Goal: Task Accomplishment & Management: Use online tool/utility

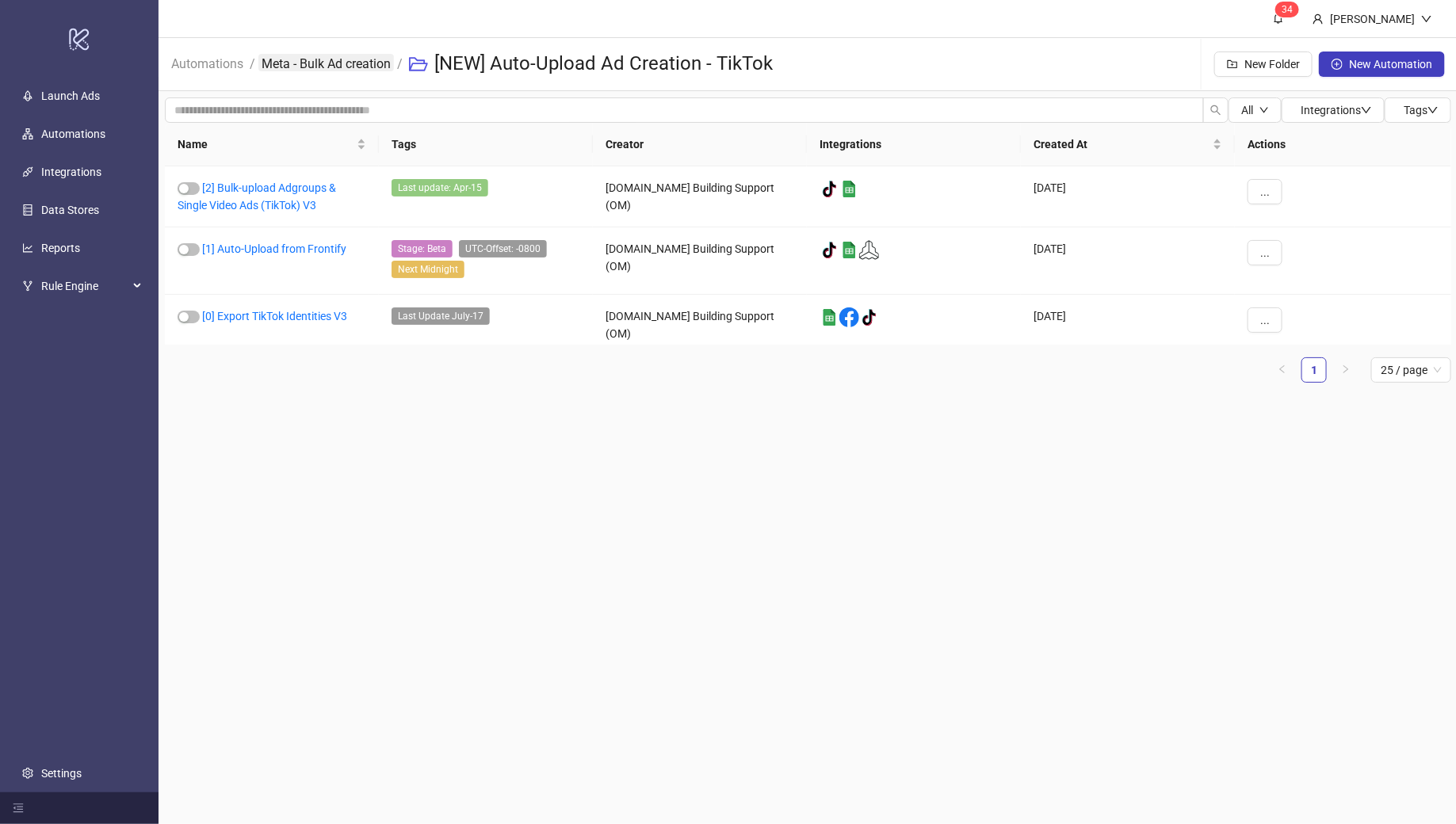
click at [327, 67] on link "Meta - Bulk Ad creation" at bounding box center [326, 63] width 136 height 18
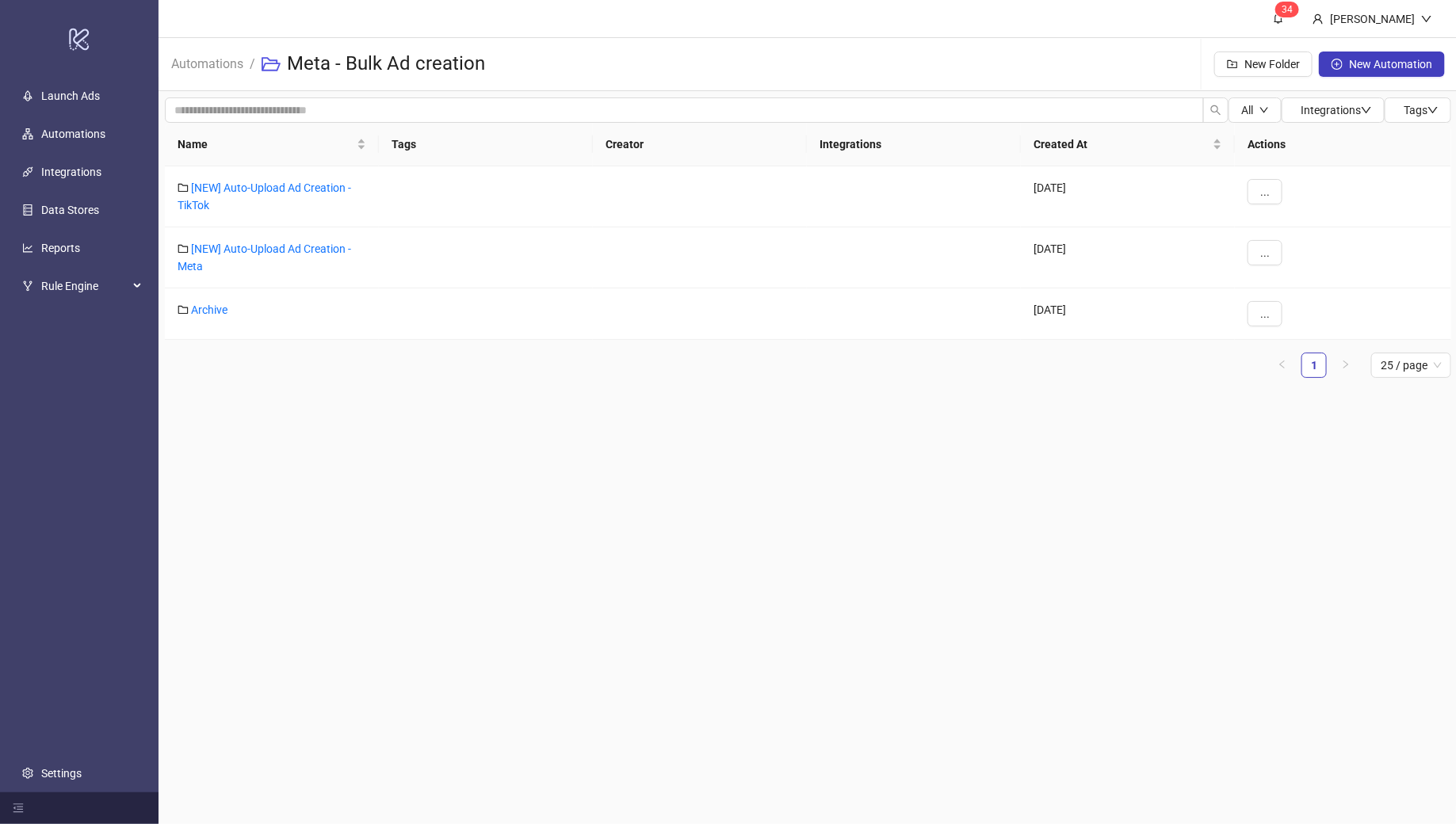
click at [454, 58] on h3 "Meta - Bulk Ad creation" at bounding box center [386, 64] width 199 height 26
click at [206, 59] on link "Automations" at bounding box center [206, 63] width 79 height 18
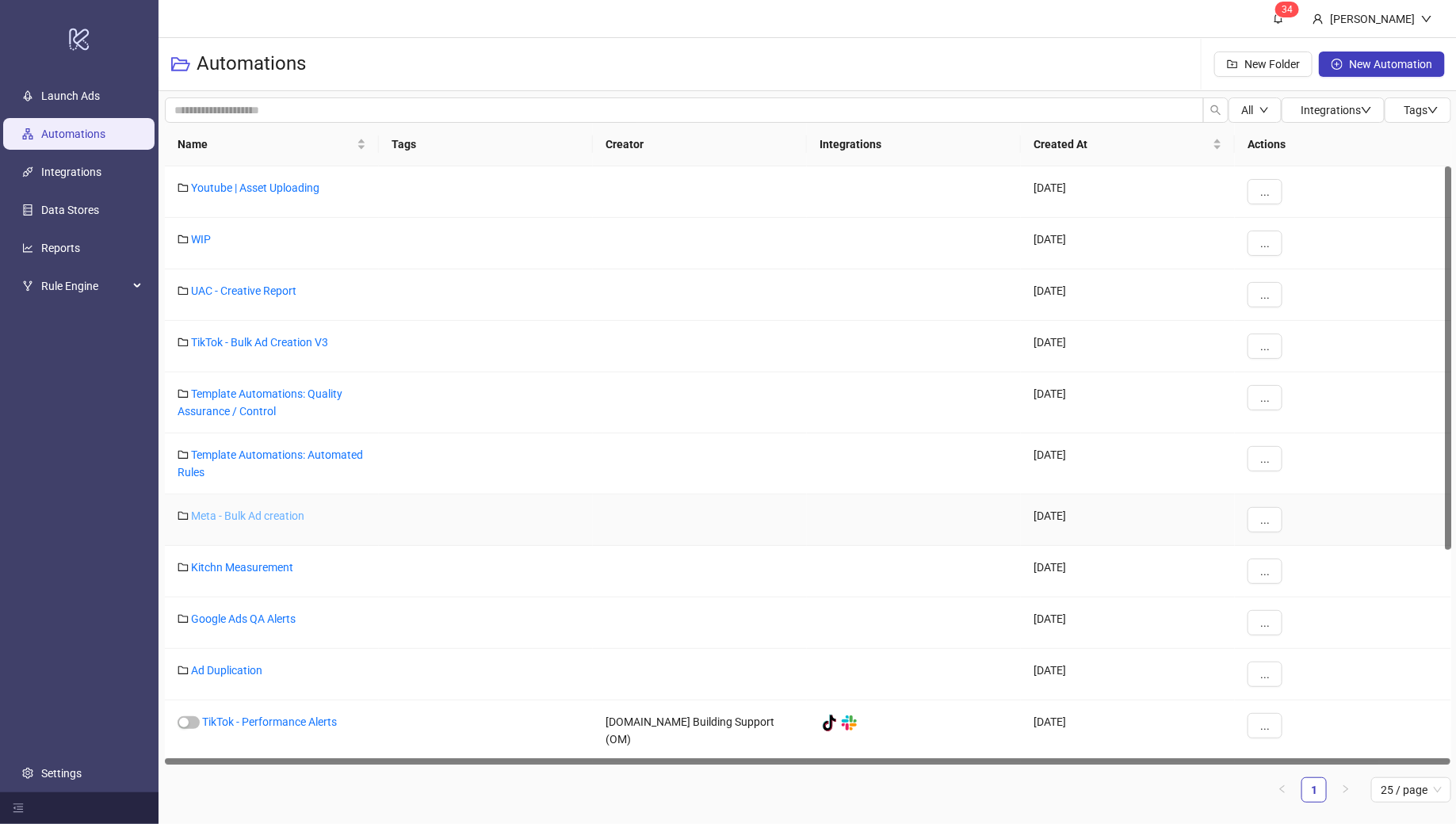
click at [228, 511] on link "Meta - Bulk Ad creation" at bounding box center [248, 516] width 113 height 12
click at [1266, 521] on span "..." at bounding box center [1265, 520] width 10 height 12
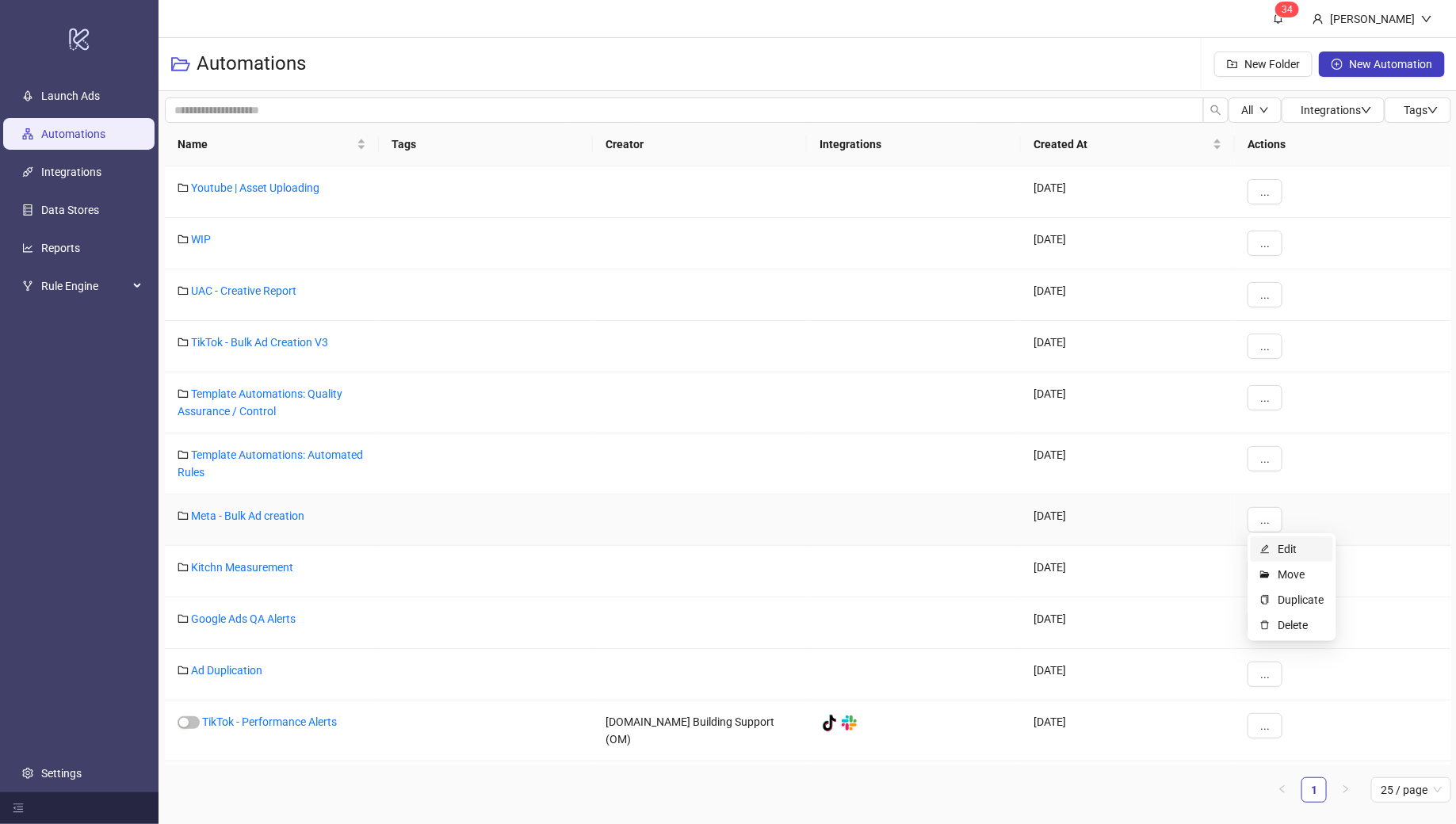
click at [1291, 551] on span "Edit" at bounding box center [1301, 550] width 46 height 18
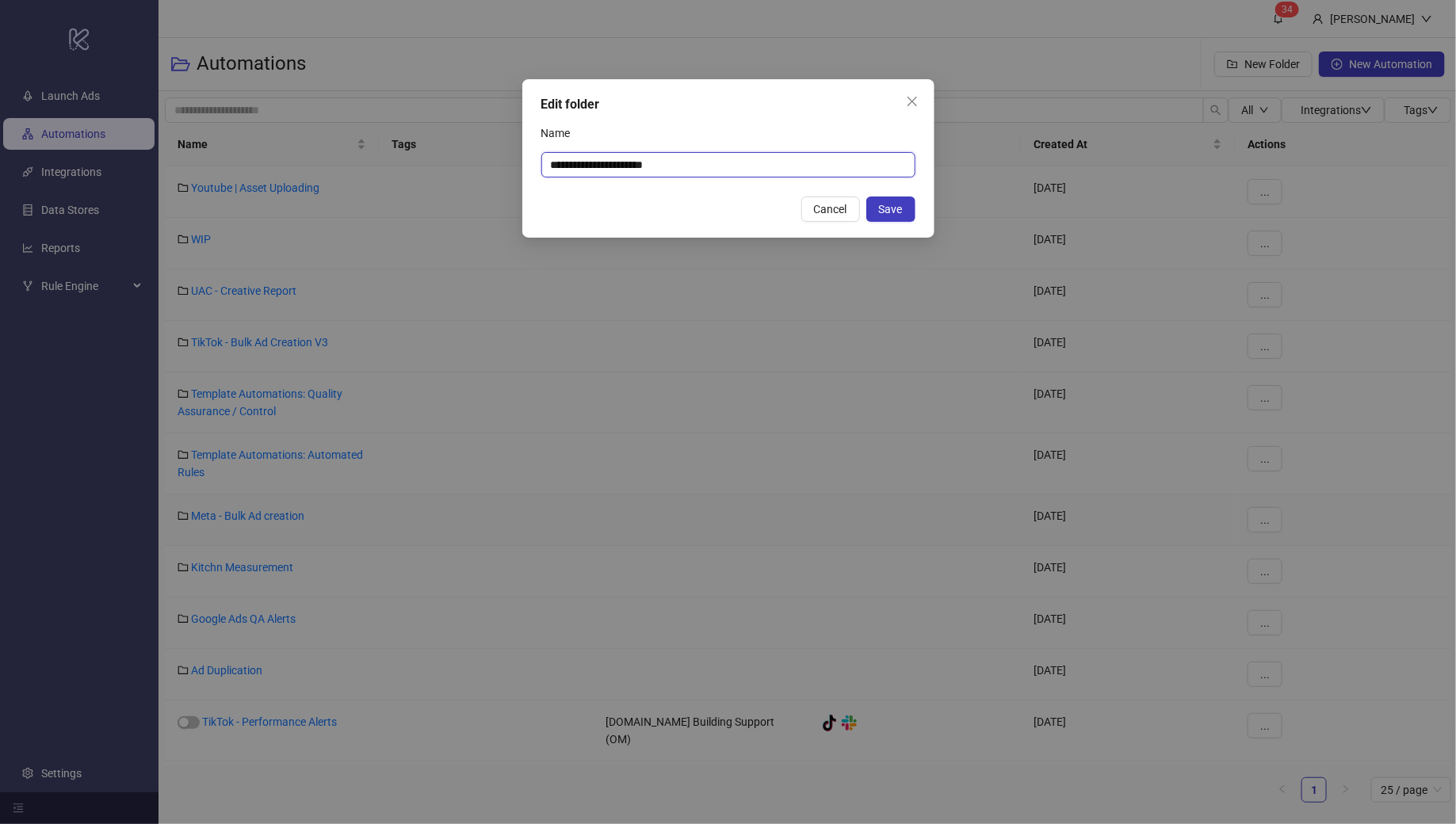
drag, startPoint x: 577, startPoint y: 167, endPoint x: 547, endPoint y: 166, distance: 30.0
click at [547, 166] on input "**********" at bounding box center [729, 164] width 374 height 26
type input "**********"
click at [885, 213] on span "Save" at bounding box center [890, 209] width 24 height 12
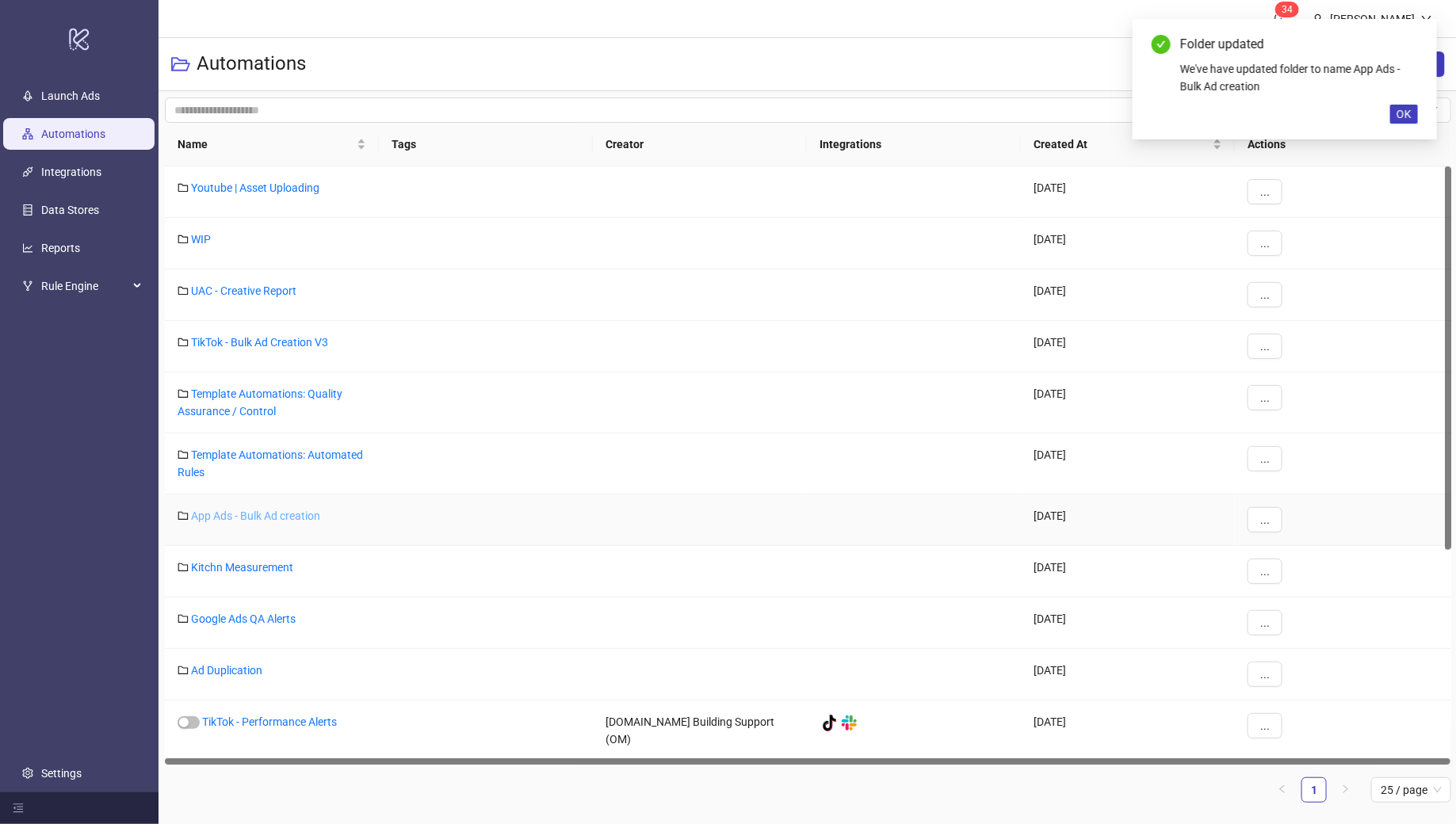
click at [233, 513] on link "App Ads - Bulk Ad creation" at bounding box center [256, 516] width 129 height 12
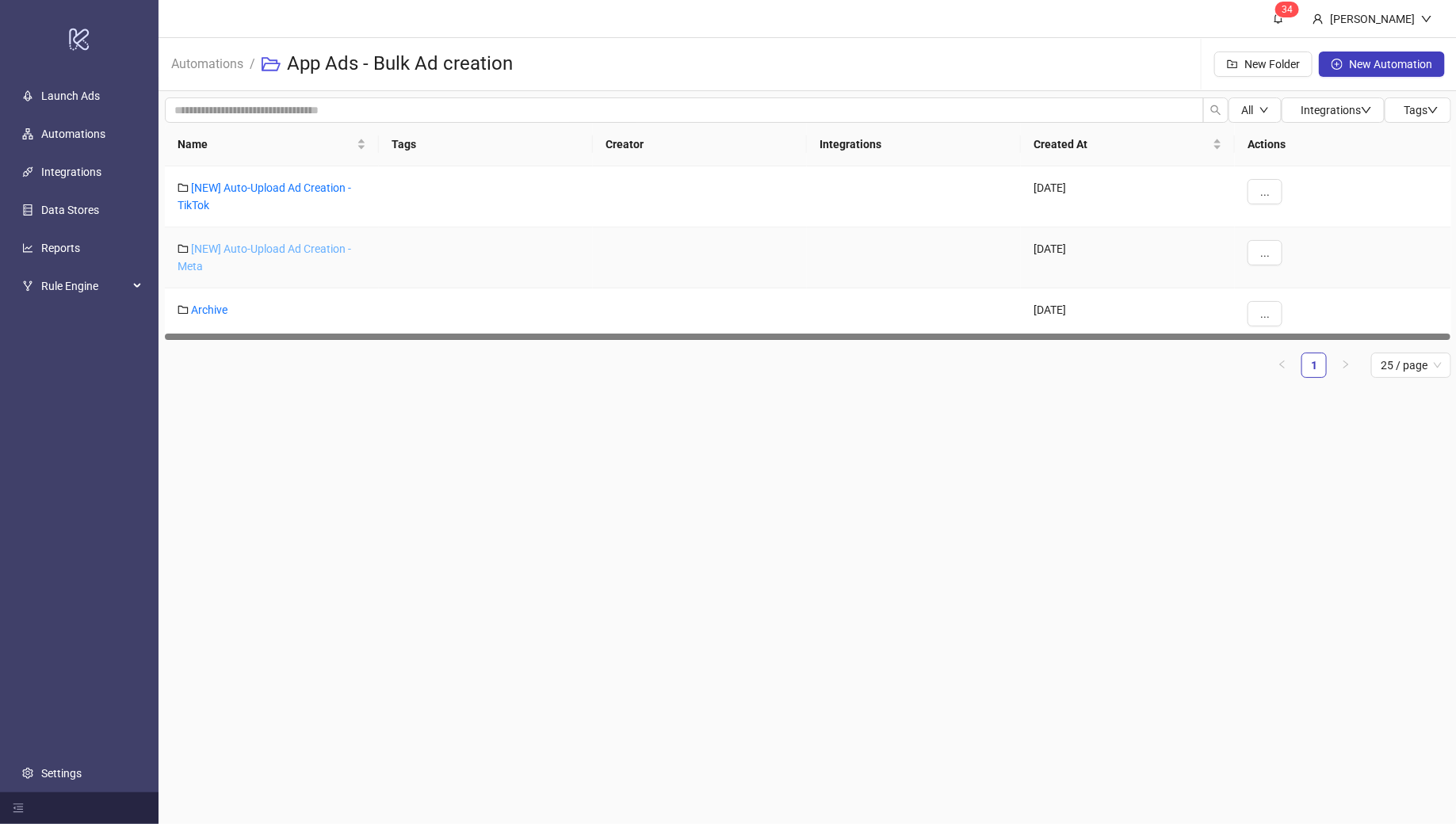
click at [261, 248] on link "[NEW] Auto-Upload Ad Creation - Meta" at bounding box center [264, 258] width 174 height 30
click at [242, 190] on link "[NEW] Auto-Upload Ad Creation - TikTok" at bounding box center [264, 197] width 174 height 30
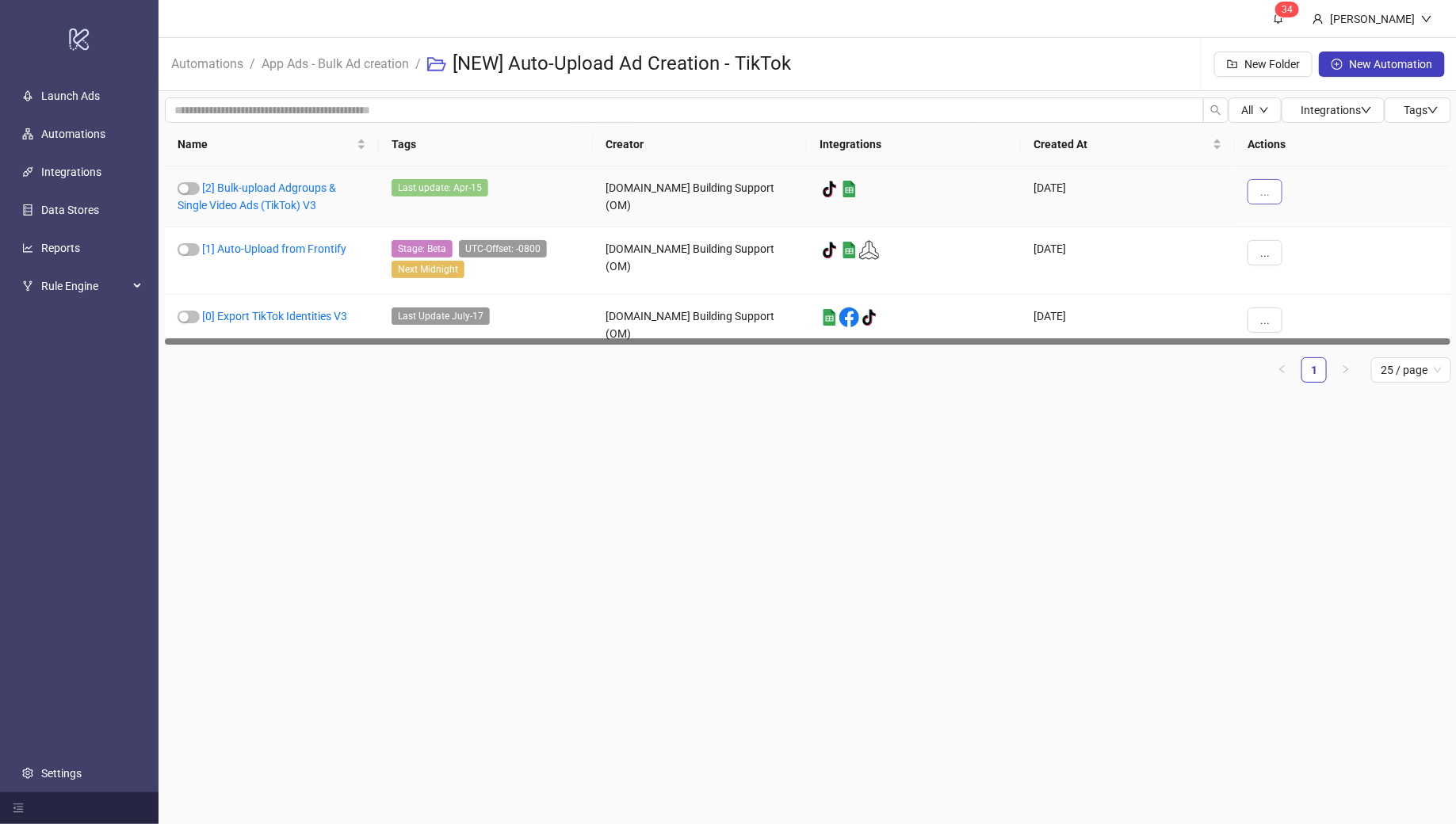
click at [1265, 193] on span "..." at bounding box center [1265, 191] width 10 height 12
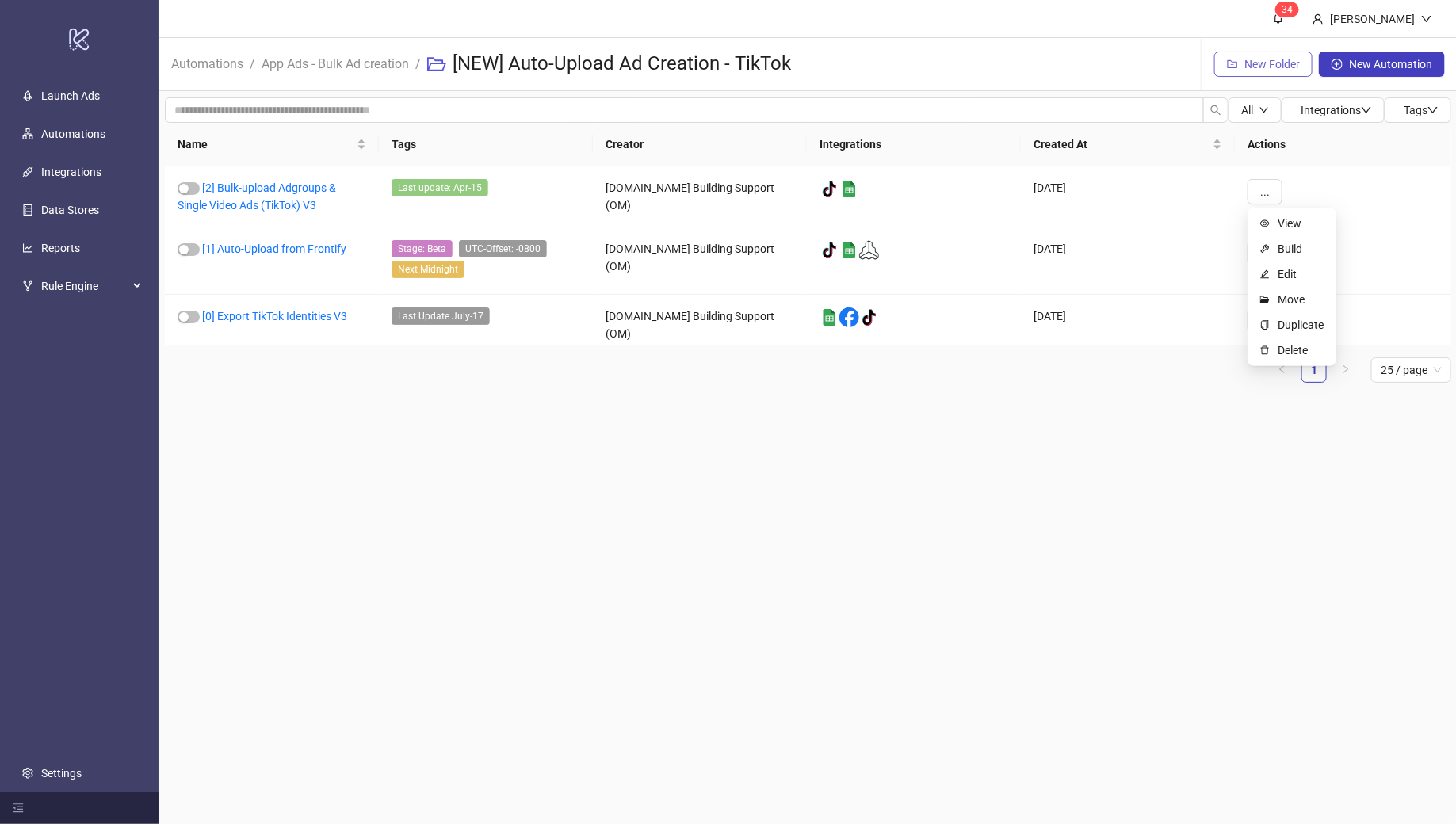
click at [1271, 68] on span "New Folder" at bounding box center [1272, 64] width 56 height 12
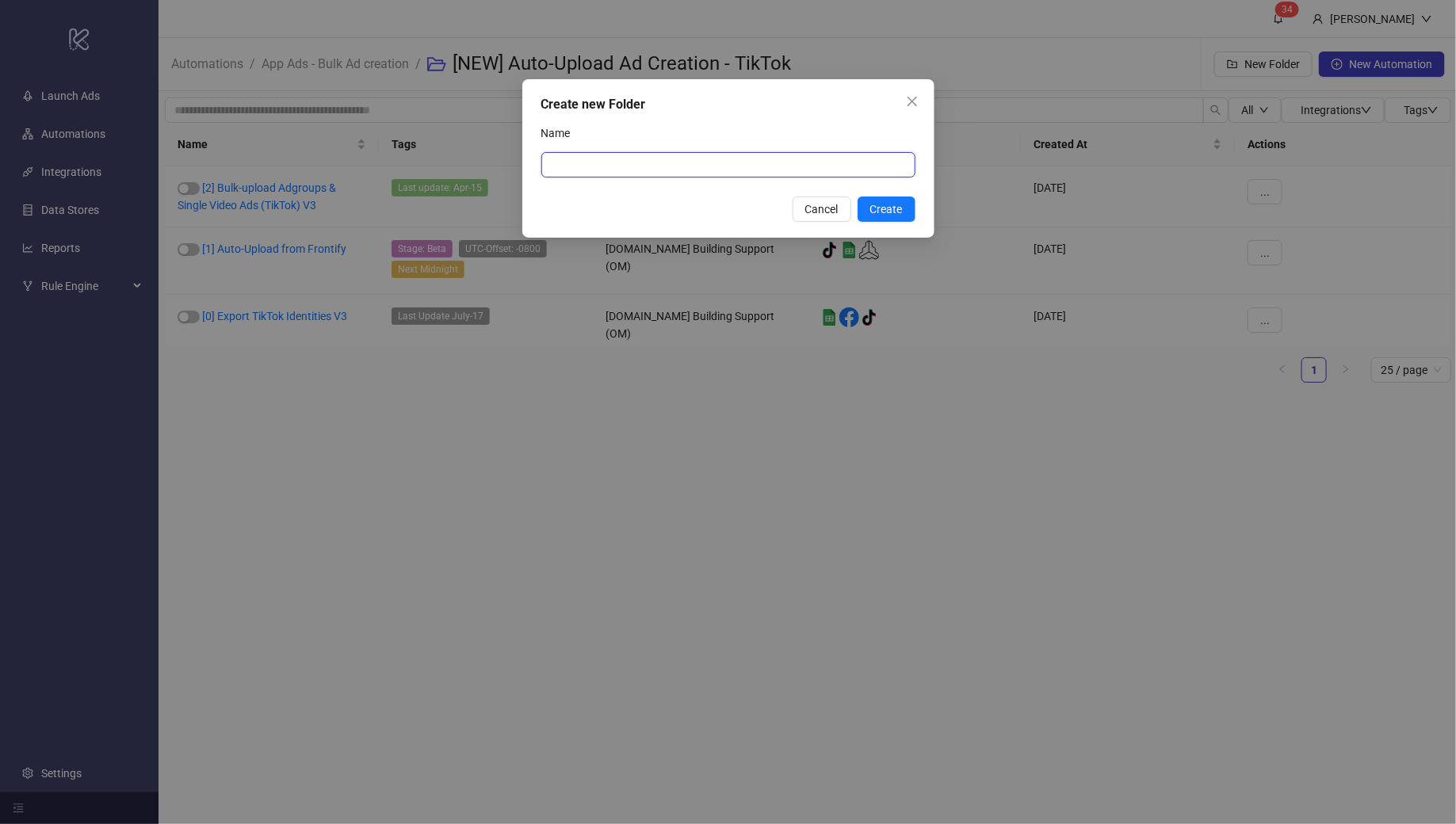
click at [574, 165] on input "Name" at bounding box center [729, 164] width 374 height 26
click at [889, 215] on button "Create" at bounding box center [887, 209] width 58 height 26
click at [705, 168] on input "**********" at bounding box center [729, 164] width 374 height 26
type input "**********"
click at [883, 213] on span "Create" at bounding box center [886, 209] width 33 height 12
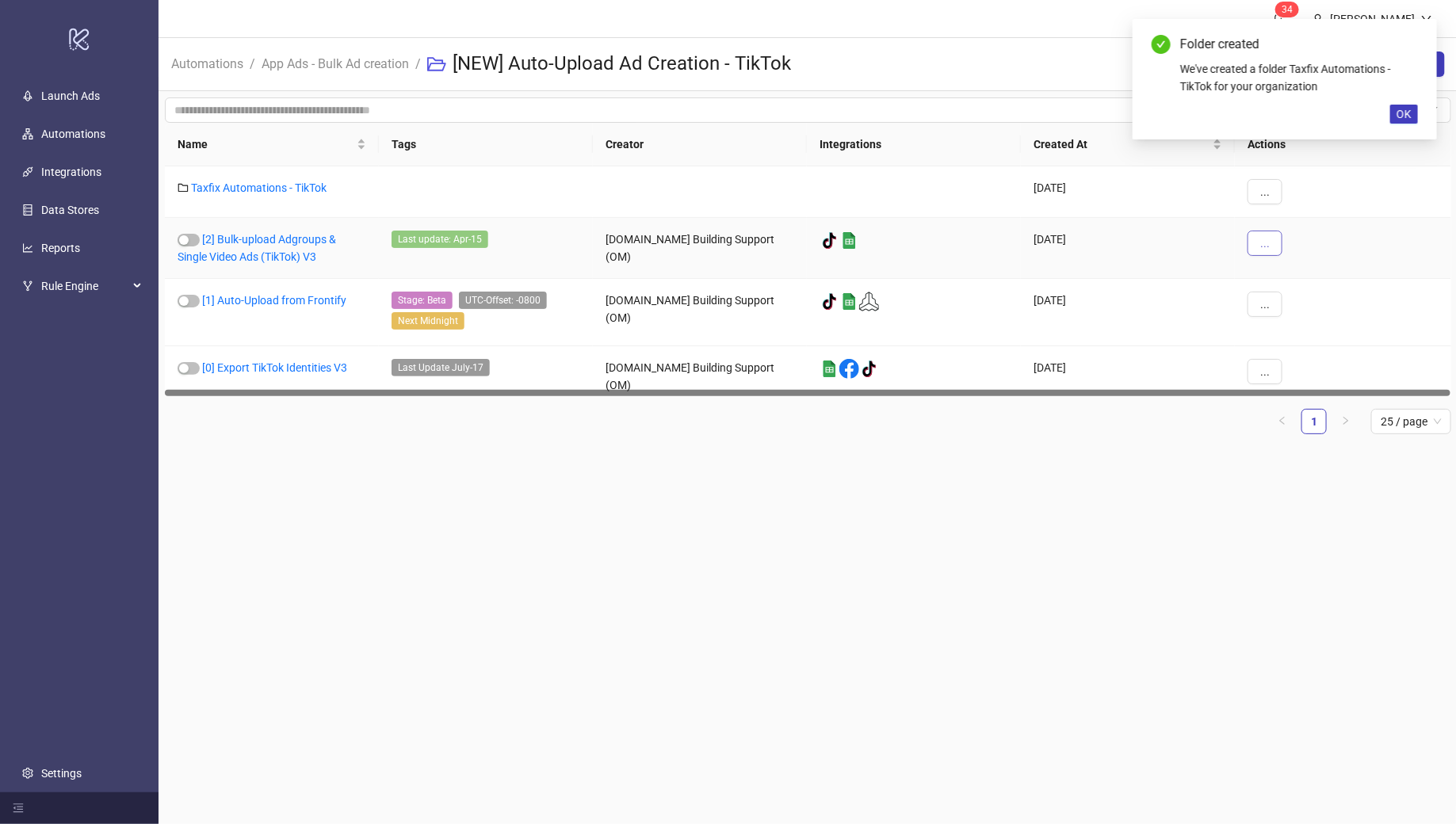
click at [1267, 243] on span "..." at bounding box center [1265, 243] width 10 height 12
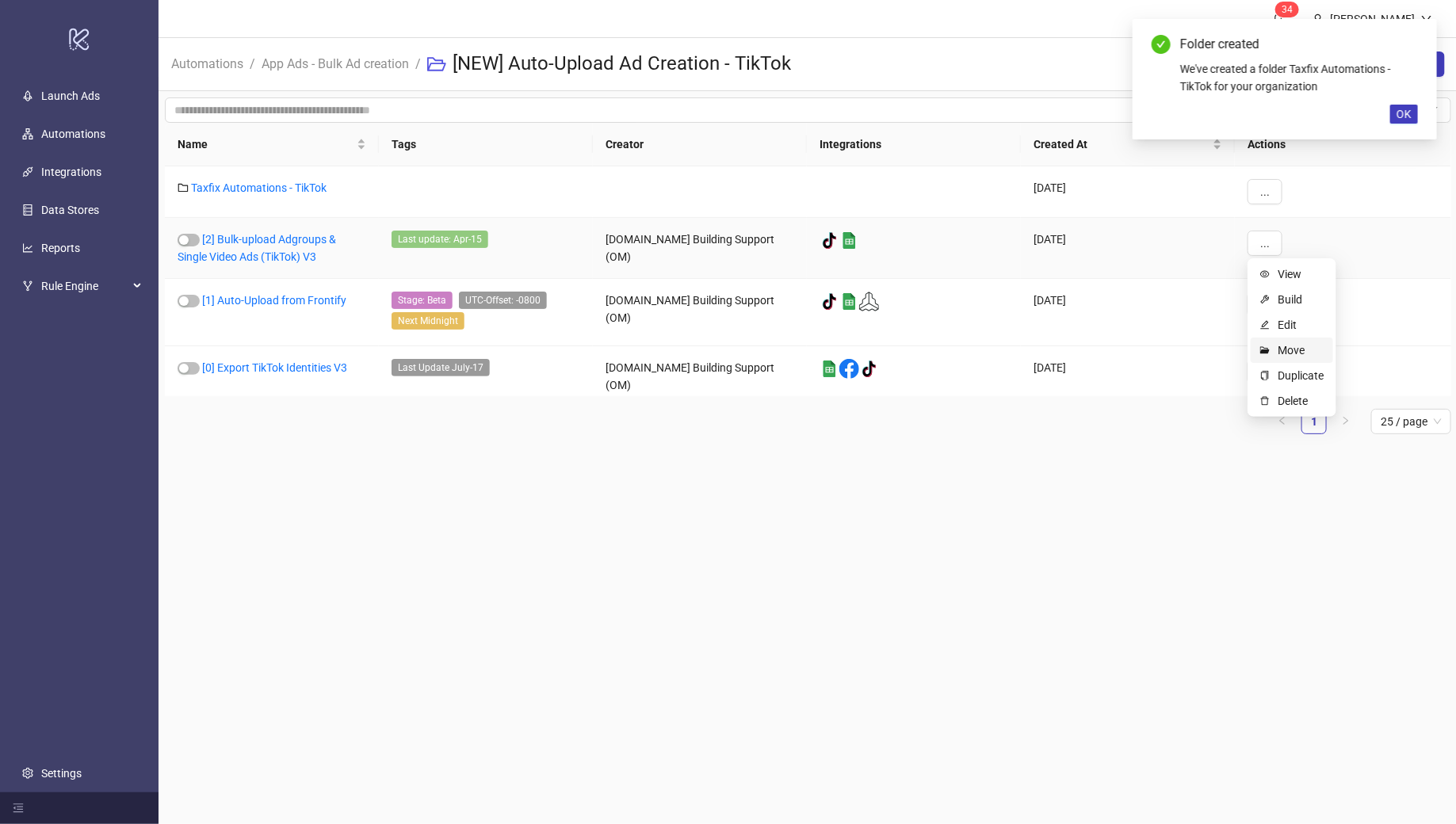
click at [1294, 352] on span "Move" at bounding box center [1301, 350] width 46 height 18
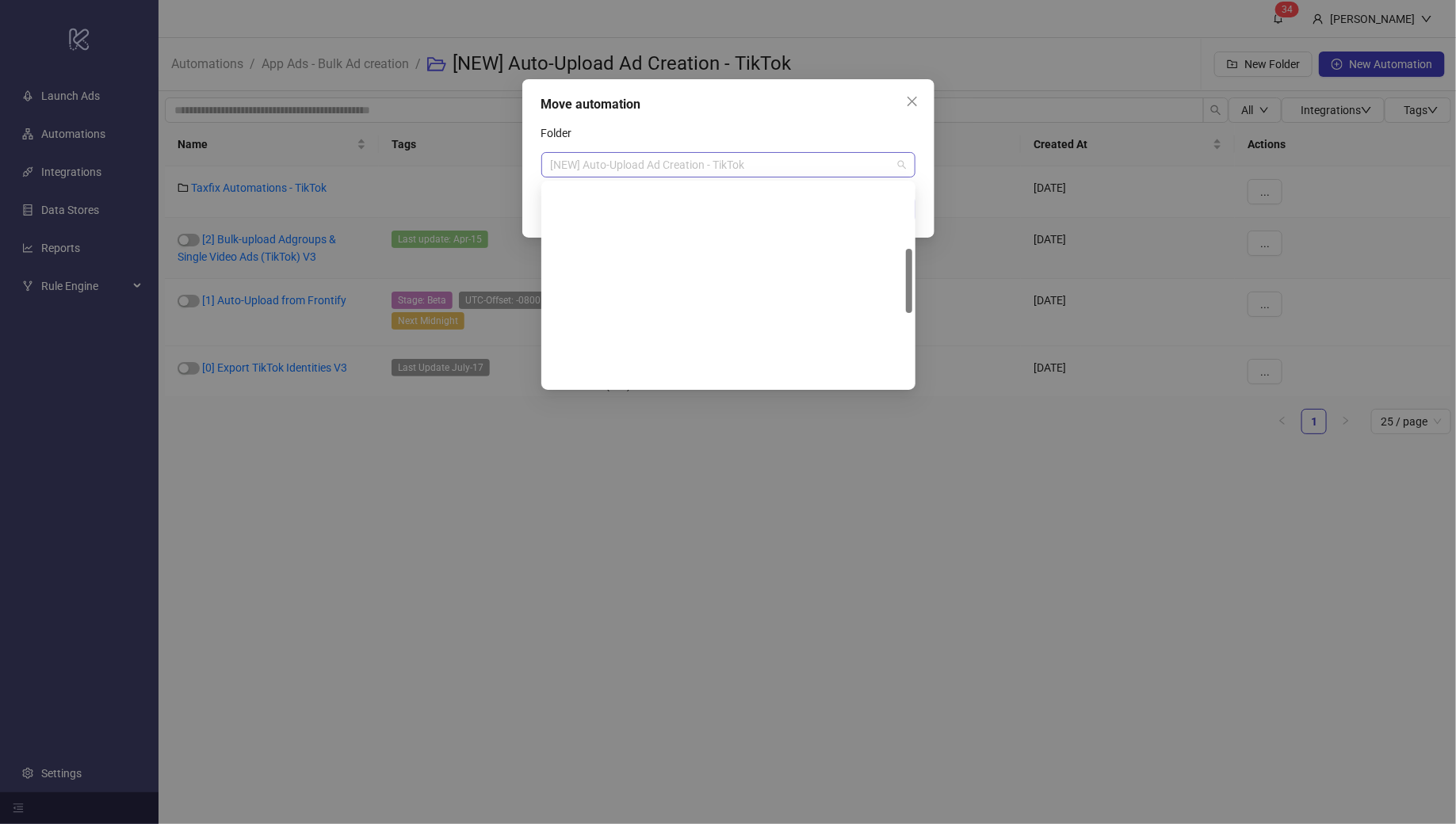
click at [887, 171] on span "[NEW] Auto-Upload Ad Creation - TikTok" at bounding box center [728, 164] width 355 height 24
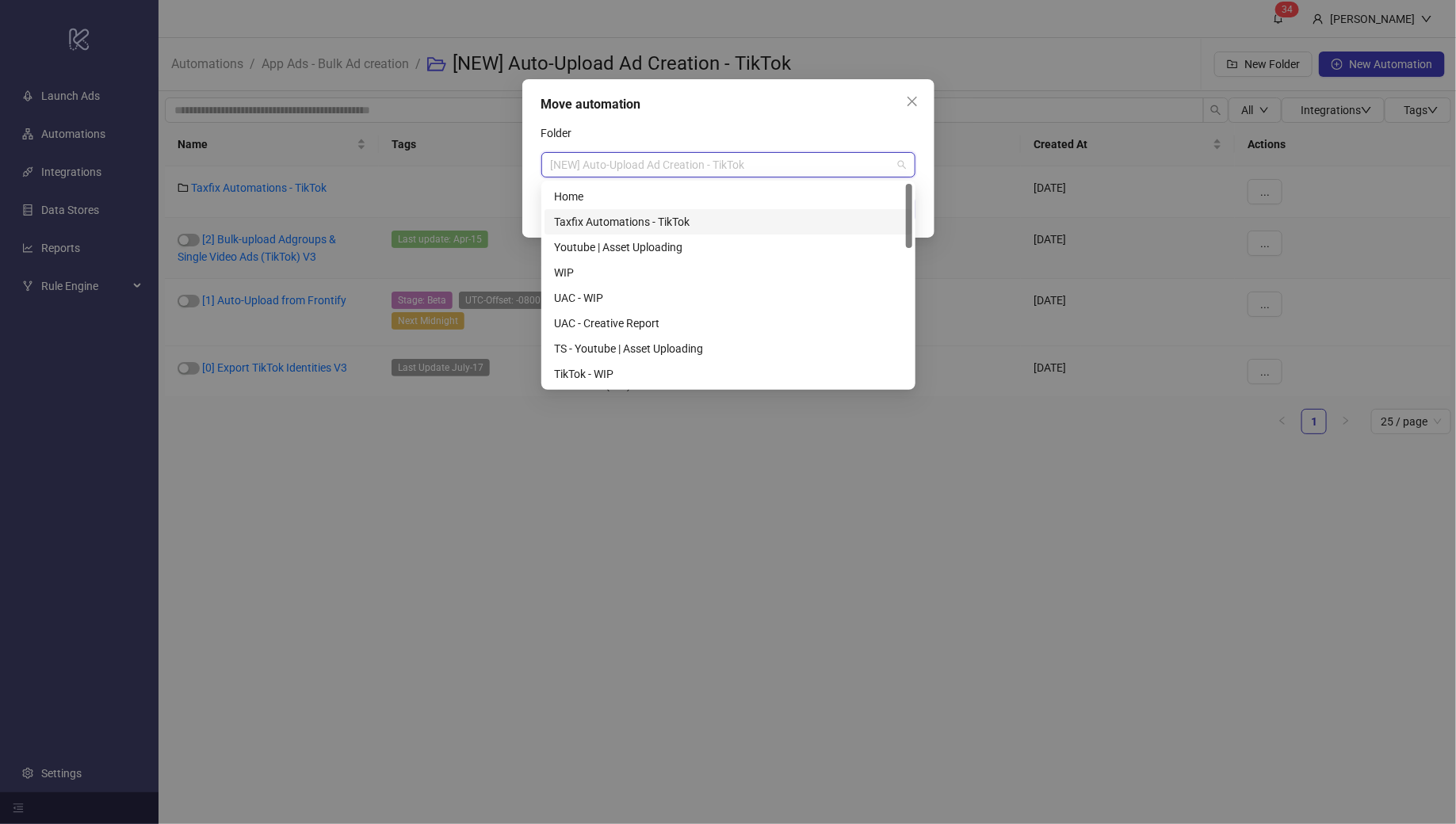
click at [694, 225] on div "Taxfix Automations - TikTok" at bounding box center [728, 222] width 349 height 18
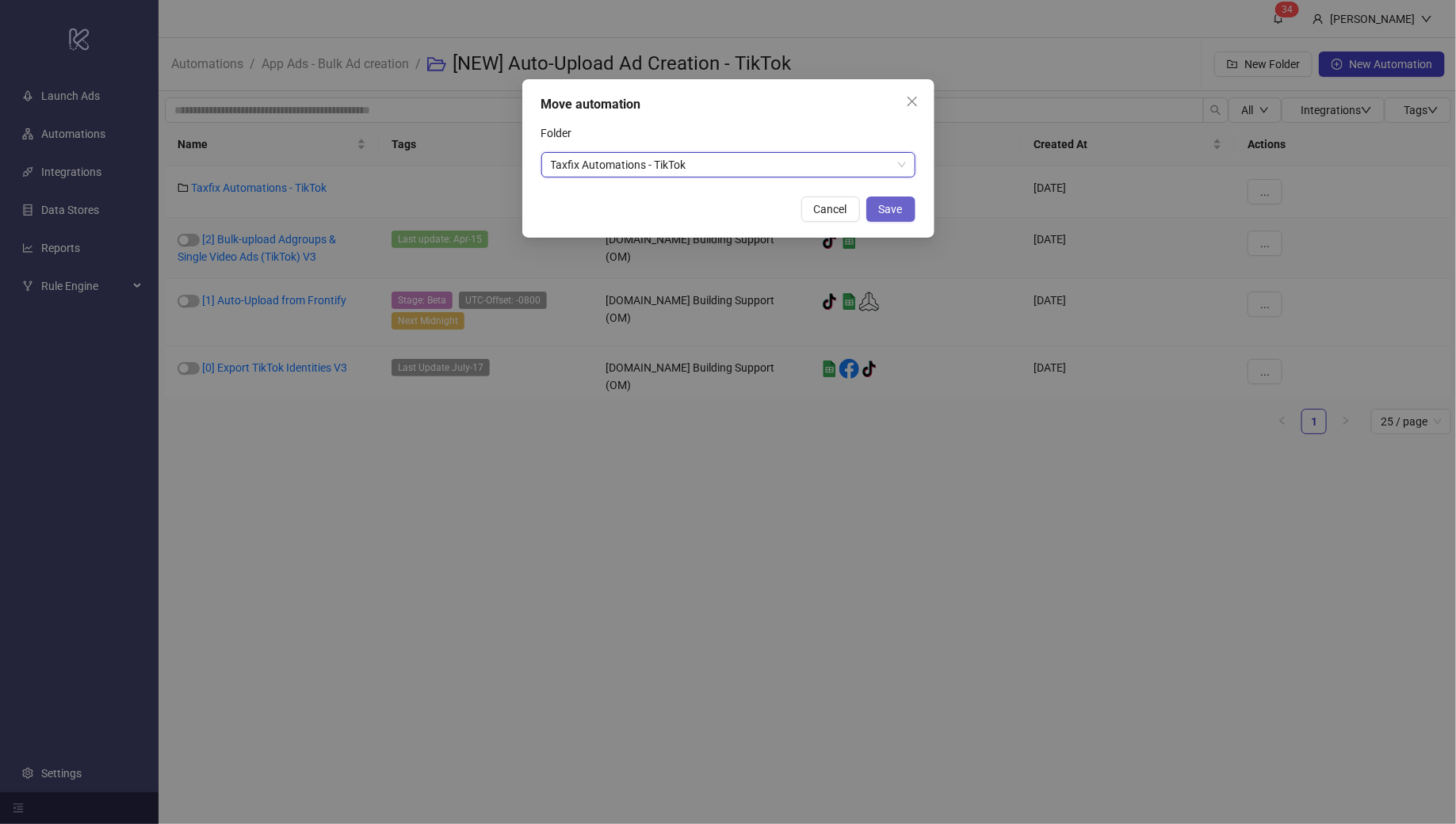
click at [895, 206] on span "Save" at bounding box center [890, 209] width 24 height 12
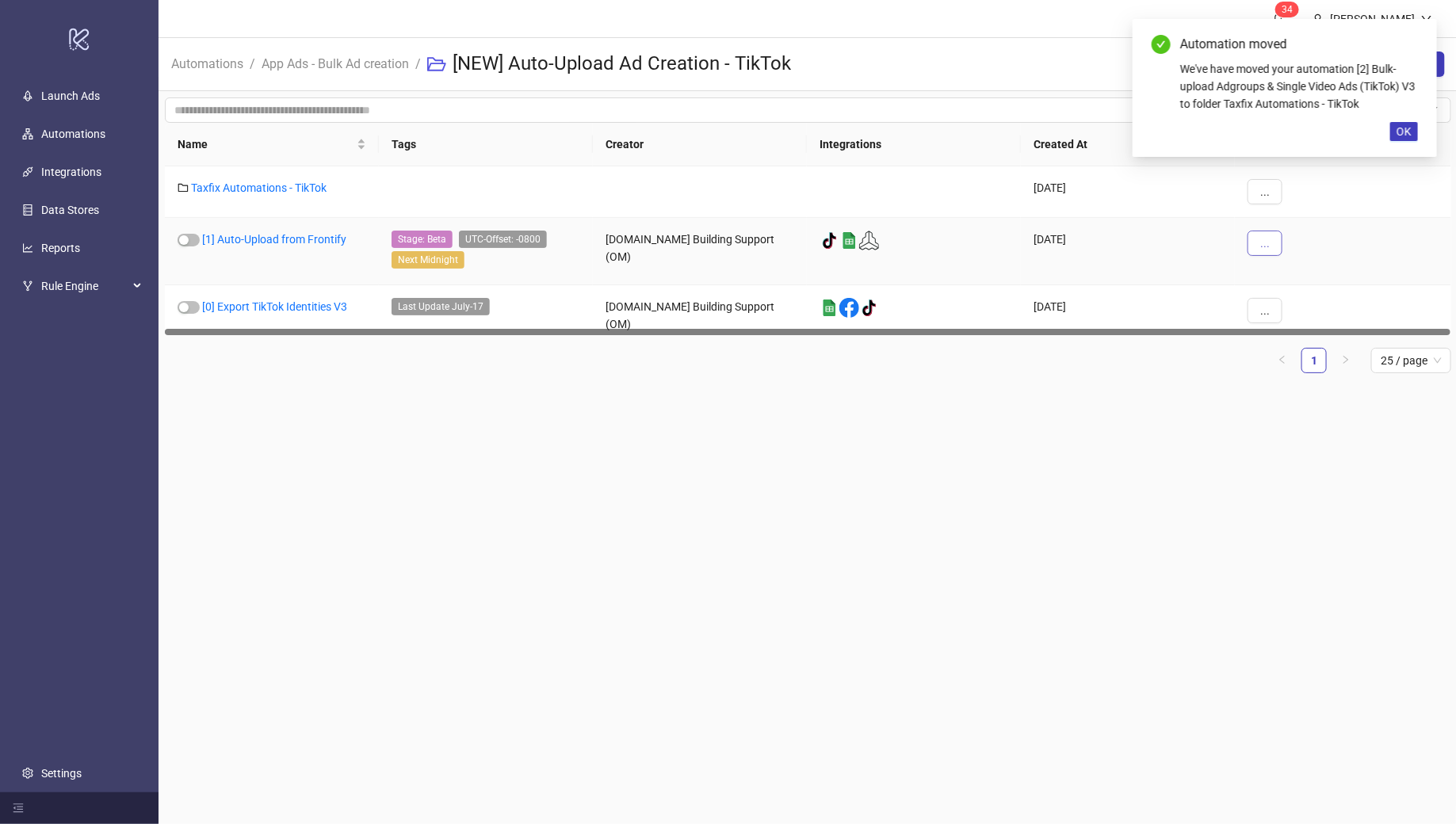
click at [1269, 246] on button "..." at bounding box center [1265, 243] width 35 height 26
click at [1300, 339] on li "Move" at bounding box center [1292, 350] width 82 height 26
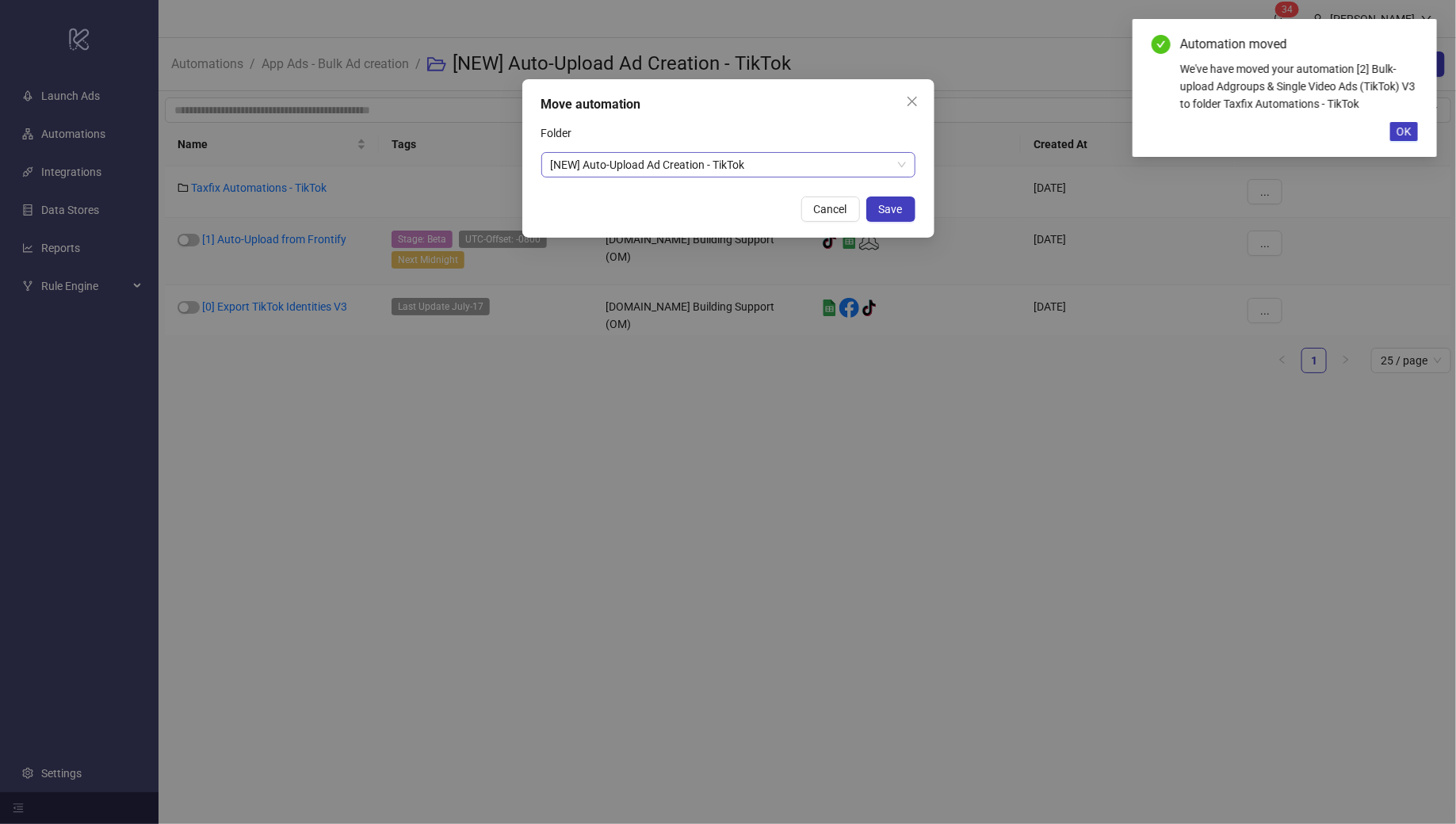
click at [784, 169] on span "[NEW] Auto-Upload Ad Creation - TikTok" at bounding box center [728, 164] width 355 height 24
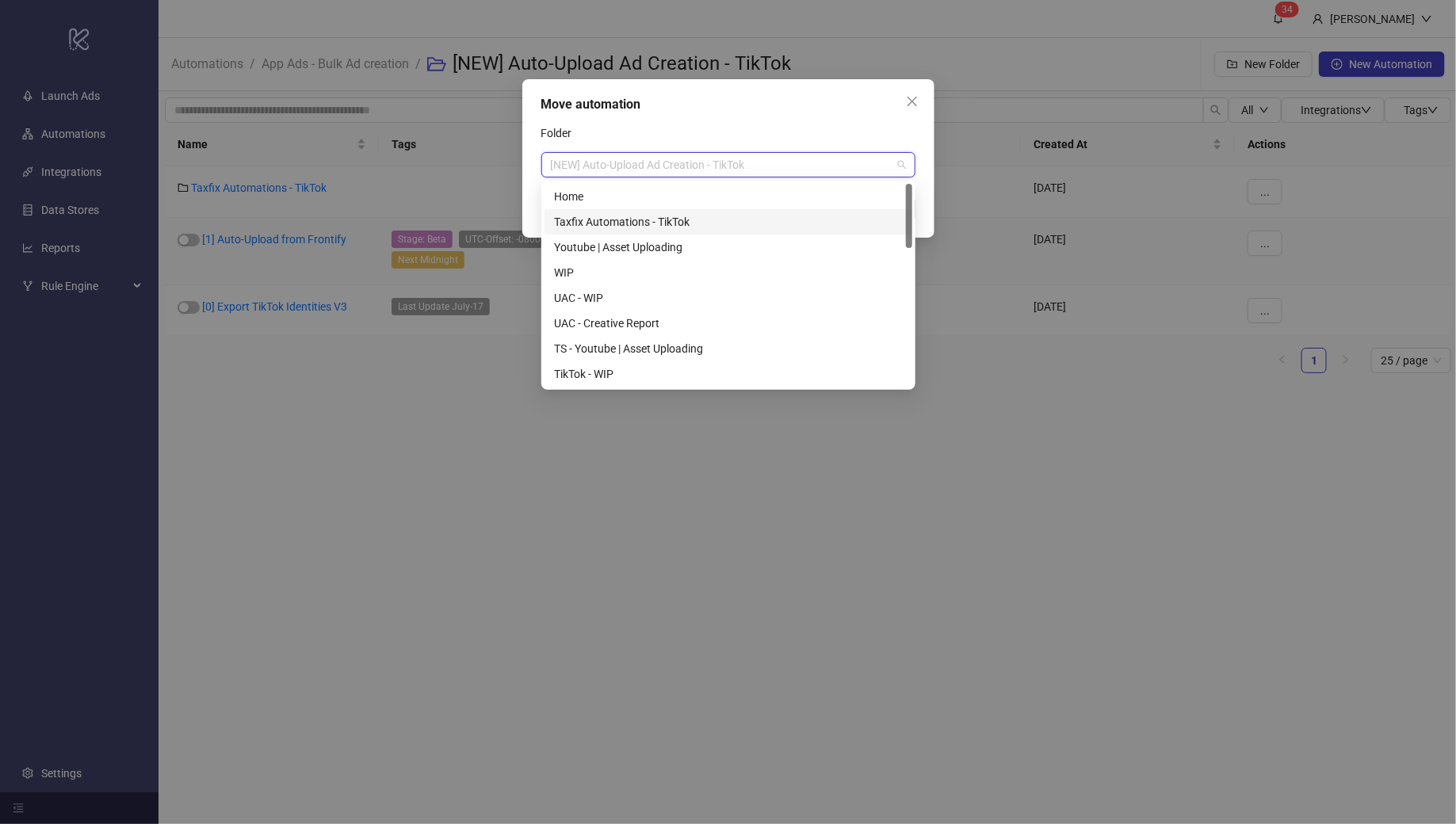
click at [633, 209] on div "Taxfix Automations - TikTok" at bounding box center [728, 221] width 368 height 26
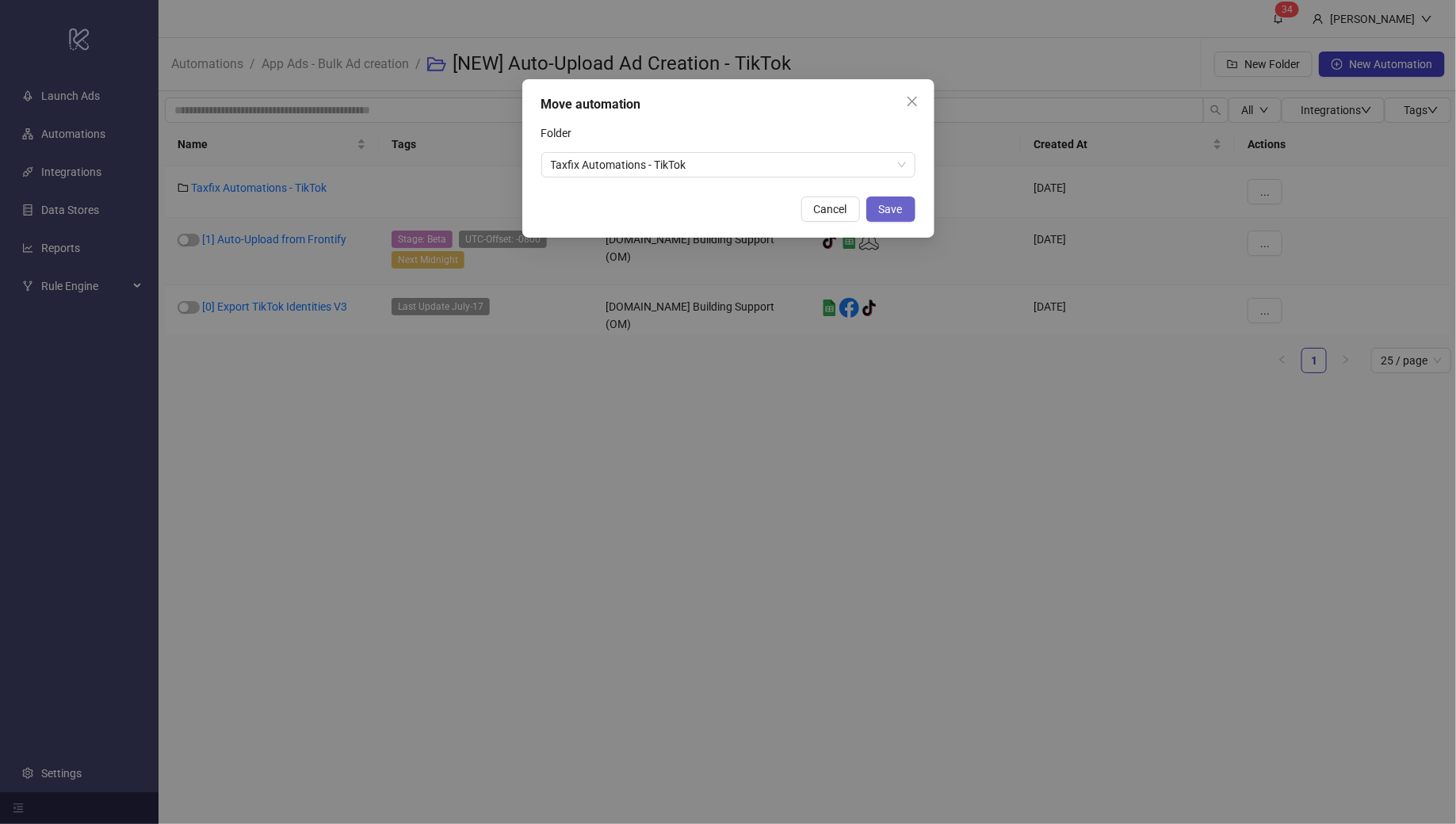
click at [908, 206] on button "Save" at bounding box center [891, 209] width 49 height 26
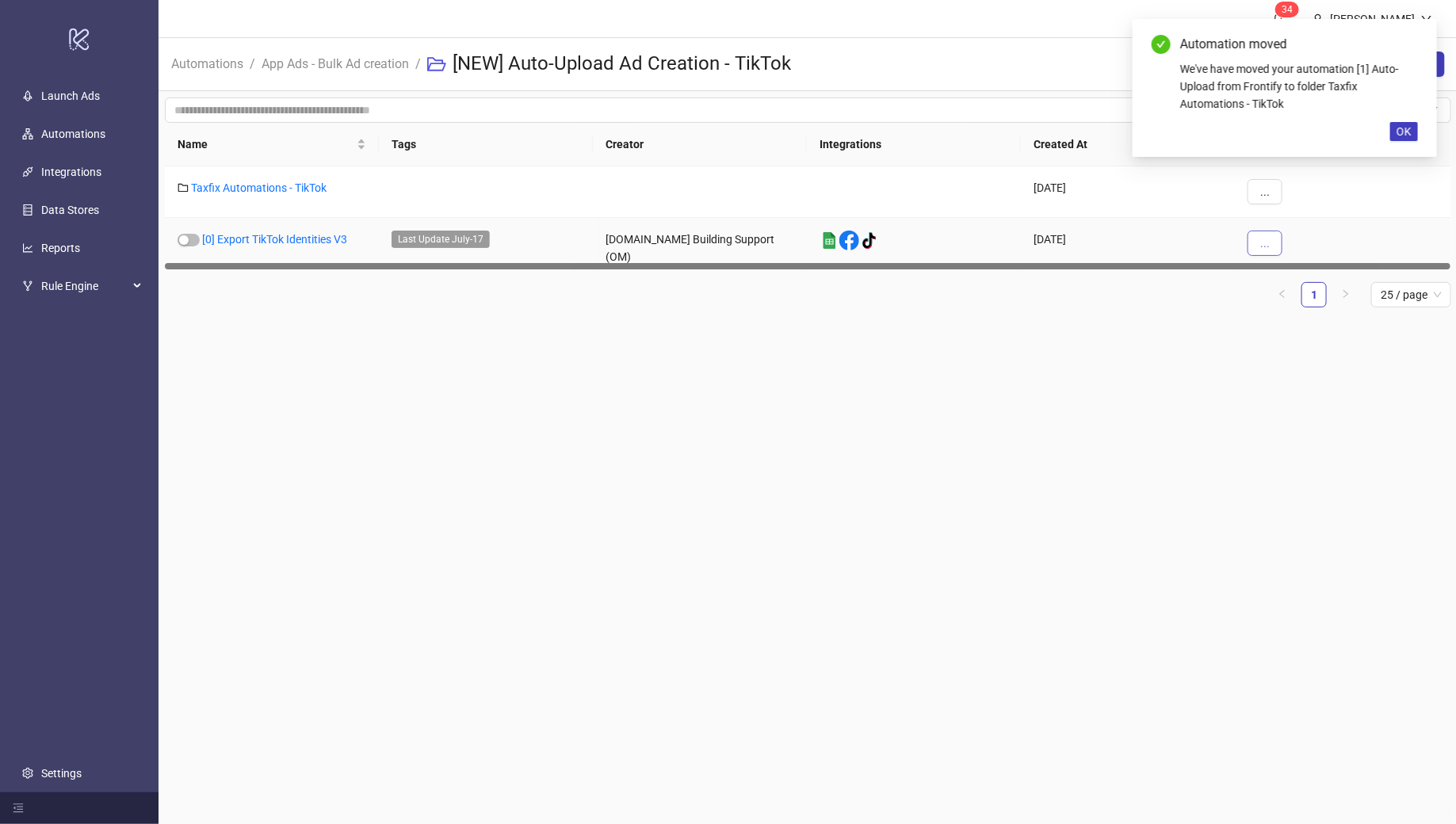
click at [1272, 251] on button "..." at bounding box center [1265, 243] width 35 height 26
click at [1296, 350] on span "Move" at bounding box center [1301, 350] width 46 height 18
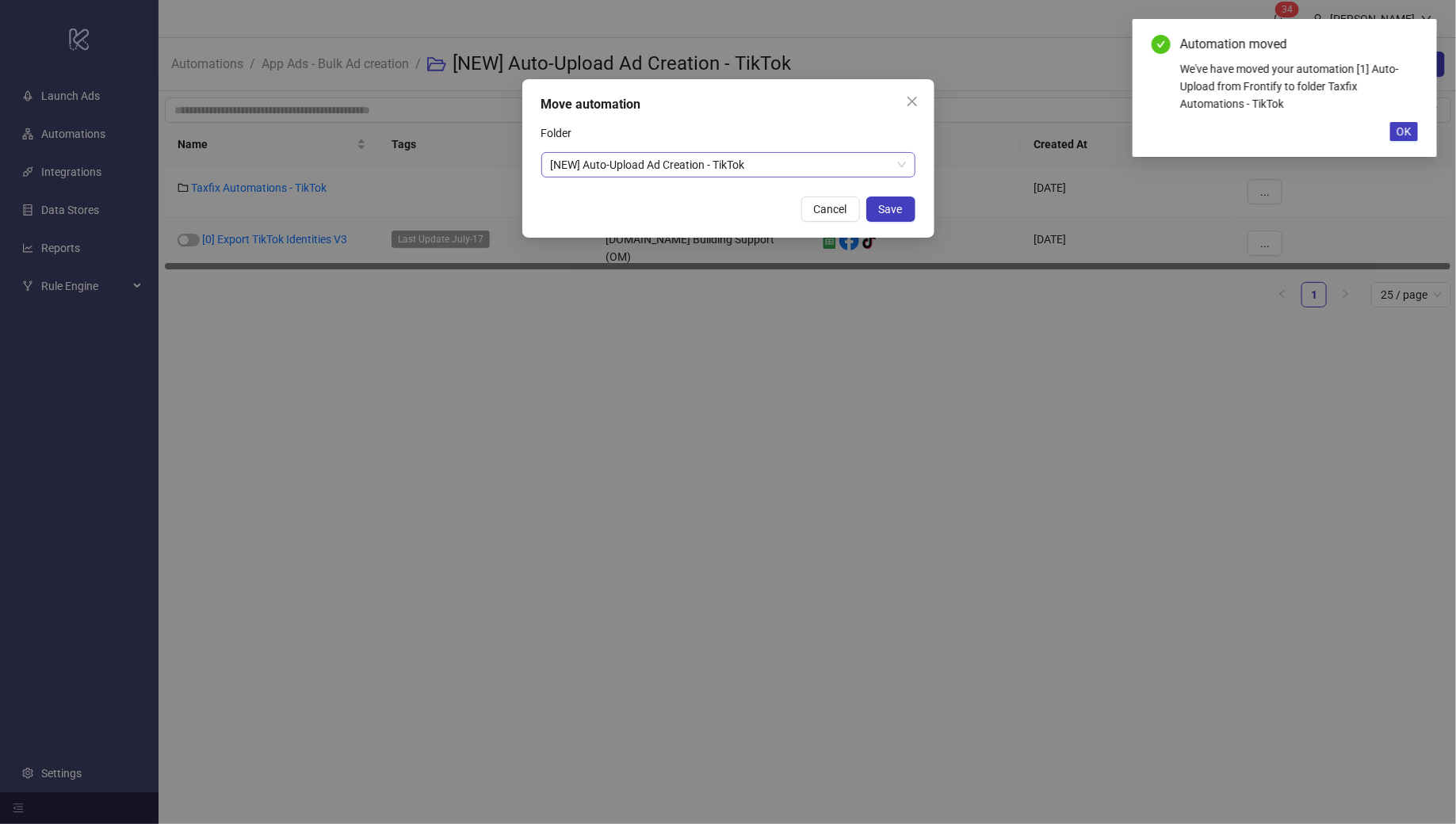
click at [850, 161] on span "[NEW] Auto-Upload Ad Creation - TikTok" at bounding box center [728, 164] width 355 height 24
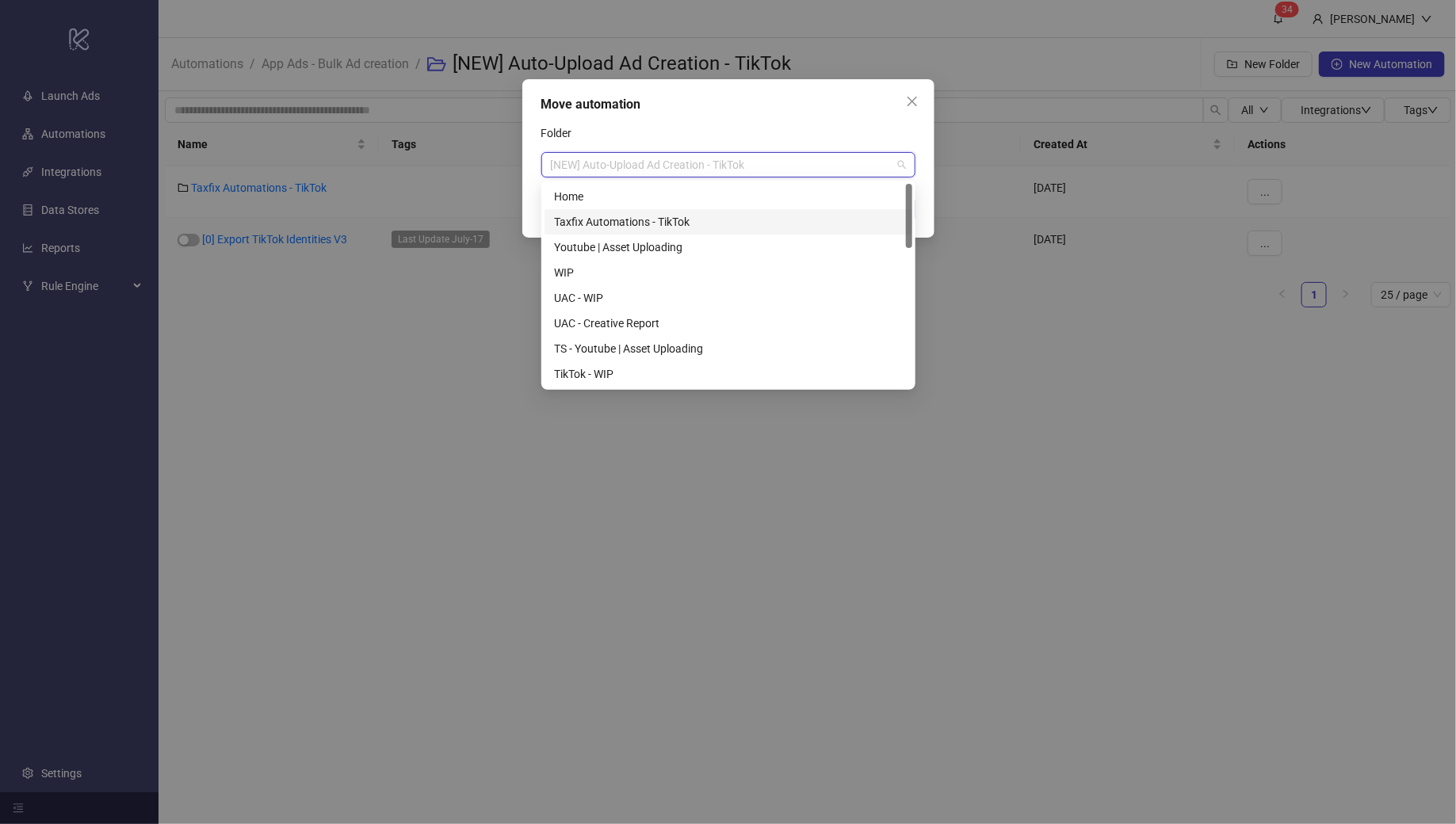
click at [626, 216] on div "Taxfix Automations - TikTok" at bounding box center [728, 222] width 349 height 18
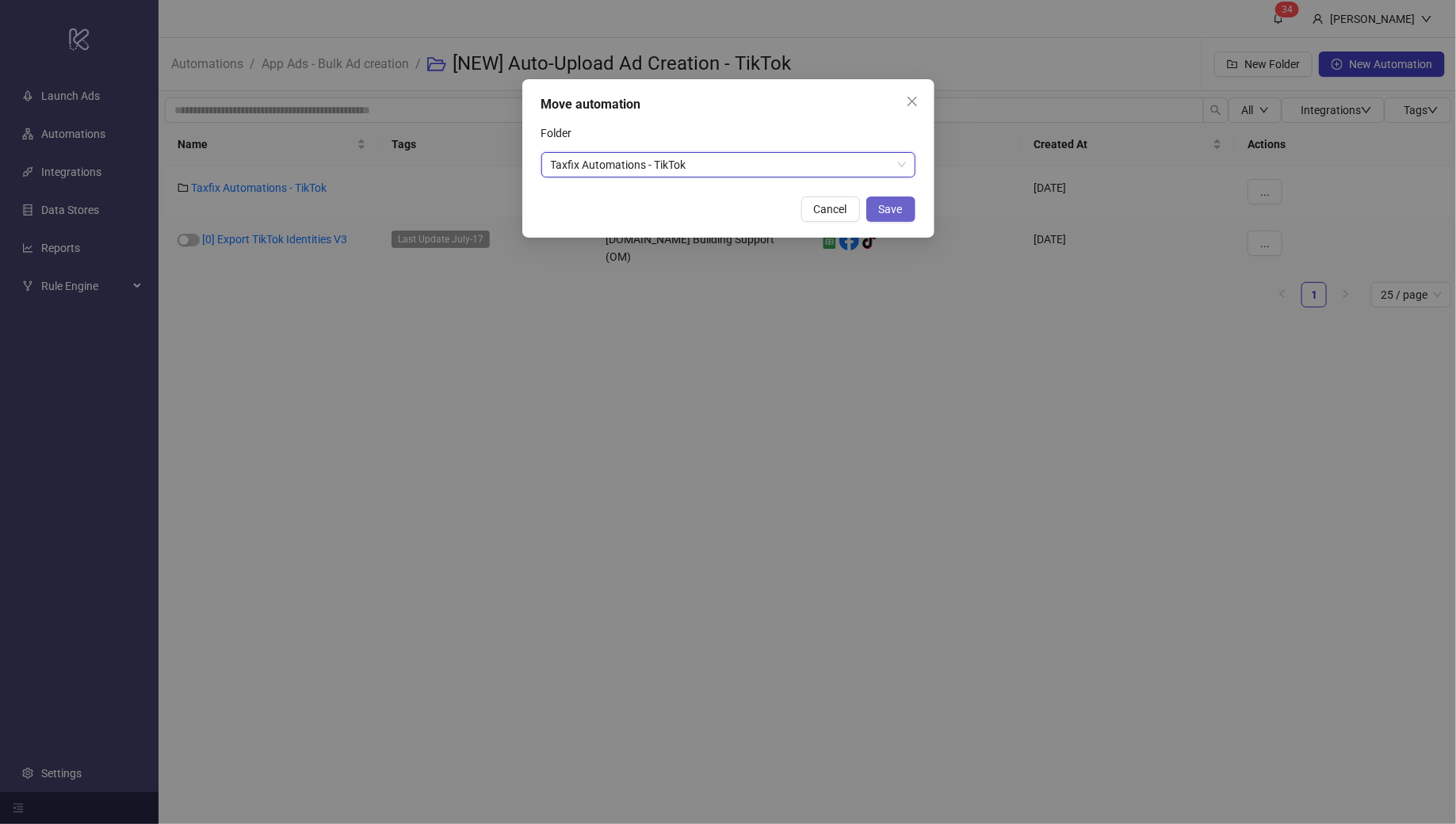
click at [888, 209] on span "Save" at bounding box center [890, 209] width 24 height 12
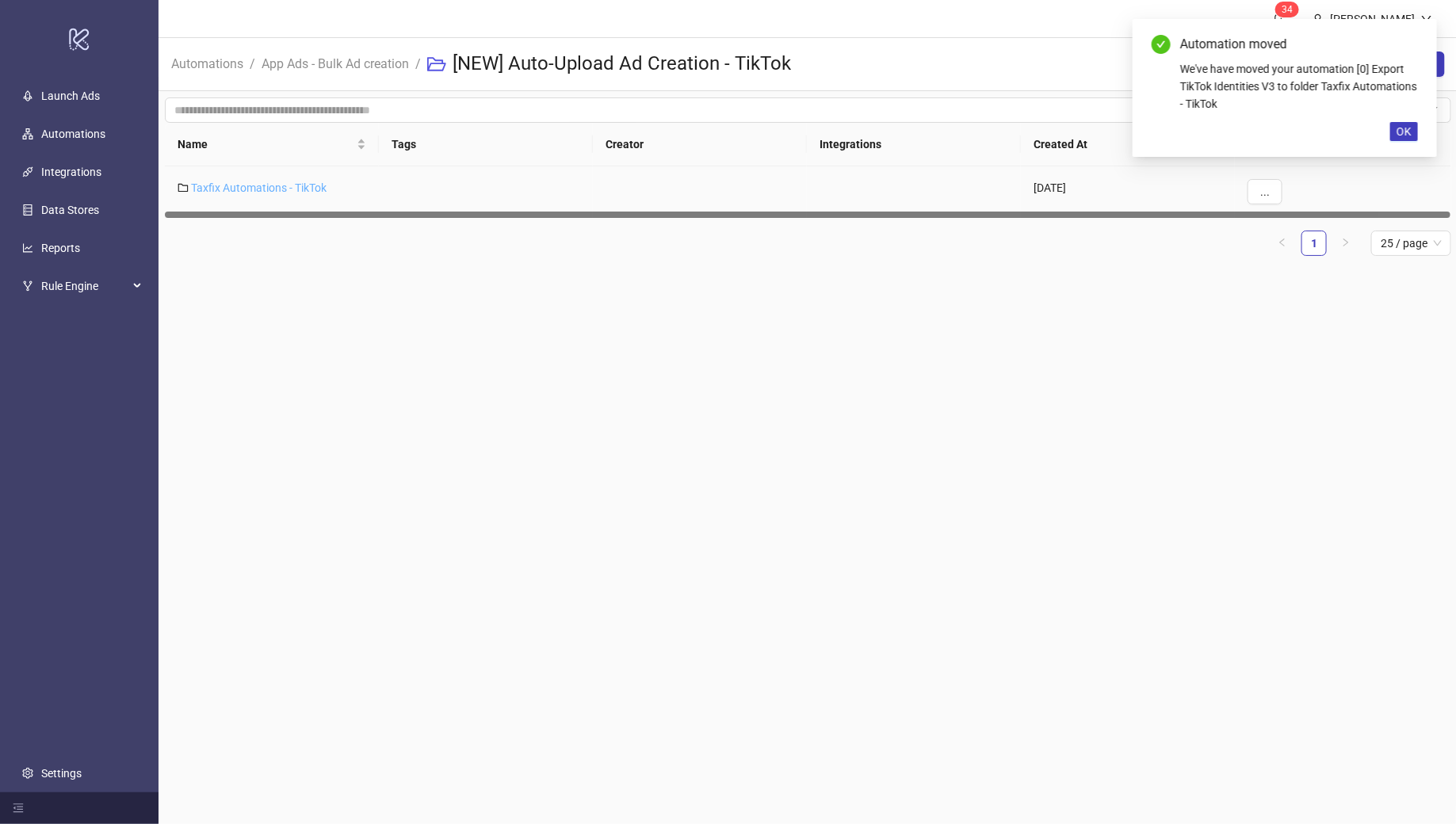
click at [244, 190] on link "Taxfix Automations - TikTok" at bounding box center [259, 188] width 136 height 12
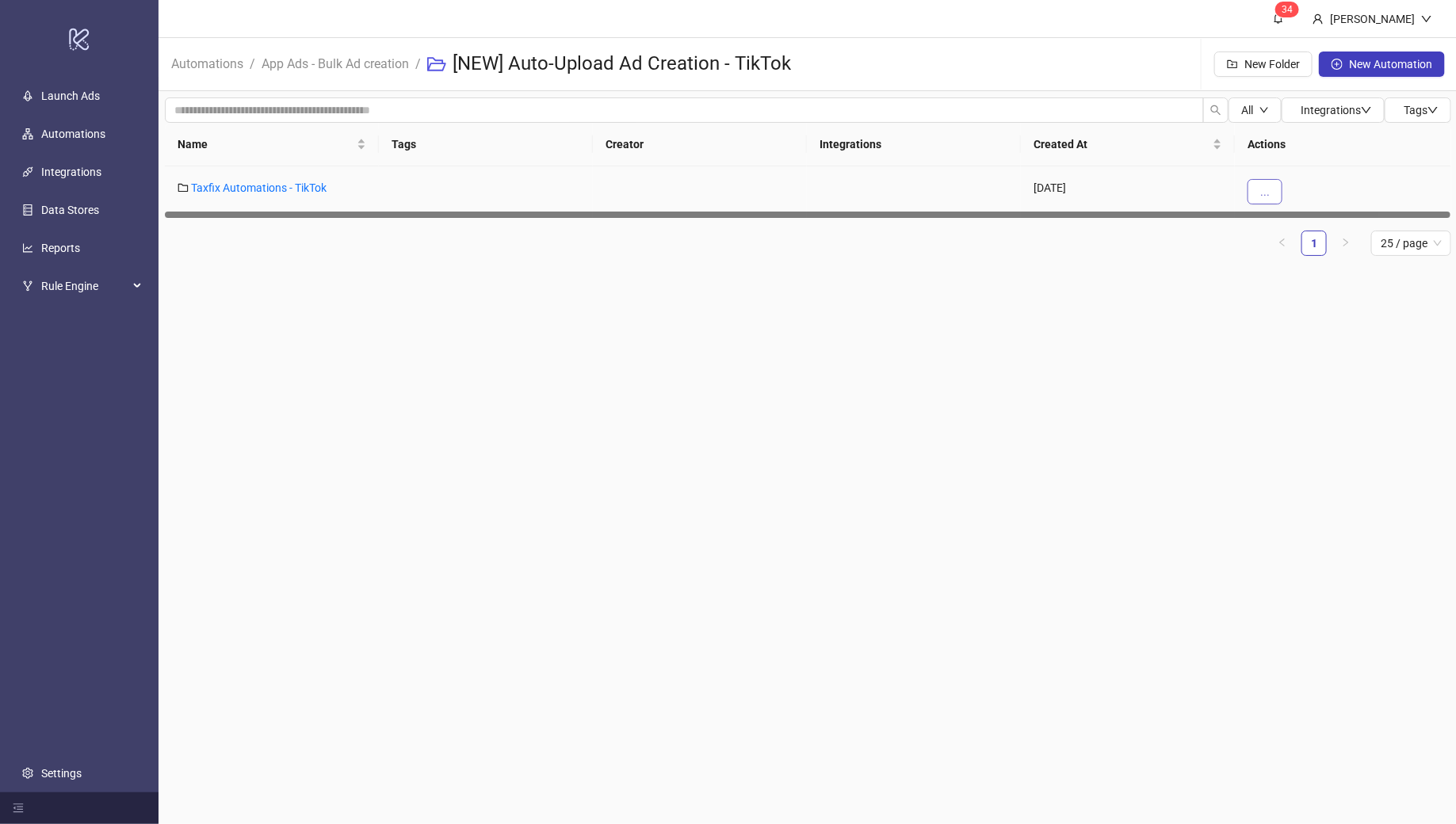
click at [1268, 185] on span "..." at bounding box center [1265, 191] width 10 height 12
click at [1316, 276] on span "Duplicate" at bounding box center [1301, 274] width 46 height 18
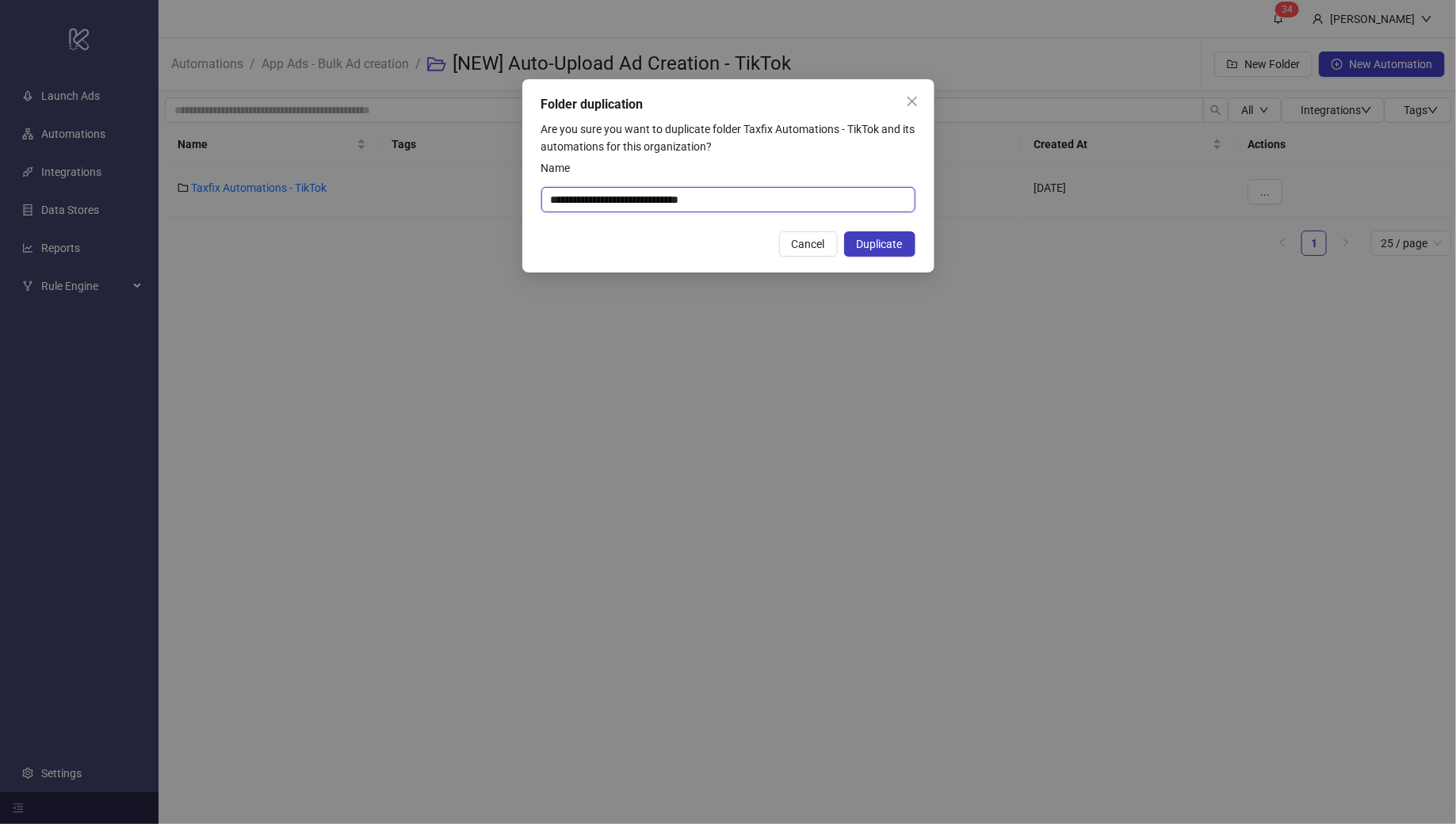
drag, startPoint x: 579, startPoint y: 203, endPoint x: 535, endPoint y: 199, distance: 44.2
click at [535, 199] on div "**********" at bounding box center [728, 176] width 412 height 193
drag, startPoint x: 709, startPoint y: 202, endPoint x: 769, endPoint y: 201, distance: 60.0
click at [769, 201] on input "**********" at bounding box center [729, 199] width 374 height 26
type input "**********"
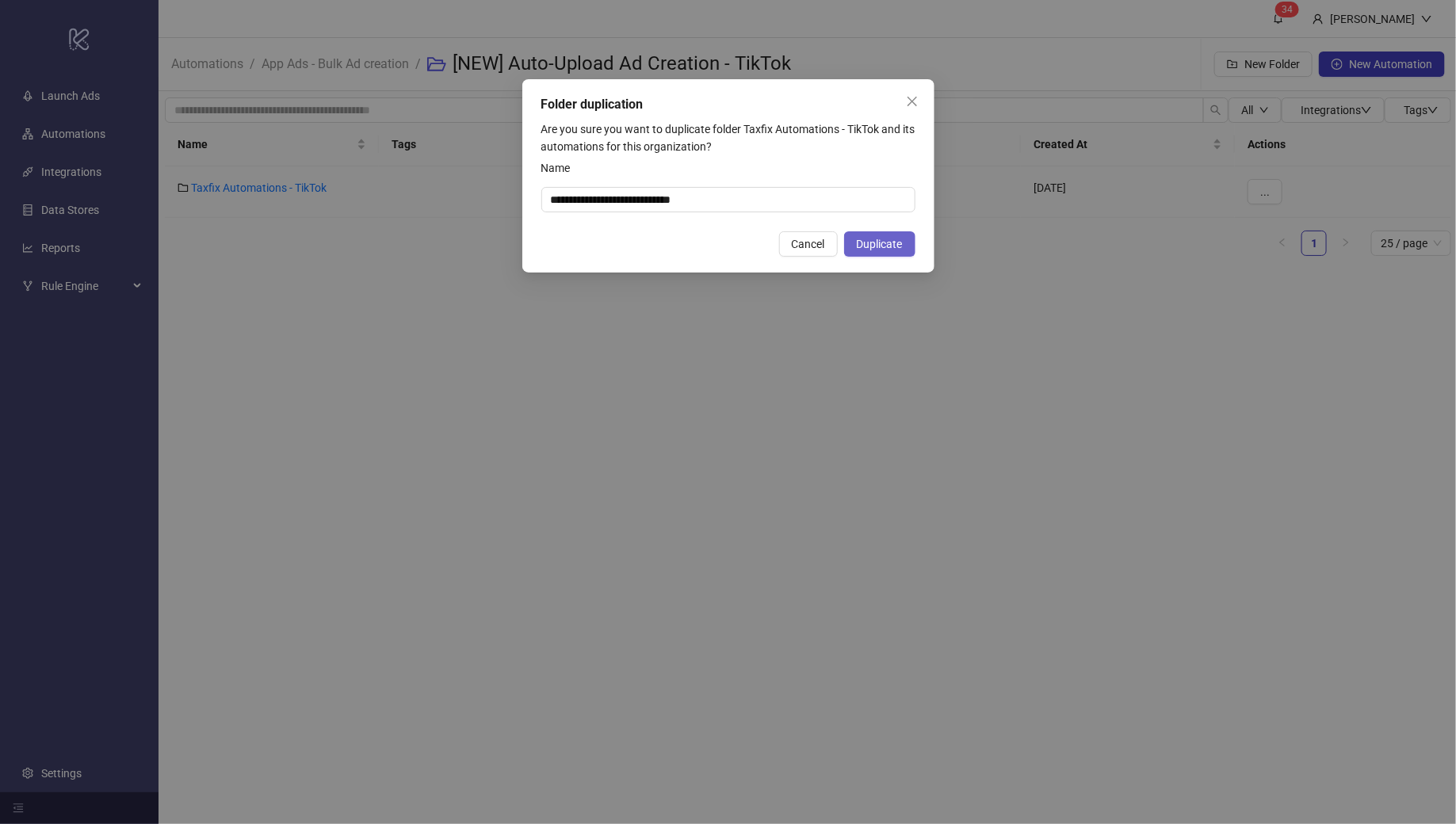
click at [893, 243] on span "Duplicate" at bounding box center [880, 244] width 46 height 12
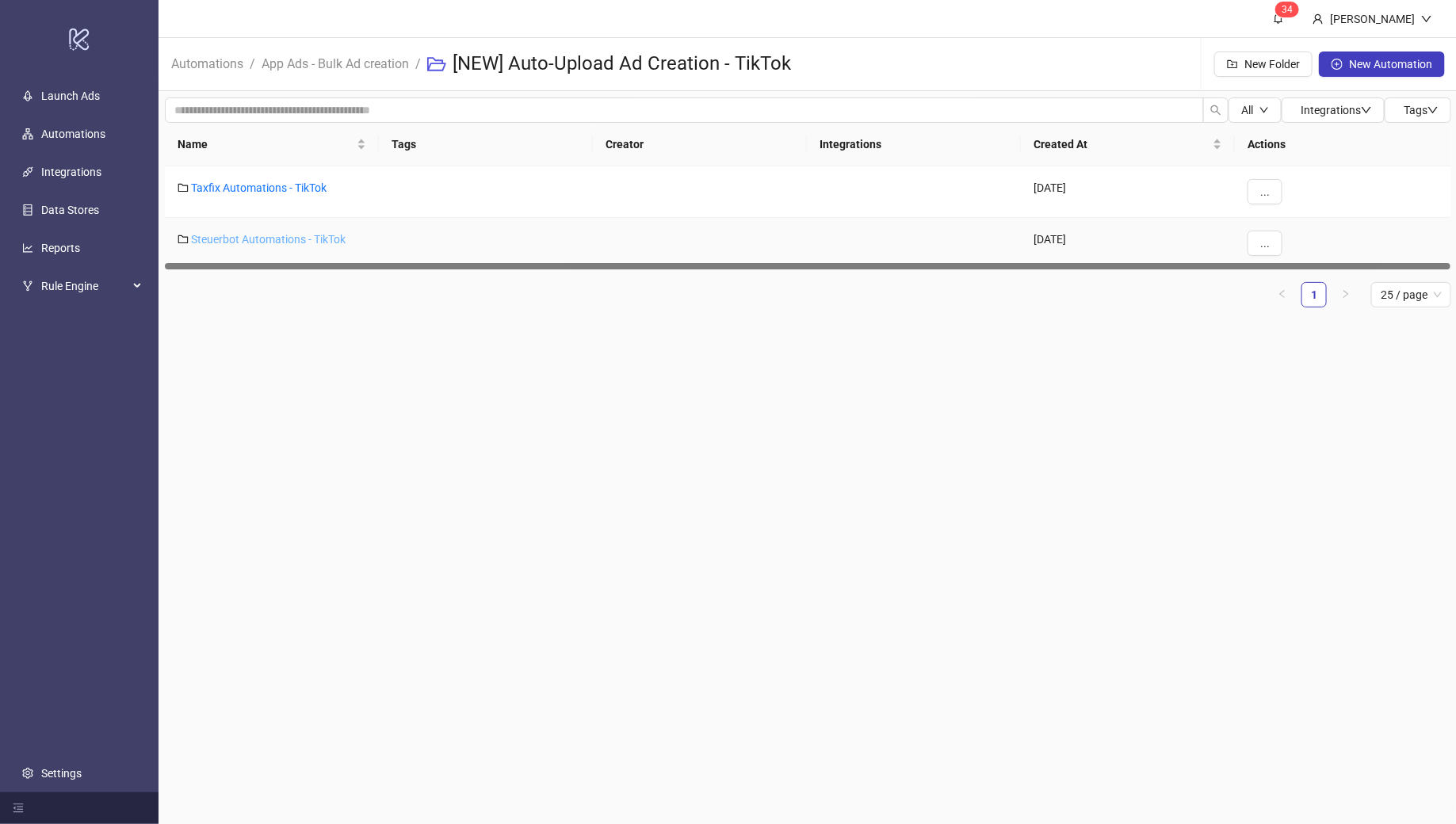
click at [261, 238] on link "Steuerbot Automations - TikTok" at bounding box center [268, 239] width 154 height 12
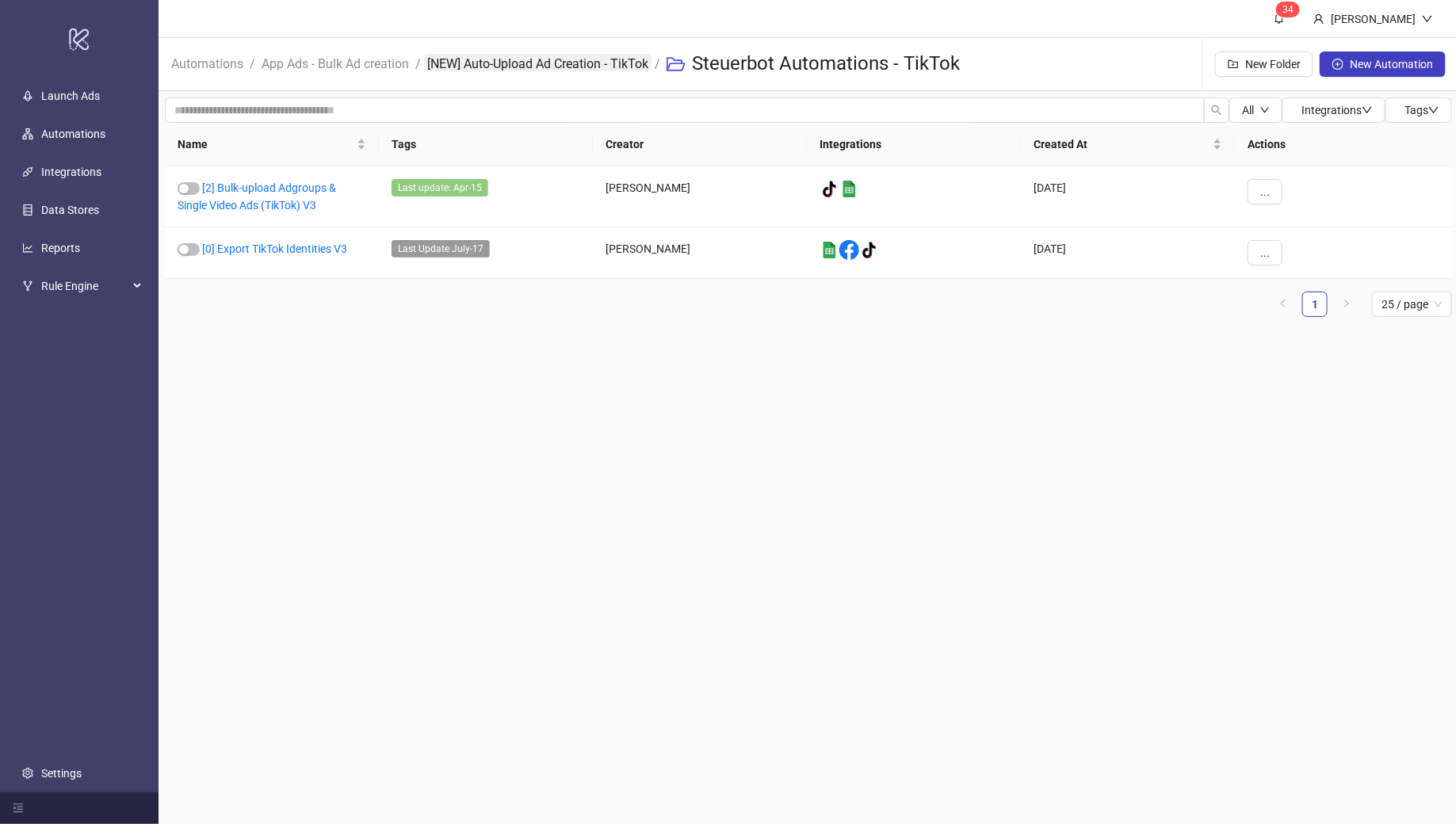
click at [609, 62] on link "[NEW] Auto-Upload Ad Creation - TikTok" at bounding box center [538, 63] width 228 height 18
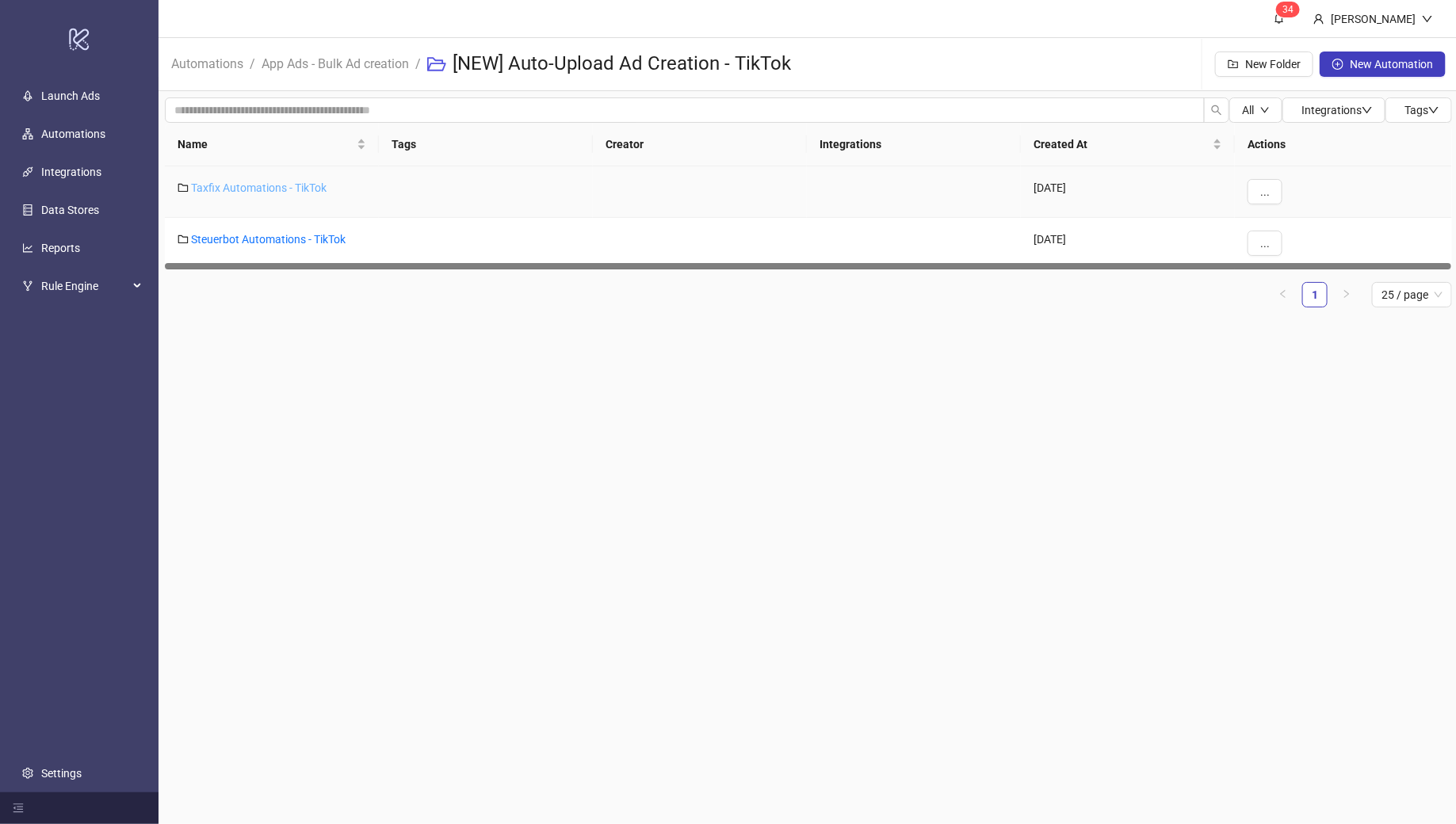
click at [289, 185] on link "Taxfix Automations - TikTok" at bounding box center [259, 188] width 136 height 12
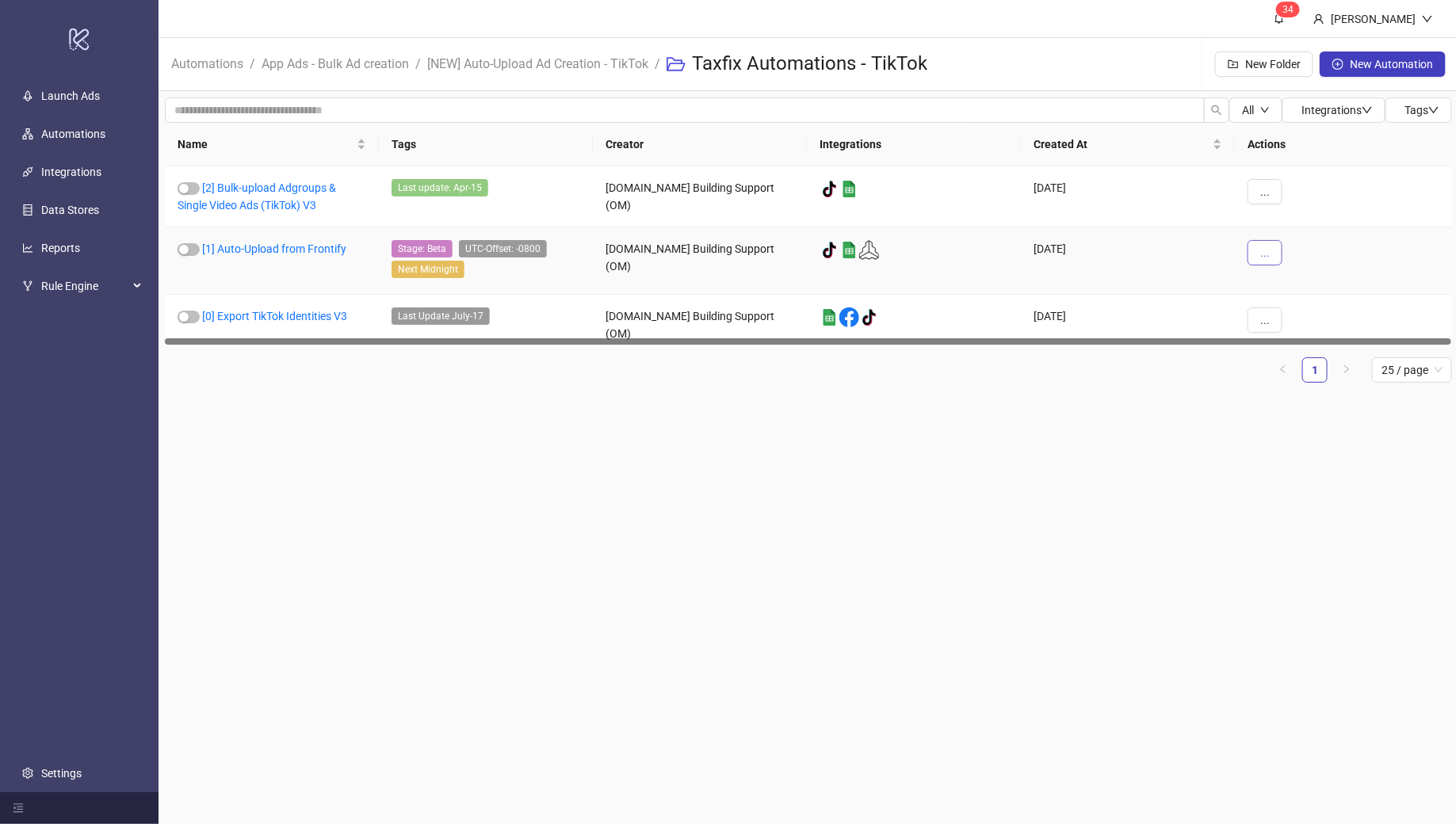
click at [1265, 259] on button "..." at bounding box center [1265, 252] width 35 height 26
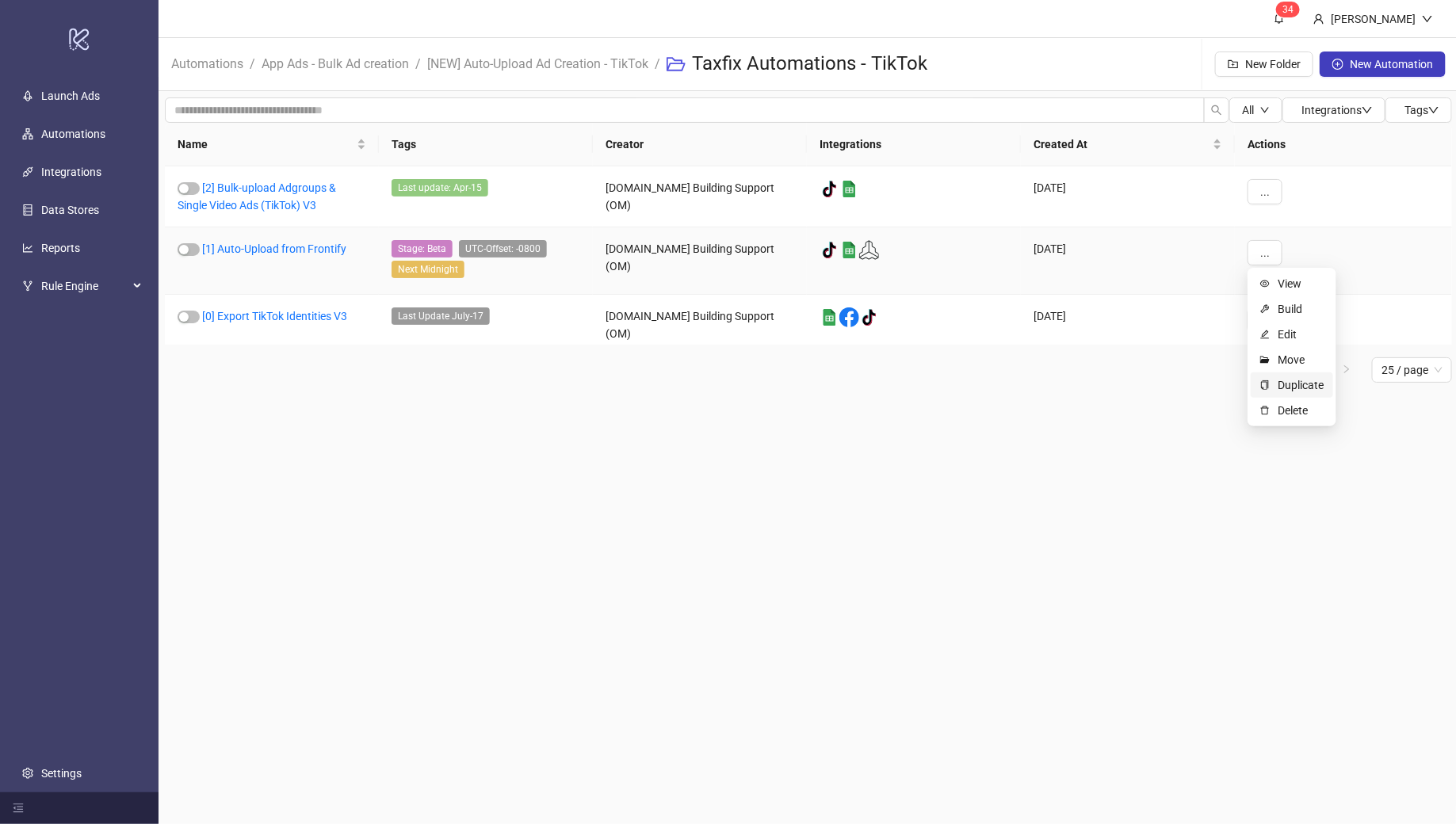
click at [1302, 382] on span "Duplicate" at bounding box center [1301, 386] width 46 height 18
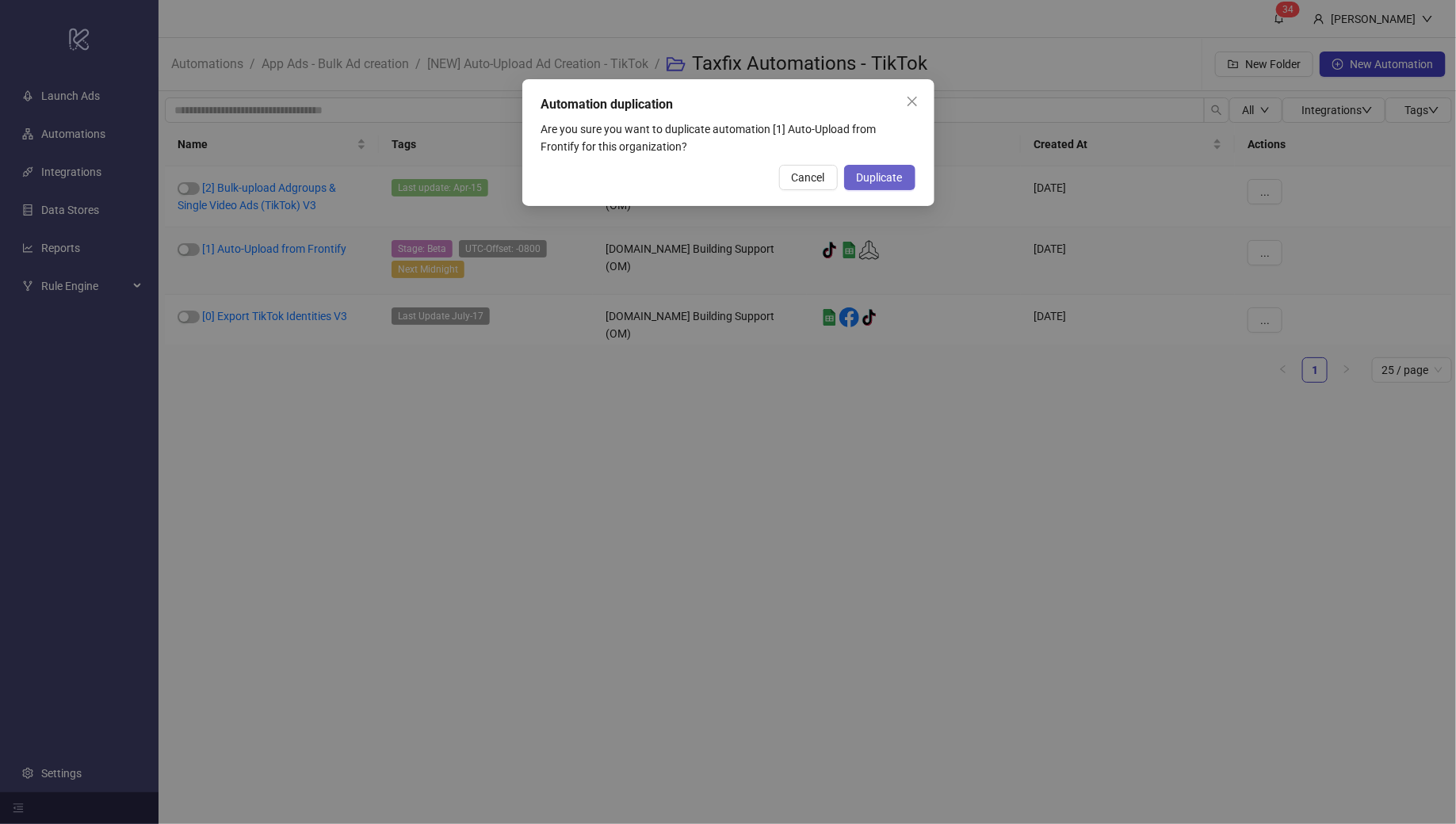
click at [883, 172] on span "Duplicate" at bounding box center [880, 177] width 46 height 12
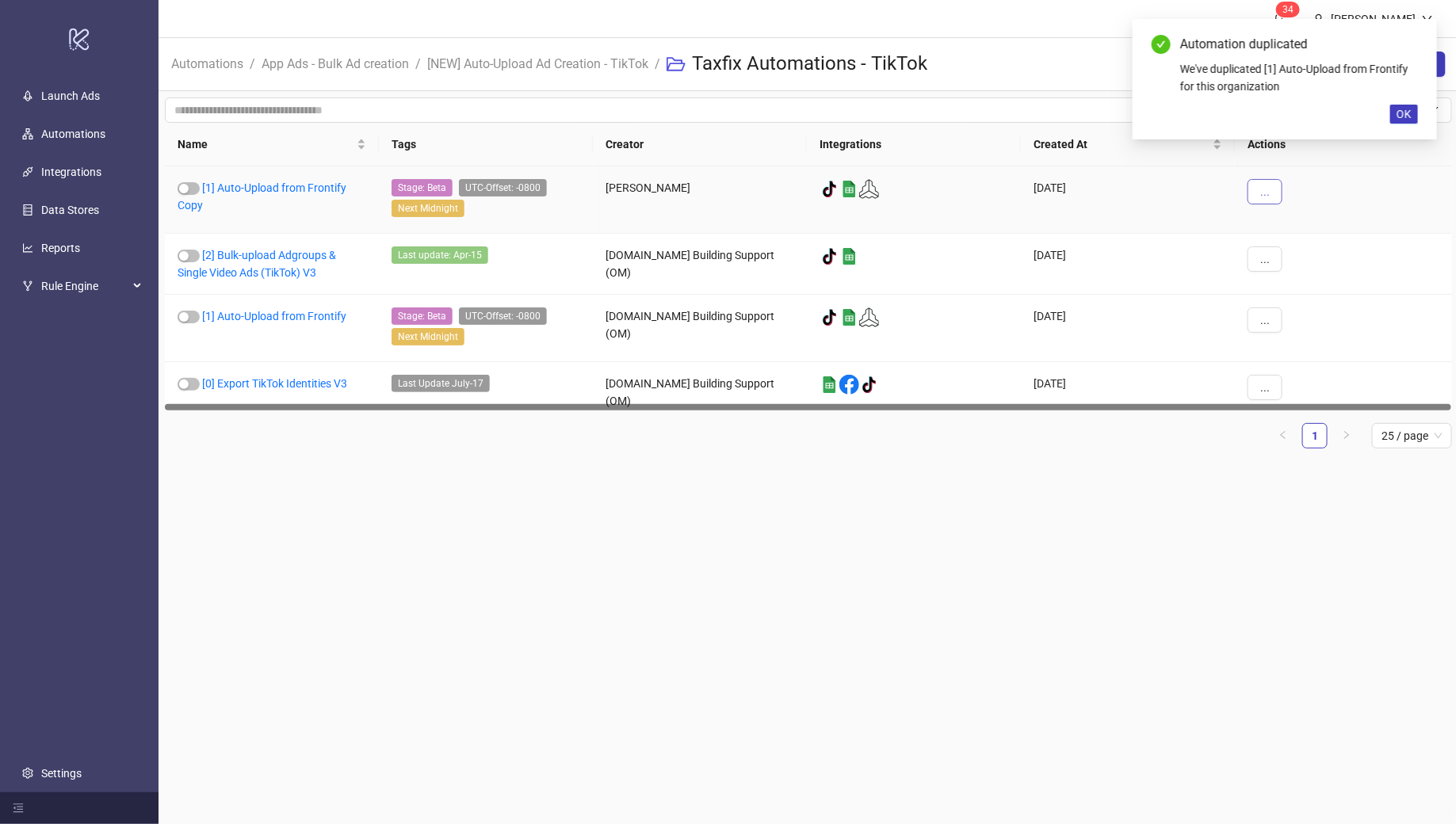
click at [1256, 191] on button "..." at bounding box center [1265, 191] width 35 height 26
click at [1293, 303] on span "Move" at bounding box center [1301, 300] width 46 height 18
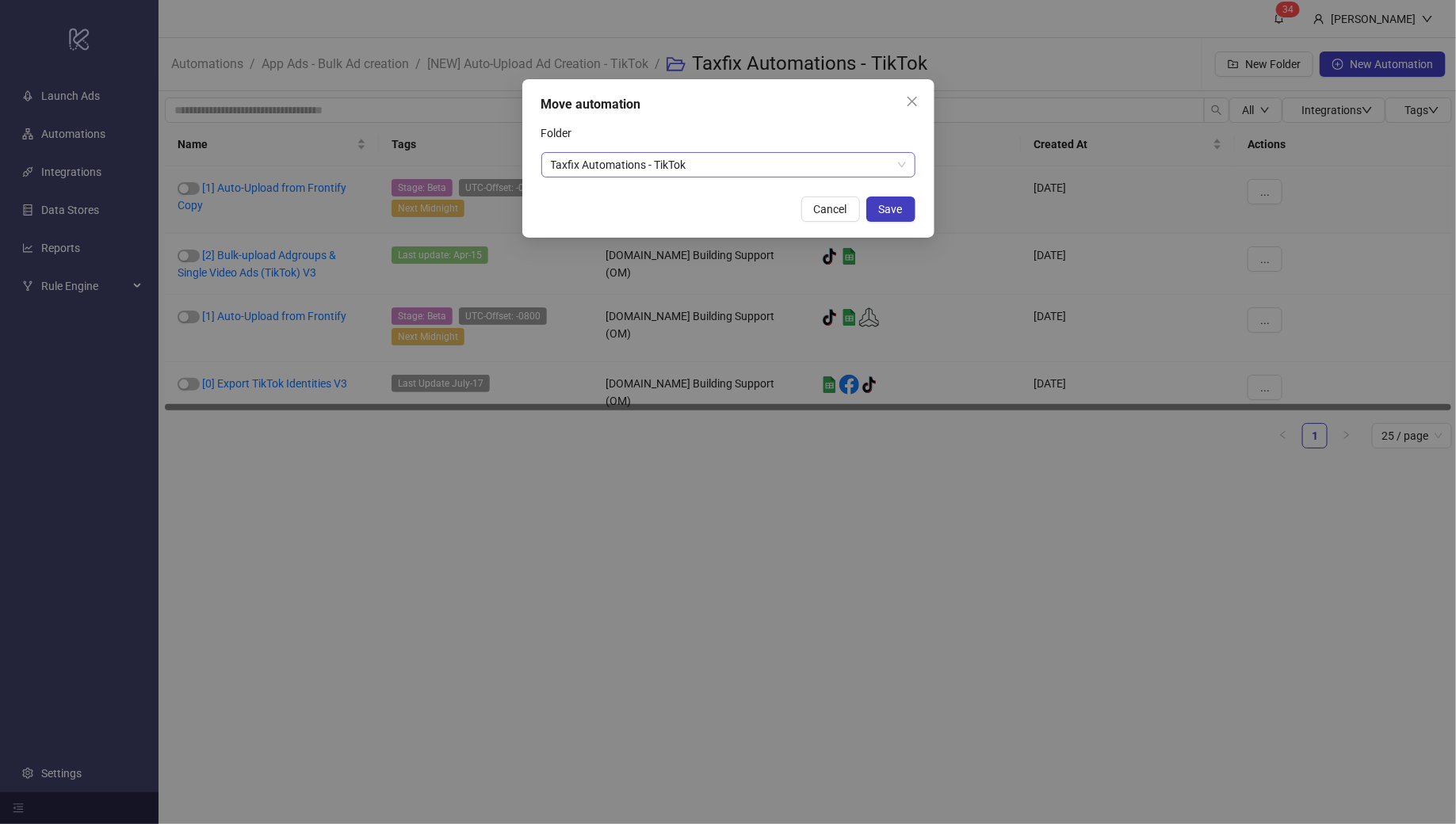
click at [697, 161] on span "Taxfix Automations - TikTok" at bounding box center [728, 164] width 355 height 24
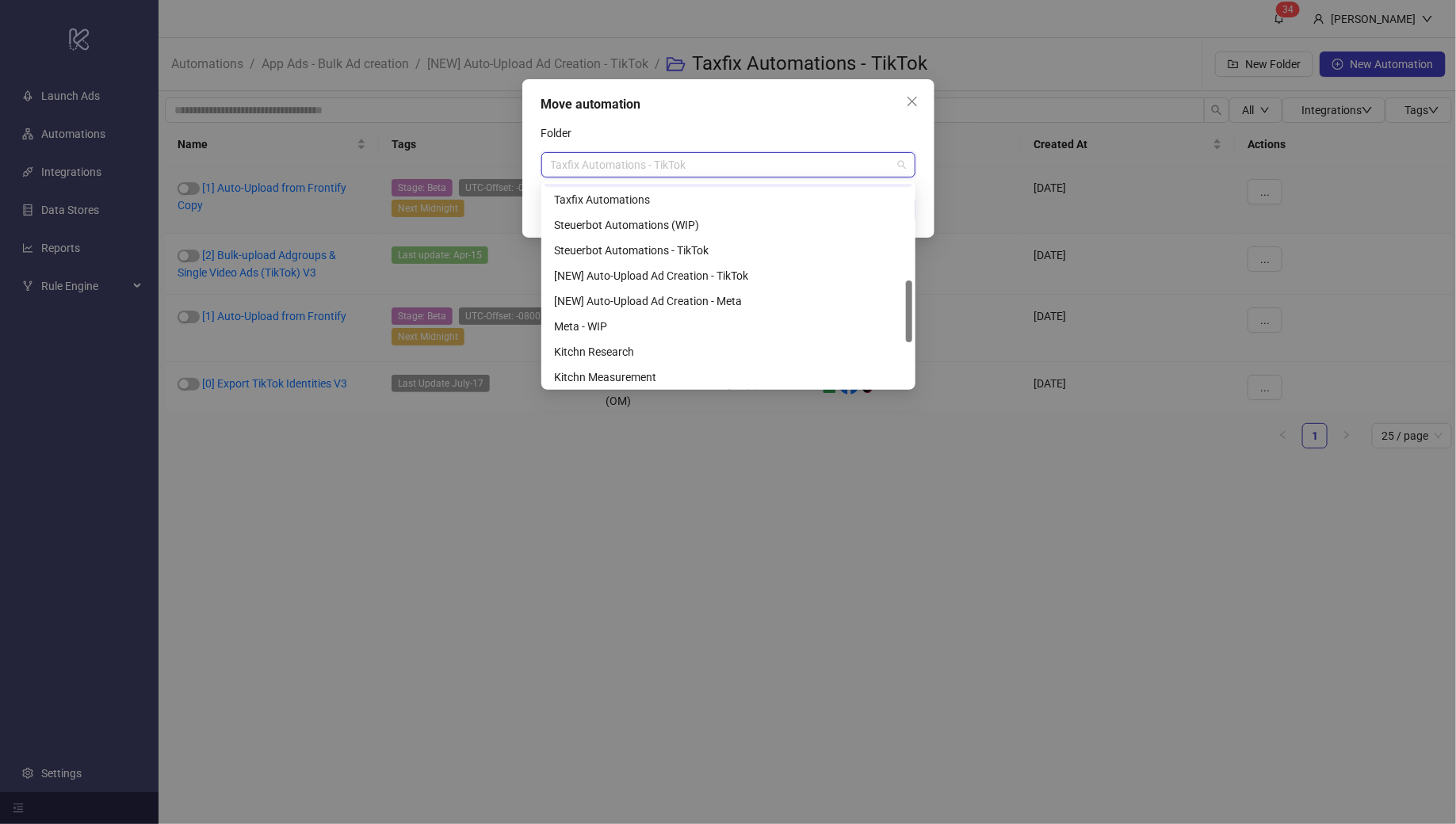
scroll to position [314, 0]
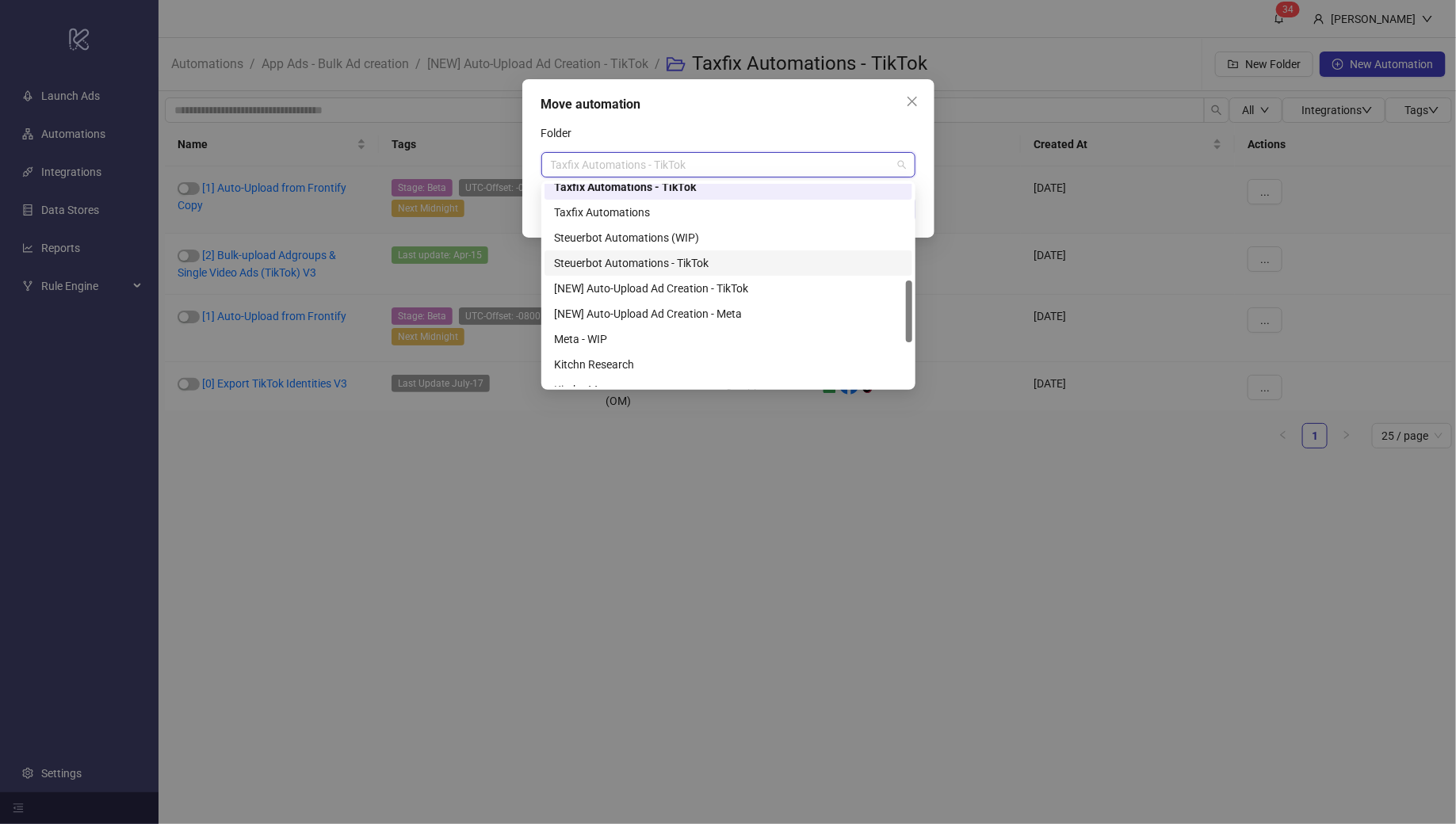
click at [680, 265] on div "Steuerbot Automations - TikTok" at bounding box center [728, 263] width 349 height 18
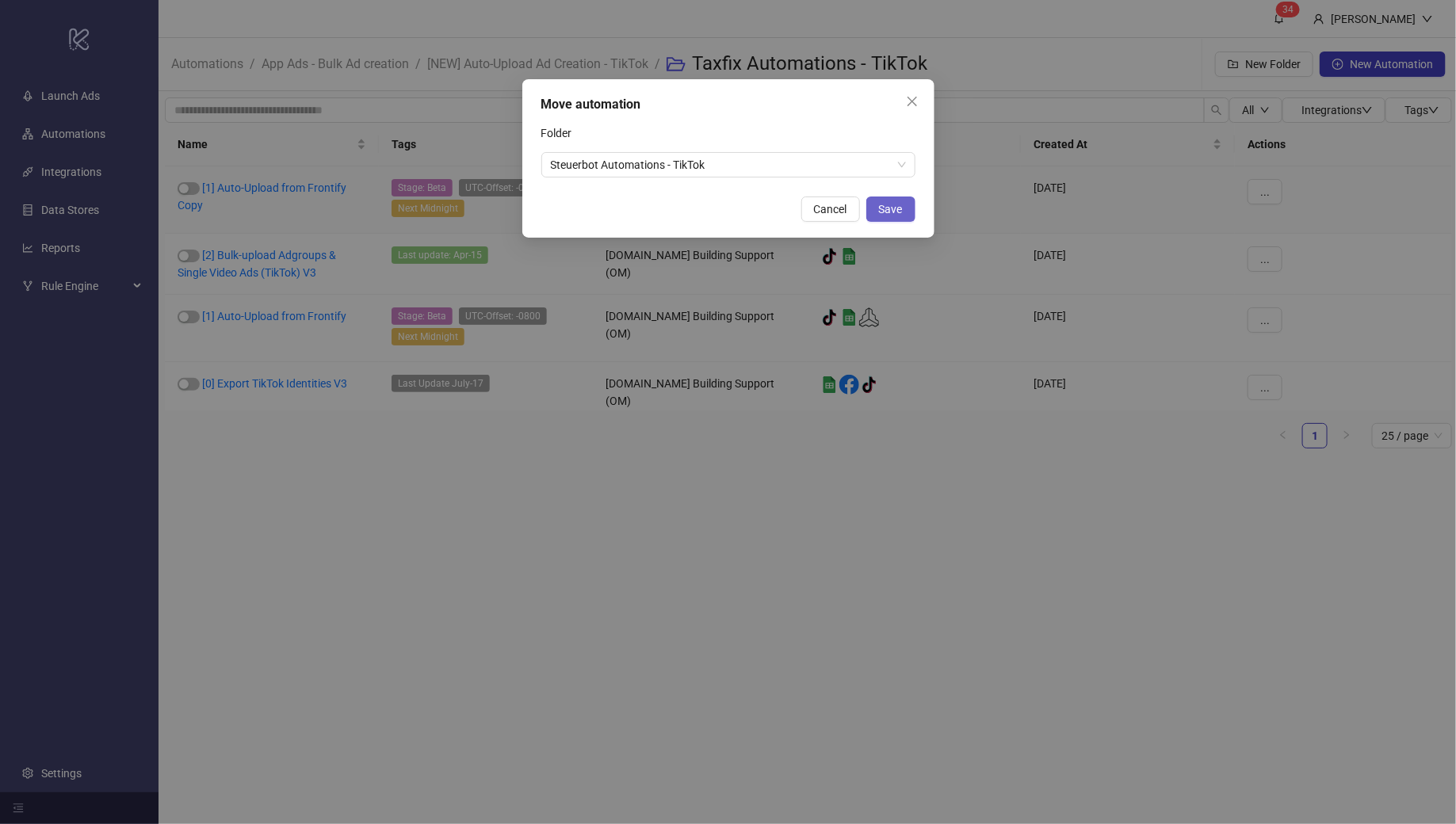
click at [885, 207] on span "Save" at bounding box center [890, 209] width 24 height 12
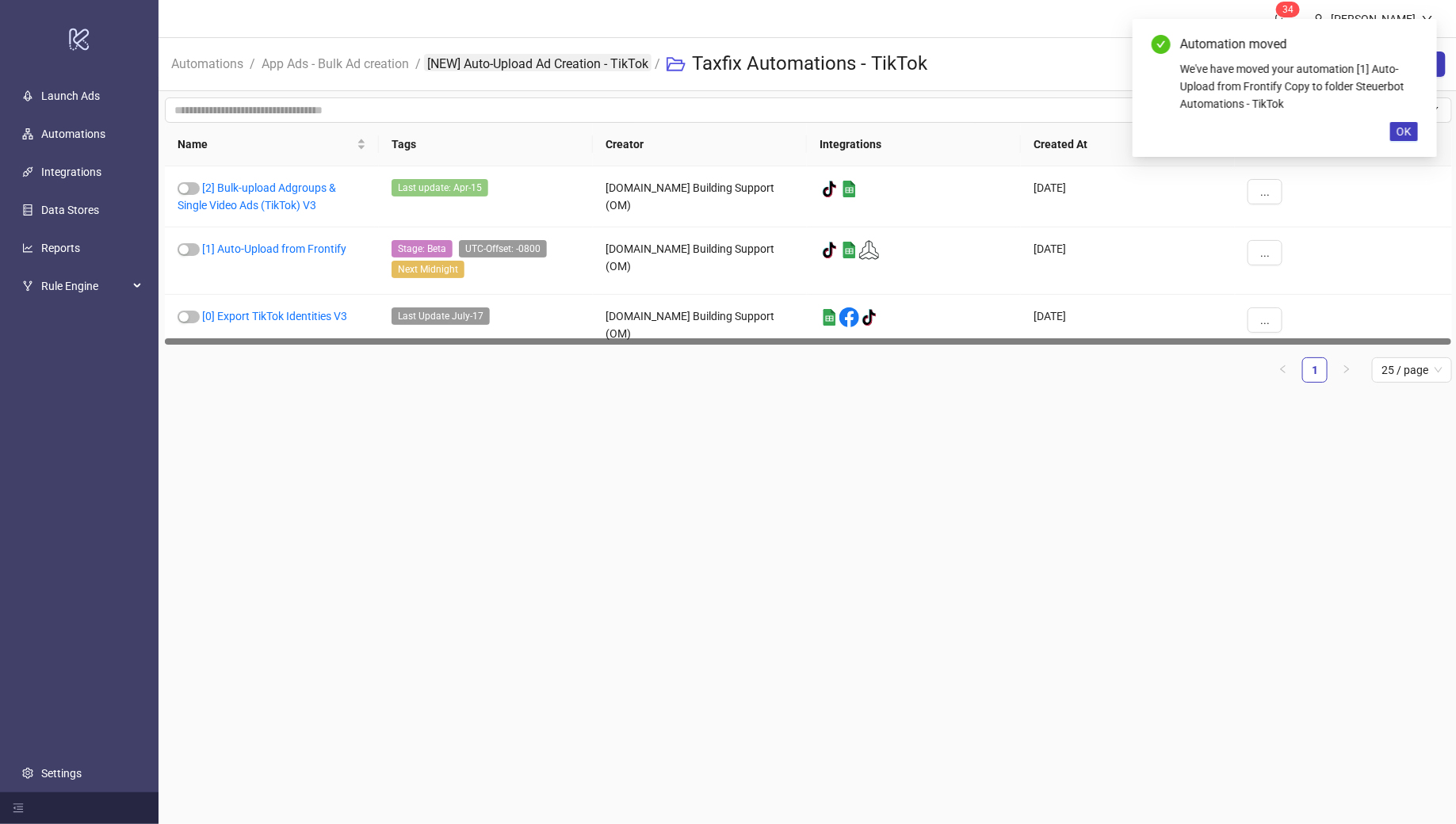
click at [546, 64] on link "[NEW] Auto-Upload Ad Creation - TikTok" at bounding box center [538, 63] width 228 height 18
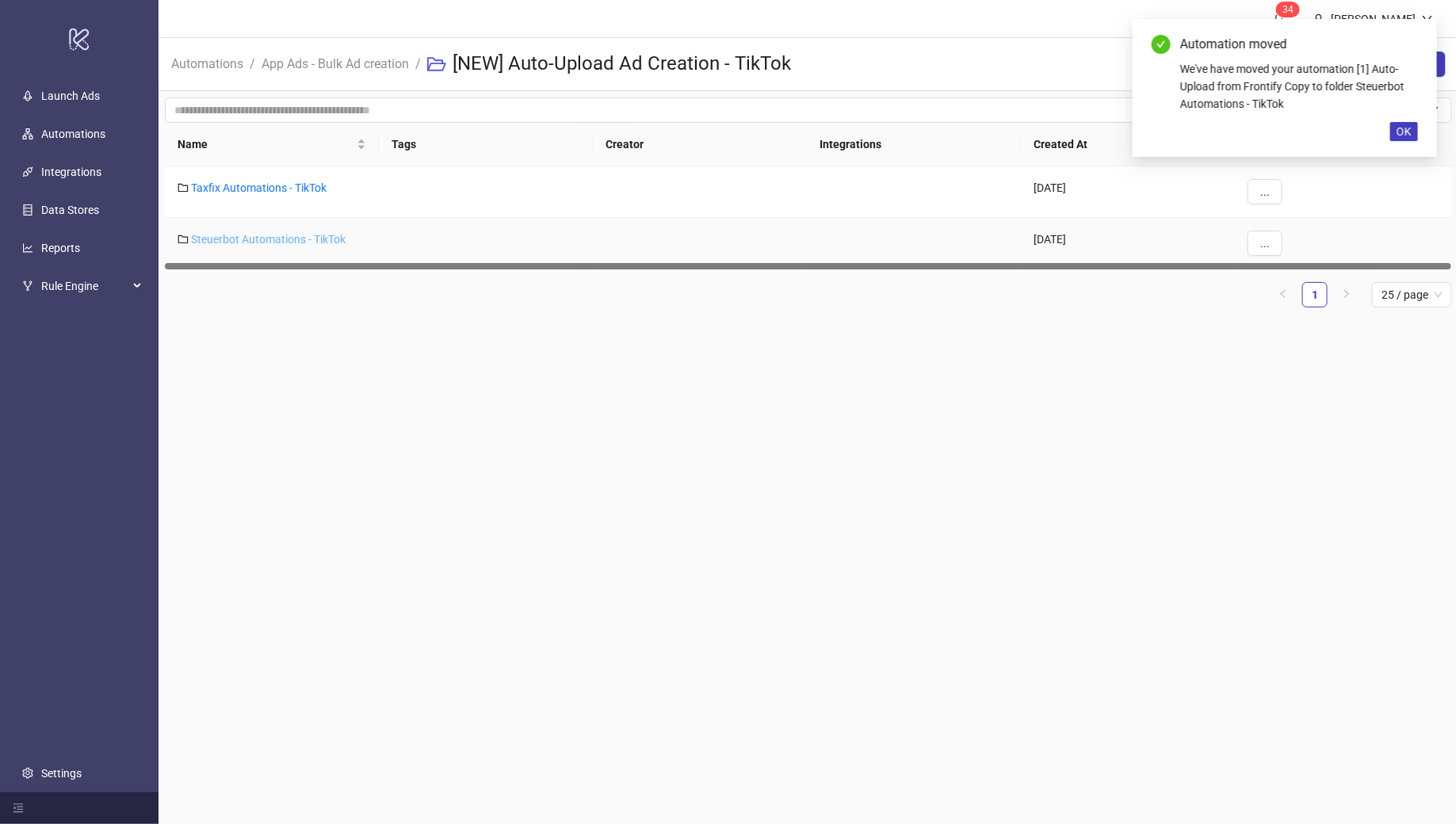
click at [259, 238] on link "Steuerbot Automations - TikTok" at bounding box center [268, 239] width 154 height 12
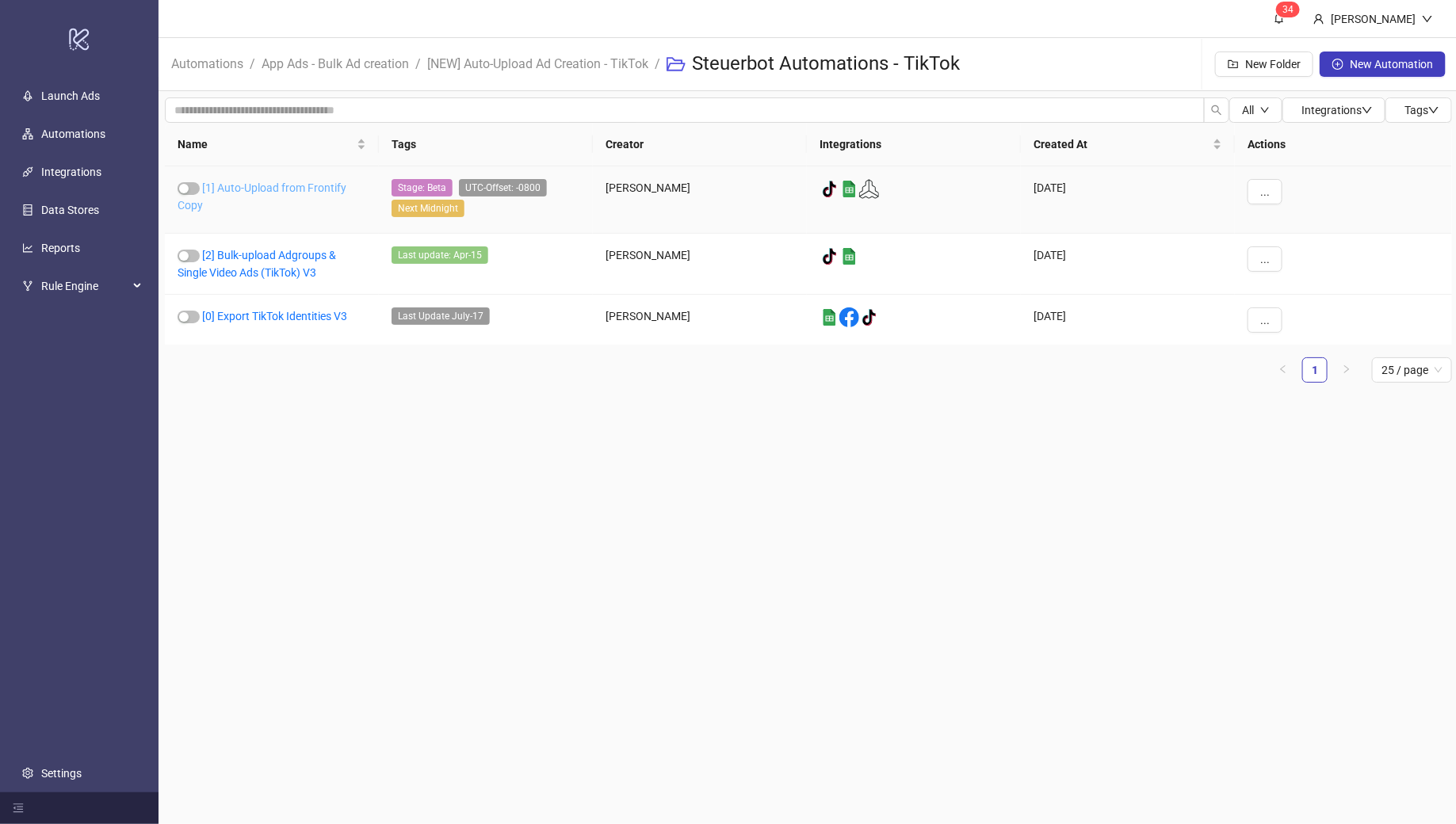
click at [274, 187] on link "[1] Auto-Upload from Frontify Copy" at bounding box center [261, 197] width 169 height 30
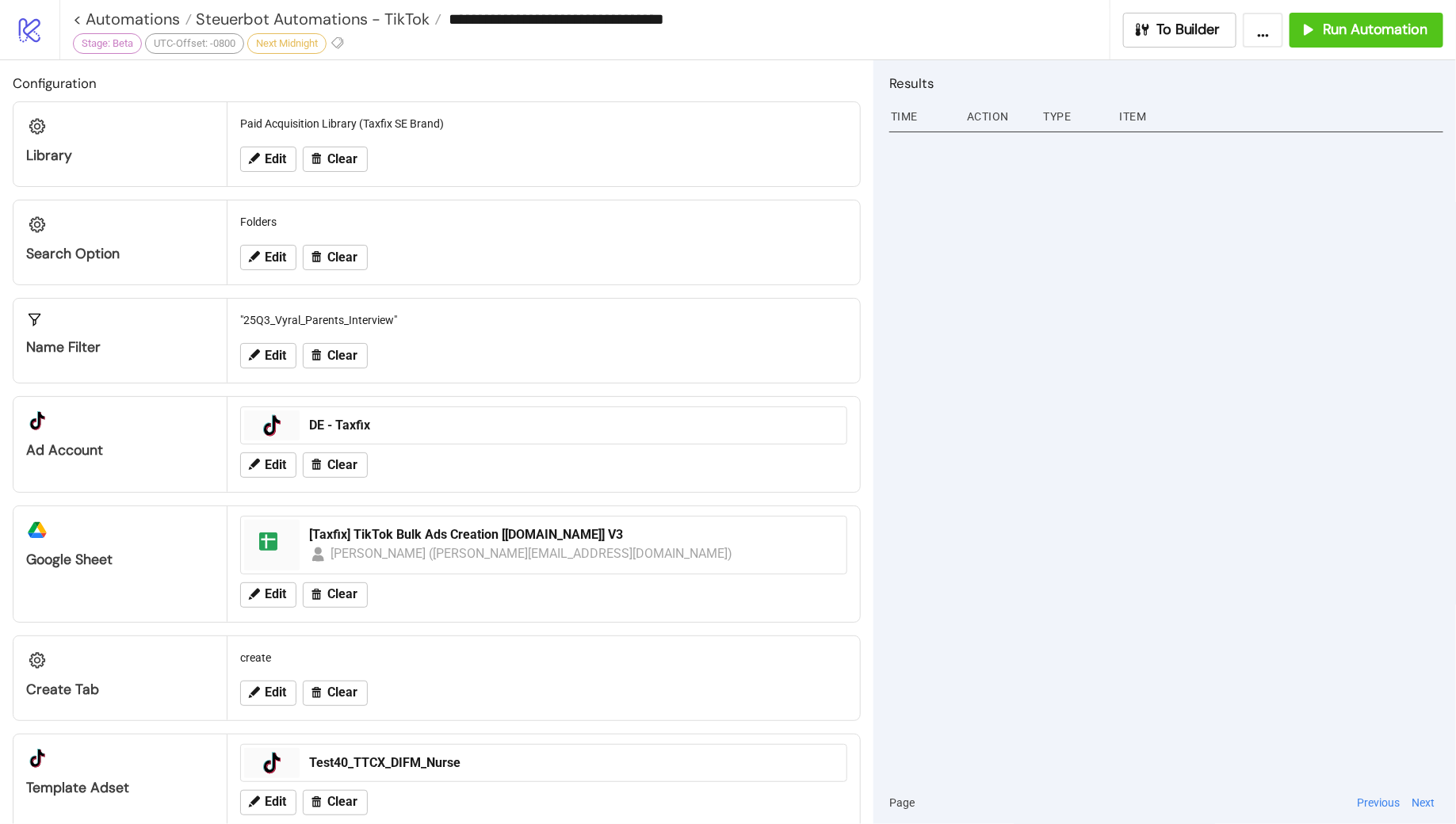
click at [692, 16] on input "**********" at bounding box center [775, 19] width 667 height 24
type input "**********"
click at [261, 161] on button "Edit" at bounding box center [268, 159] width 56 height 26
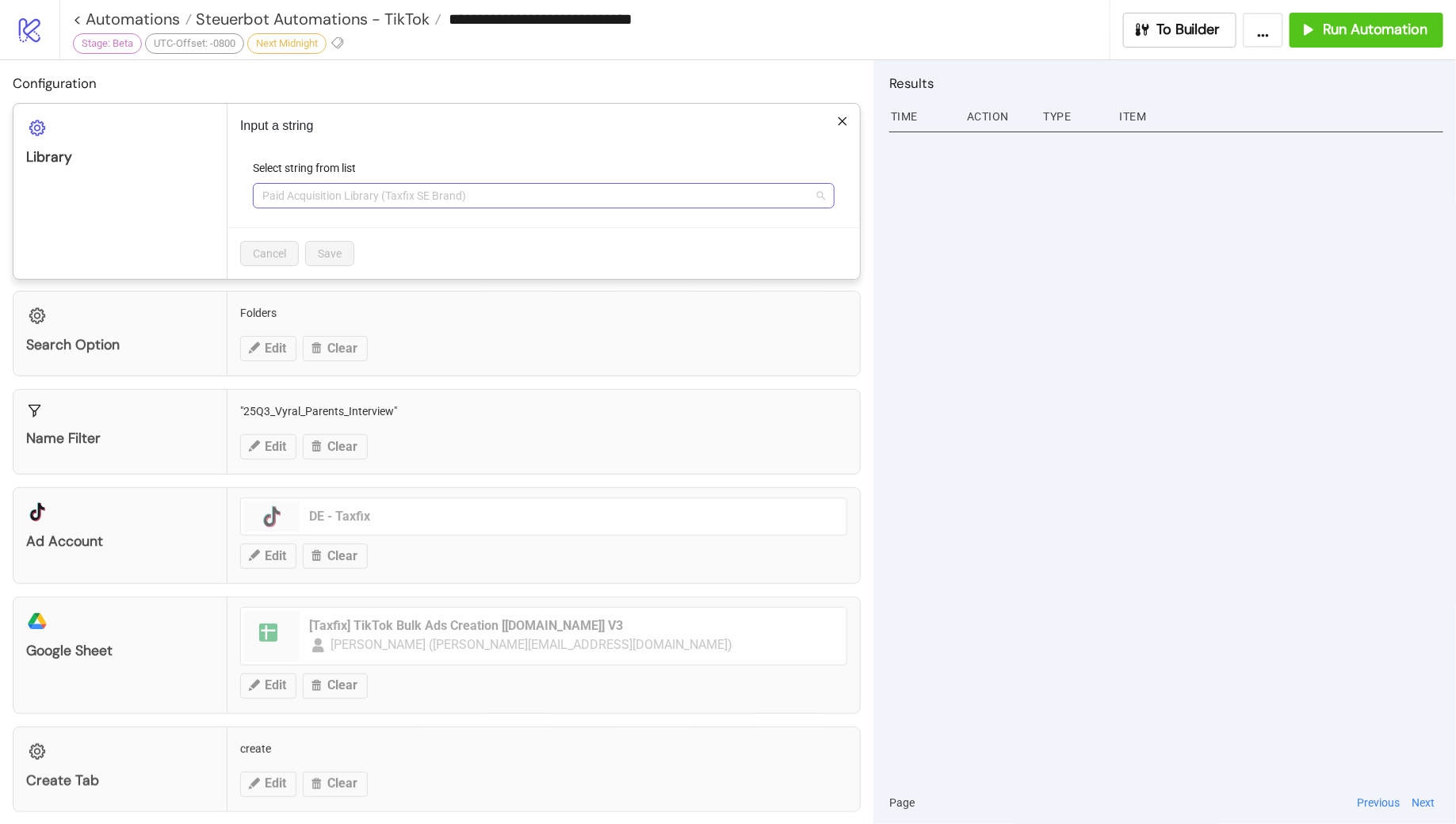
click at [456, 199] on span "Paid Acquisition Library (Taxfix SE Brand)" at bounding box center [544, 195] width 563 height 24
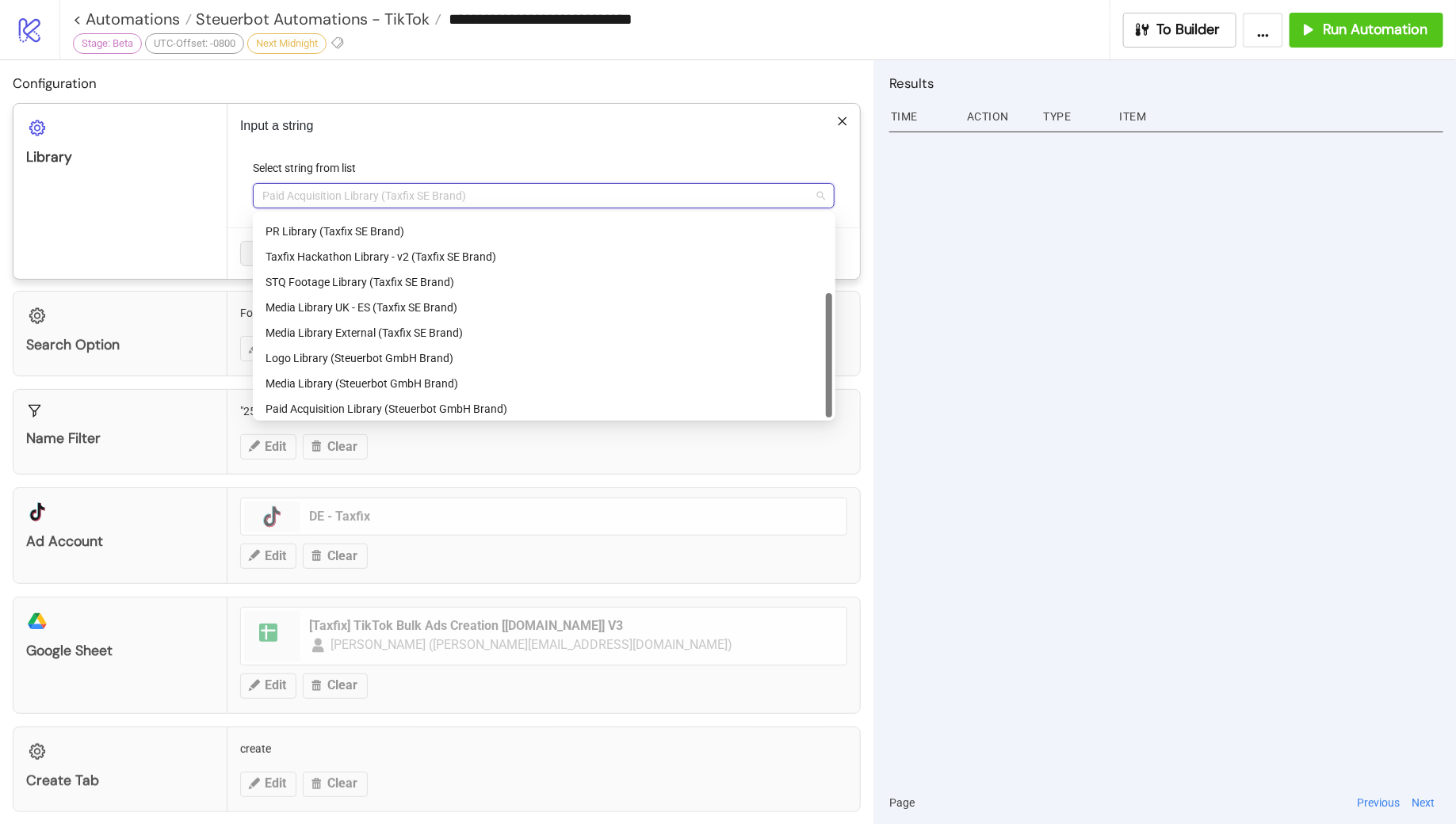
scroll to position [127, 0]
click at [474, 397] on div "Paid Acquisition Library (Steuerbot GmbH Brand)" at bounding box center [544, 405] width 558 height 18
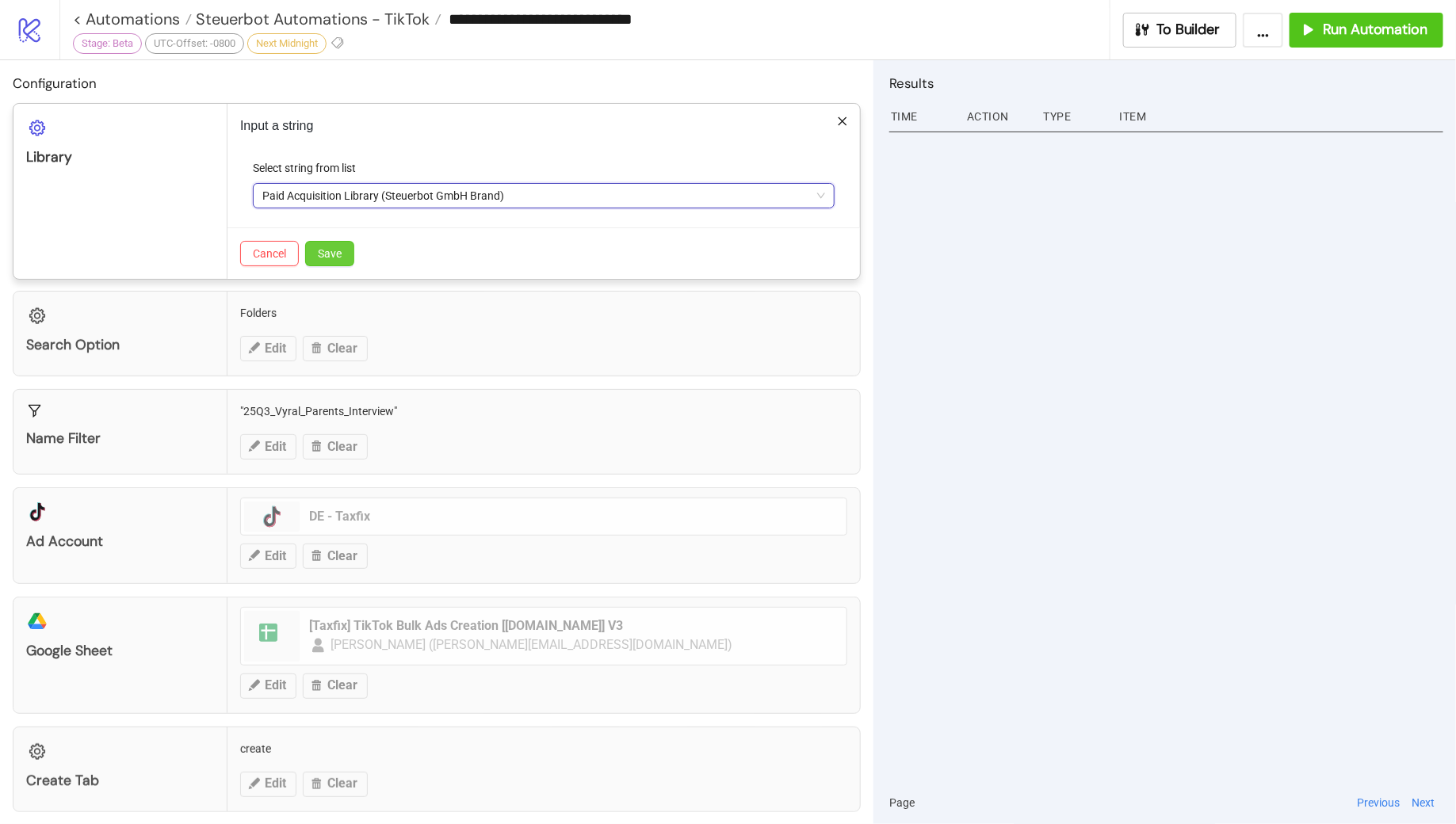
click at [332, 250] on span "Save" at bounding box center [329, 253] width 24 height 12
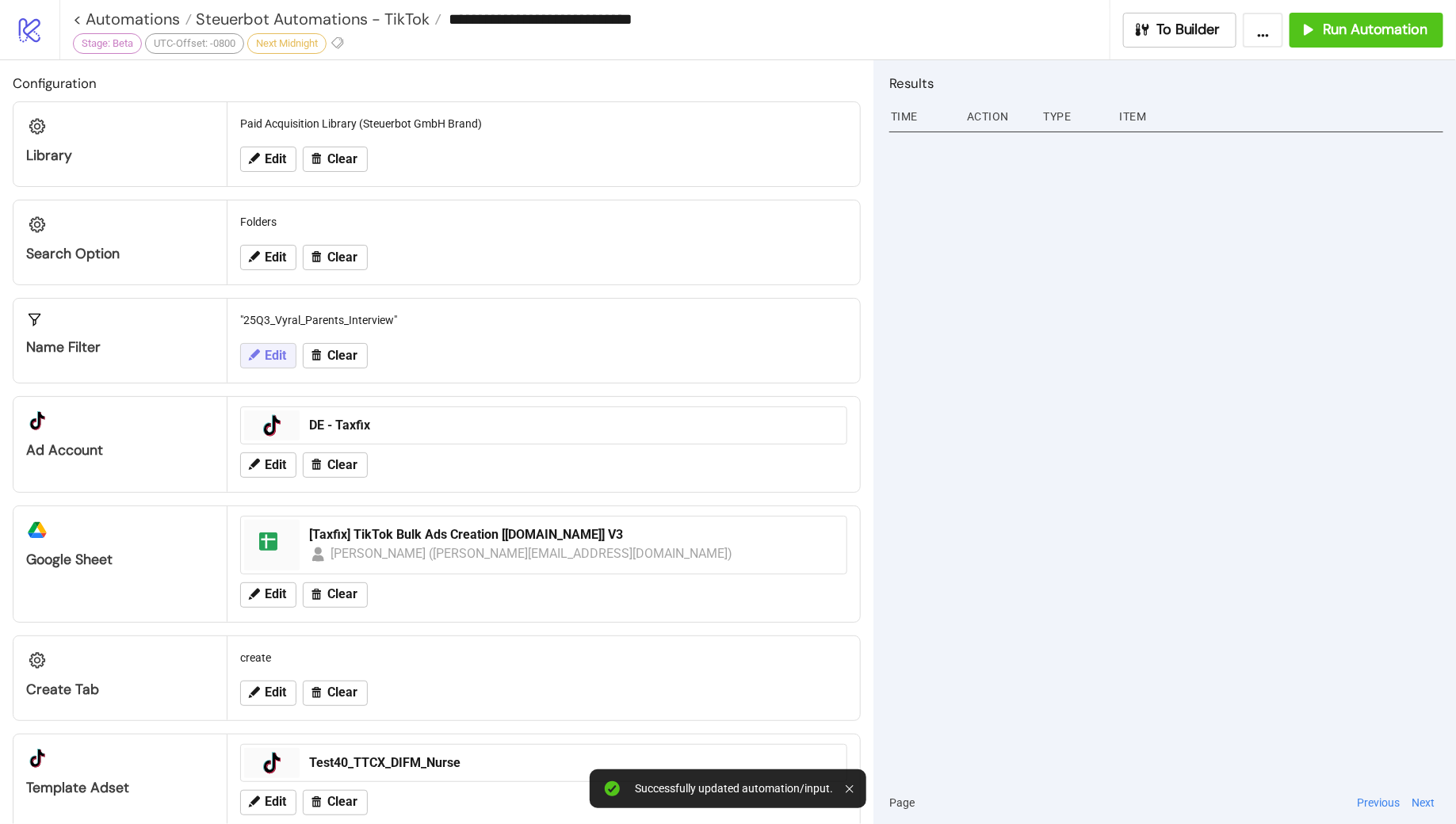
click at [267, 356] on span "Edit" at bounding box center [275, 356] width 21 height 14
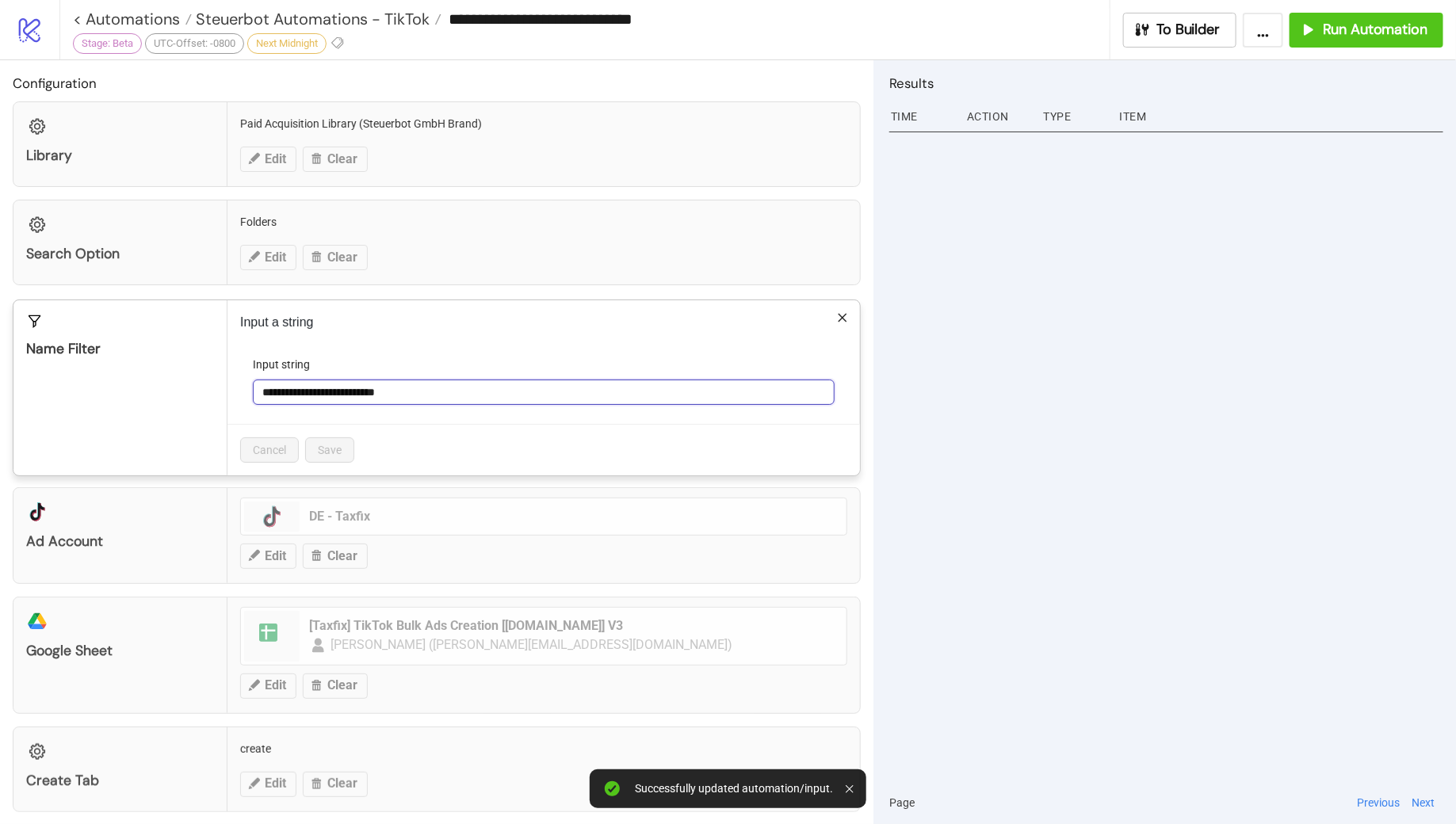
drag, startPoint x: 416, startPoint y: 393, endPoint x: 247, endPoint y: 385, distance: 169.2
click at [247, 385] on form "**********" at bounding box center [544, 389] width 607 height 68
paste input "text"
type input "**********"
click at [333, 446] on span "Save" at bounding box center [329, 450] width 24 height 12
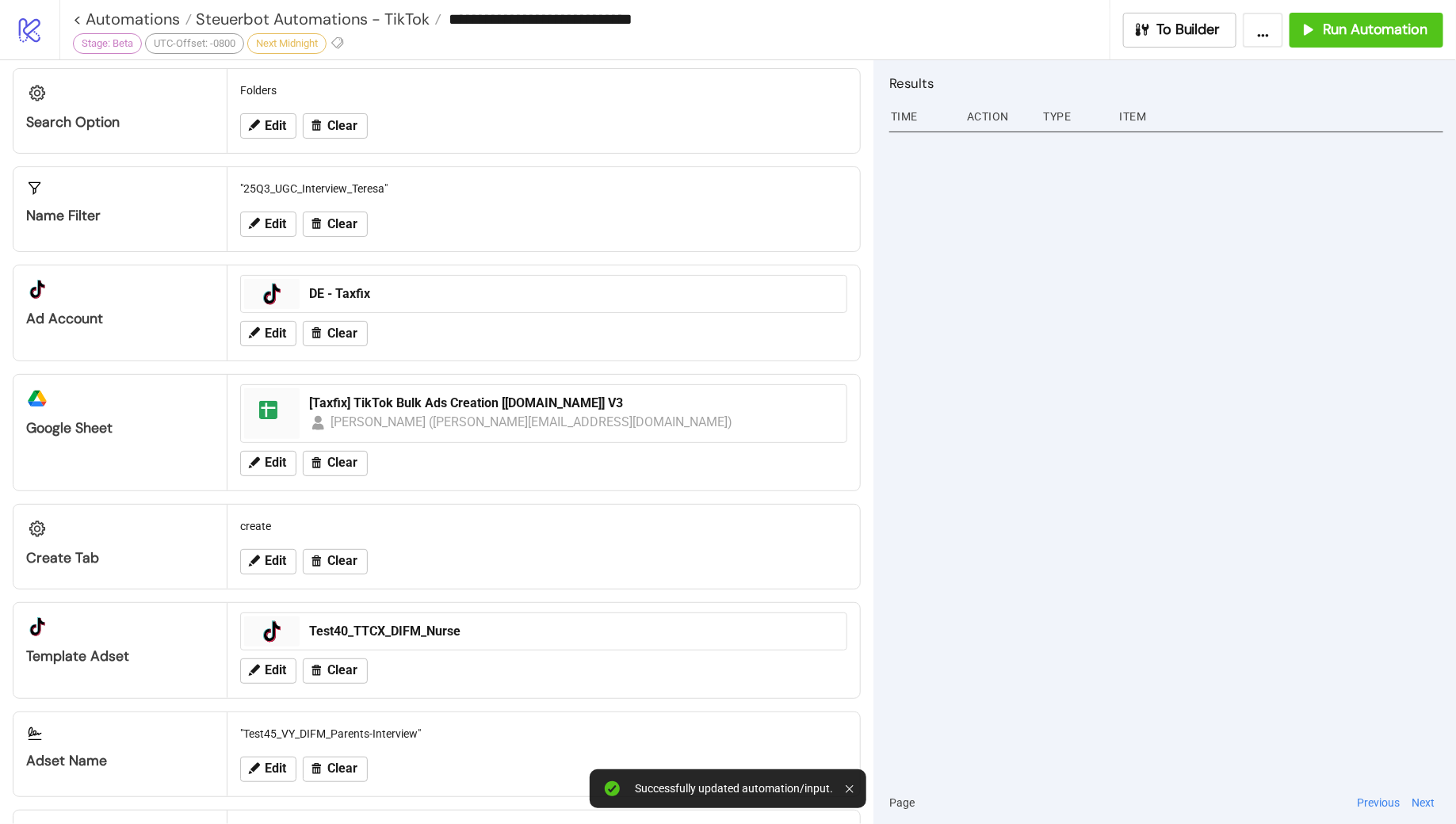
scroll to position [148, 0]
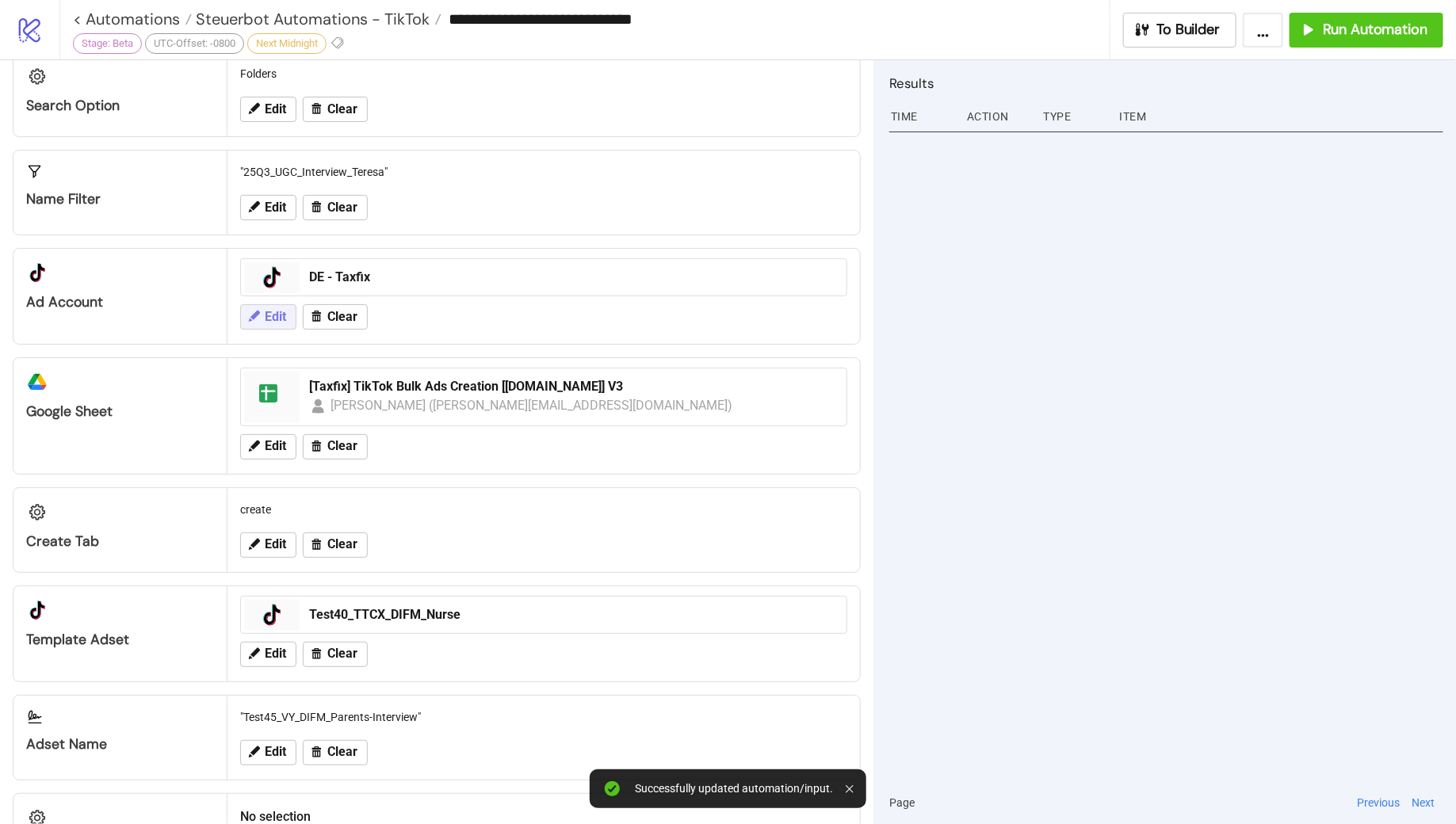
click at [266, 317] on span "Edit" at bounding box center [275, 317] width 21 height 14
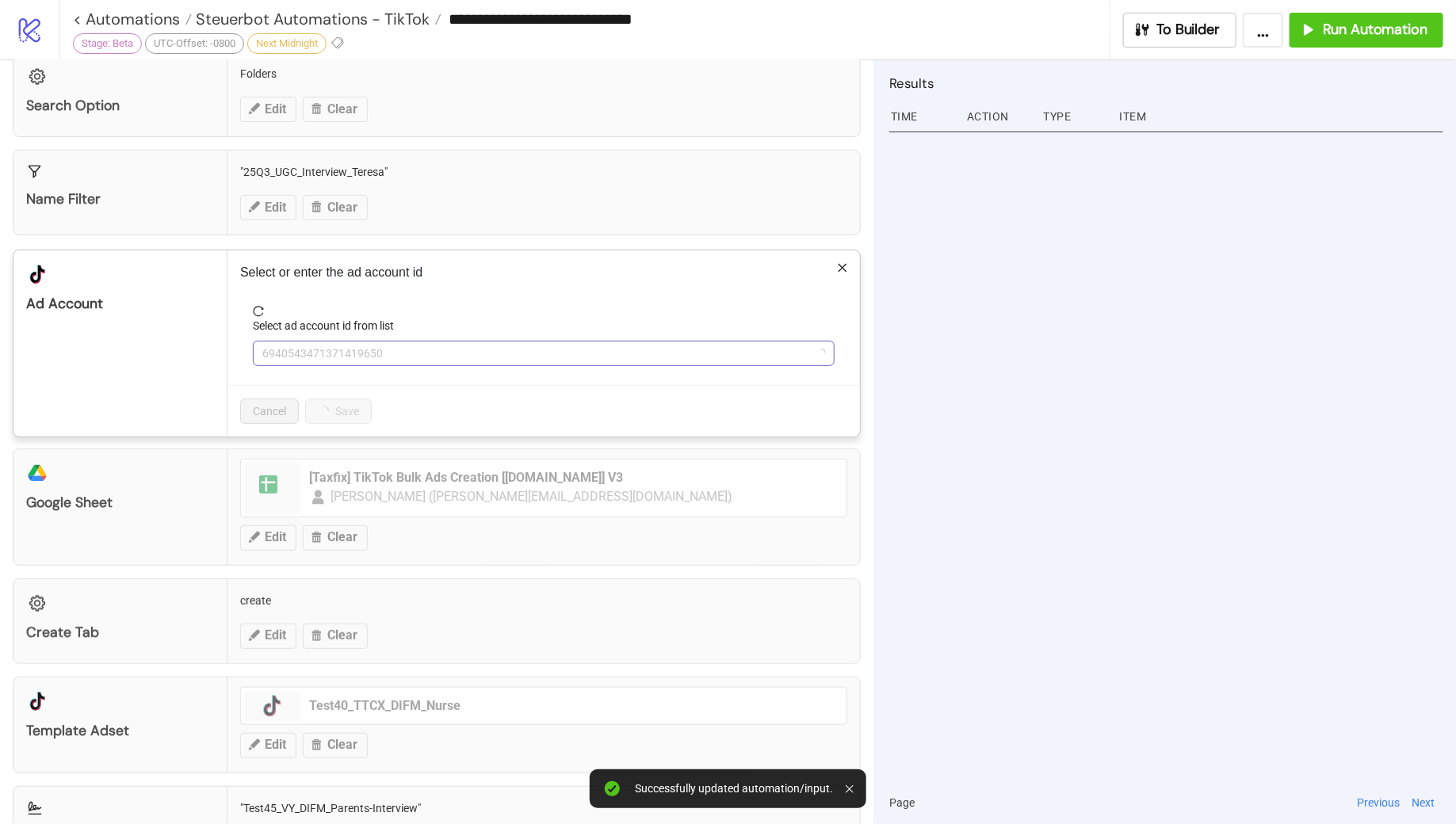
click at [411, 348] on span "6940543471371419650" at bounding box center [544, 353] width 563 height 24
click at [411, 348] on span "DE - Taxfix" at bounding box center [544, 353] width 563 height 24
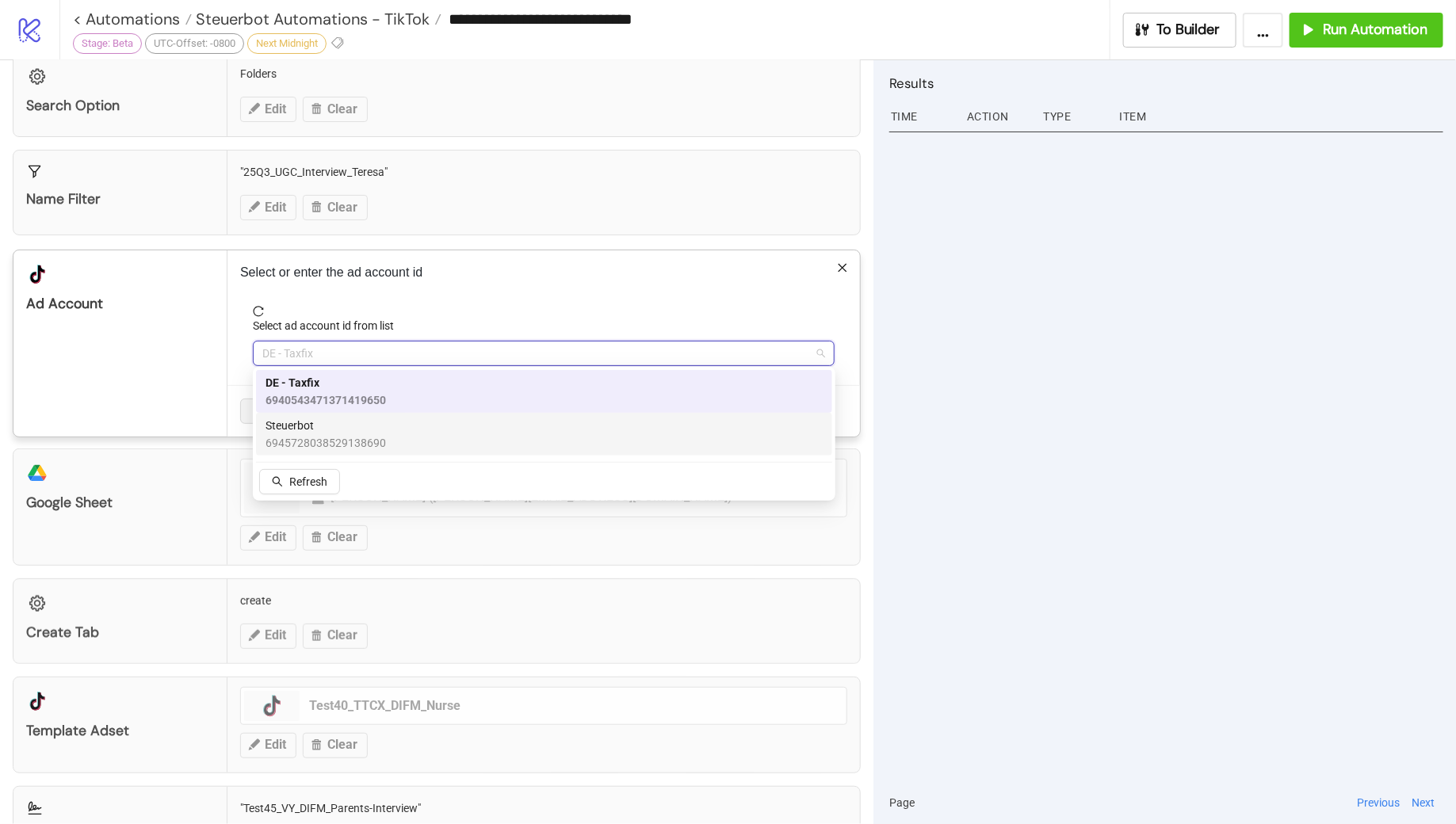
click at [382, 426] on span "Steuerbot" at bounding box center [326, 426] width 121 height 18
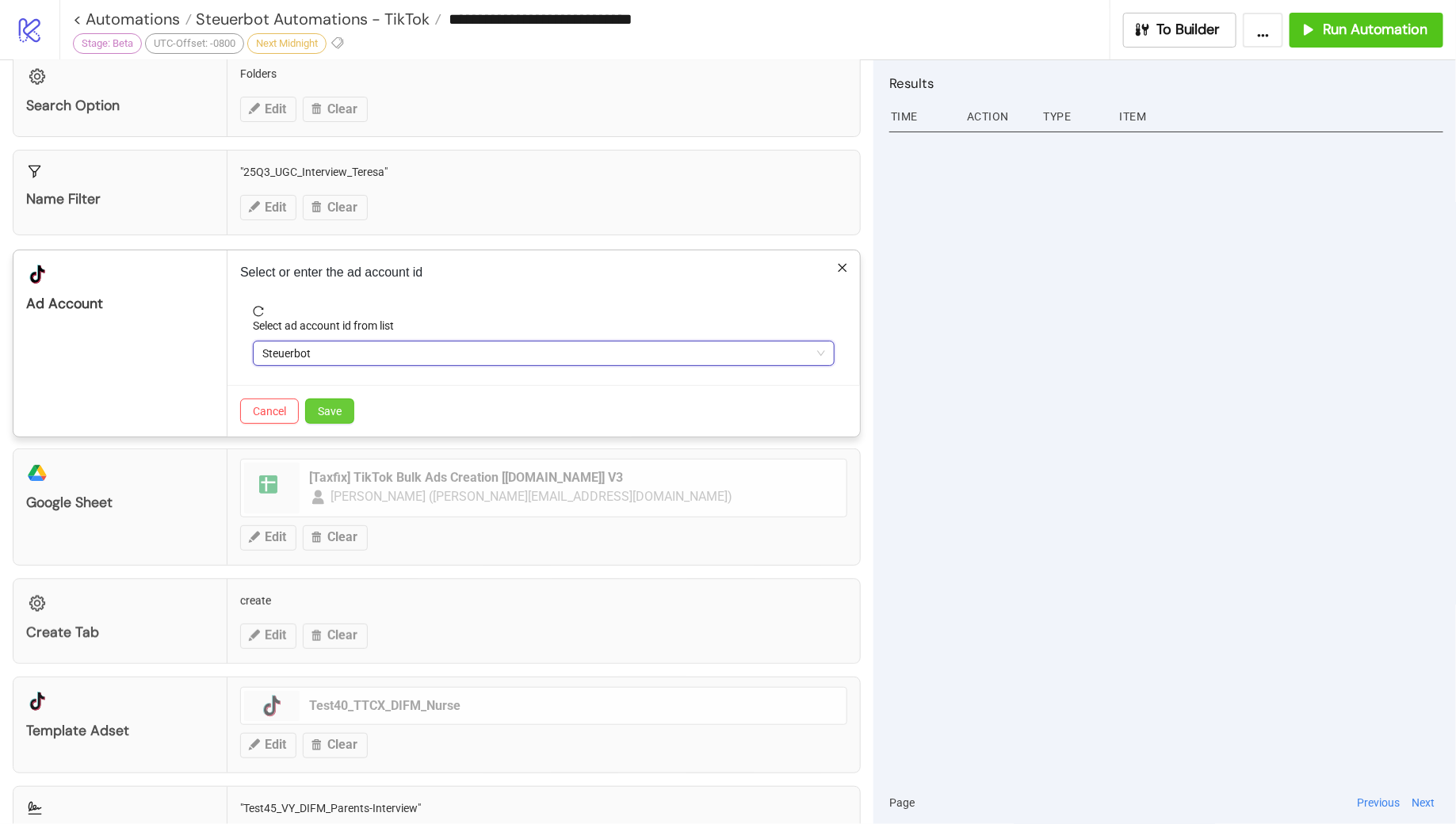
click at [329, 410] on span "Save" at bounding box center [329, 411] width 24 height 12
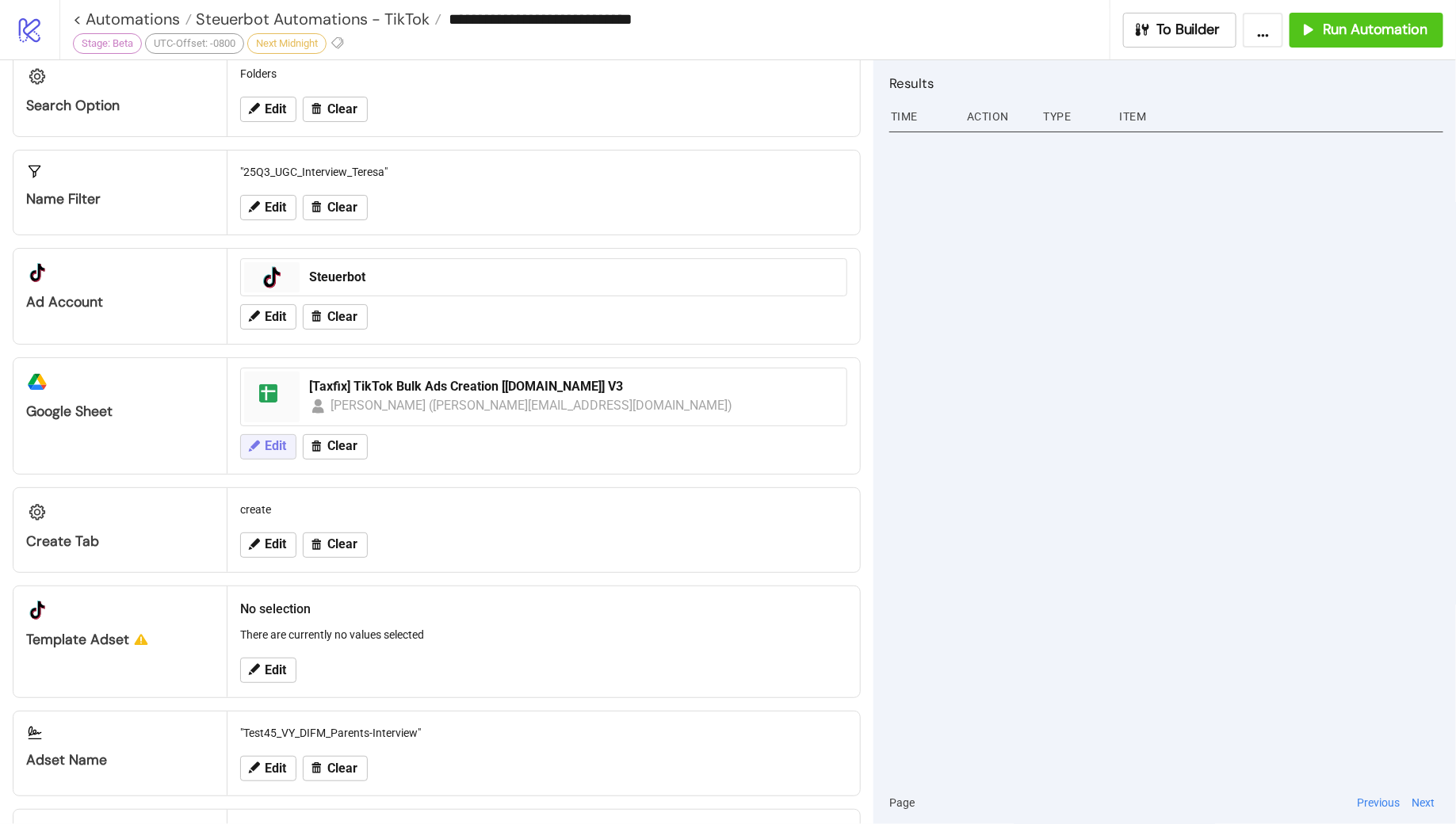
click at [274, 434] on button "Edit" at bounding box center [268, 446] width 56 height 26
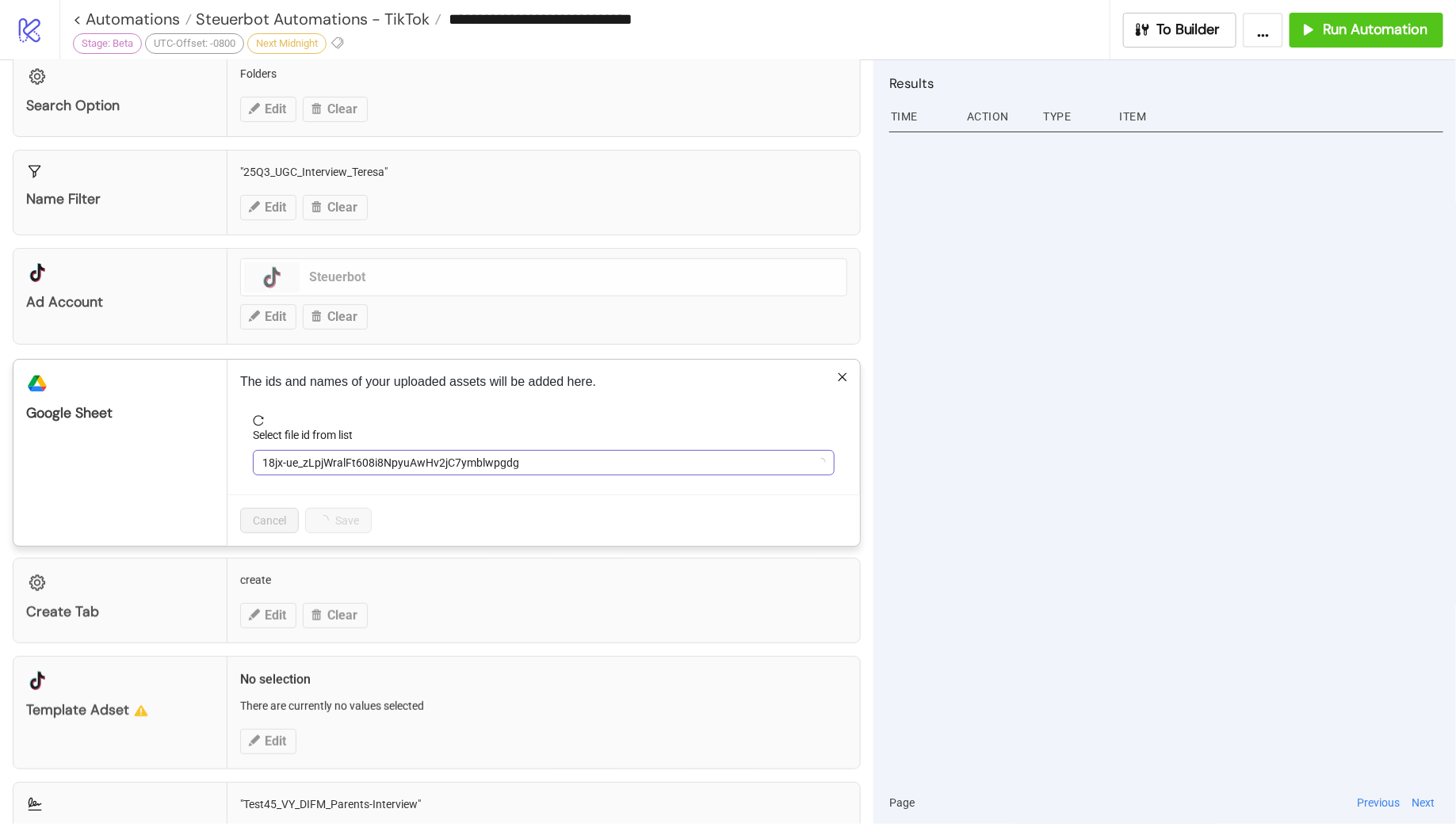
click at [493, 458] on span "18jx-ue_zLpjWralFt608i8NpyuAwHv2jC7ymblwpgdg" at bounding box center [544, 462] width 563 height 24
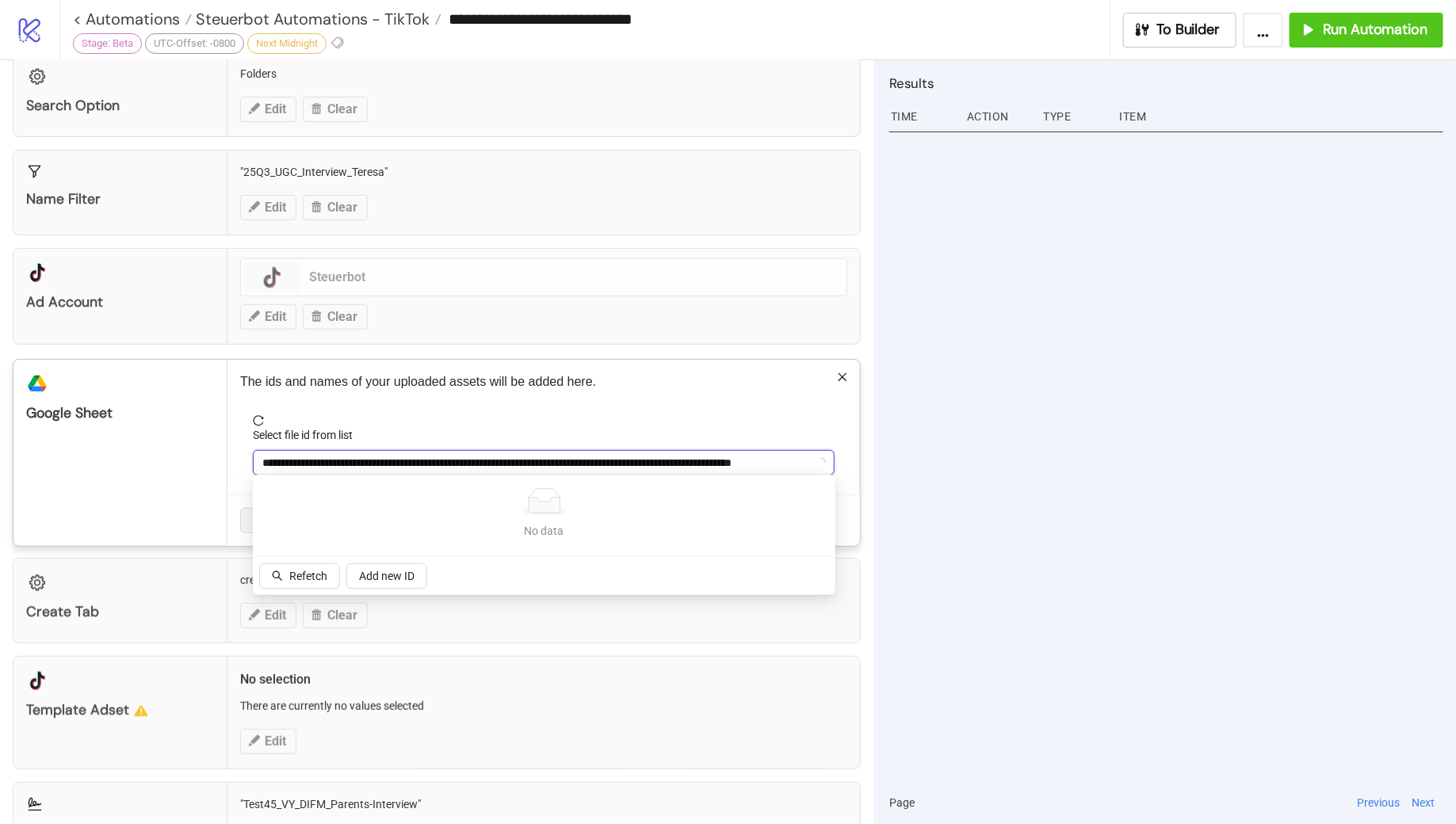
scroll to position [0, 0]
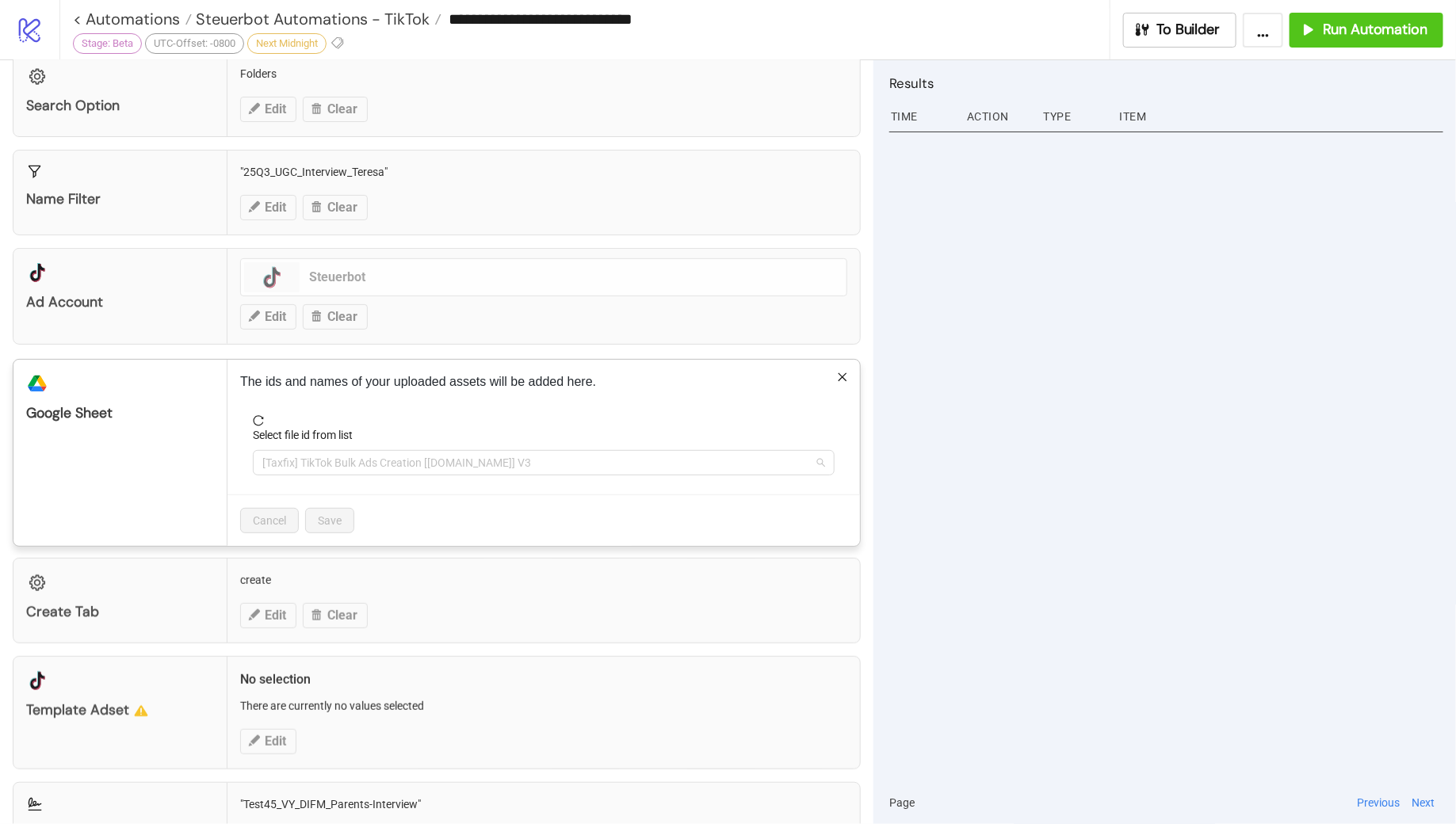
click at [493, 458] on span "[Taxfix] TikTok Bulk Ads Creation [Kitchn.io] V3" at bounding box center [544, 462] width 563 height 24
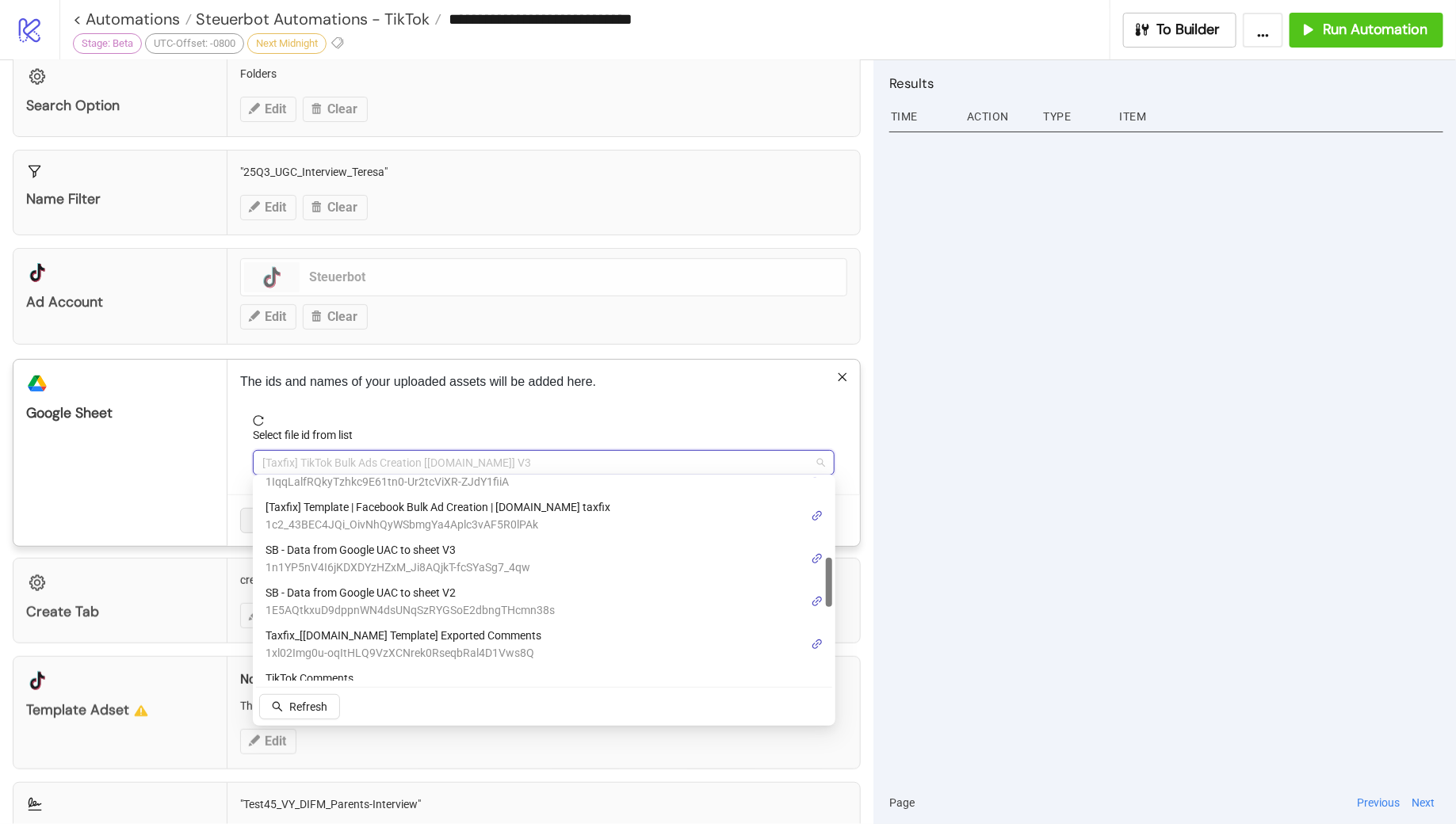
scroll to position [326, 0]
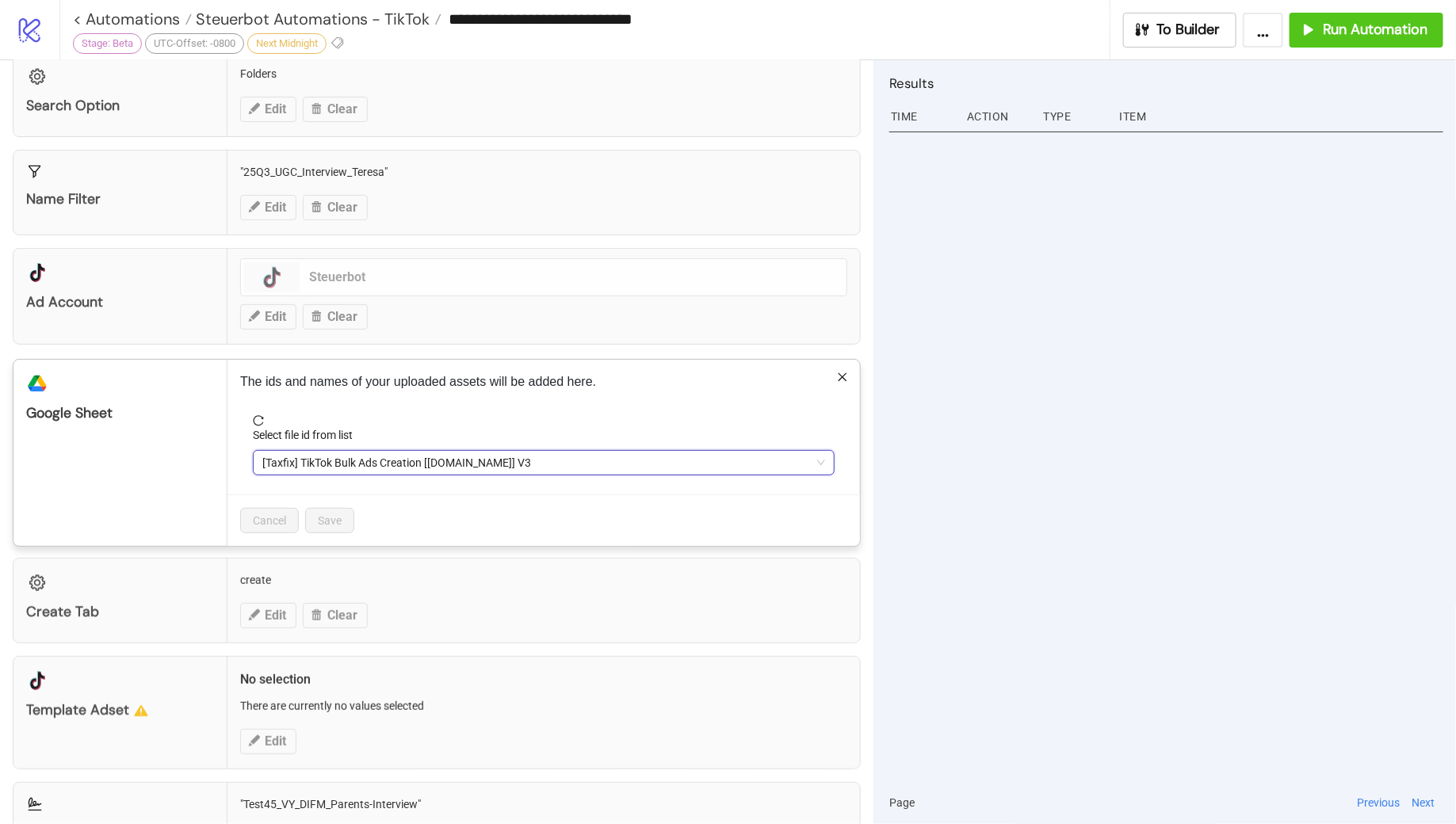
paste input "**********"
type input "**********"
click at [519, 463] on span "[Taxfix] TikTok Bulk Ads Creation [Kitchn.io] V3" at bounding box center [544, 462] width 563 height 24
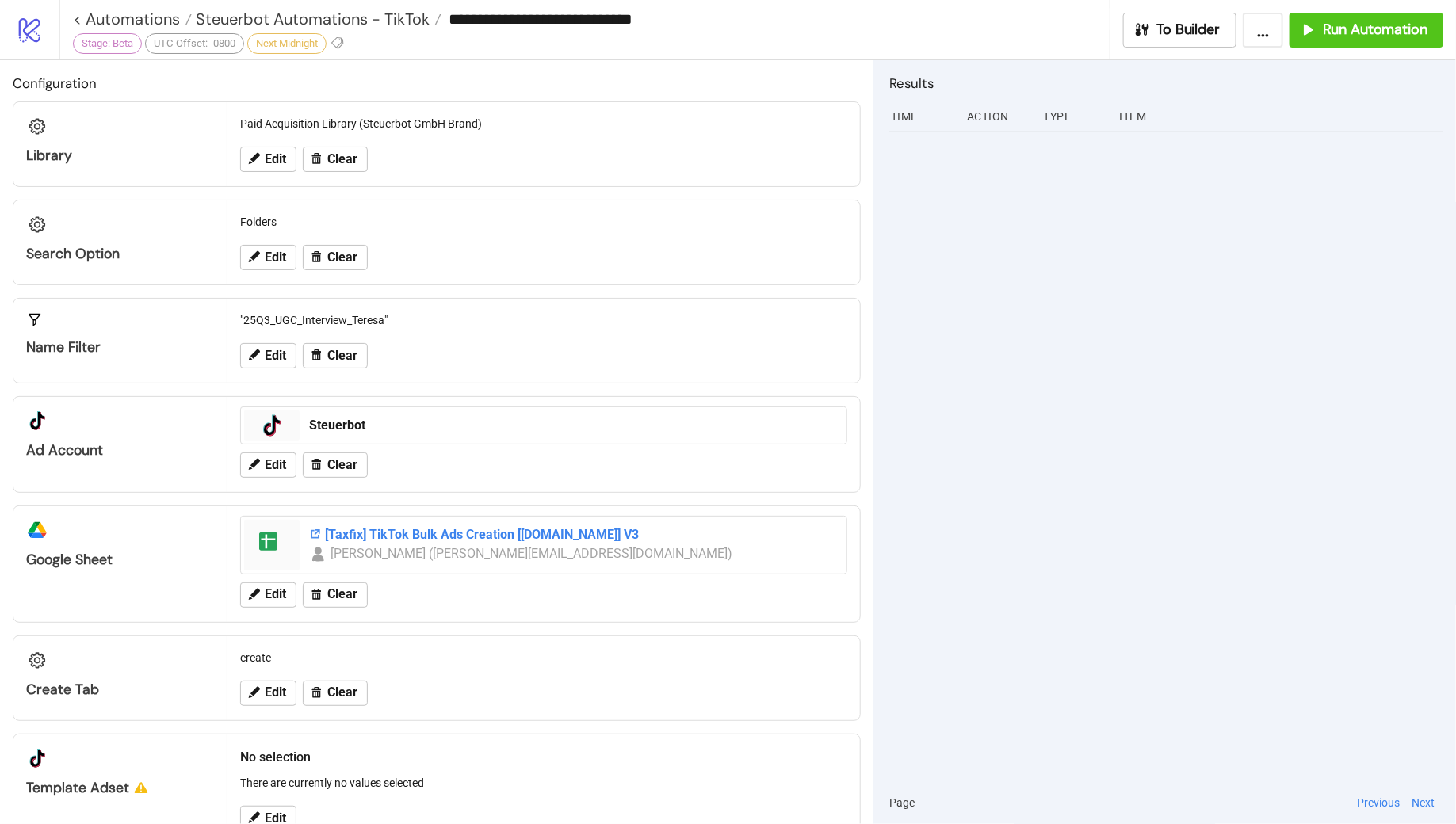
click at [527, 528] on div "[Taxfix] TikTok Bulk Ads Creation [[DOMAIN_NAME]] V3" at bounding box center [573, 536] width 528 height 18
click at [269, 588] on span "Edit" at bounding box center [275, 595] width 21 height 14
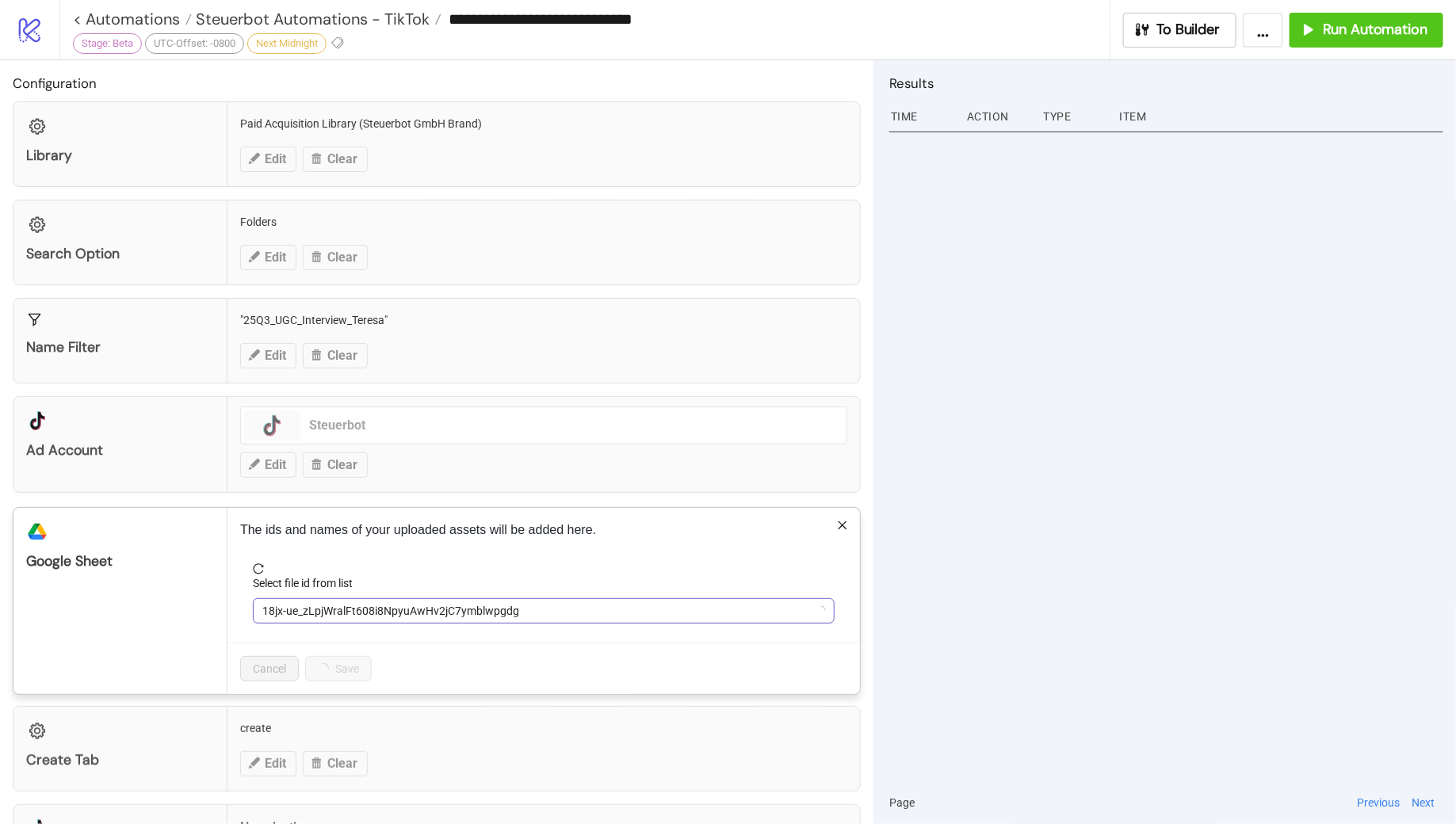
click at [493, 610] on span "18jx-ue_zLpjWralFt608i8NpyuAwHv2jC7ymblwpgdg" at bounding box center [544, 611] width 563 height 24
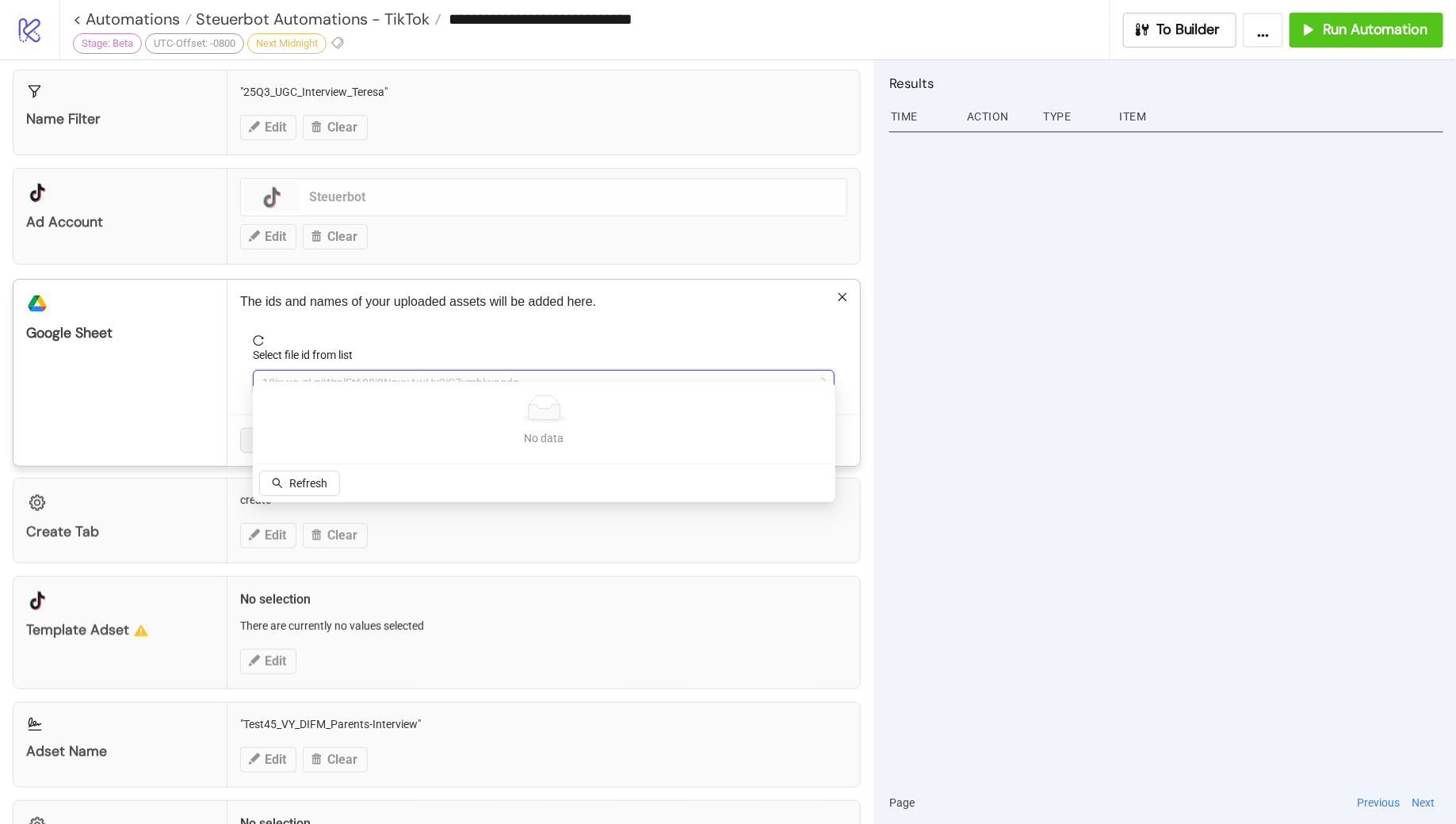
scroll to position [242, 0]
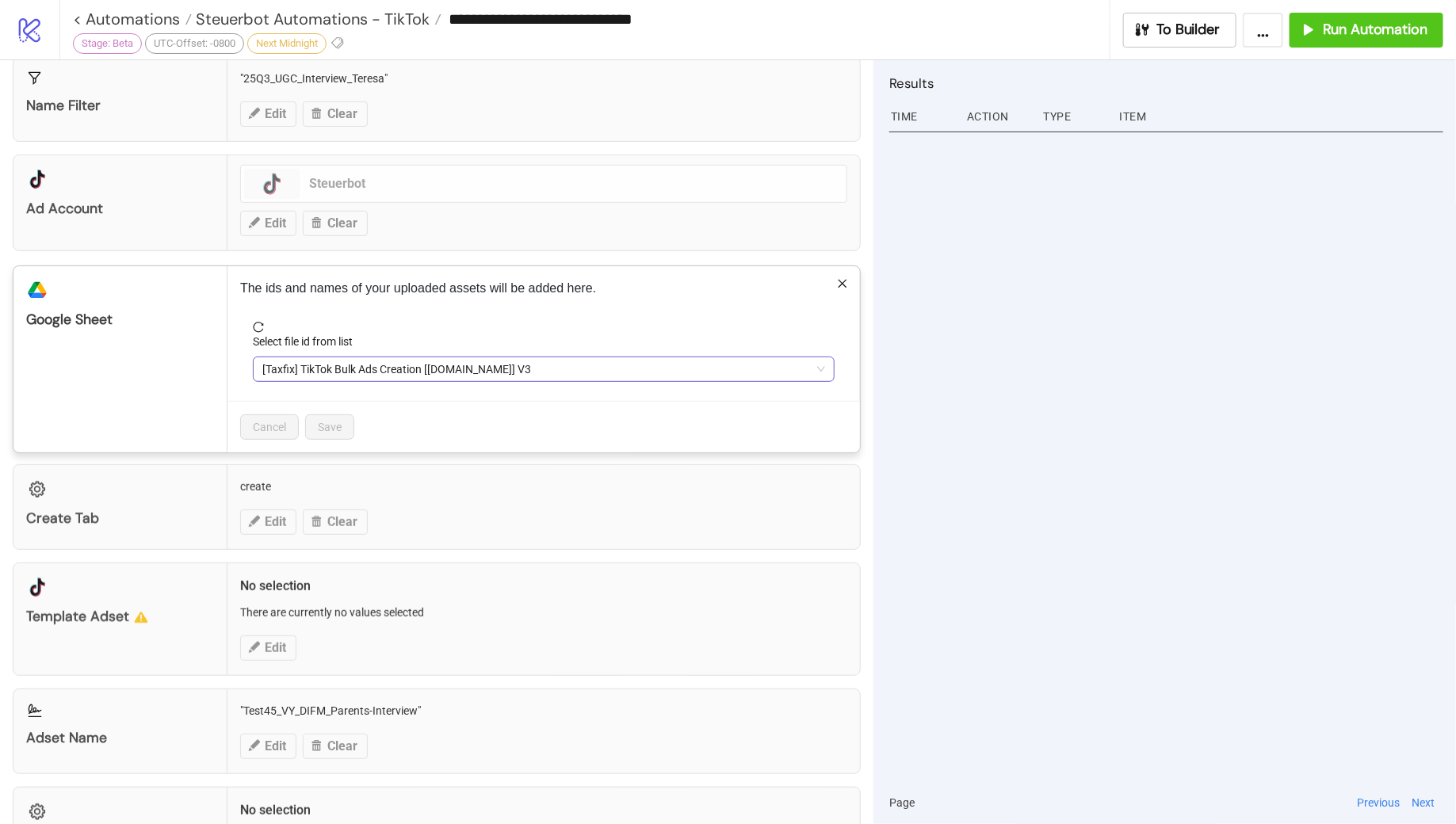
click at [528, 365] on span "[Taxfix] TikTok Bulk Ads Creation [[DOMAIN_NAME]] V3" at bounding box center [544, 369] width 563 height 24
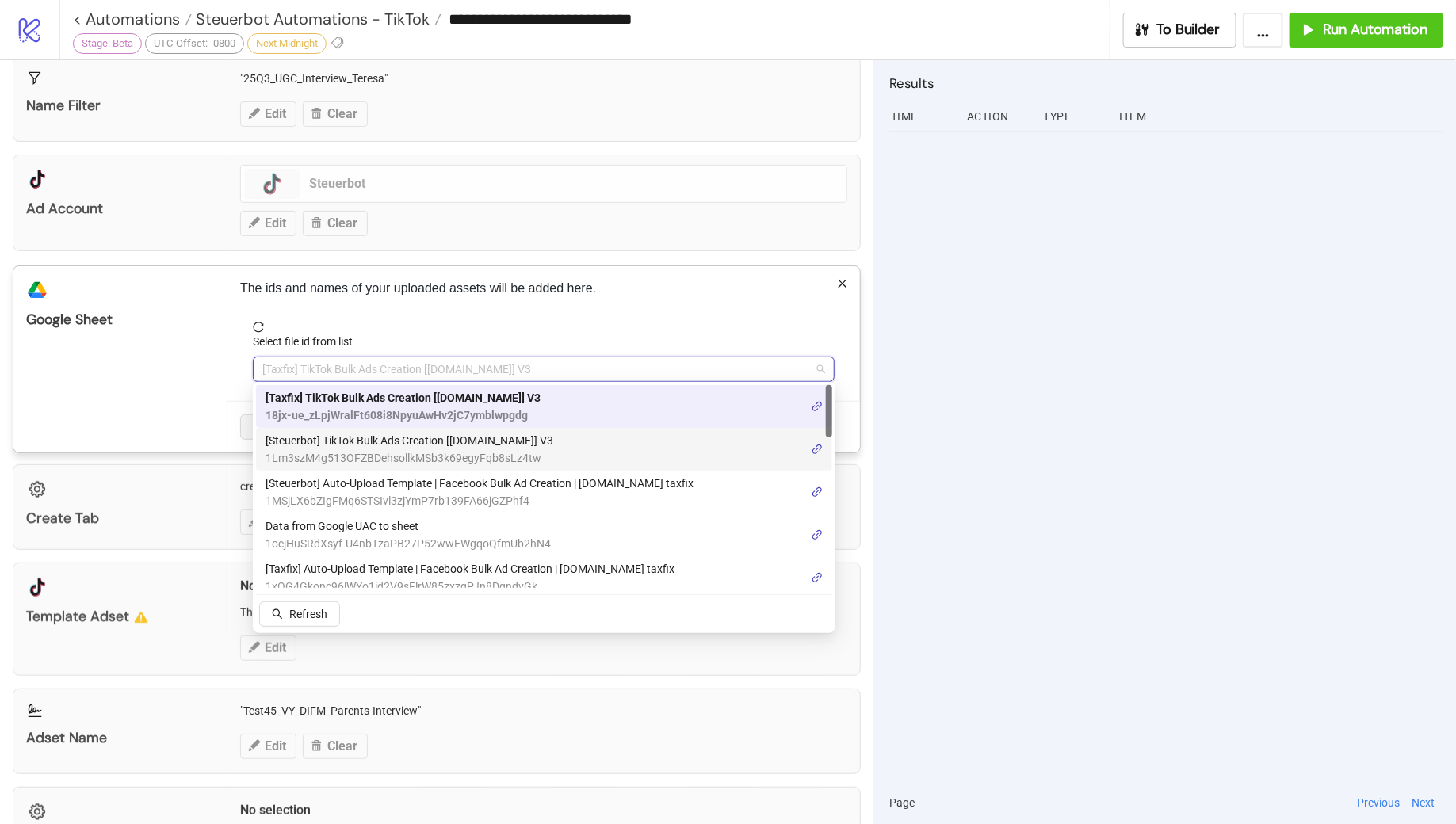
click at [495, 445] on span "[Steuerbot] TikTok Bulk Ads Creation [Kitchn.io] V3" at bounding box center [409, 441] width 288 height 18
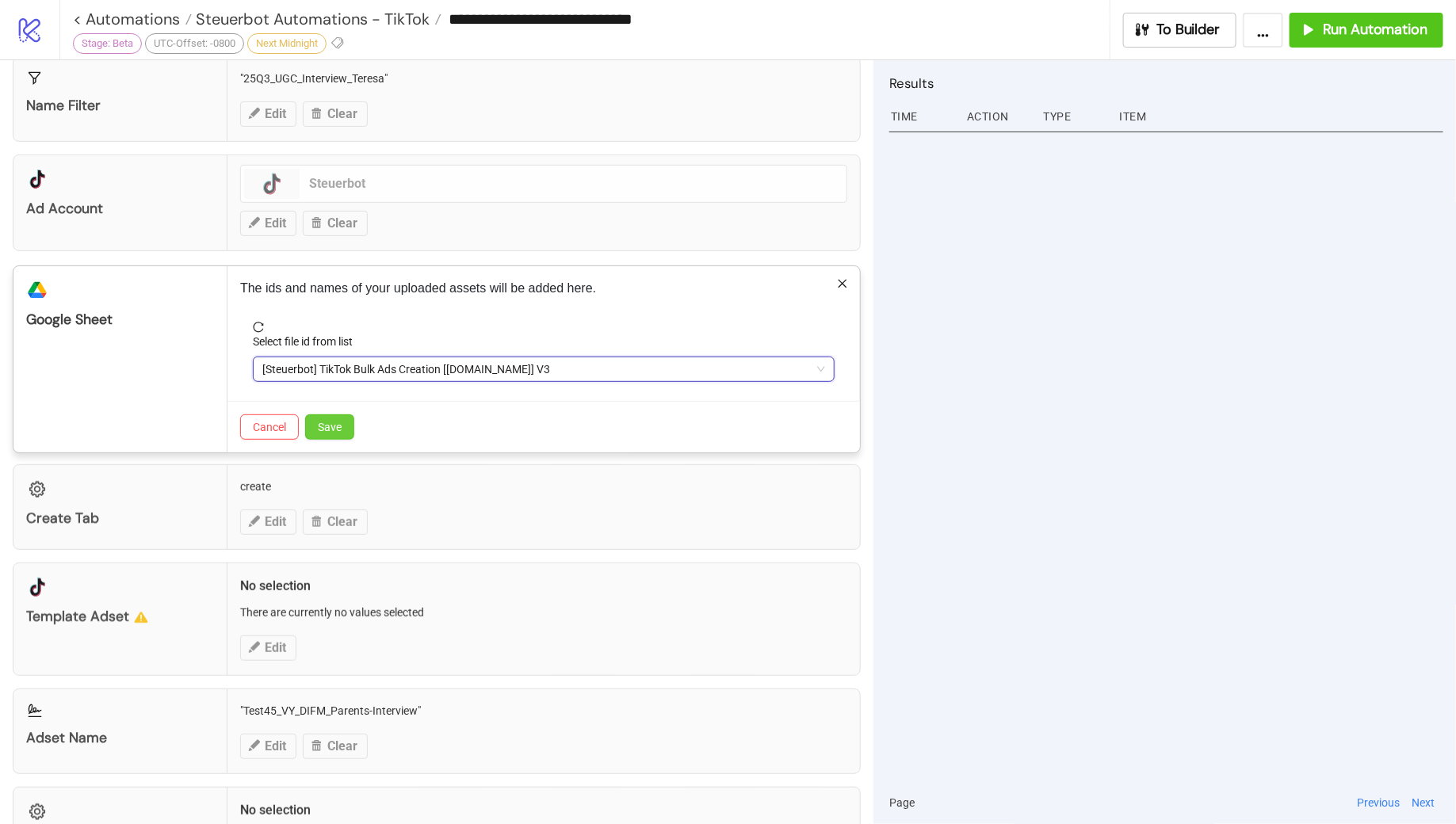
click at [333, 423] on span "Save" at bounding box center [329, 427] width 24 height 12
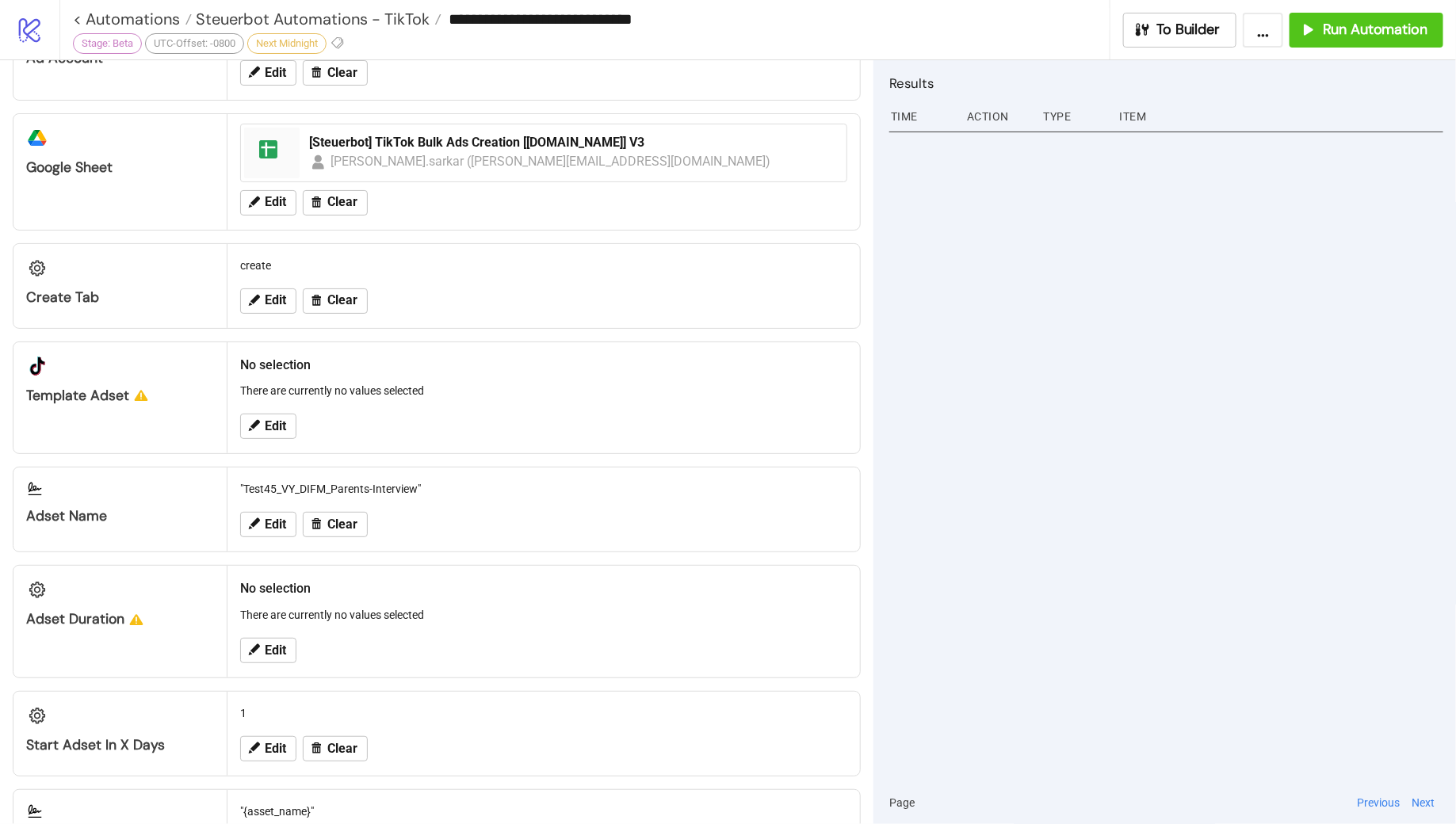
scroll to position [401, 0]
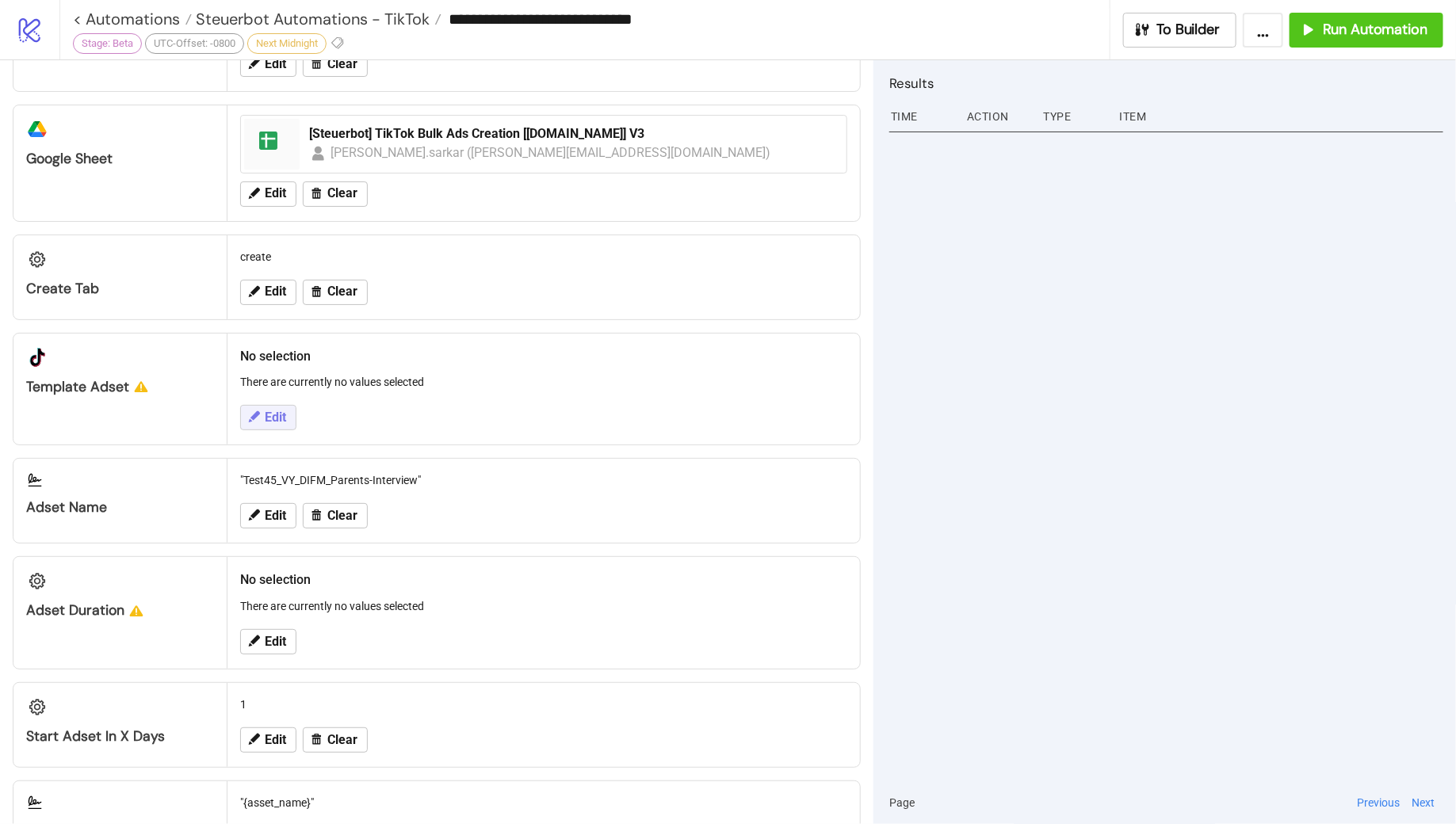
click at [274, 416] on span "Edit" at bounding box center [275, 417] width 21 height 14
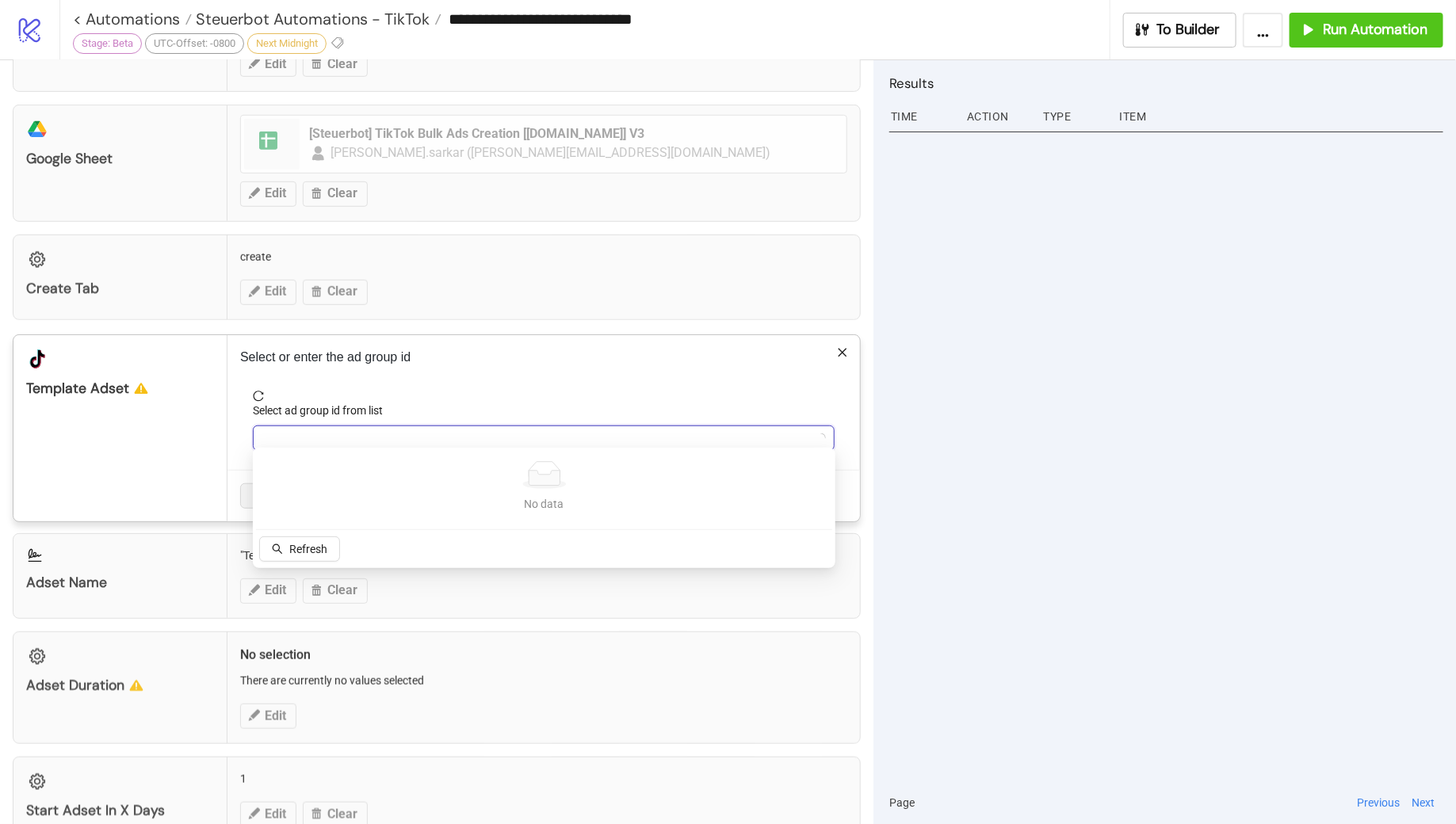
click at [387, 434] on input "Select ad group id from list" at bounding box center [537, 438] width 549 height 24
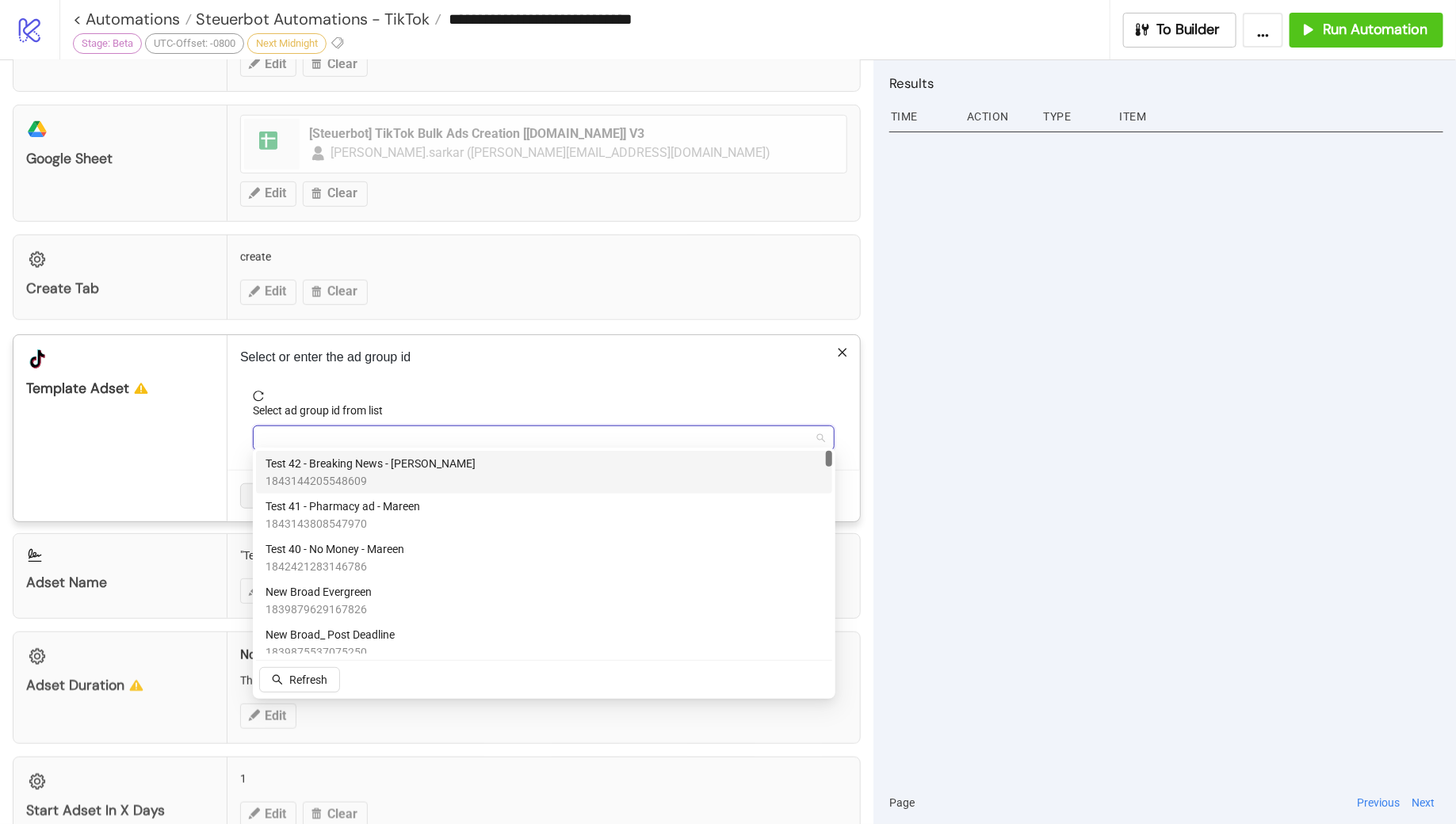
click at [410, 481] on span "1843144205548609" at bounding box center [371, 481] width 210 height 18
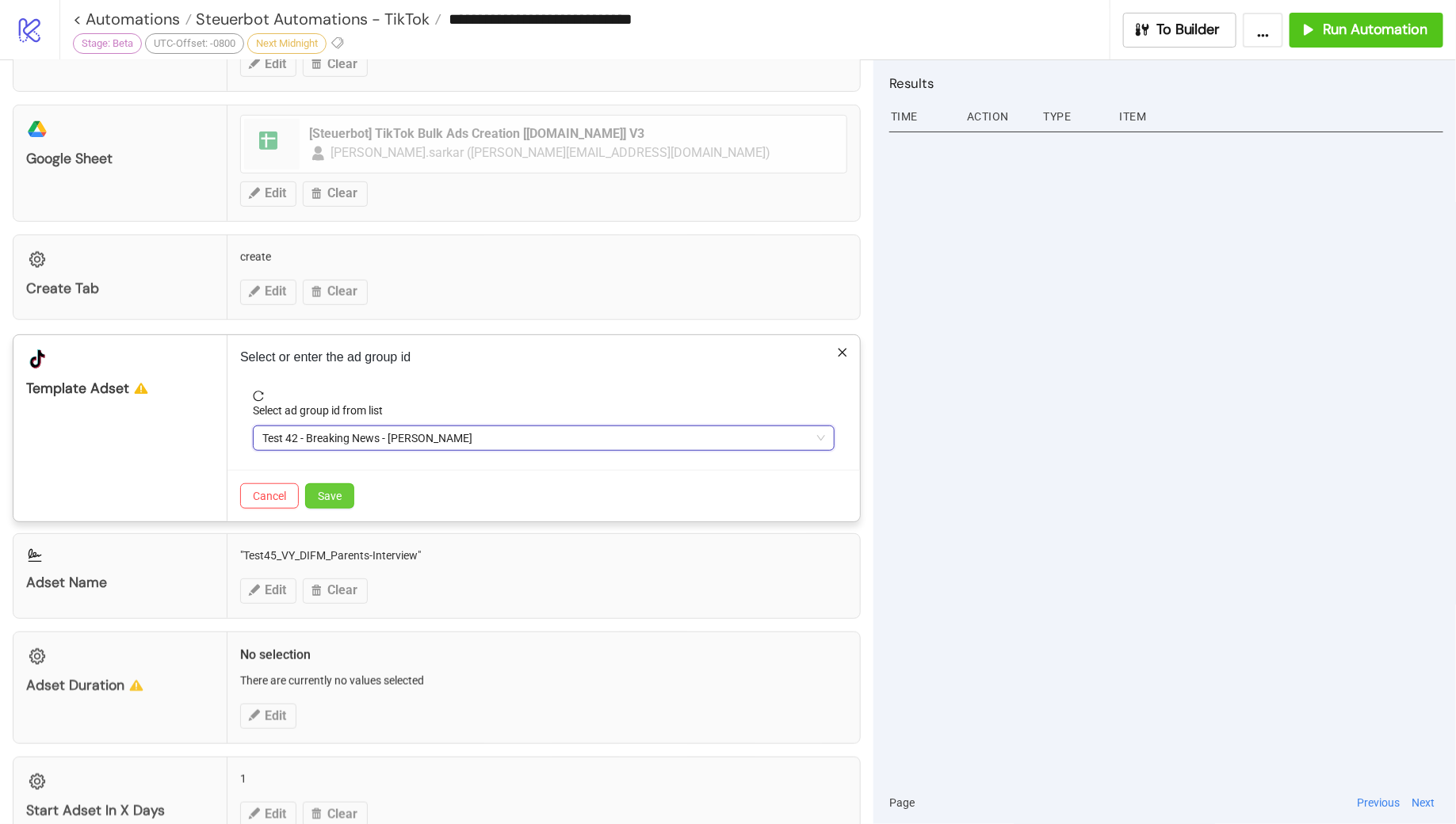
click at [331, 483] on button "Save" at bounding box center [330, 496] width 49 height 26
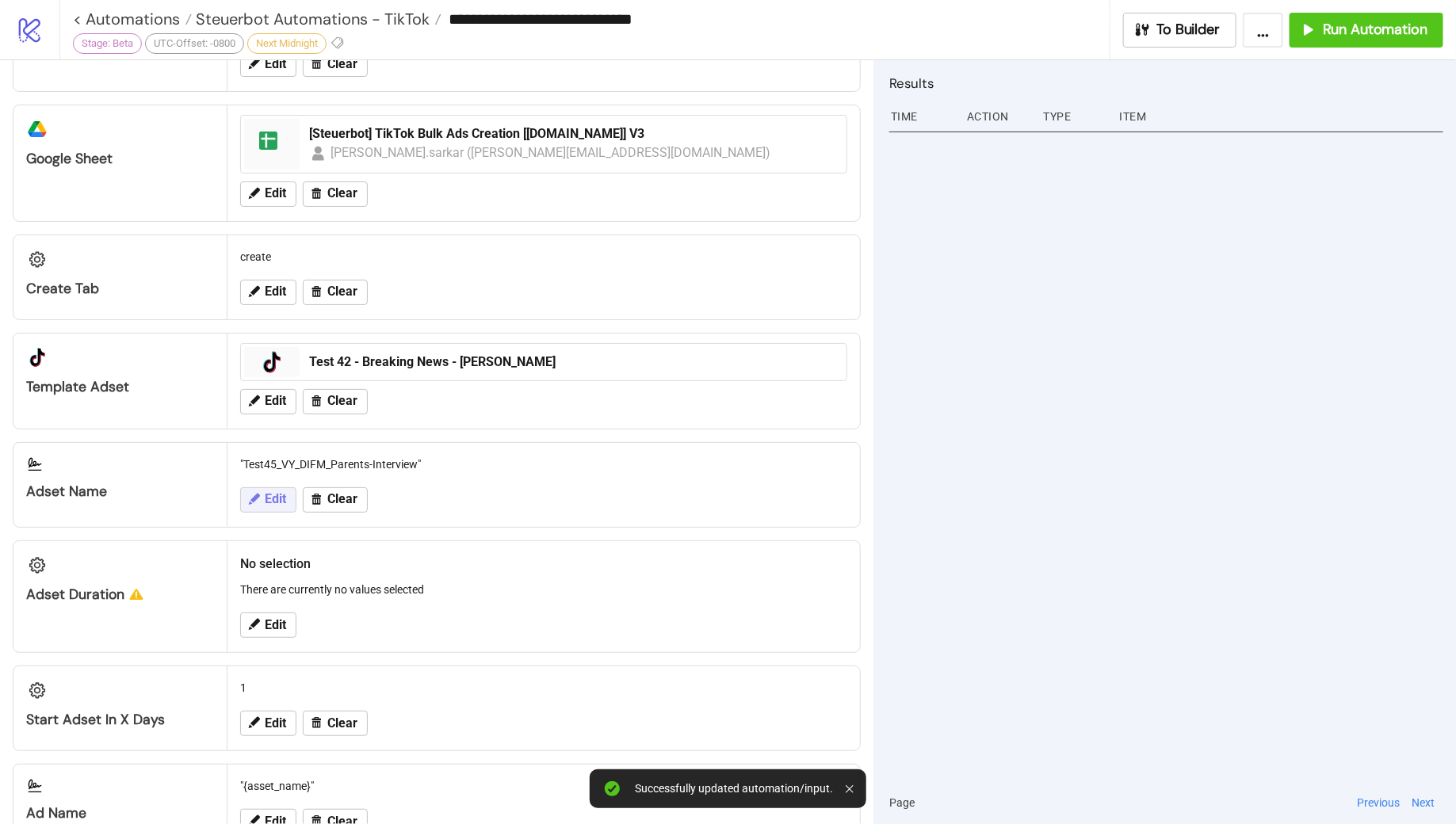
click at [250, 493] on icon at bounding box center [254, 498] width 11 height 11
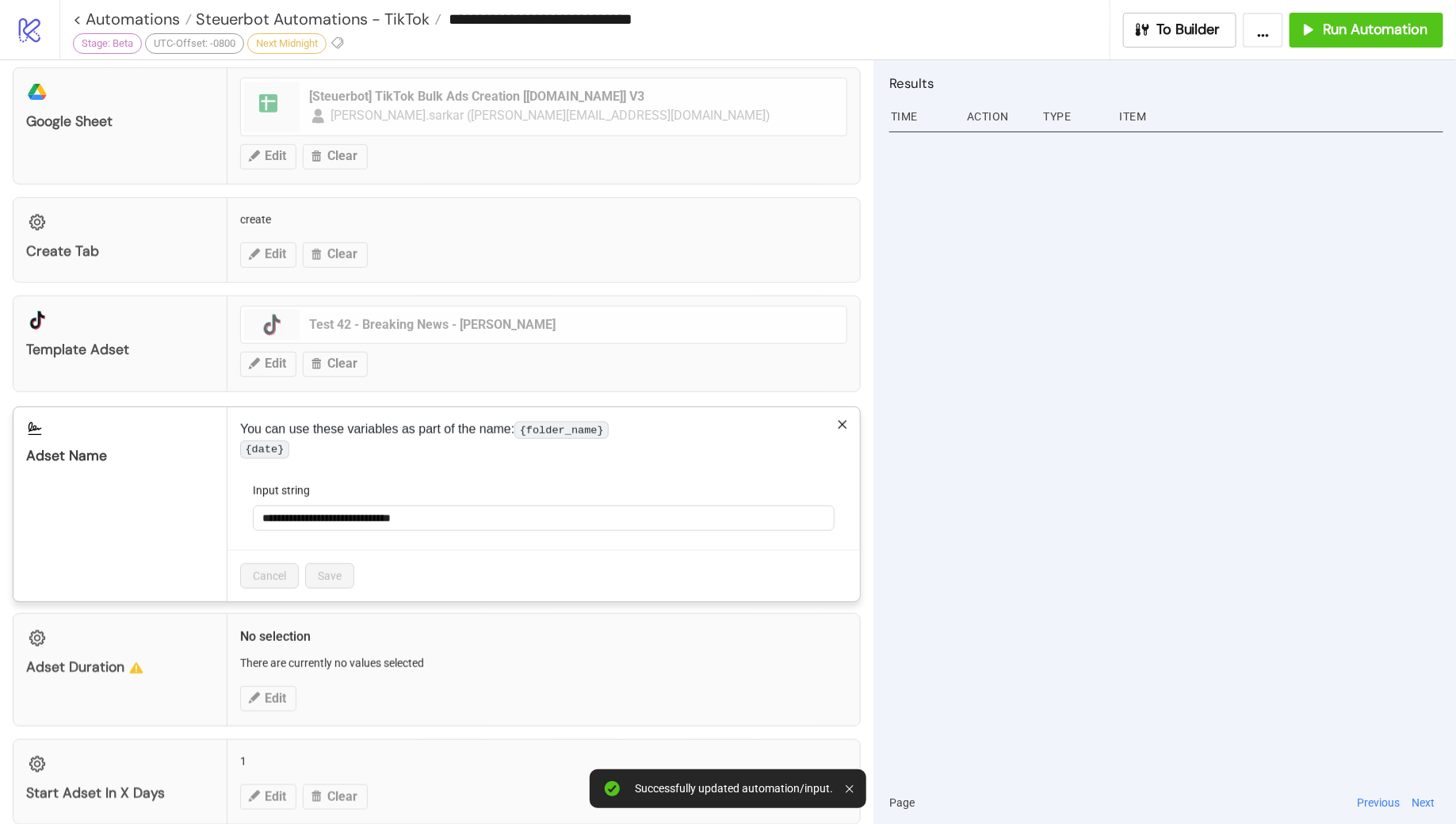
scroll to position [440, 0]
click at [294, 528] on input "**********" at bounding box center [544, 515] width 582 height 26
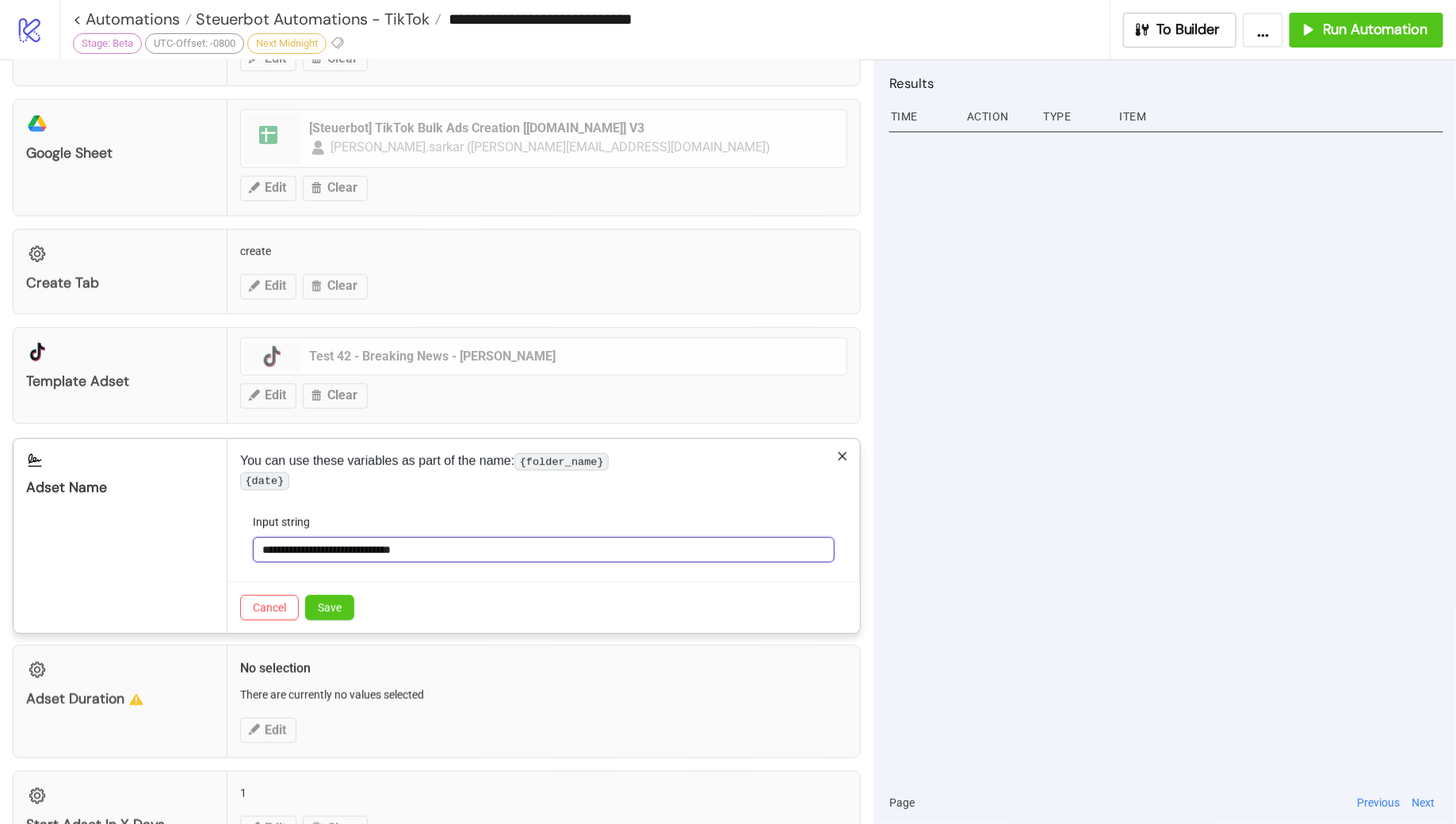
scroll to position [415, 0]
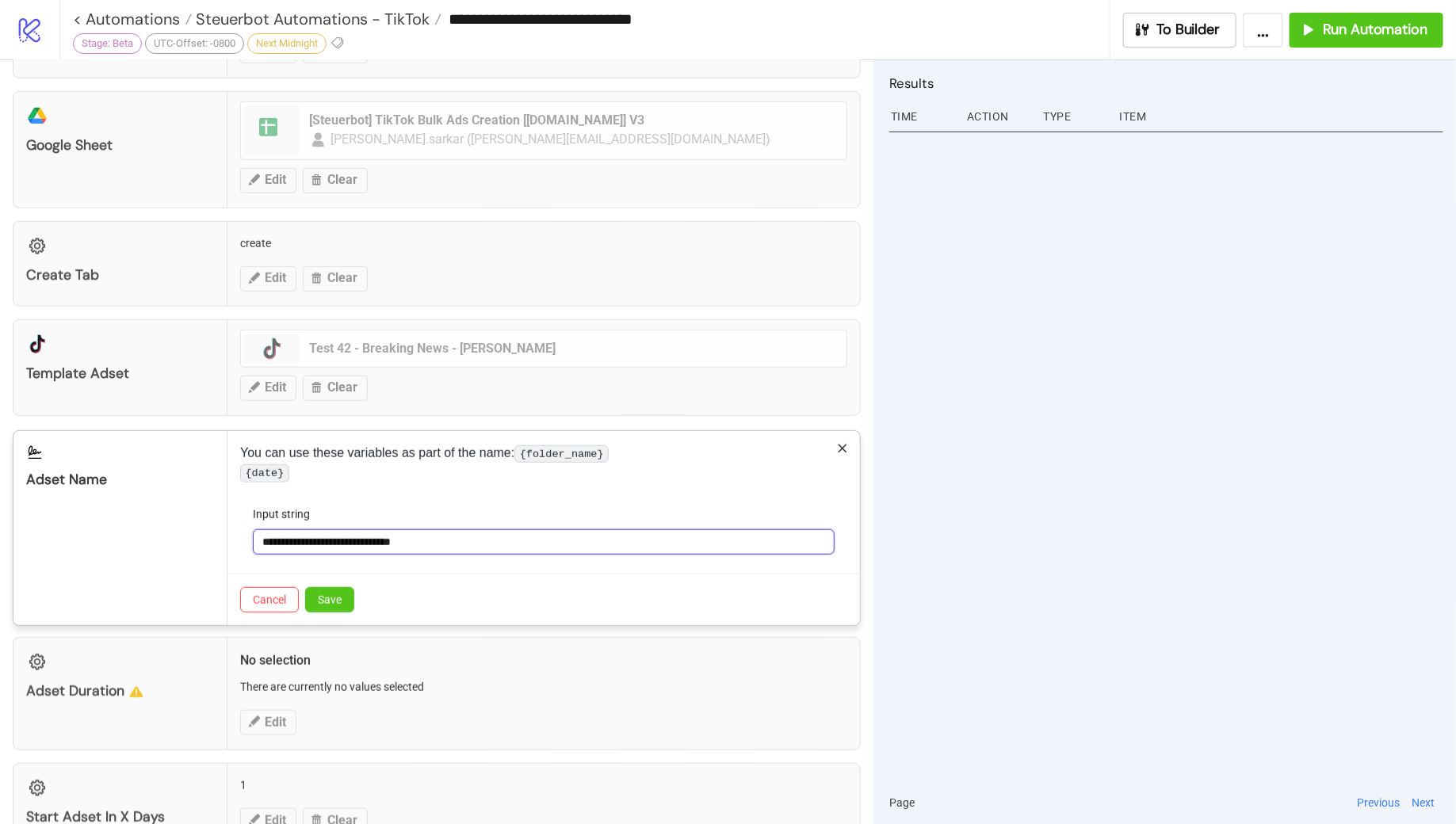
drag, startPoint x: 304, startPoint y: 553, endPoint x: 499, endPoint y: 555, distance: 195.0
click at [499, 555] on input "**********" at bounding box center [544, 542] width 582 height 26
type input "**********"
click at [338, 606] on span "Save" at bounding box center [329, 600] width 24 height 12
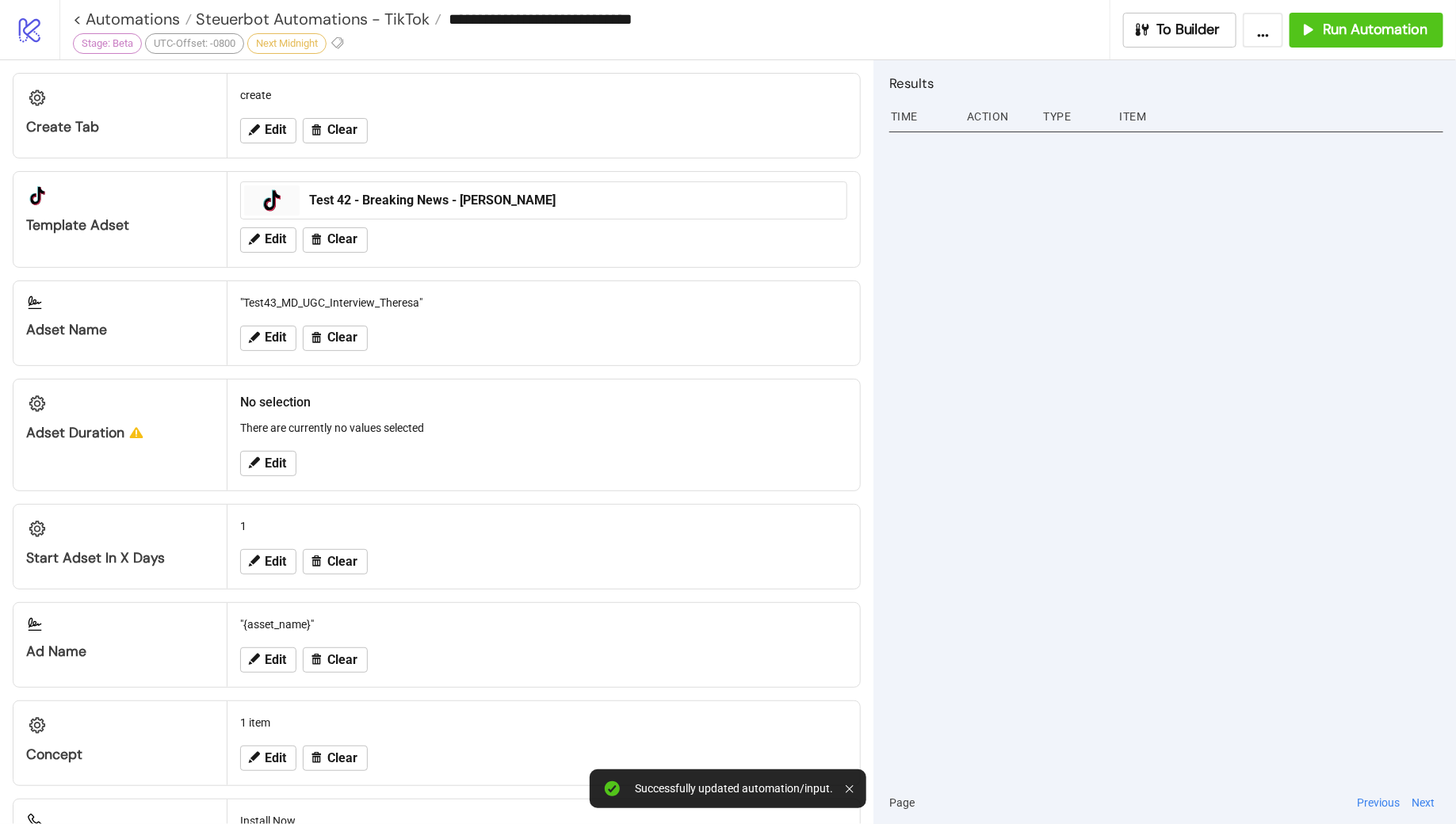
scroll to position [598, 0]
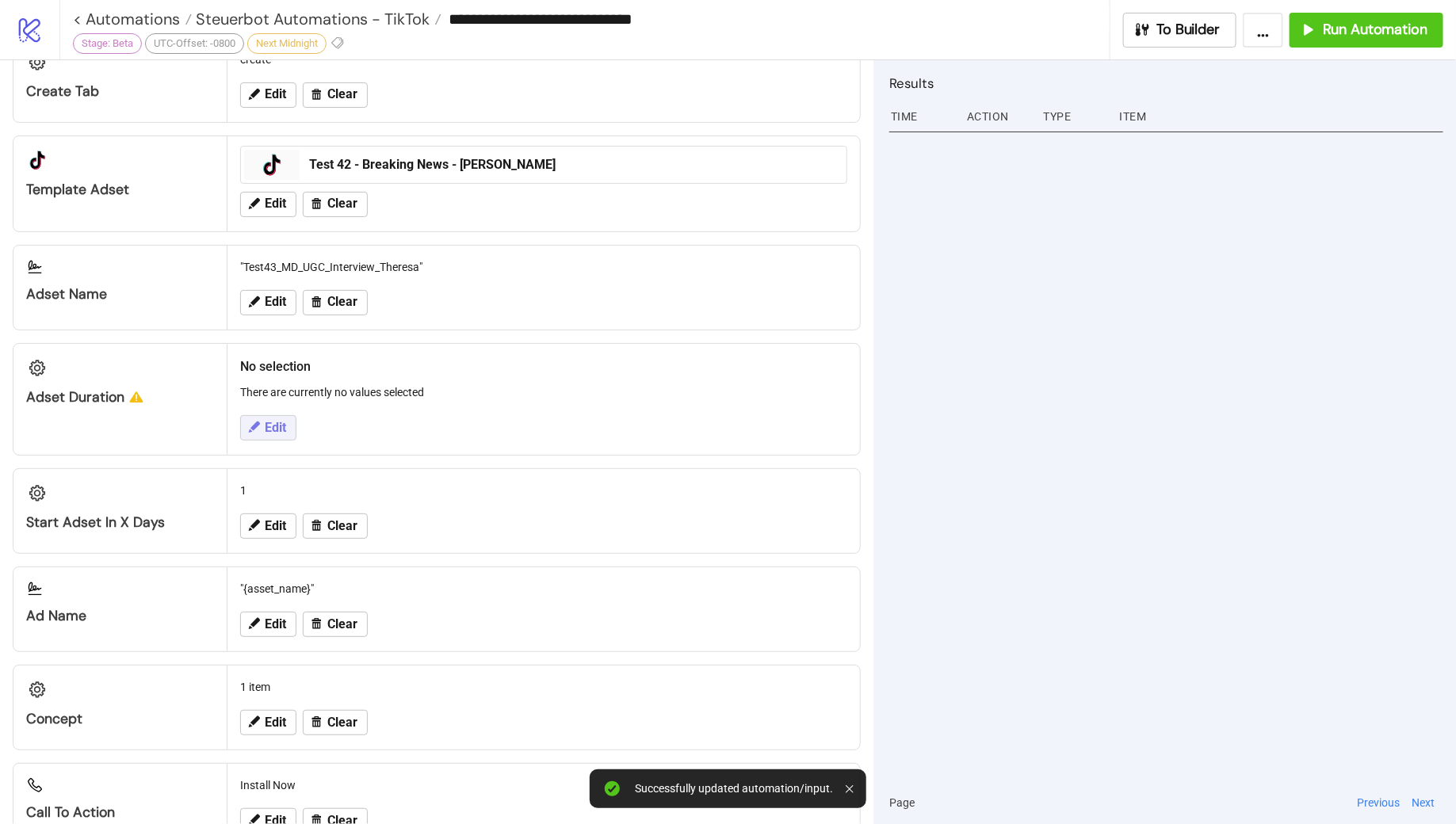
click at [269, 423] on span "Edit" at bounding box center [275, 428] width 21 height 14
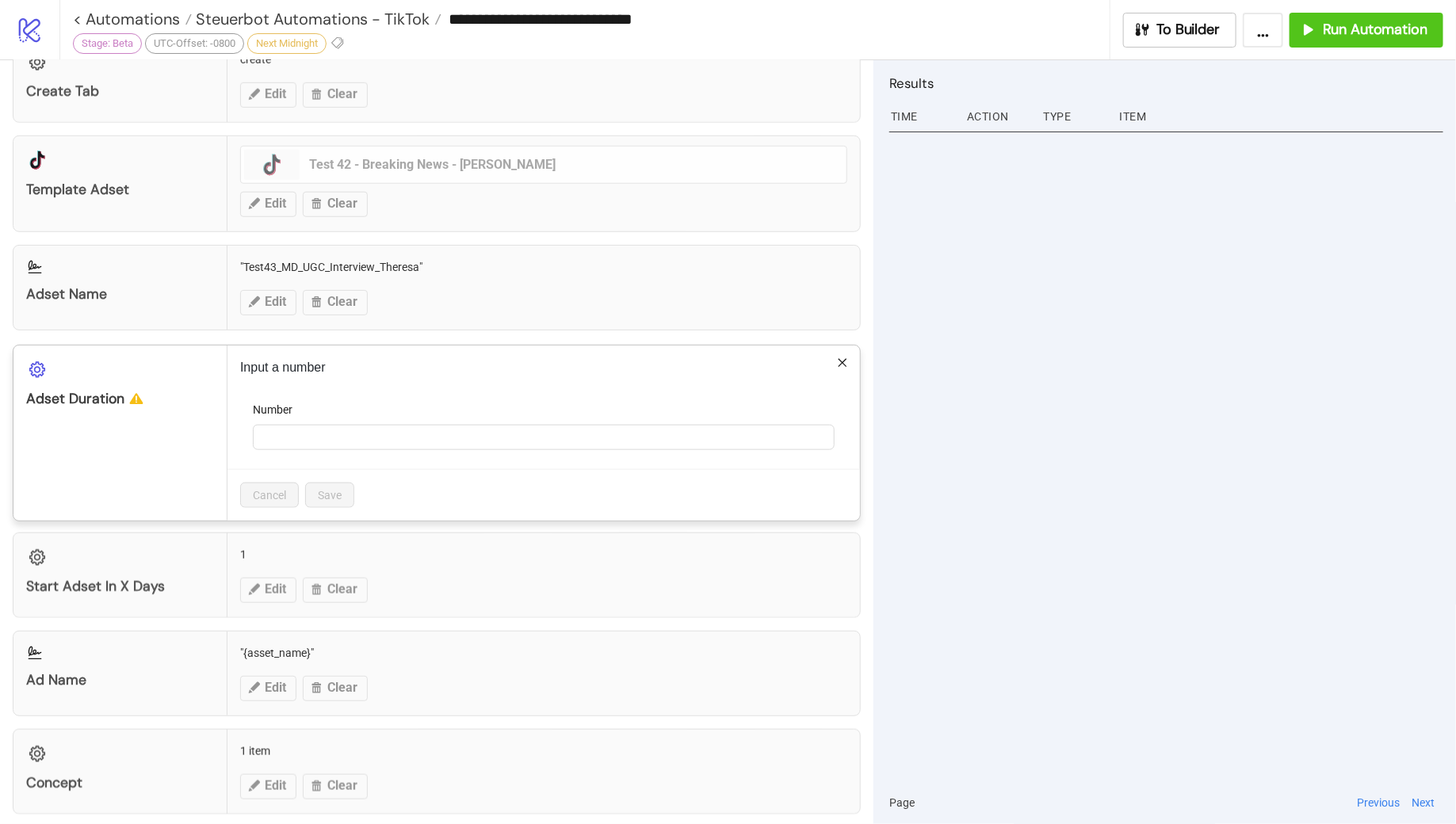
click at [846, 357] on icon "close" at bounding box center [843, 363] width 11 height 11
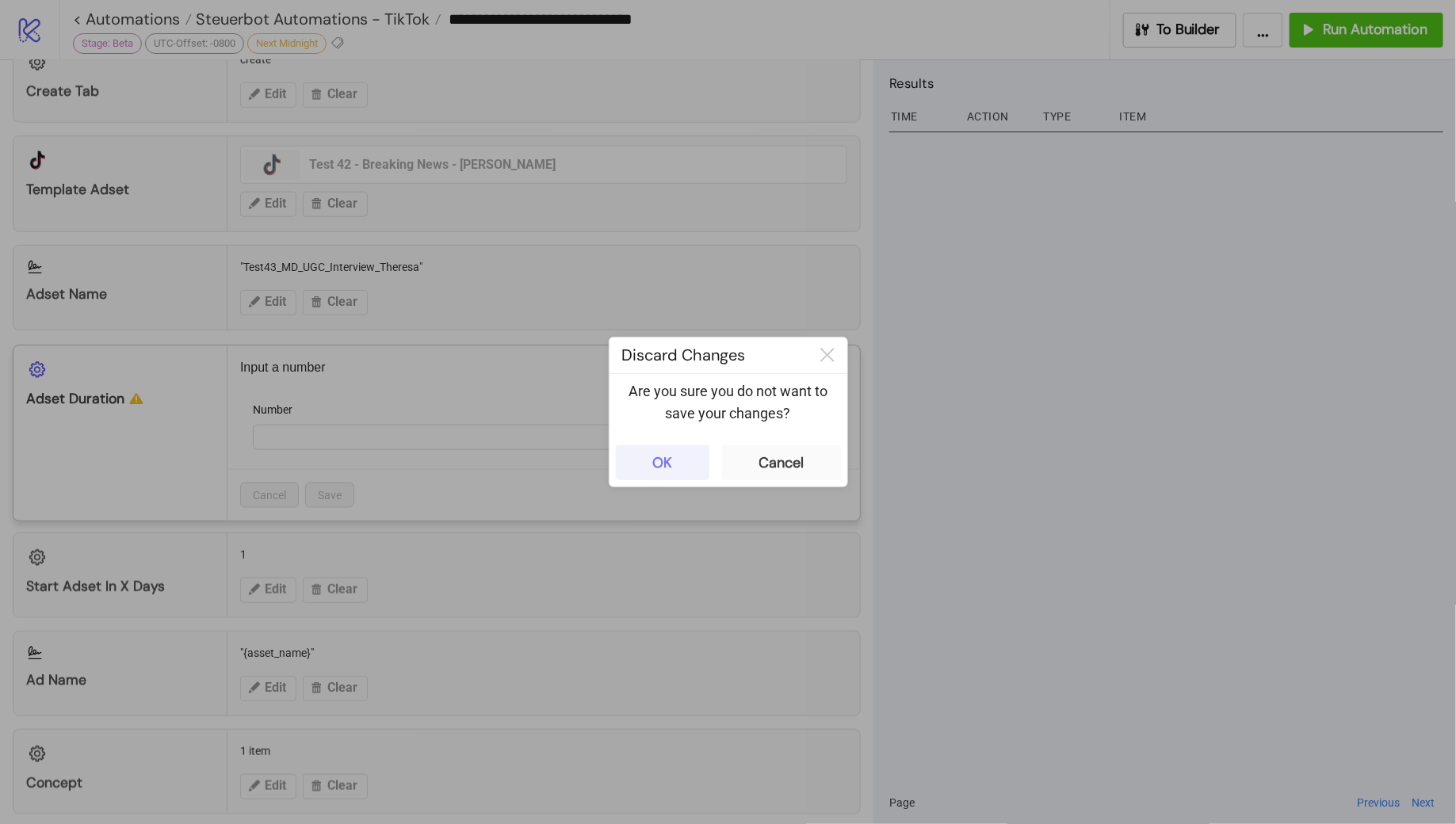
click at [656, 462] on div "OK" at bounding box center [662, 463] width 19 height 19
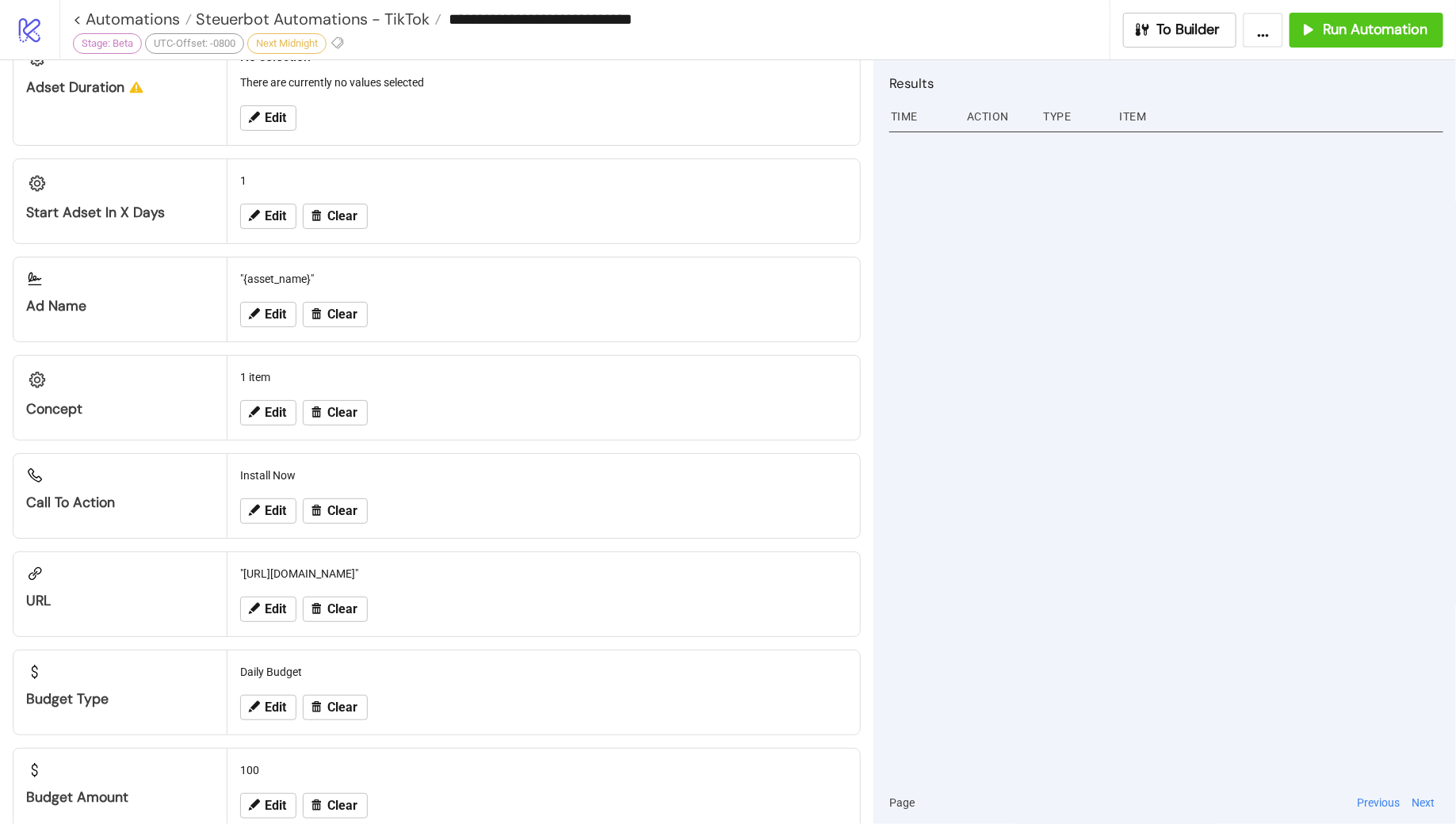
scroll to position [932, 0]
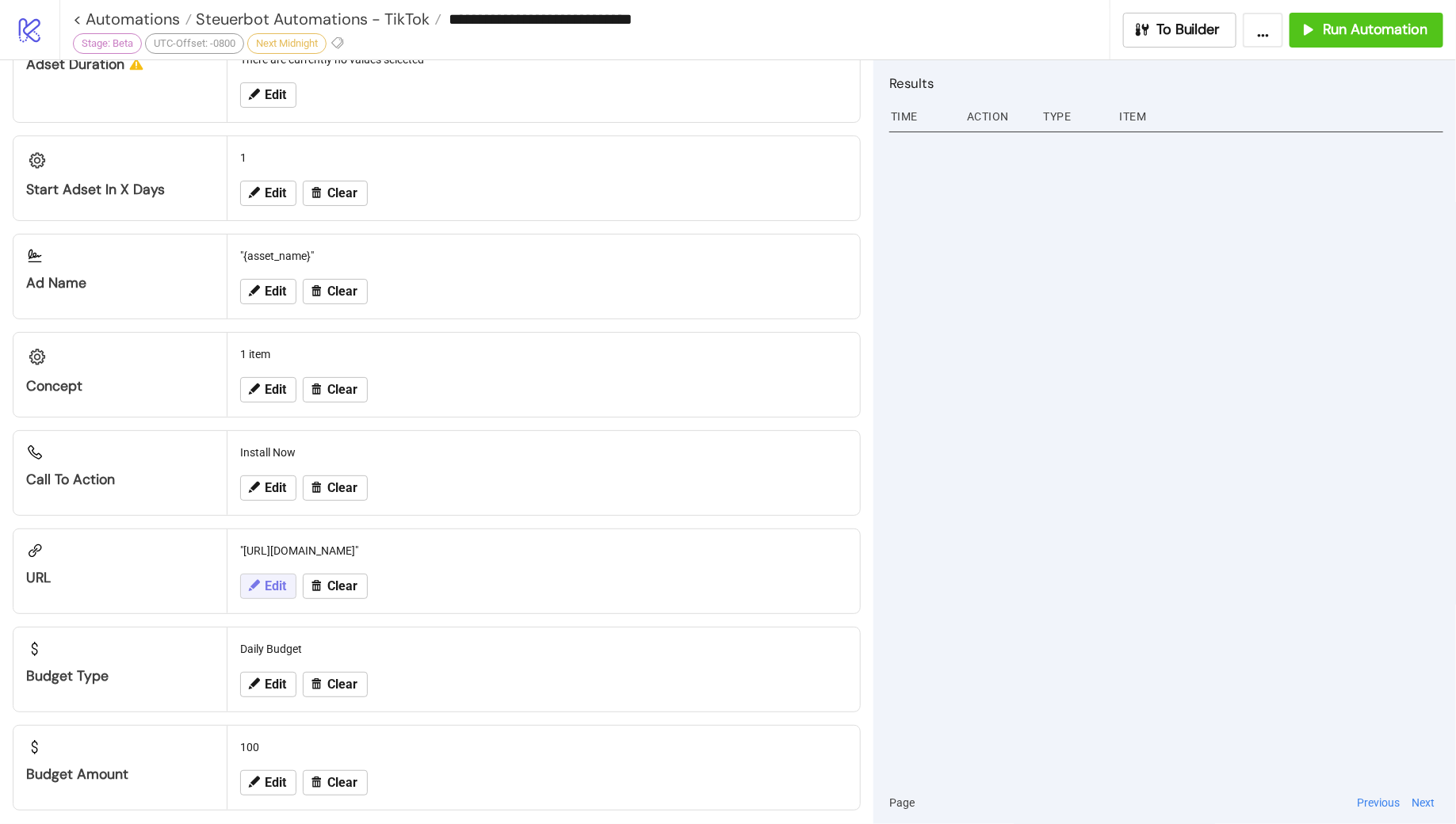
click at [279, 580] on span "Edit" at bounding box center [275, 587] width 21 height 14
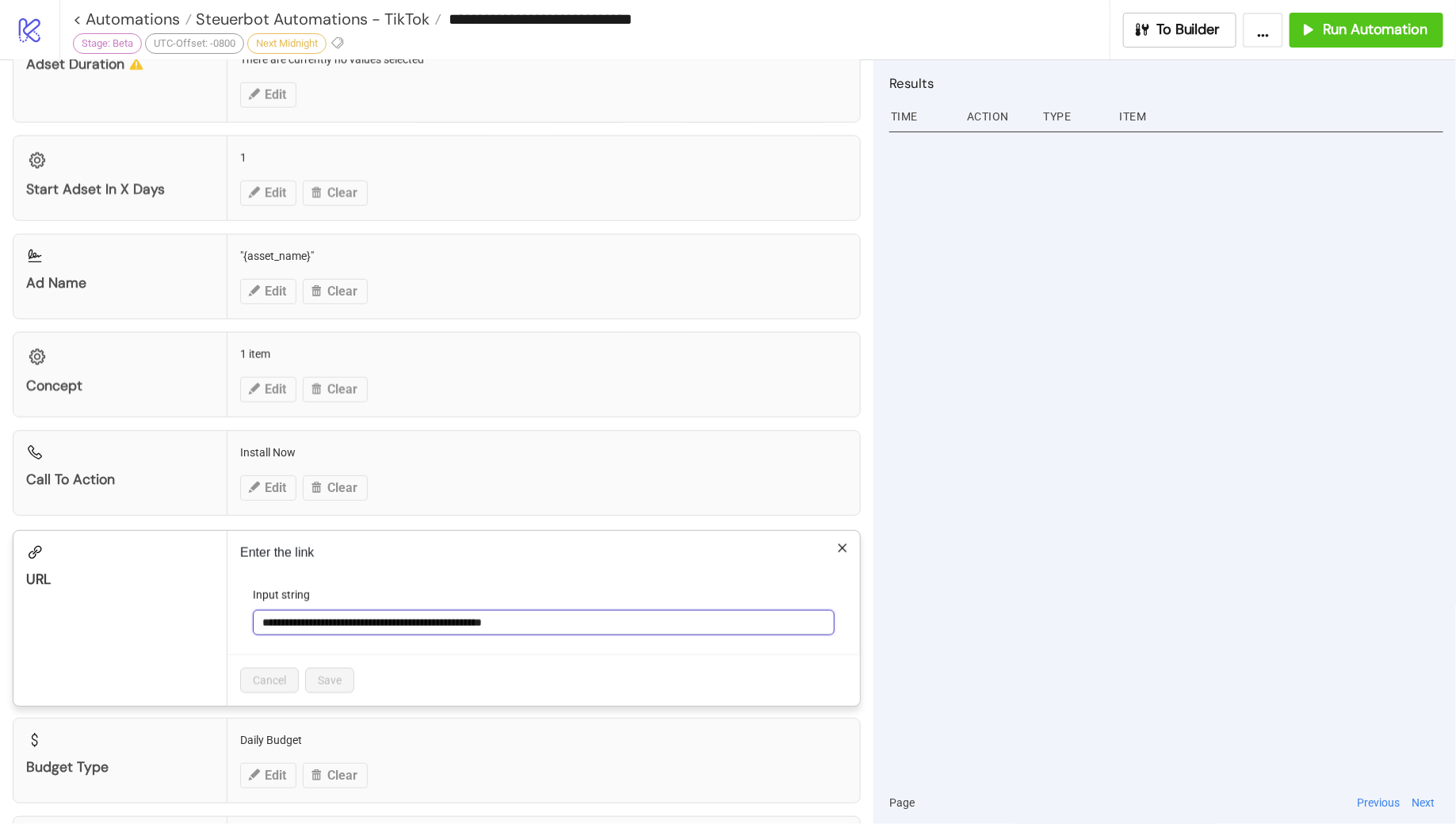
drag, startPoint x: 575, startPoint y: 611, endPoint x: 255, endPoint y: 608, distance: 320.0
click at [255, 611] on input "**********" at bounding box center [544, 623] width 582 height 26
paste input "***"
type input "**********"
click at [329, 675] on span "Save" at bounding box center [329, 681] width 24 height 12
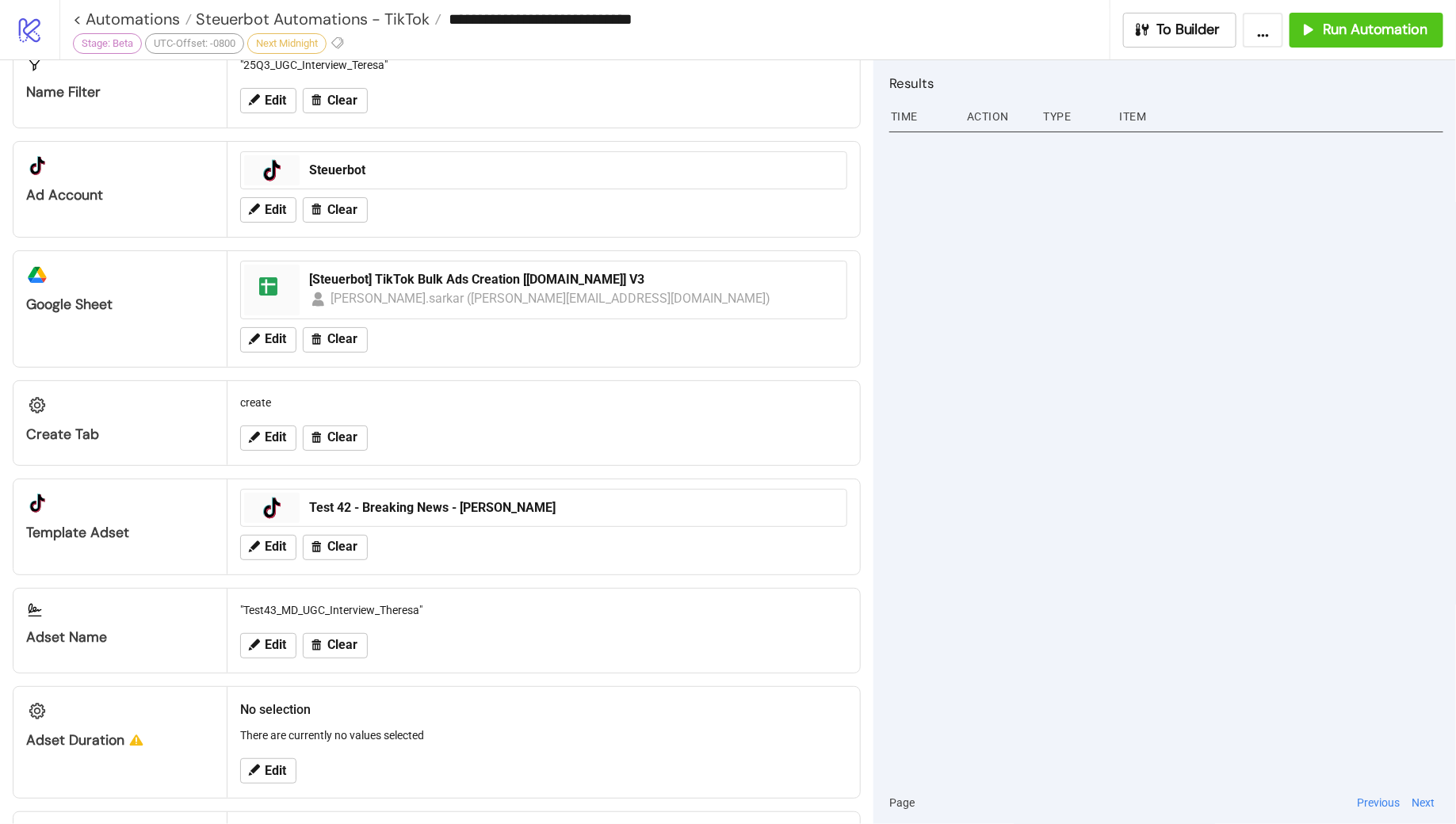
scroll to position [0, 0]
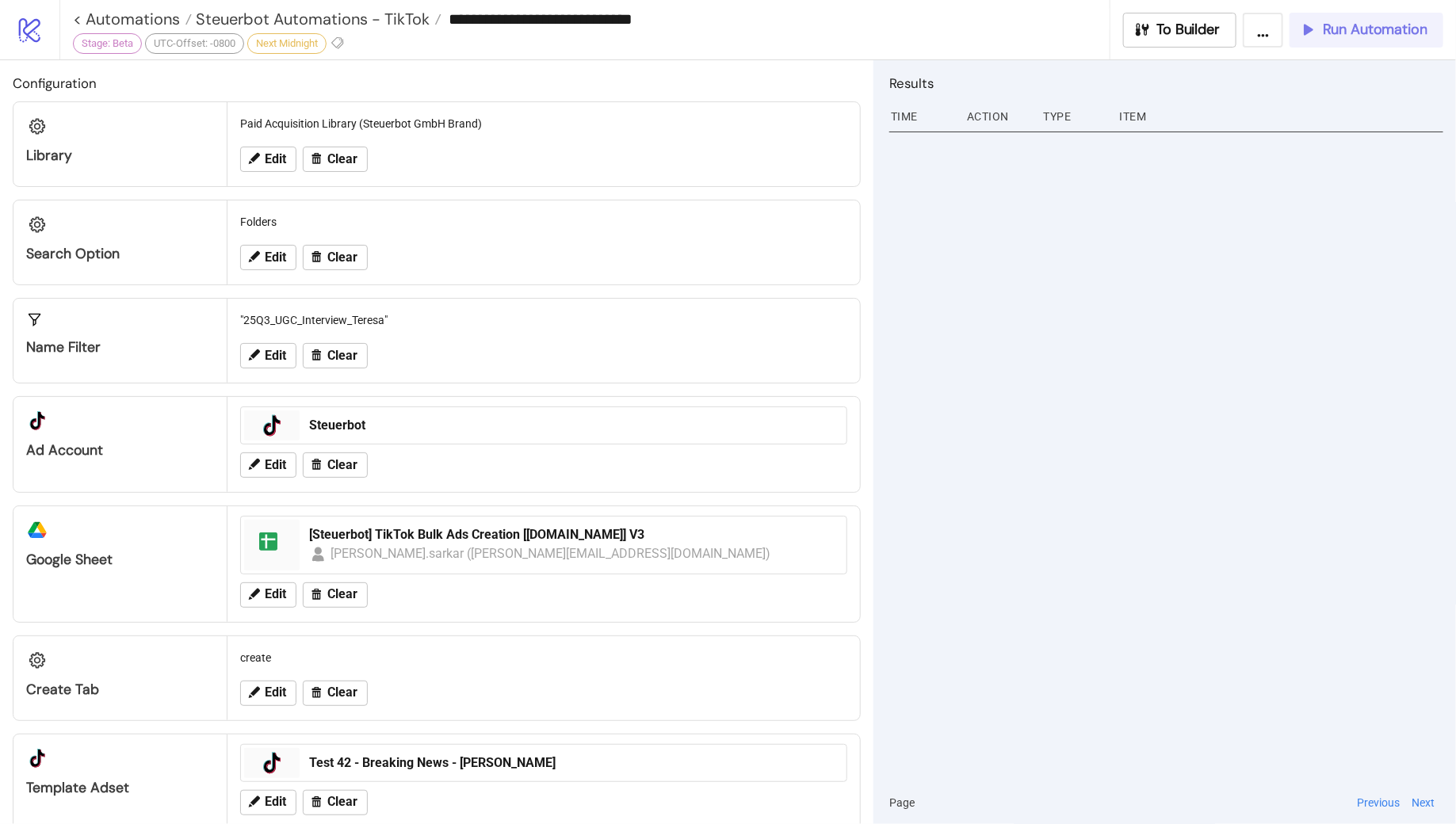
click at [1345, 26] on span "Run Automation" at bounding box center [1375, 29] width 105 height 19
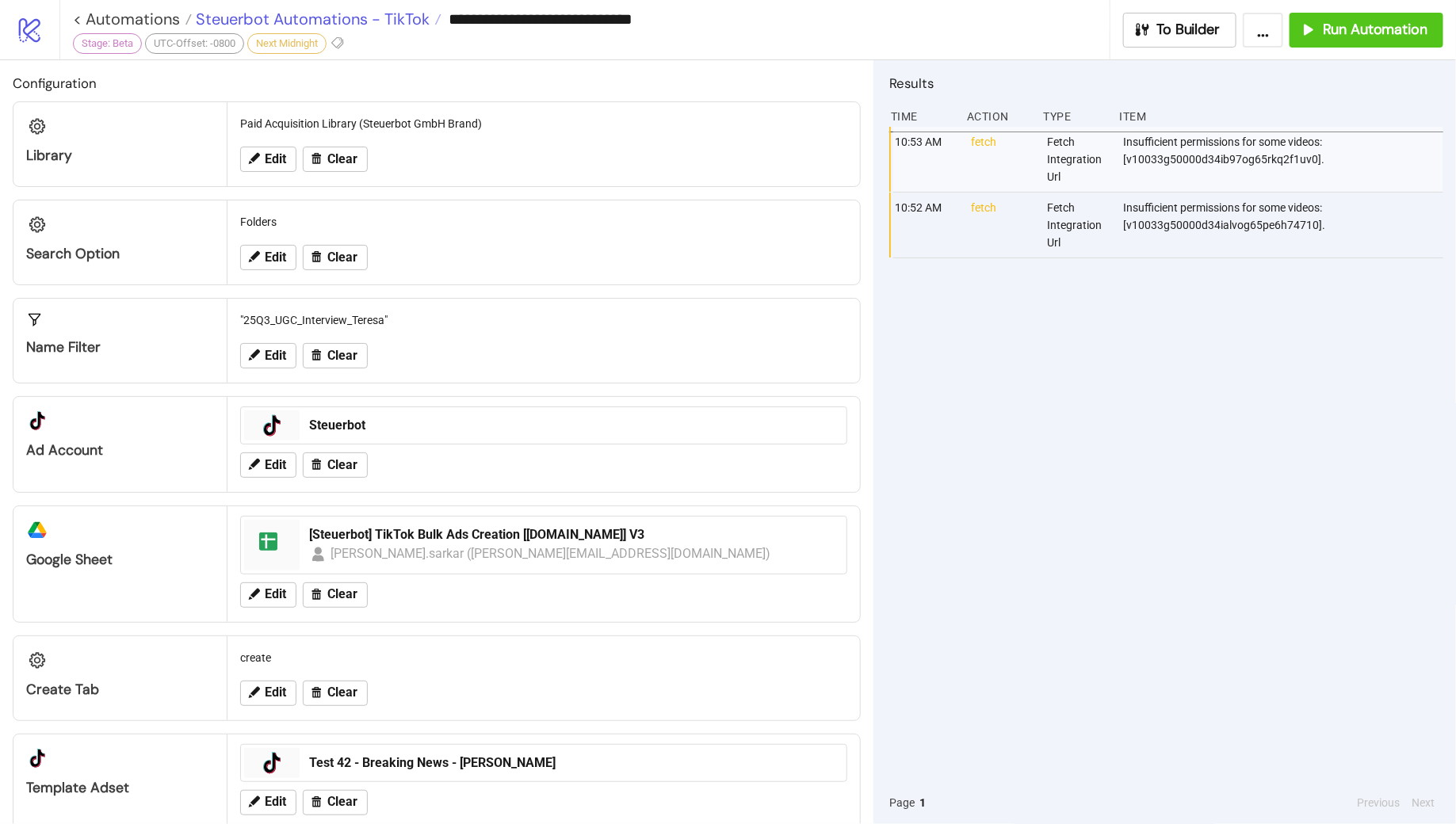
click at [334, 22] on span "Steuerbot Automations - TikTok" at bounding box center [311, 19] width 238 height 20
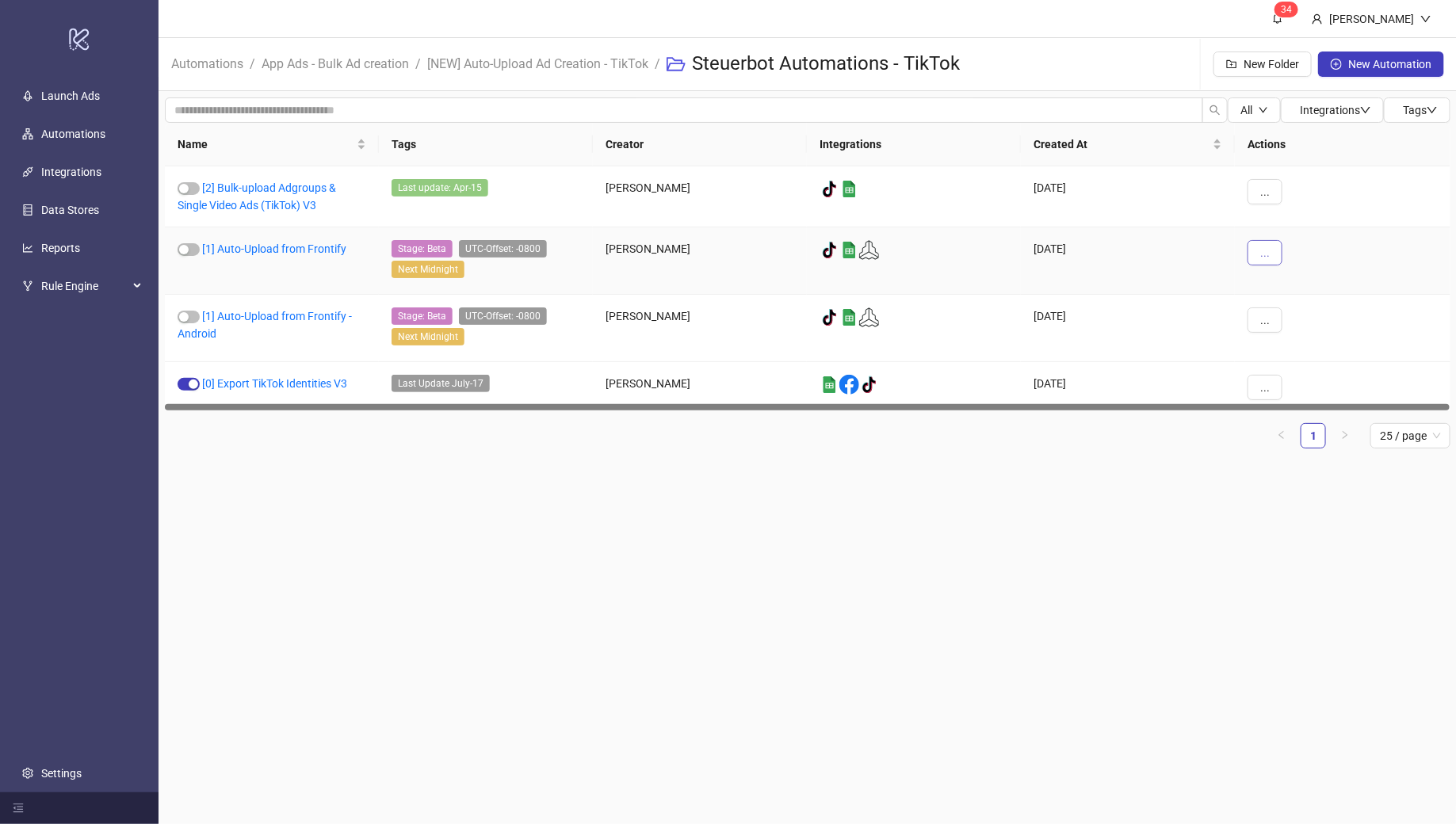
click at [1263, 251] on span "..." at bounding box center [1265, 252] width 10 height 12
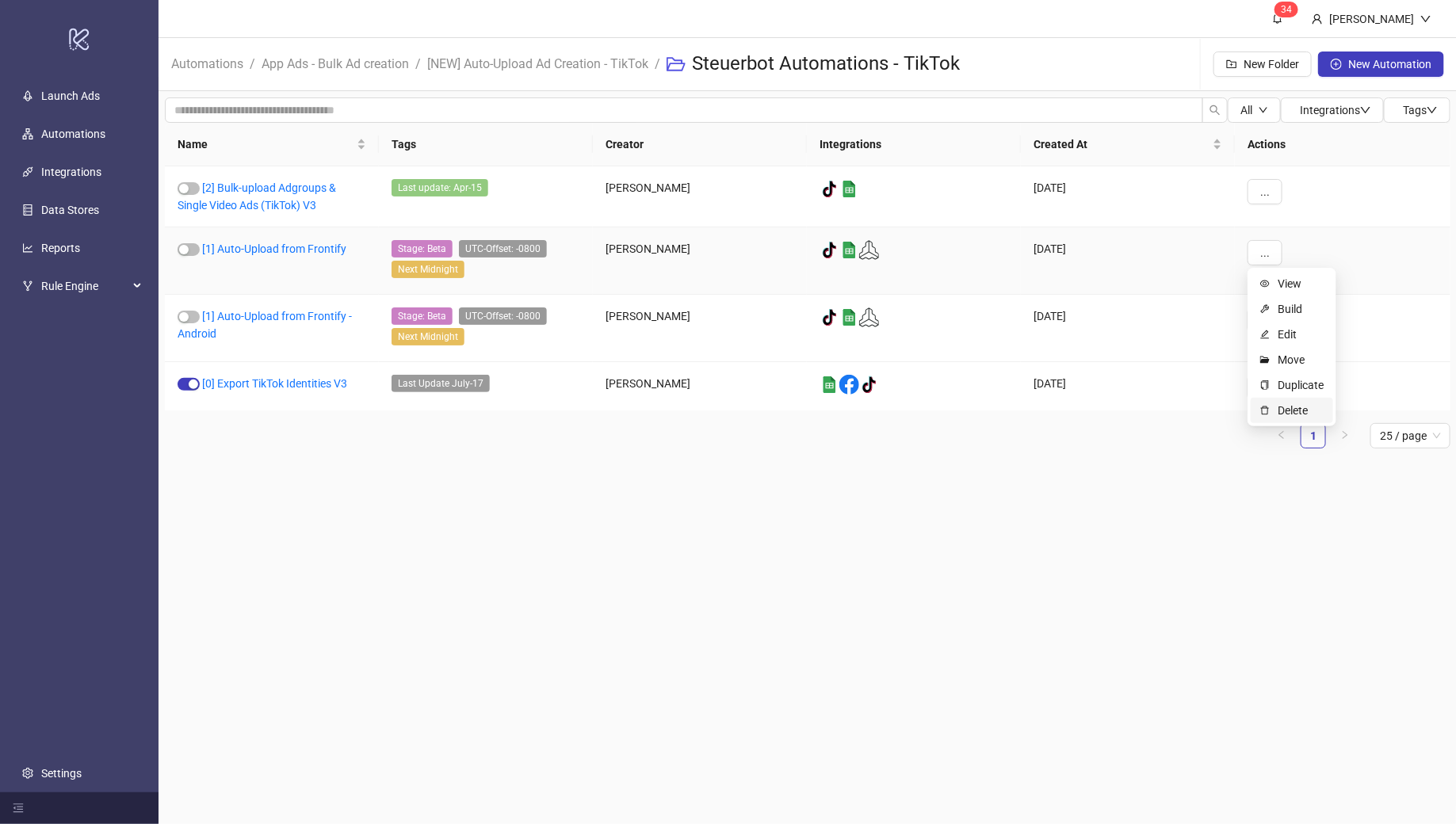
click at [1283, 415] on span "Delete" at bounding box center [1301, 410] width 46 height 18
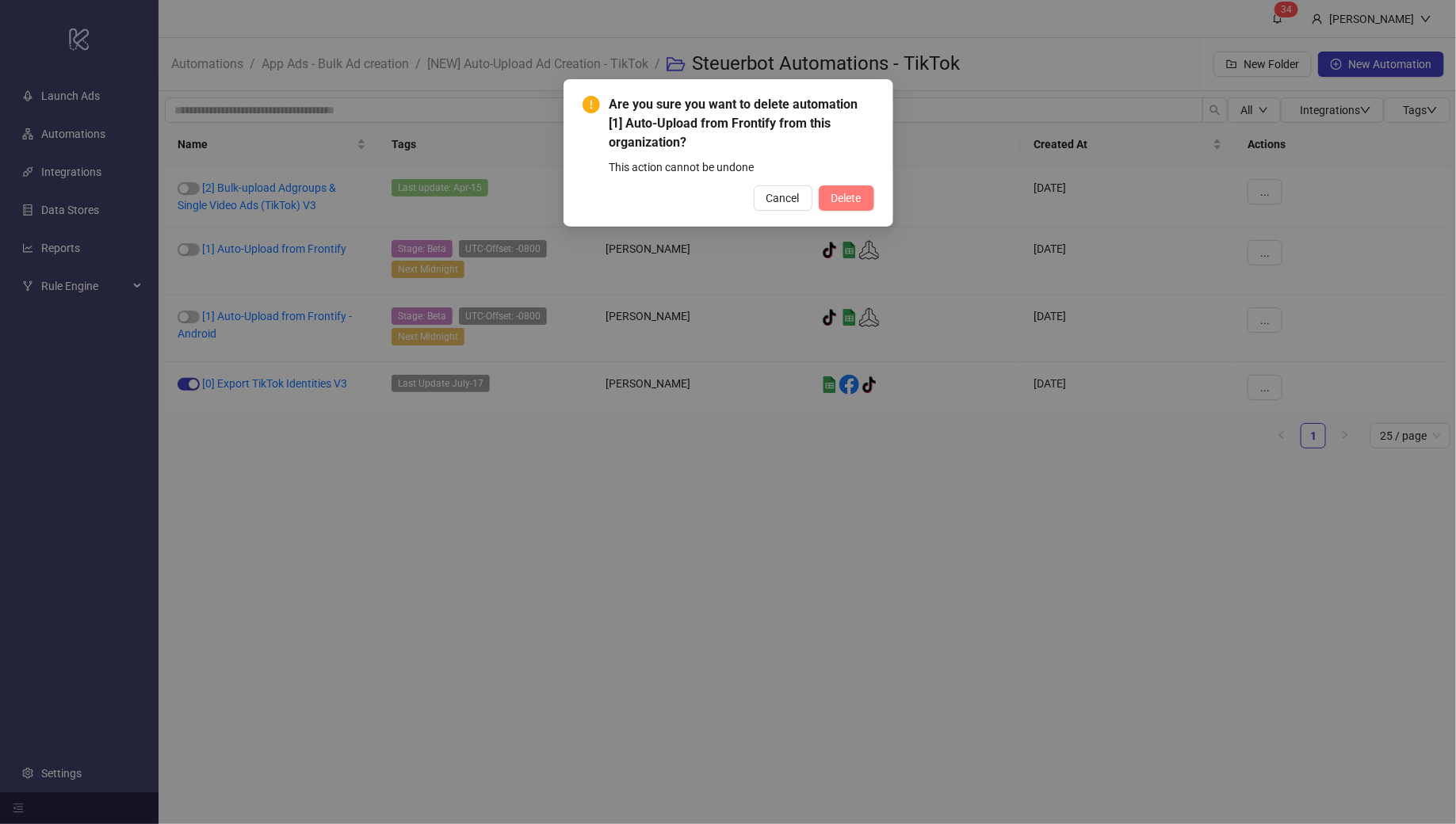
click at [858, 199] on span "Delete" at bounding box center [846, 198] width 30 height 12
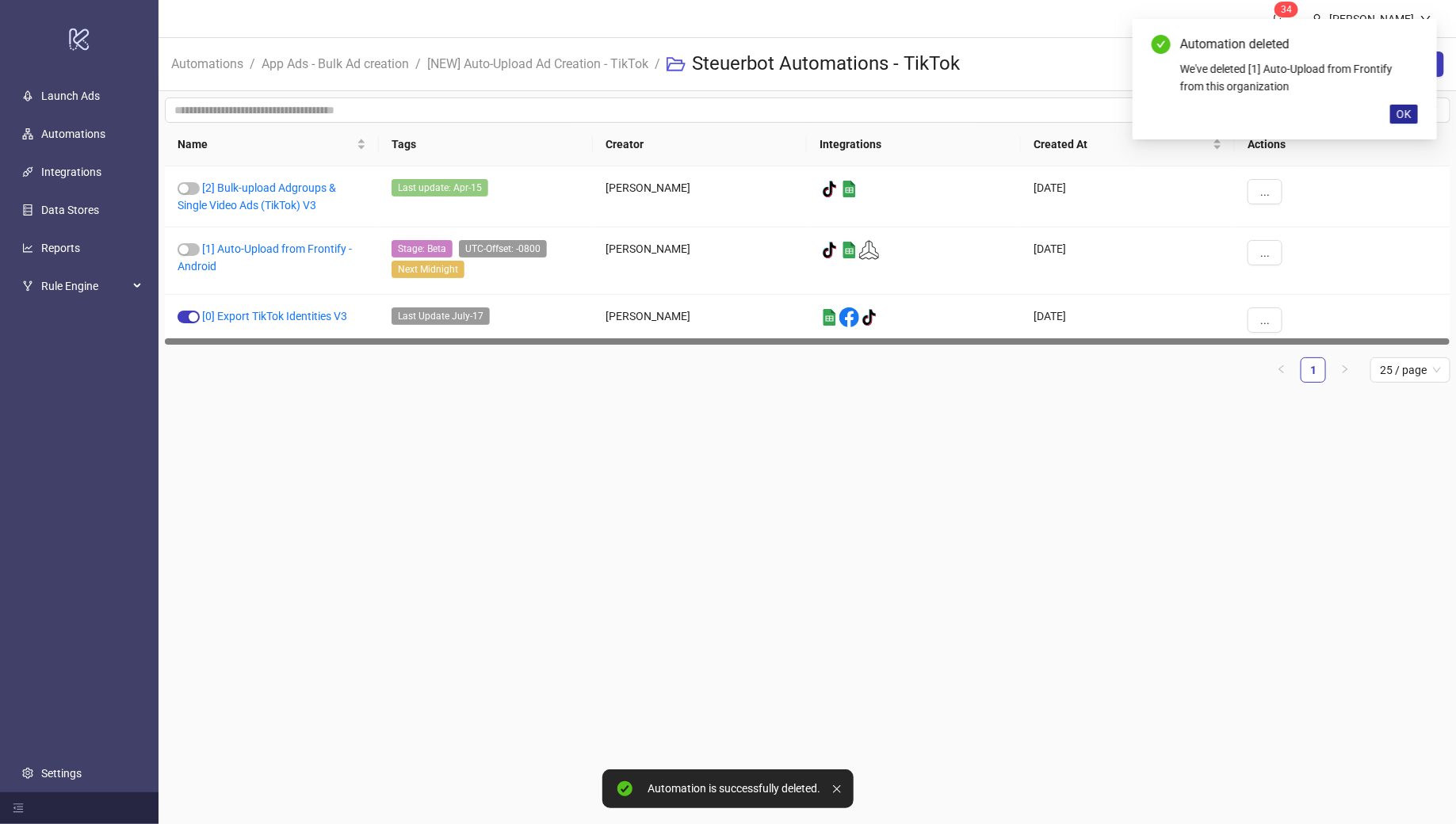
click at [1400, 113] on span "OK" at bounding box center [1404, 114] width 15 height 12
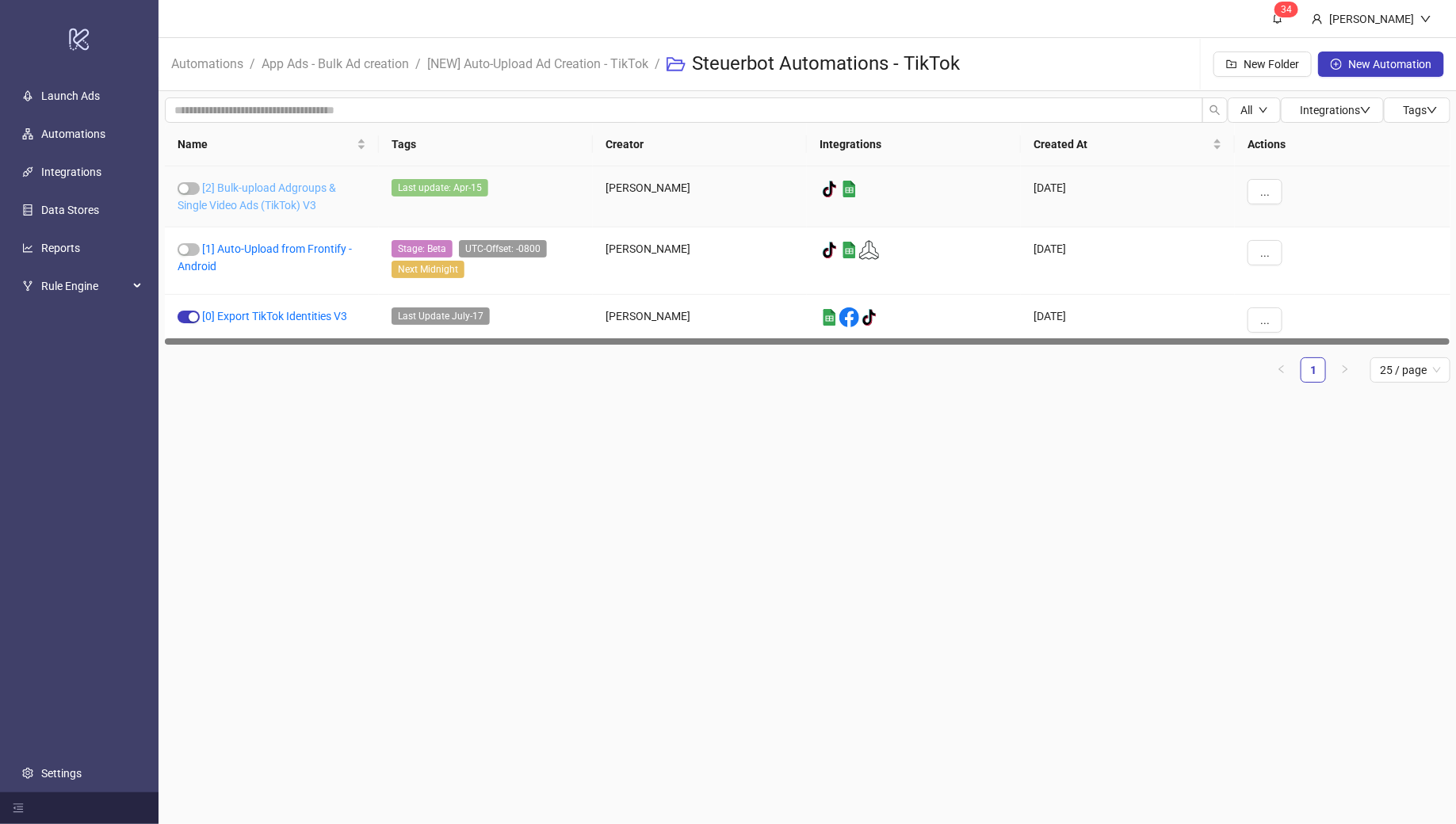
click at [253, 191] on link "[2] Bulk-upload Adgroups & Single Video Ads (TikTok) V3" at bounding box center [257, 197] width 159 height 30
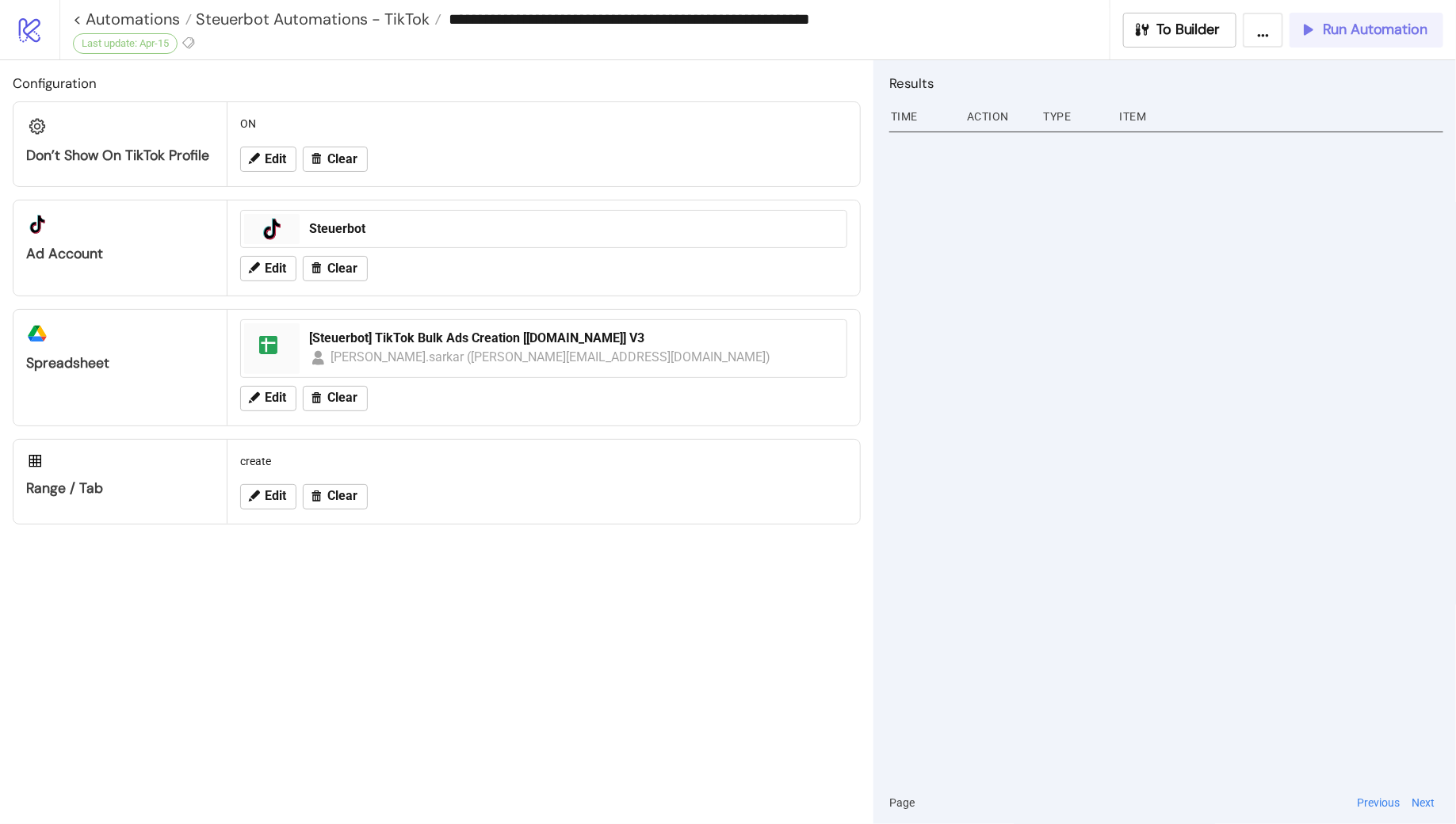
click at [1327, 30] on span "Run Automation" at bounding box center [1375, 29] width 105 height 19
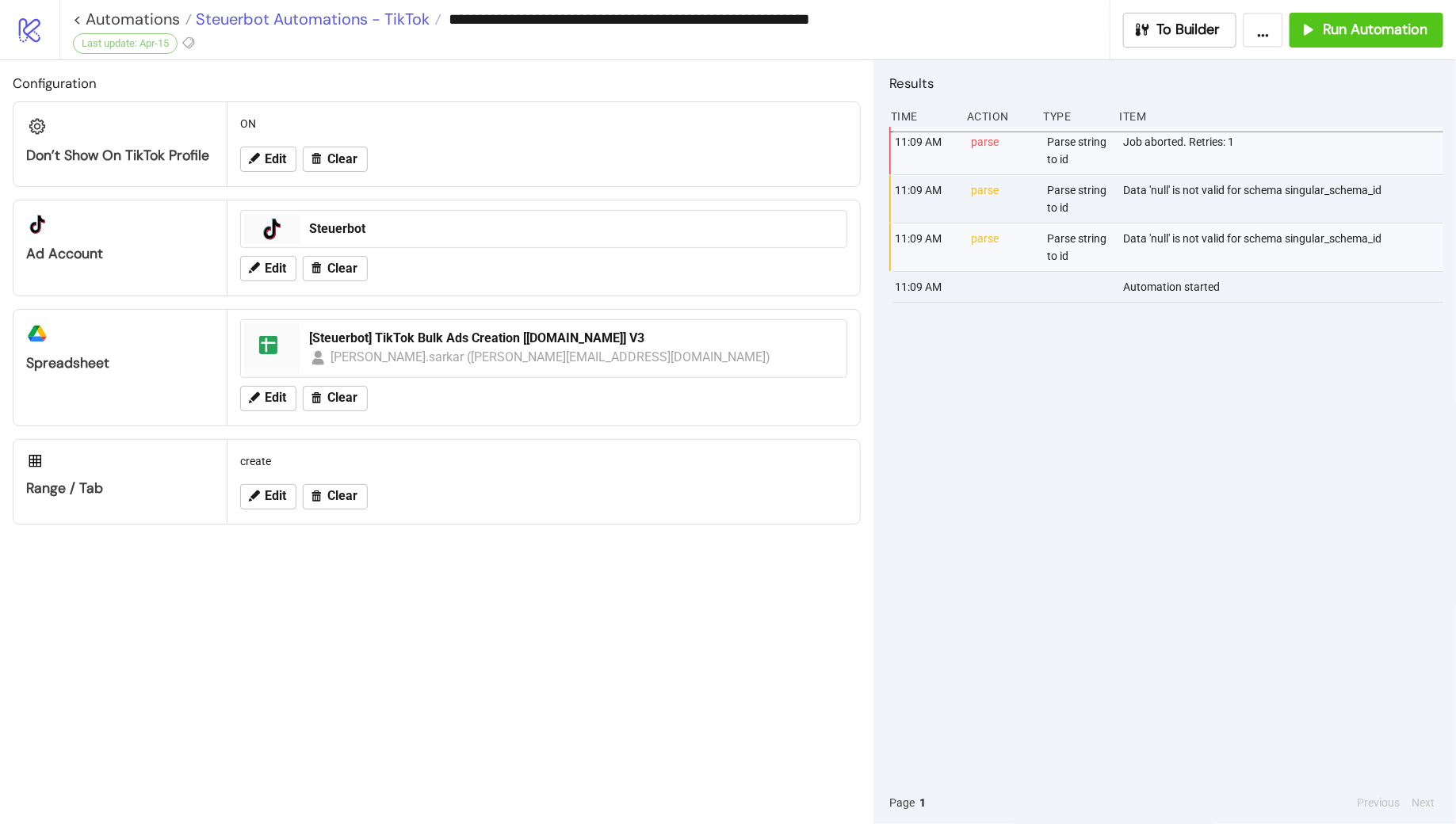
click at [386, 24] on span "Steuerbot Automations - TikTok" at bounding box center [311, 19] width 238 height 20
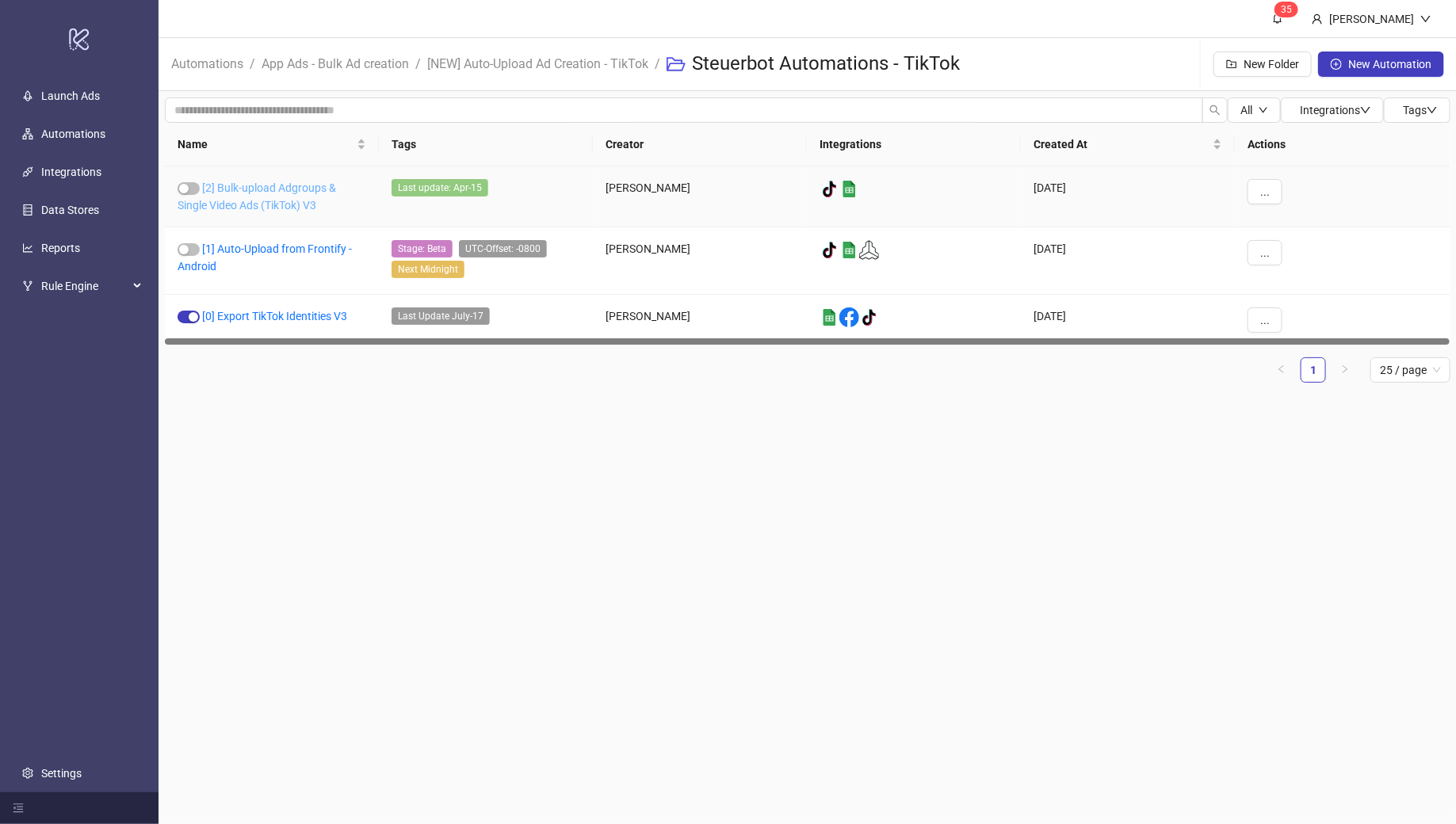
click at [266, 199] on link "[2] Bulk-upload Adgroups & Single Video Ads (TikTok) V3" at bounding box center [257, 197] width 159 height 30
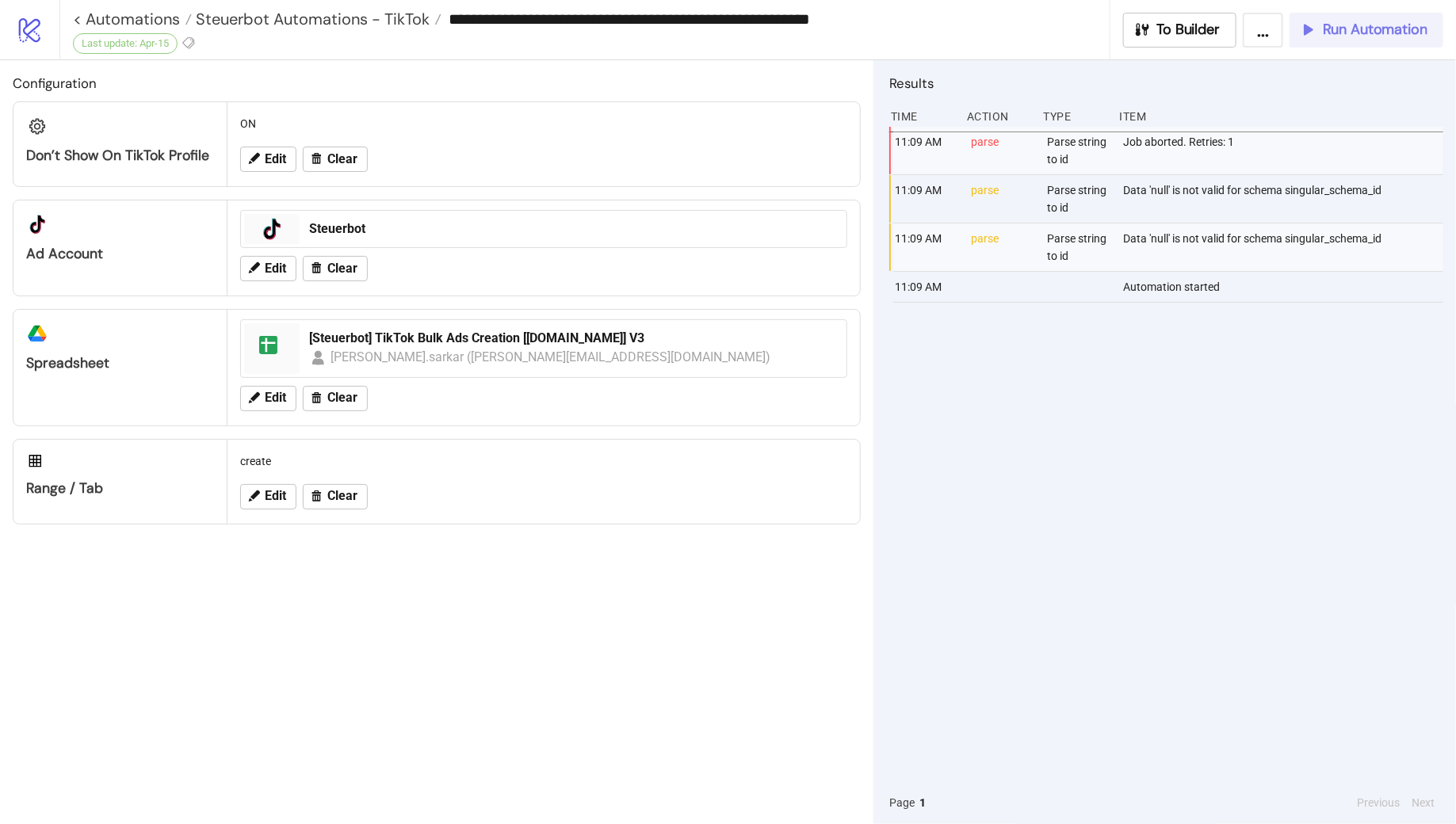
click at [1334, 36] on span "Run Automation" at bounding box center [1375, 29] width 105 height 19
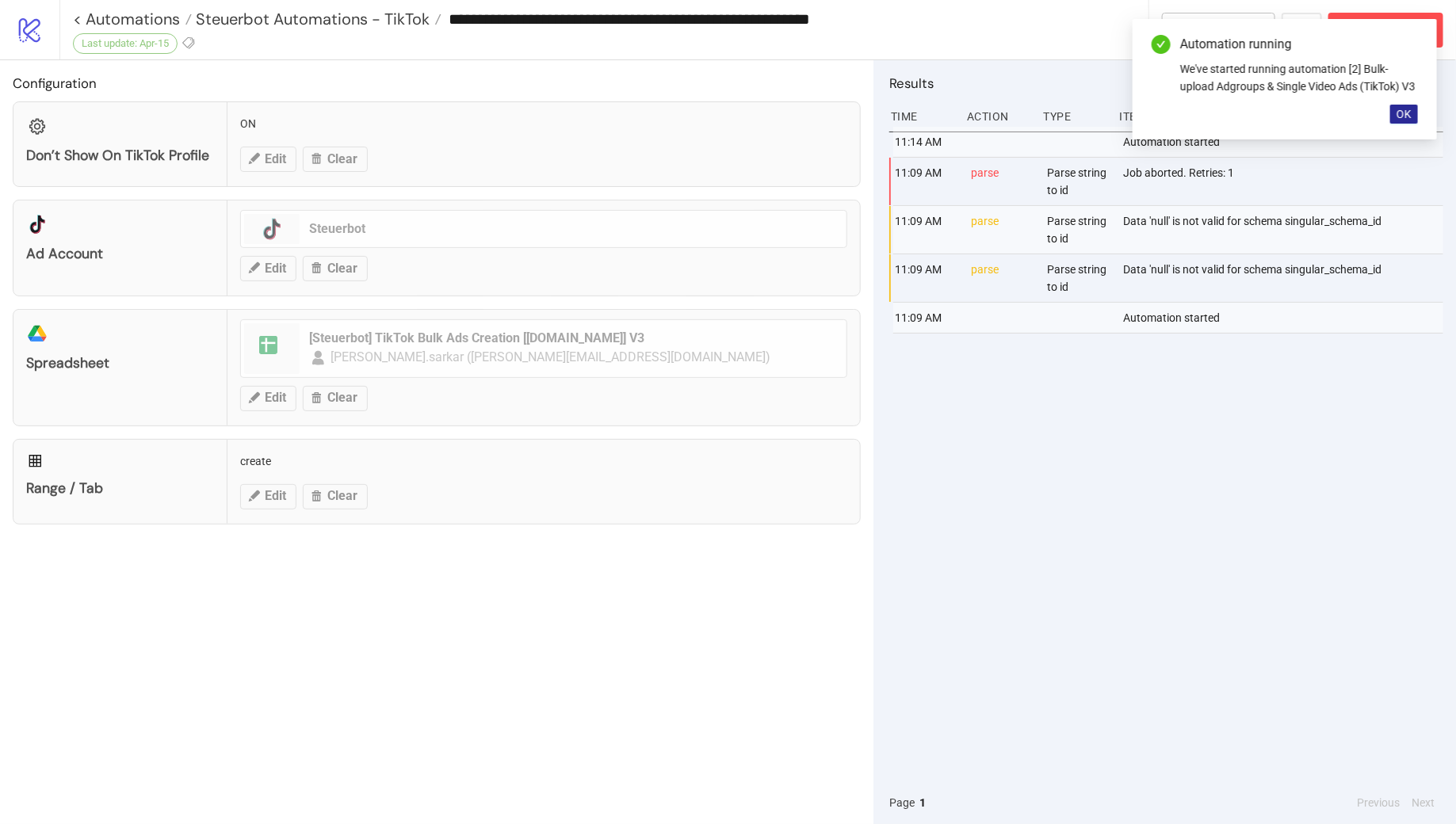
click at [1408, 121] on span "OK" at bounding box center [1404, 114] width 15 height 12
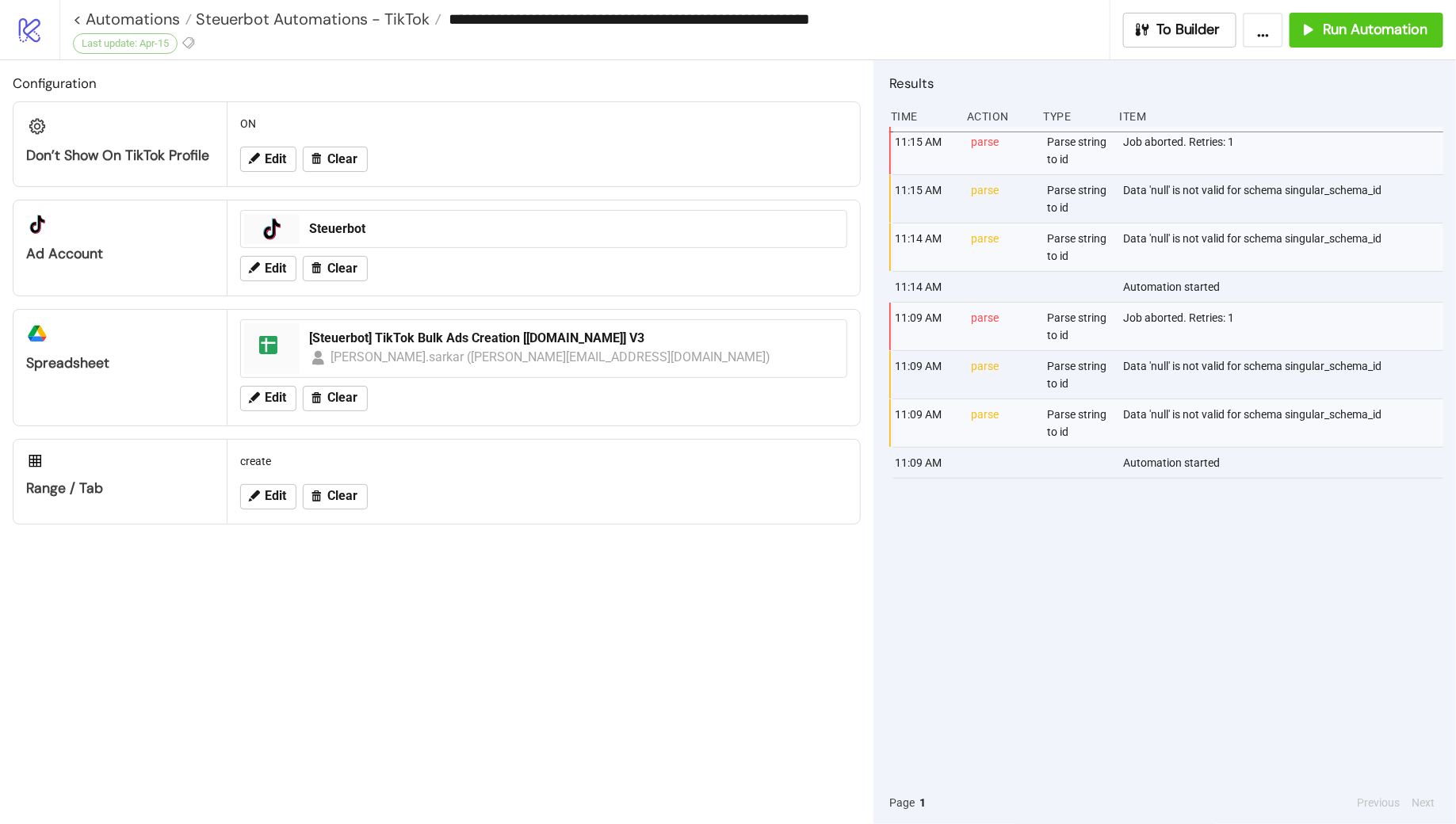
click at [669, 643] on div "Configuration Don’t show on TikTok profile ON Edit Clear platform/tik_tok Ad Ac…" at bounding box center [437, 442] width 874 height 764
click at [1357, 34] on span "Run Automation" at bounding box center [1375, 29] width 105 height 19
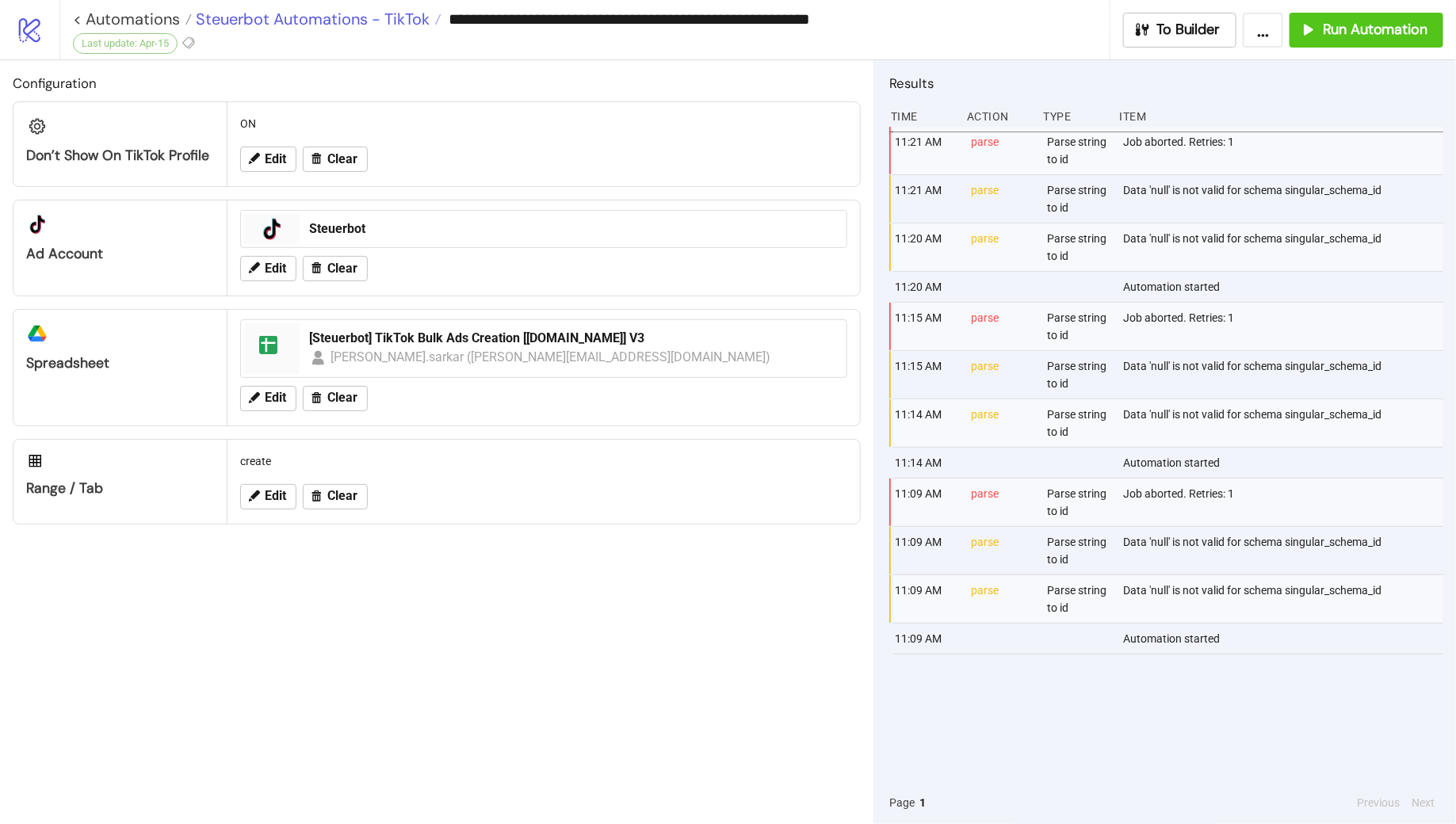
click at [327, 16] on span "Steuerbot Automations - TikTok" at bounding box center [311, 19] width 238 height 20
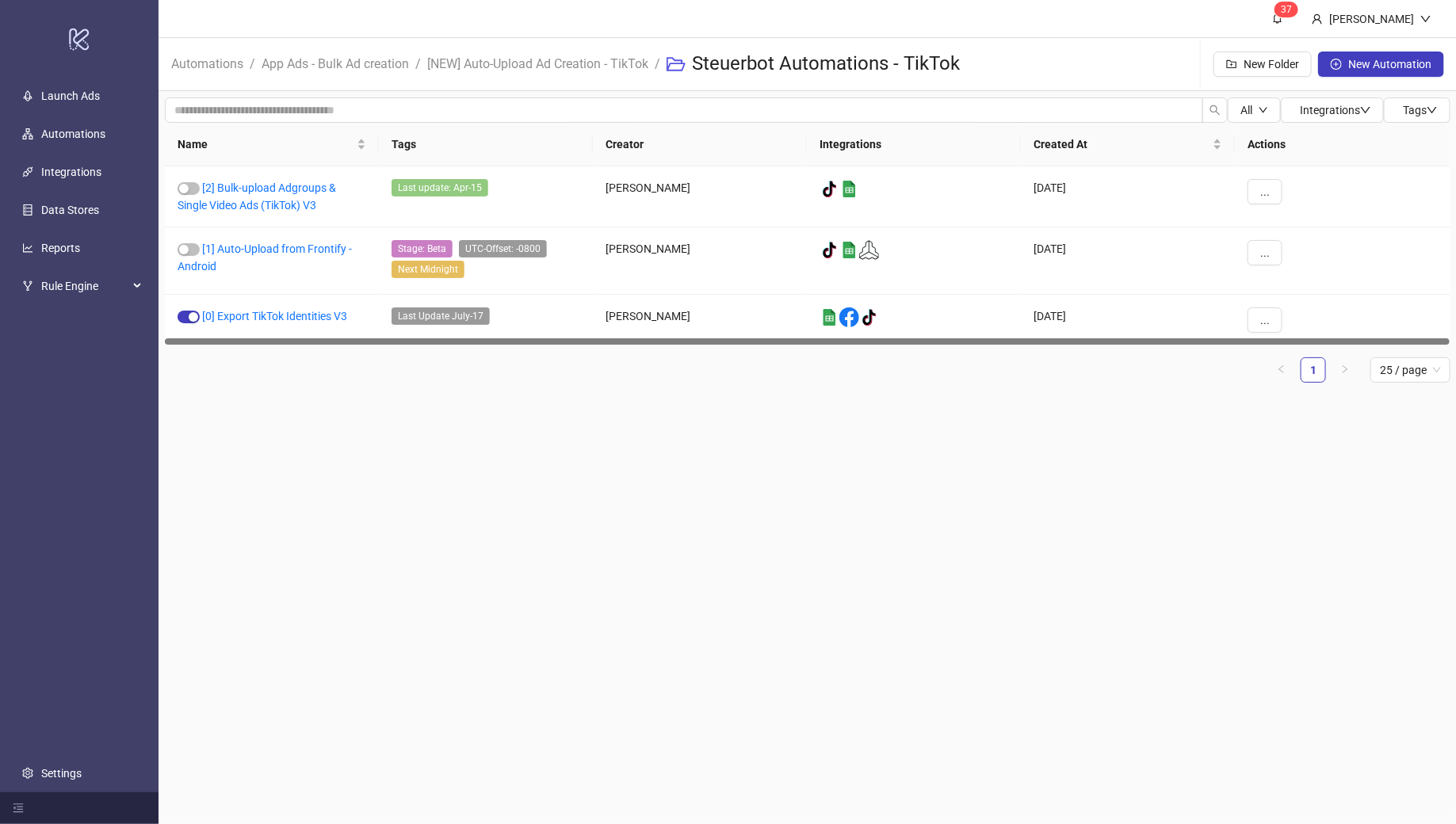
click at [893, 532] on main "3 7 Monalisa Sarkar Automations / App Ads - Bulk Ad creation / [NEW] Auto-Uploa…" at bounding box center [808, 412] width 1299 height 824
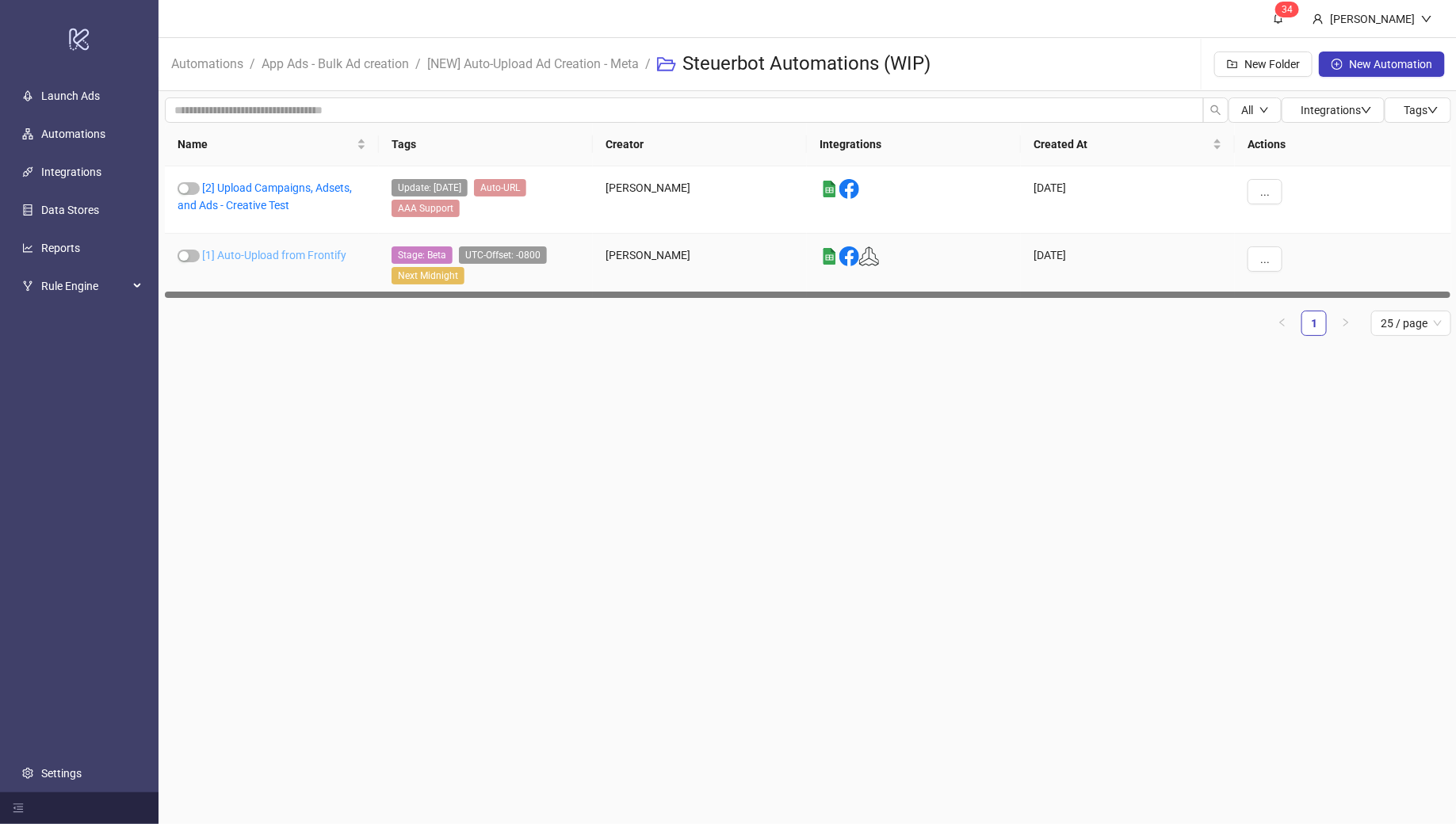
click at [246, 253] on link "[1] Auto-Upload from Frontify" at bounding box center [274, 255] width 145 height 12
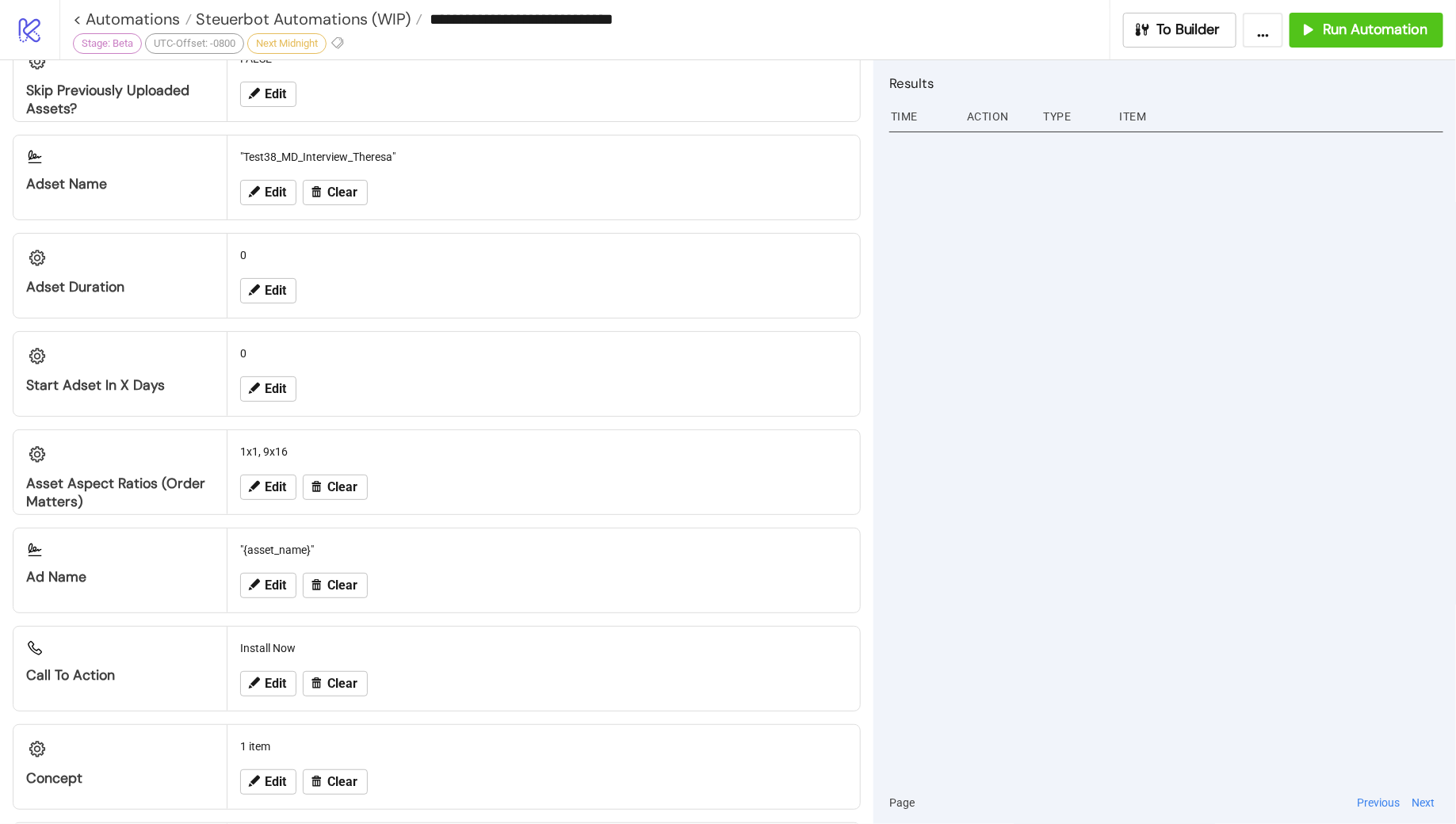
scroll to position [1424, 0]
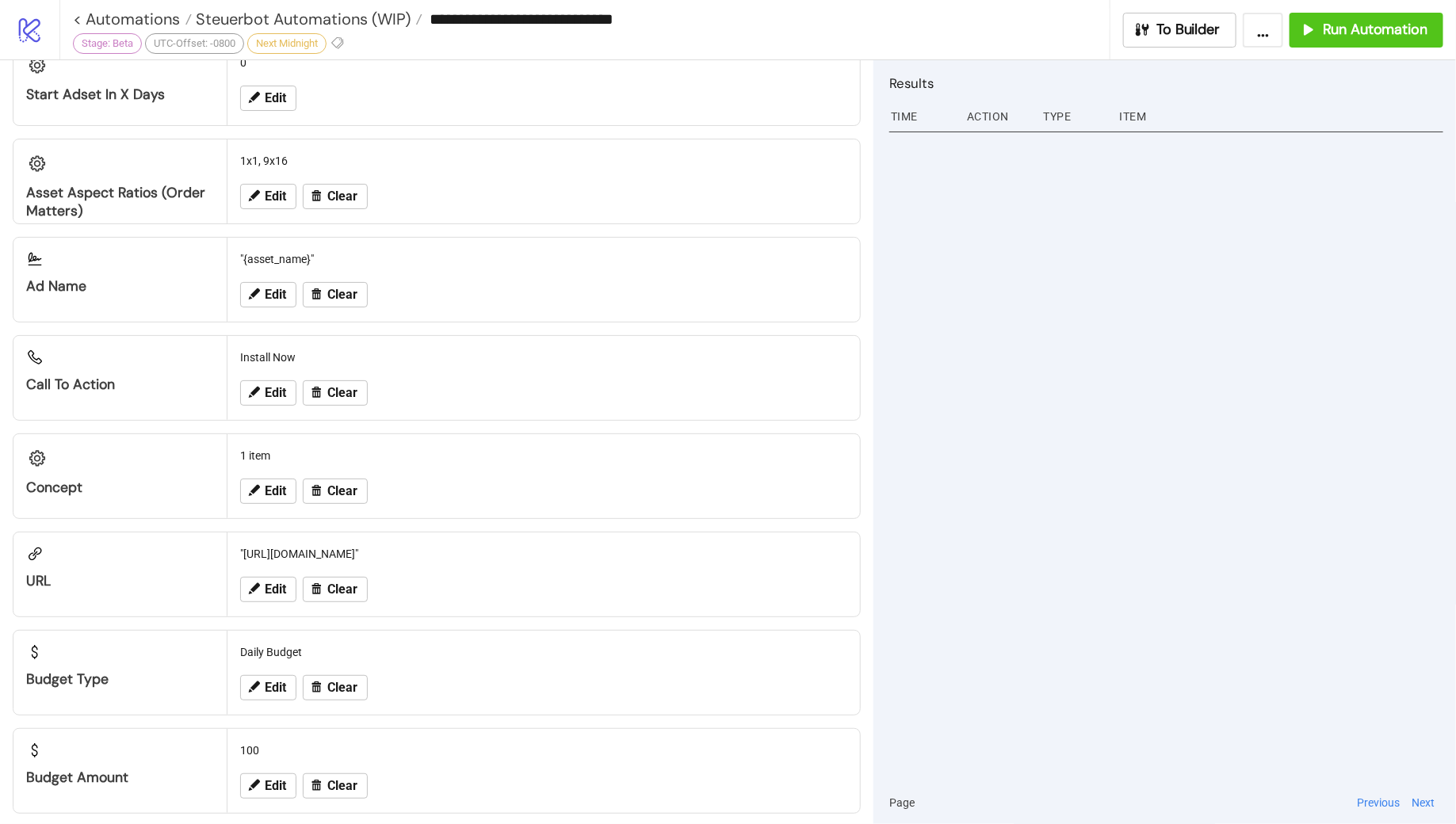
drag, startPoint x: 543, startPoint y: 543, endPoint x: 245, endPoint y: 546, distance: 298.0
click at [245, 546] on div ""http://play.google.com/store/apps/details?id=com.steuerbot"" at bounding box center [544, 554] width 620 height 30
copy div "http://play.google.com/store/apps/details?id=com.steuerbot"
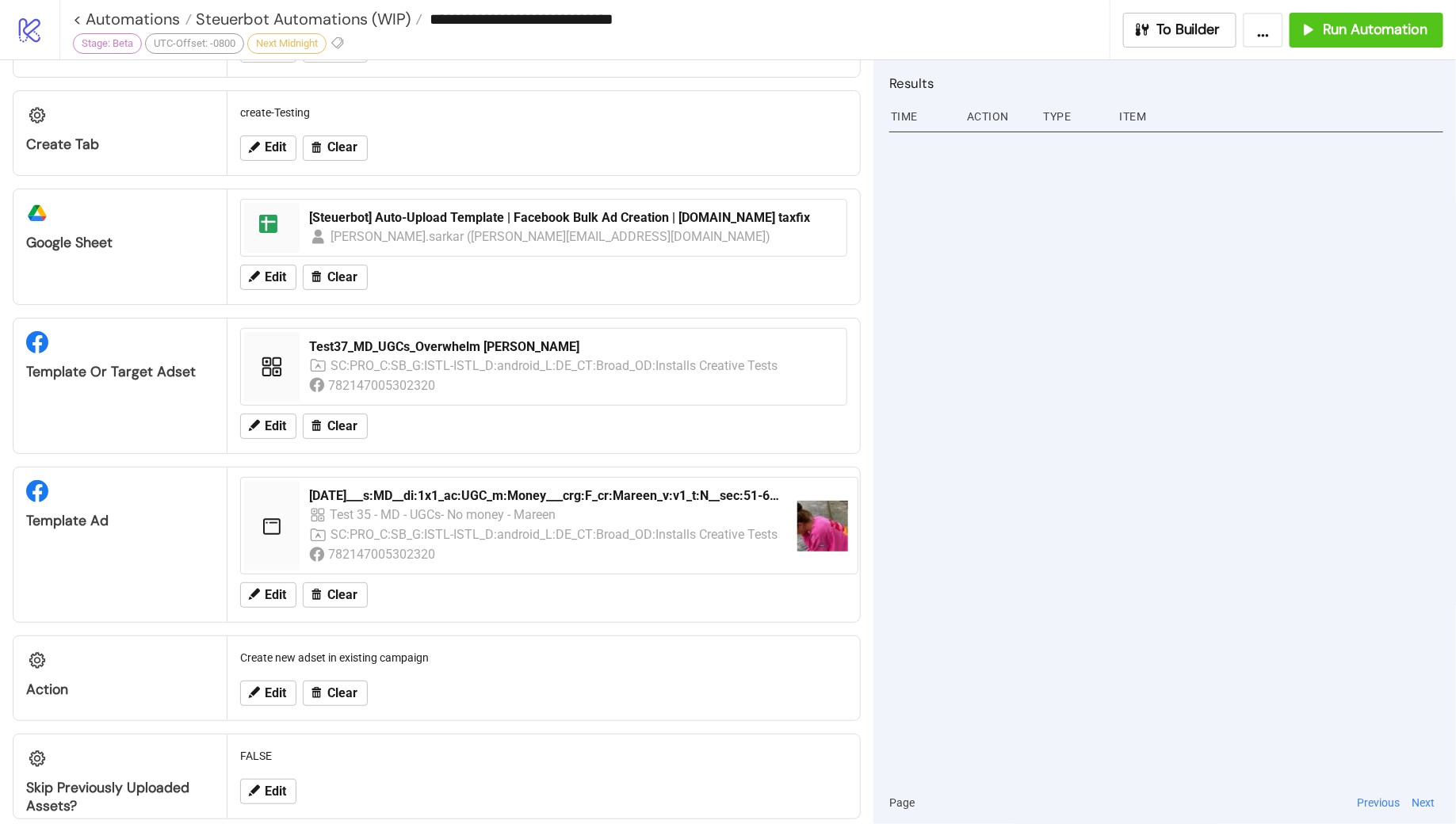
scroll to position [0, 0]
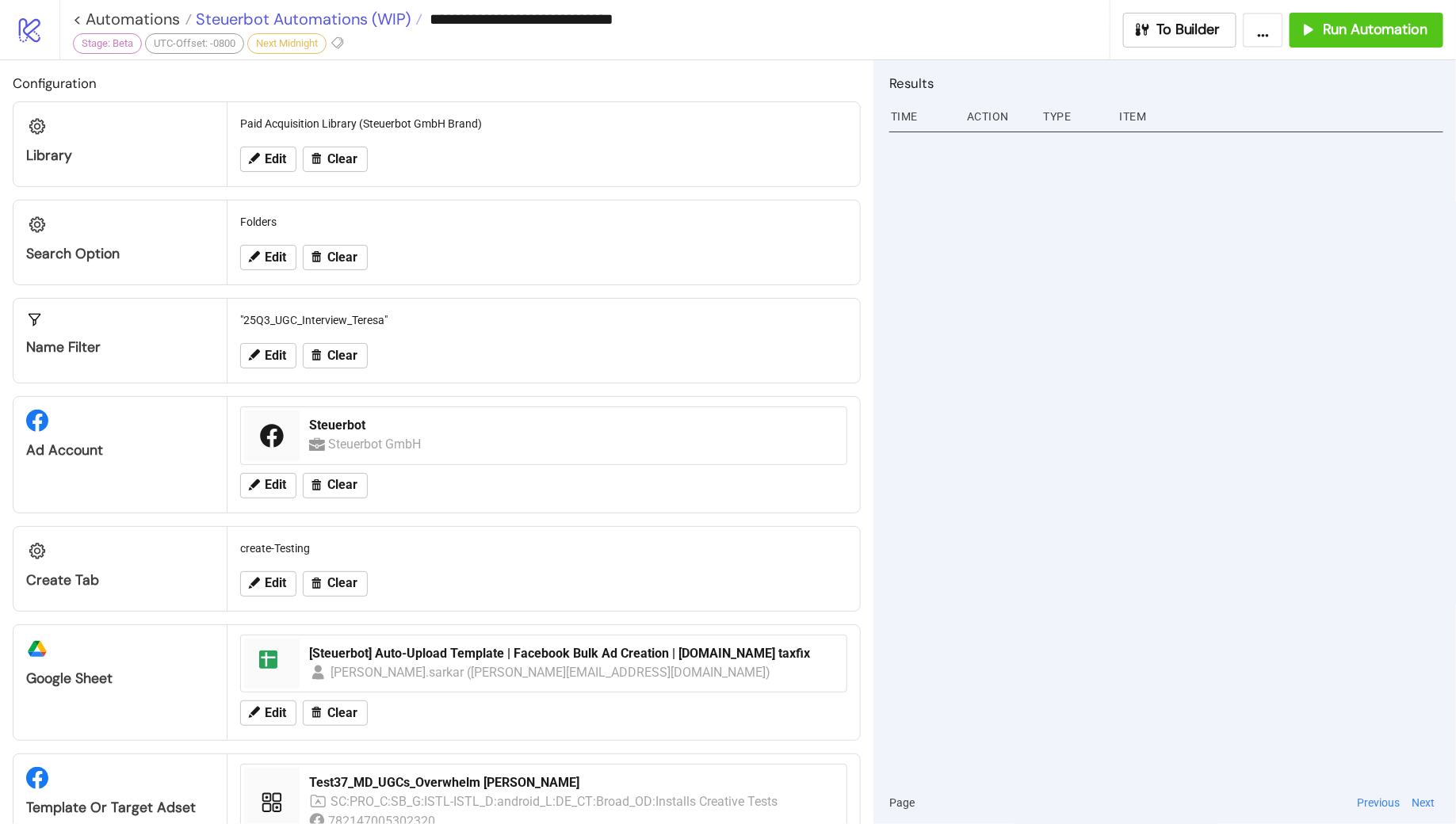
click at [371, 19] on span "Steuerbot Automations (WIP)" at bounding box center [301, 19] width 219 height 20
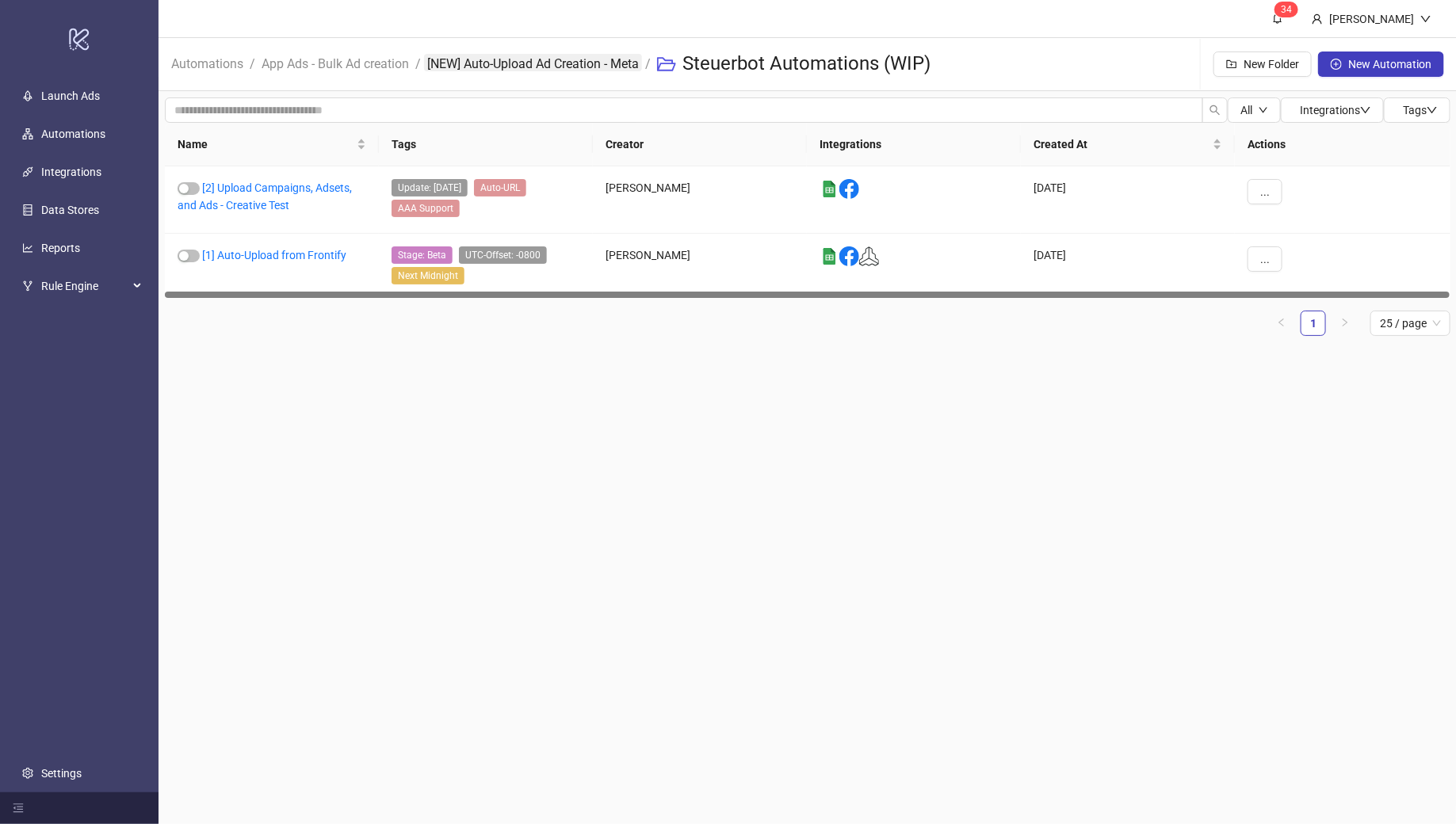
click at [559, 66] on link "[NEW] Auto-Upload Ad Creation - Meta" at bounding box center [533, 63] width 218 height 18
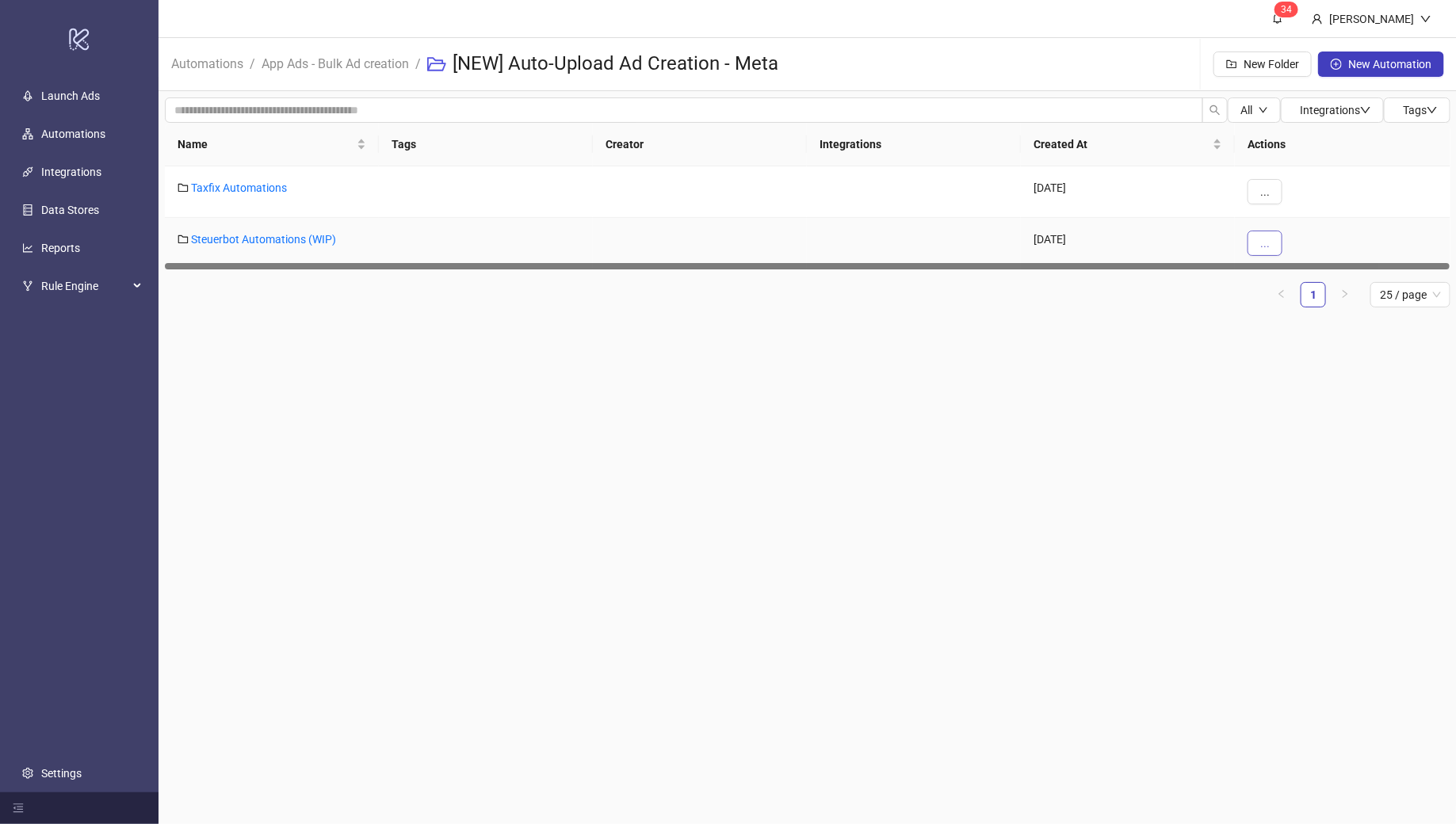
click at [1261, 239] on span "..." at bounding box center [1265, 243] width 10 height 12
click at [1283, 269] on span "Edit" at bounding box center [1301, 274] width 46 height 18
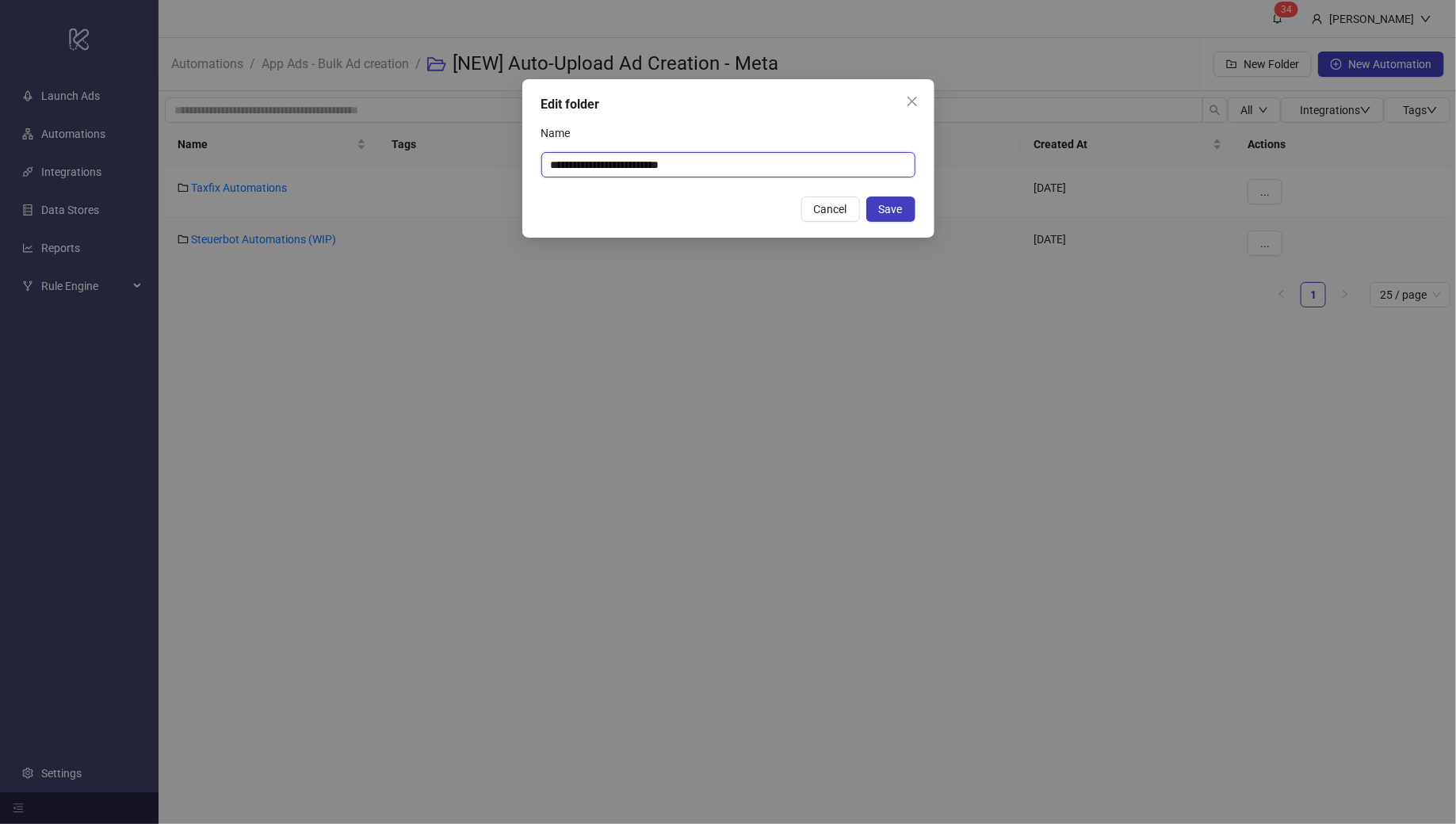
click at [758, 167] on input "**********" at bounding box center [729, 164] width 374 height 26
type input "**********"
click at [892, 213] on span "Save" at bounding box center [890, 209] width 24 height 12
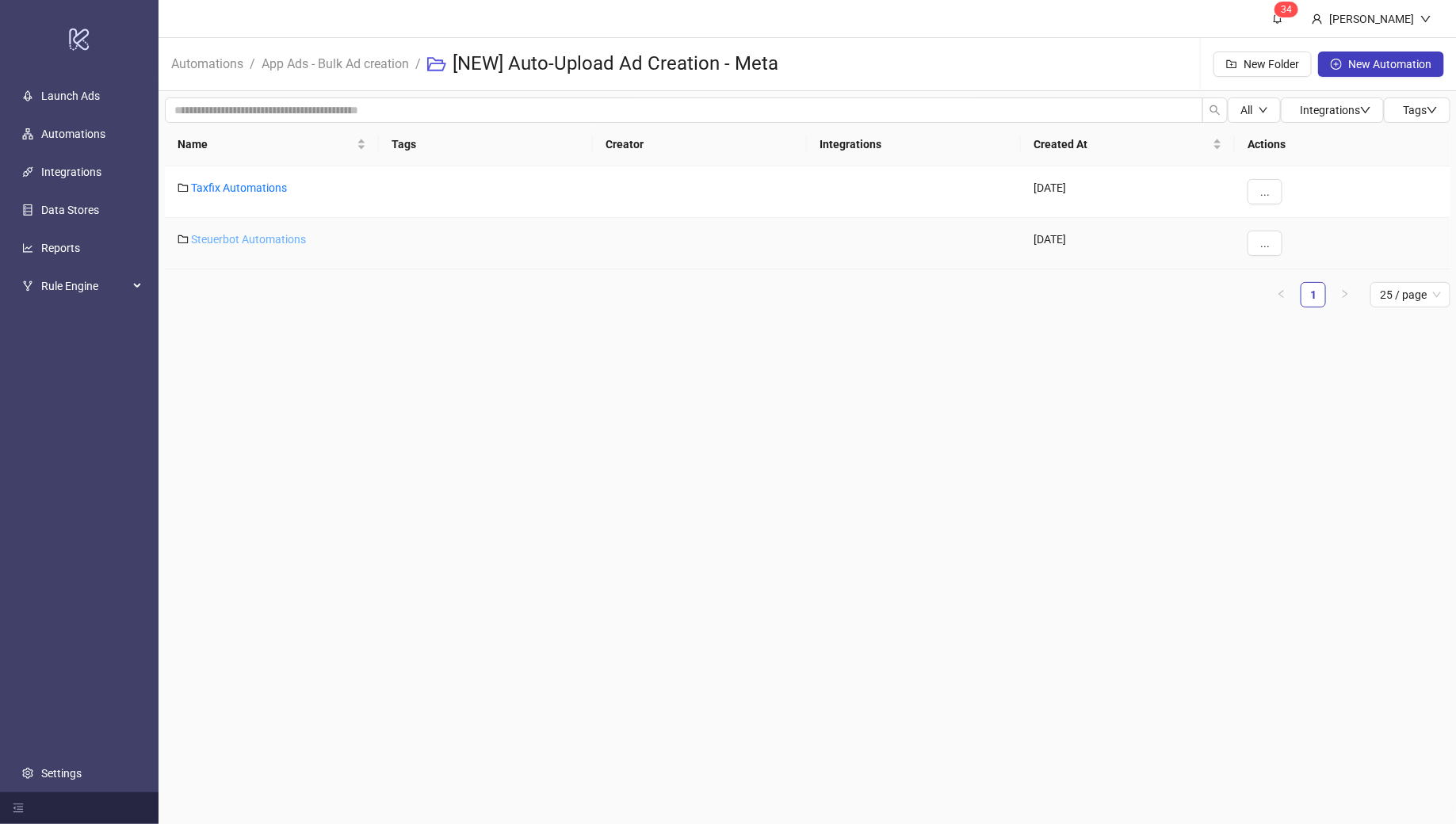
click at [230, 242] on link "Steuerbot Automations" at bounding box center [249, 239] width 115 height 12
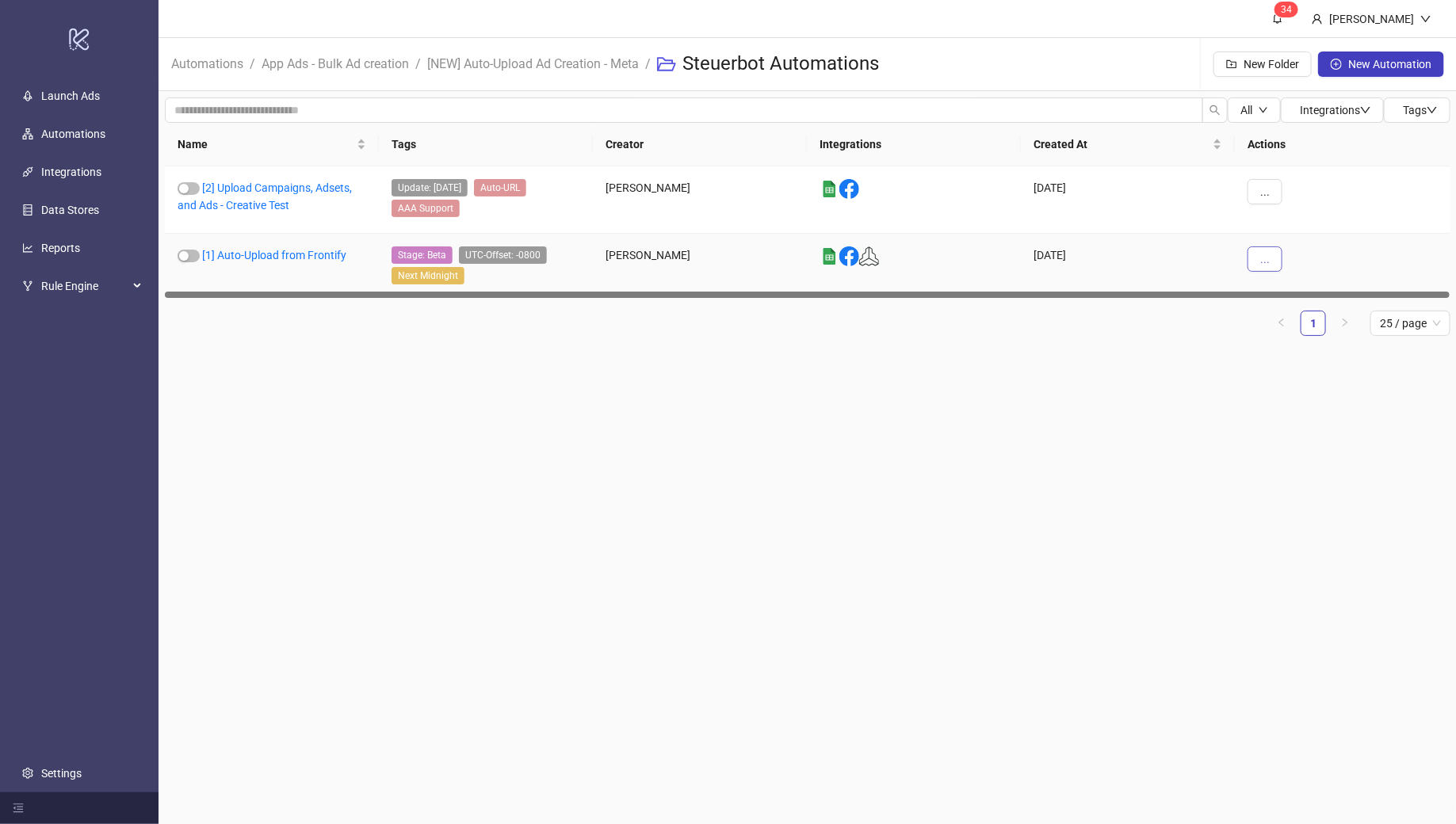
click at [1271, 249] on button "..." at bounding box center [1265, 258] width 35 height 26
click at [1294, 345] on span "Edit" at bounding box center [1301, 341] width 46 height 18
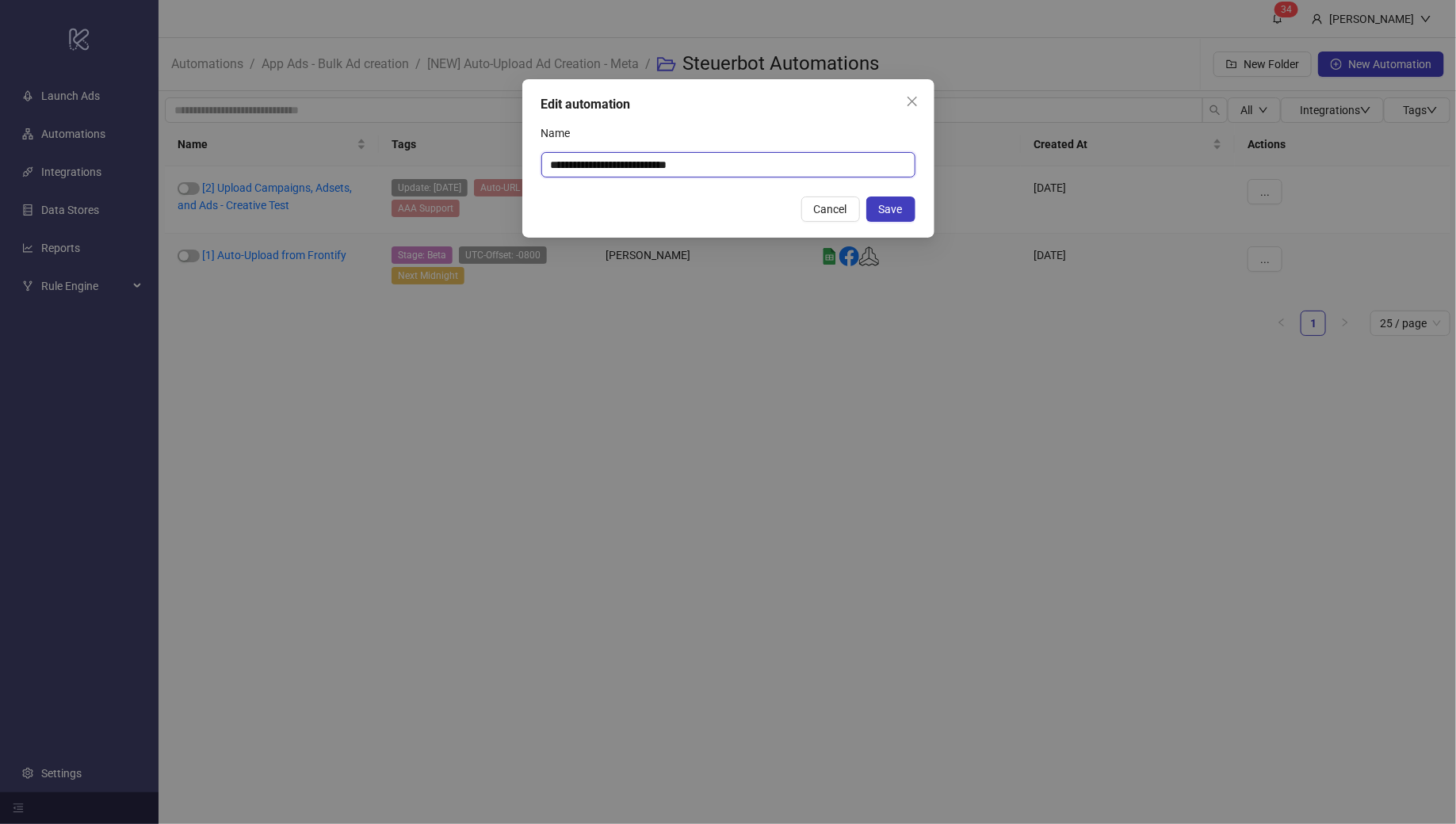
click at [766, 161] on input "**********" at bounding box center [729, 164] width 374 height 26
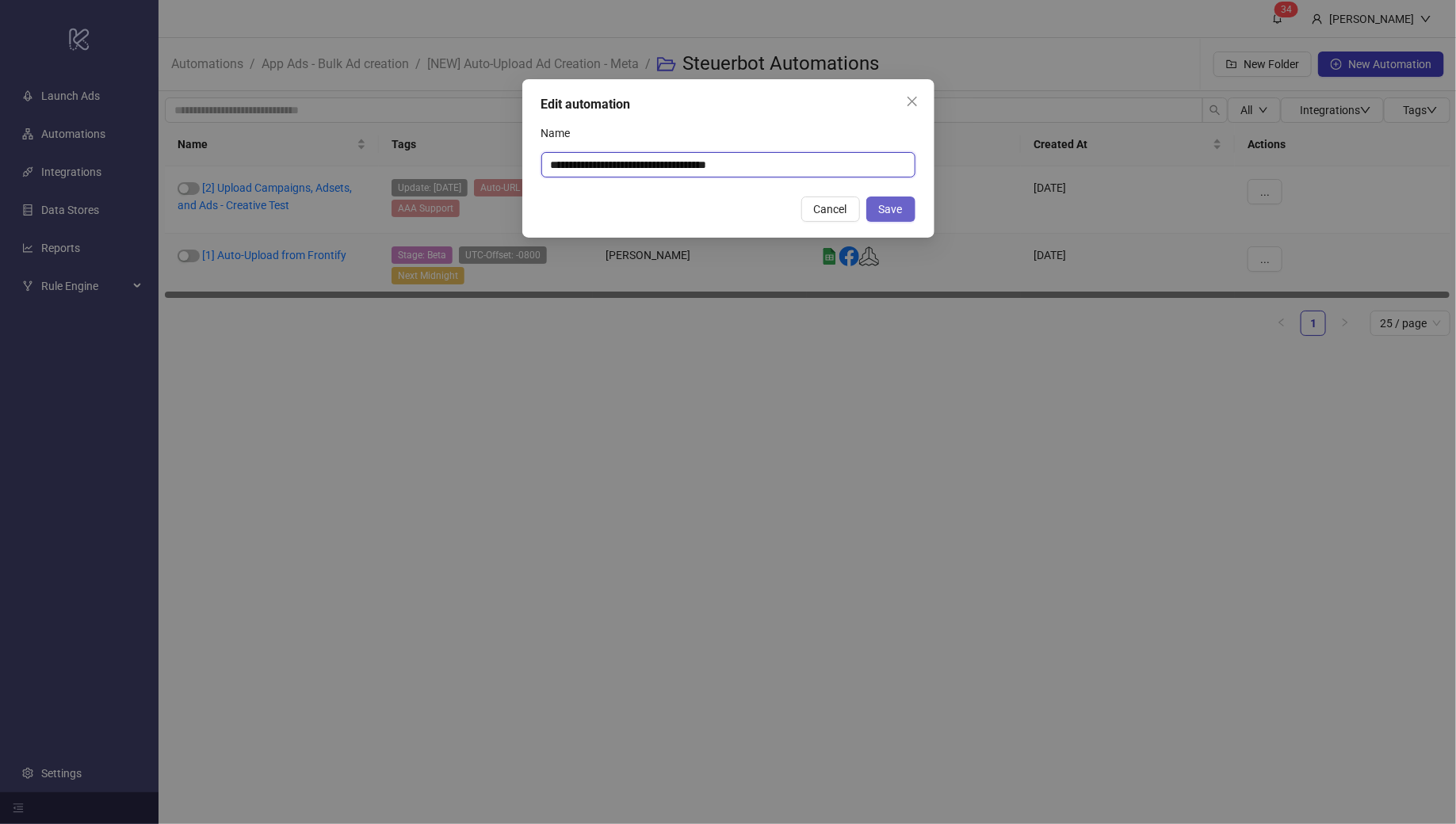
type input "**********"
click at [901, 211] on span "Save" at bounding box center [890, 209] width 24 height 12
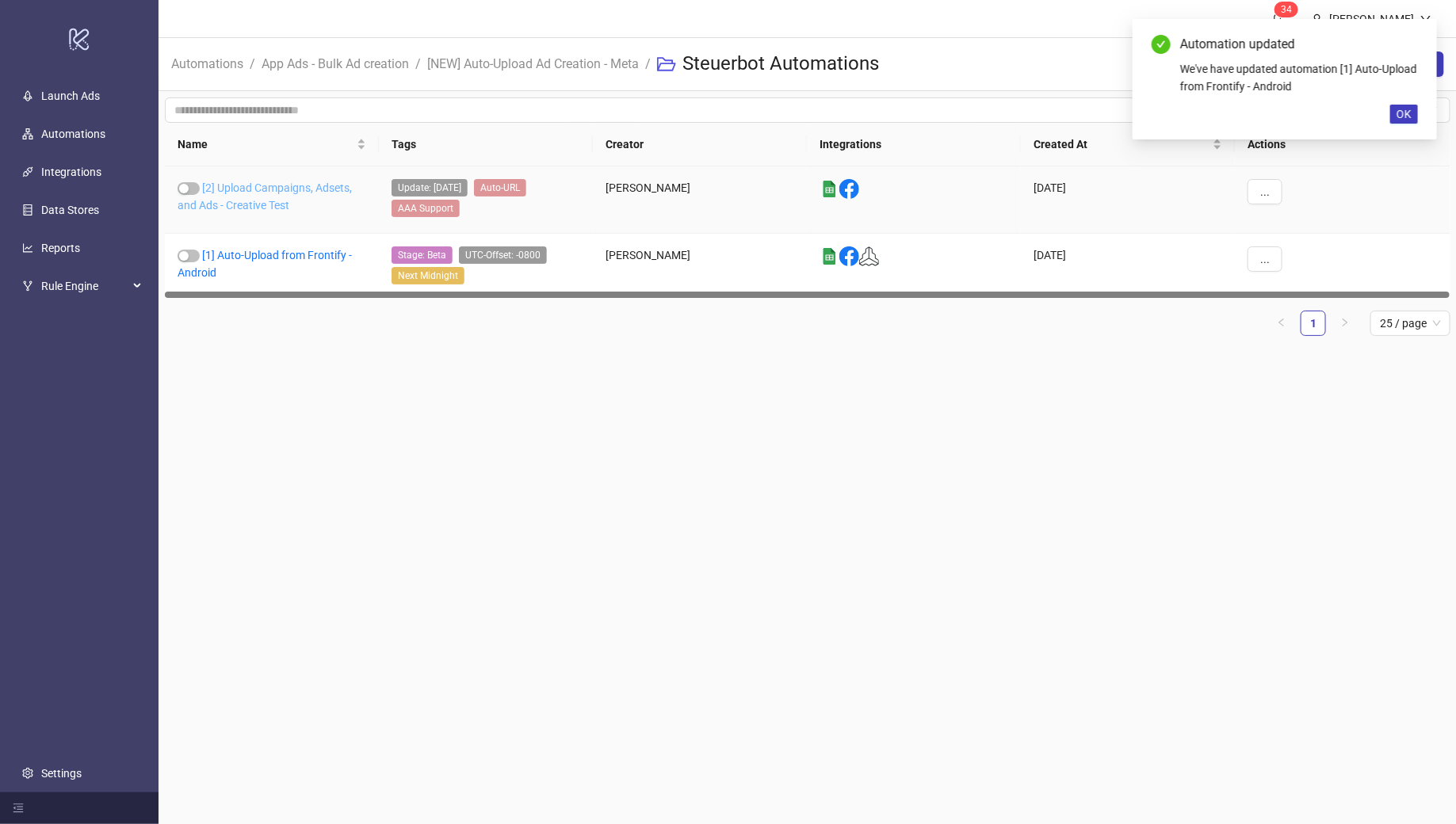
click at [304, 188] on link "[2] Upload Campaigns, Adsets, and Ads - Creative Test" at bounding box center [265, 197] width 175 height 30
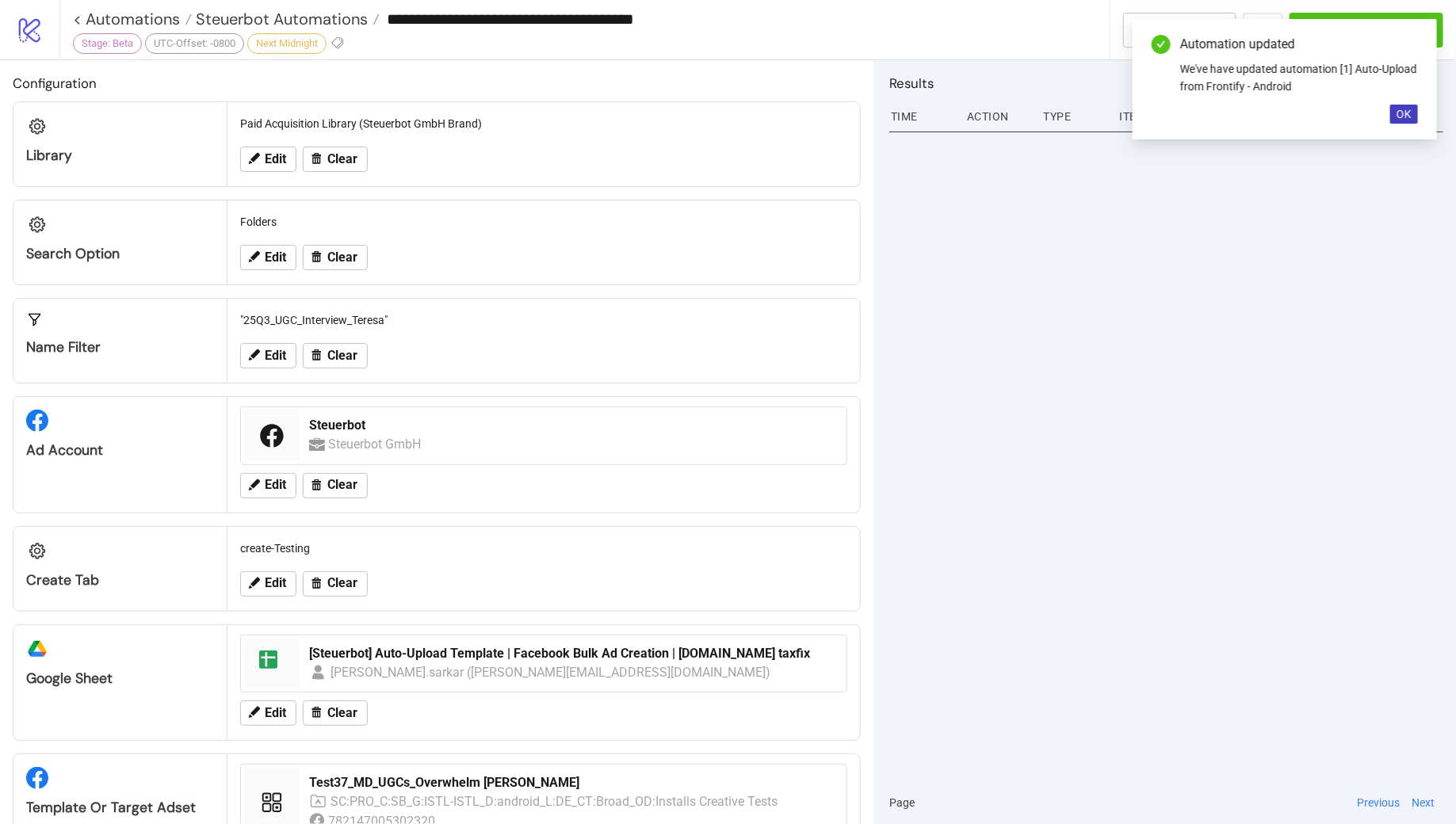
type input "**********"
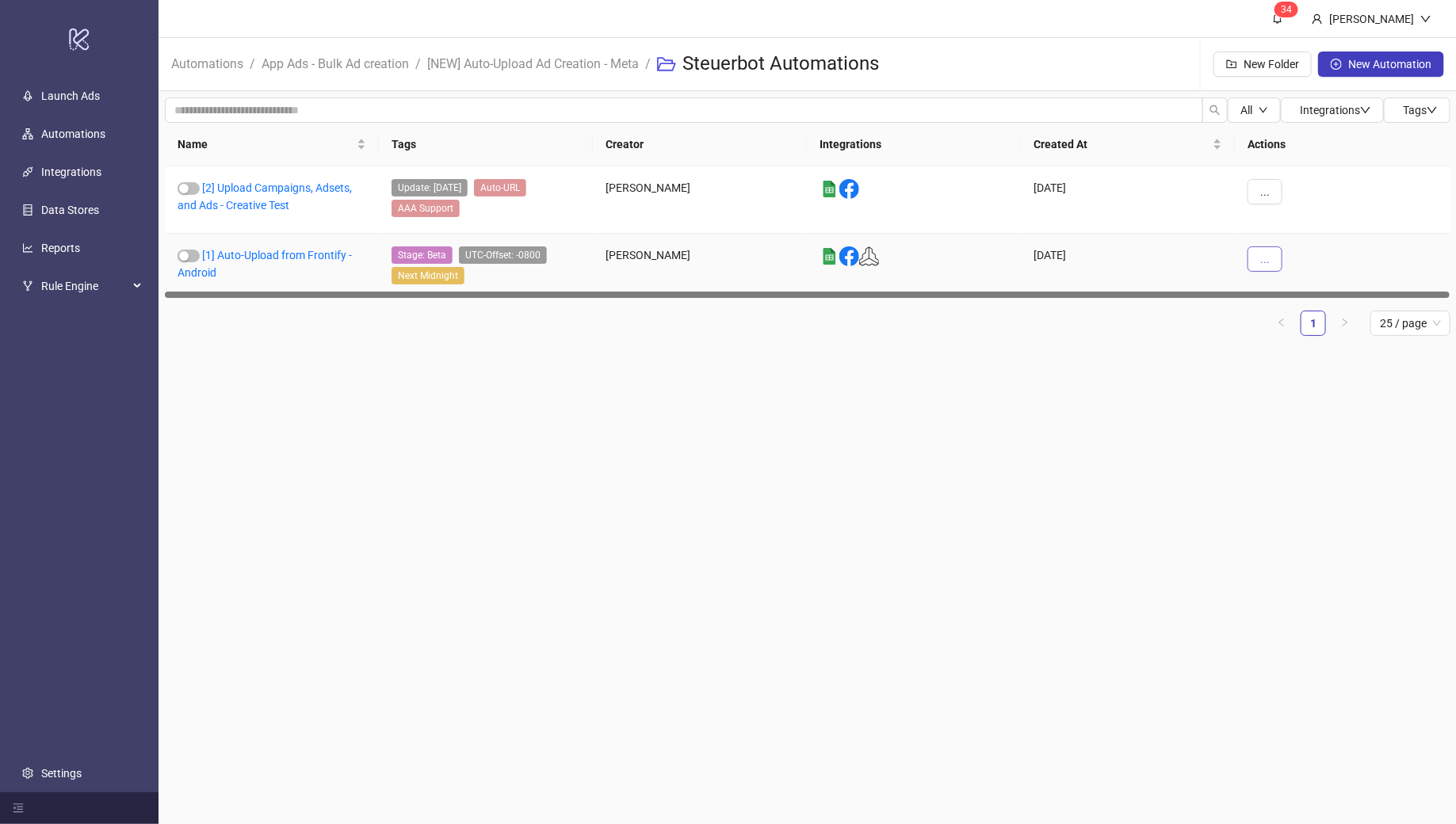
click at [1265, 254] on span "..." at bounding box center [1265, 259] width 10 height 12
click at [1308, 390] on span "Duplicate" at bounding box center [1301, 391] width 46 height 18
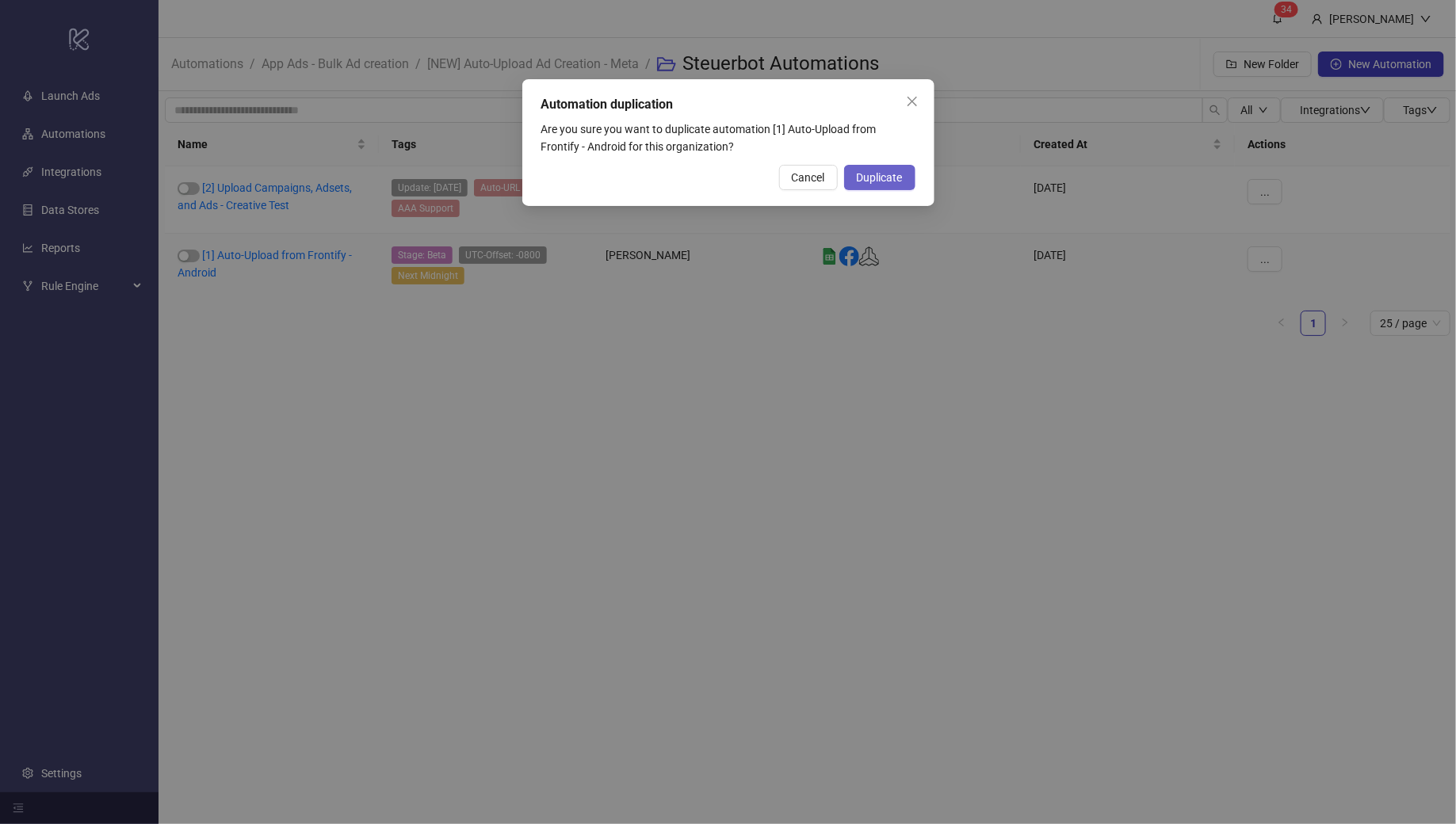
click at [897, 182] on span "Duplicate" at bounding box center [880, 177] width 46 height 12
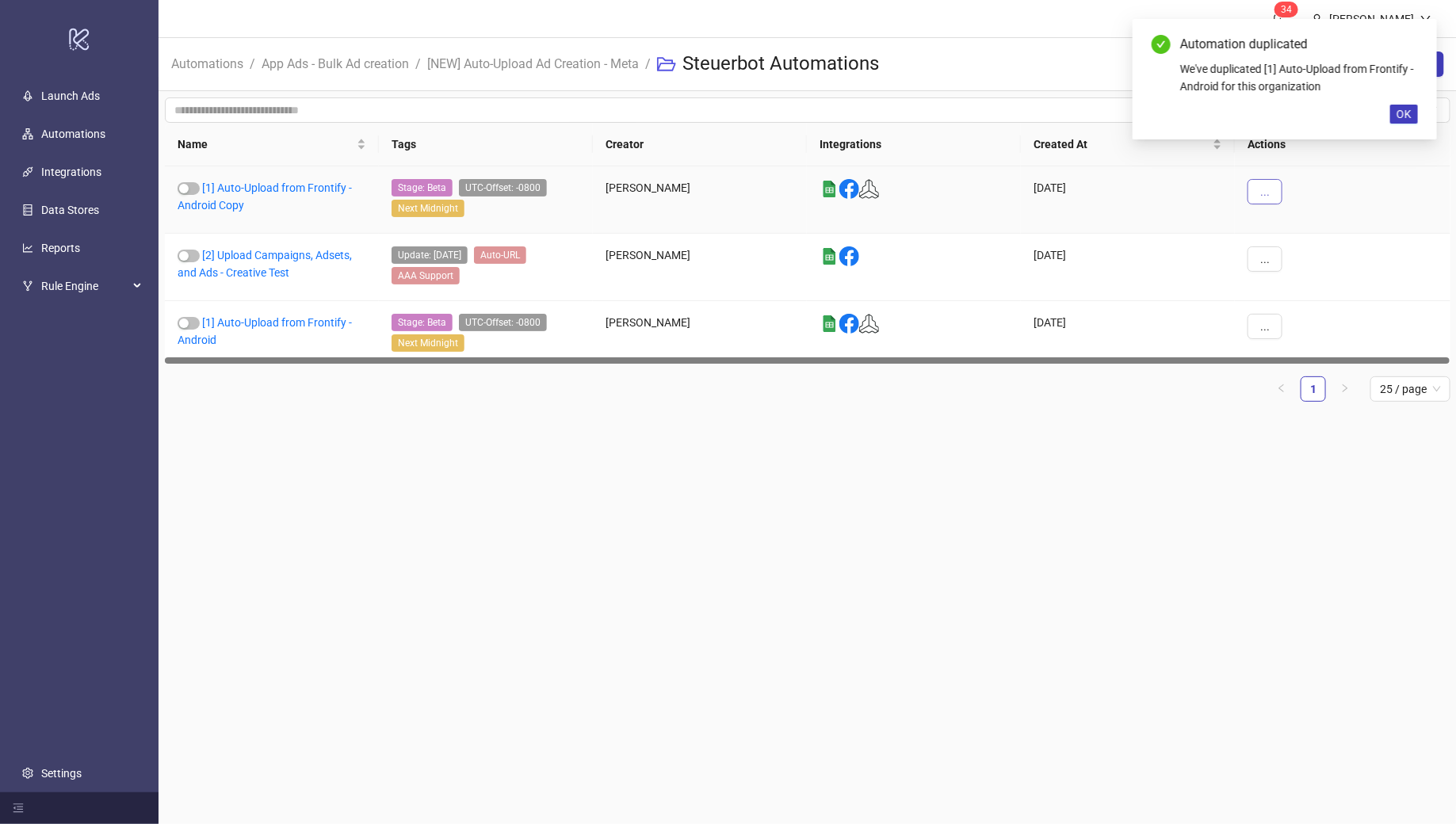
click at [1259, 191] on button "..." at bounding box center [1265, 191] width 35 height 26
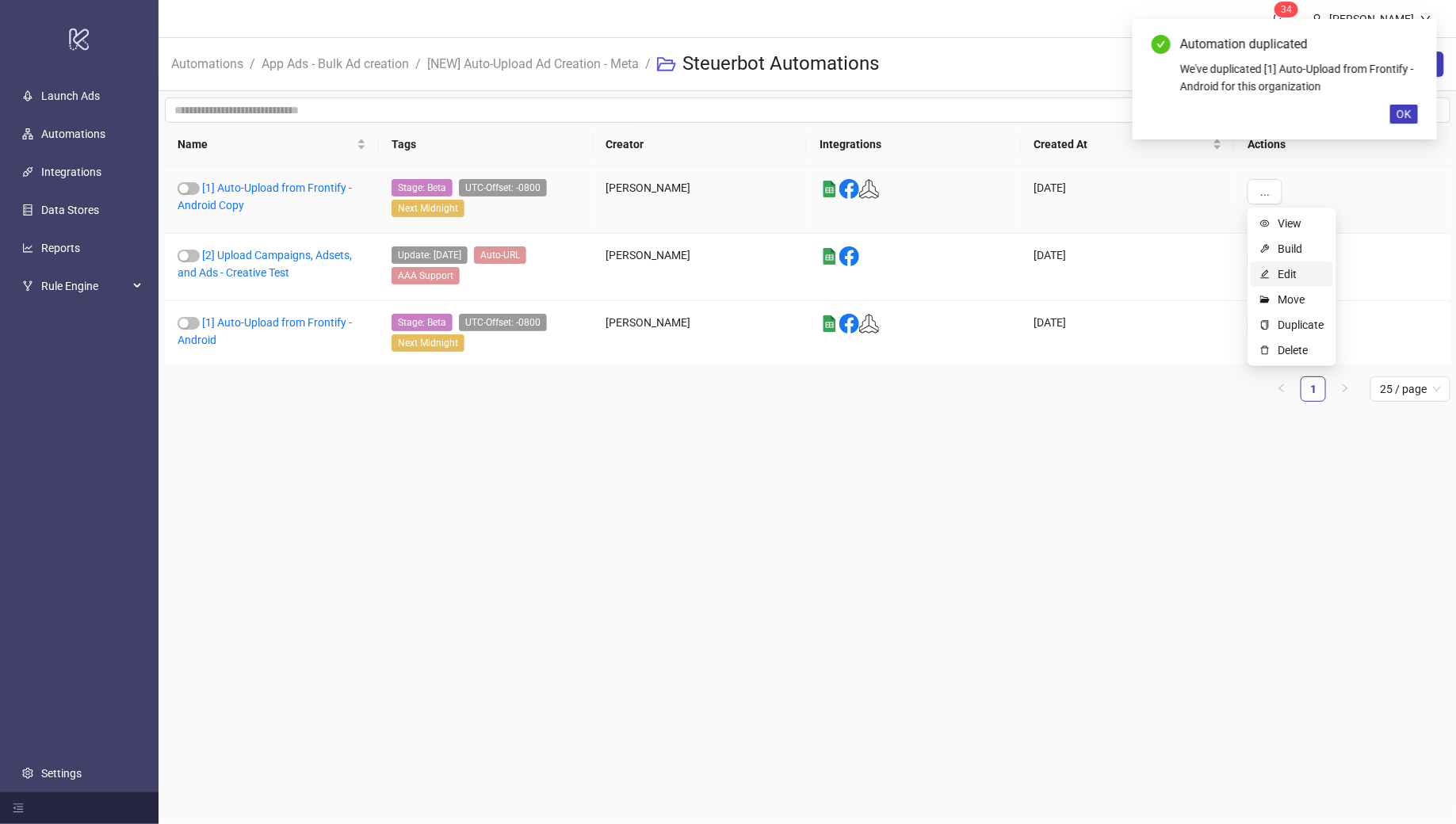
click at [1288, 276] on span "Edit" at bounding box center [1301, 274] width 46 height 18
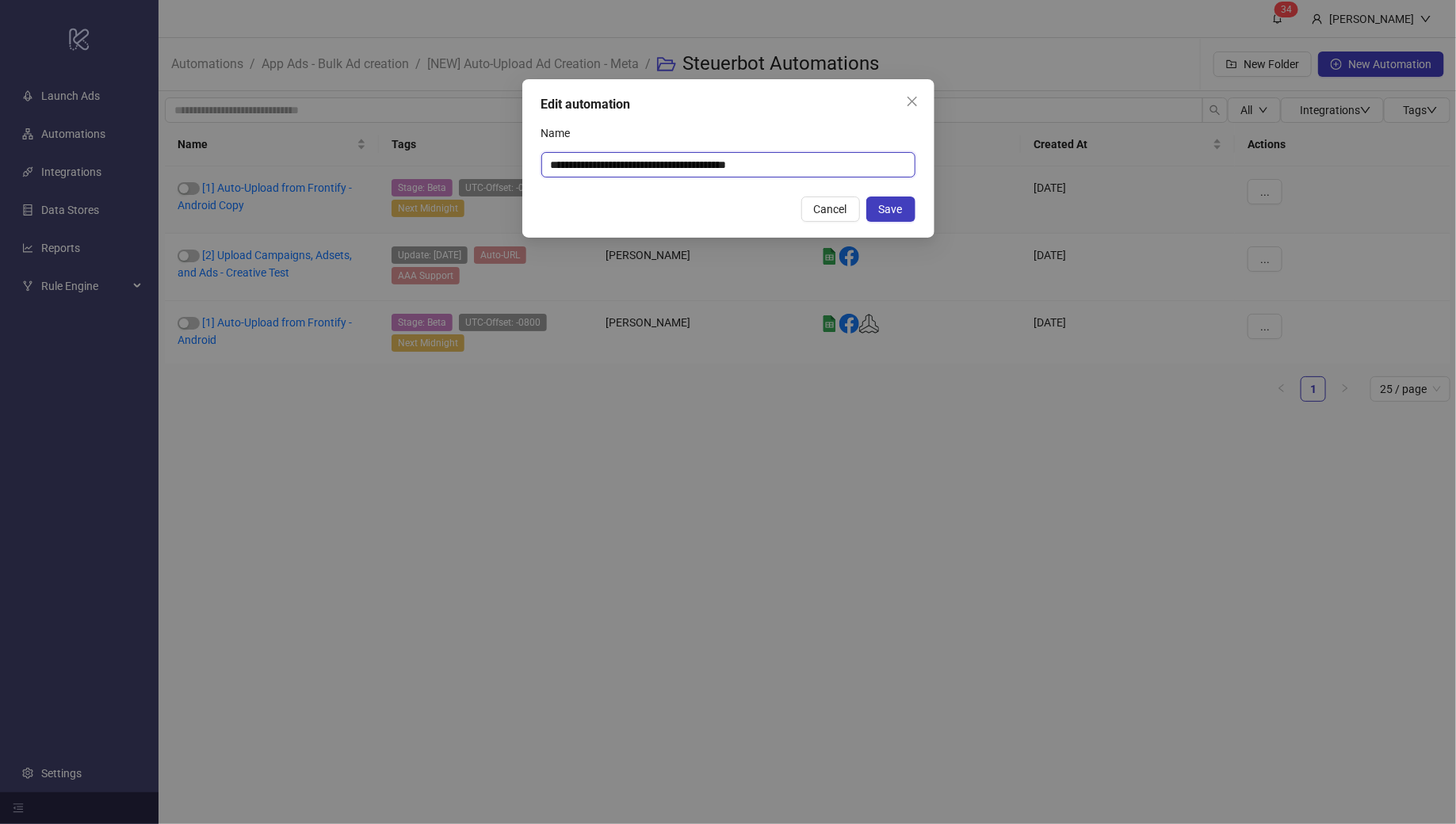
drag, startPoint x: 704, startPoint y: 166, endPoint x: 784, endPoint y: 166, distance: 80.0
click at [784, 166] on input "**********" at bounding box center [729, 164] width 374 height 26
type input "**********"
click at [890, 214] on span "Save" at bounding box center [890, 209] width 24 height 12
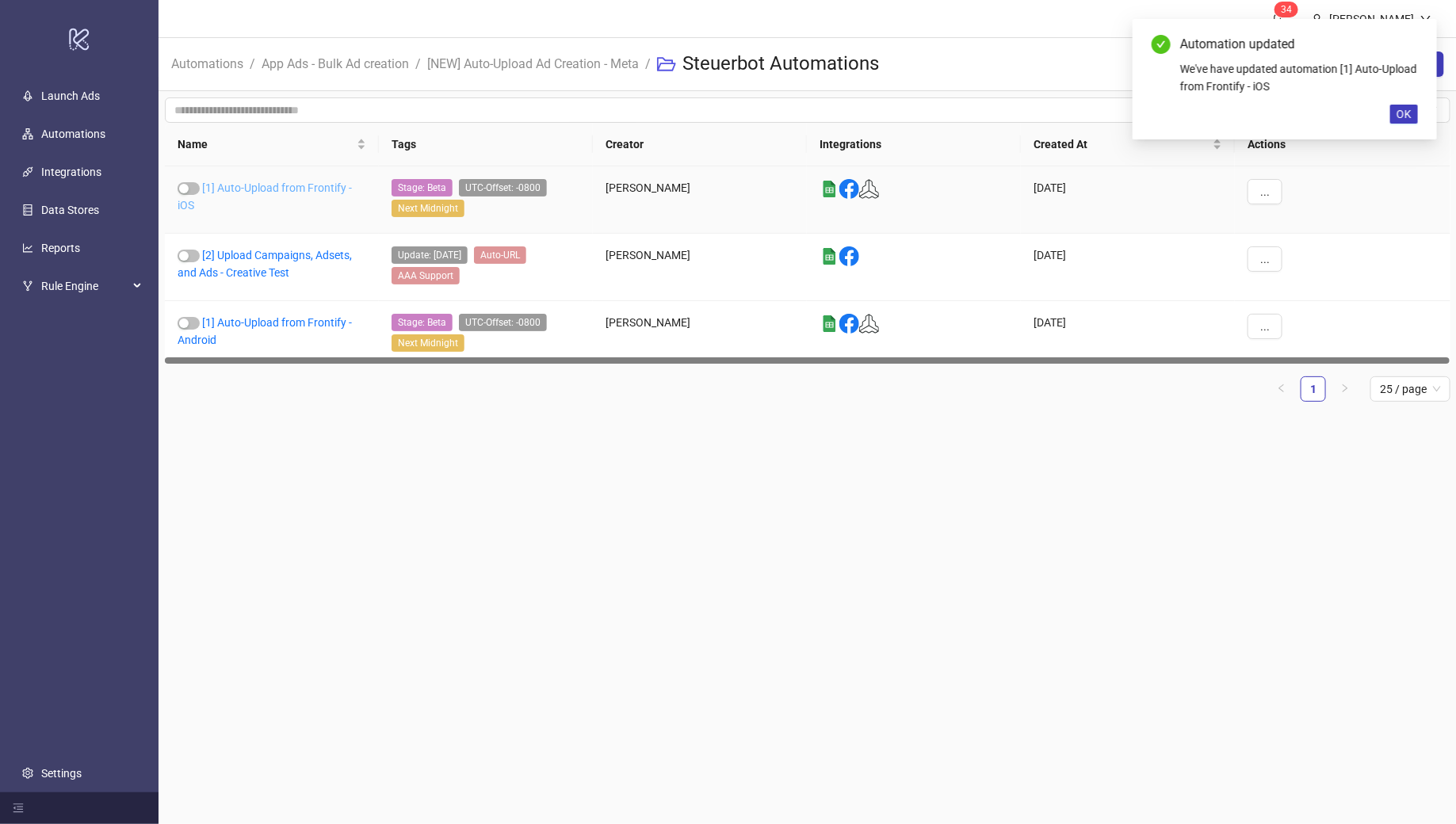
click at [247, 187] on link "[1] Auto-Upload from Frontify - iOS" at bounding box center [265, 197] width 175 height 30
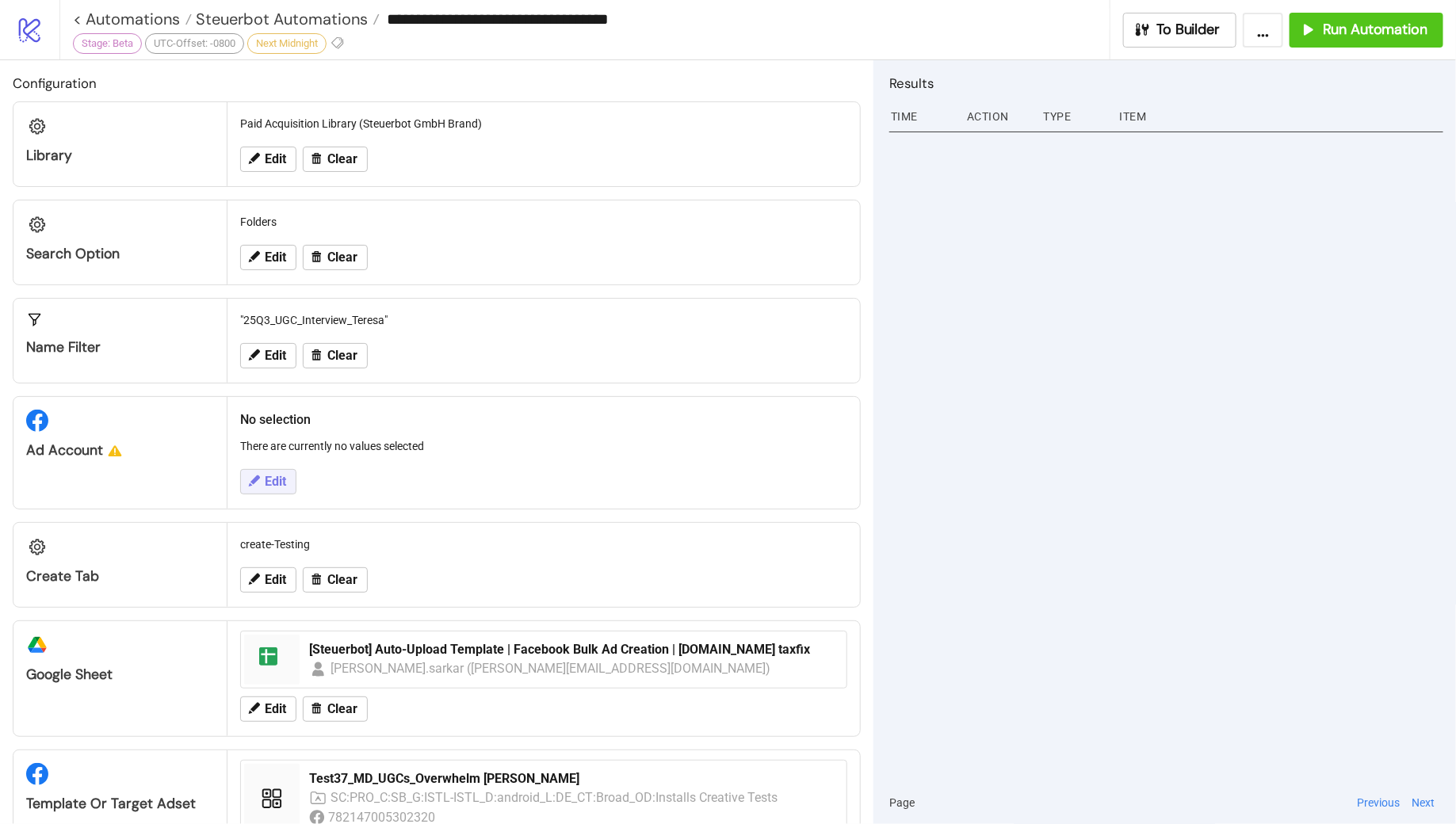
click at [258, 476] on icon at bounding box center [254, 481] width 11 height 11
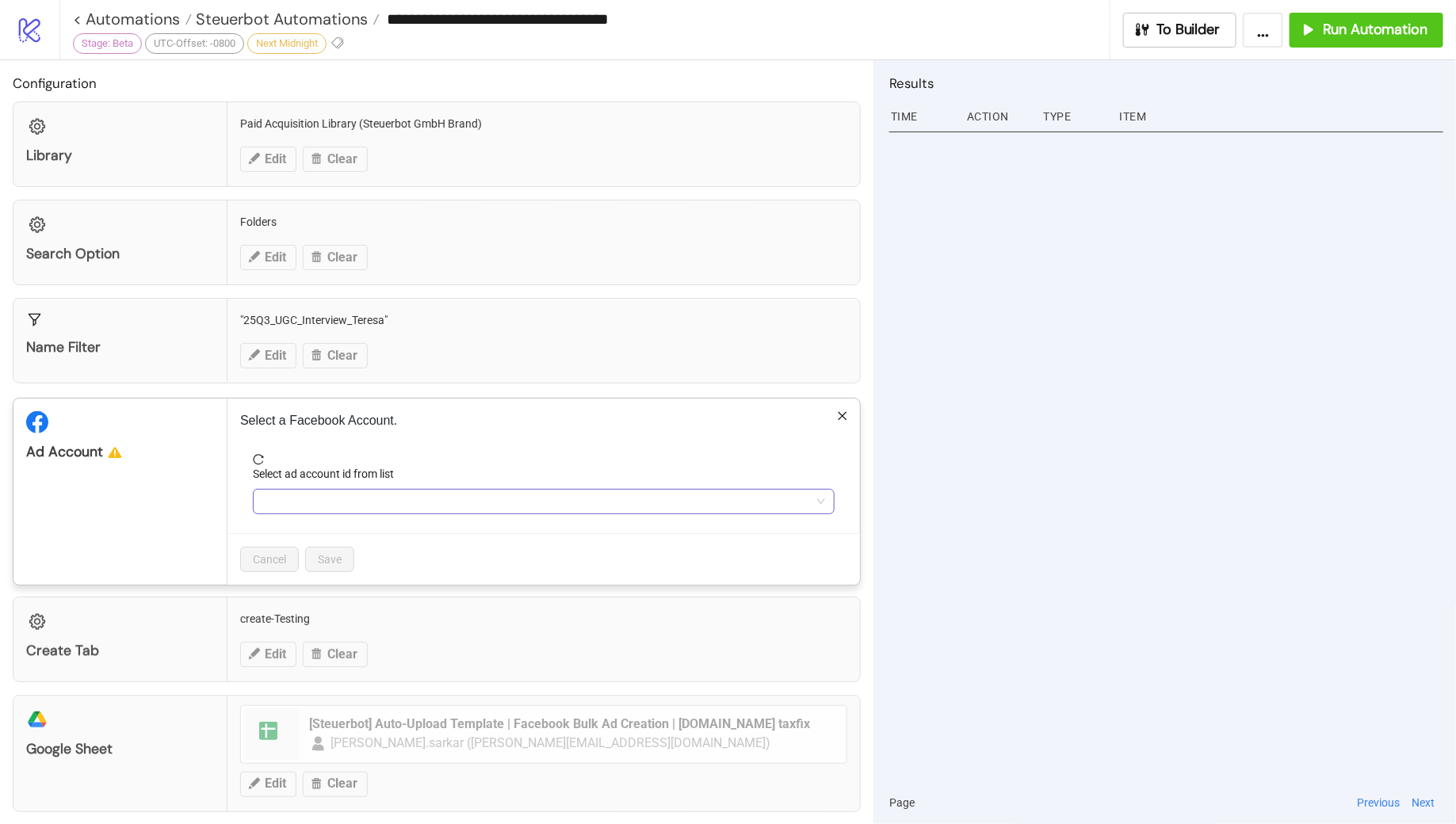
click at [384, 503] on input "Select ad account id from list" at bounding box center [537, 501] width 549 height 24
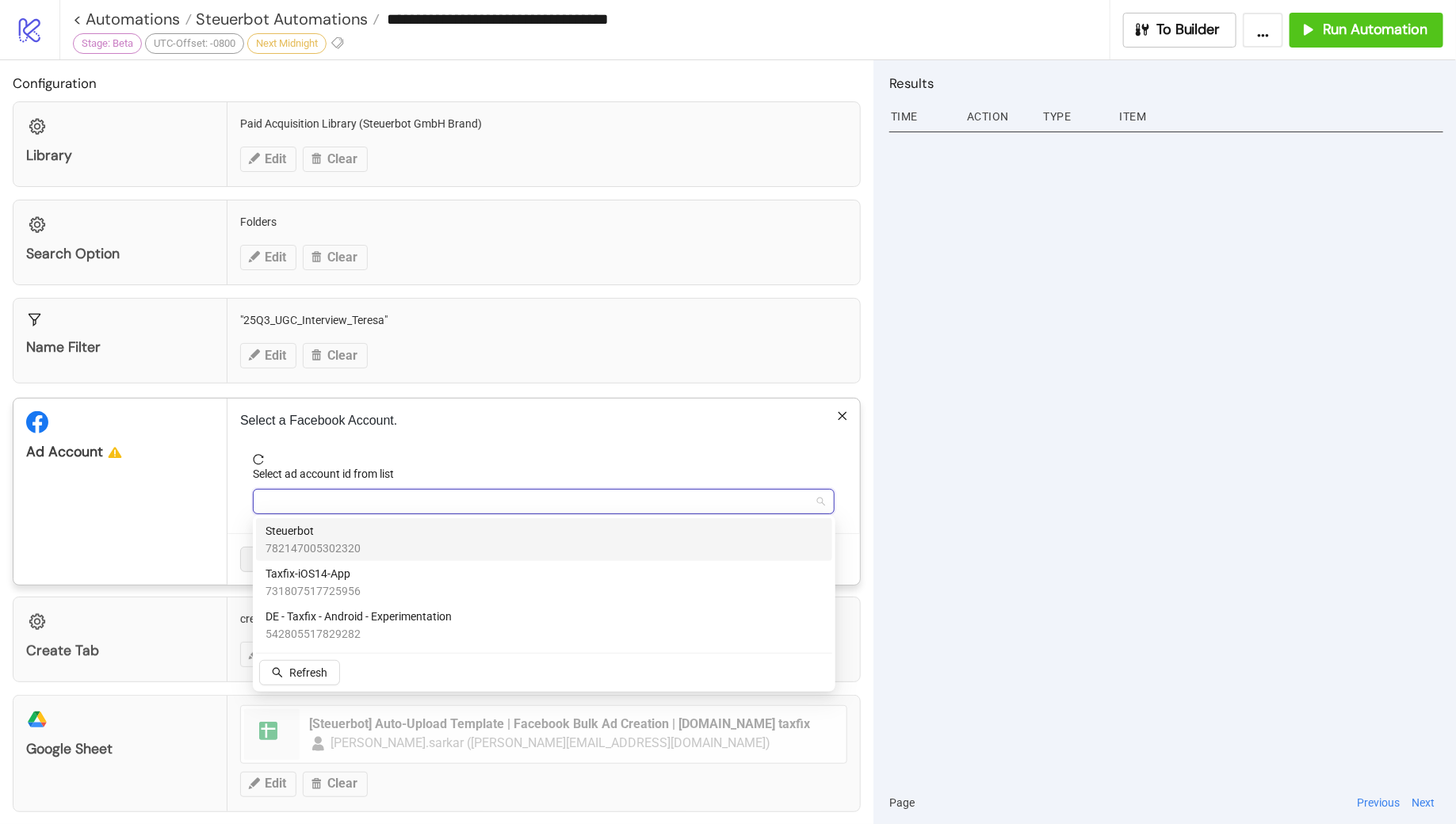
click at [376, 536] on div "Steuerbot 782147005302320" at bounding box center [544, 540] width 558 height 35
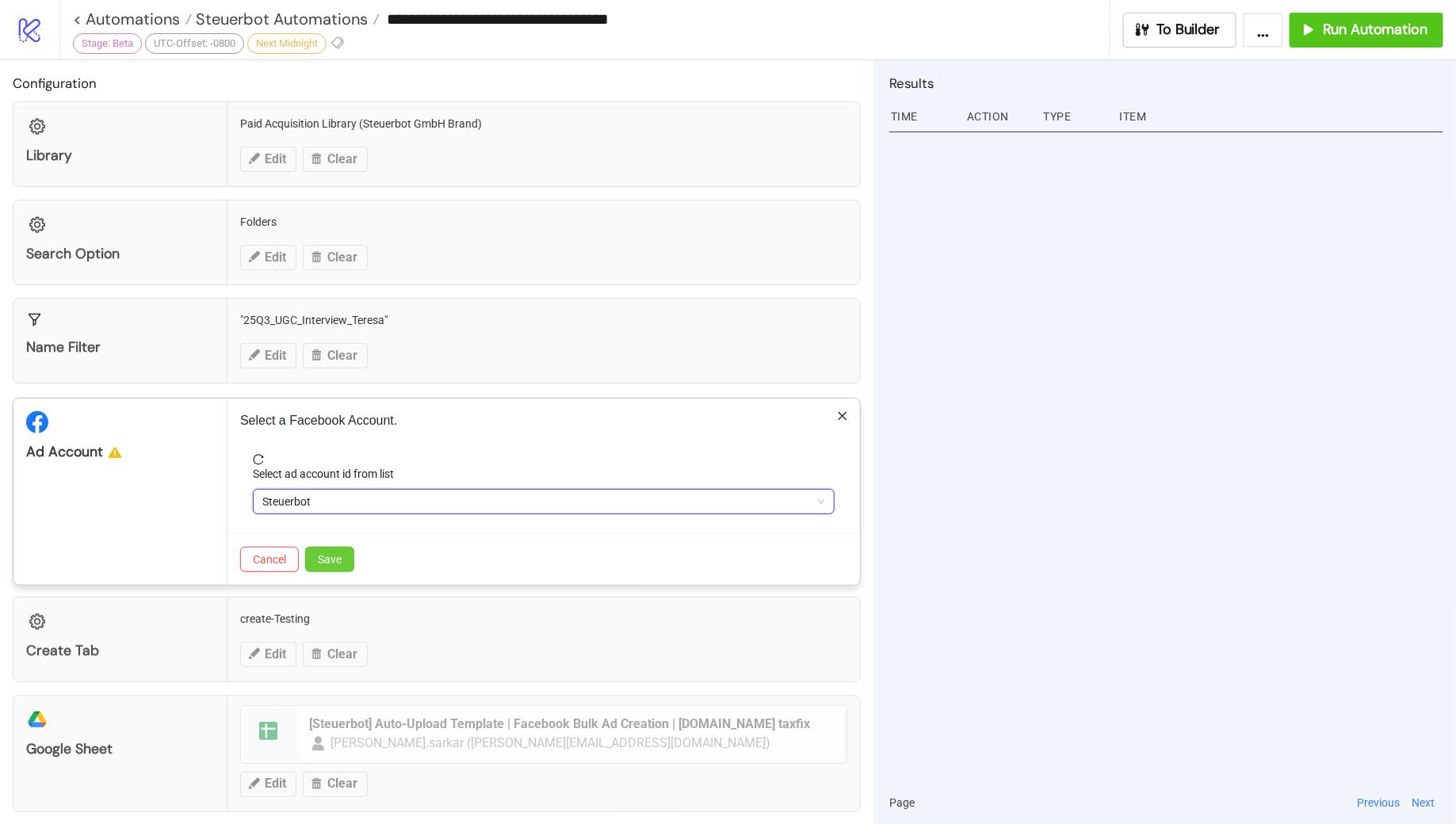
click at [330, 560] on span "Save" at bounding box center [329, 559] width 24 height 12
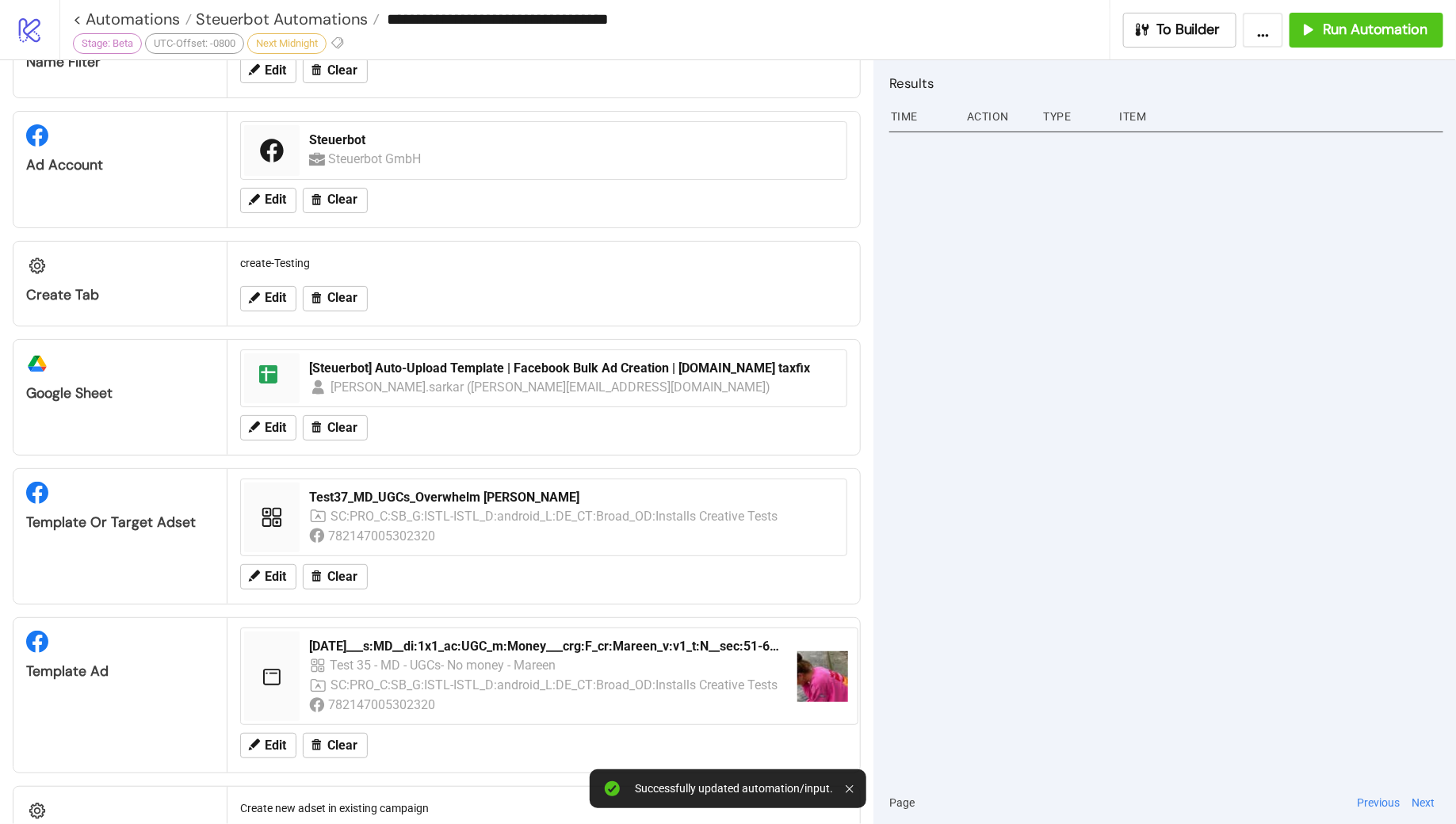
scroll to position [311, 0]
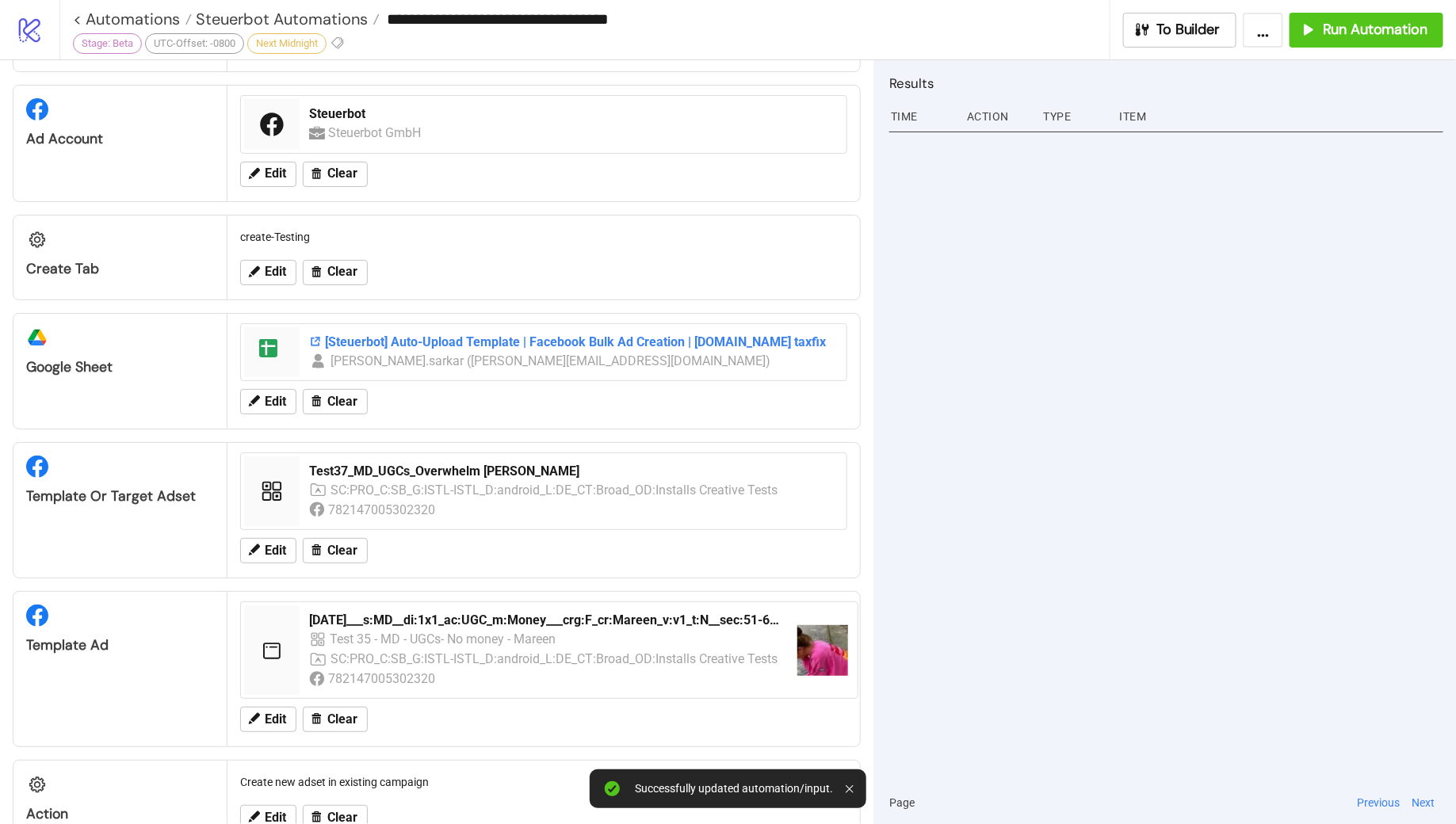
click at [507, 341] on div "[Steuerbot] Auto-Upload Template | Facebook Bulk Ad Creation | Kitchn.io taxfix" at bounding box center [573, 342] width 528 height 18
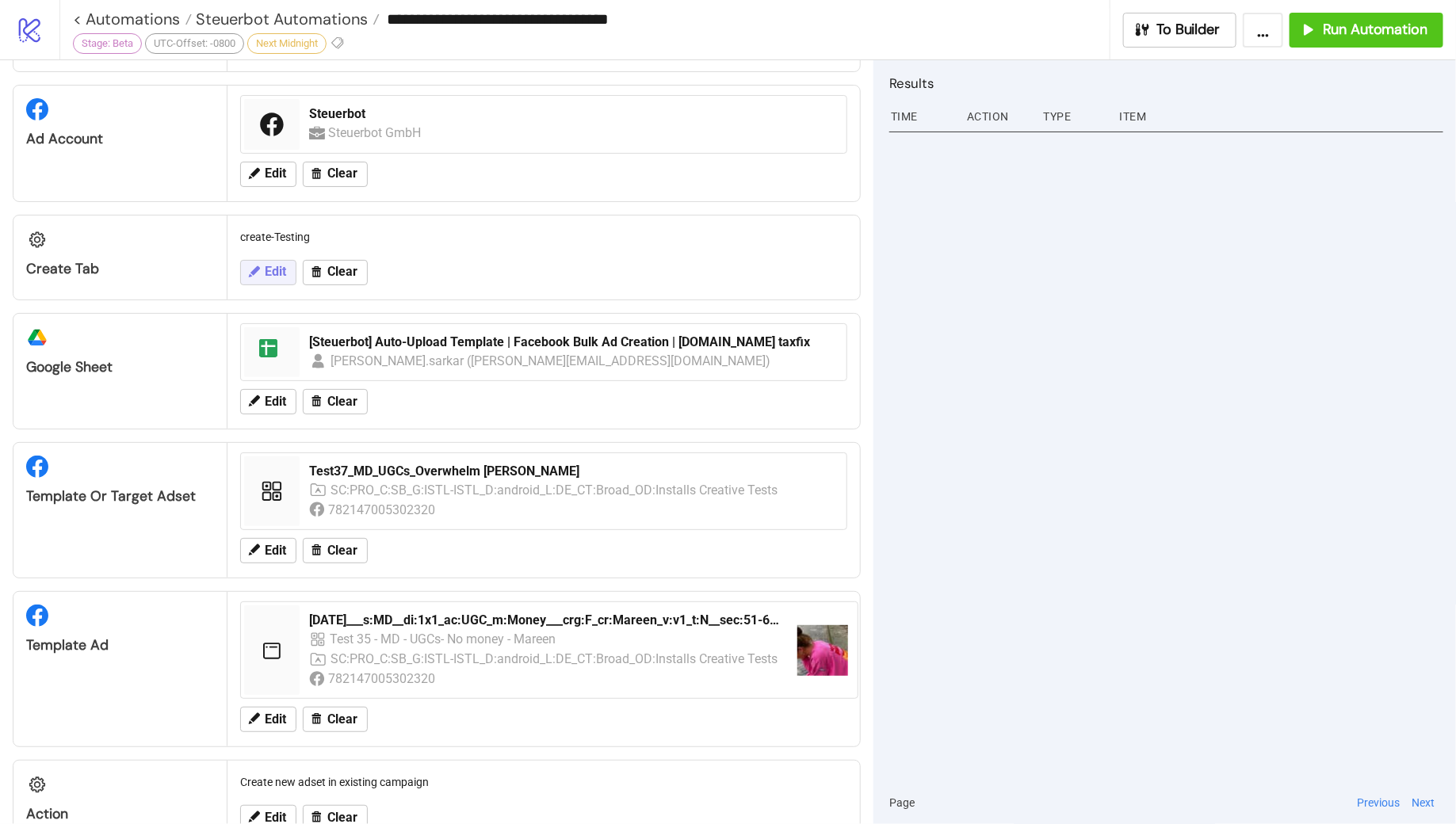
click at [277, 265] on span "Edit" at bounding box center [275, 272] width 21 height 14
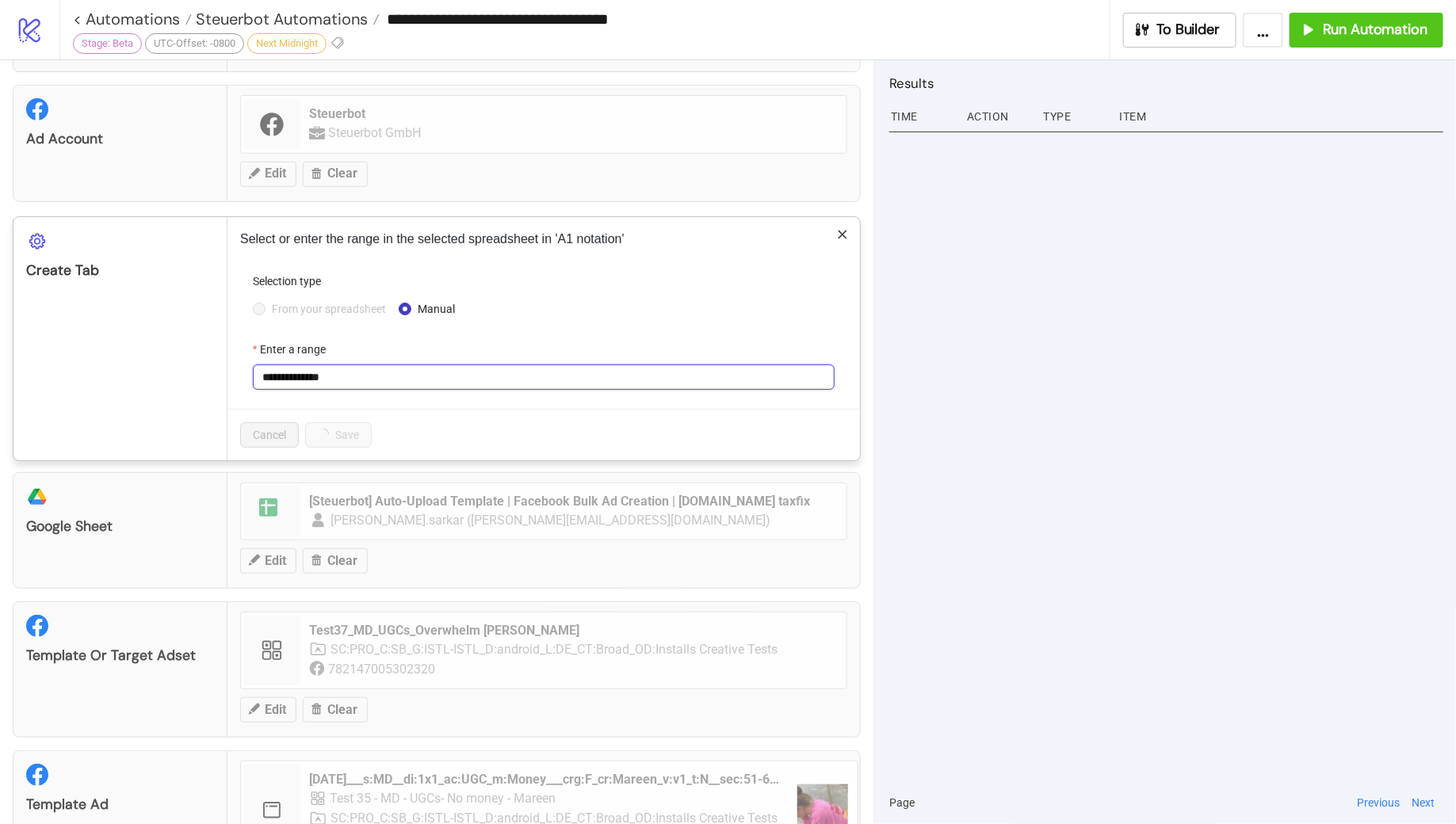
drag, startPoint x: 338, startPoint y: 371, endPoint x: 251, endPoint y: 366, distance: 87.1
click at [251, 367] on form "**********" at bounding box center [544, 341] width 607 height 137
paste input "text"
type input "**********"
click at [334, 431] on span "Save" at bounding box center [329, 435] width 24 height 12
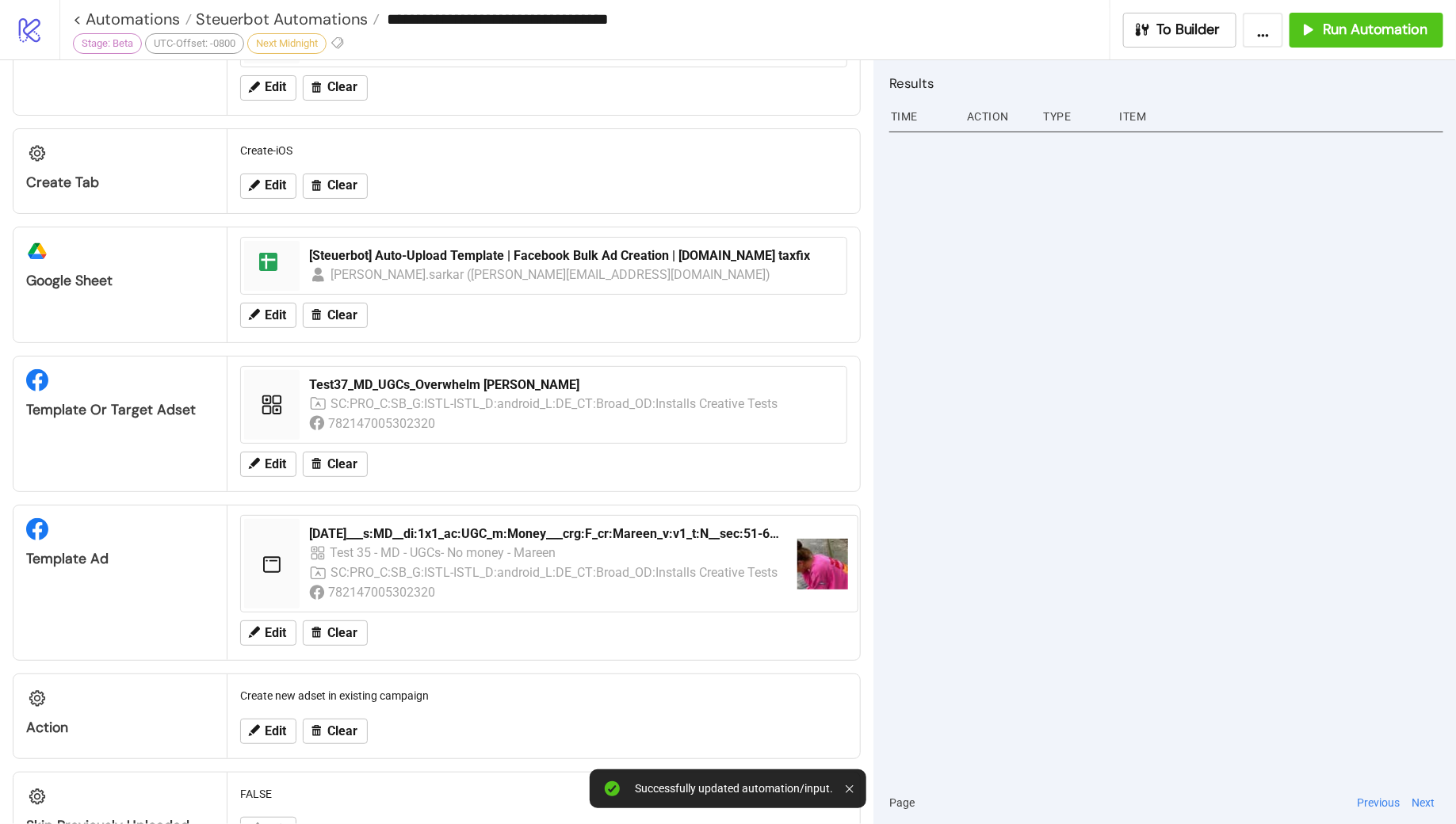
scroll to position [402, 0]
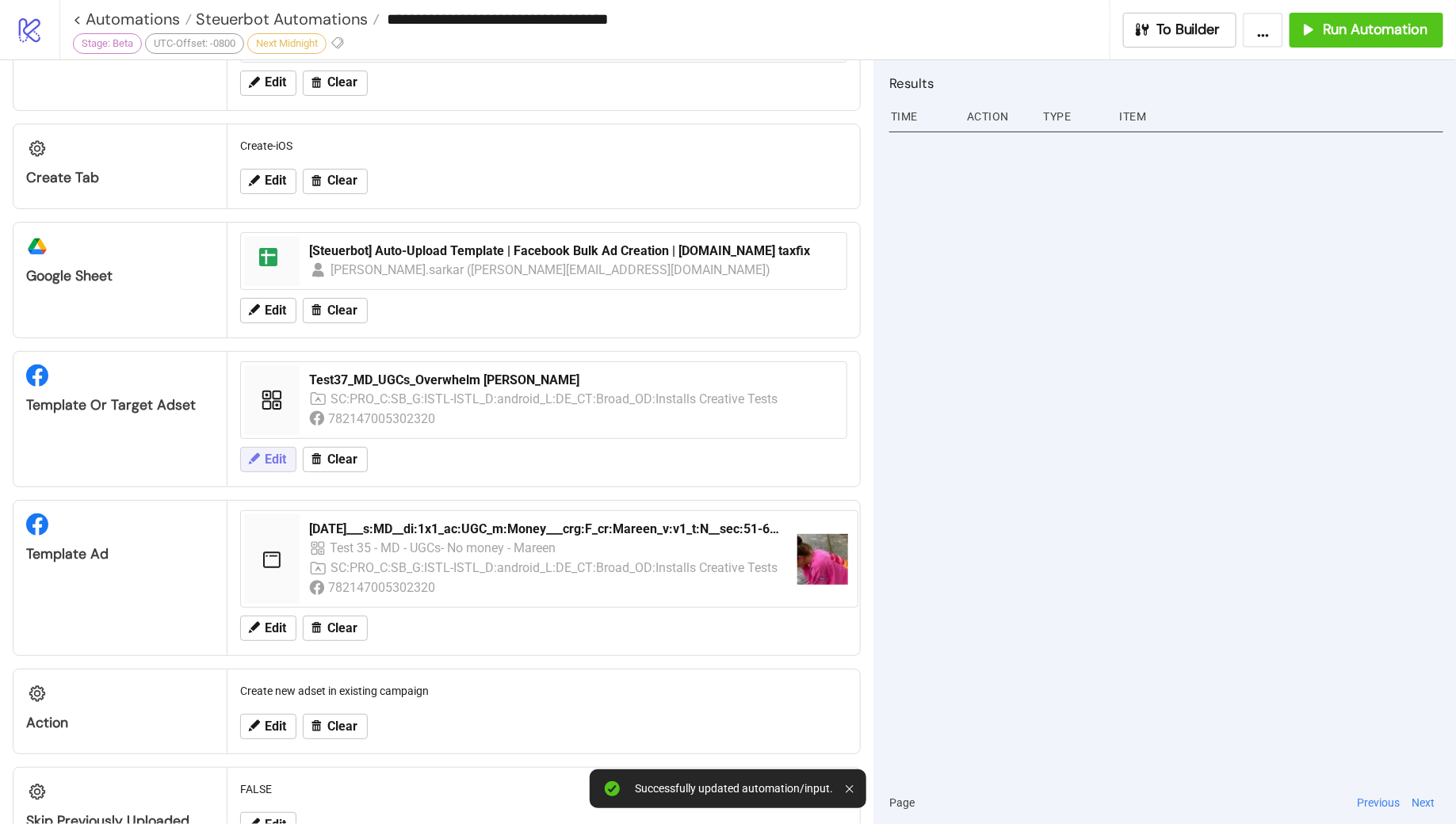
click at [265, 453] on span "Edit" at bounding box center [275, 460] width 21 height 14
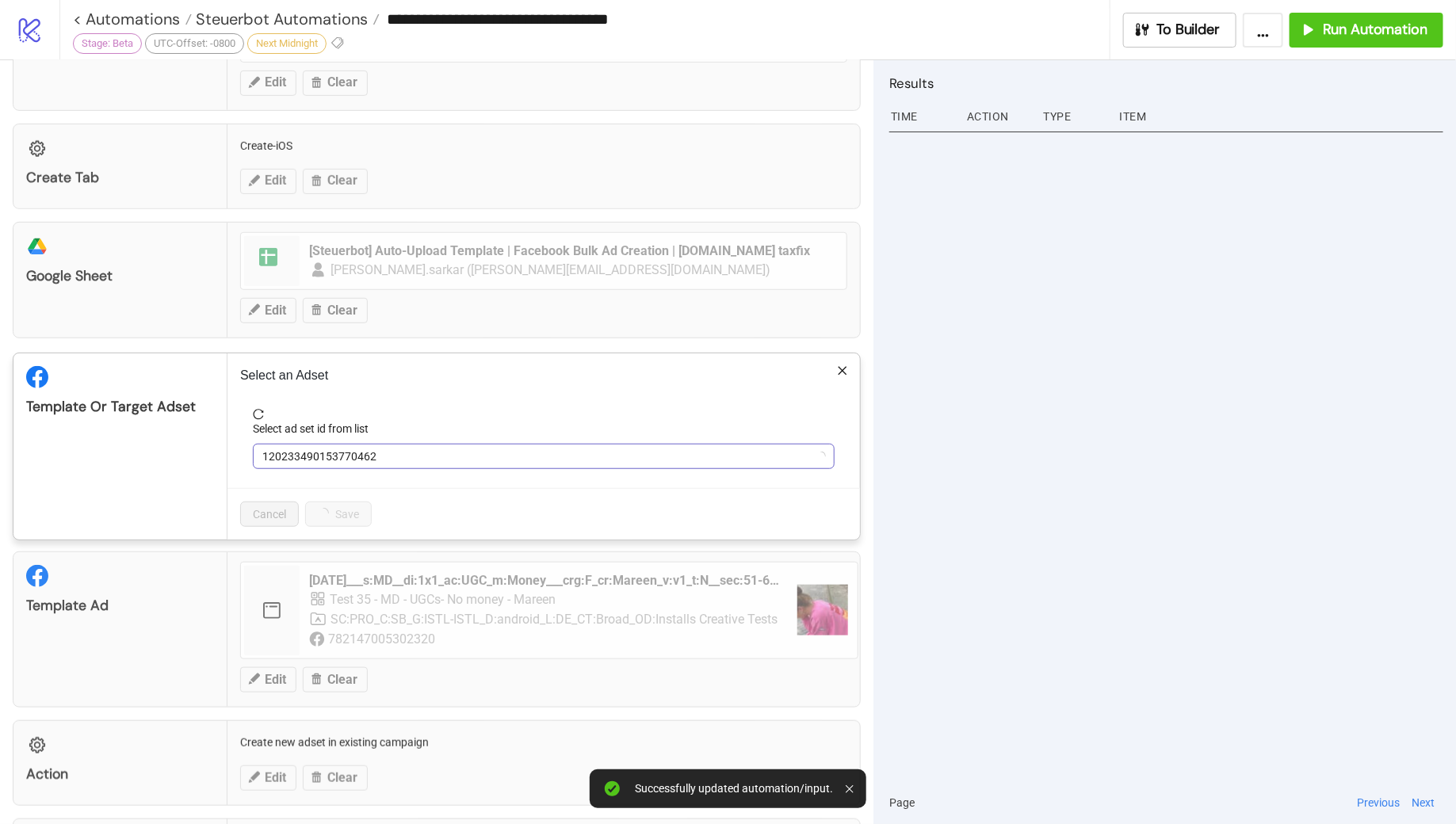
click at [395, 446] on span "120233490153770462" at bounding box center [544, 456] width 563 height 24
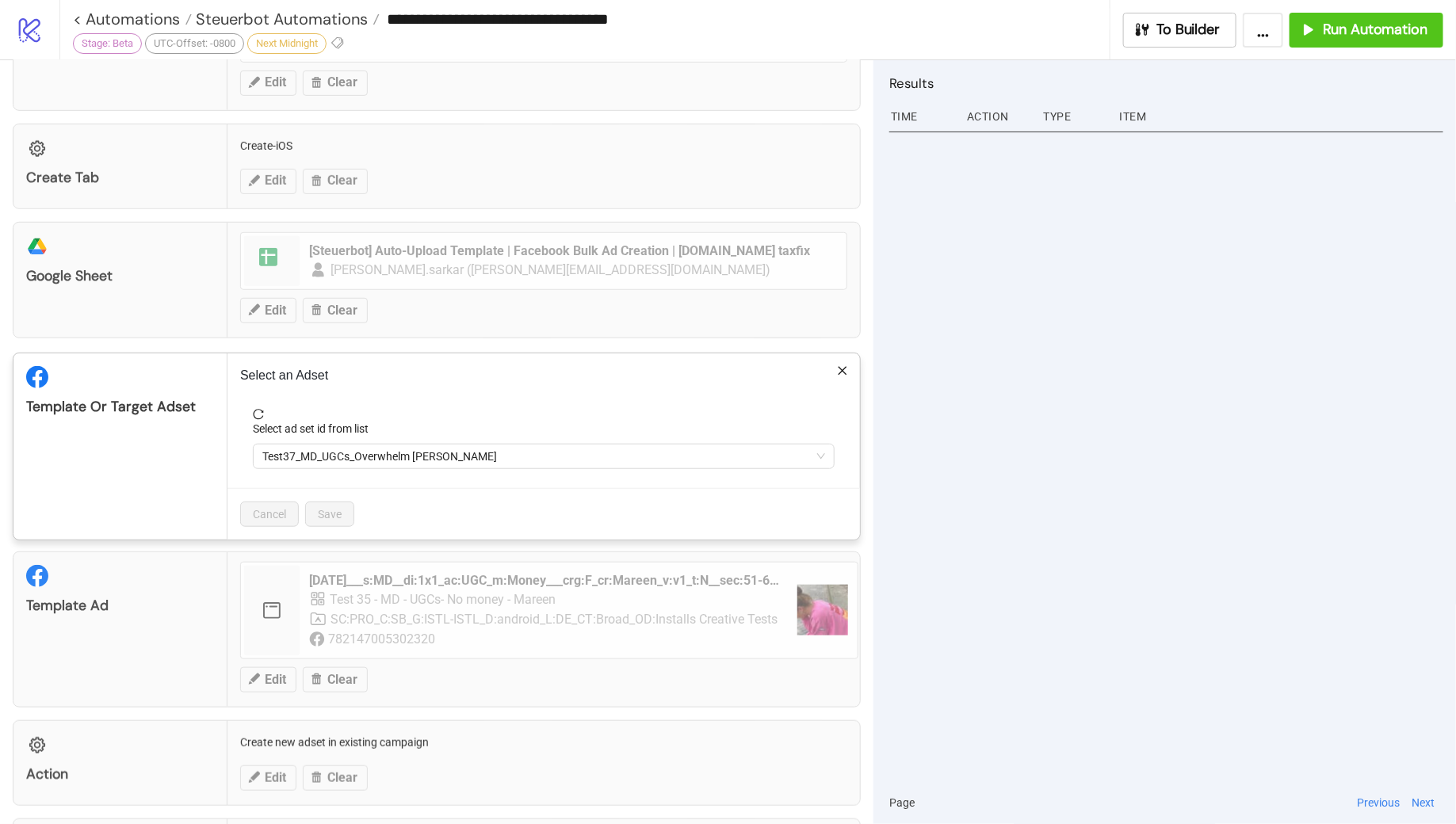
click at [395, 446] on span "Test37_MD_UGCs_Overwhelm Michelle" at bounding box center [544, 456] width 563 height 24
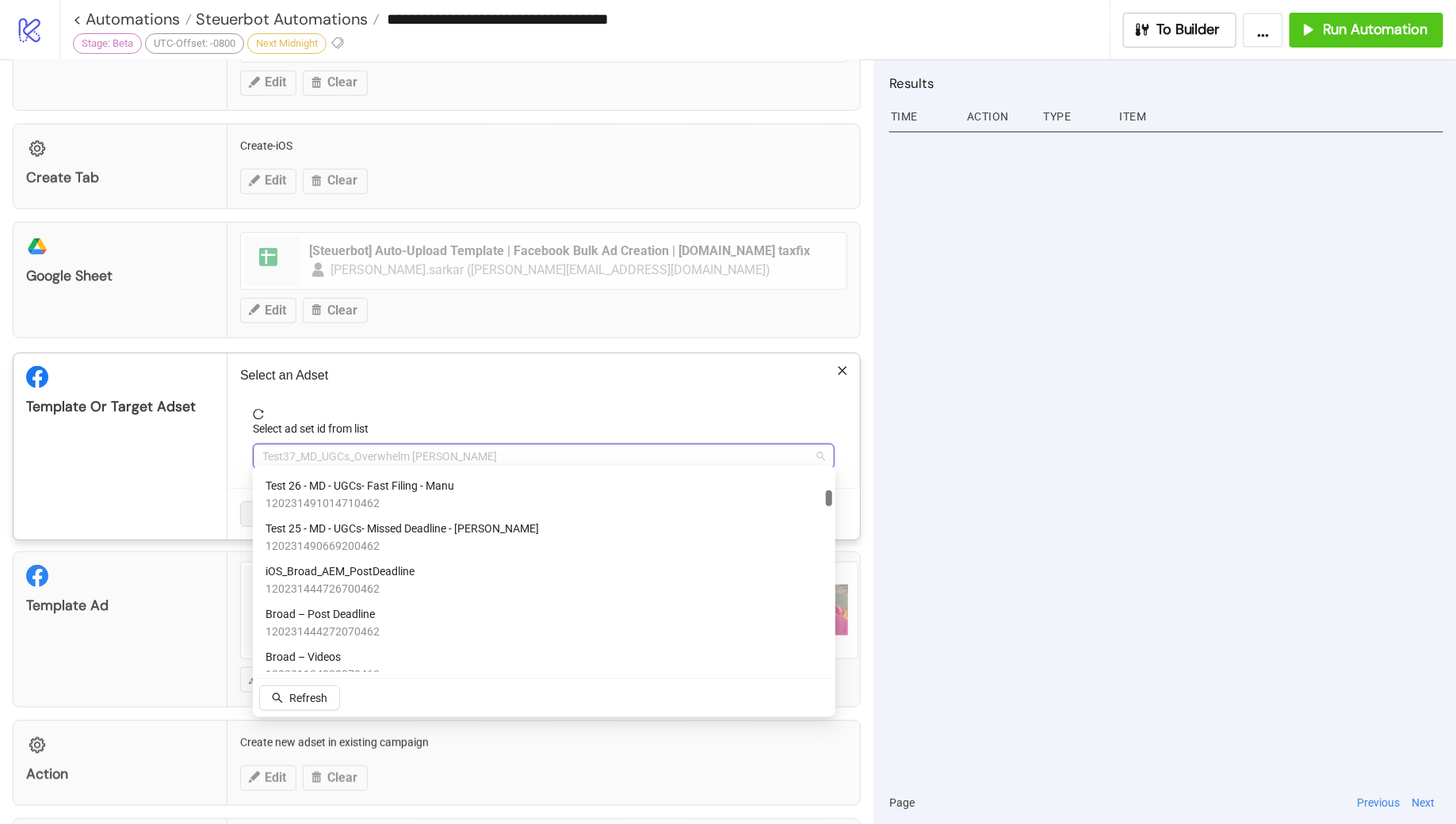
scroll to position [513, 0]
click at [380, 576] on span "120231444726700462" at bounding box center [340, 585] width 149 height 18
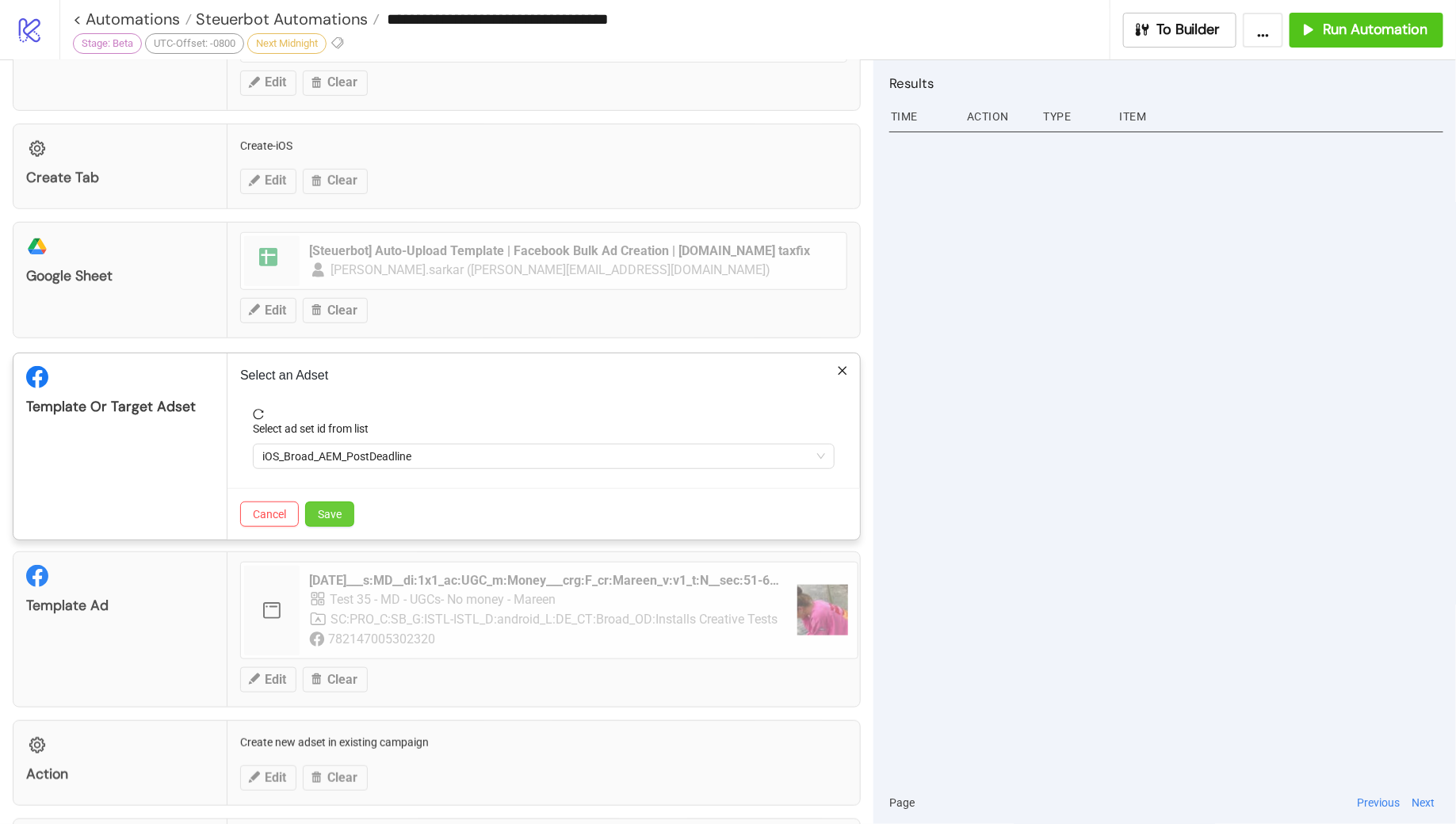
click at [337, 513] on span "Save" at bounding box center [329, 514] width 24 height 12
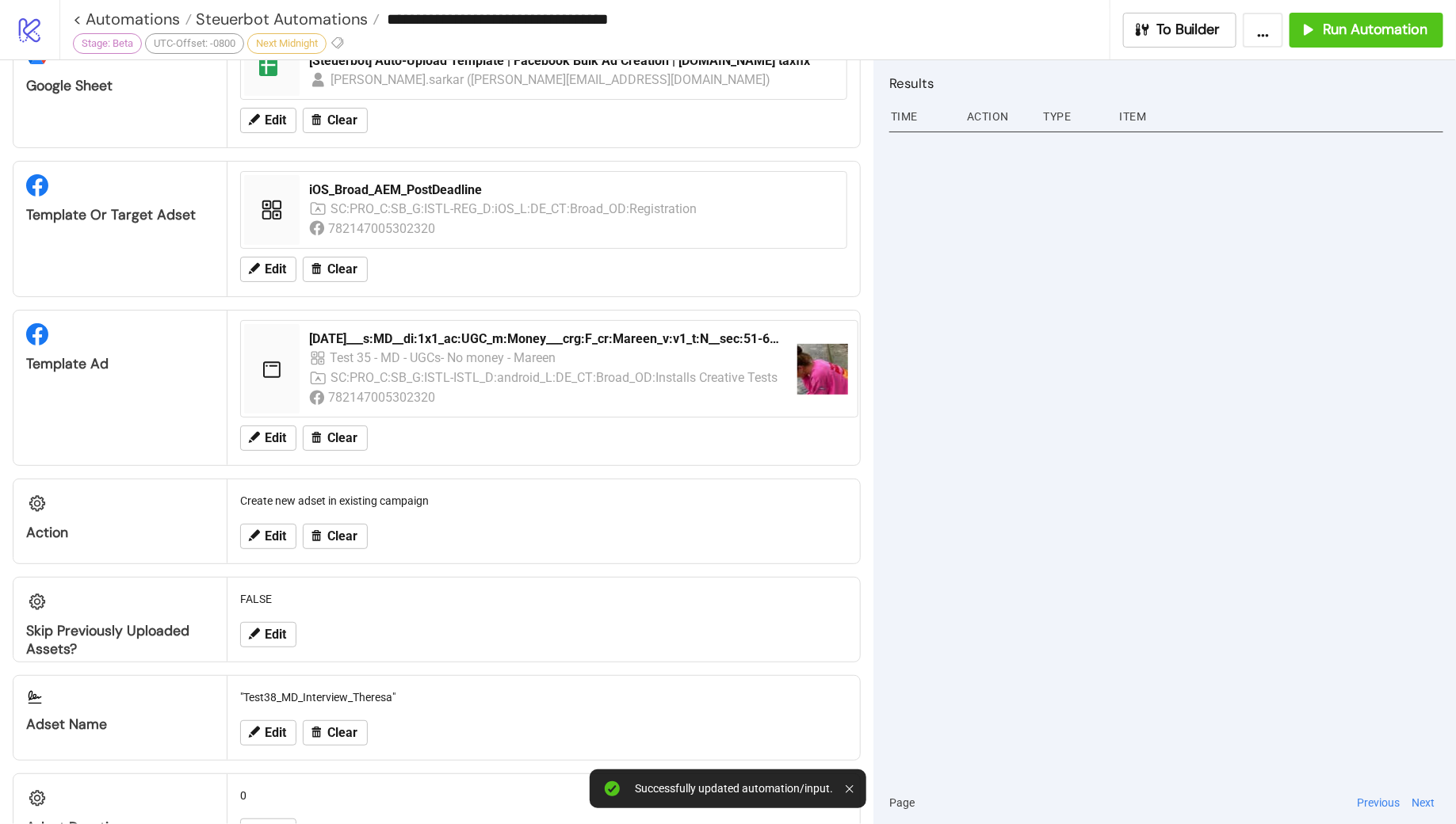
scroll to position [634, 0]
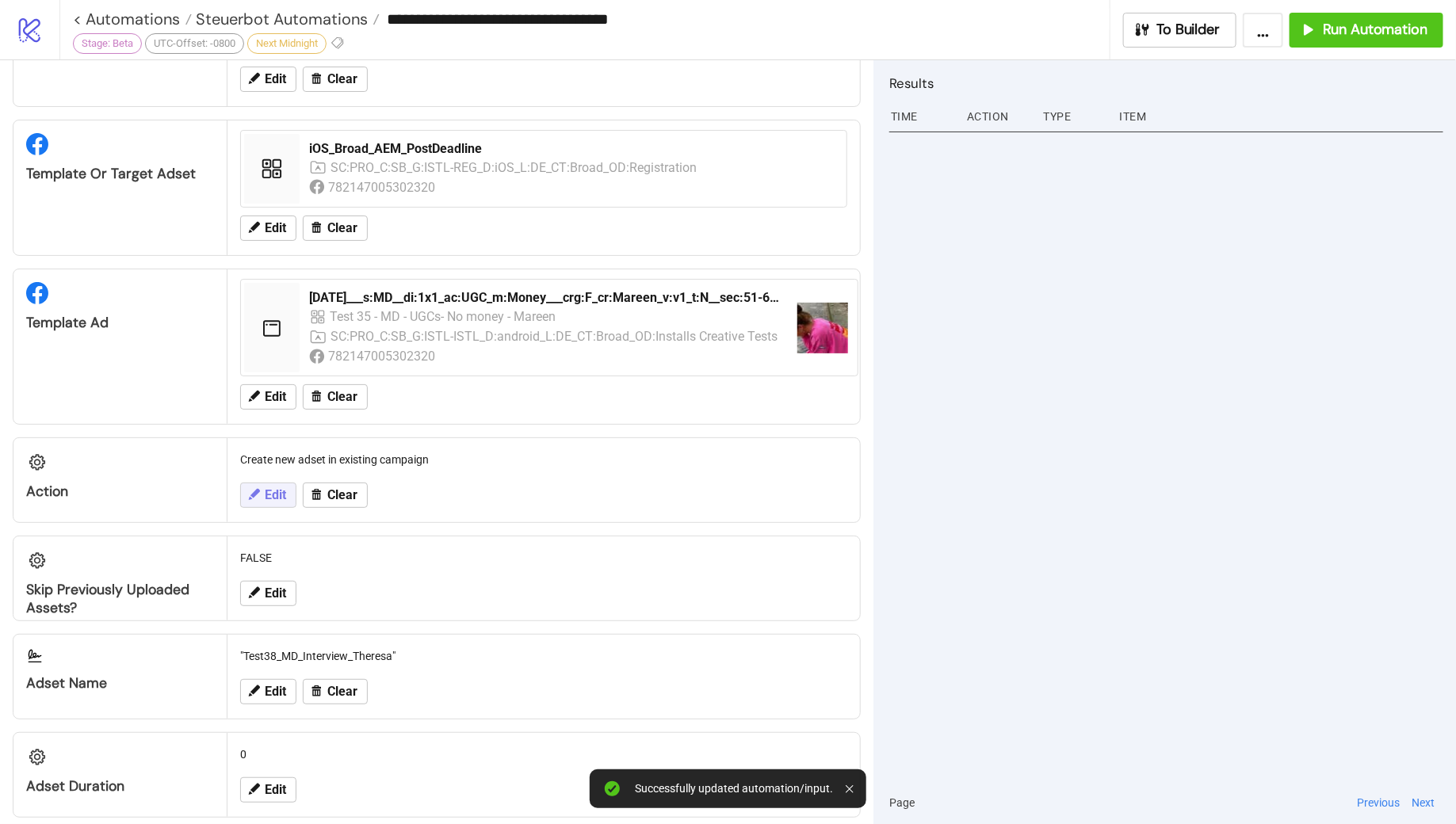
click at [243, 483] on button "Edit" at bounding box center [268, 495] width 56 height 26
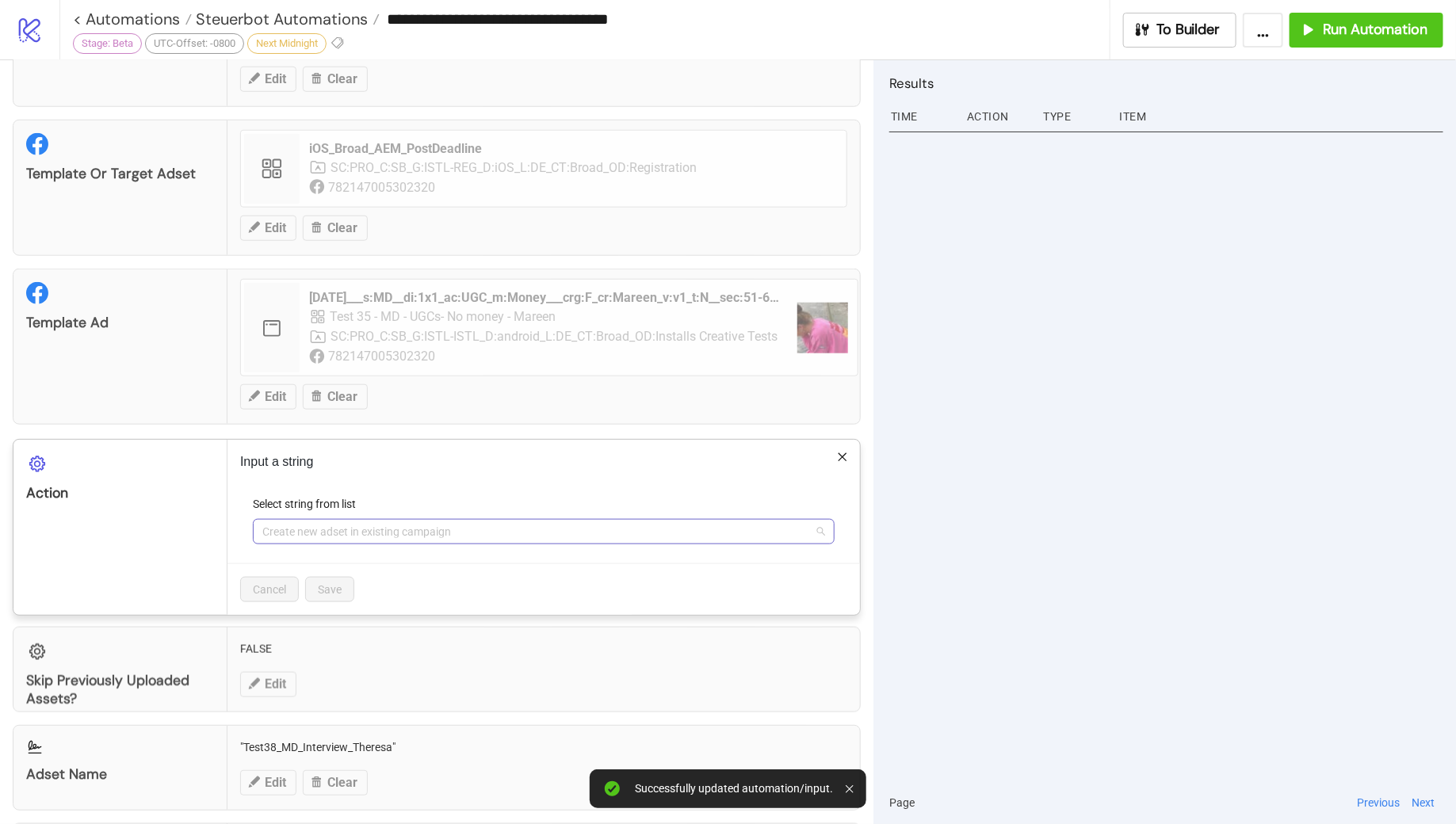
click at [391, 528] on span "Create new adset in existing campaign" at bounding box center [544, 531] width 563 height 24
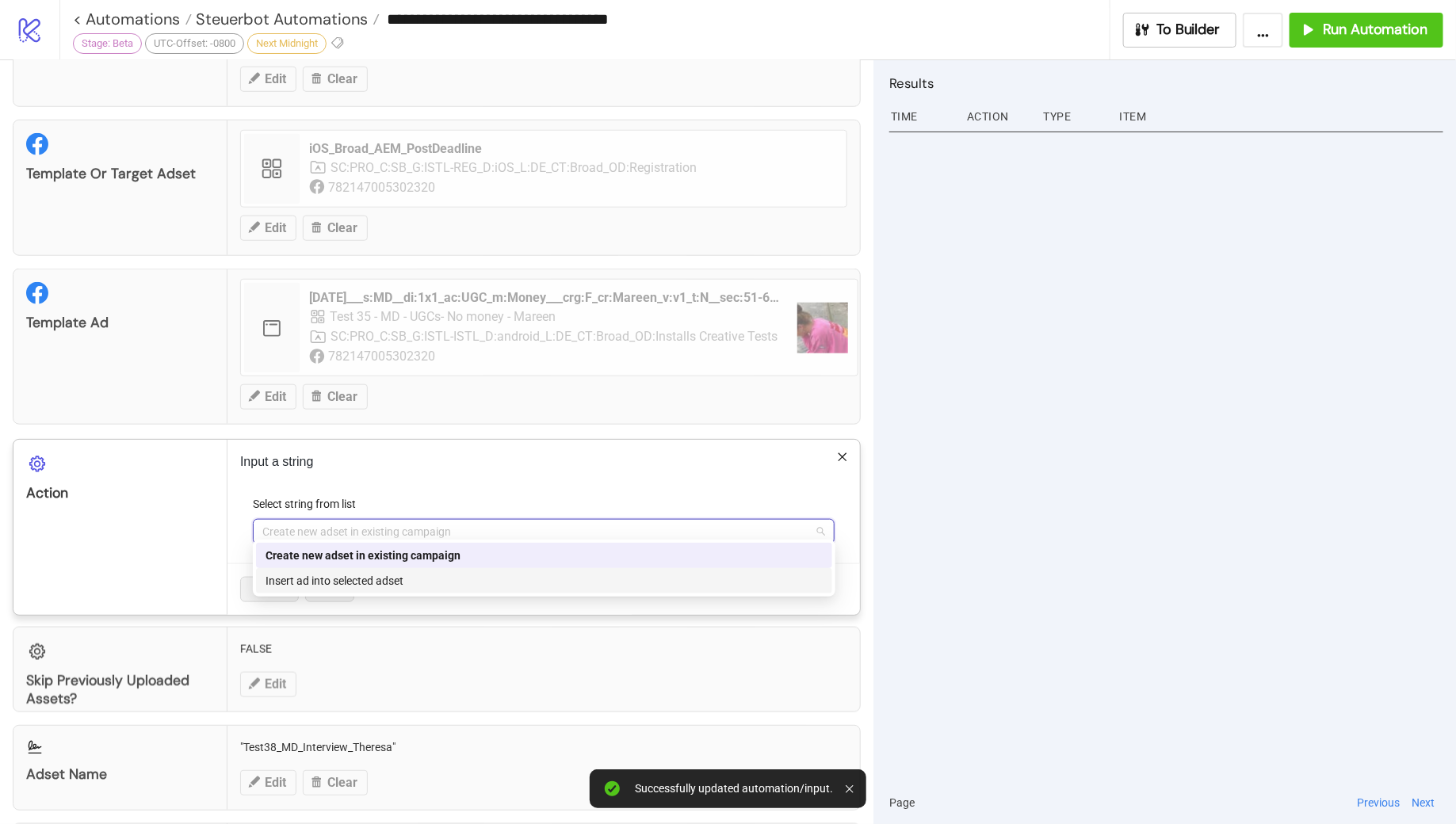
click at [387, 578] on div "Insert ad into selected adset" at bounding box center [544, 581] width 558 height 18
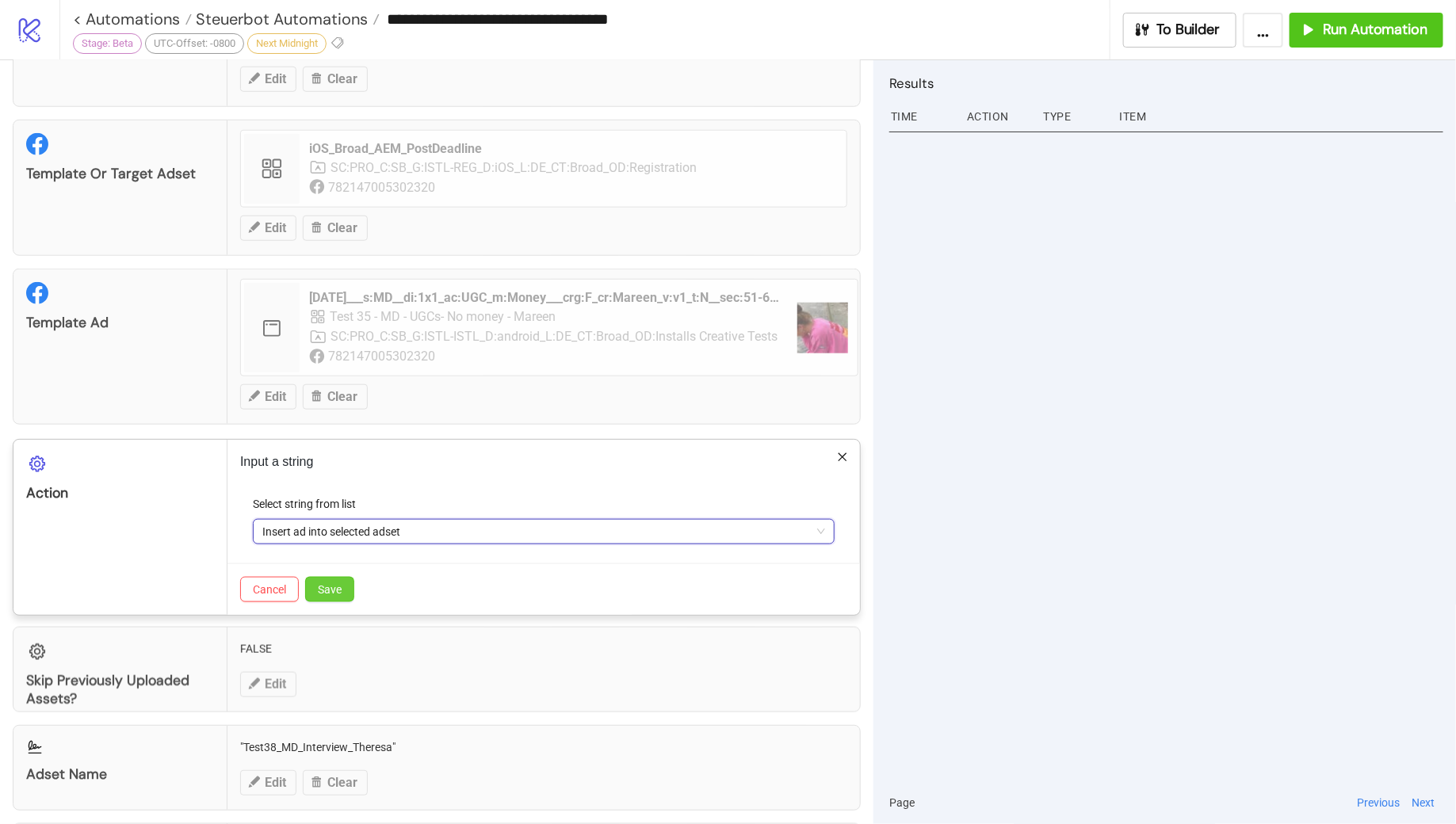
click at [335, 583] on span "Save" at bounding box center [329, 589] width 24 height 12
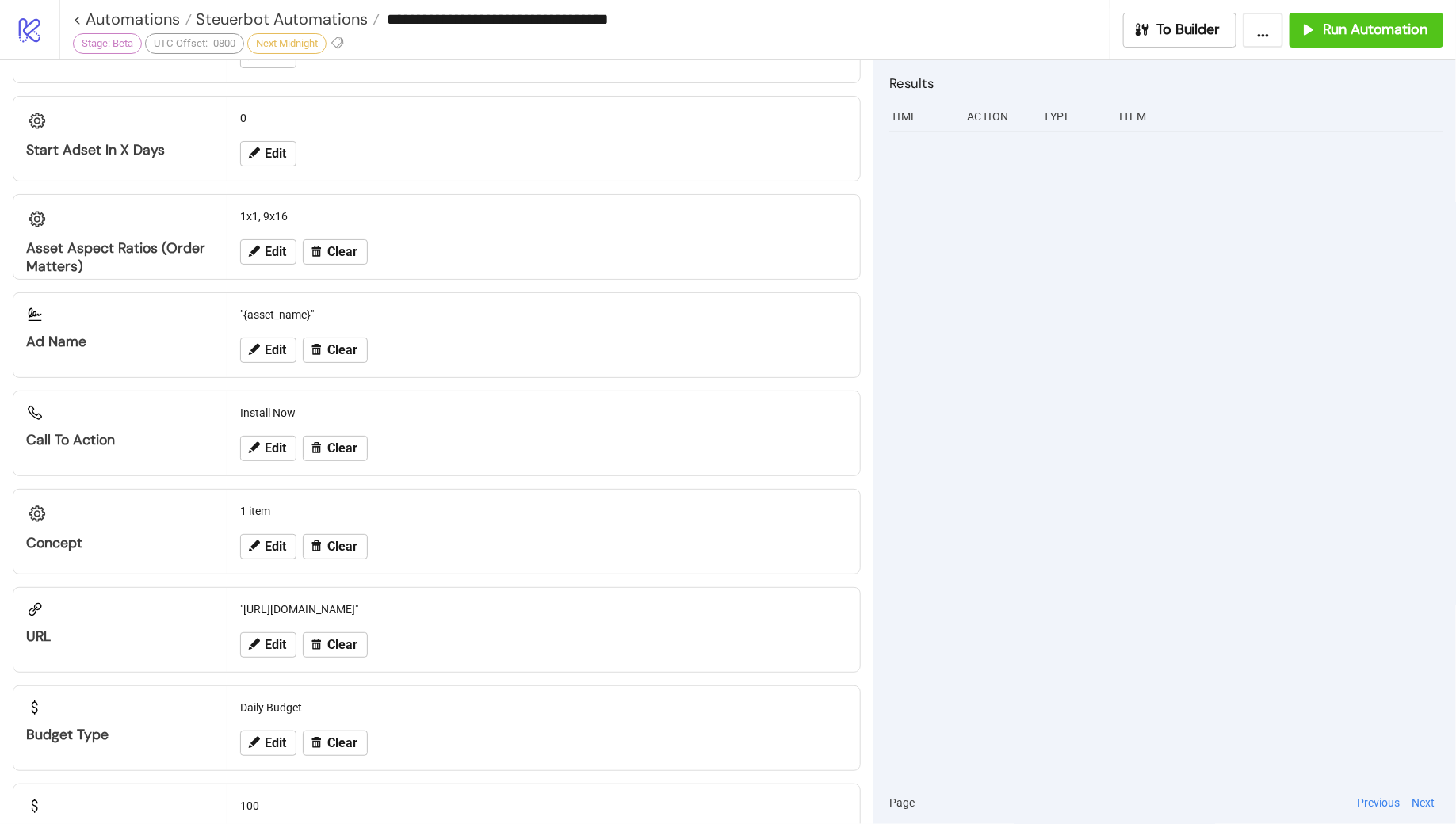
scroll to position [1424, 0]
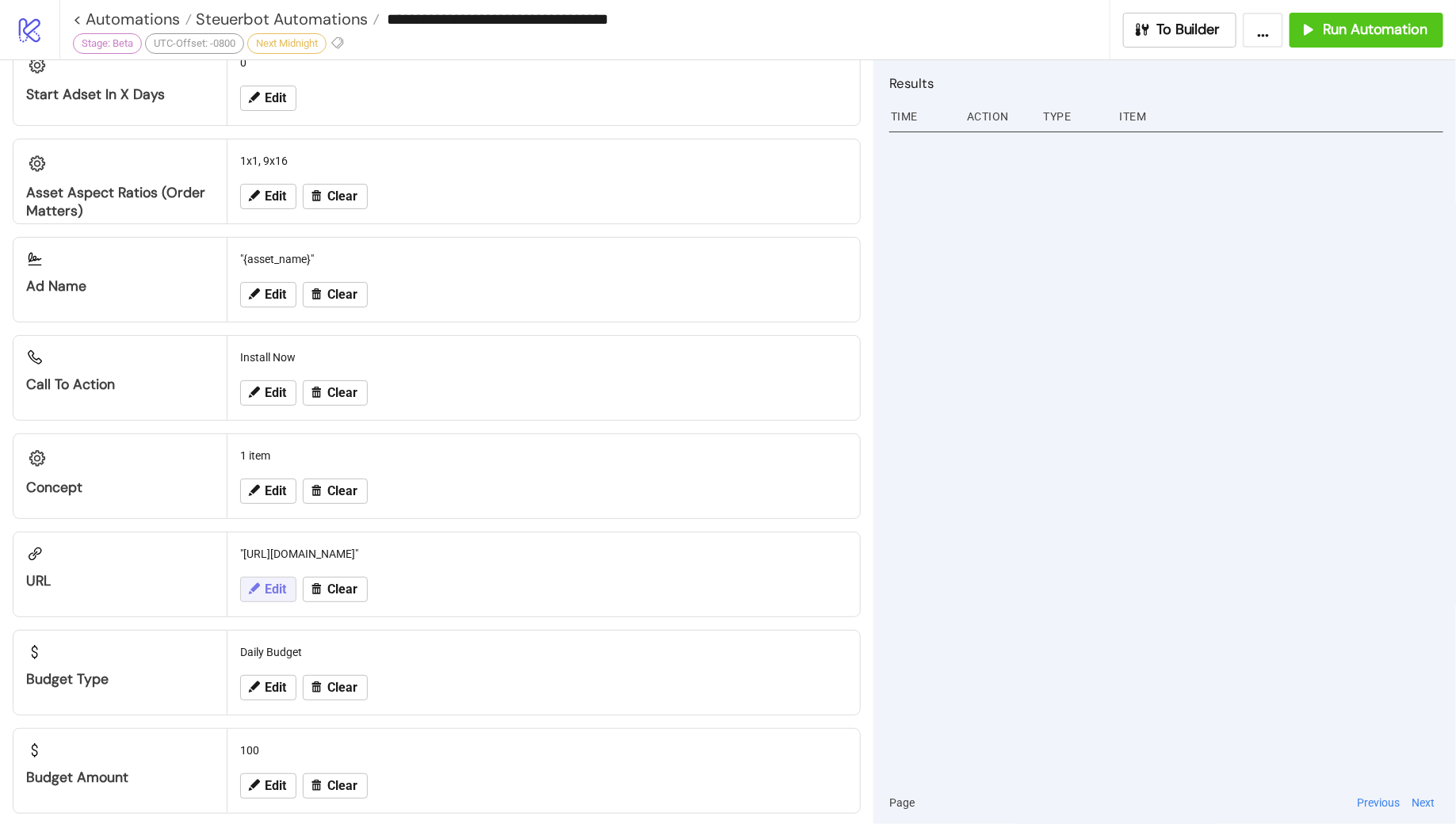
click at [261, 577] on button "Edit" at bounding box center [268, 589] width 56 height 26
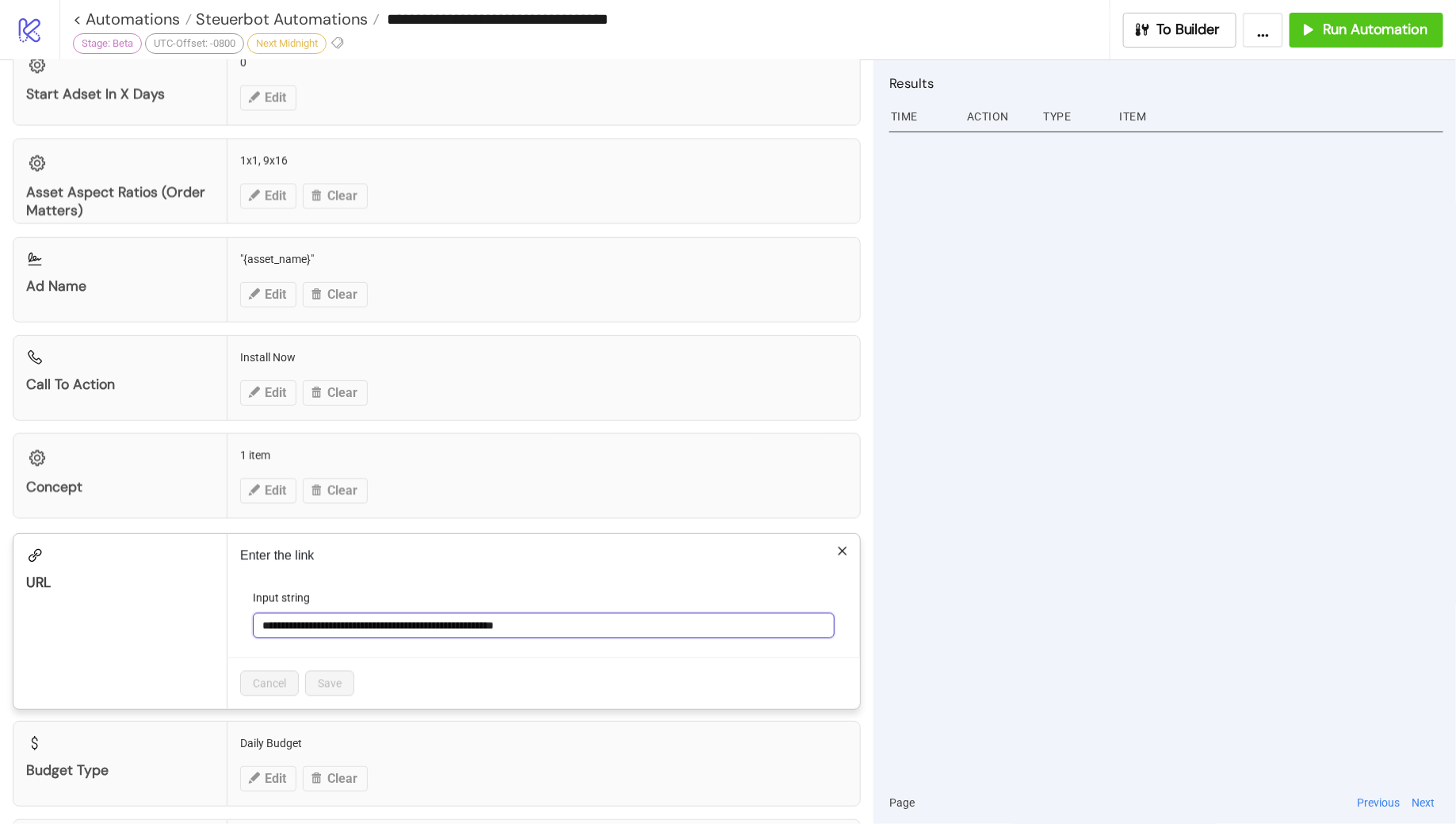
drag, startPoint x: 573, startPoint y: 612, endPoint x: 253, endPoint y: 604, distance: 320.1
click at [253, 613] on input "**********" at bounding box center [544, 625] width 582 height 26
paste input "text"
type input "**********"
click at [330, 678] on span "Save" at bounding box center [329, 684] width 24 height 12
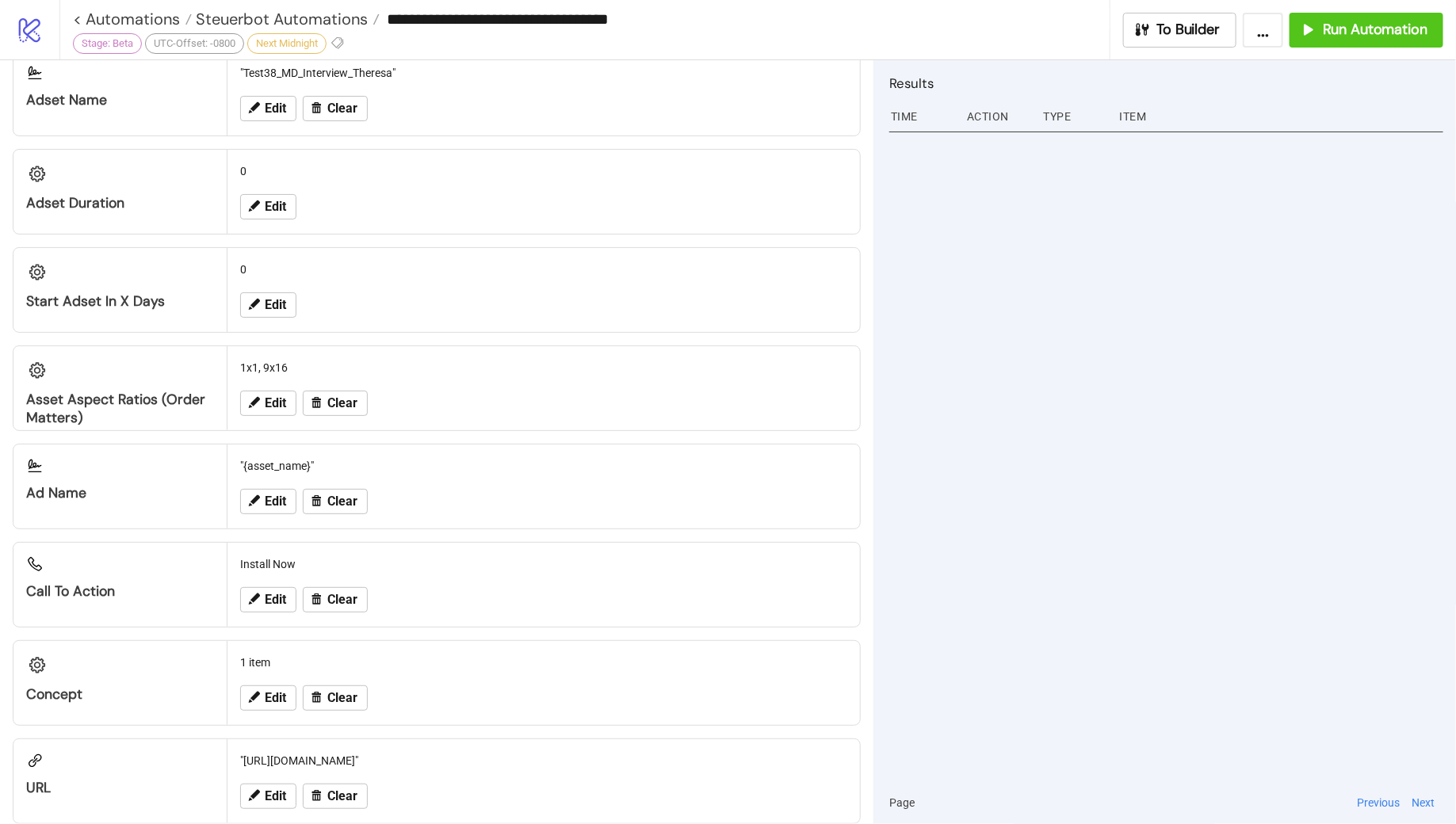
scroll to position [1213, 0]
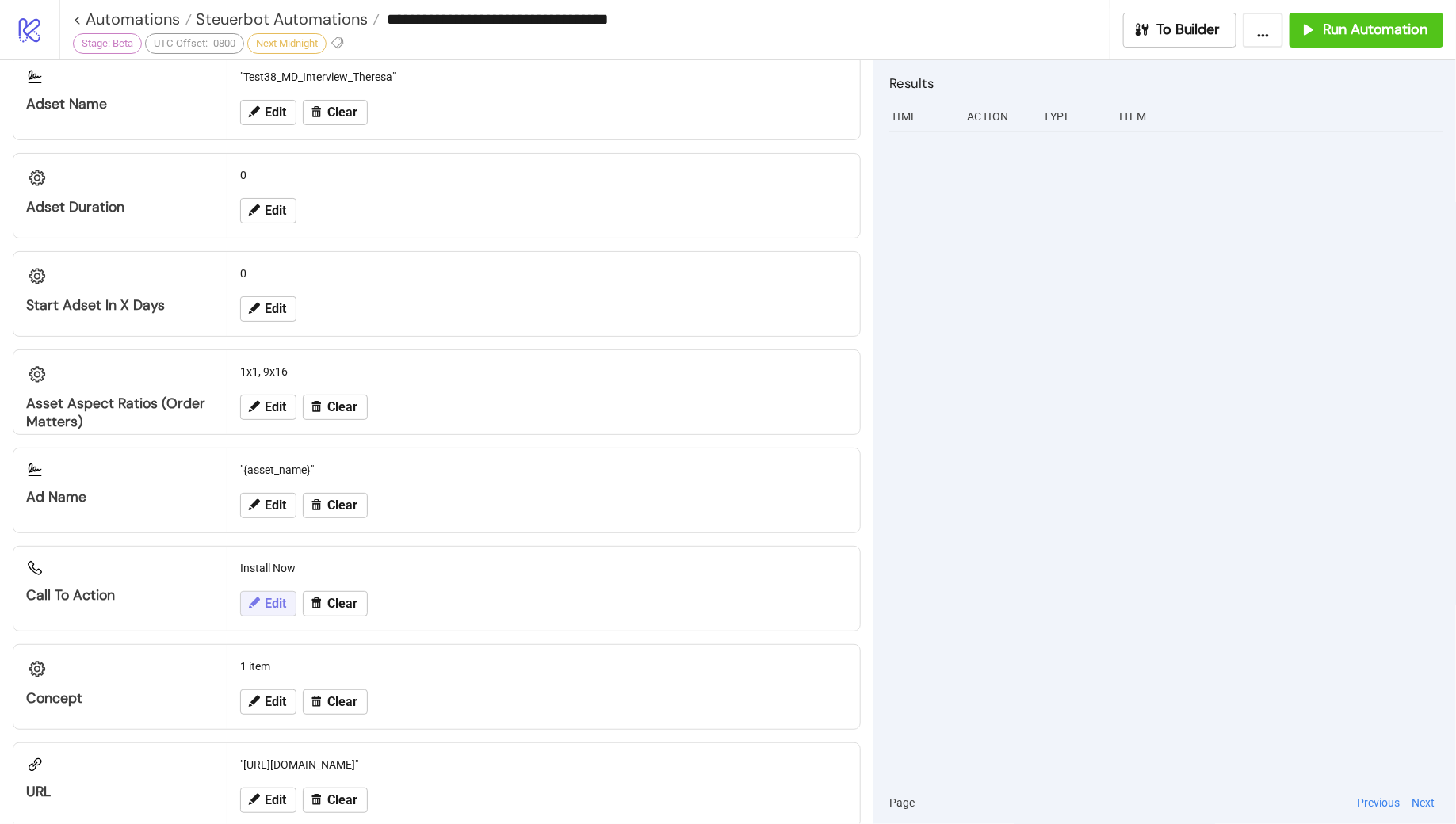
click at [258, 596] on icon at bounding box center [253, 603] width 14 height 14
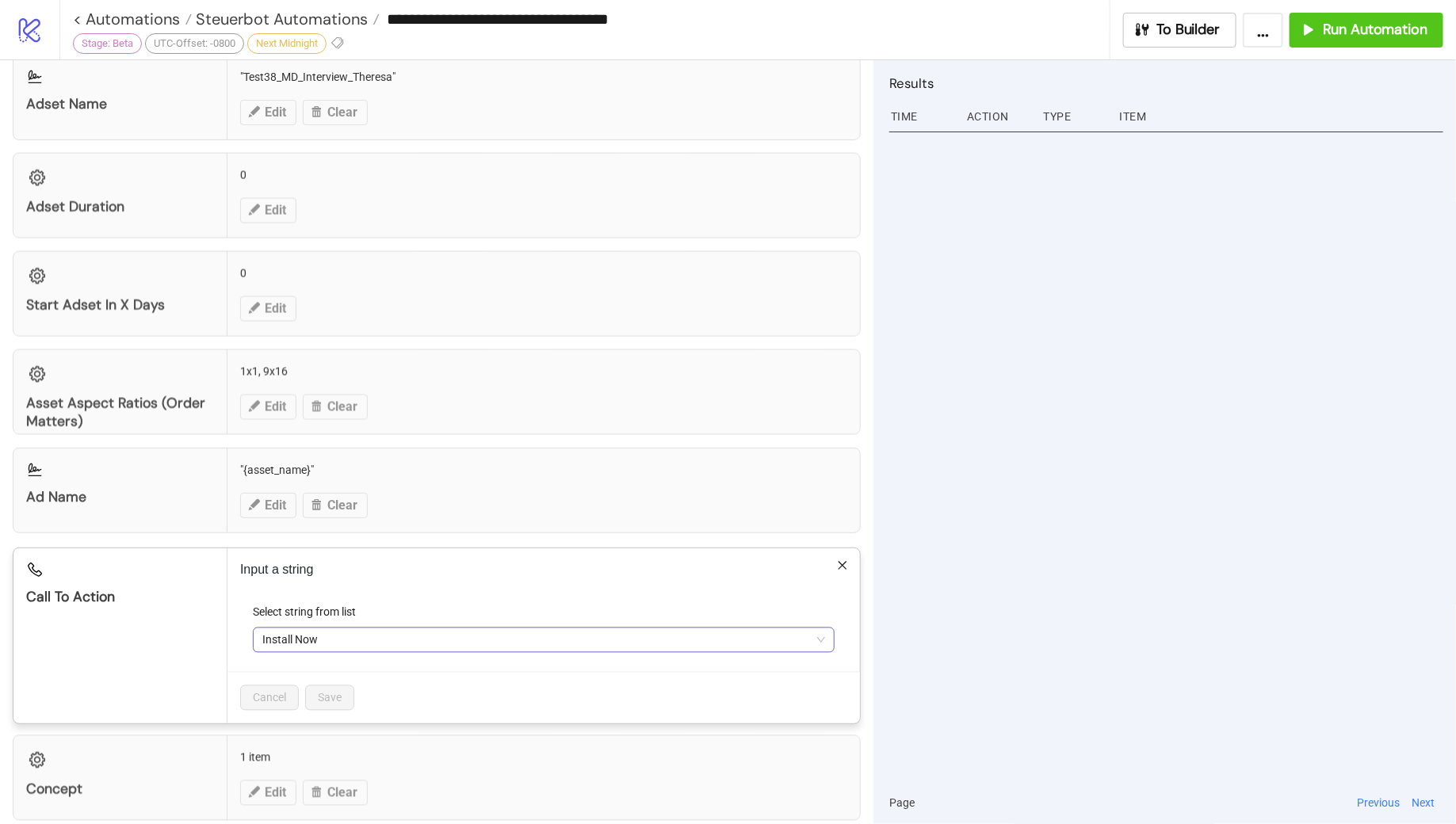
click at [355, 628] on span "Install Now" at bounding box center [544, 640] width 563 height 24
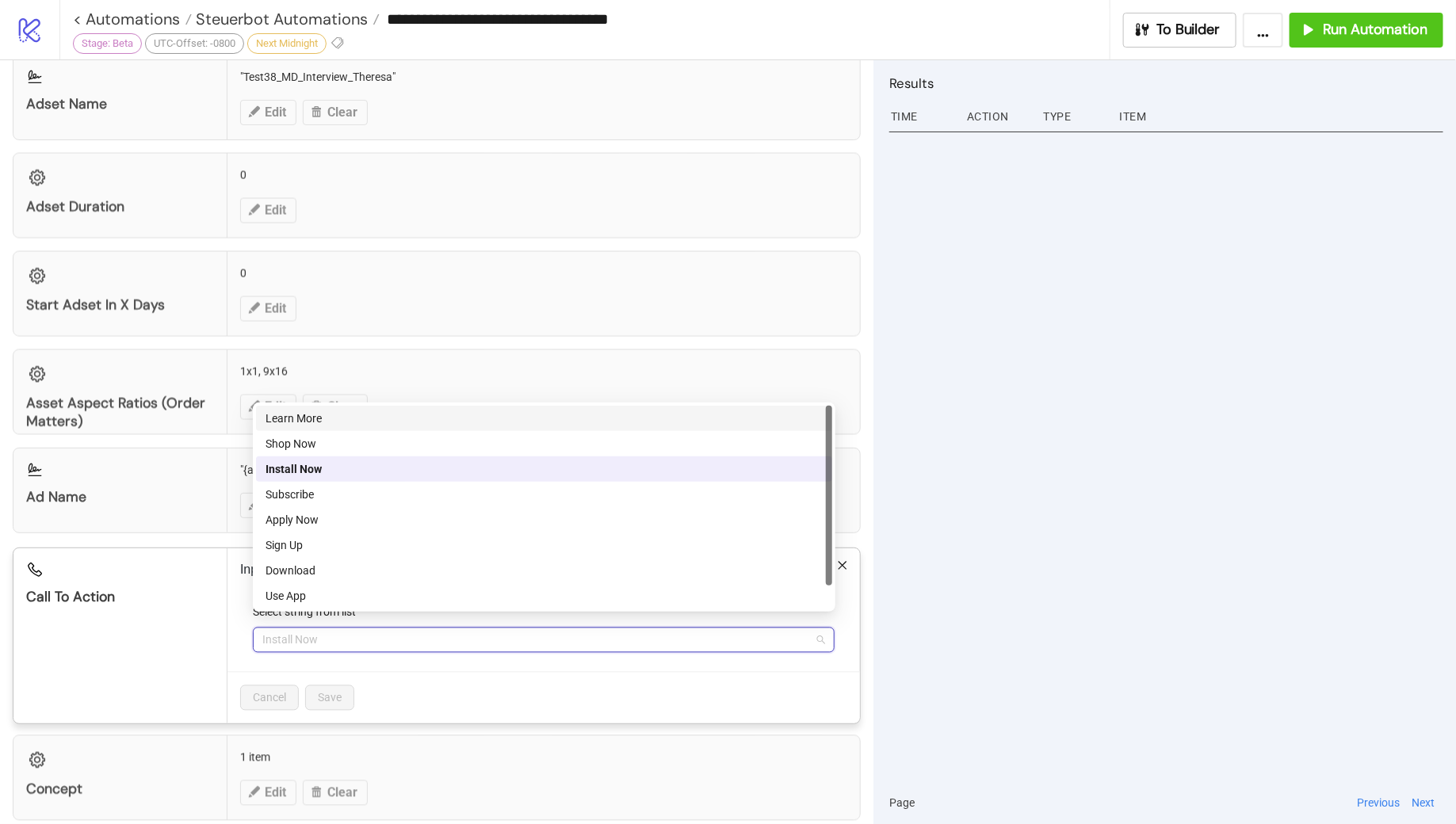
click at [329, 416] on div "Learn More" at bounding box center [544, 418] width 558 height 18
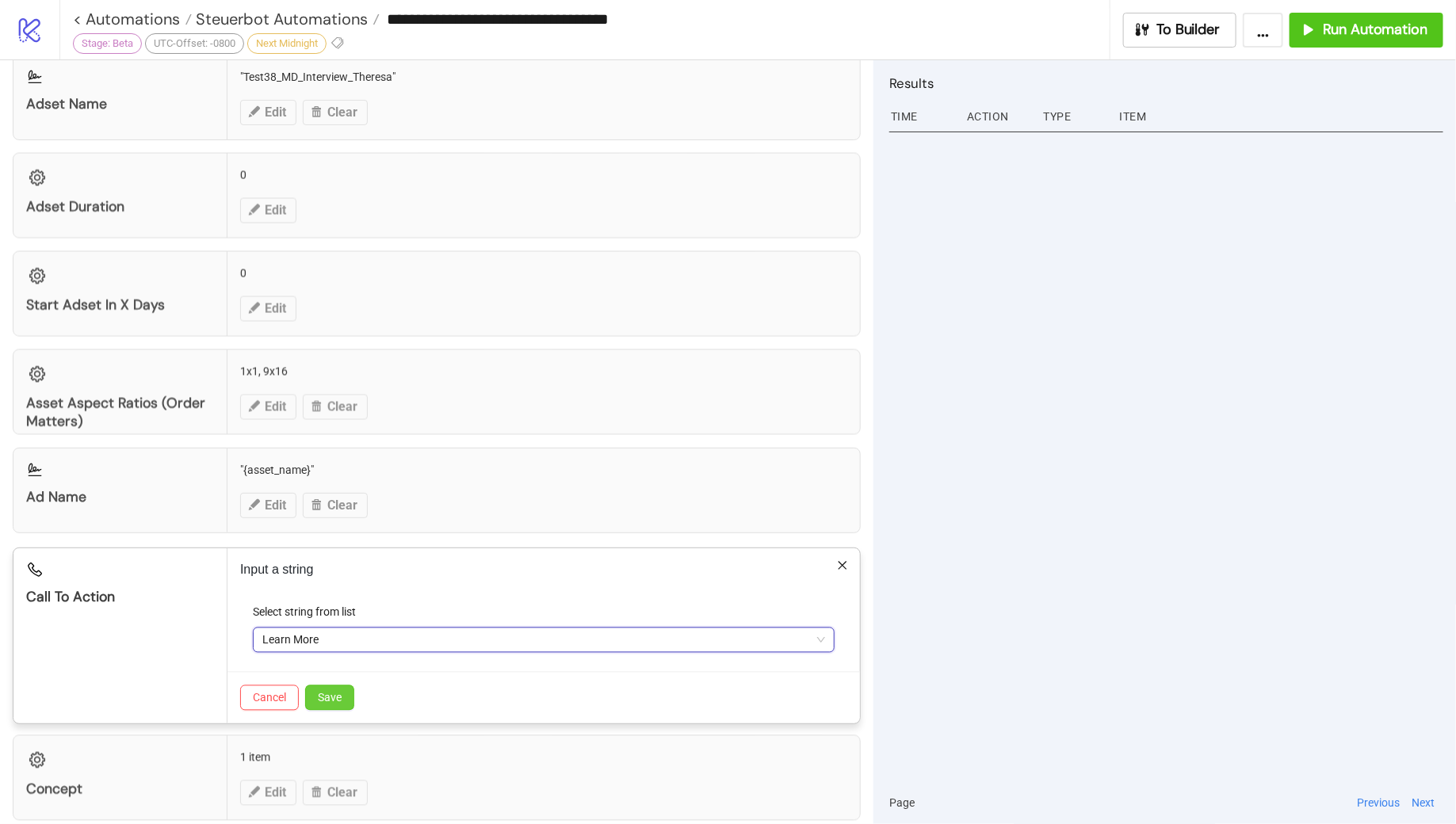
click at [333, 695] on button "Save" at bounding box center [330, 698] width 49 height 26
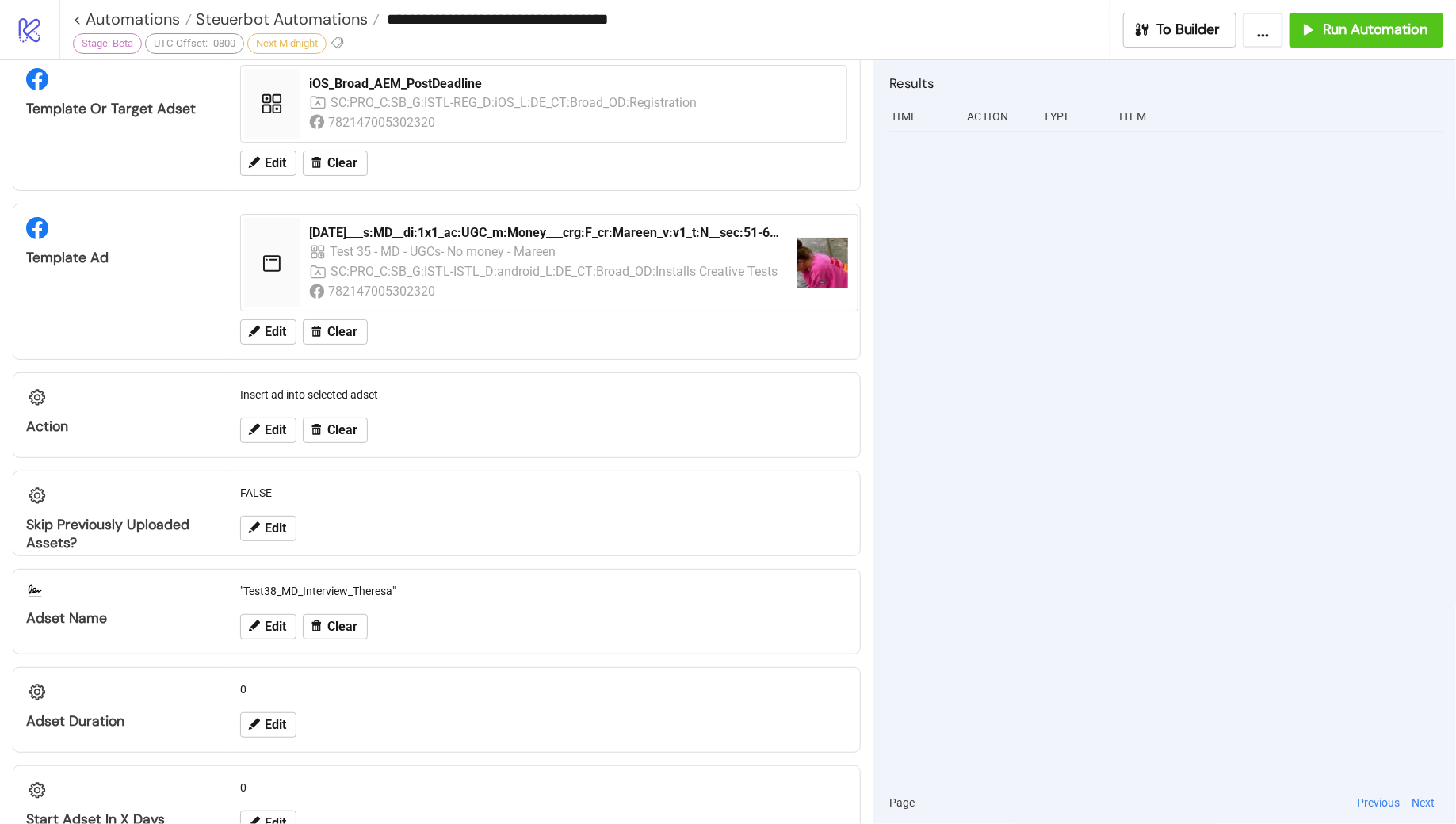
scroll to position [790, 0]
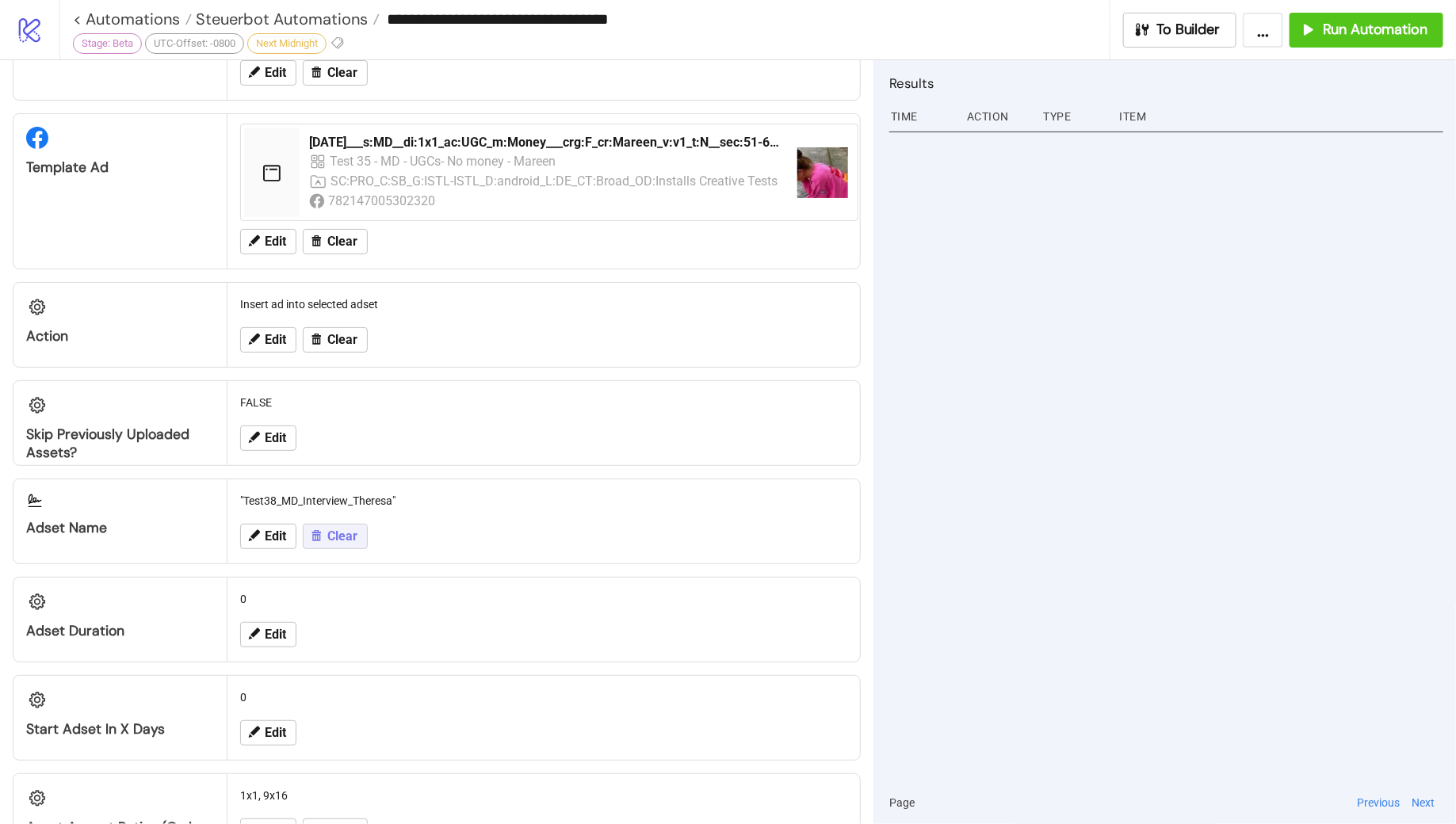
click at [322, 528] on icon at bounding box center [316, 536] width 14 height 14
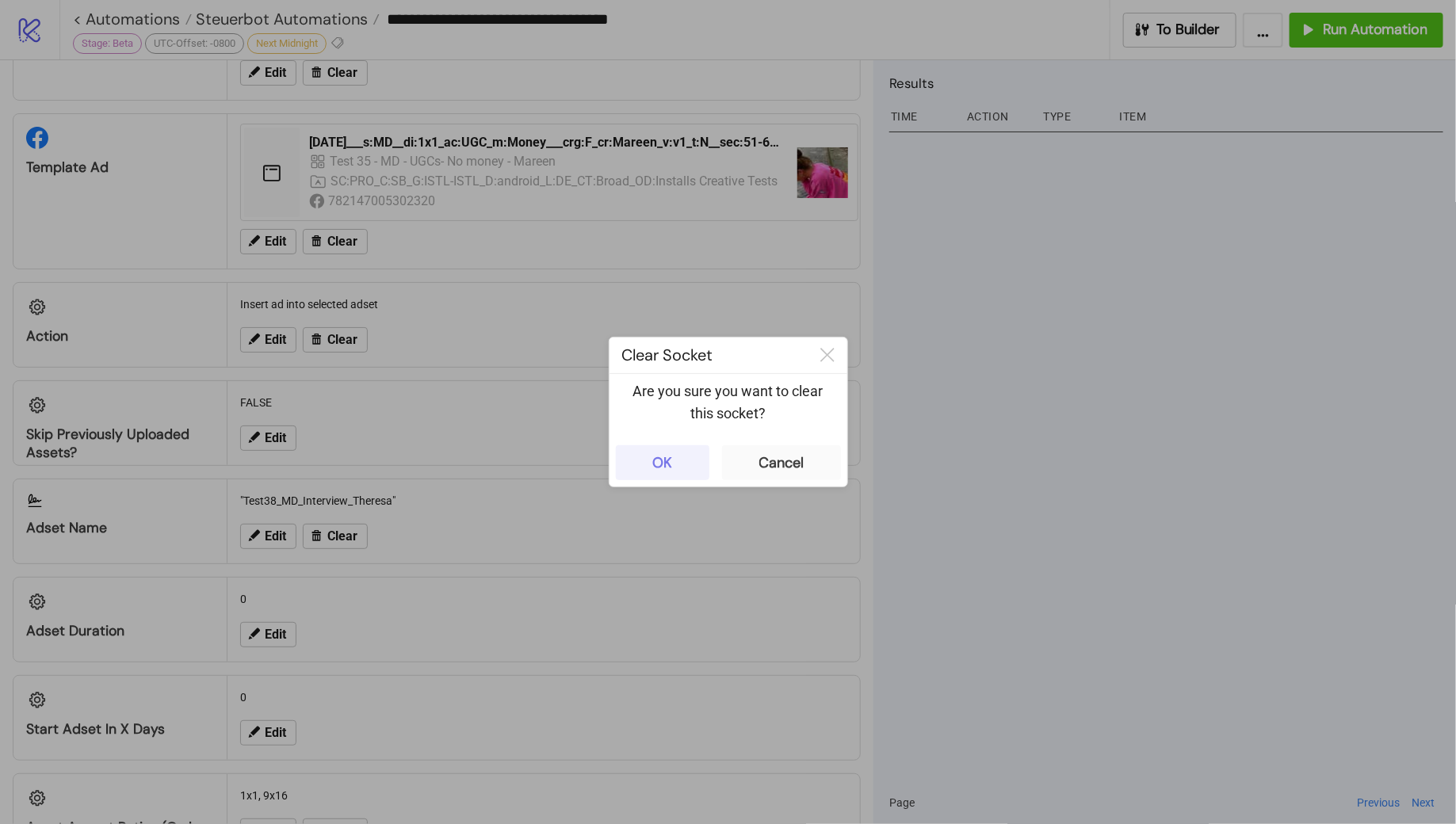
click at [679, 453] on button "OK" at bounding box center [663, 463] width 94 height 35
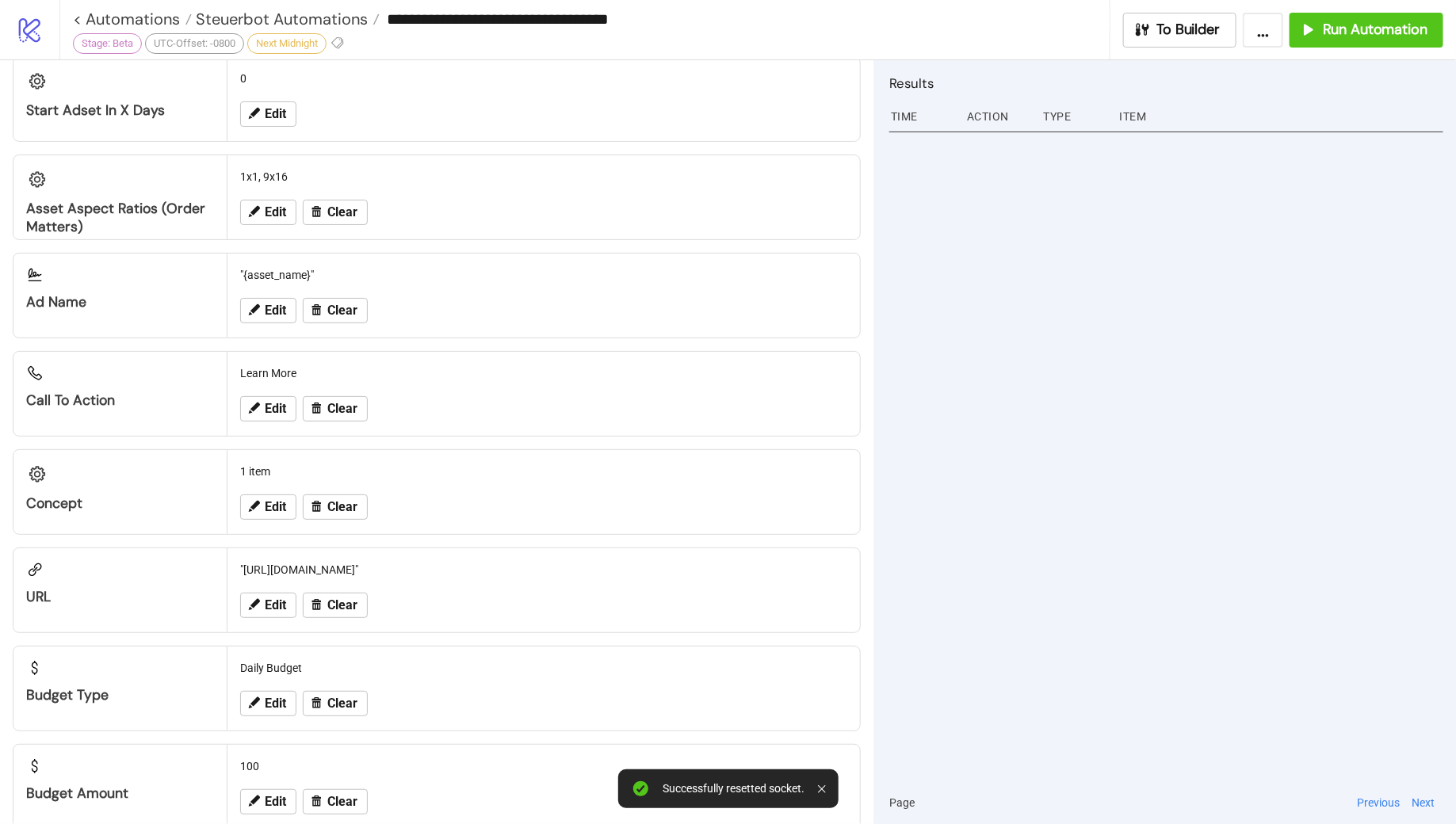
scroll to position [1451, 0]
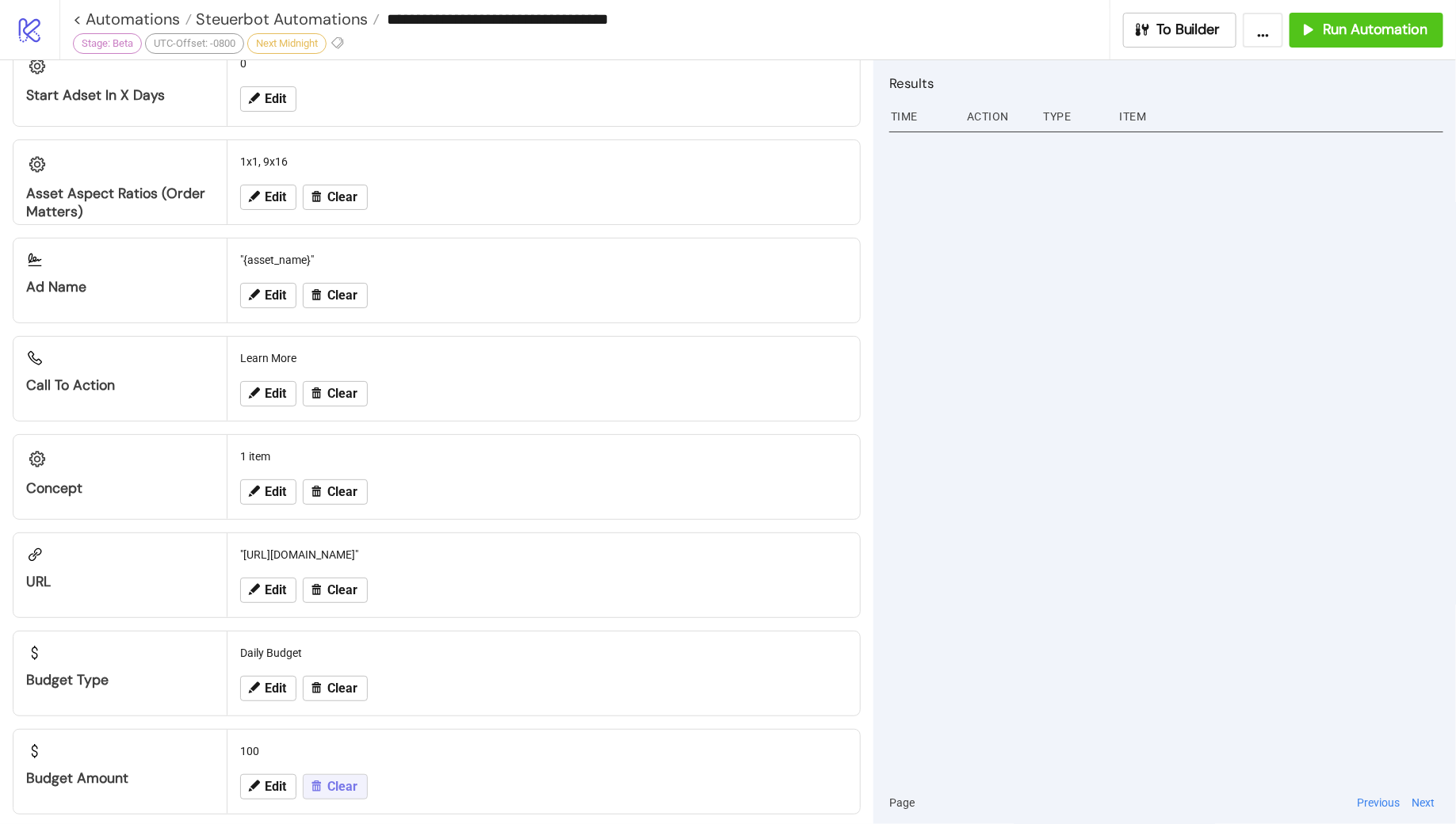
click at [333, 780] on span "Clear" at bounding box center [342, 787] width 30 height 14
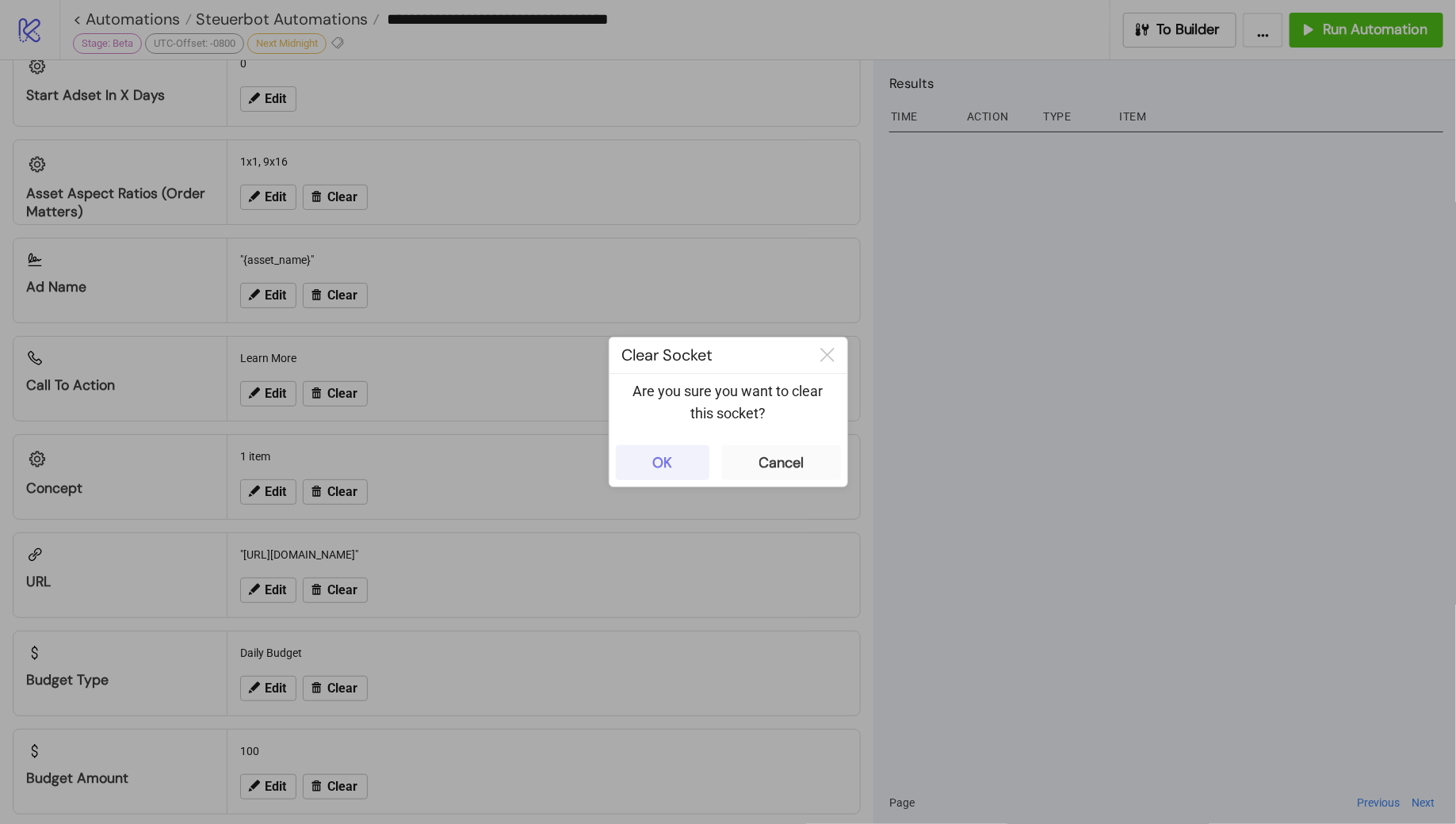
click at [667, 461] on div "OK" at bounding box center [662, 463] width 19 height 19
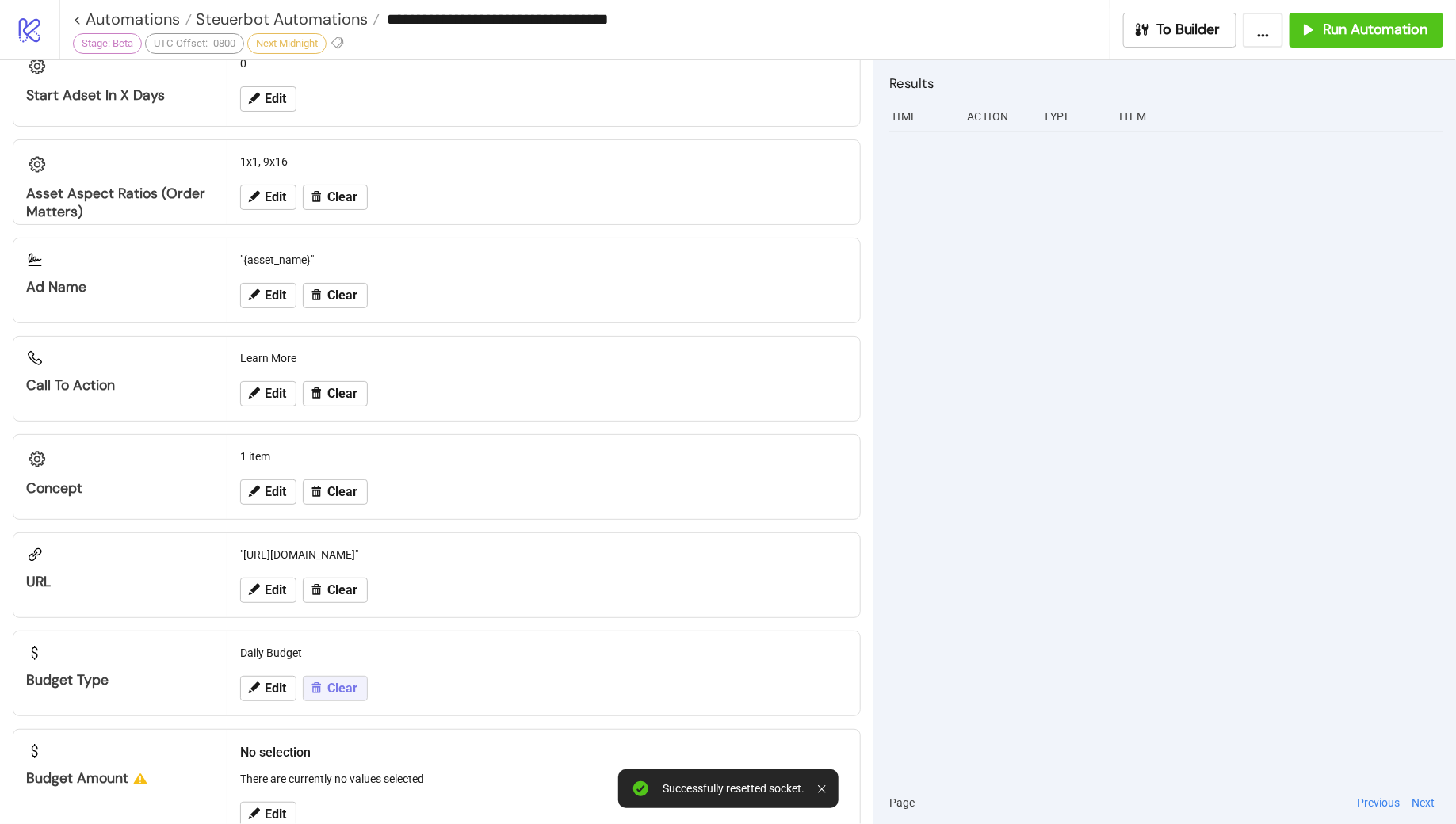
click at [343, 682] on span "Clear" at bounding box center [342, 689] width 30 height 14
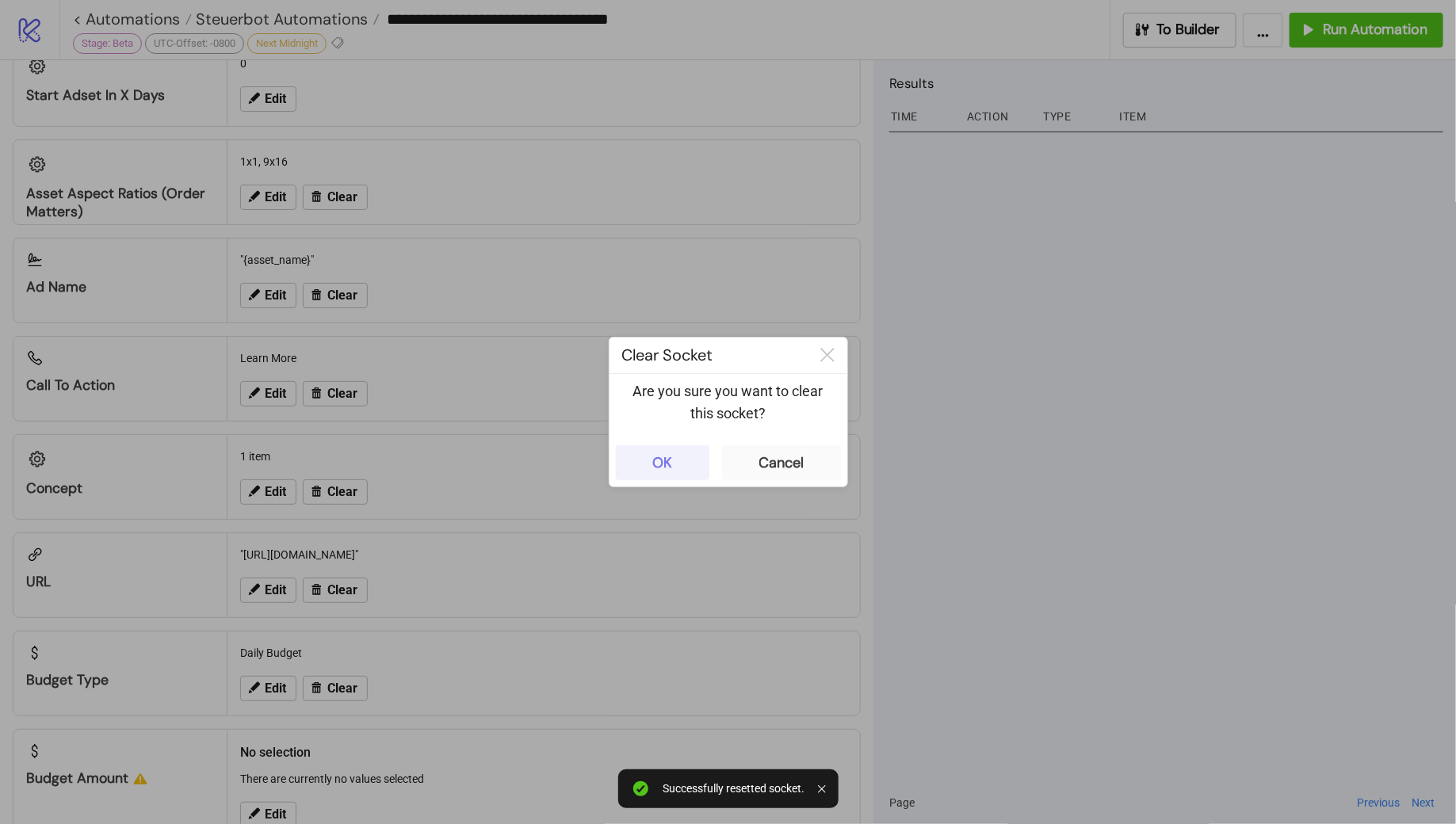
click at [652, 464] on div "OK" at bounding box center [662, 463] width 19 height 19
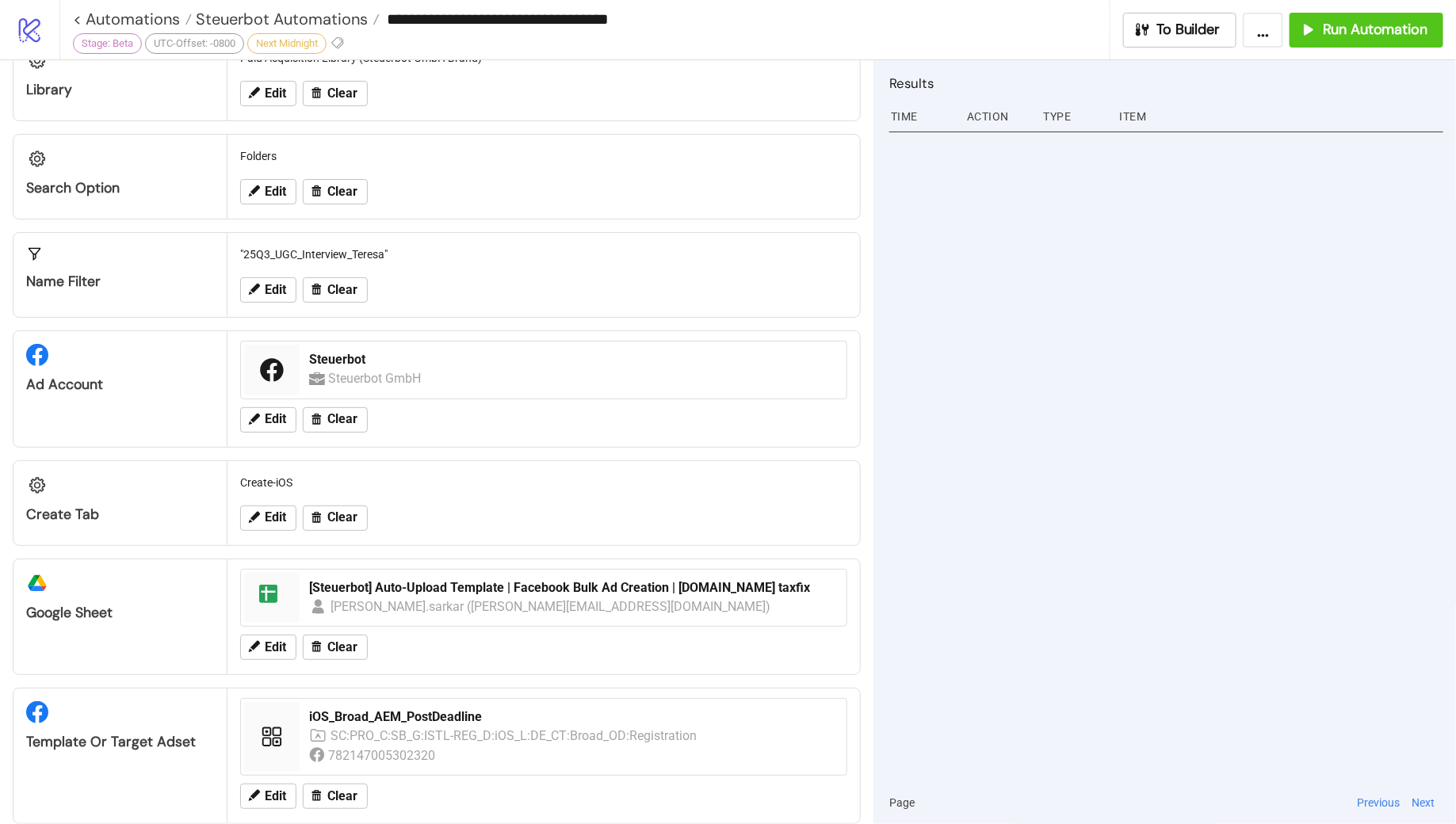
scroll to position [0, 0]
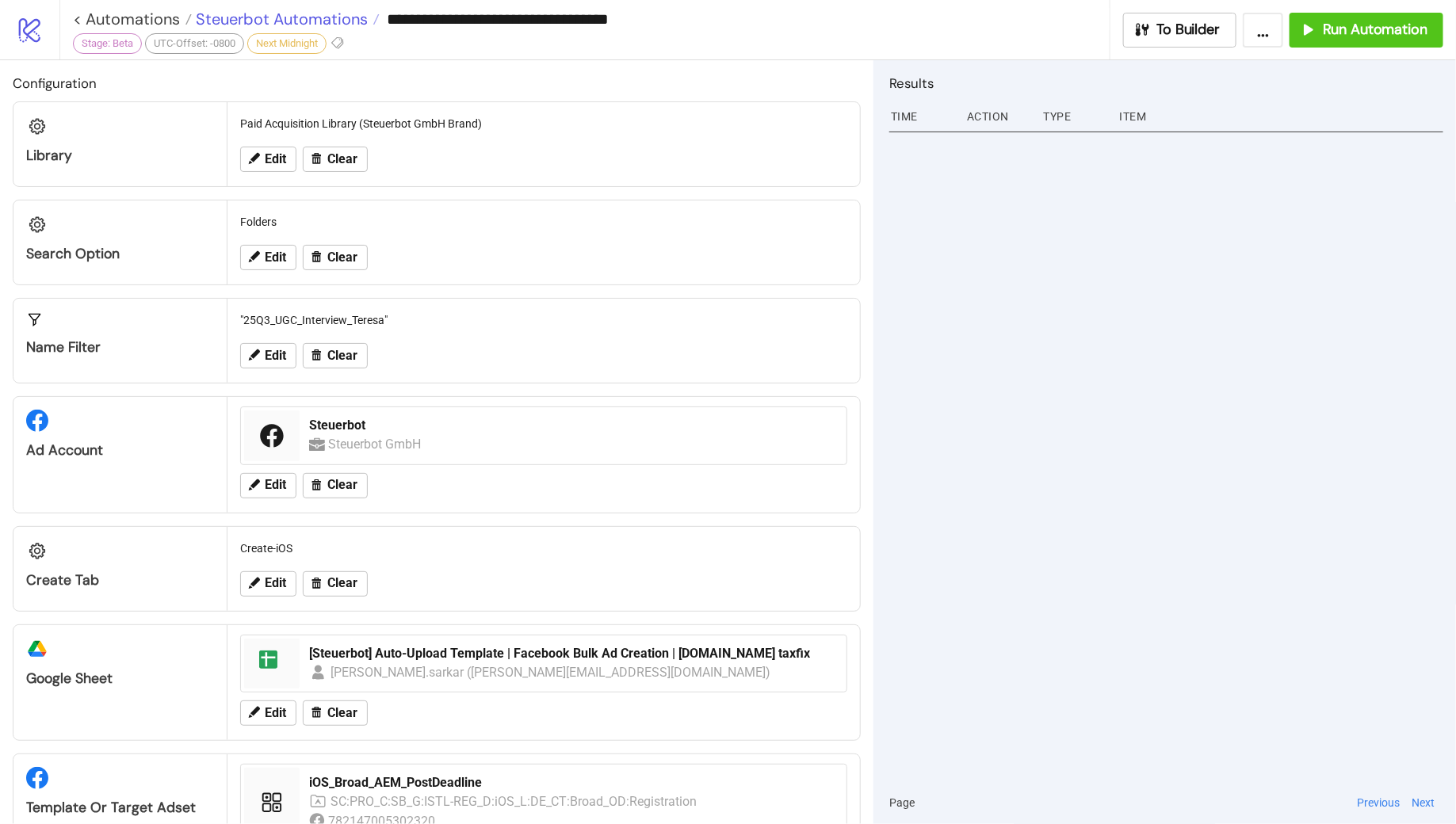
click at [345, 22] on span "Steuerbot Automations" at bounding box center [279, 19] width 176 height 20
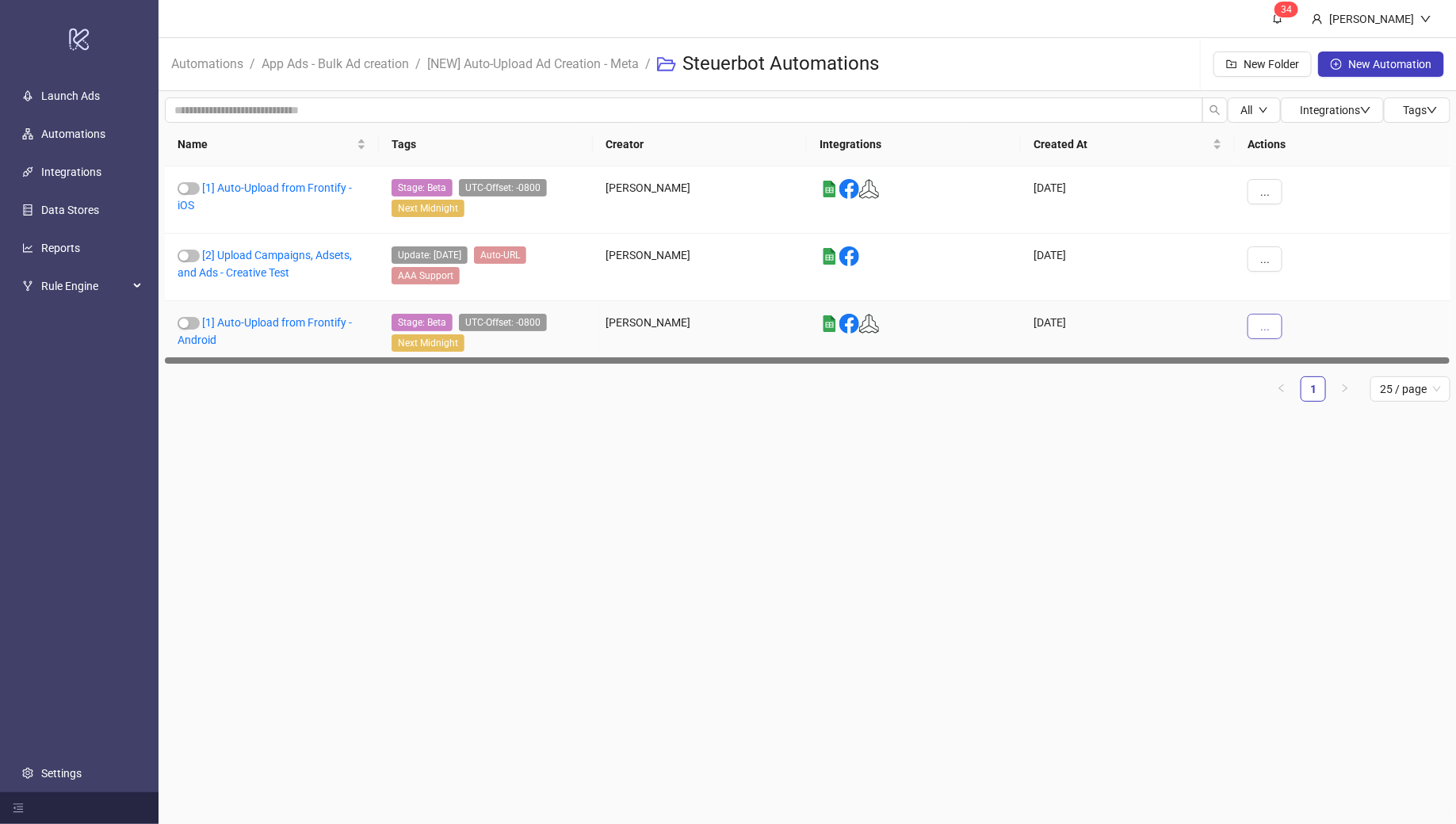
click at [1262, 320] on span "..." at bounding box center [1265, 326] width 10 height 12
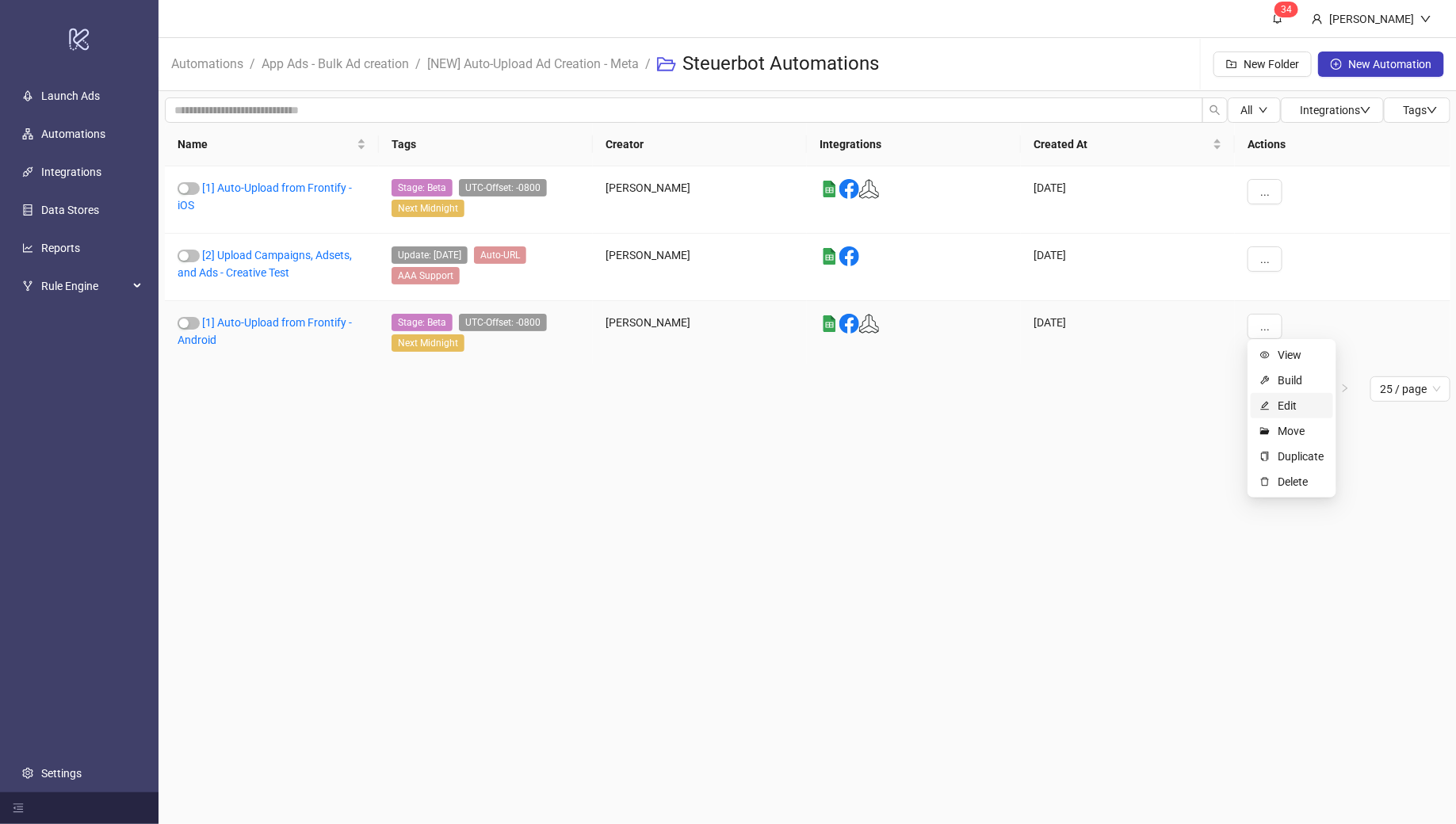
click at [1284, 413] on span "Edit" at bounding box center [1301, 406] width 46 height 18
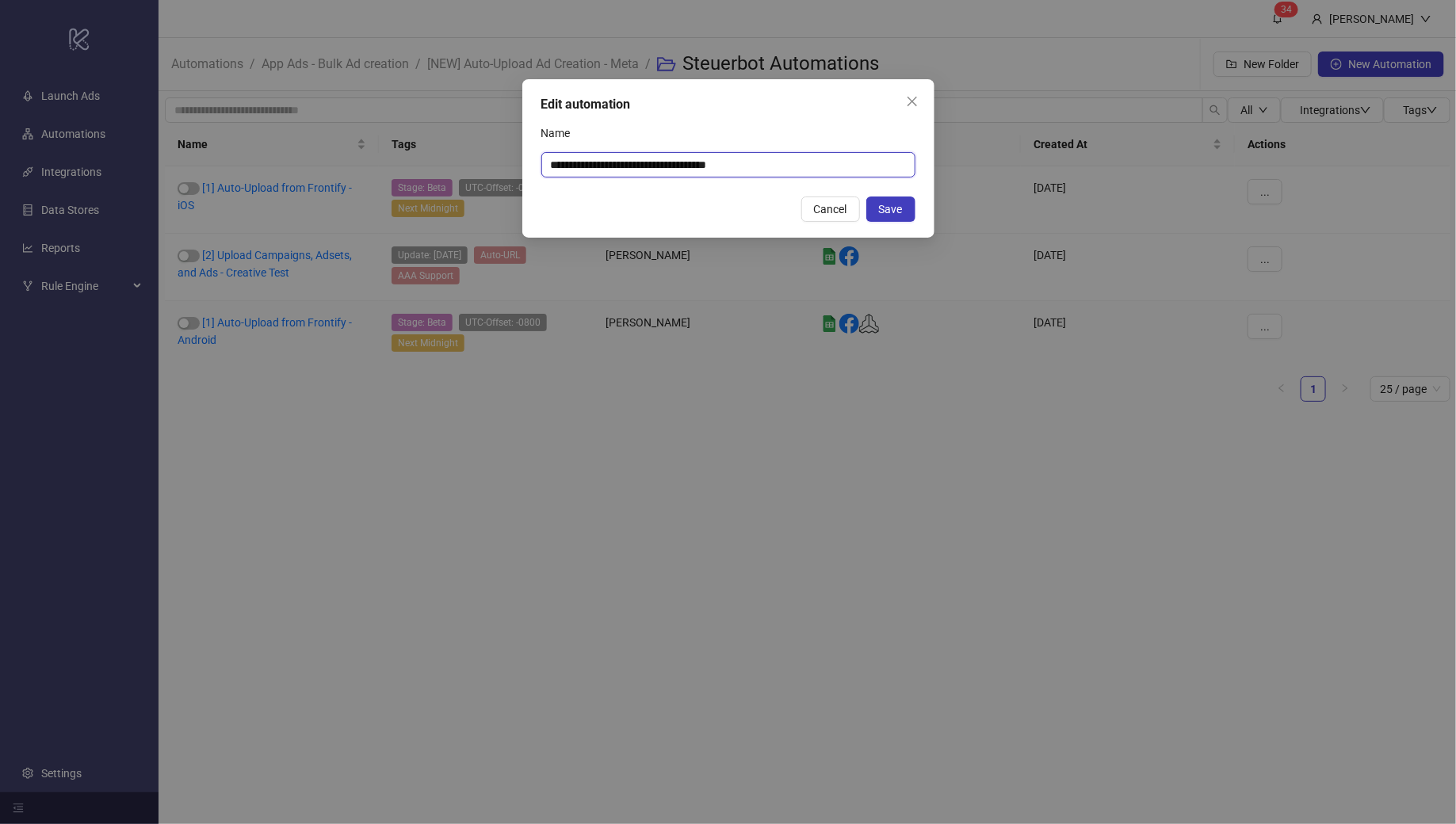
click at [702, 164] on input "**********" at bounding box center [729, 164] width 374 height 26
drag, startPoint x: 785, startPoint y: 163, endPoint x: 831, endPoint y: 163, distance: 46.0
click at [831, 163] on input "**********" at bounding box center [729, 164] width 374 height 26
type input "**********"
click at [901, 209] on span "Save" at bounding box center [890, 209] width 24 height 12
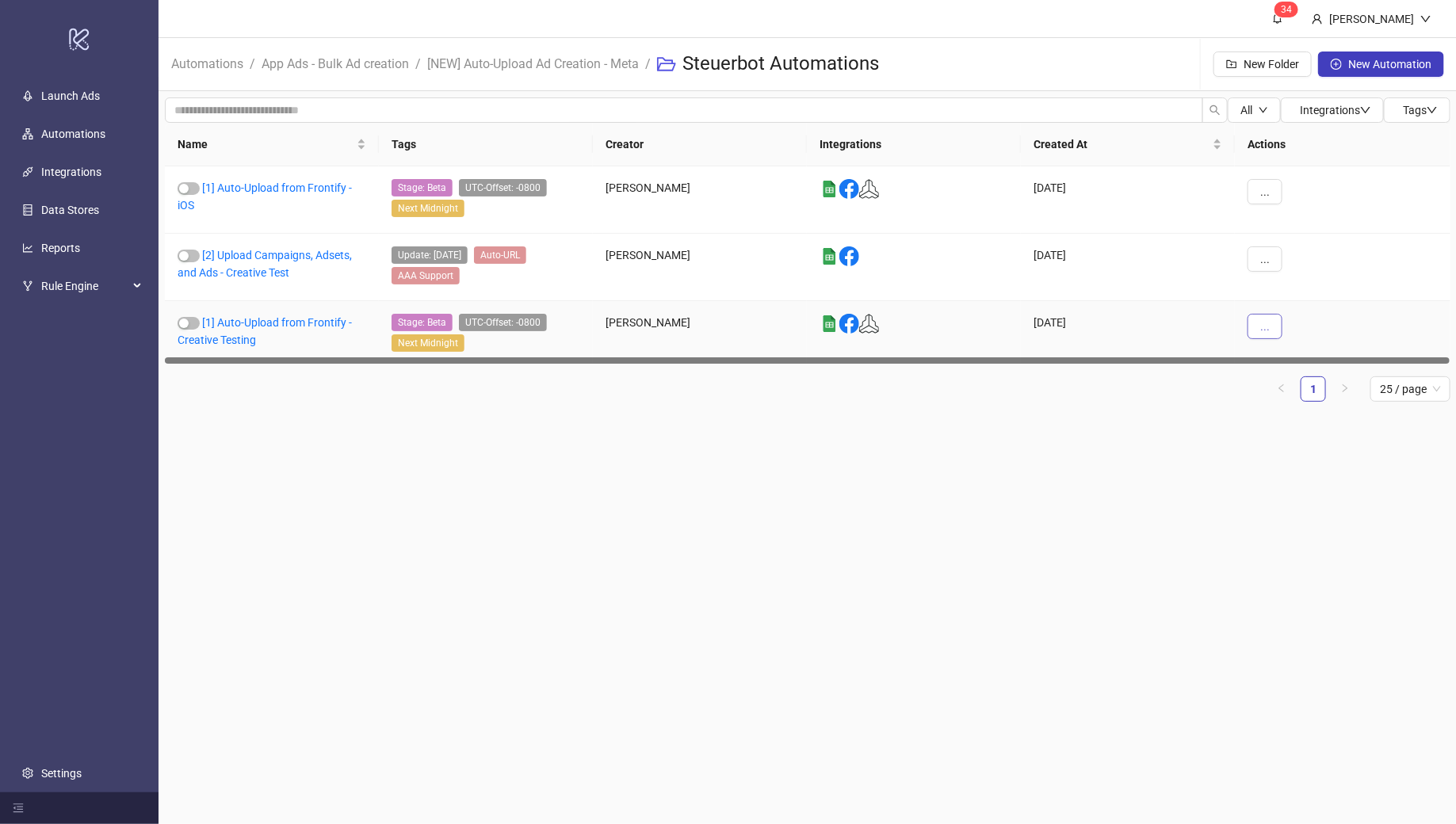
click at [1266, 325] on span "..." at bounding box center [1265, 326] width 10 height 12
click at [1297, 452] on span "Duplicate" at bounding box center [1301, 457] width 46 height 18
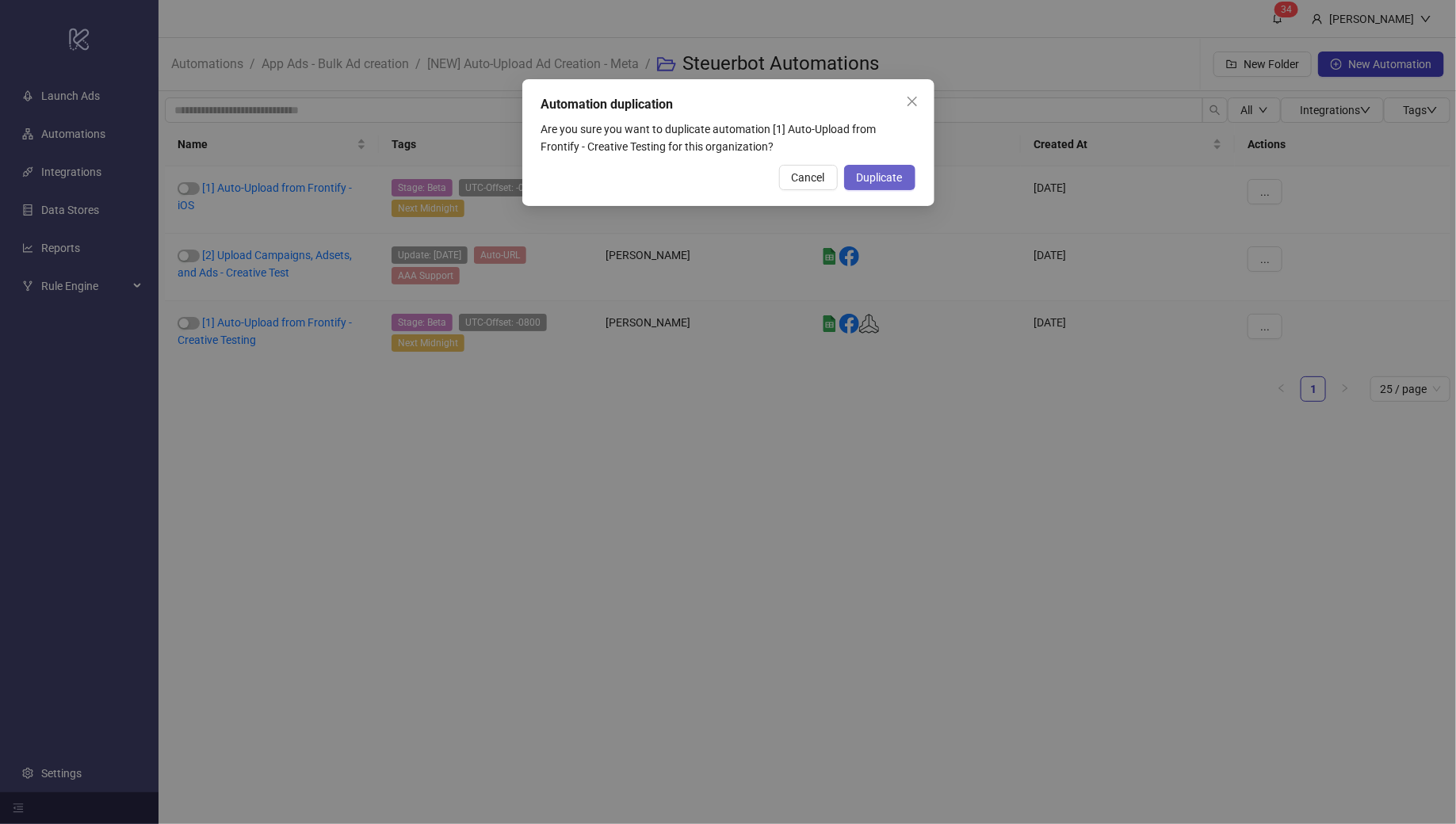
click at [878, 175] on span "Duplicate" at bounding box center [880, 177] width 46 height 12
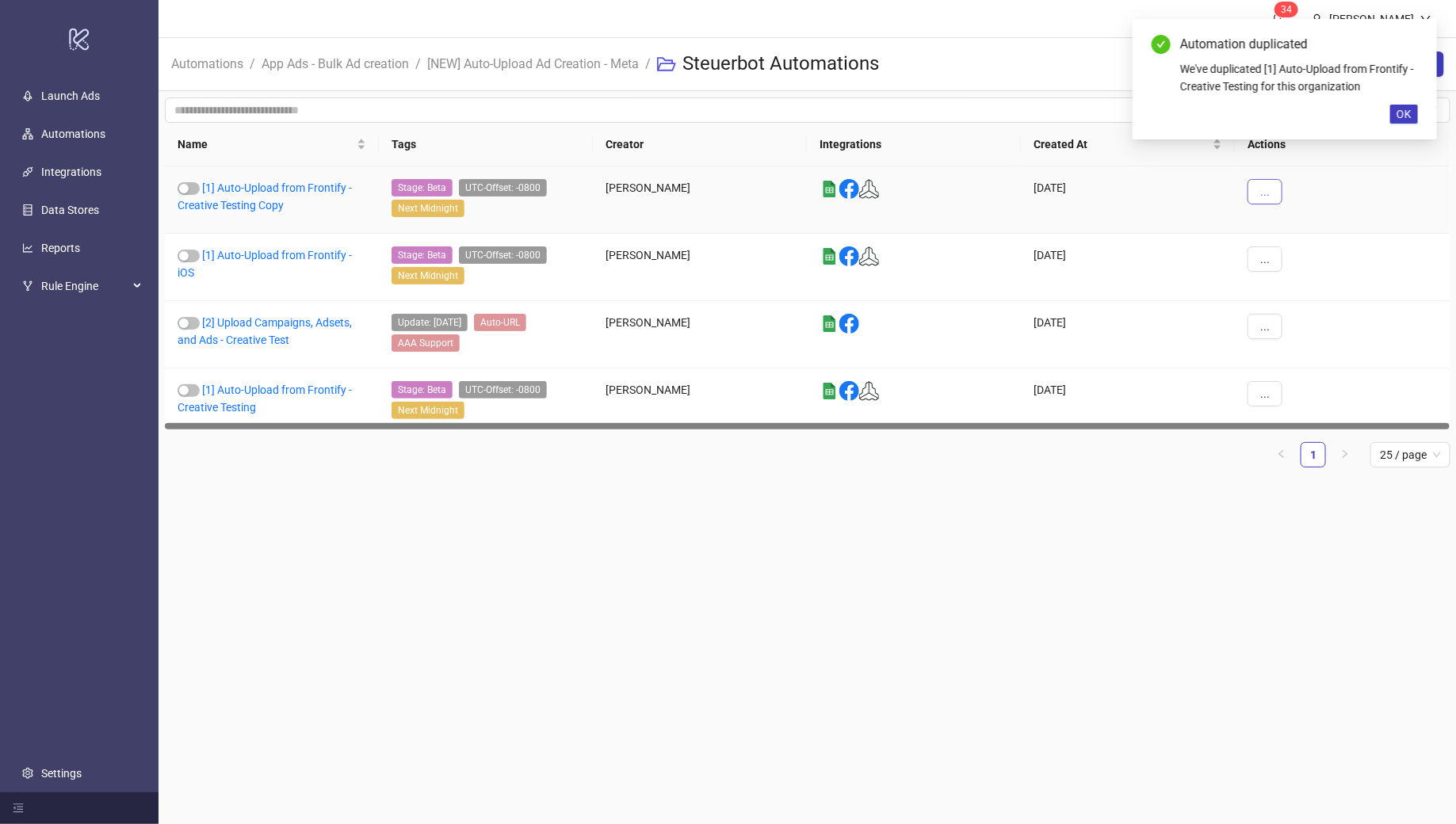
click at [1267, 191] on span "..." at bounding box center [1265, 191] width 10 height 12
click at [1287, 276] on span "Edit" at bounding box center [1301, 274] width 46 height 18
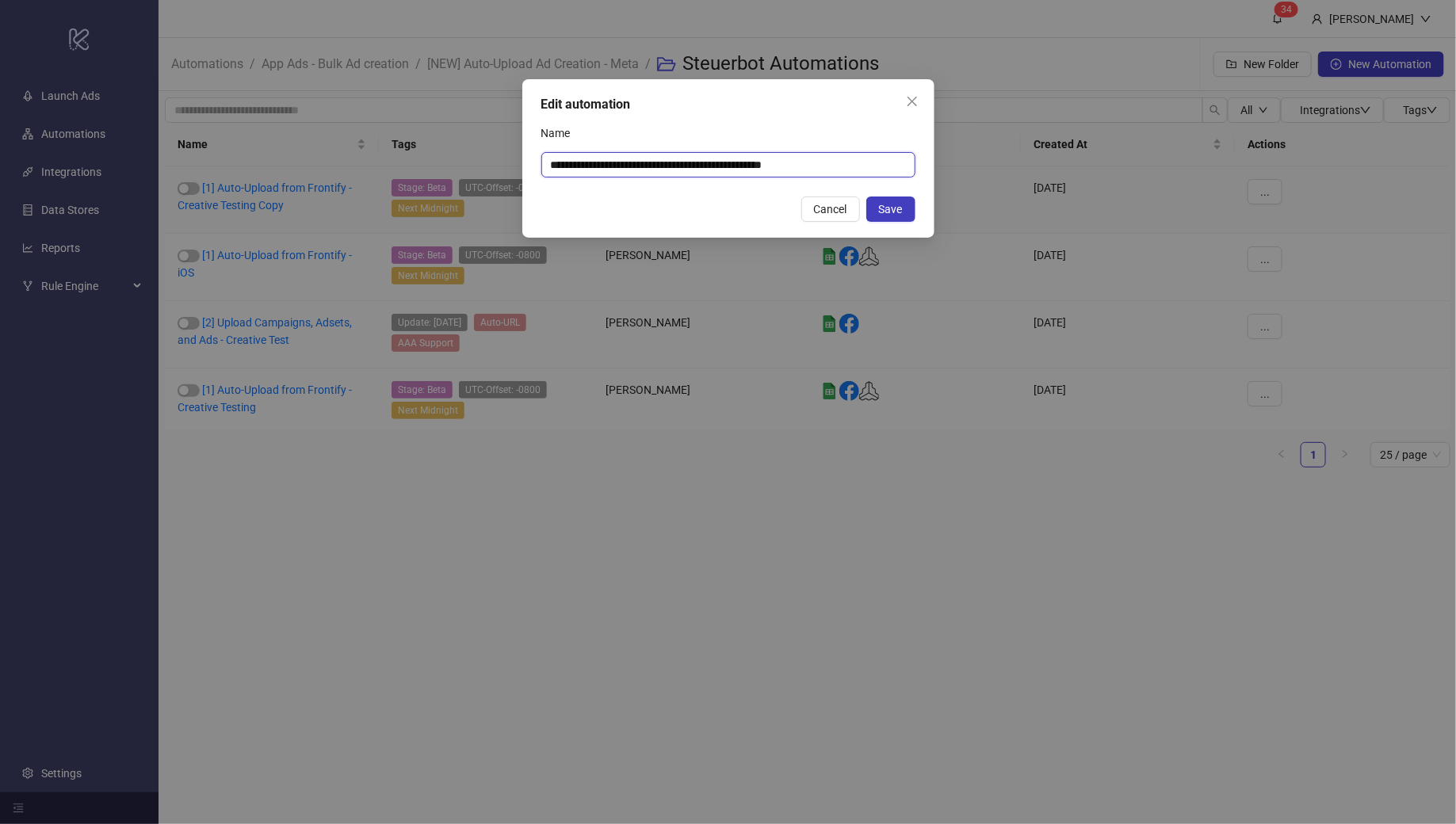
drag, startPoint x: 702, startPoint y: 166, endPoint x: 828, endPoint y: 167, distance: 126.0
click at [828, 167] on input "**********" at bounding box center [729, 164] width 374 height 26
type input "**********"
click at [889, 205] on span "Save" at bounding box center [890, 209] width 24 height 12
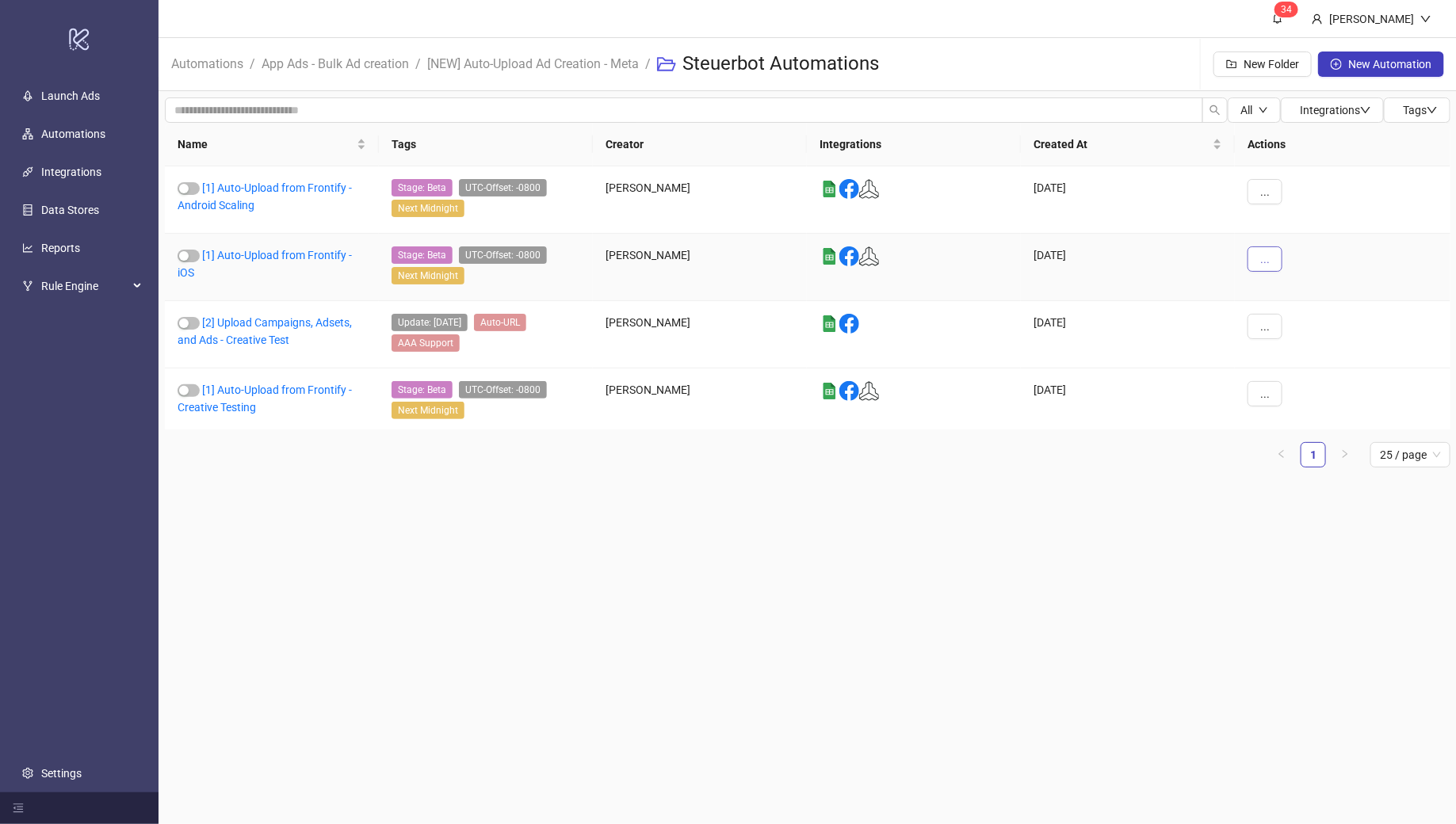
click at [1262, 263] on span "..." at bounding box center [1265, 259] width 10 height 12
click at [1295, 338] on span "Edit" at bounding box center [1301, 341] width 46 height 18
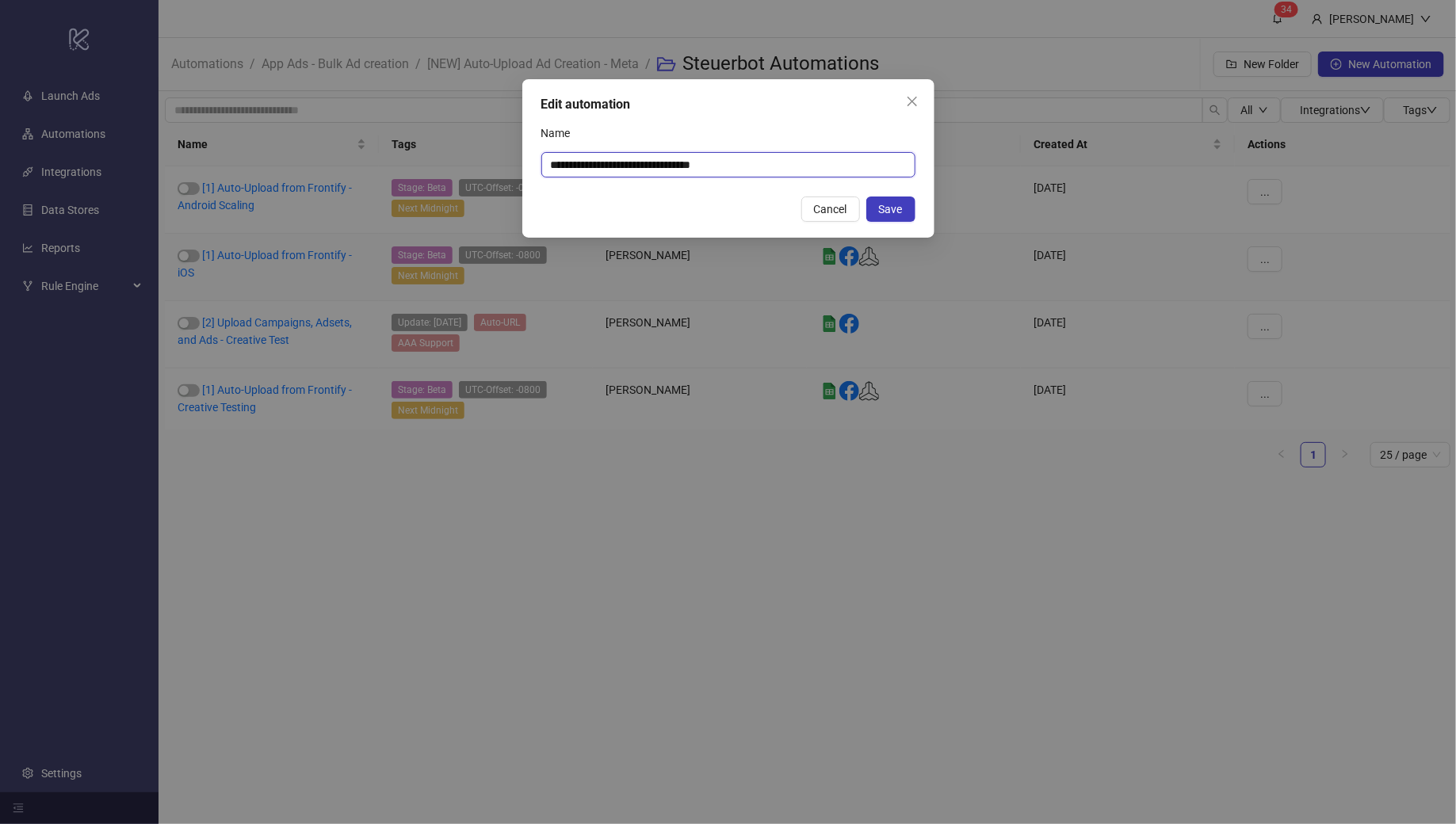
click at [743, 171] on input "**********" at bounding box center [729, 164] width 374 height 26
type input "**********"
click at [896, 204] on span "Save" at bounding box center [890, 209] width 24 height 12
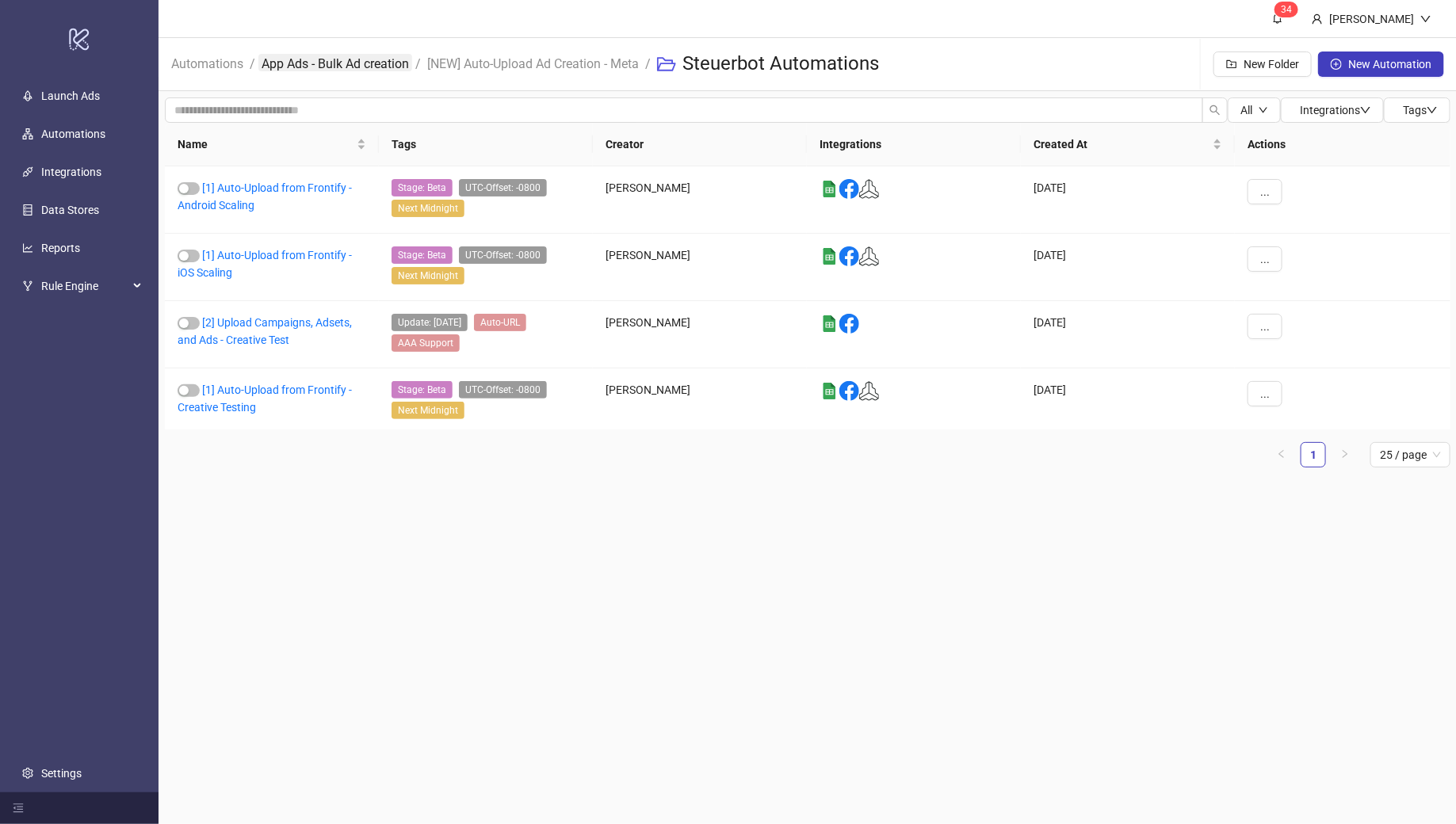
click at [316, 62] on link "App Ads - Bulk Ad creation" at bounding box center [335, 63] width 154 height 18
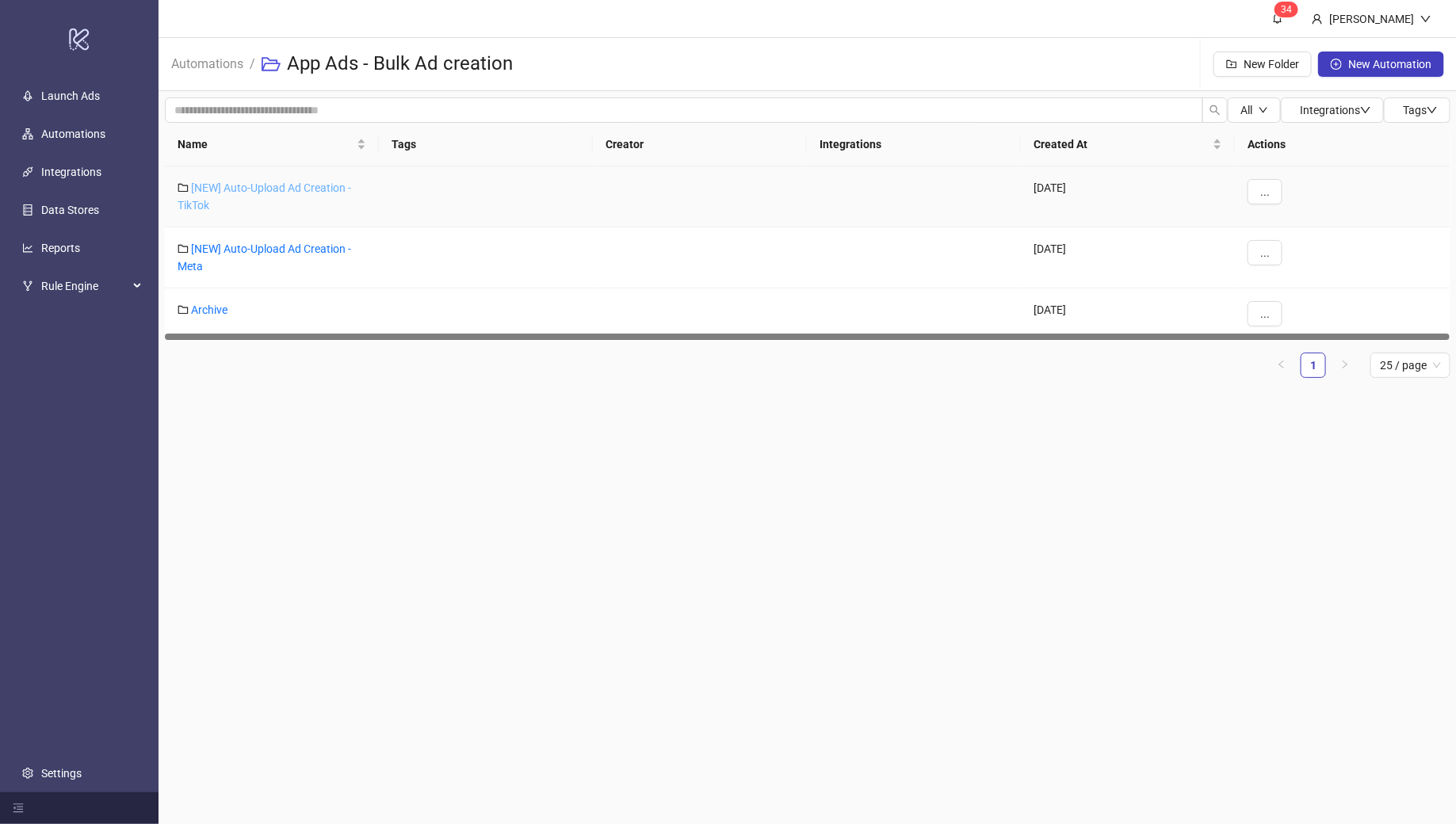
click at [253, 191] on link "[NEW] Auto-Upload Ad Creation - TikTok" at bounding box center [264, 197] width 174 height 30
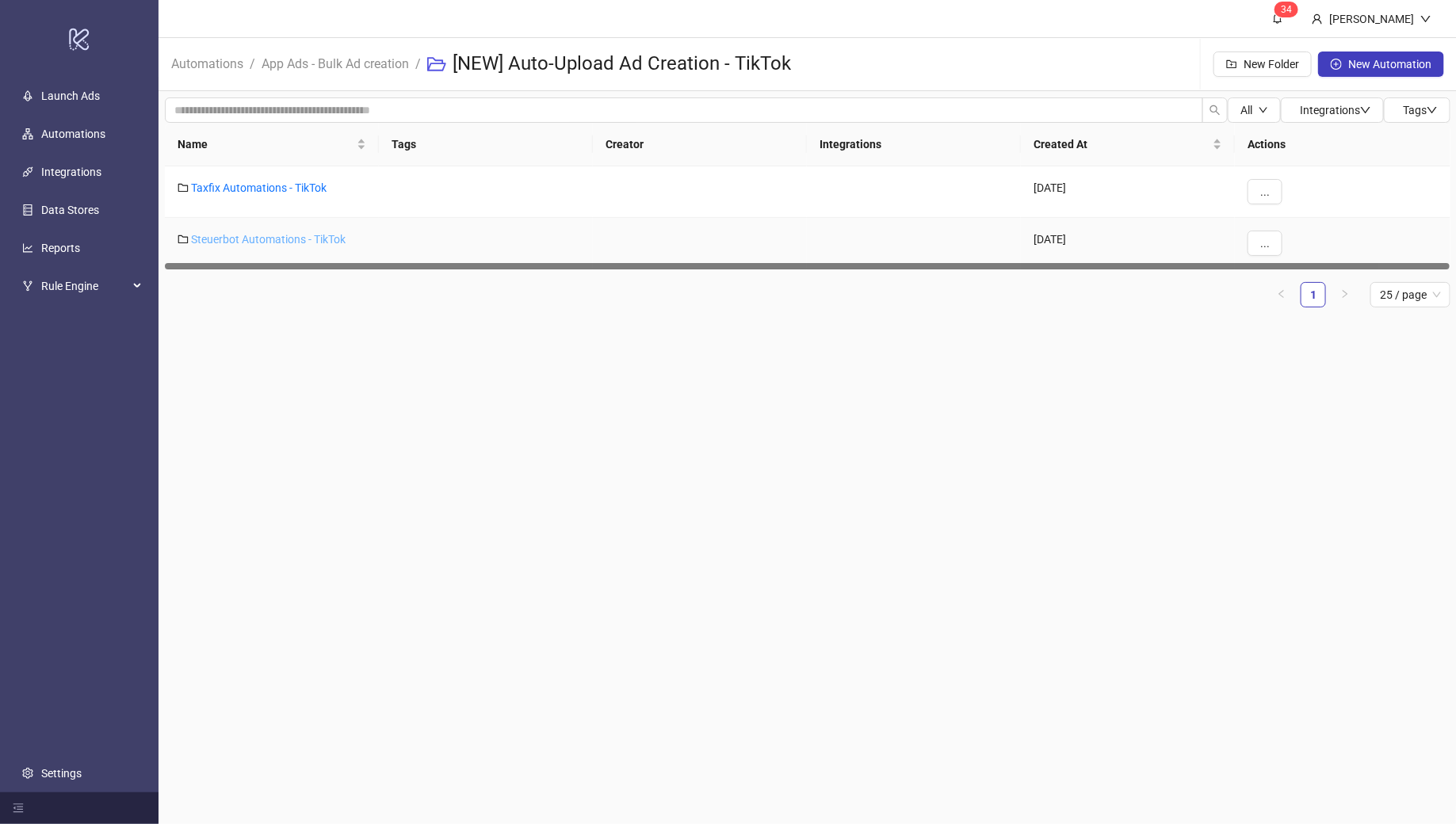
click at [279, 234] on link "Steuerbot Automations - TikTok" at bounding box center [268, 239] width 154 height 12
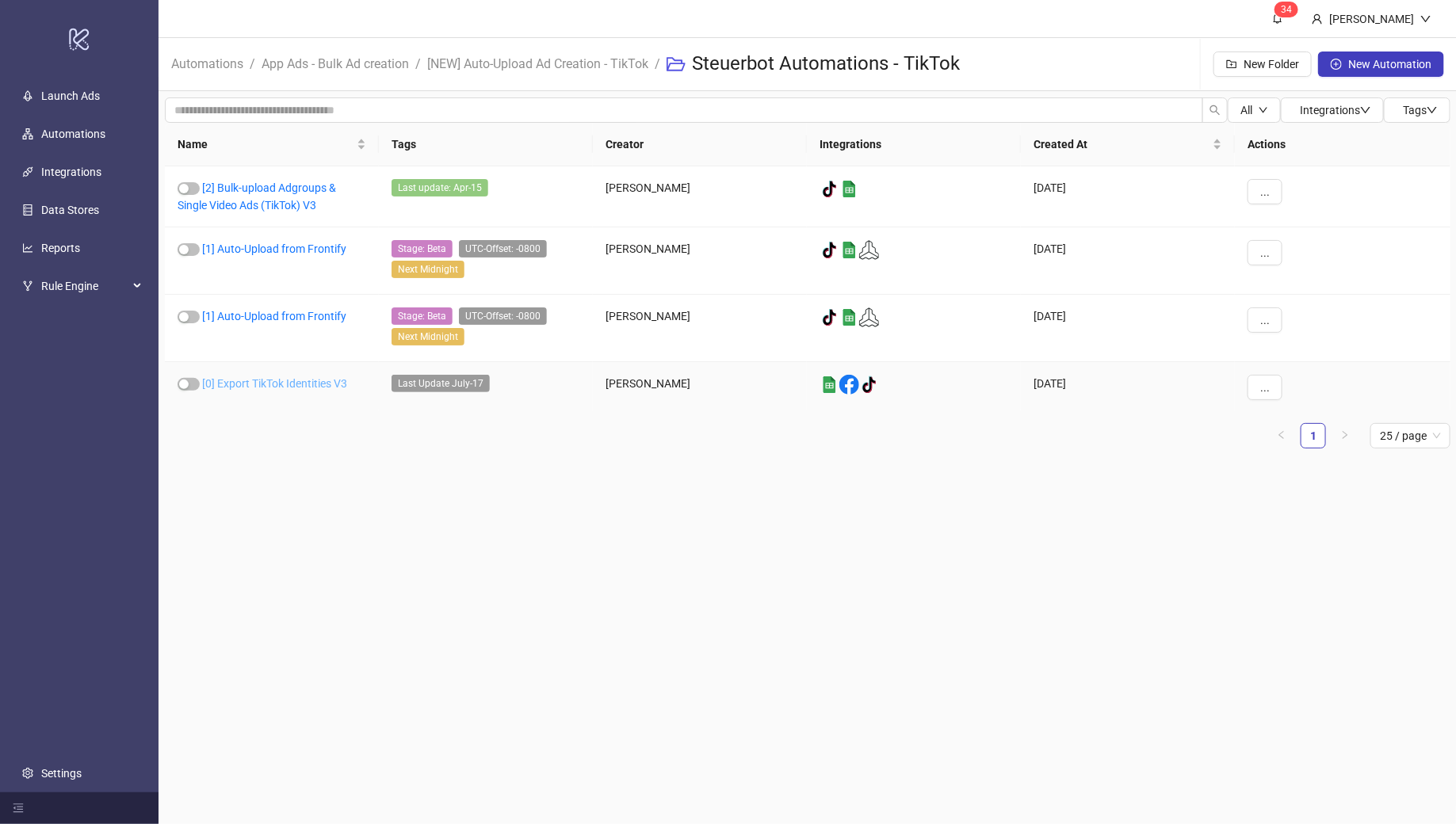
click at [266, 382] on link "[0] Export TikTok Identities V3" at bounding box center [274, 384] width 145 height 12
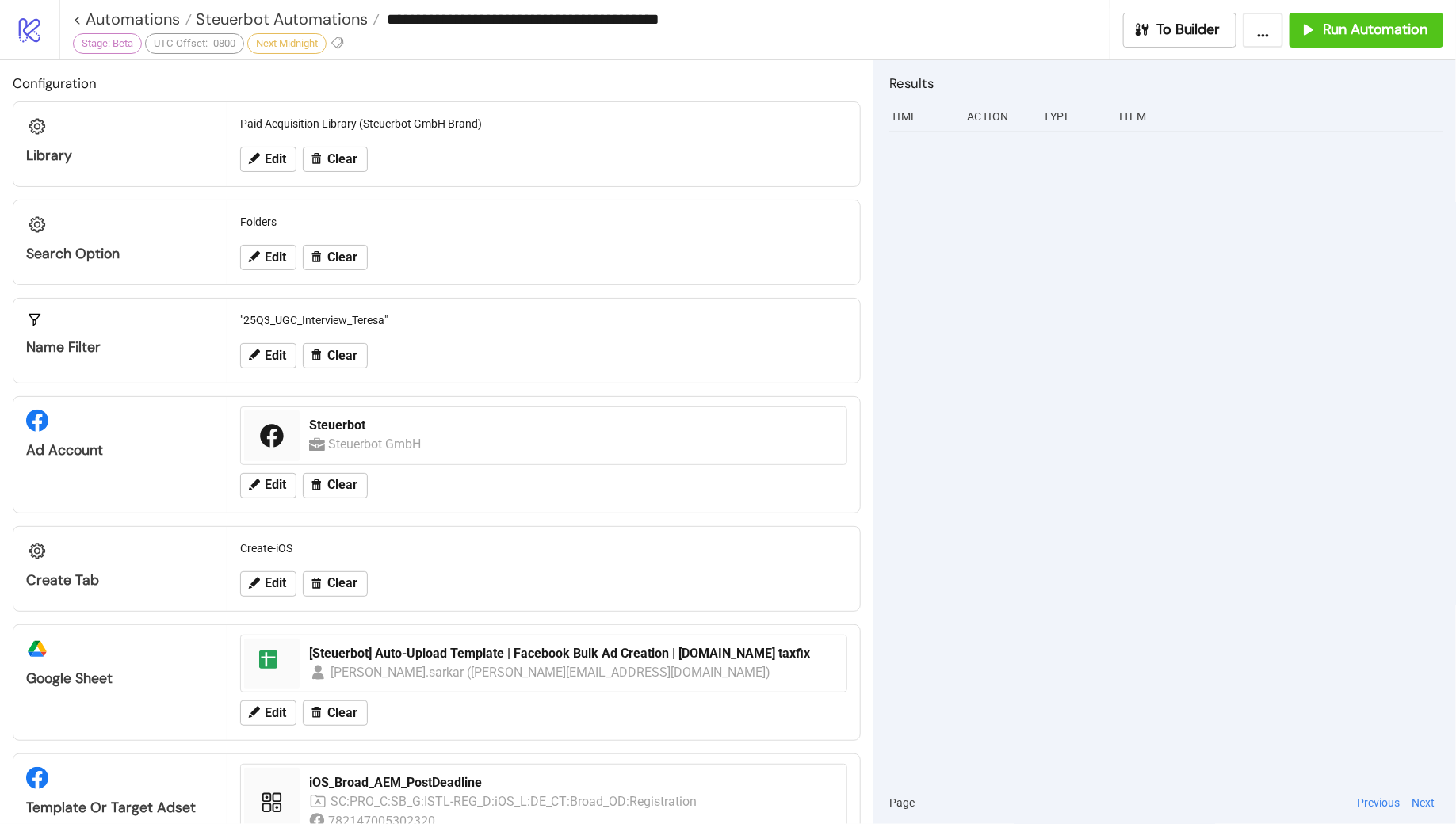
type input "**********"
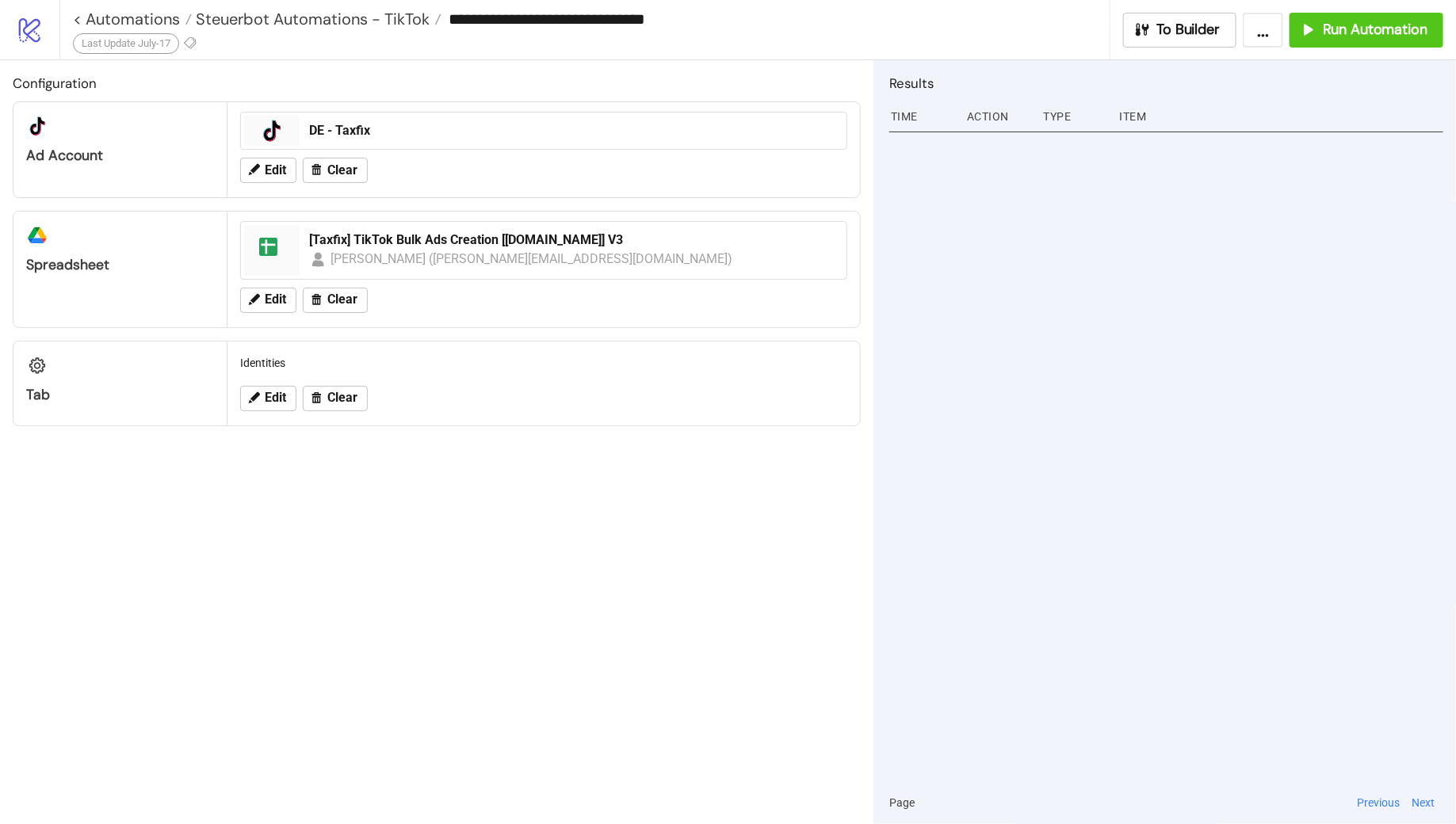
click at [368, 140] on div "DE - Taxfix" at bounding box center [573, 131] width 541 height 30
click at [270, 171] on span "Edit" at bounding box center [275, 170] width 21 height 14
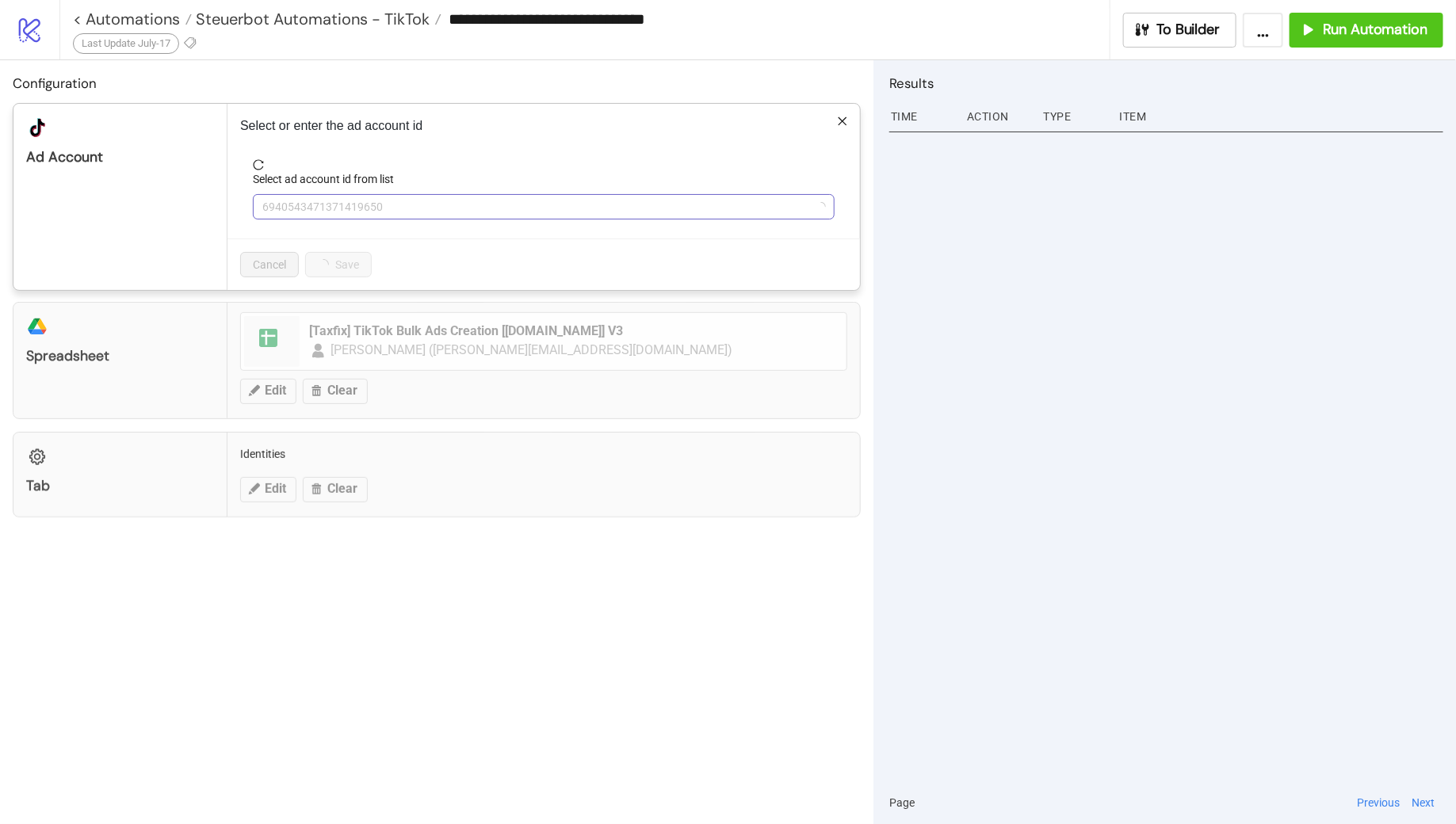
click at [404, 199] on span "6940543471371419650" at bounding box center [544, 206] width 563 height 24
click at [404, 199] on span "DE - Taxfix" at bounding box center [544, 206] width 563 height 24
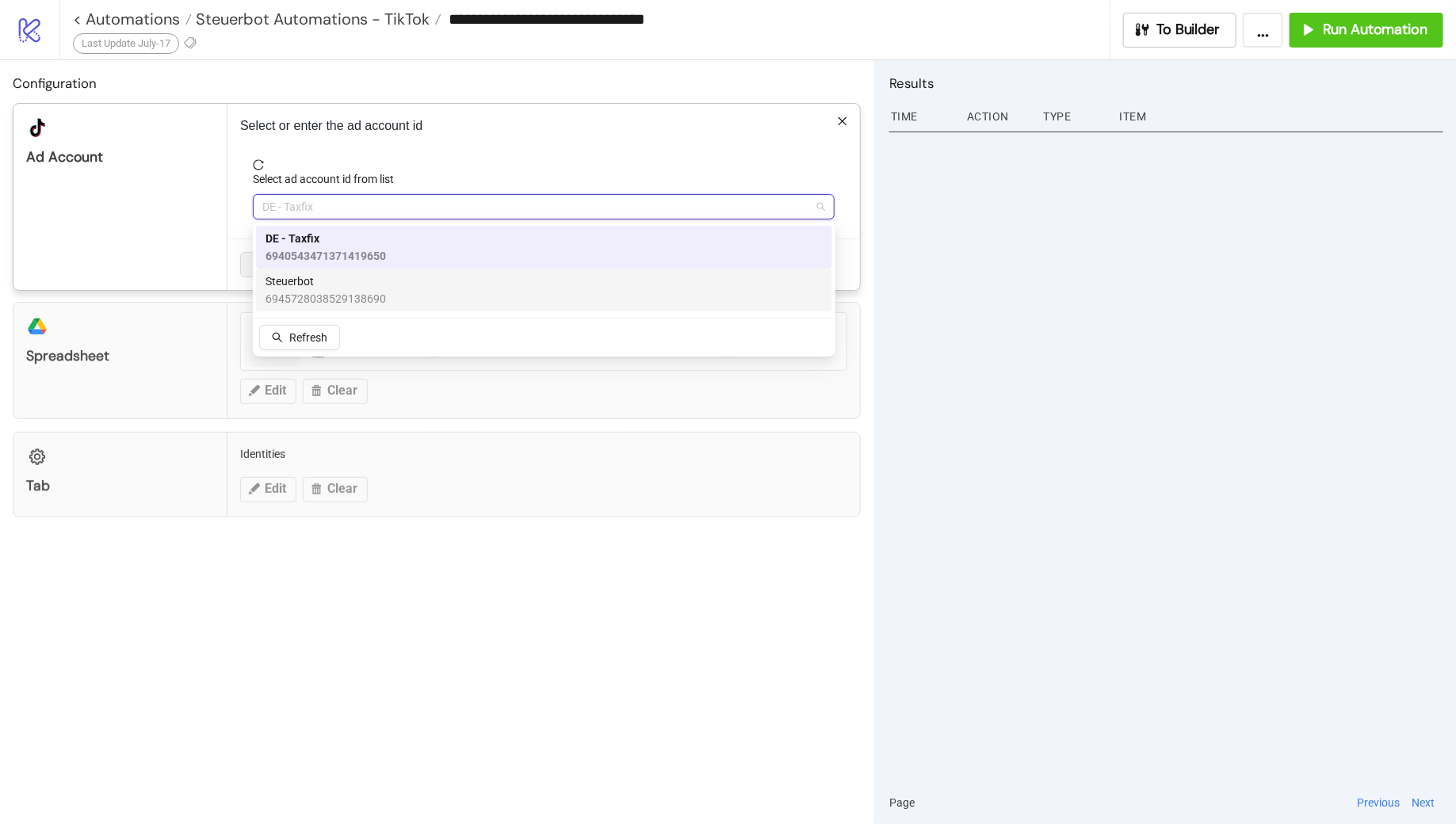
click at [359, 287] on span "Steuerbot" at bounding box center [326, 281] width 121 height 18
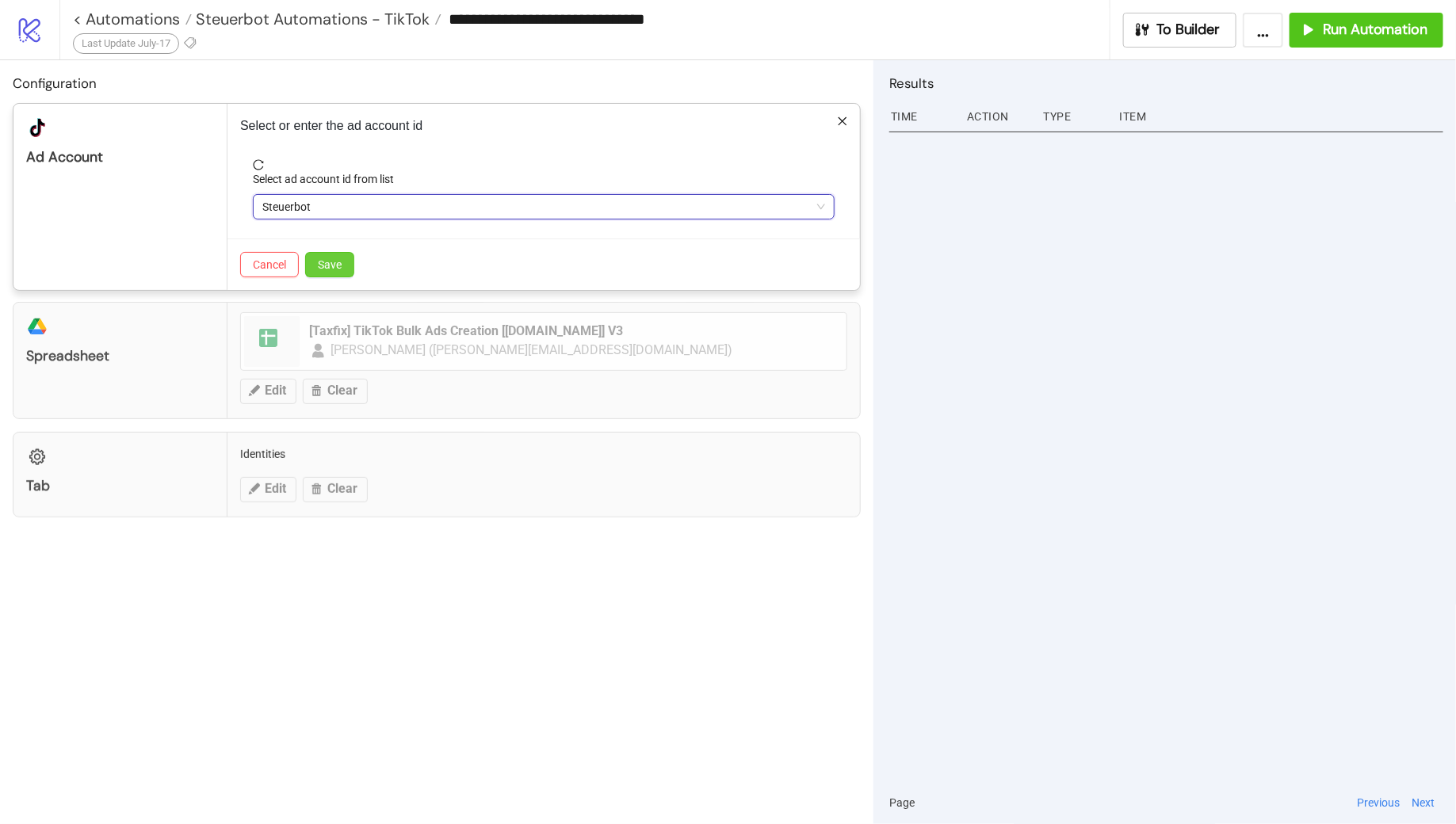
click at [334, 261] on span "Save" at bounding box center [329, 265] width 24 height 12
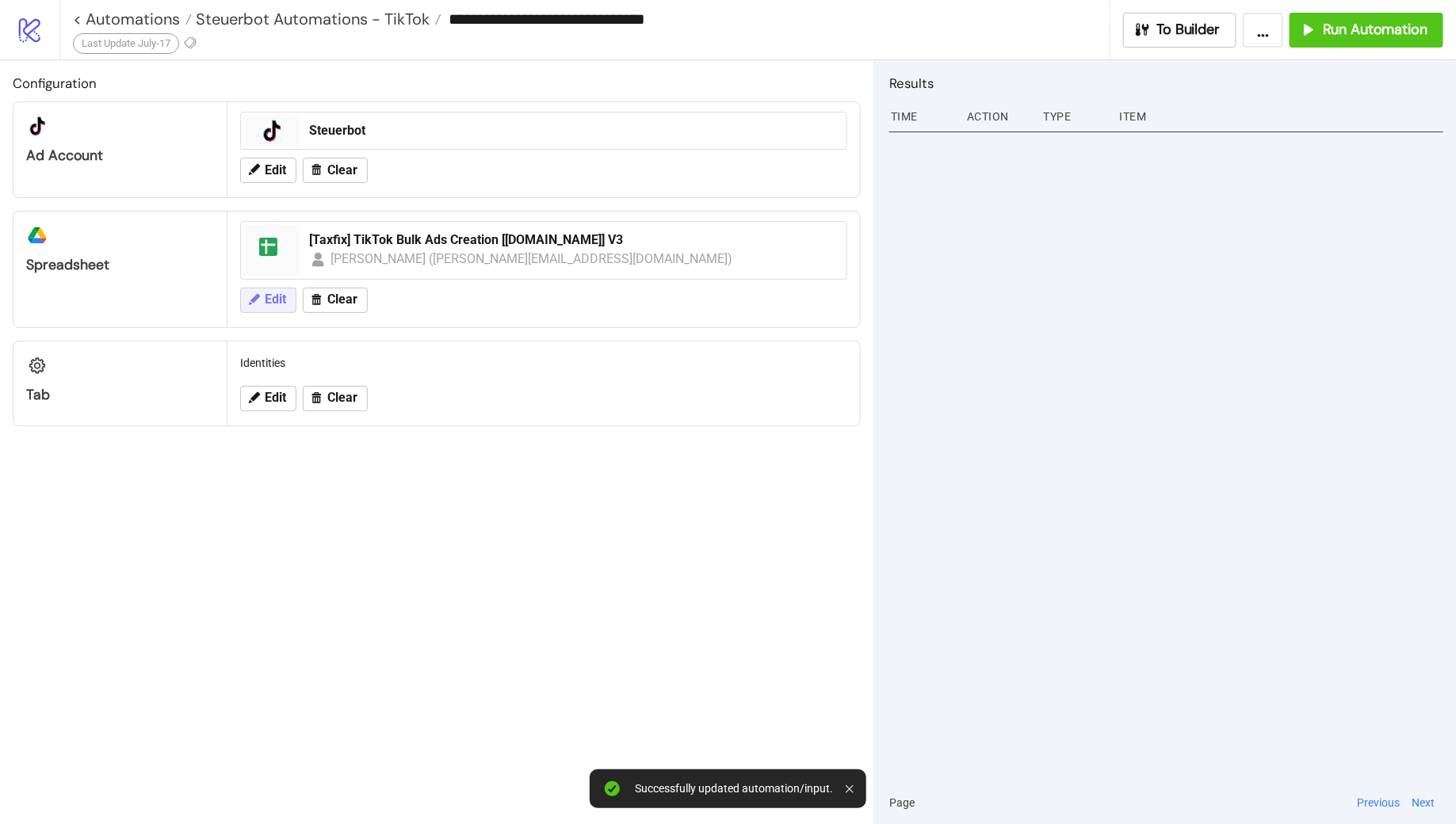
click at [270, 293] on span "Edit" at bounding box center [275, 300] width 21 height 14
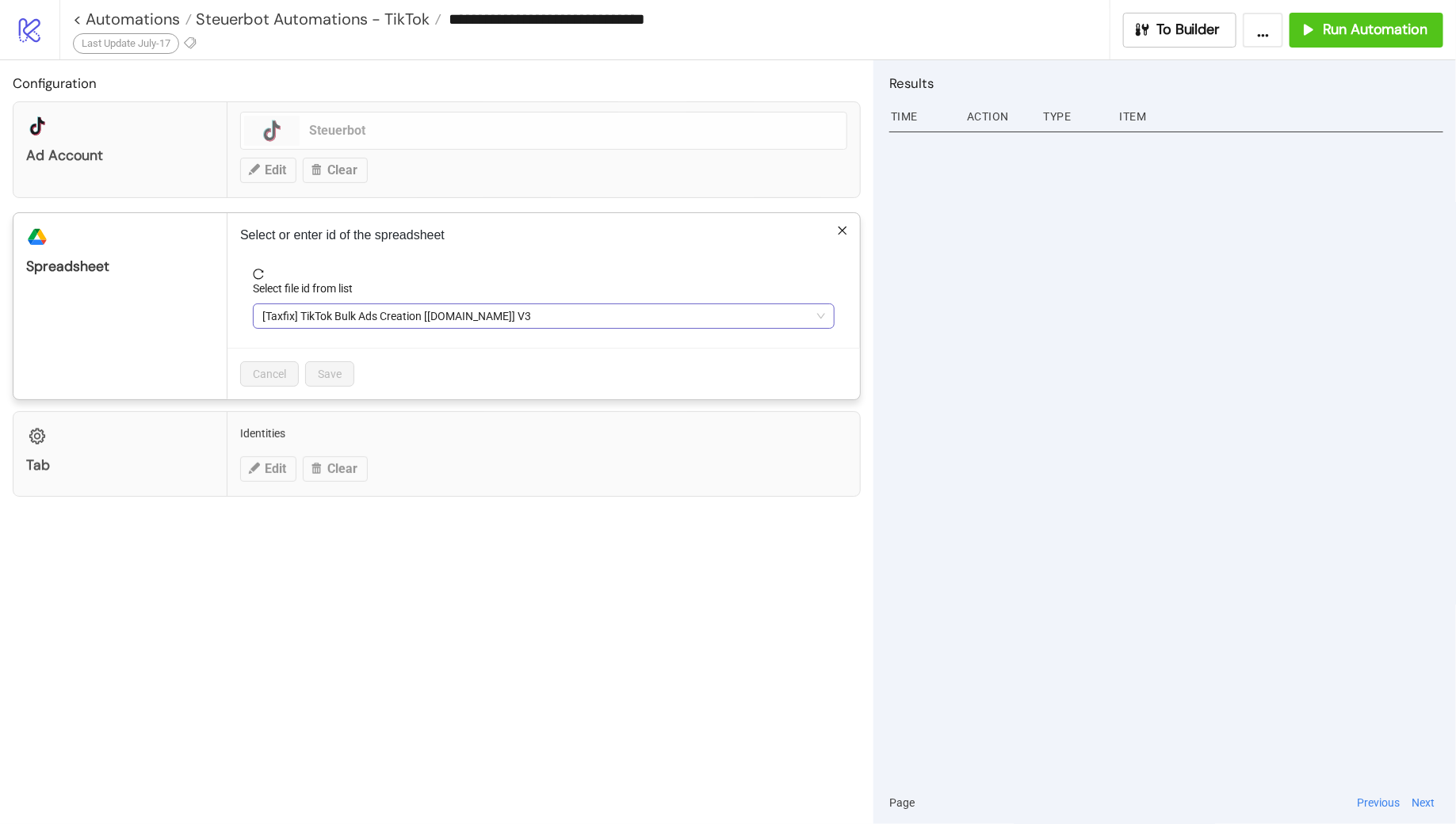
click at [492, 313] on span "[Taxfix] TikTok Bulk Ads Creation [[DOMAIN_NAME]] V3" at bounding box center [544, 316] width 563 height 24
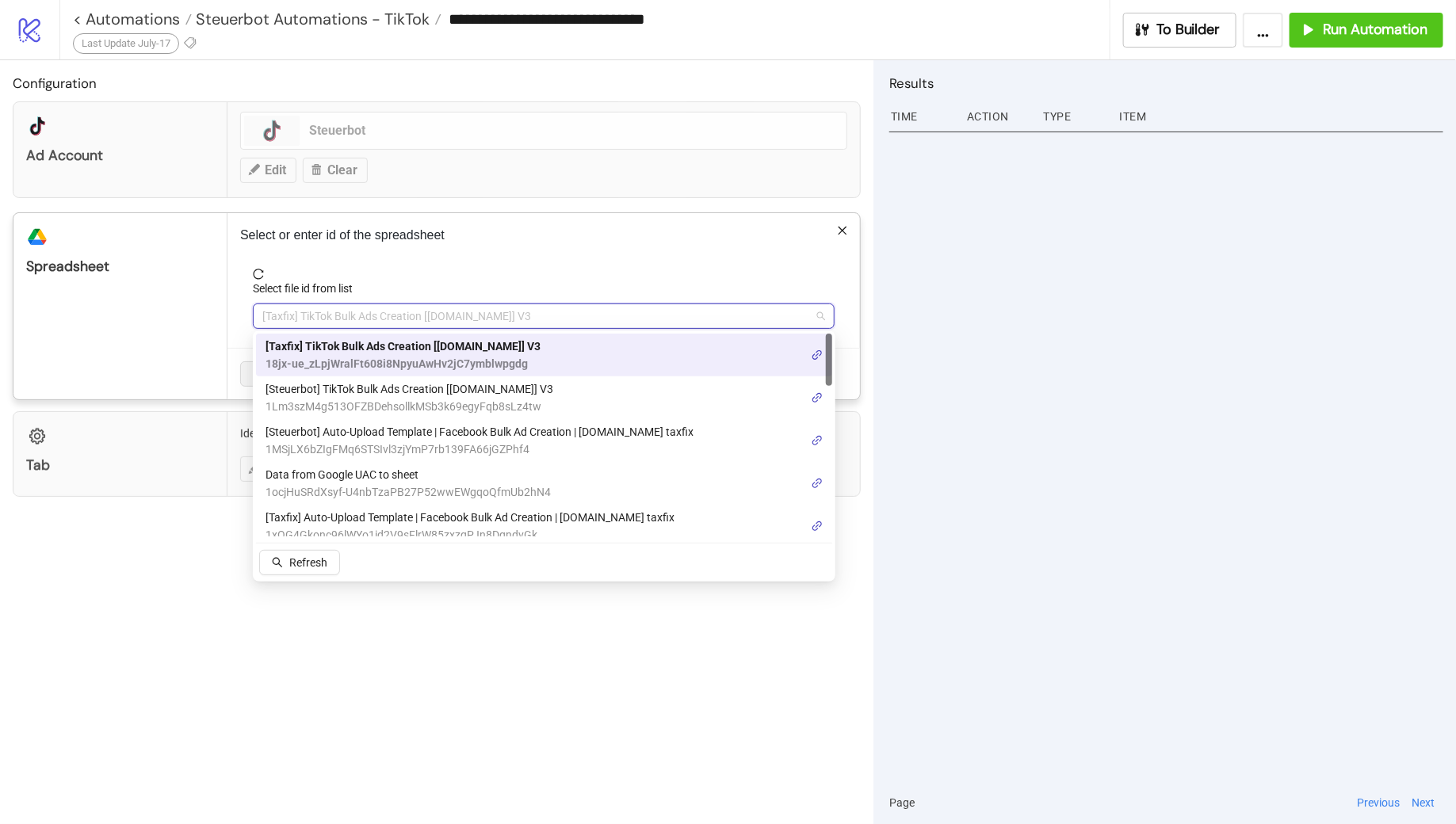
paste input "**********"
type input "**********"
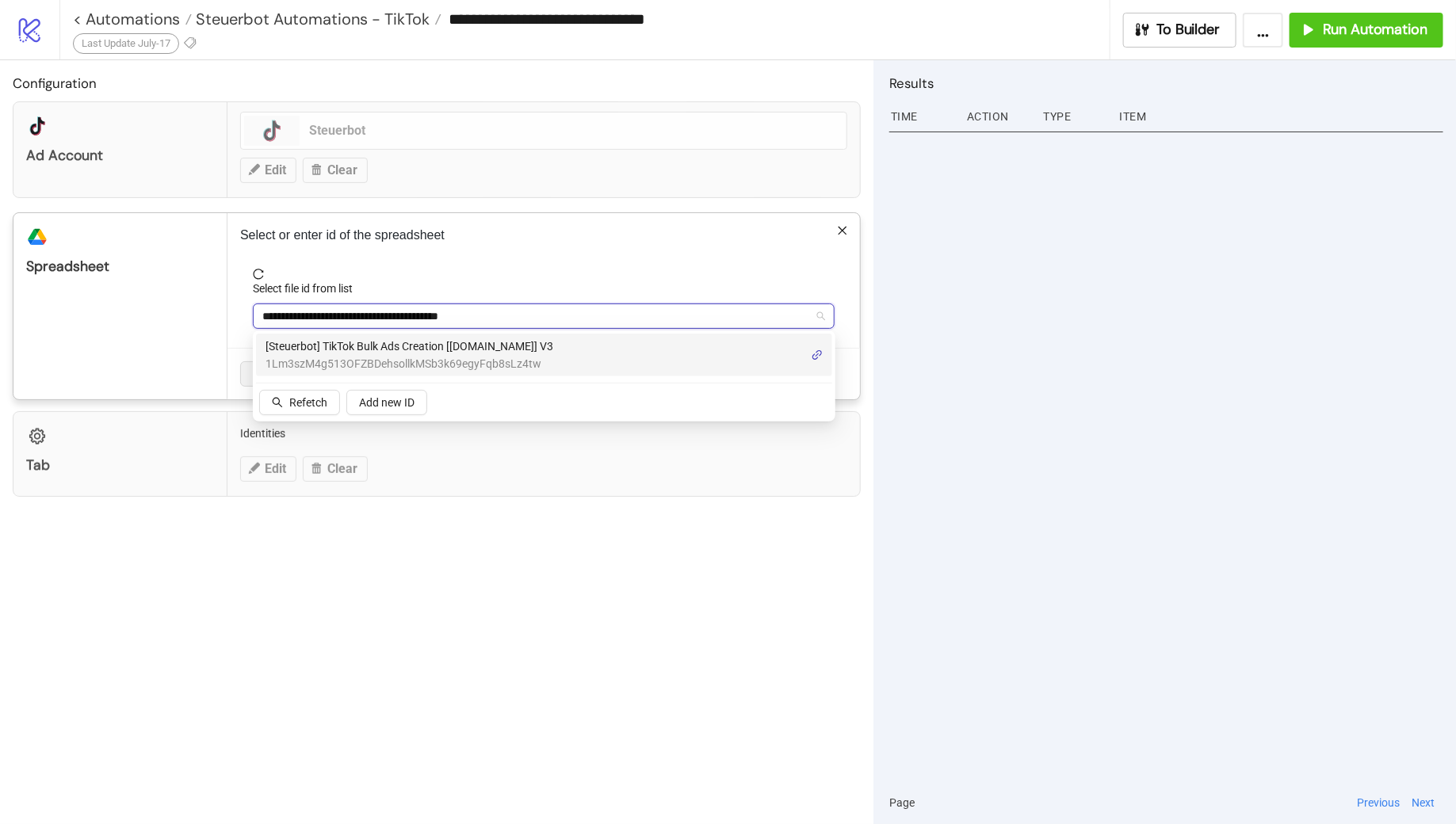
click at [497, 358] on span "1Lm3szM4g513OFZBDehsollkMSb3k69egyFqb8sLz4tw" at bounding box center [409, 363] width 288 height 18
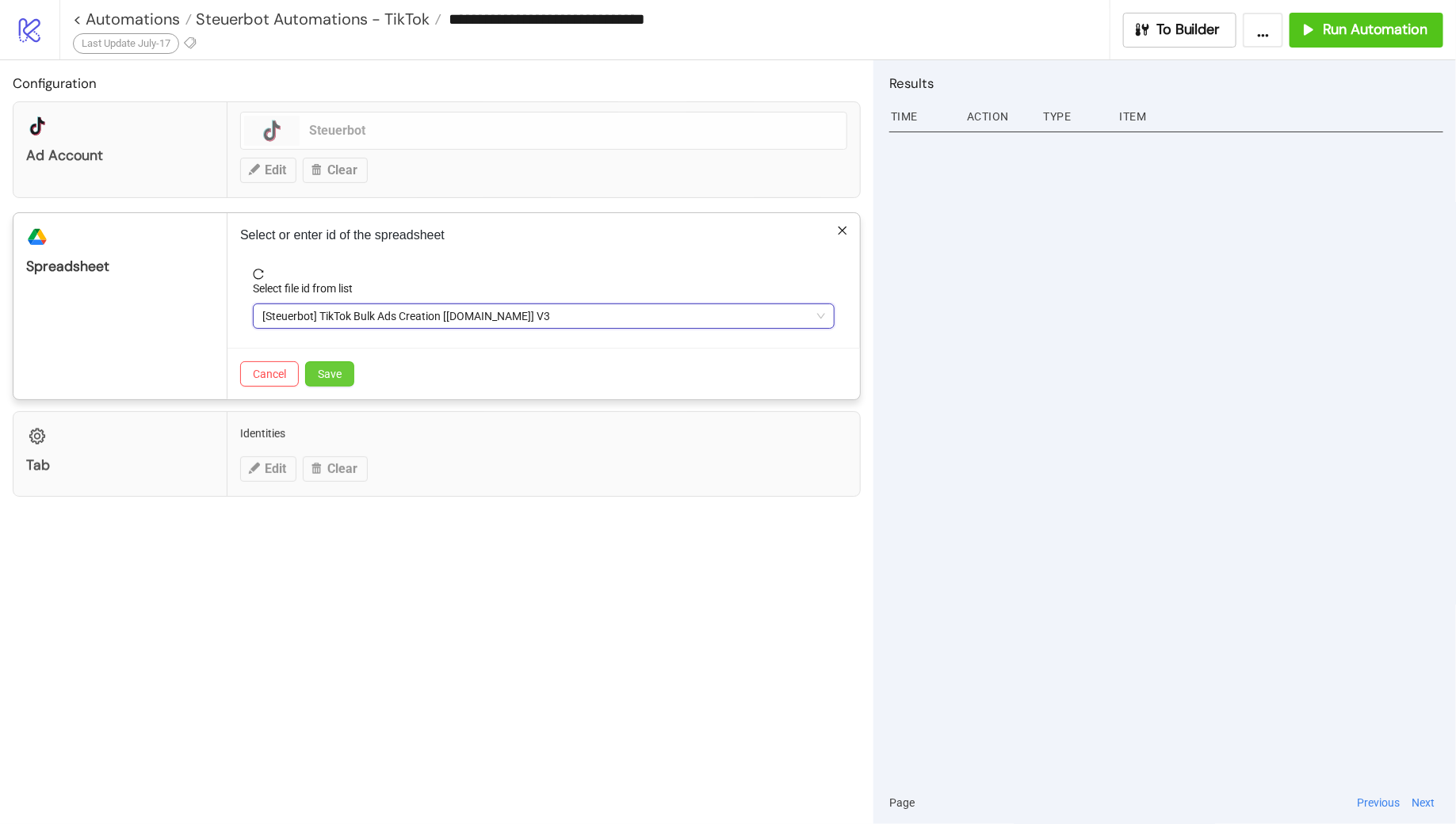
click at [334, 369] on span "Save" at bounding box center [329, 374] width 24 height 12
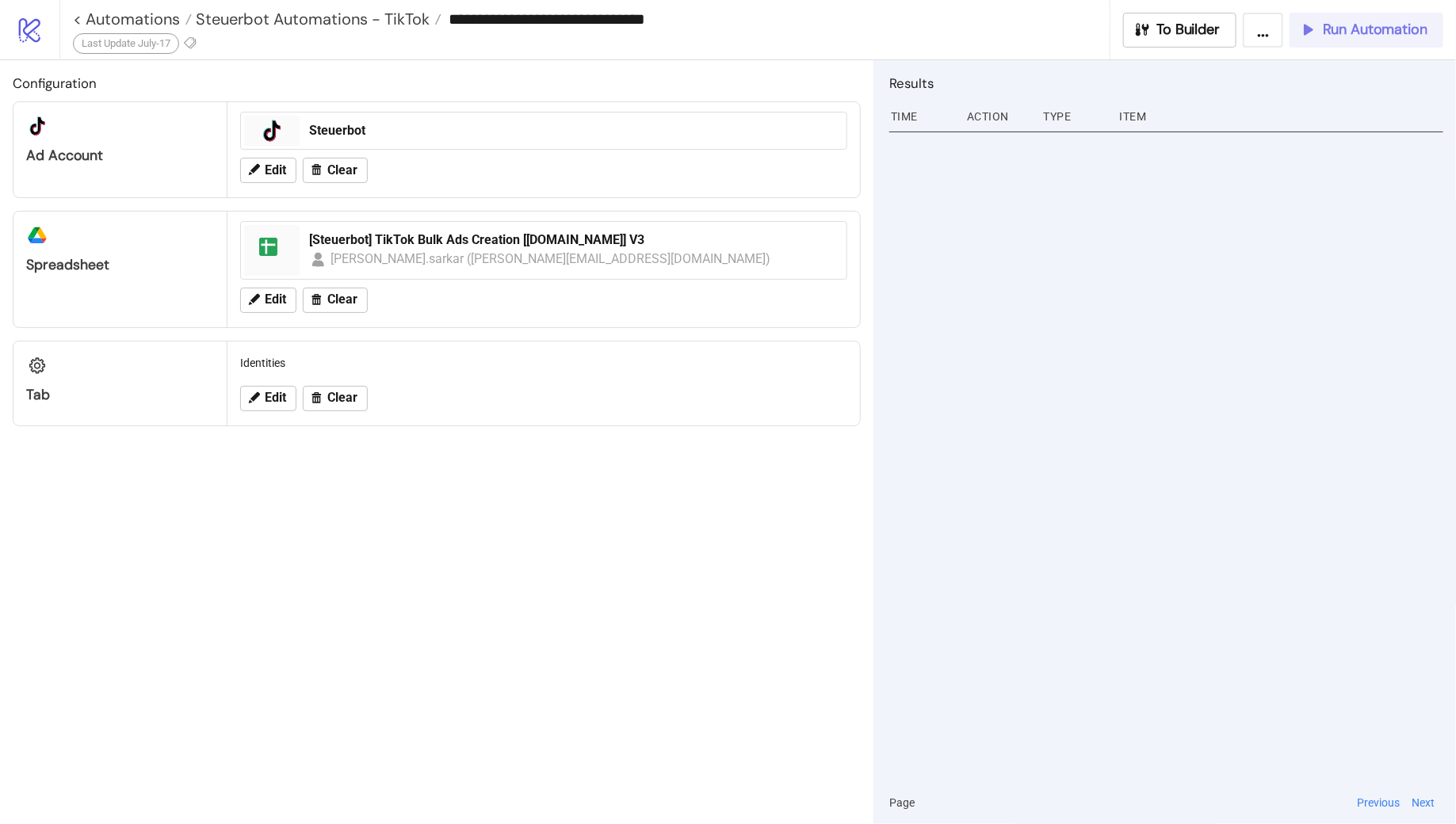
click at [1321, 35] on div "Run Automation" at bounding box center [1363, 29] width 129 height 19
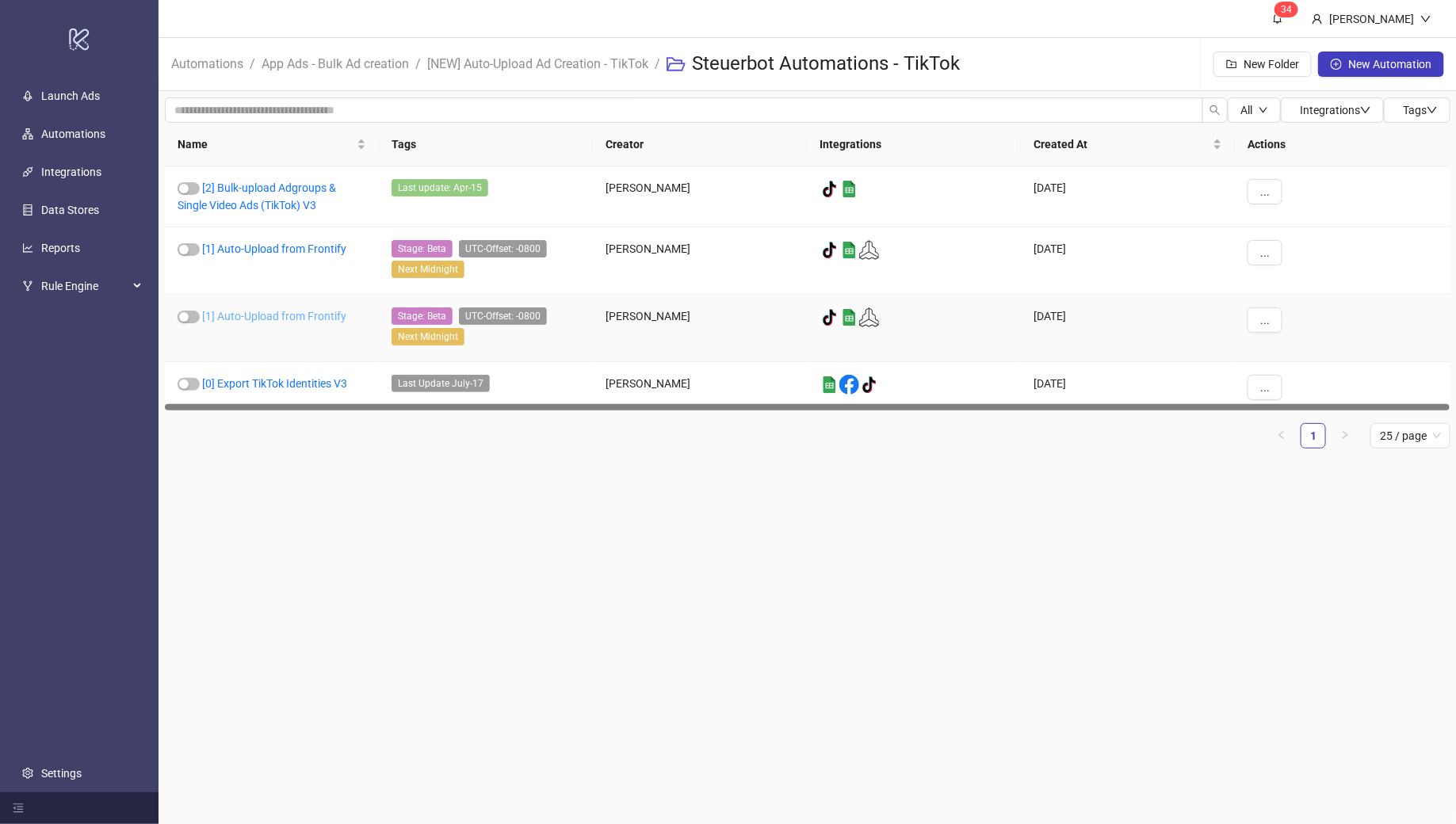
click at [270, 316] on link "[1] Auto-Upload from Frontify" at bounding box center [274, 316] width 145 height 12
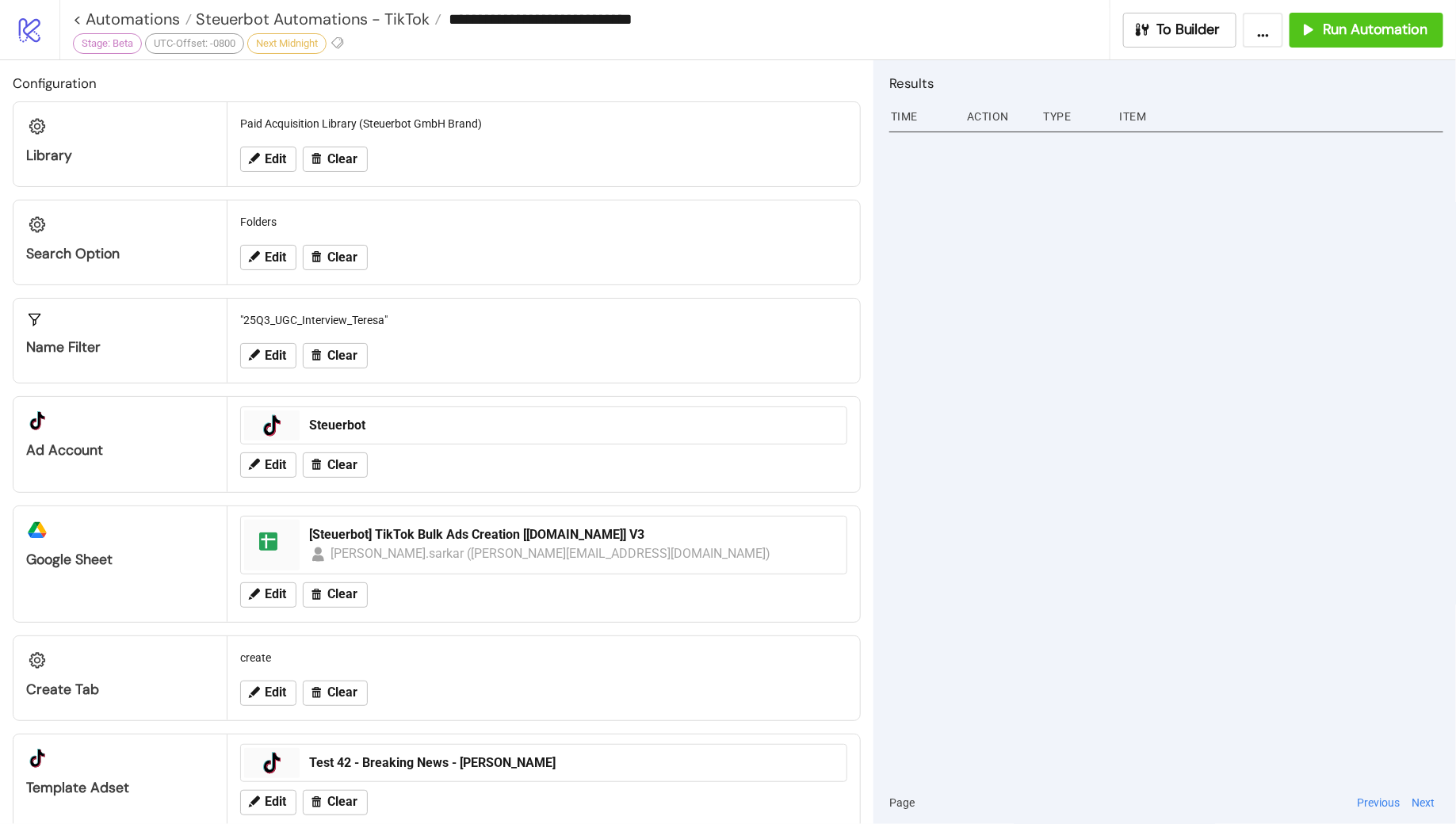
click at [663, 23] on input "**********" at bounding box center [775, 19] width 667 height 24
type input "**********"
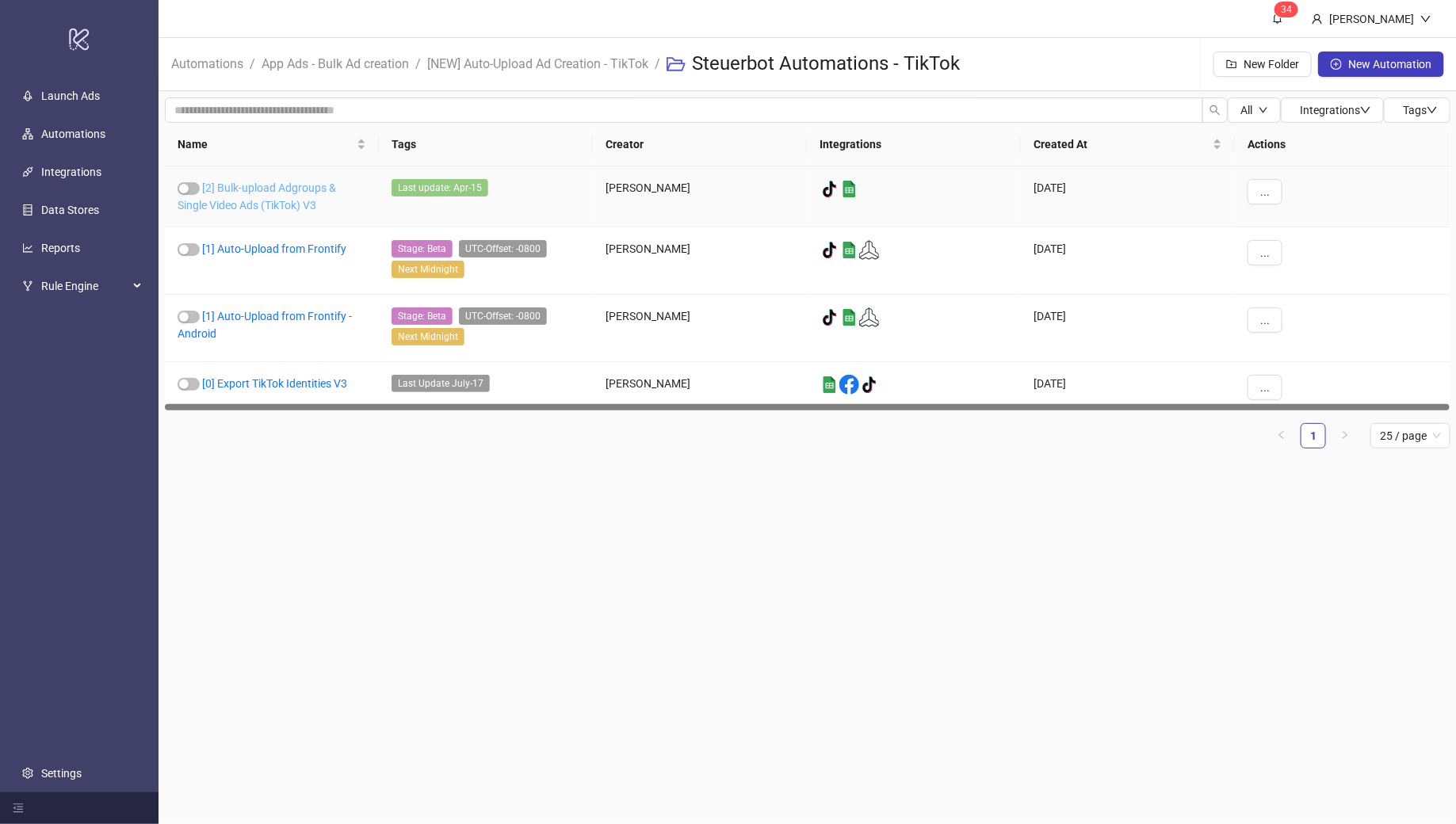
click at [268, 187] on link "[2] Bulk-upload Adgroups & Single Video Ads (TikTok) V3" at bounding box center [257, 197] width 159 height 30
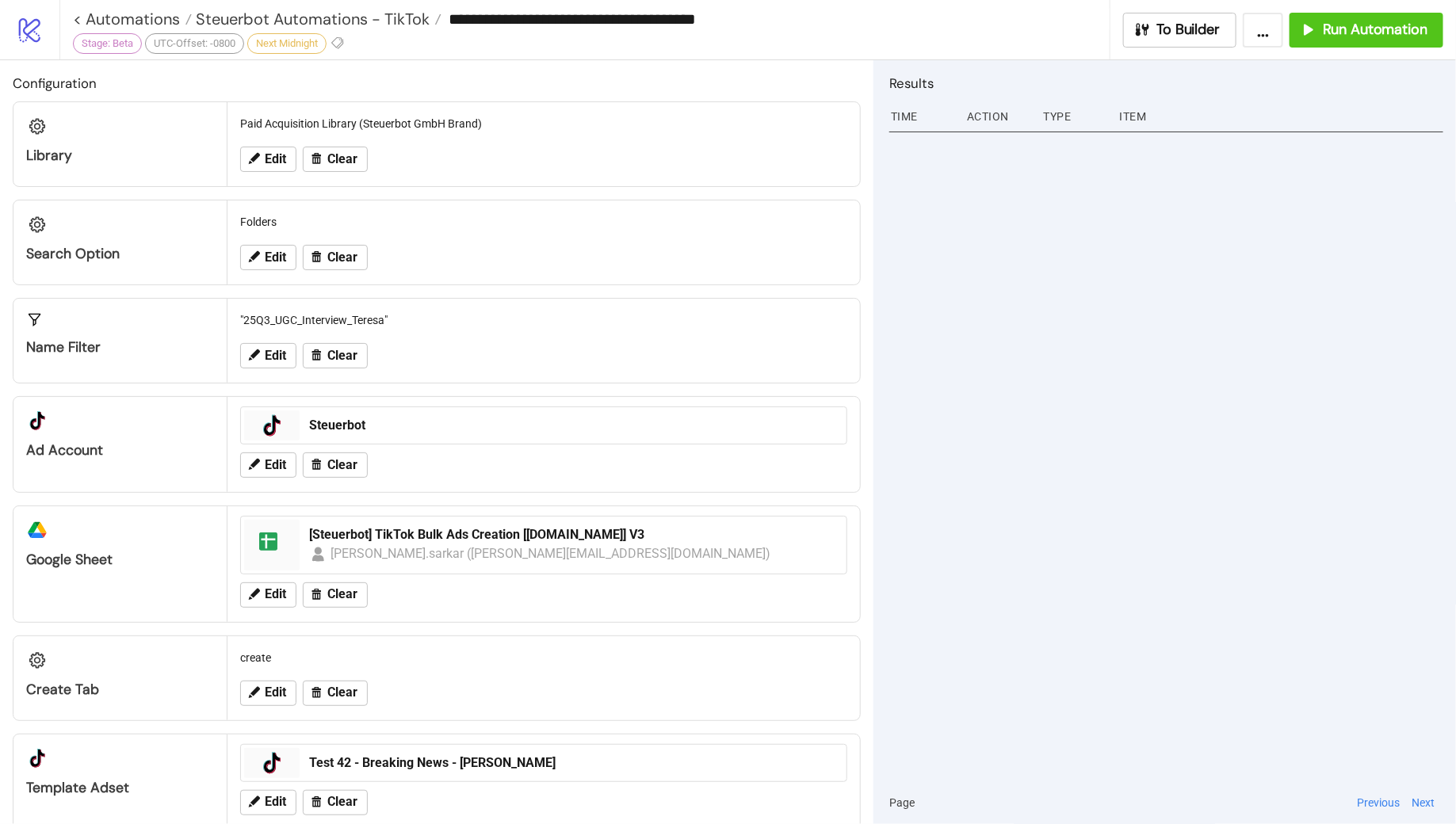
type input "**********"
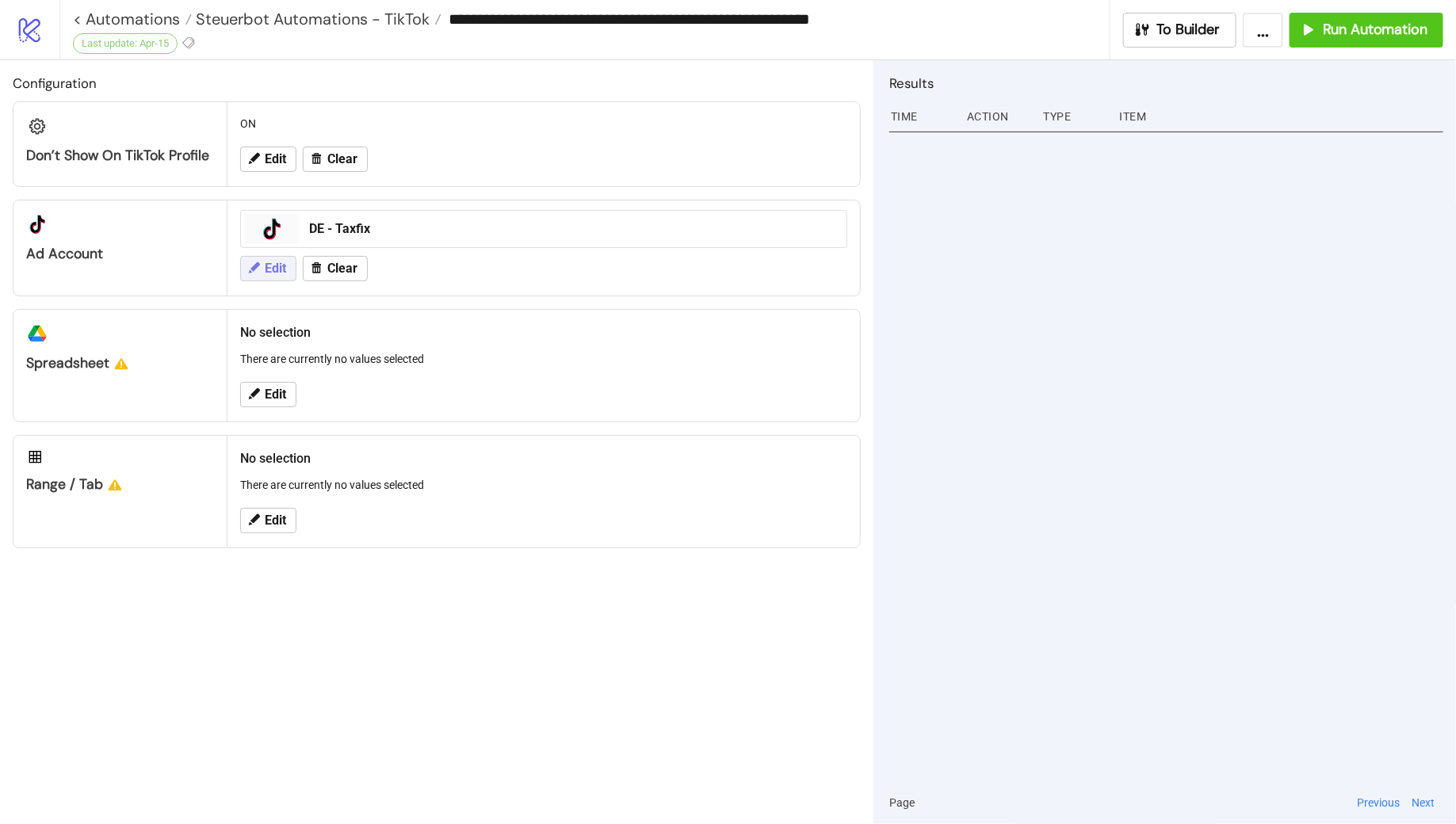
click at [269, 268] on span "Edit" at bounding box center [275, 268] width 21 height 14
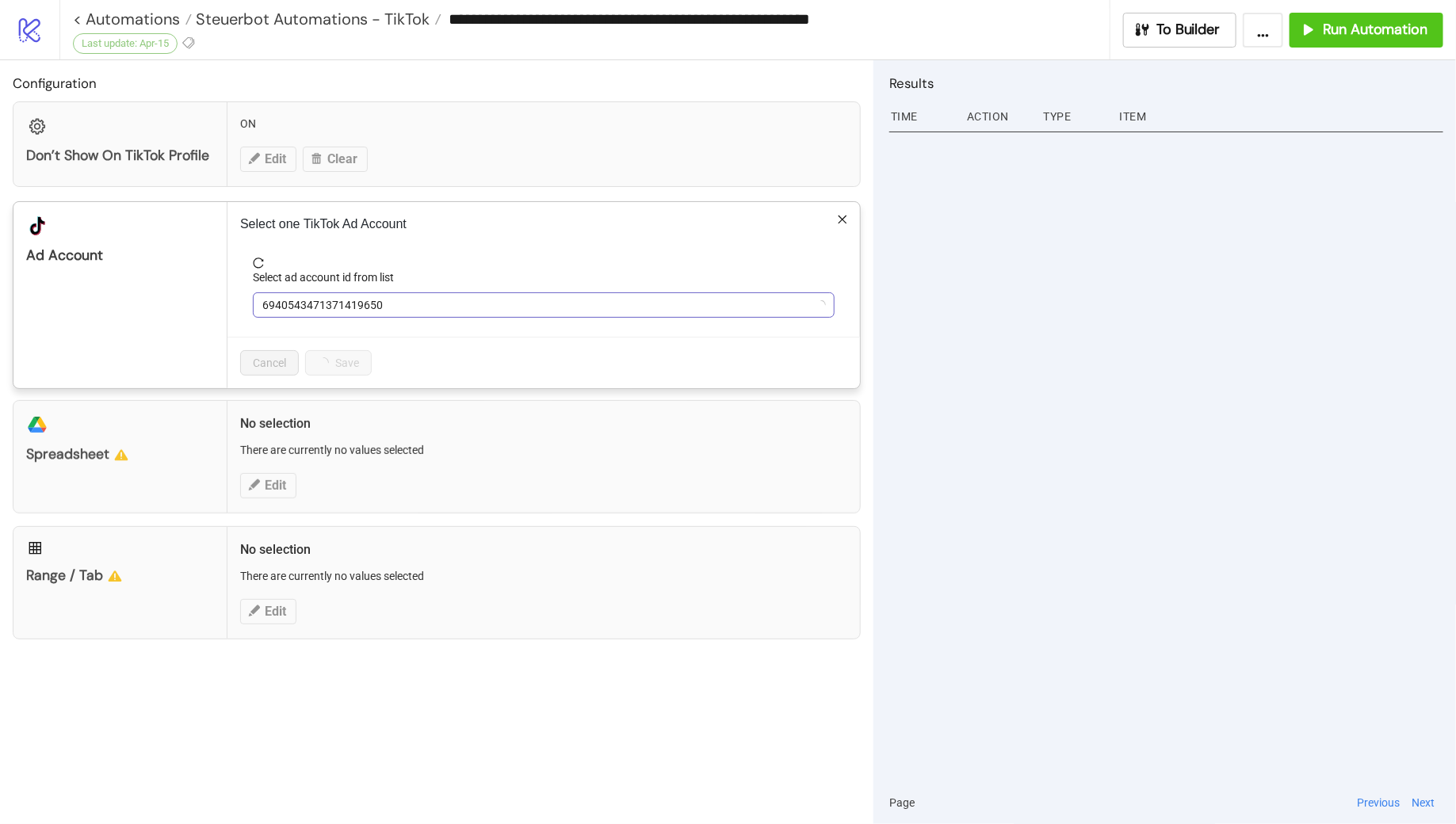
click at [423, 307] on span "6940543471371419650" at bounding box center [544, 304] width 563 height 24
click at [423, 307] on span "DE - Taxfix" at bounding box center [544, 304] width 563 height 24
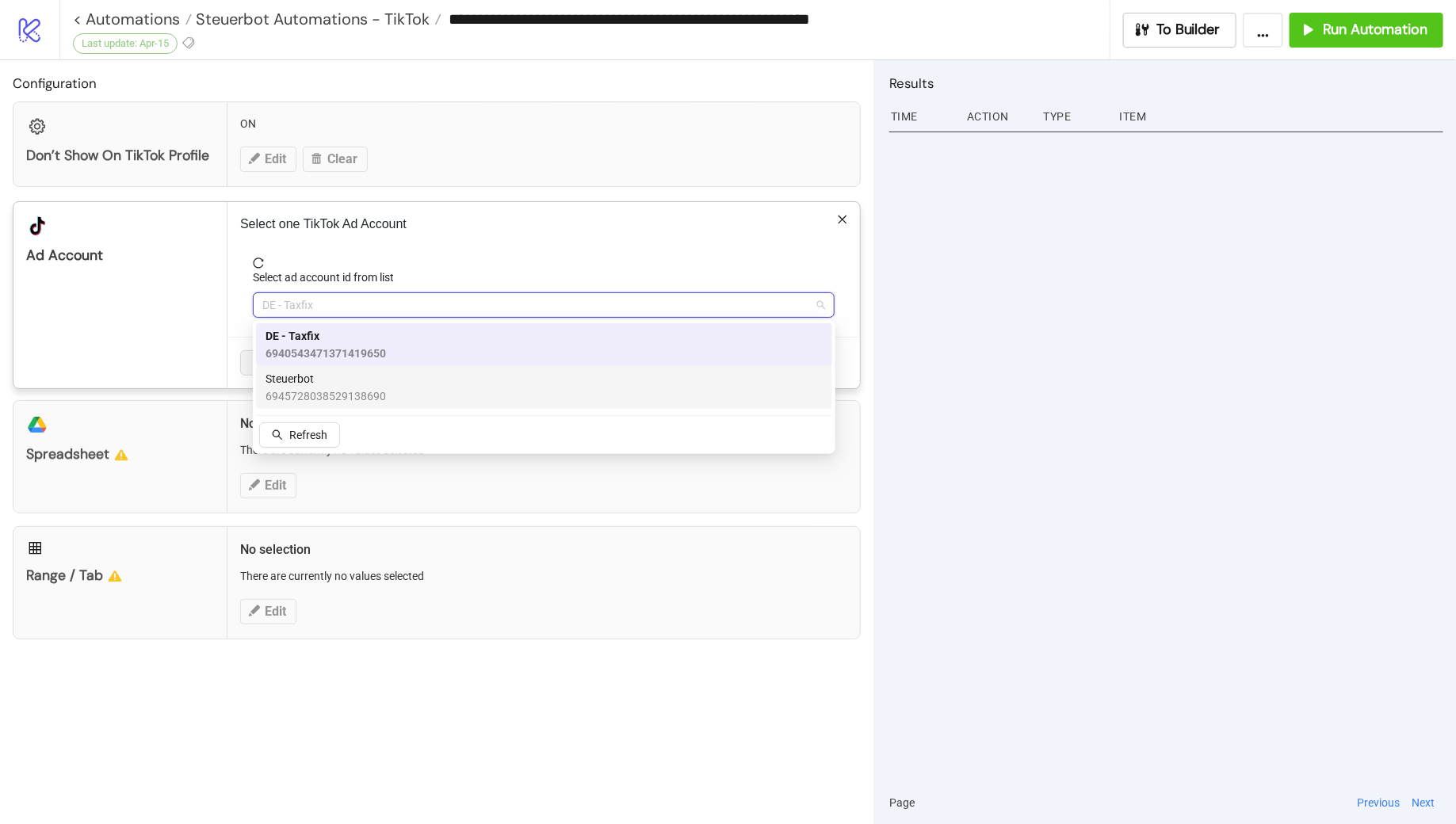
click at [366, 387] on span "6945728038529138690" at bounding box center [326, 396] width 121 height 18
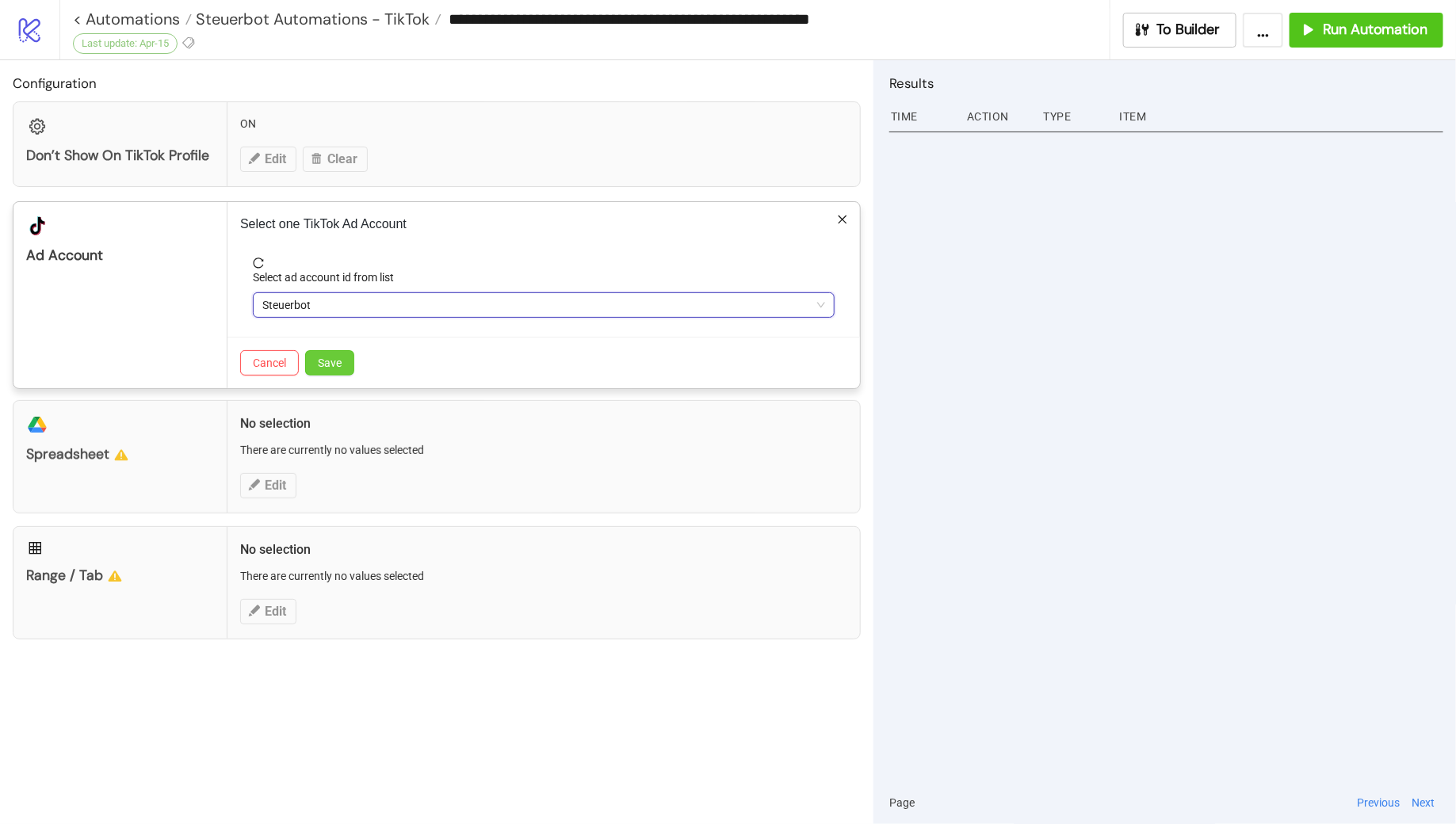
click at [336, 363] on span "Save" at bounding box center [329, 363] width 24 height 12
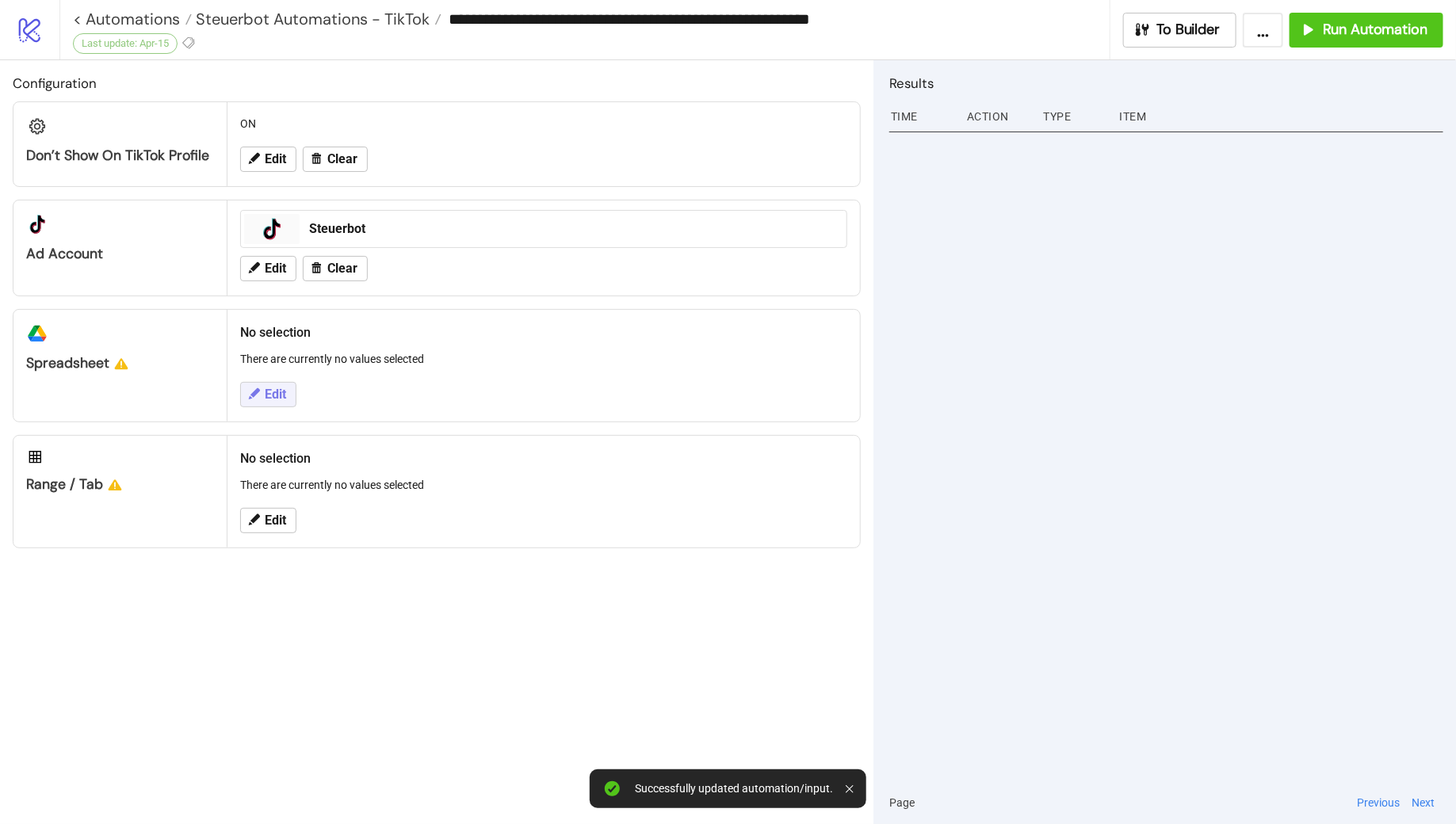
click at [260, 393] on icon at bounding box center [253, 393] width 14 height 14
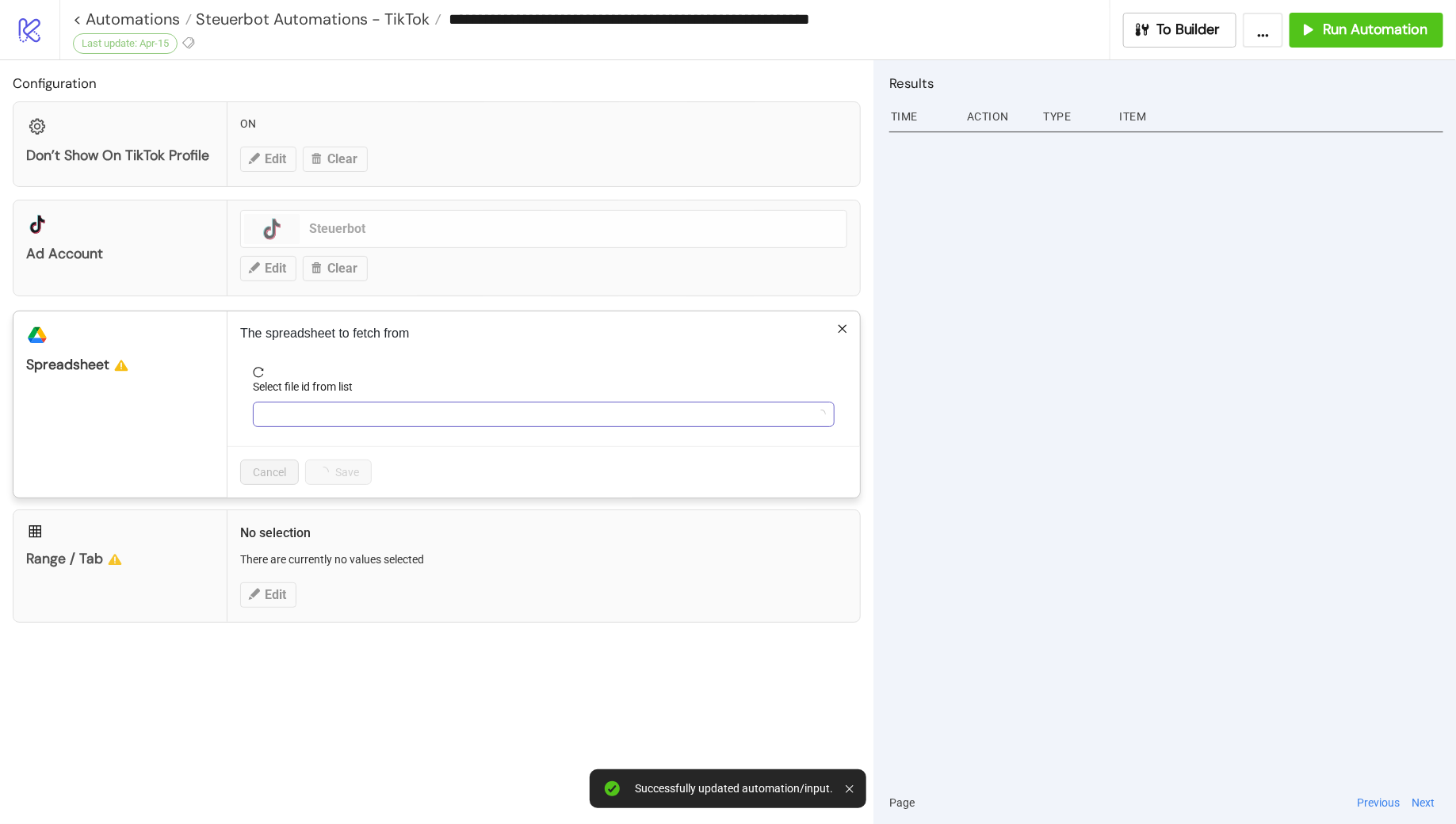
click at [311, 410] on input "Select file id from list" at bounding box center [537, 414] width 549 height 24
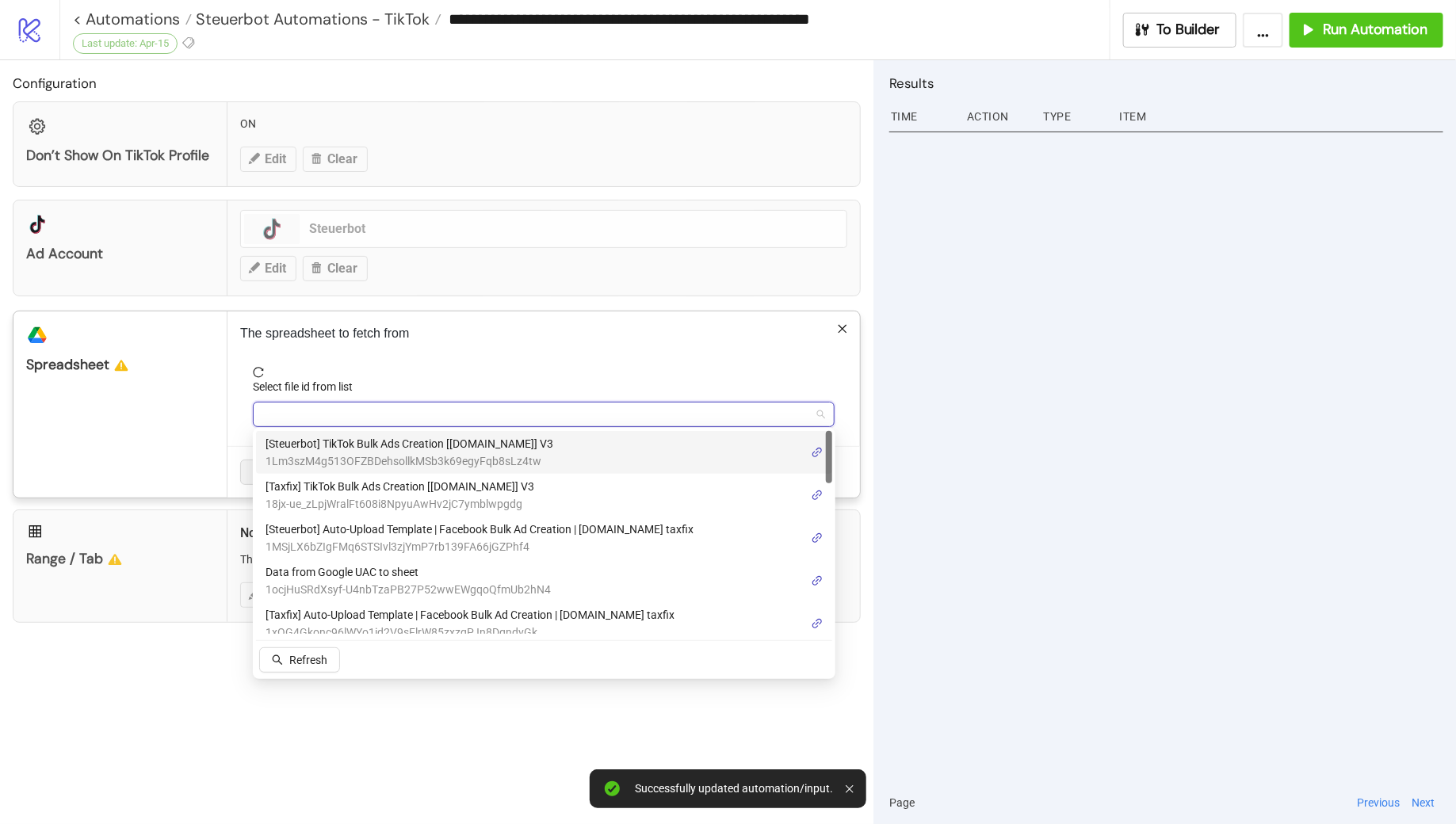
click at [396, 453] on span "1Lm3szM4g513OFZBDehsollkMSb3k69egyFqb8sLz4tw" at bounding box center [409, 461] width 288 height 18
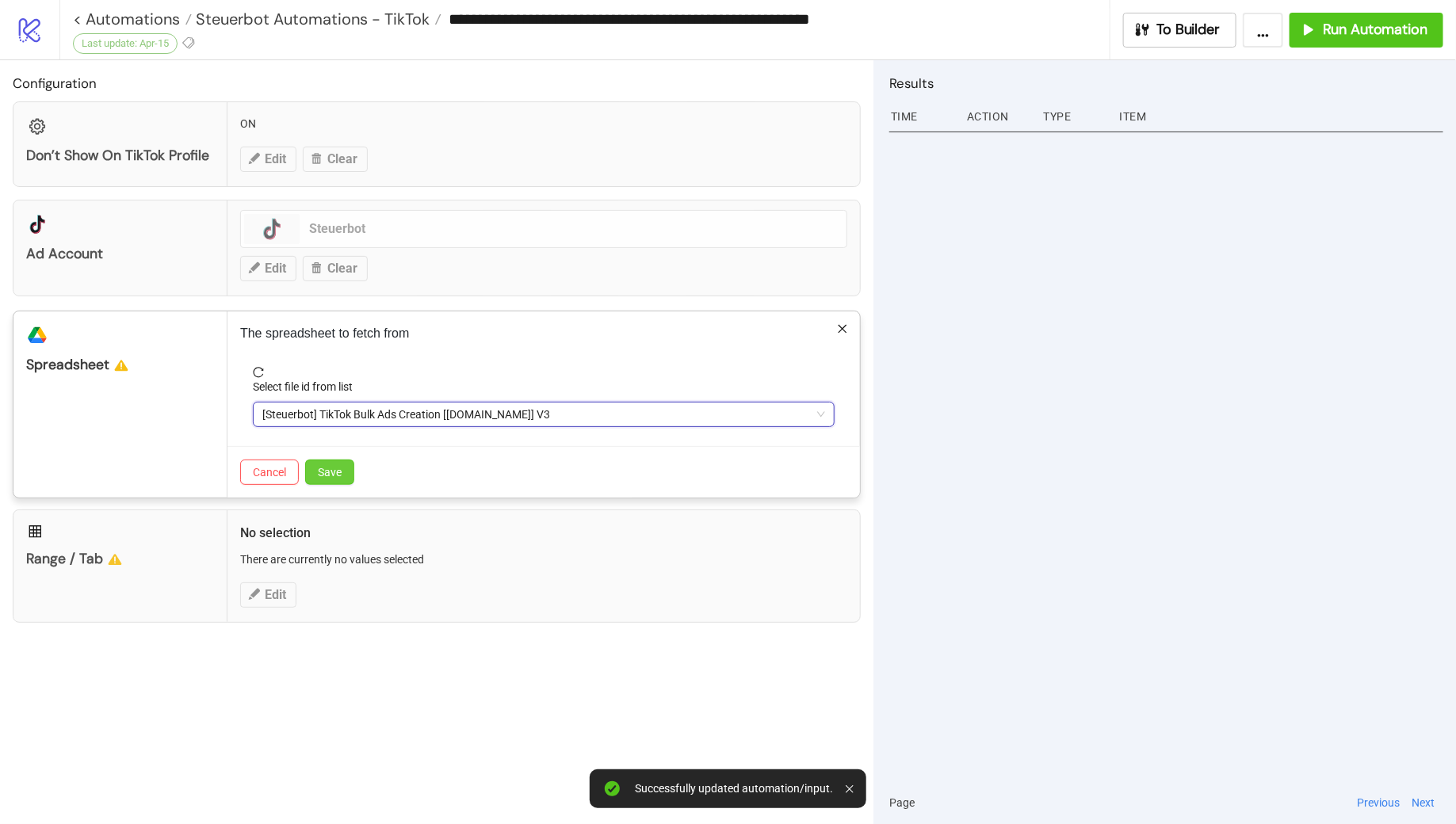
click at [315, 468] on button "Save" at bounding box center [330, 472] width 49 height 26
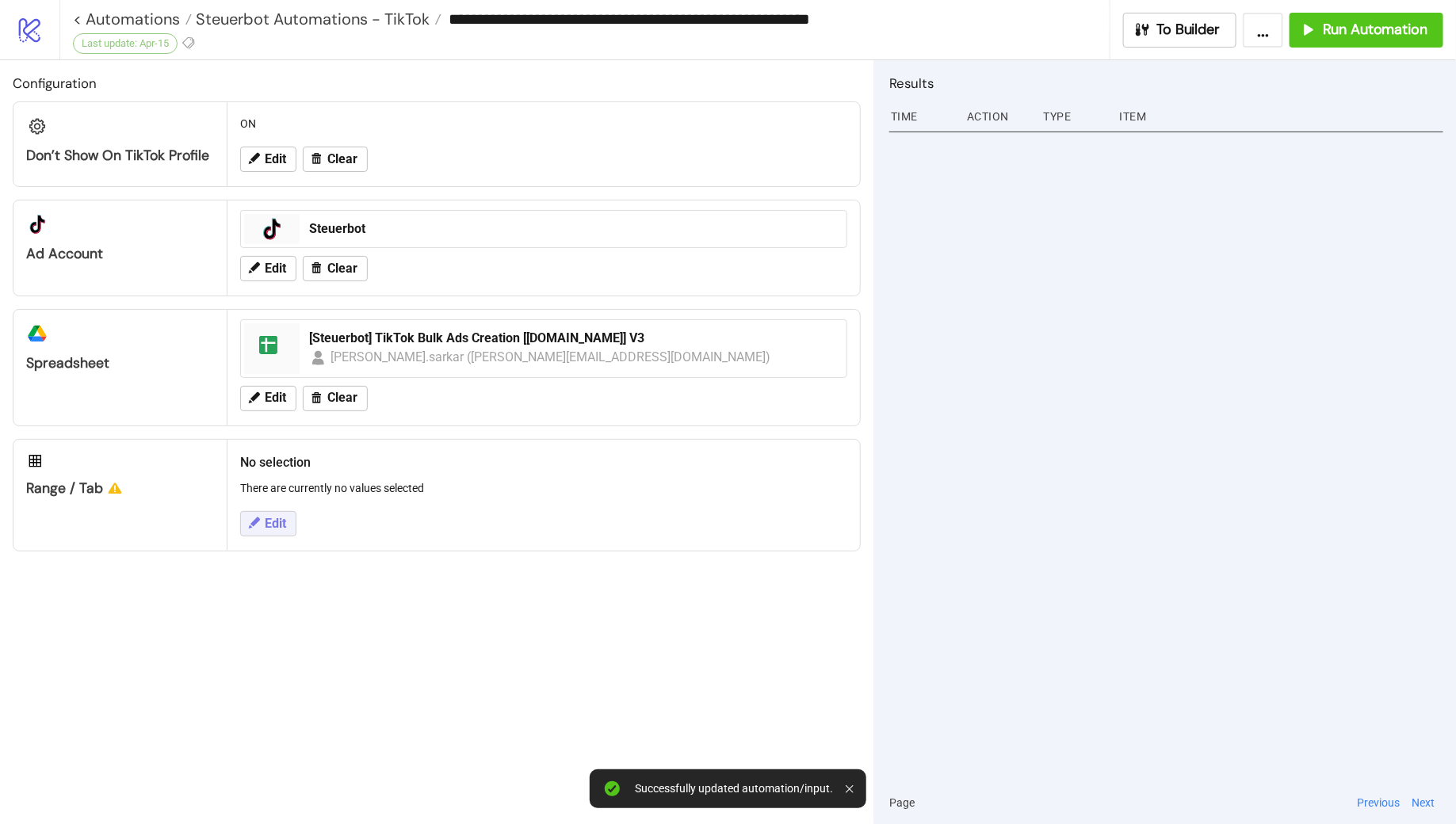
click at [261, 523] on button "Edit" at bounding box center [268, 523] width 56 height 26
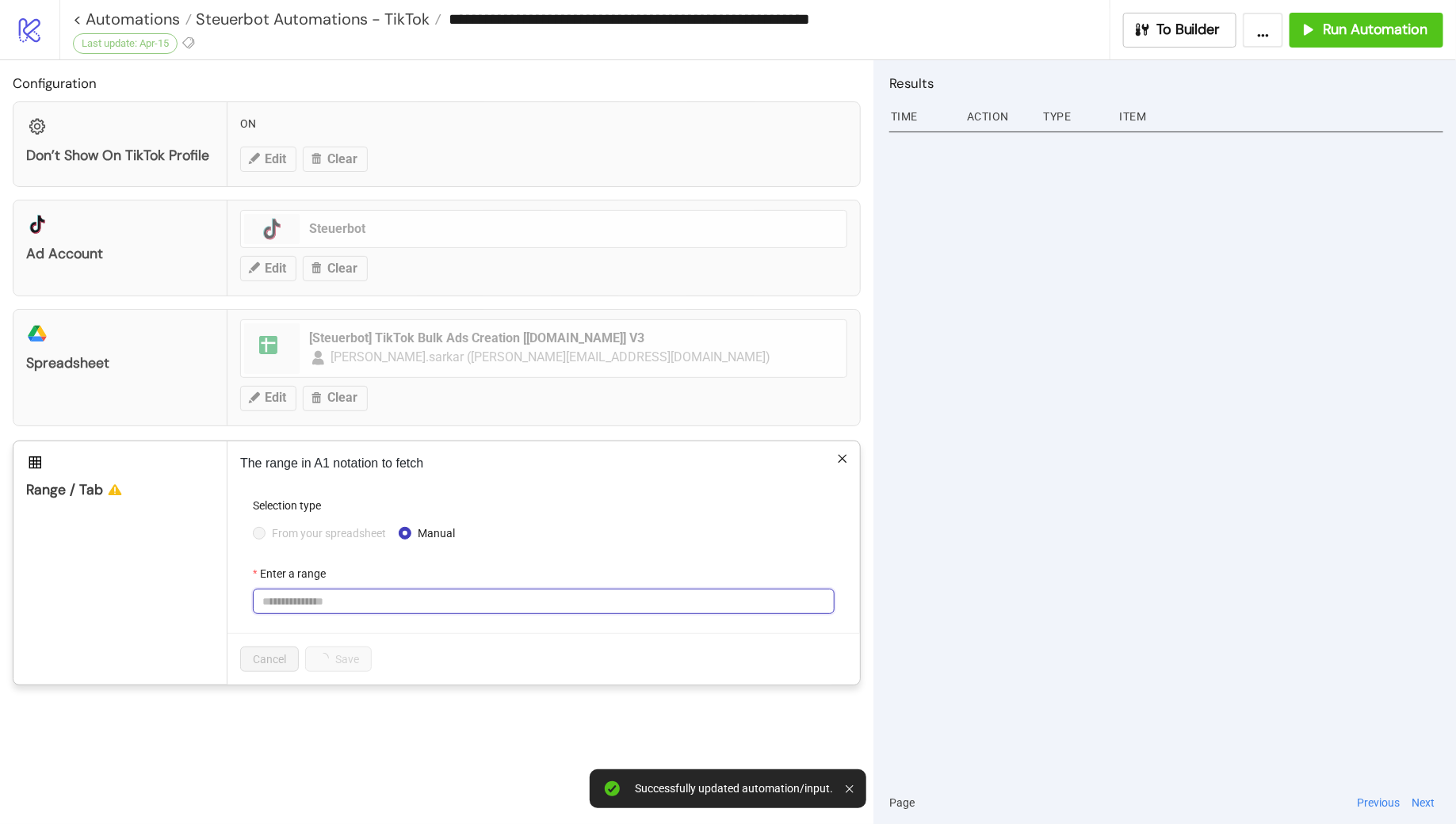
click at [346, 593] on input "Enter a range" at bounding box center [544, 601] width 582 height 26
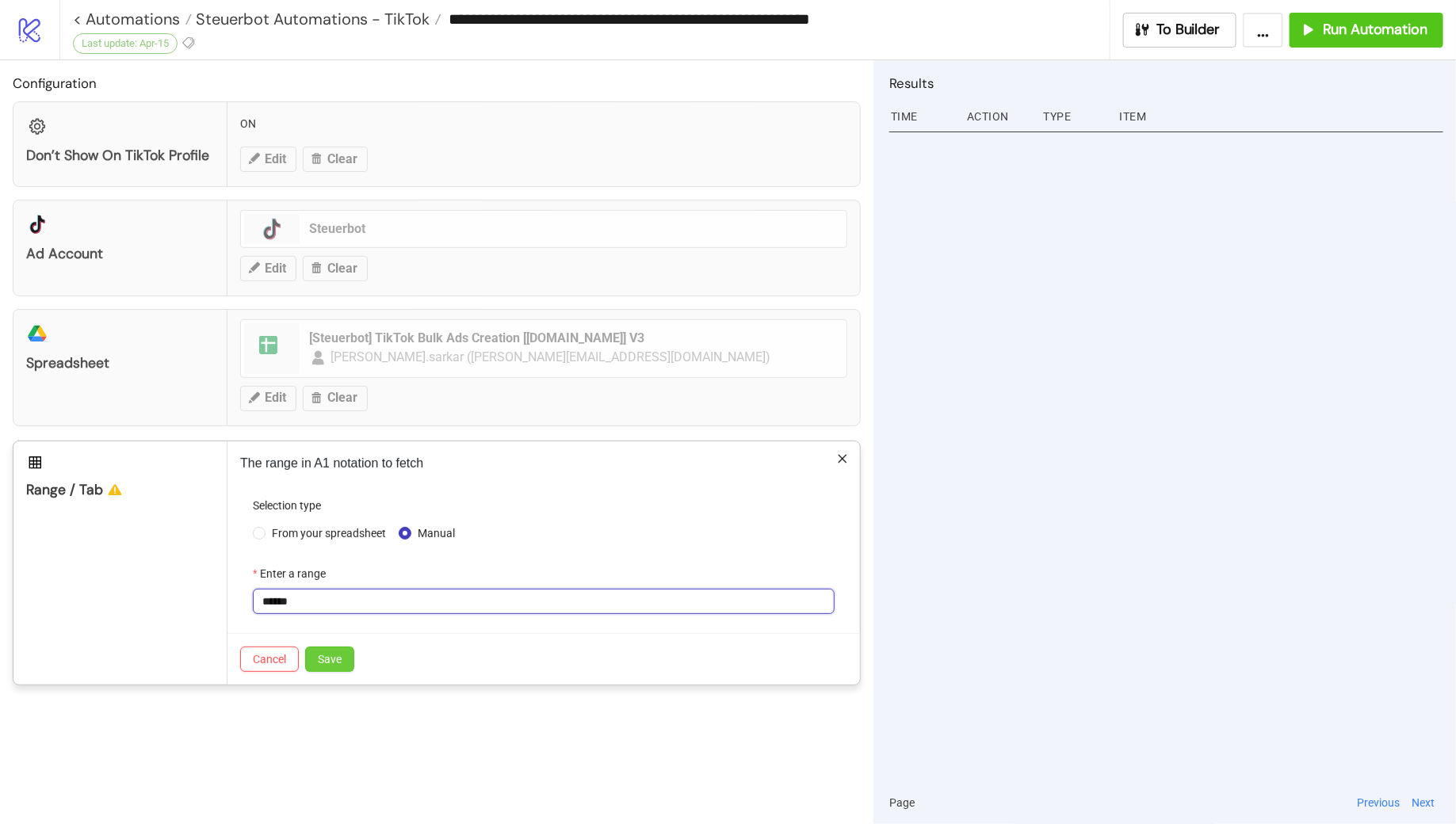
type input "******"
click at [339, 654] on span "Save" at bounding box center [329, 659] width 24 height 12
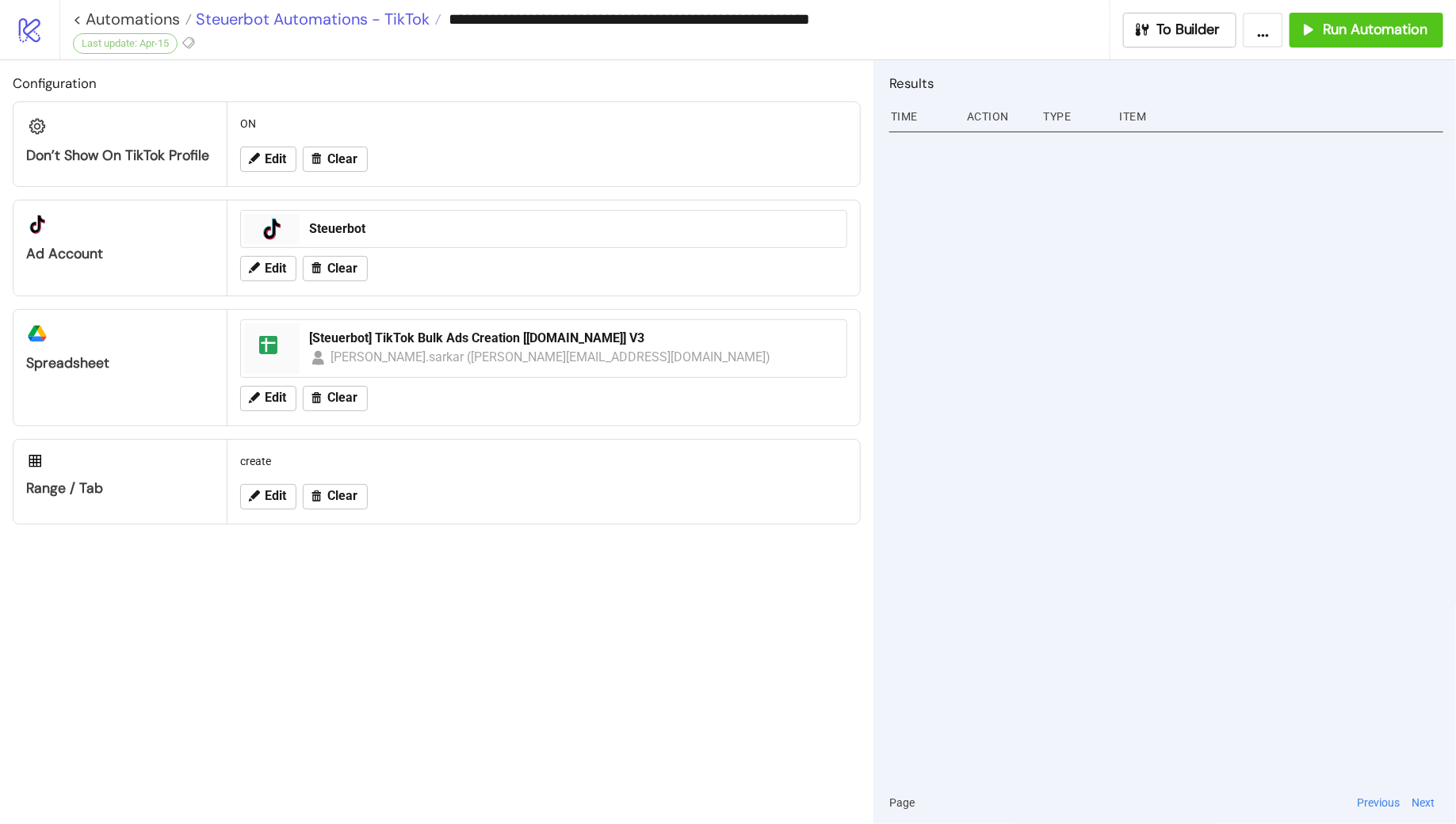
click at [306, 22] on span "Steuerbot Automations - TikTok" at bounding box center [311, 19] width 238 height 20
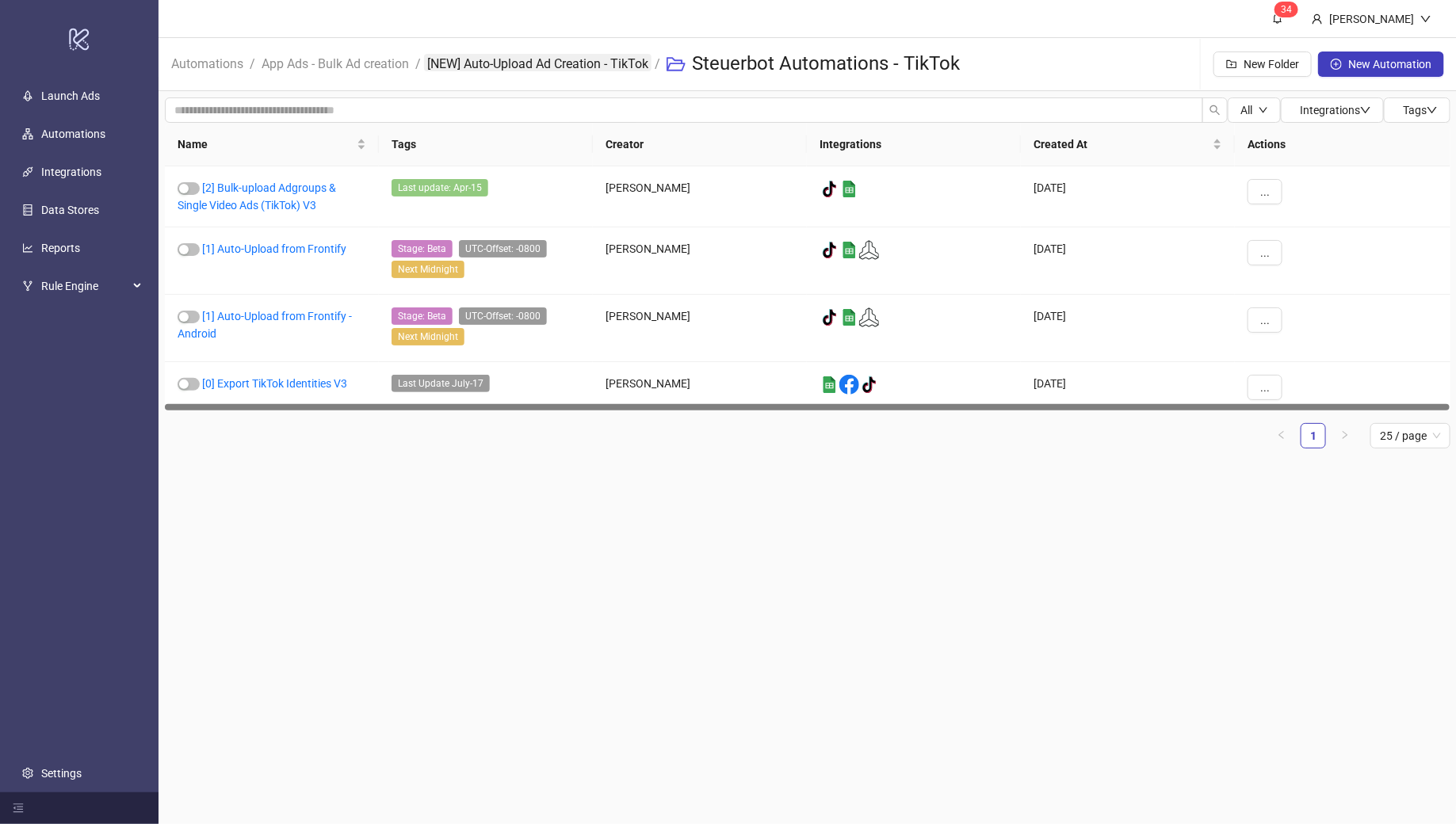
click at [566, 59] on link "[NEW] Auto-Upload Ad Creation - TikTok" at bounding box center [538, 63] width 228 height 18
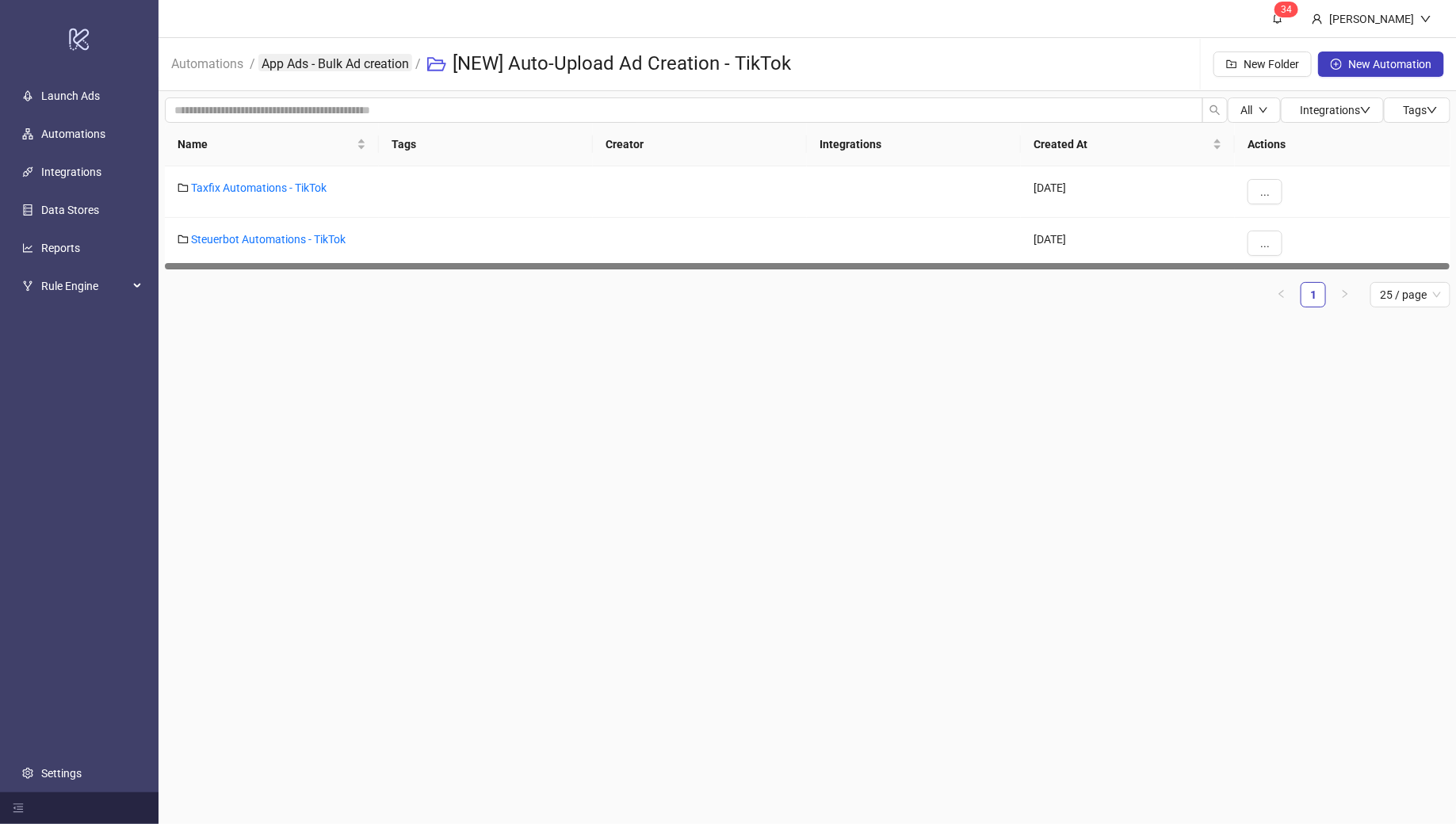
click at [318, 66] on link "App Ads - Bulk Ad creation" at bounding box center [335, 63] width 154 height 18
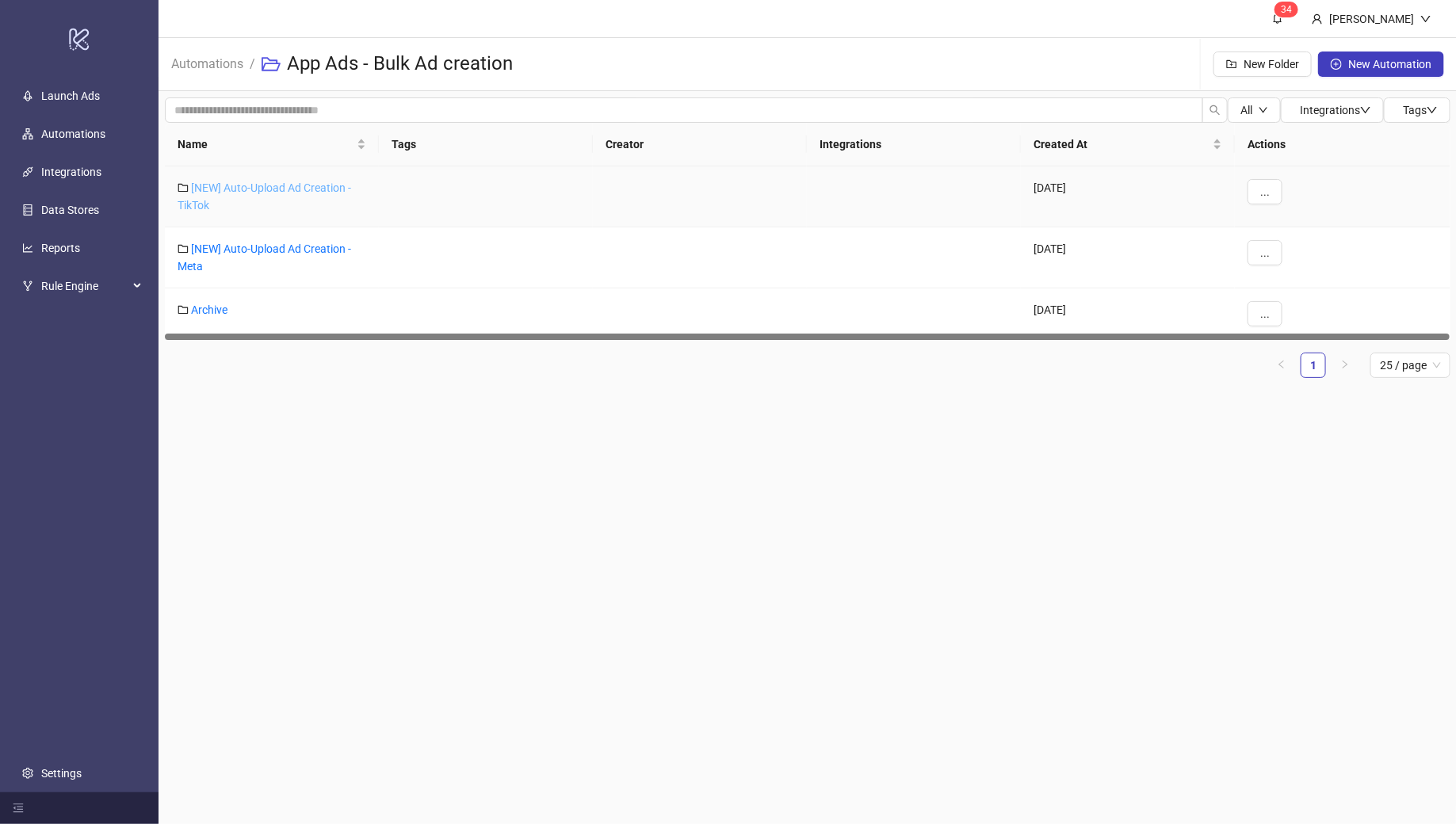
click at [265, 190] on link "[NEW] Auto-Upload Ad Creation - TikTok" at bounding box center [264, 197] width 174 height 30
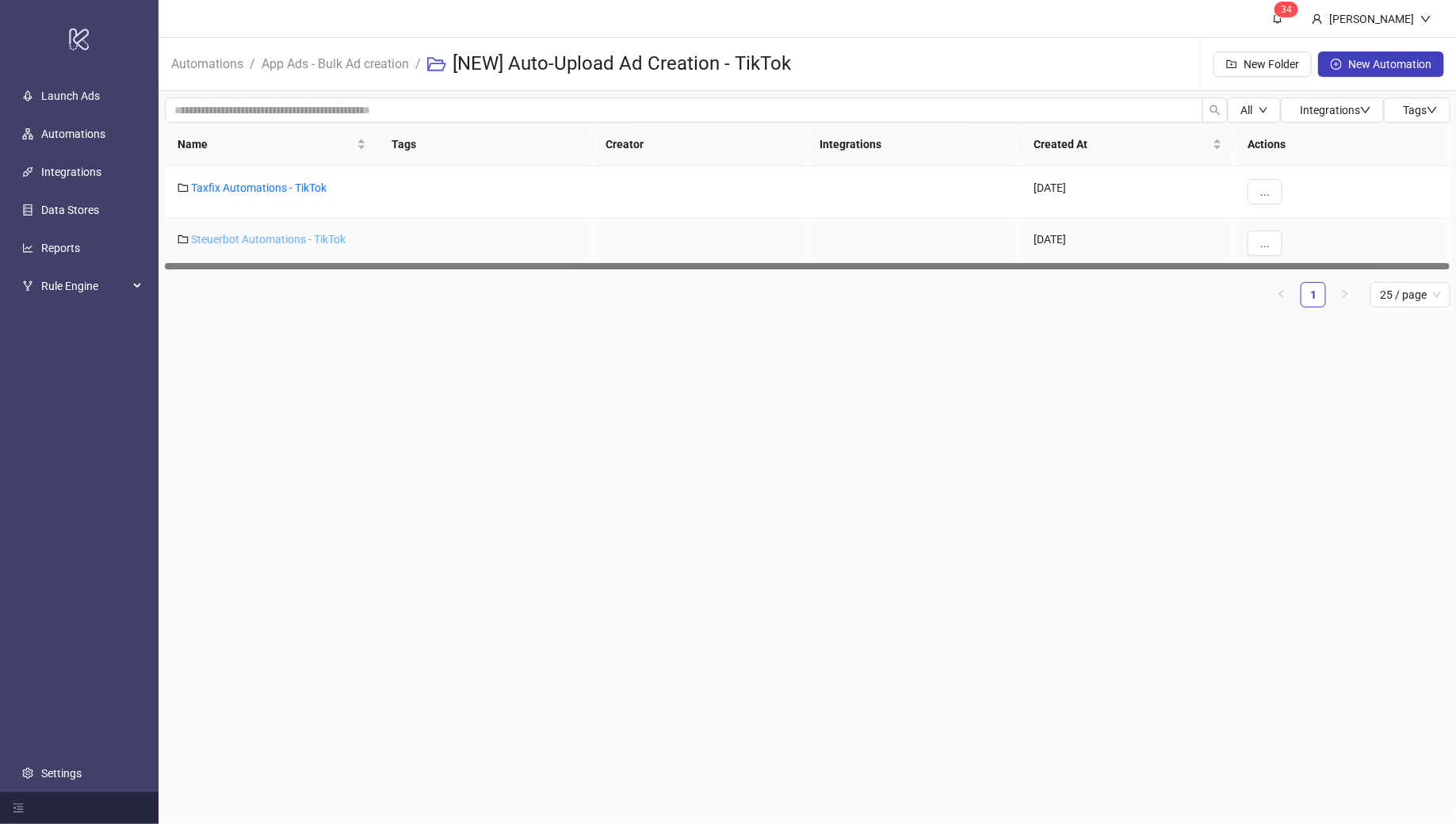
click at [264, 237] on link "Steuerbot Automations - TikTok" at bounding box center [268, 239] width 154 height 12
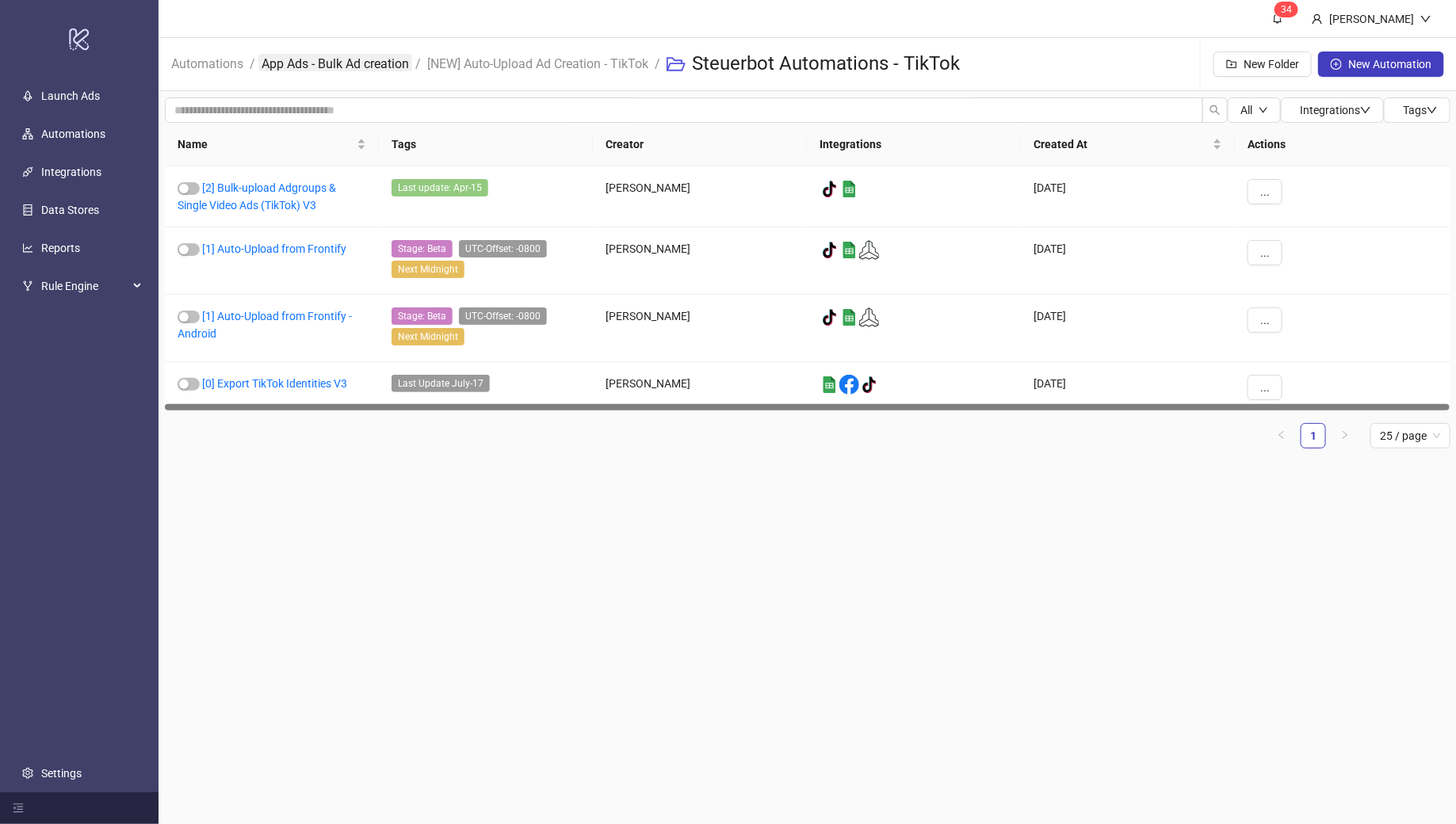
click at [340, 61] on link "App Ads - Bulk Ad creation" at bounding box center [335, 63] width 154 height 18
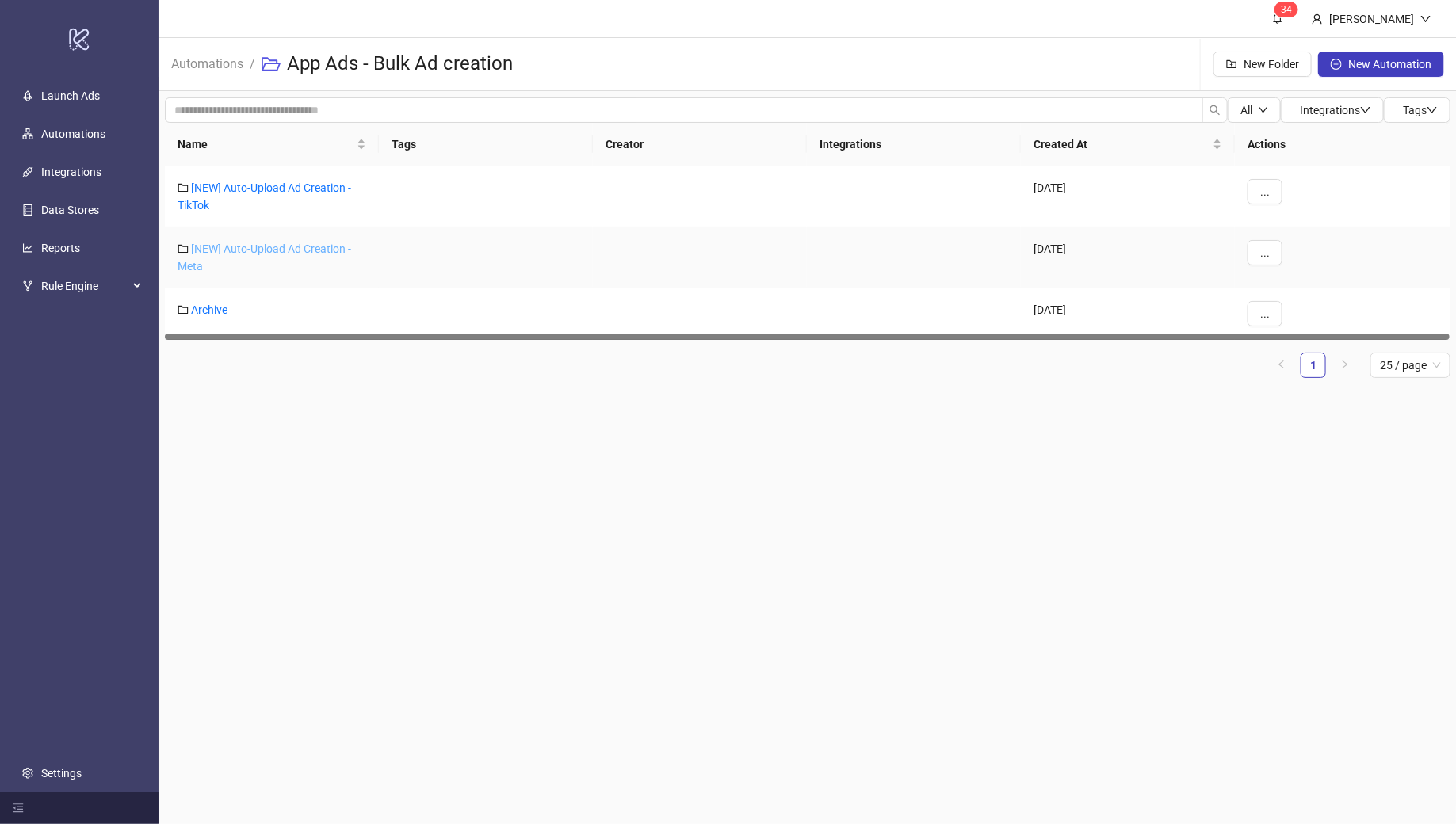
click at [244, 245] on link "[NEW] Auto-Upload Ad Creation - Meta" at bounding box center [264, 258] width 174 height 30
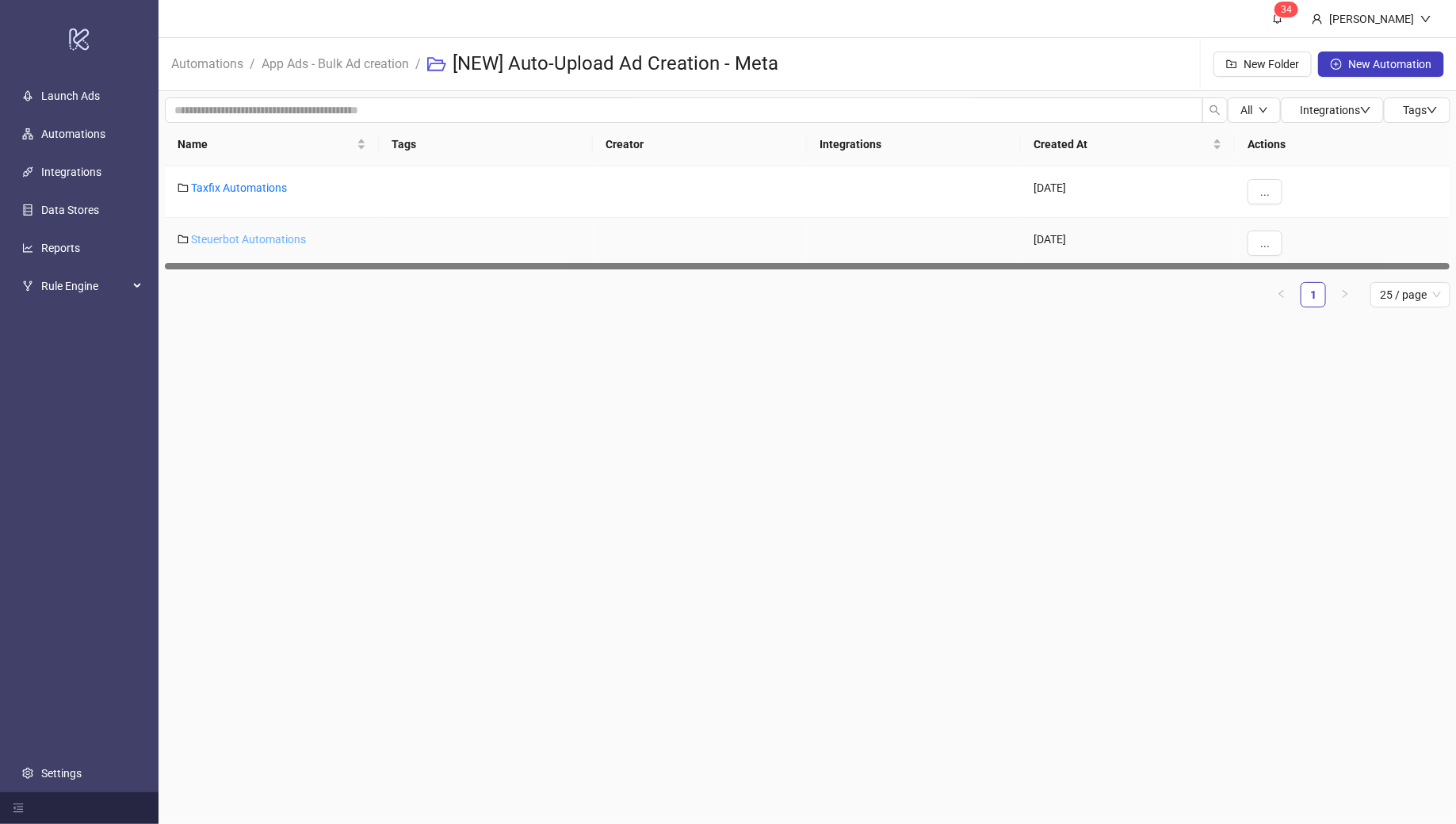
click at [239, 237] on link "Steuerbot Automations" at bounding box center [249, 239] width 115 height 12
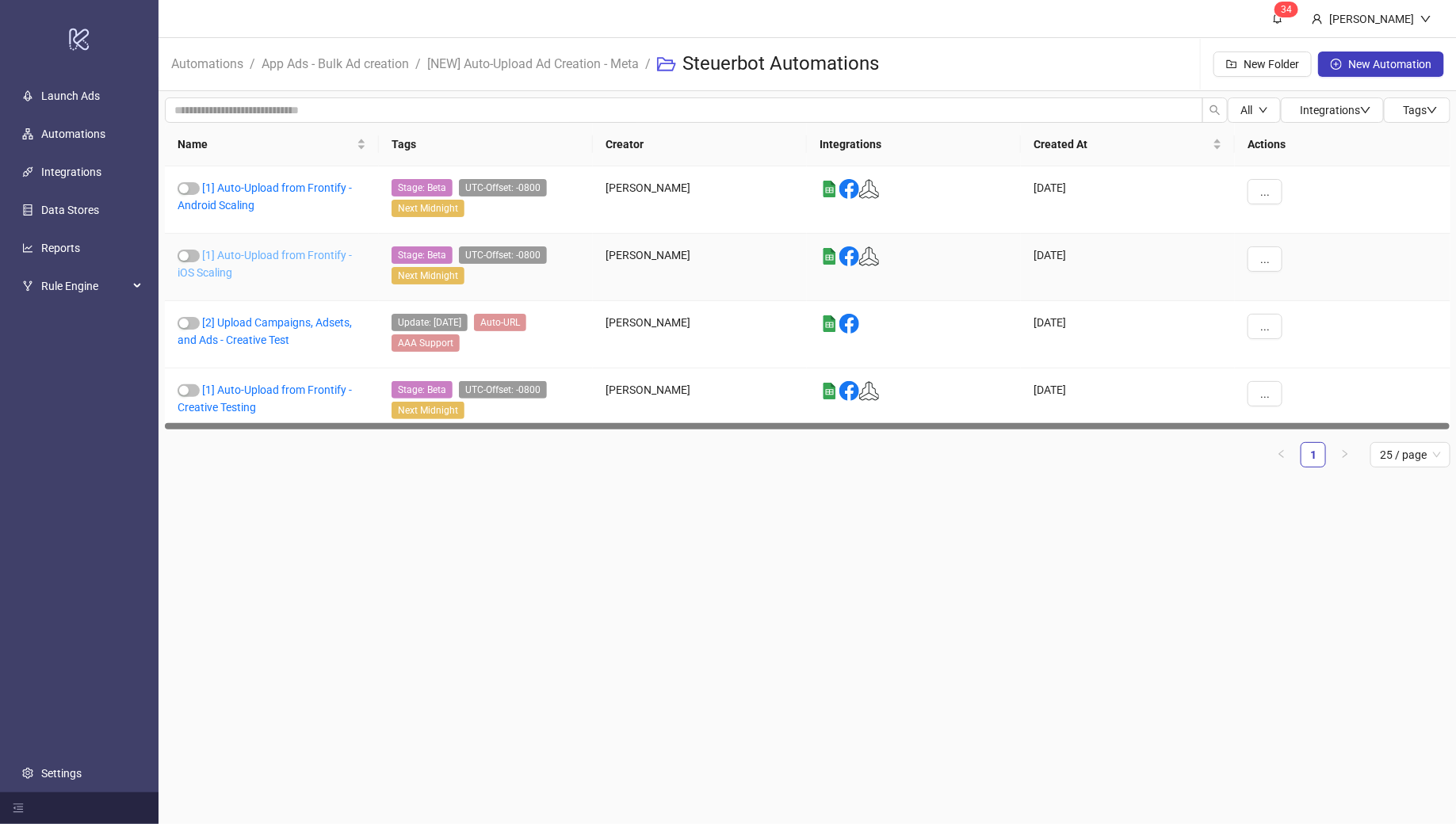
click at [253, 255] on link "[1] Auto-Upload from Frontify - iOS Scaling" at bounding box center [265, 264] width 175 height 30
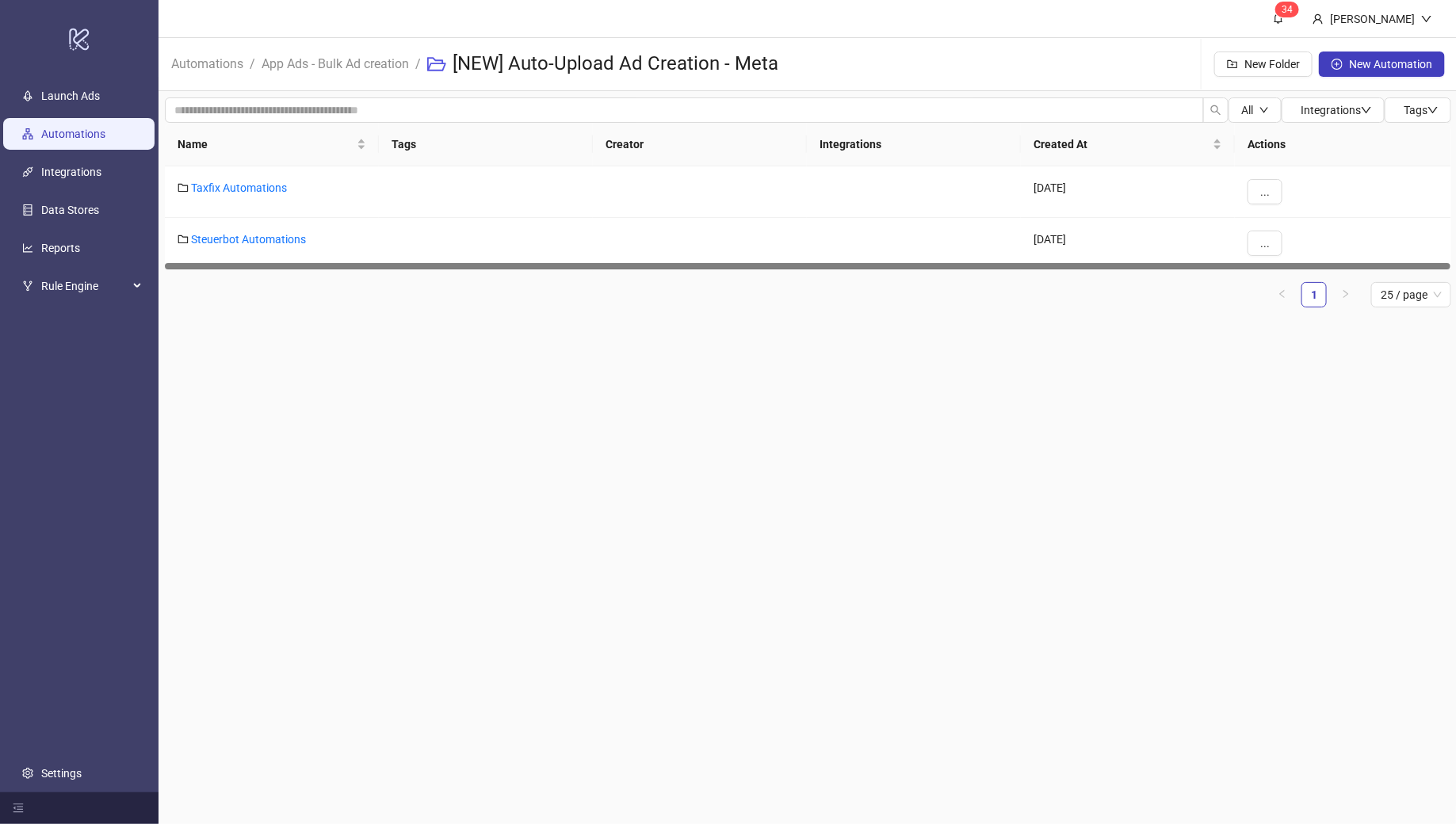
click at [81, 139] on link "Automations" at bounding box center [73, 134] width 64 height 12
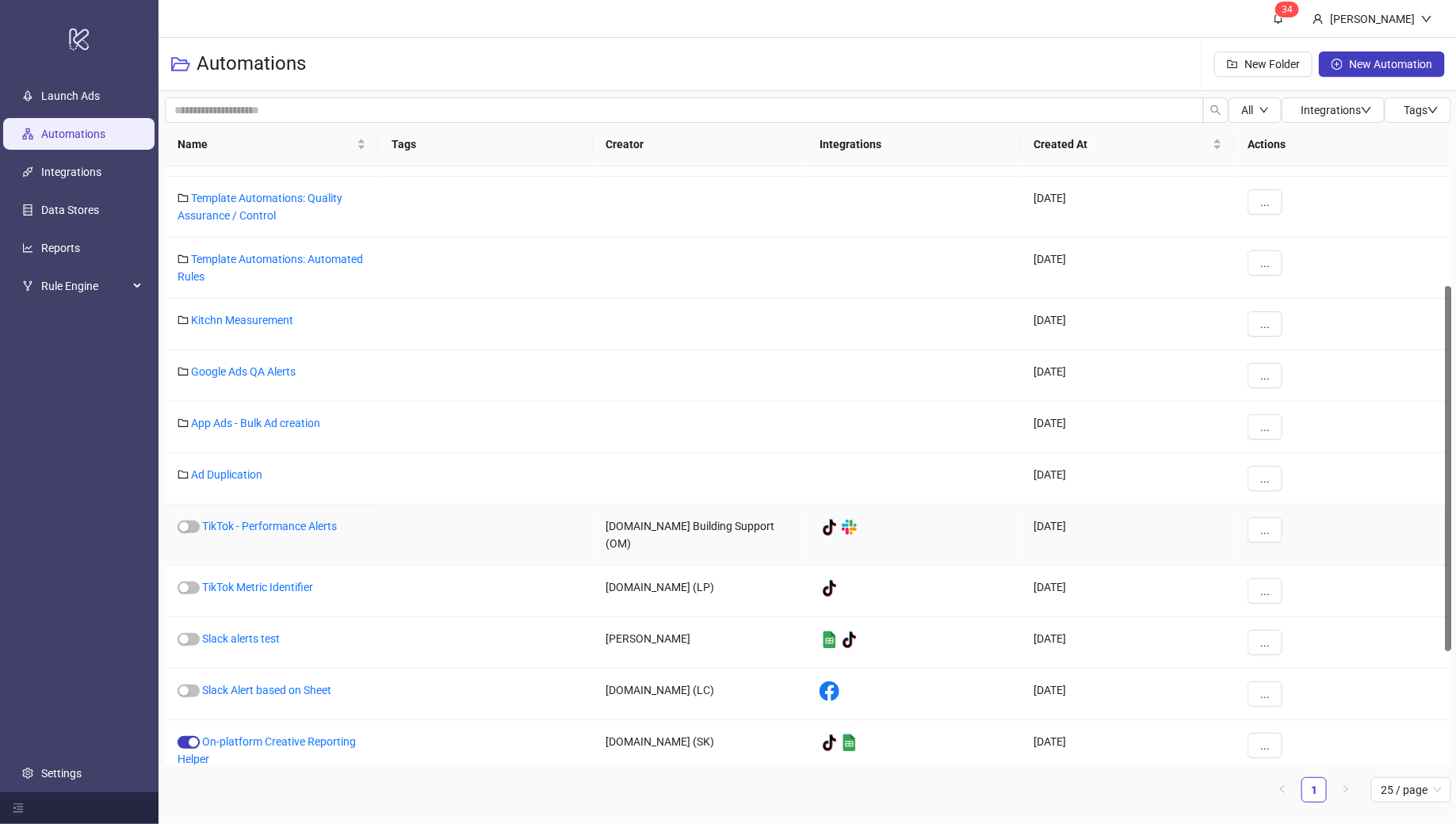
scroll to position [152, 0]
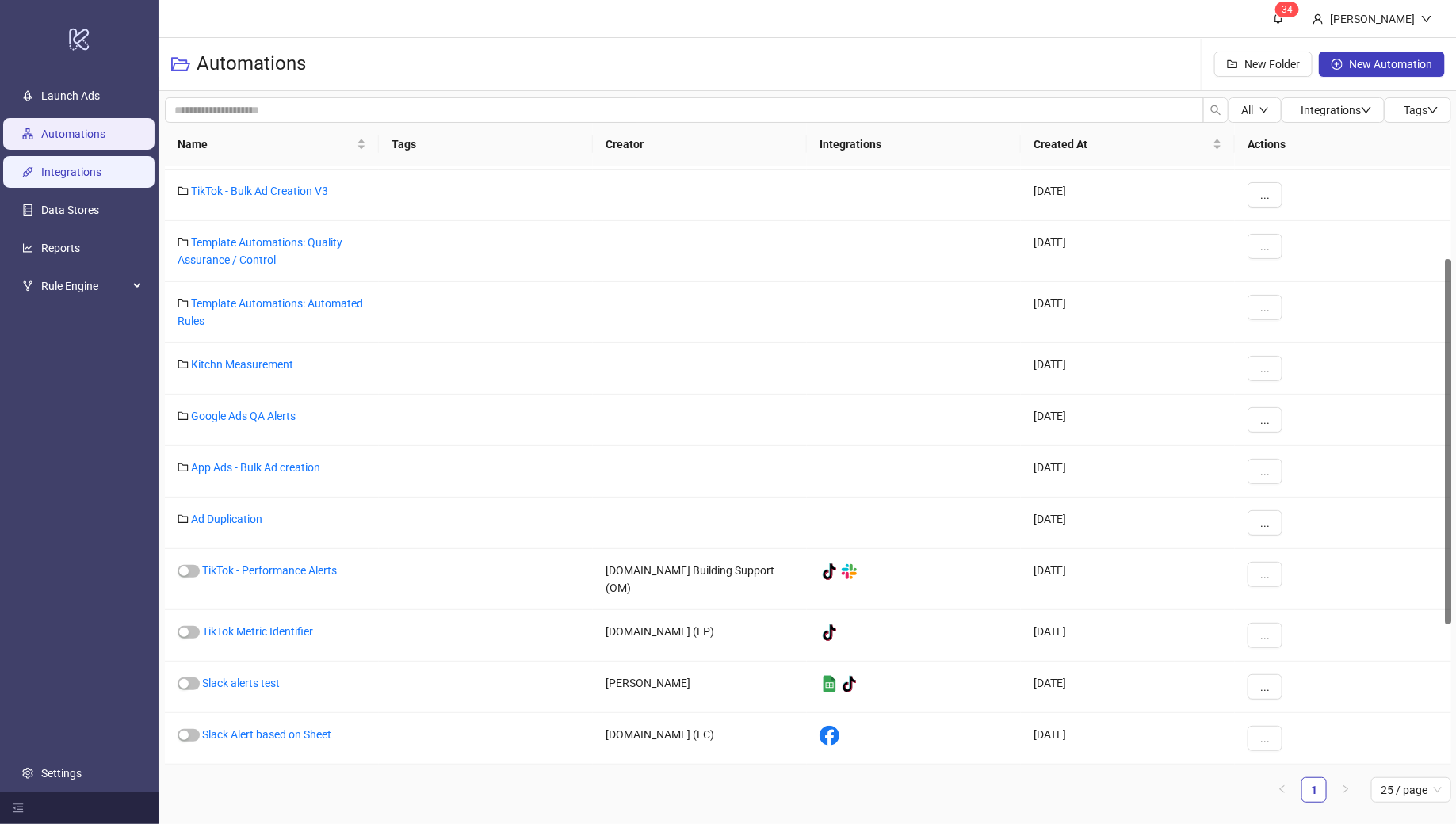
click at [72, 174] on link "Integrations" at bounding box center [71, 172] width 60 height 12
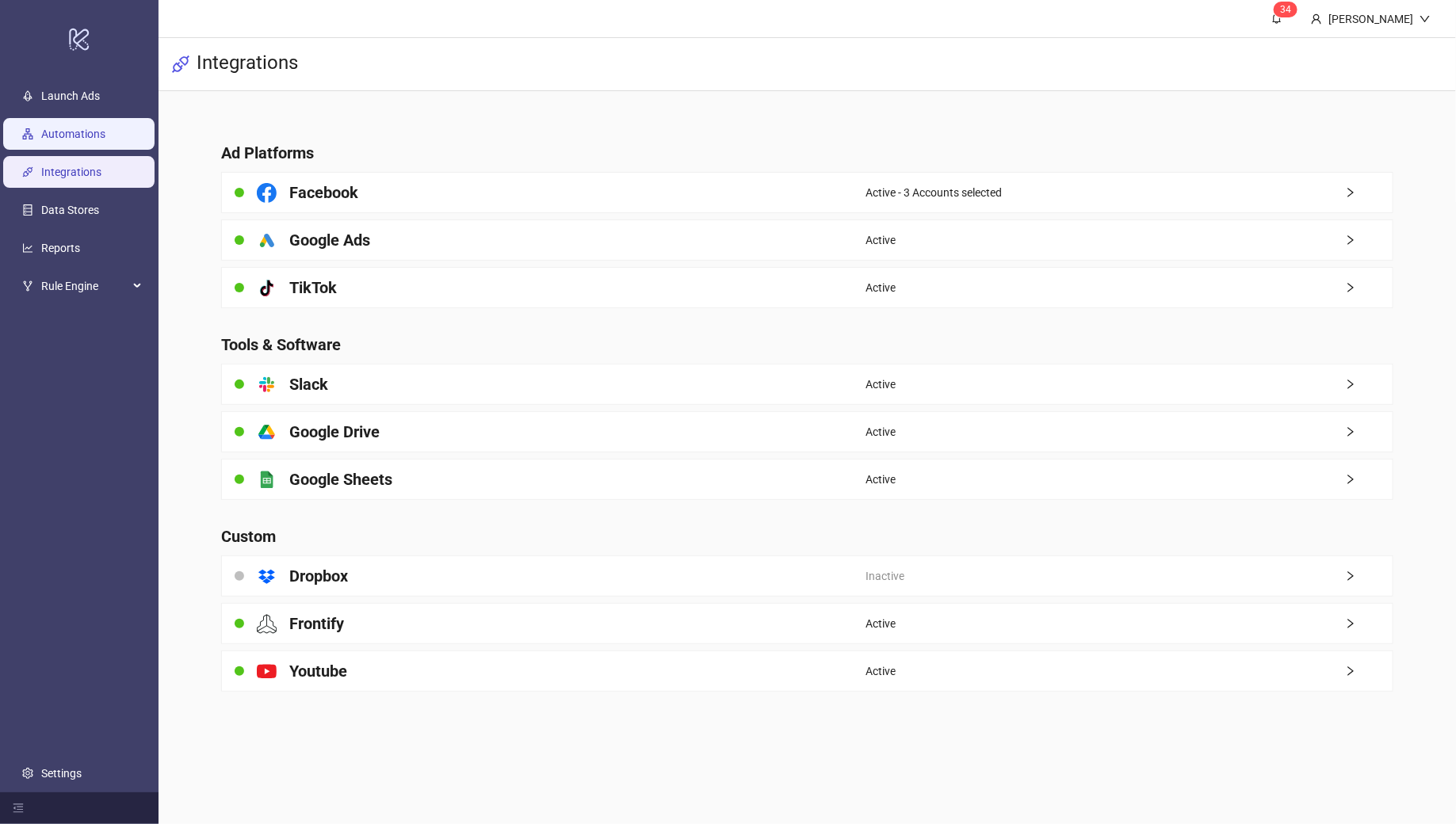
click at [61, 136] on link "Automations" at bounding box center [73, 134] width 64 height 12
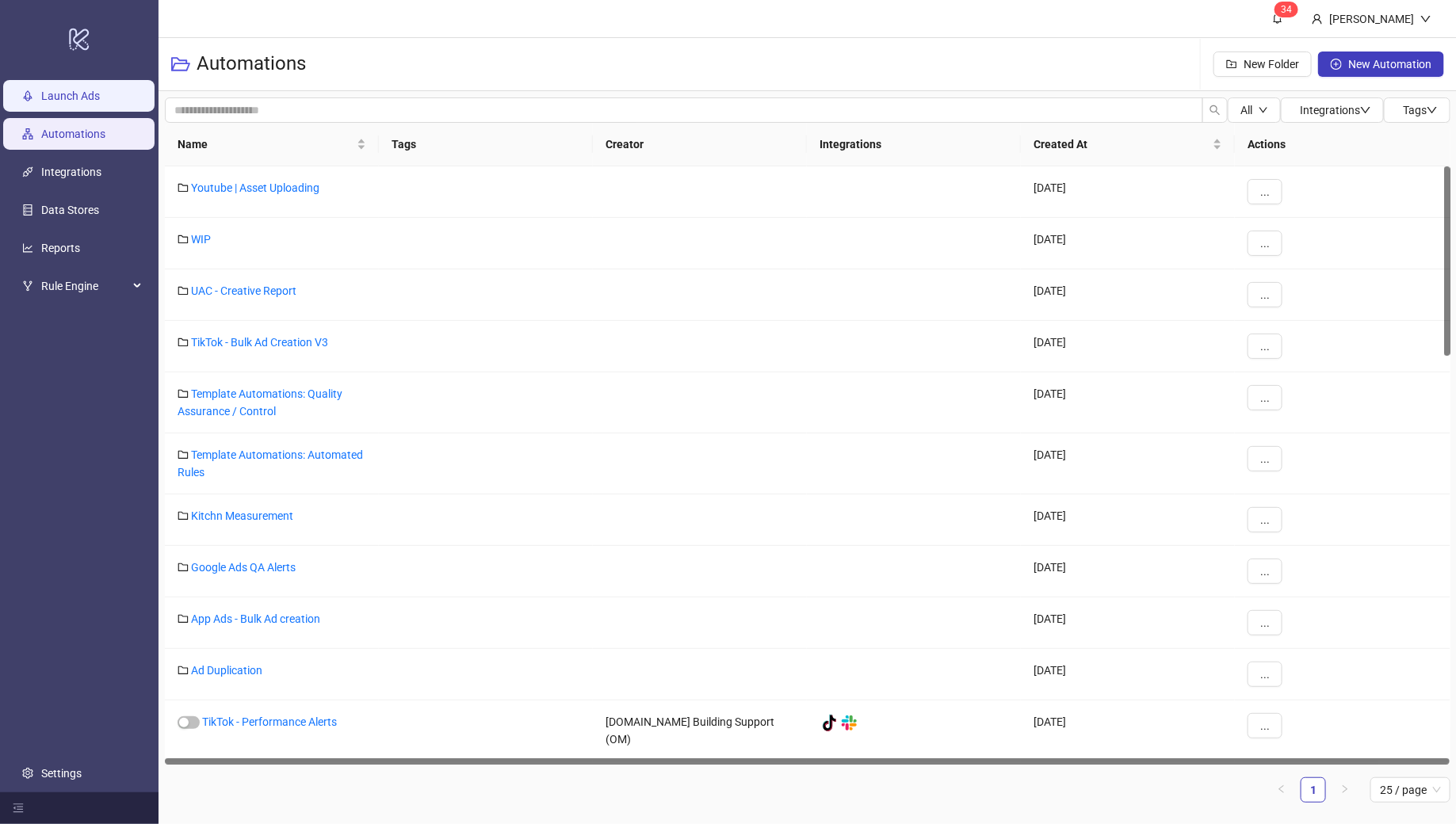
click at [64, 91] on link "Launch Ads" at bounding box center [71, 96] width 58 height 12
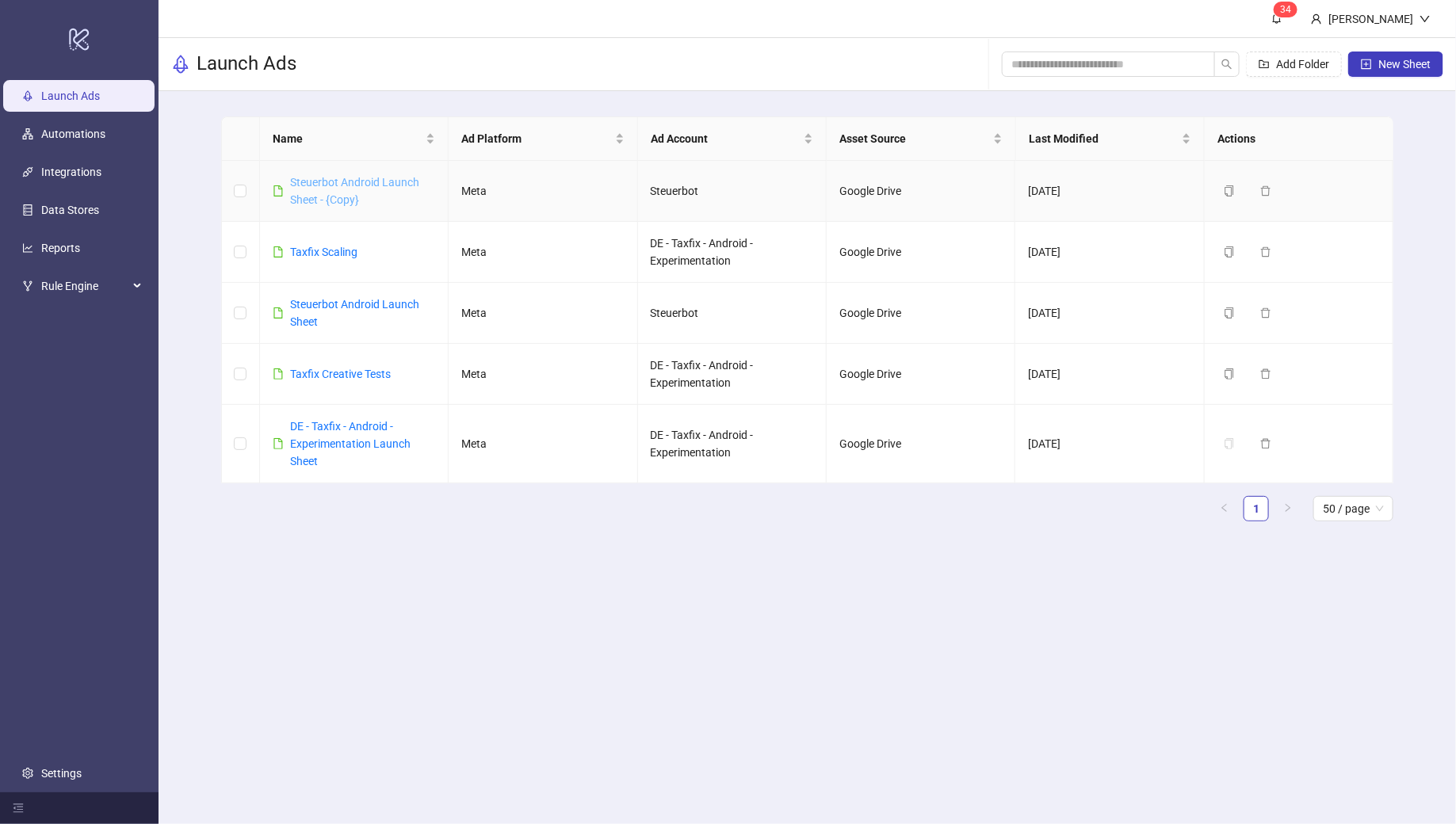
click at [317, 176] on link "Steuerbot Android Launch Sheet - {Copy}" at bounding box center [355, 191] width 129 height 30
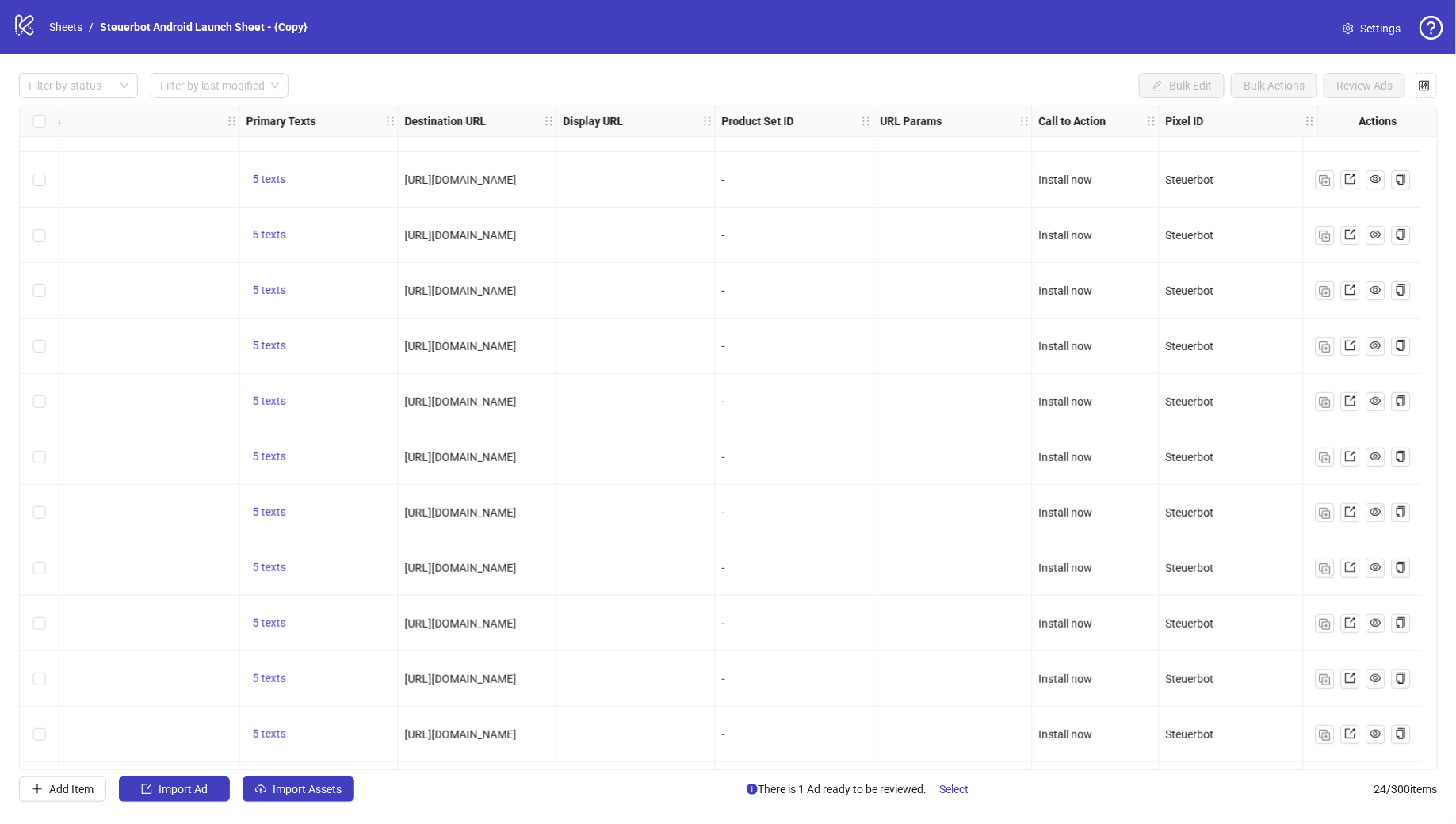
scroll to position [262, 1190]
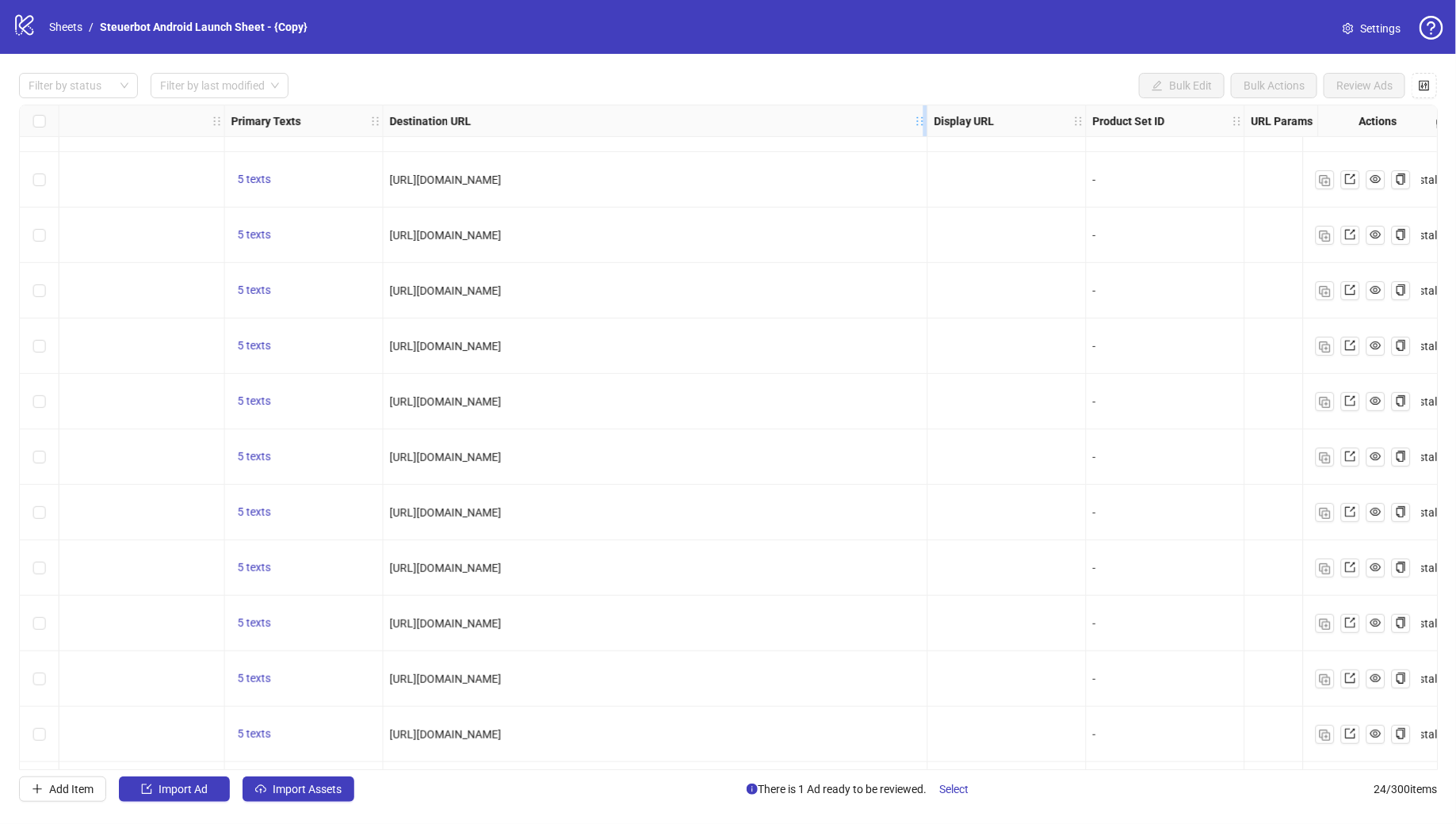
drag, startPoint x: 537, startPoint y: 109, endPoint x: 923, endPoint y: 117, distance: 386.1
click at [924, 117] on div "Resize Destination URL column" at bounding box center [926, 120] width 4 height 31
drag, startPoint x: 612, startPoint y: 453, endPoint x: 386, endPoint y: 452, distance: 226.0
click at [386, 452] on div "http://itunes.apple.com/app/id1336515567" at bounding box center [656, 457] width 544 height 56
copy span "http://itunes.apple.com/app/id1336515567"
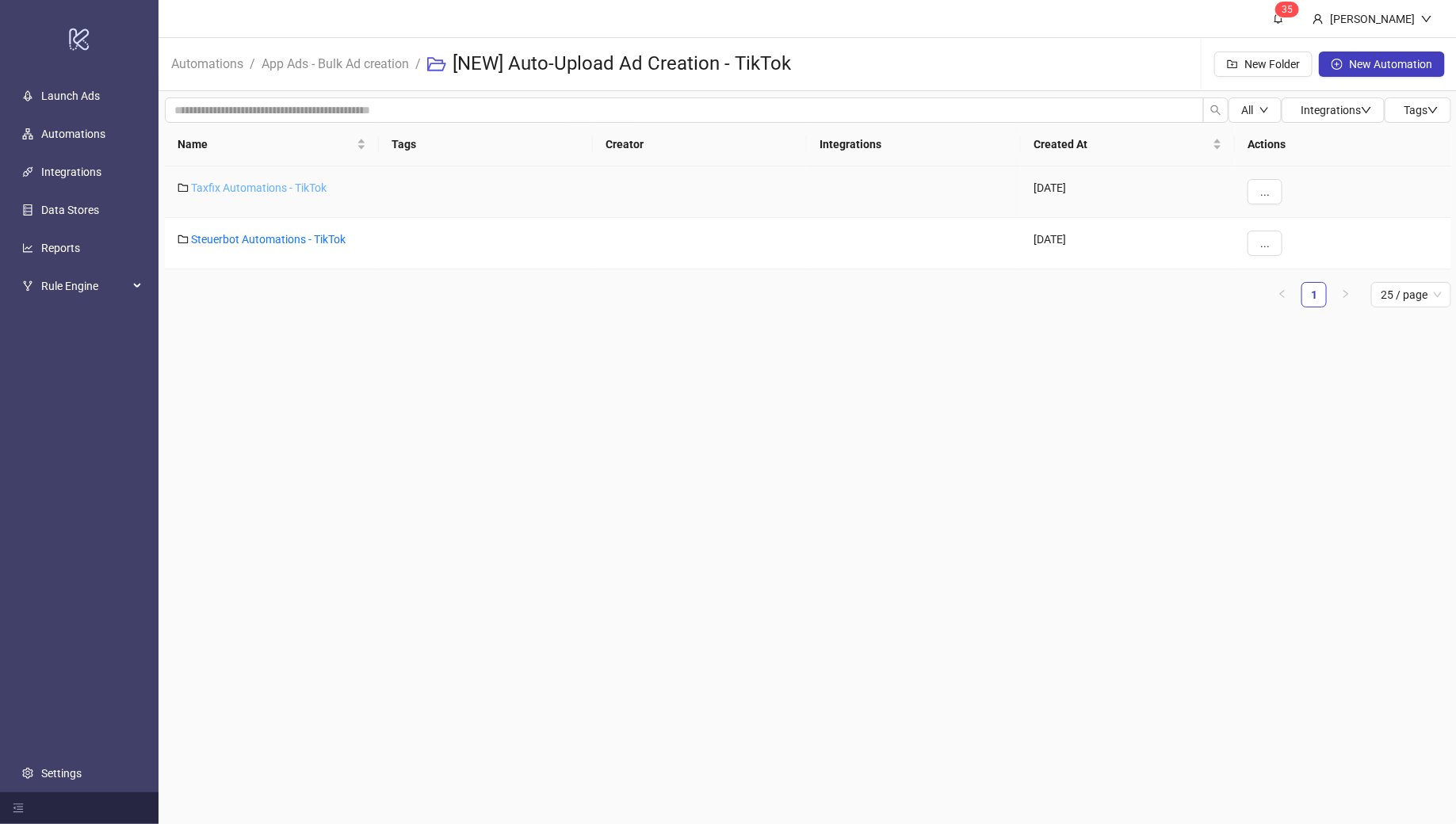
click at [257, 186] on link "Taxfix Automations - TikTok" at bounding box center [259, 188] width 136 height 12
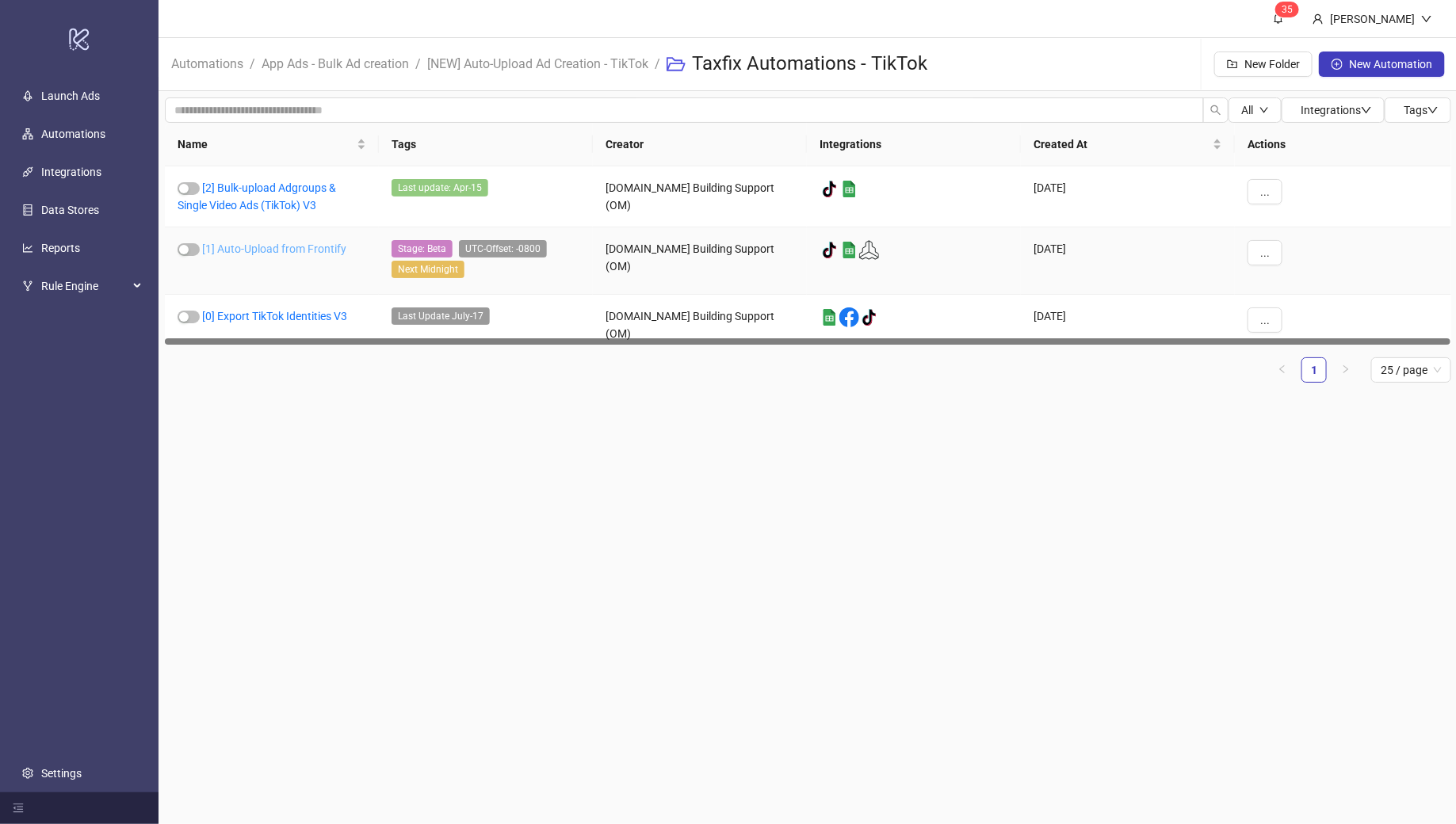
click at [261, 249] on link "[1] Auto-Upload from Frontify" at bounding box center [274, 249] width 145 height 12
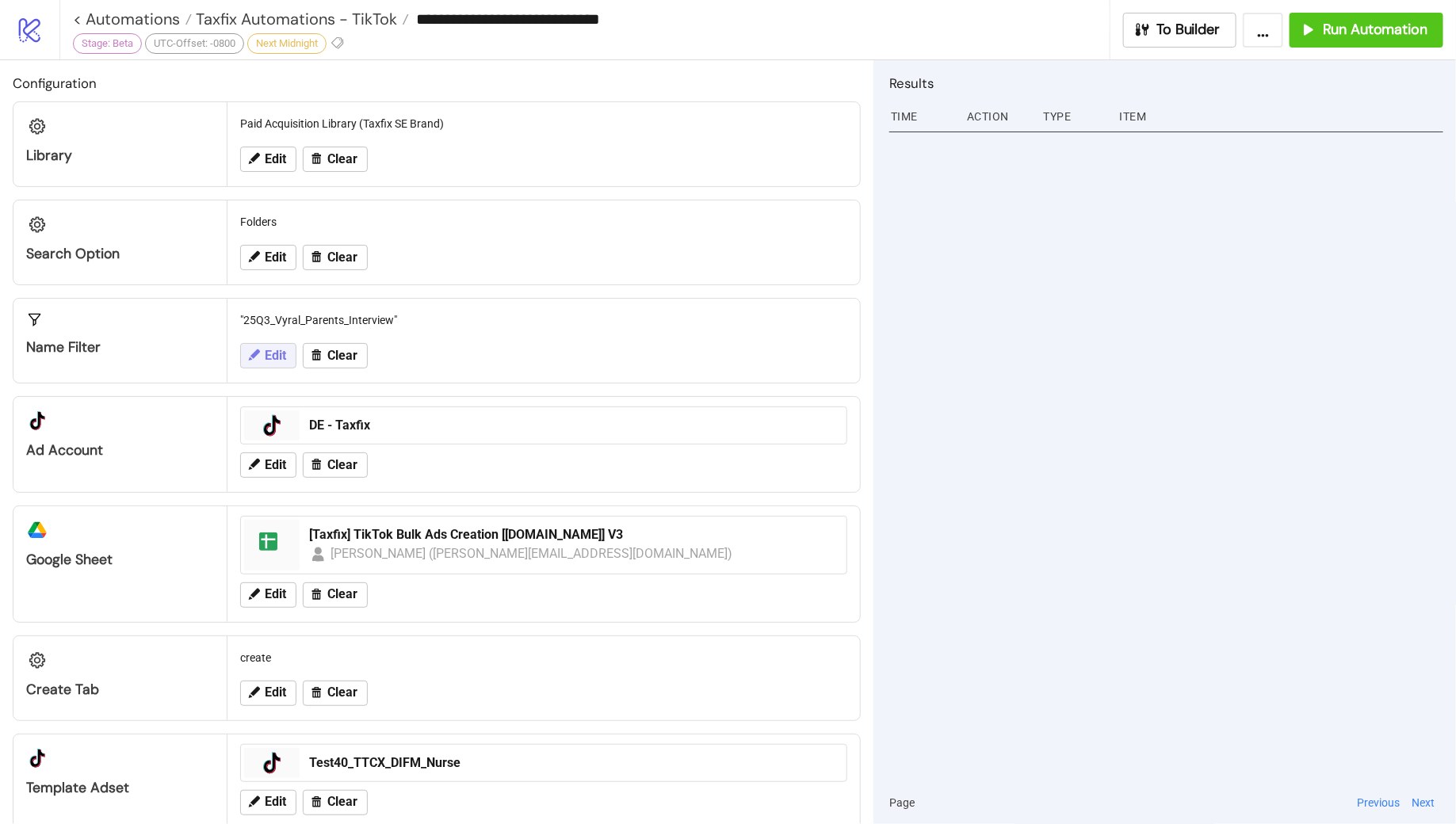
click at [269, 354] on span "Edit" at bounding box center [275, 356] width 21 height 14
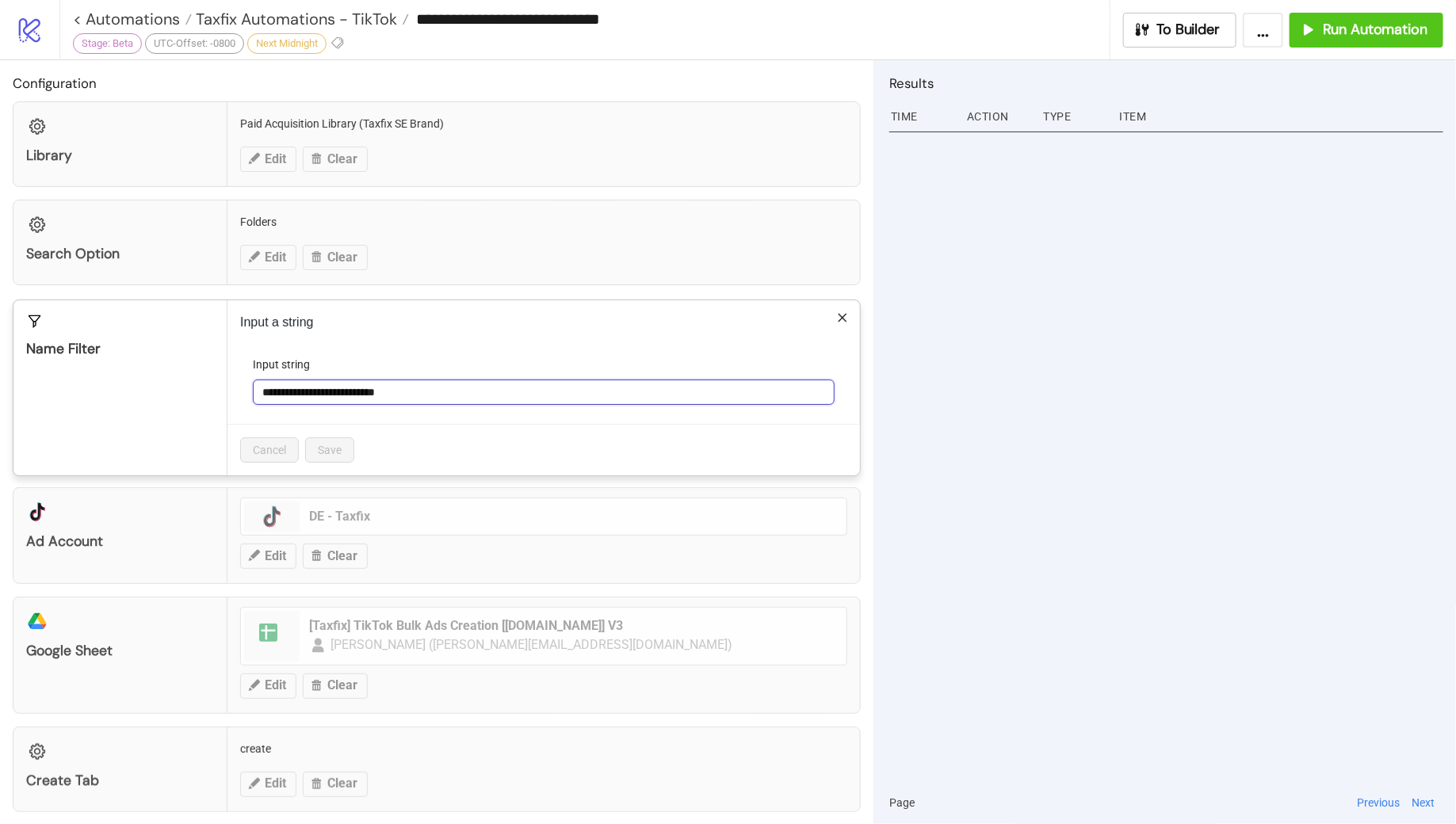
drag, startPoint x: 420, startPoint y: 391, endPoint x: 245, endPoint y: 382, distance: 175.2
click at [245, 382] on form "**********" at bounding box center [544, 389] width 607 height 68
click at [846, 316] on icon "close" at bounding box center [843, 318] width 11 height 11
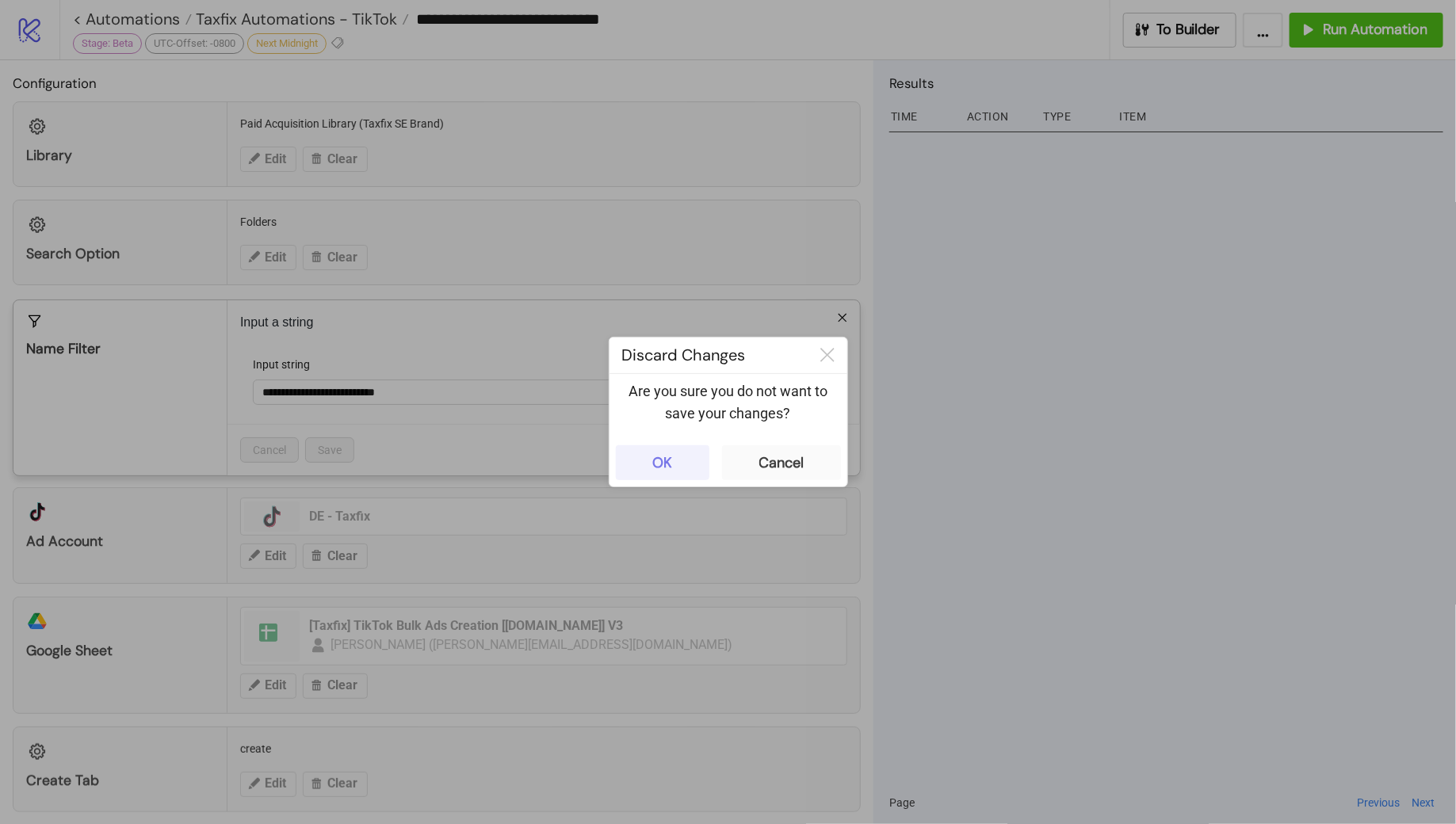
click at [673, 462] on button "OK" at bounding box center [663, 463] width 94 height 35
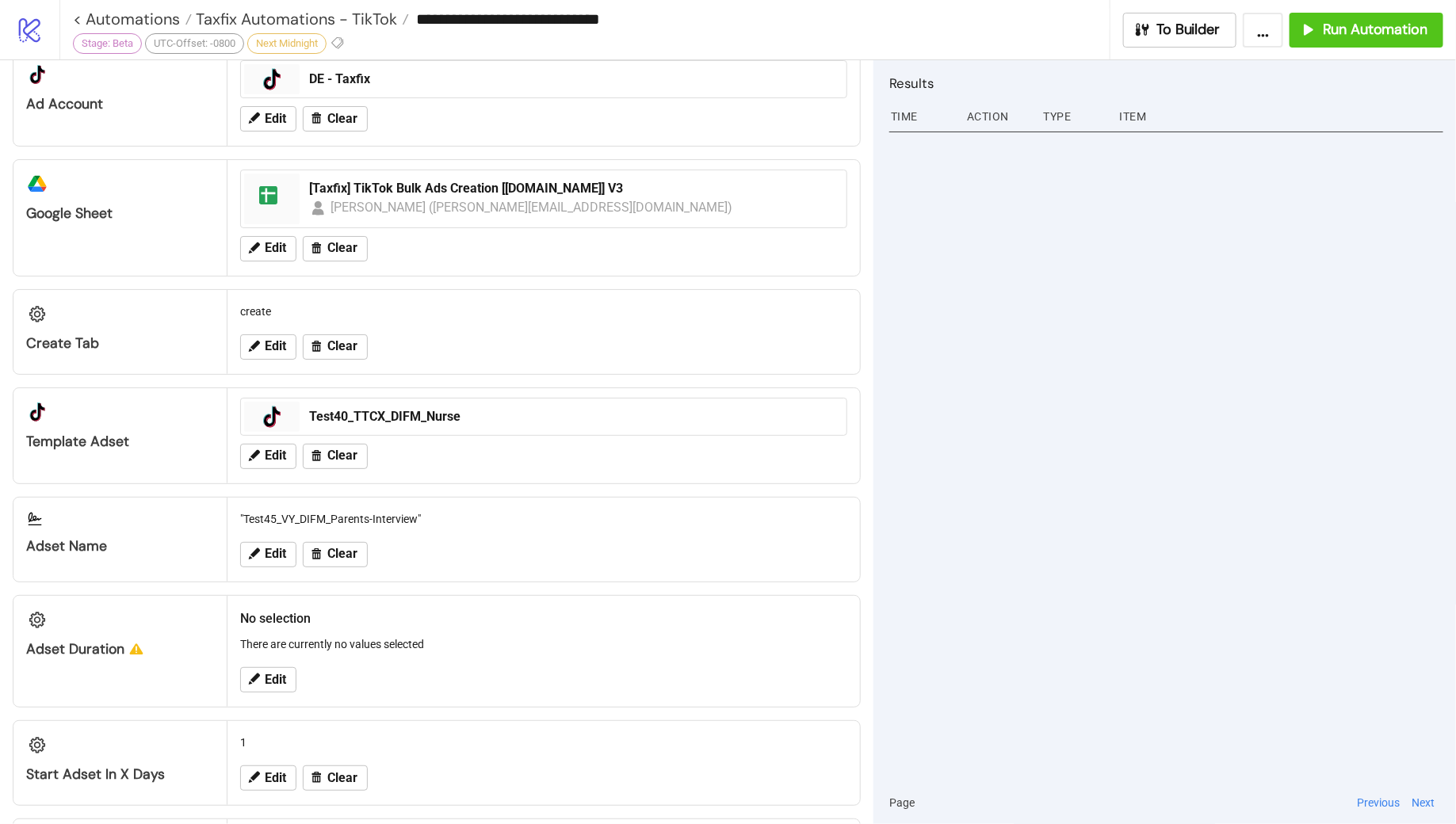
scroll to position [348, 0]
click at [277, 446] on span "Edit" at bounding box center [275, 453] width 21 height 14
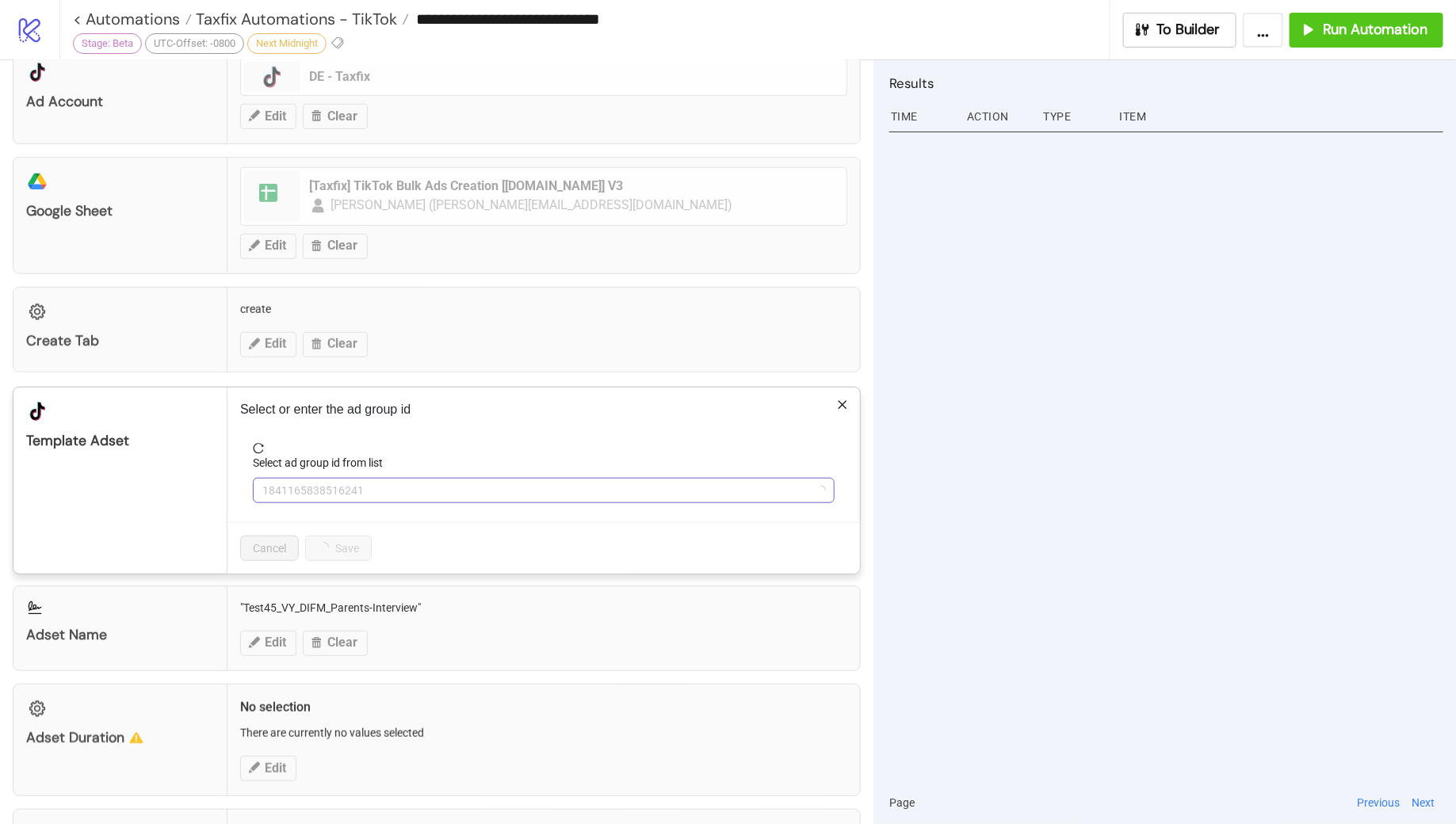
click at [413, 488] on span "1841165838516241" at bounding box center [544, 491] width 563 height 24
click at [413, 484] on span "Test40_TTCX_DIFM_Nurse" at bounding box center [544, 491] width 563 height 24
click at [446, 485] on span "Test40_TTCX_DIFM_Nurse" at bounding box center [544, 491] width 563 height 24
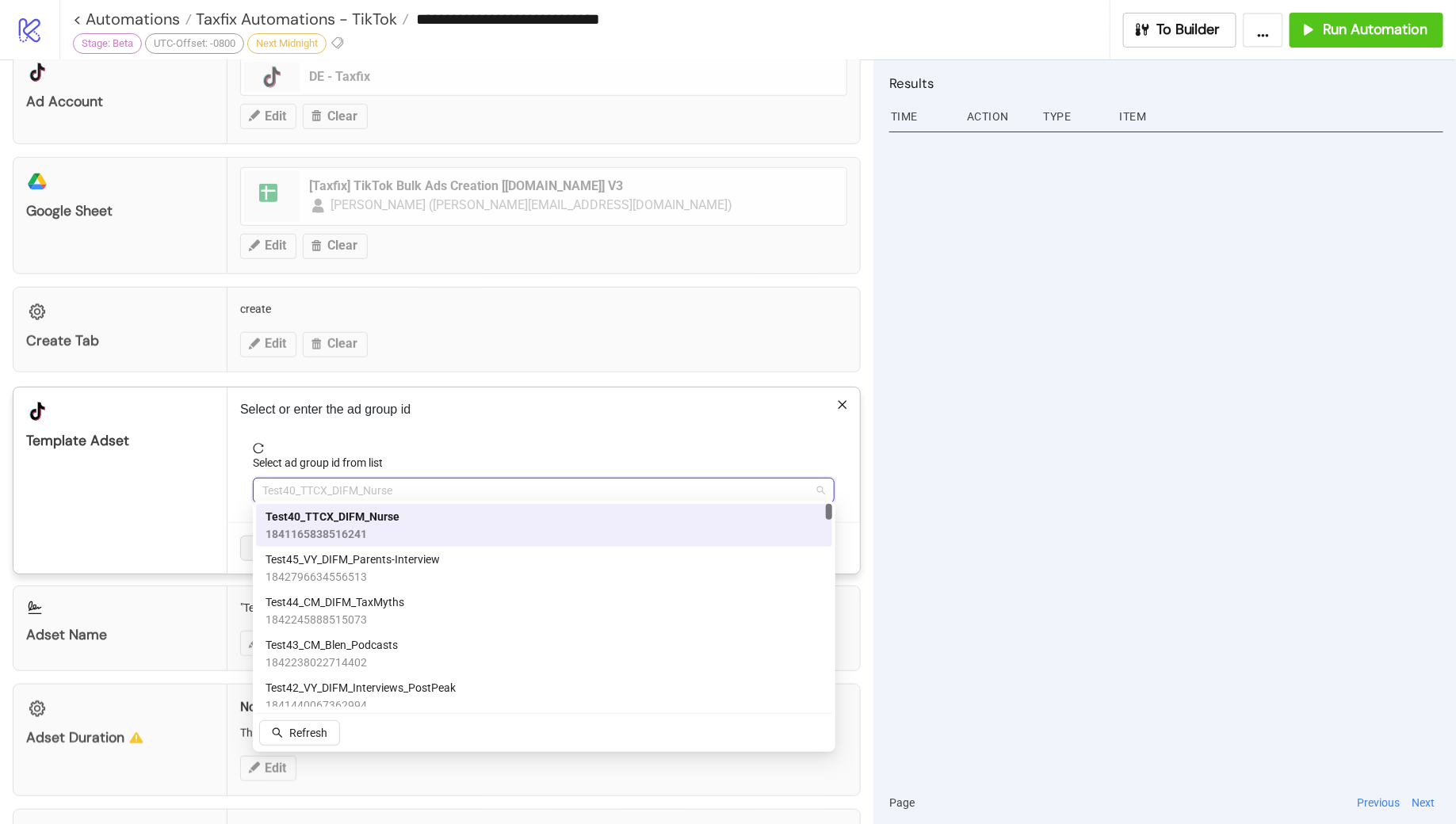
click at [411, 483] on span "Test40_TTCX_DIFM_Nurse" at bounding box center [544, 491] width 563 height 24
click at [393, 566] on span "Test45_VY_DIFM_Parents-Interview" at bounding box center [353, 559] width 175 height 18
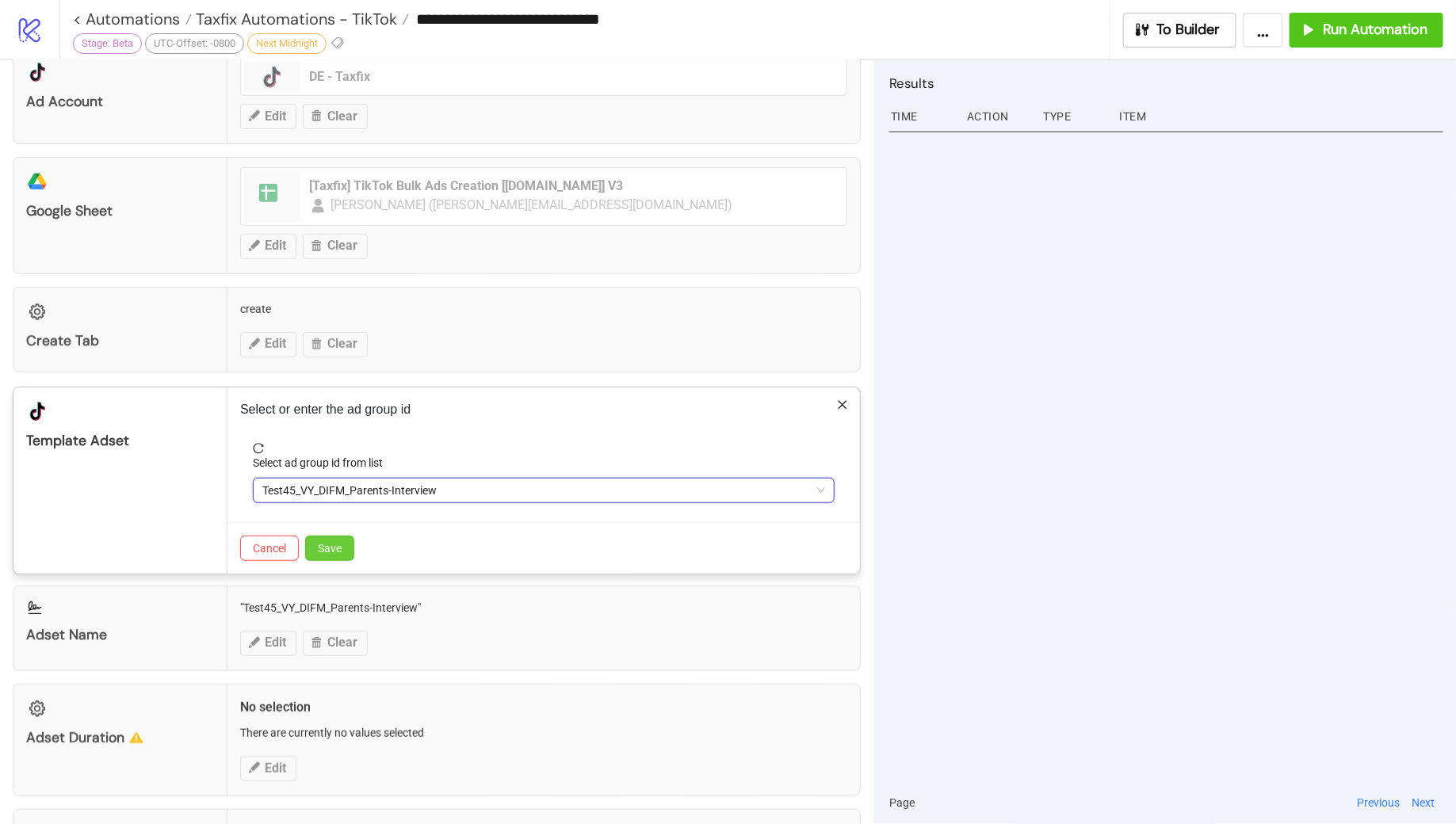
click at [332, 542] on span "Save" at bounding box center [329, 548] width 24 height 12
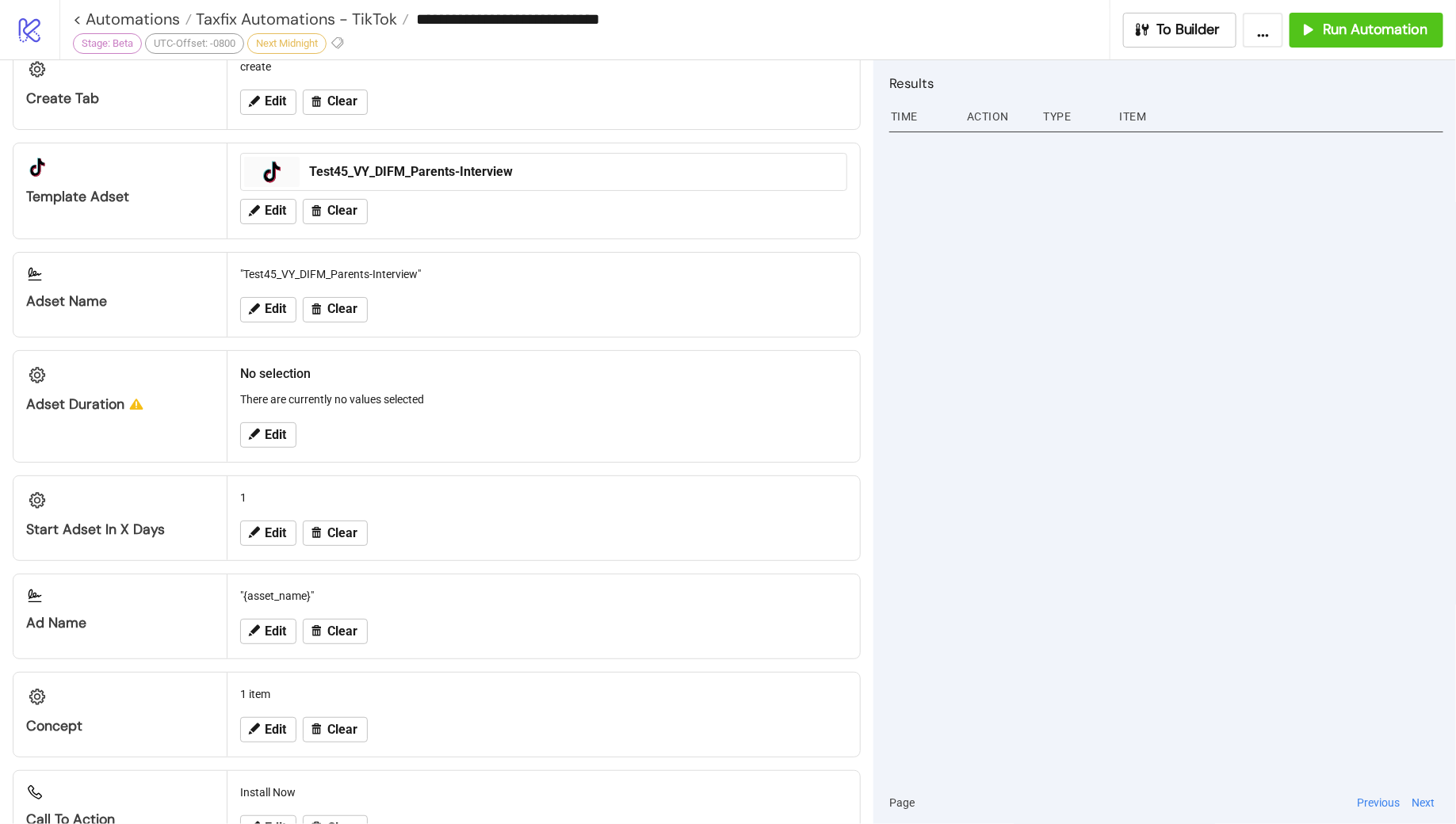
scroll to position [620, 0]
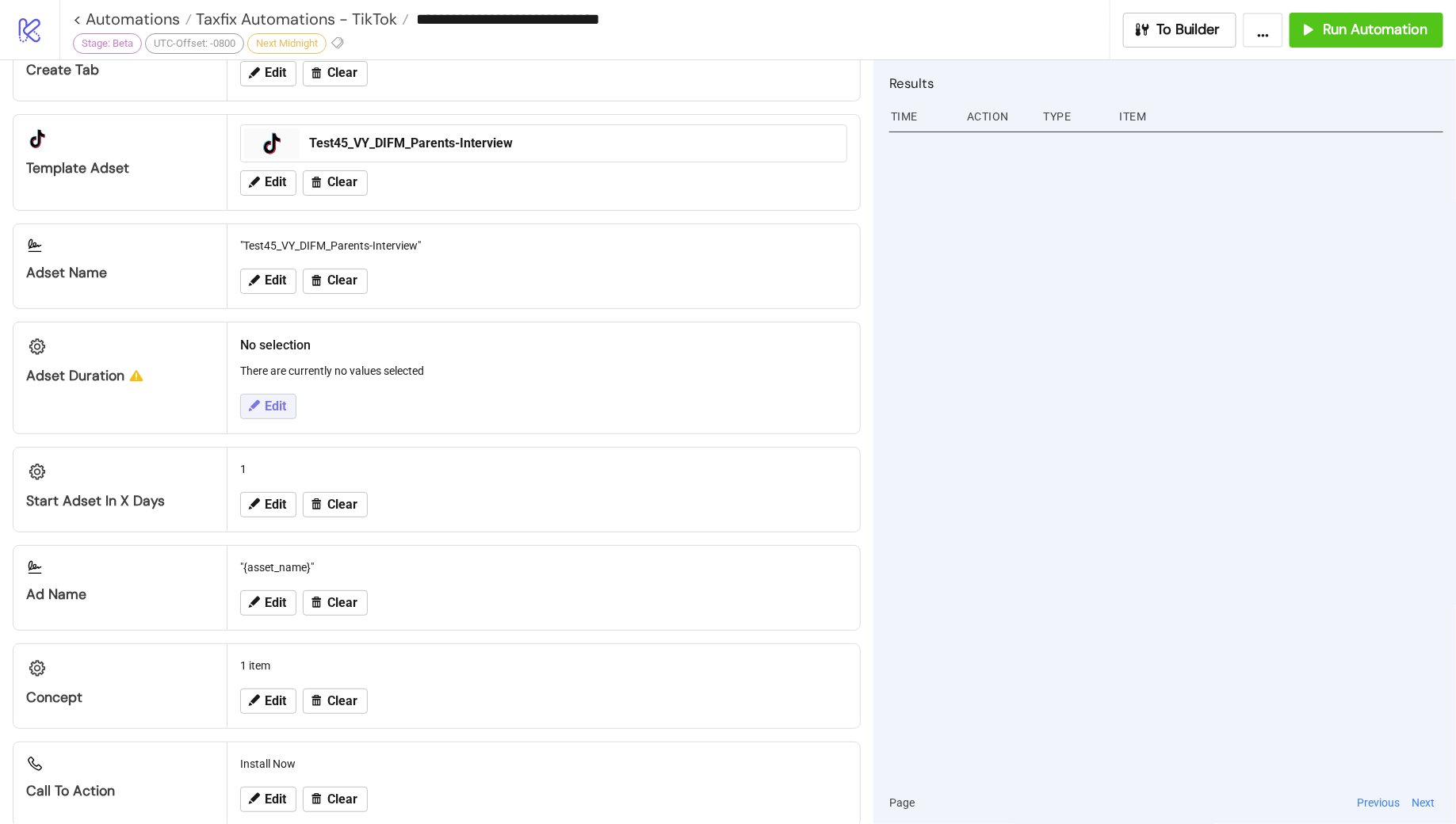
click at [269, 400] on span "Edit" at bounding box center [275, 407] width 21 height 14
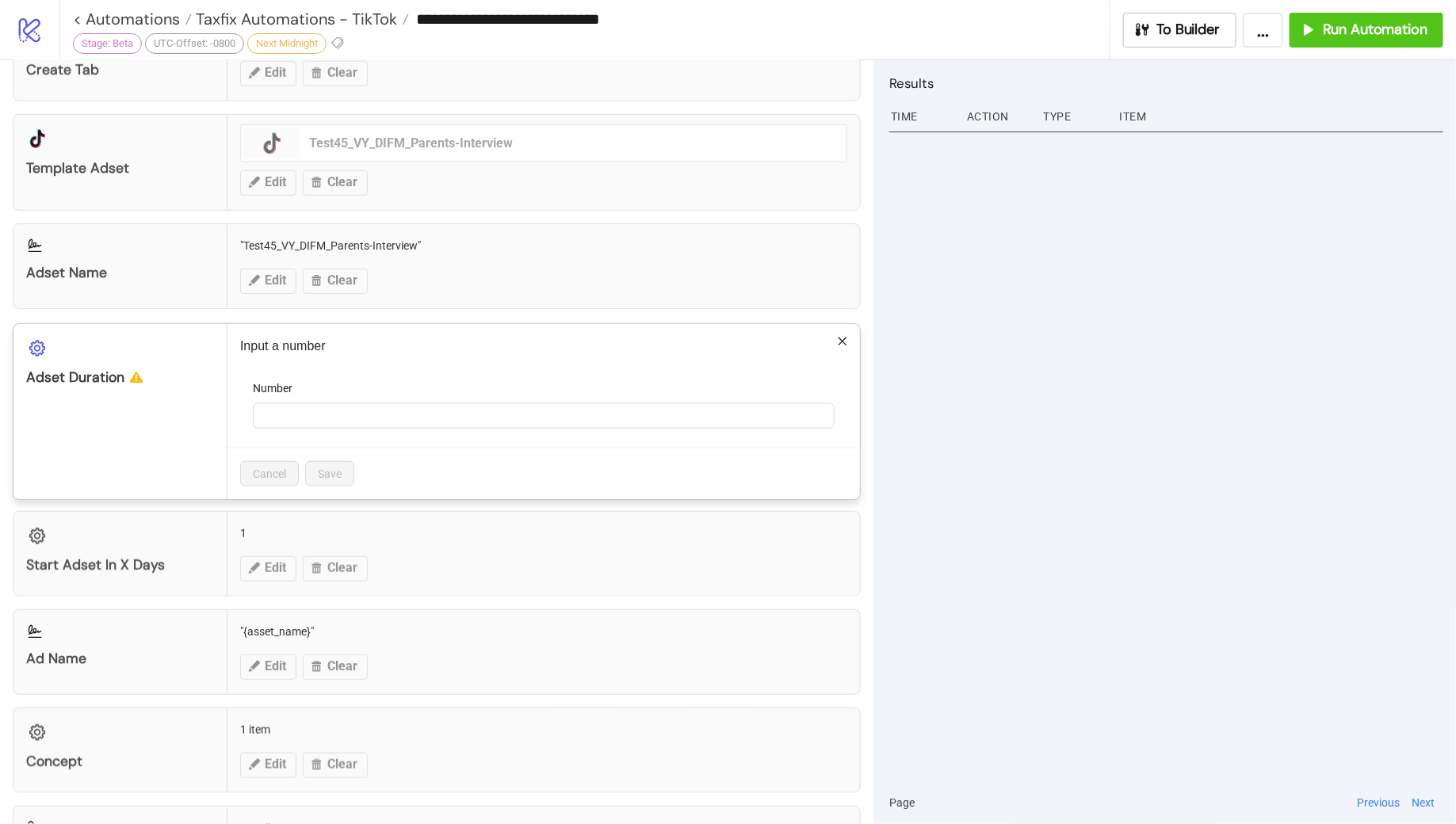
click at [846, 336] on icon "close" at bounding box center [843, 341] width 11 height 11
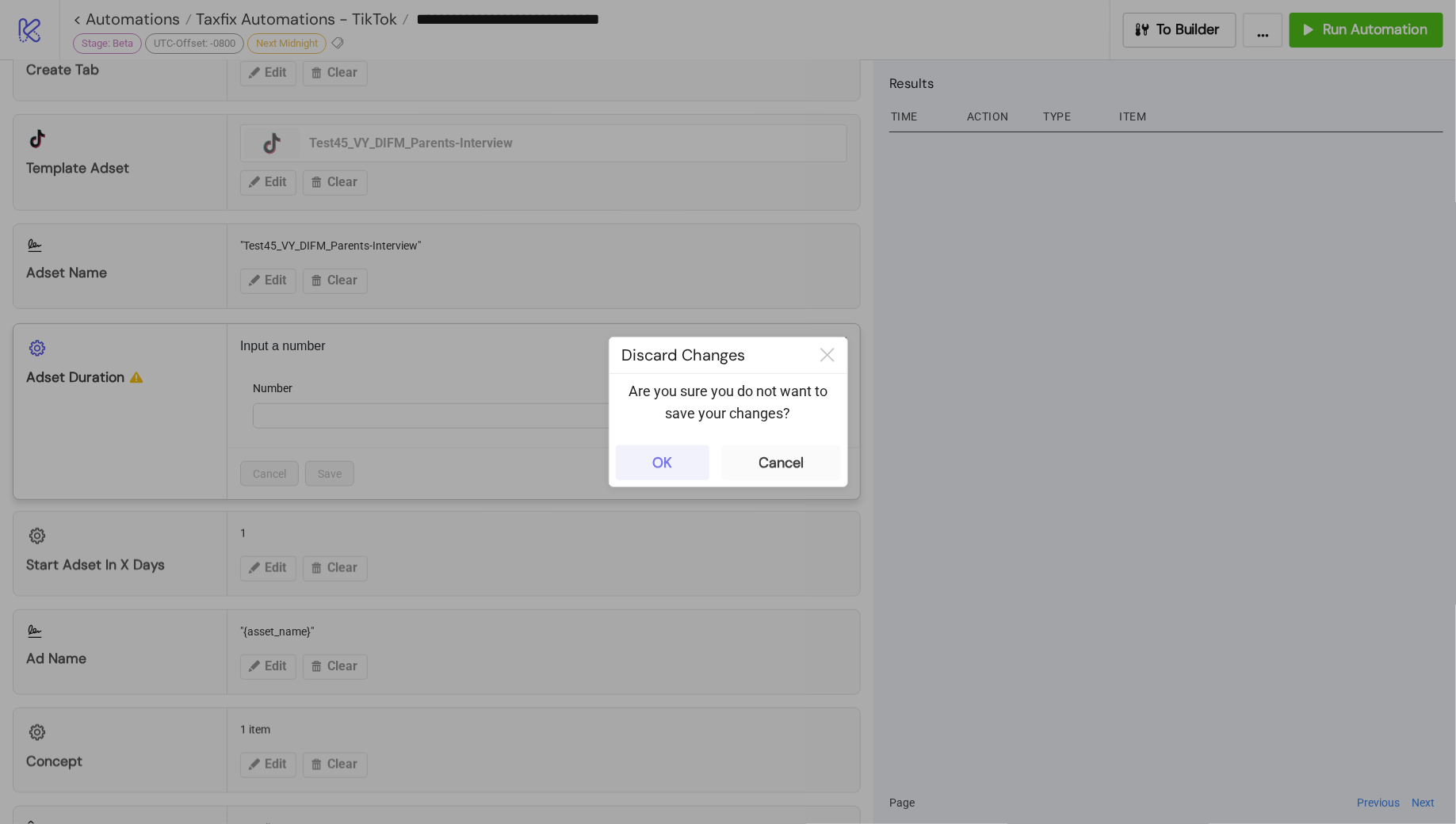
click at [664, 468] on div "OK" at bounding box center [662, 463] width 19 height 19
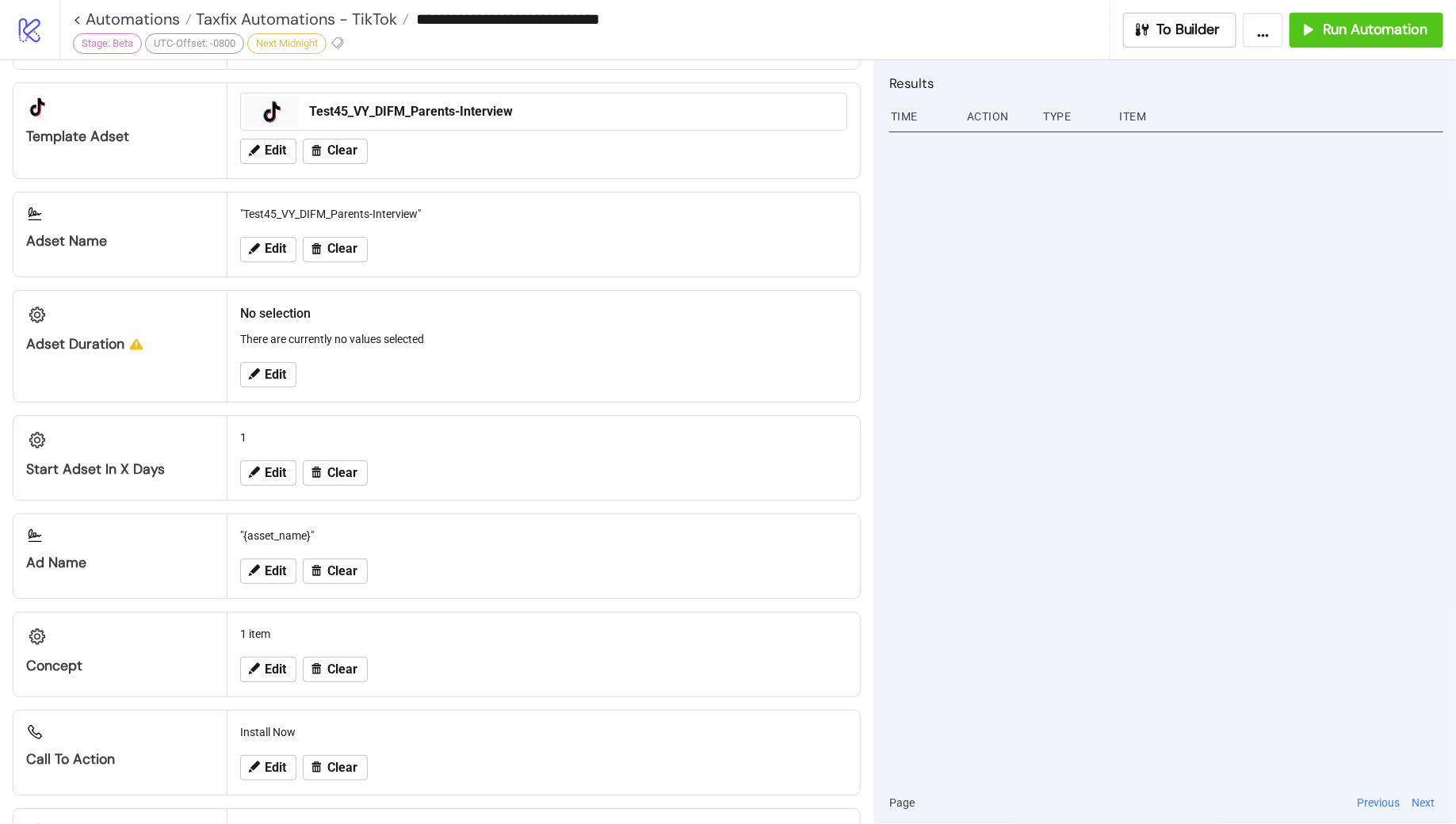
scroll to position [663, 0]
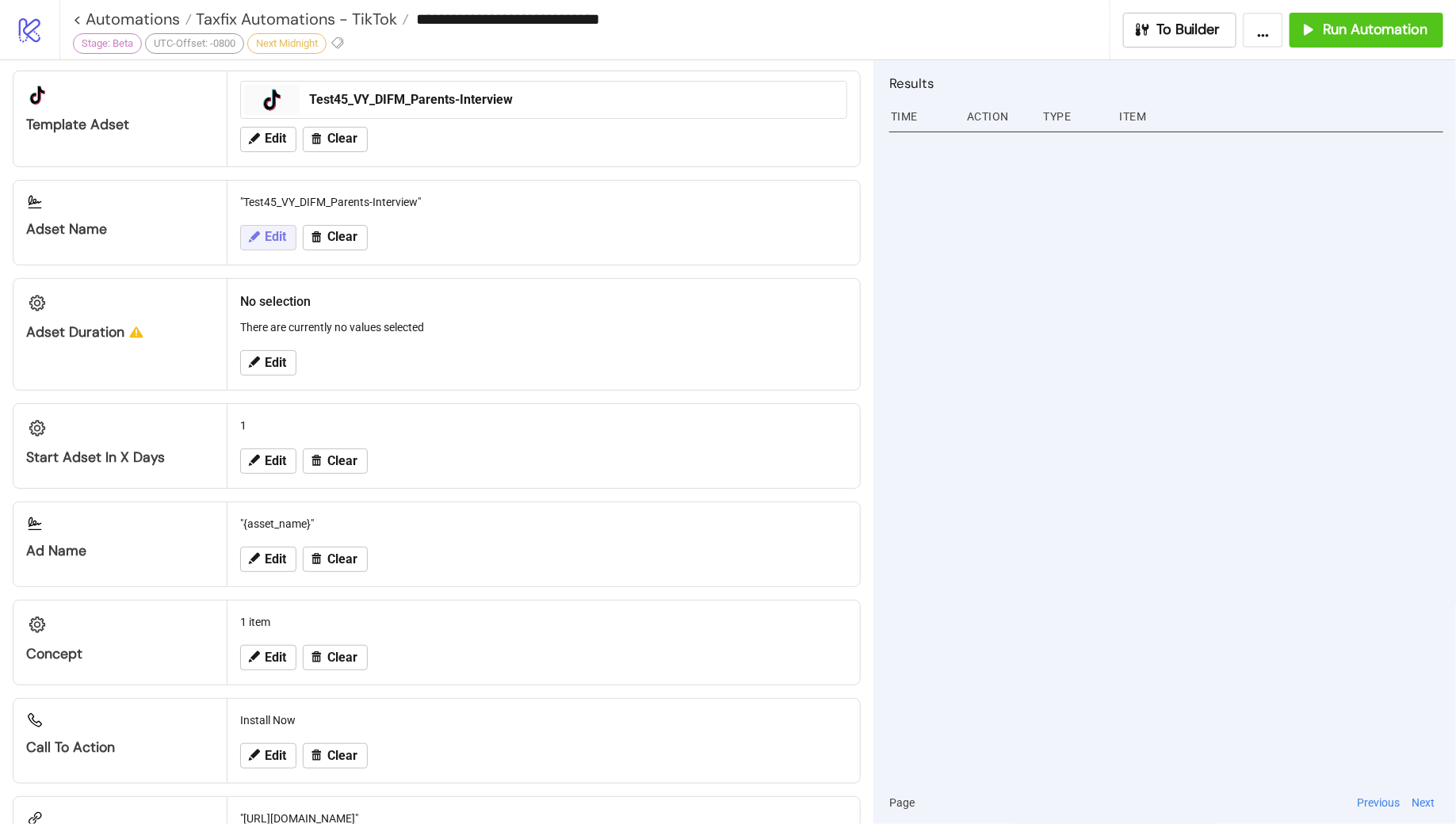
click at [274, 230] on span "Edit" at bounding box center [275, 237] width 21 height 14
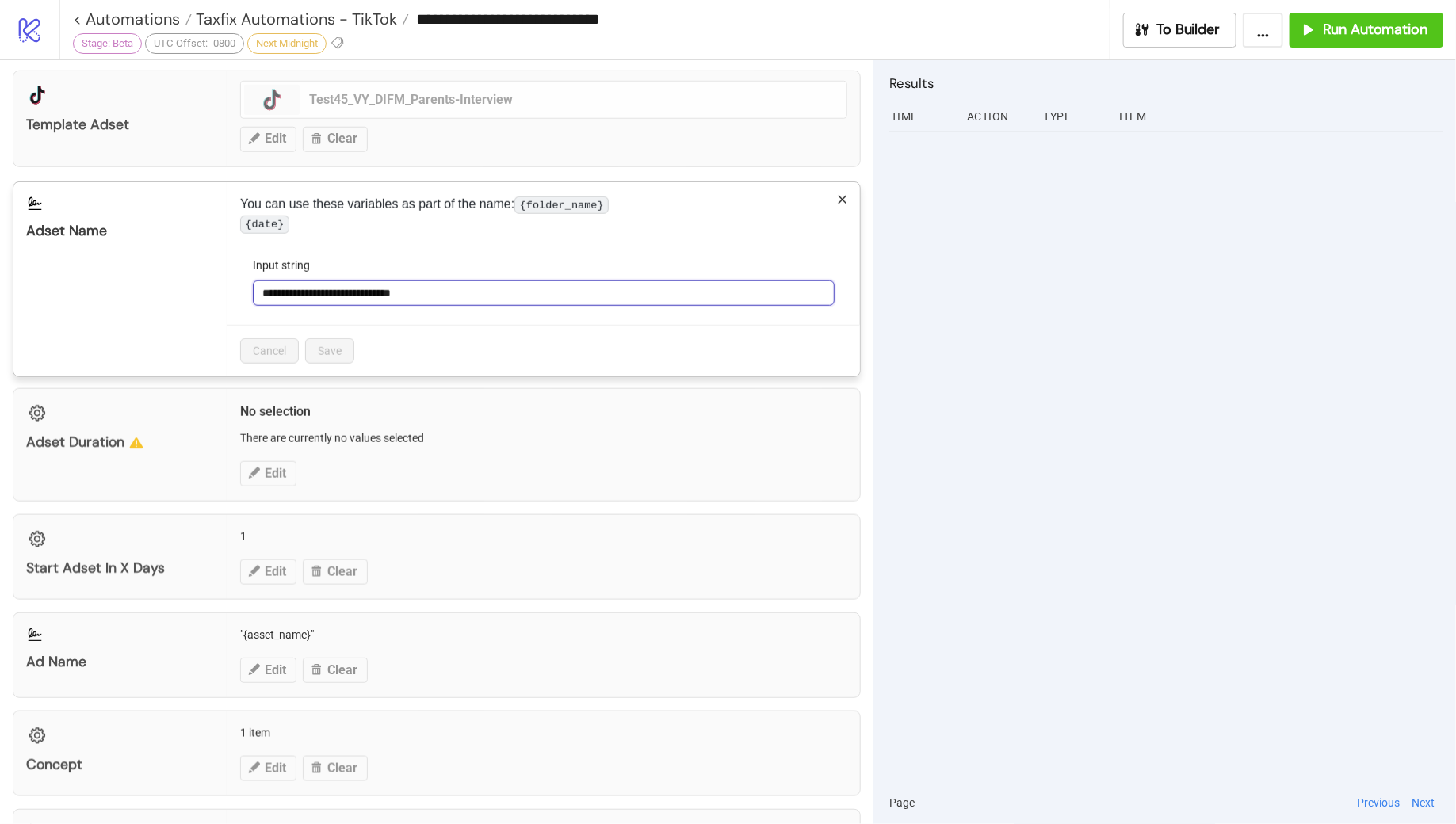
click at [465, 306] on input "**********" at bounding box center [544, 293] width 582 height 26
type input "**********"
click at [334, 357] on span "Save" at bounding box center [329, 351] width 24 height 12
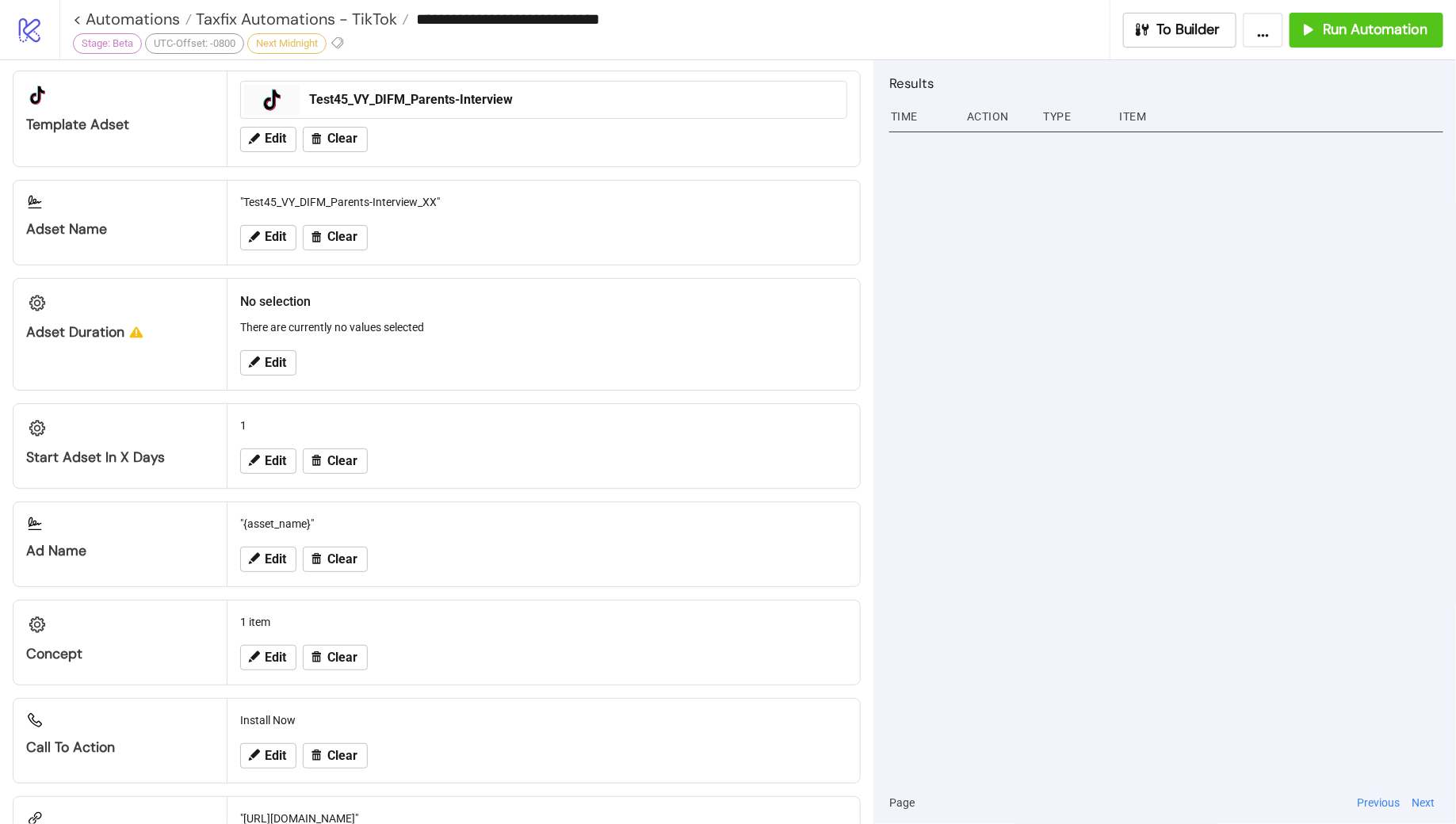
scroll to position [0, 0]
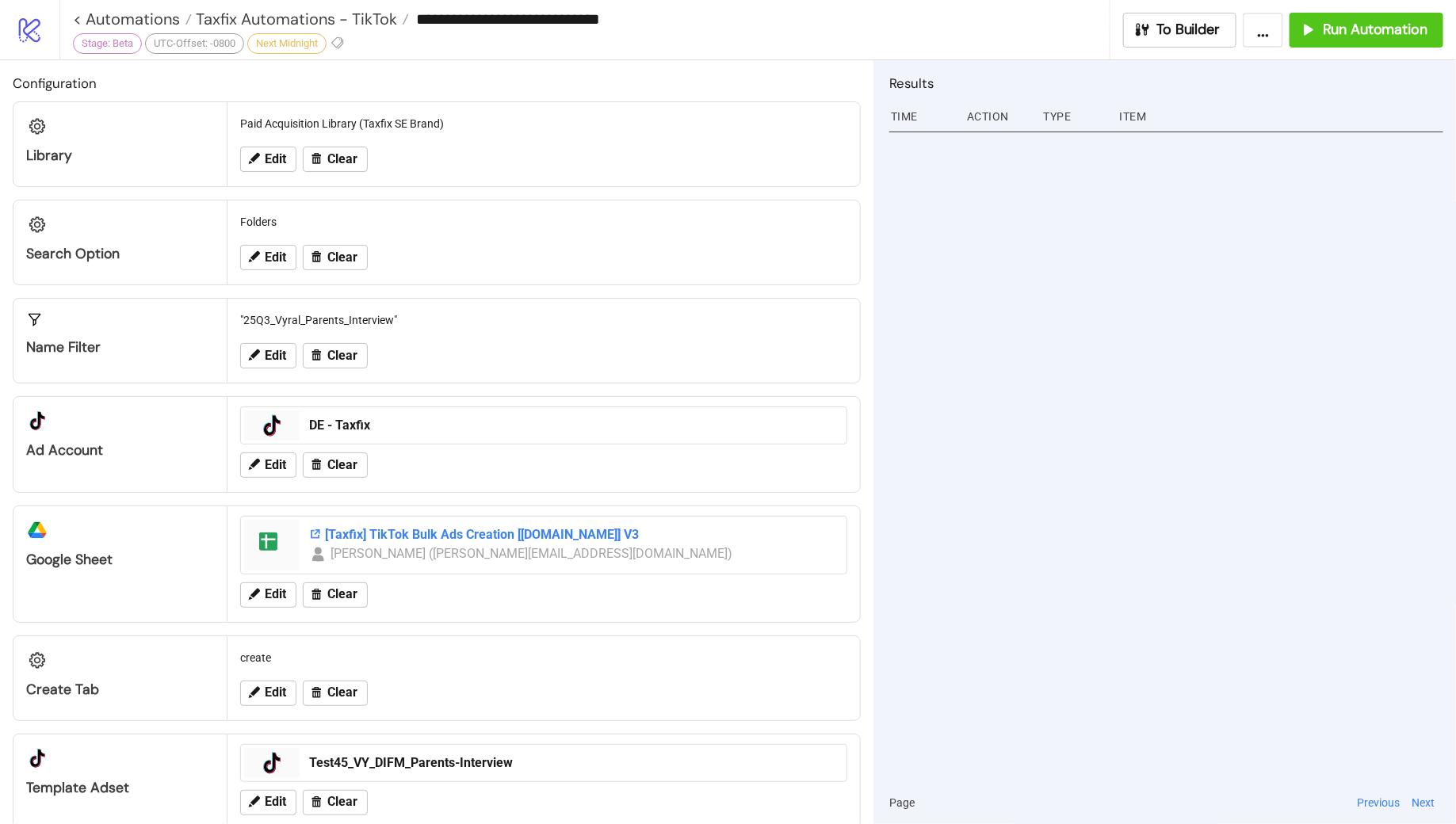
click at [427, 537] on div "[Taxfix] TikTok Bulk Ads Creation [[DOMAIN_NAME]] V3" at bounding box center [573, 536] width 528 height 18
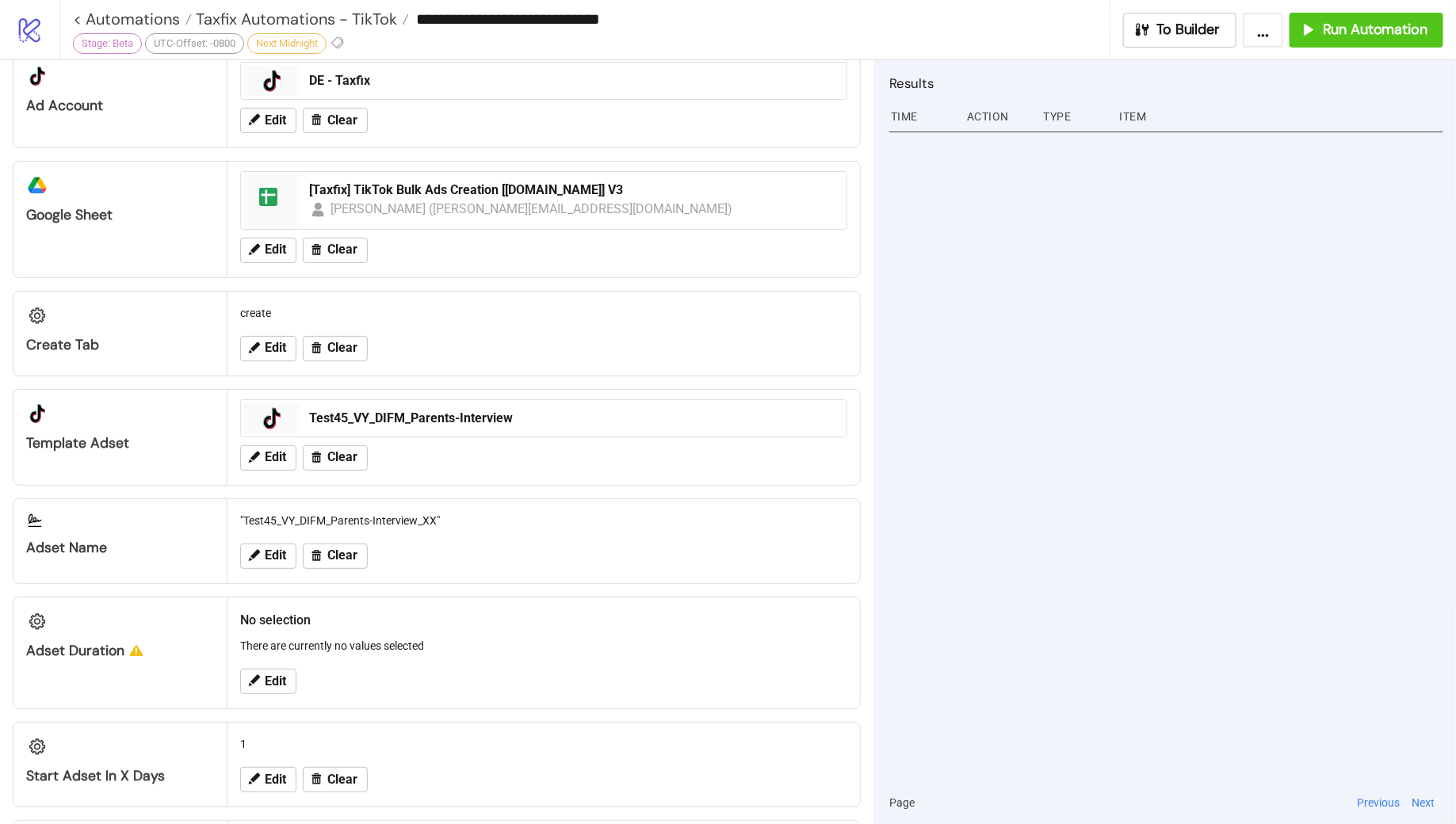
scroll to position [357, 0]
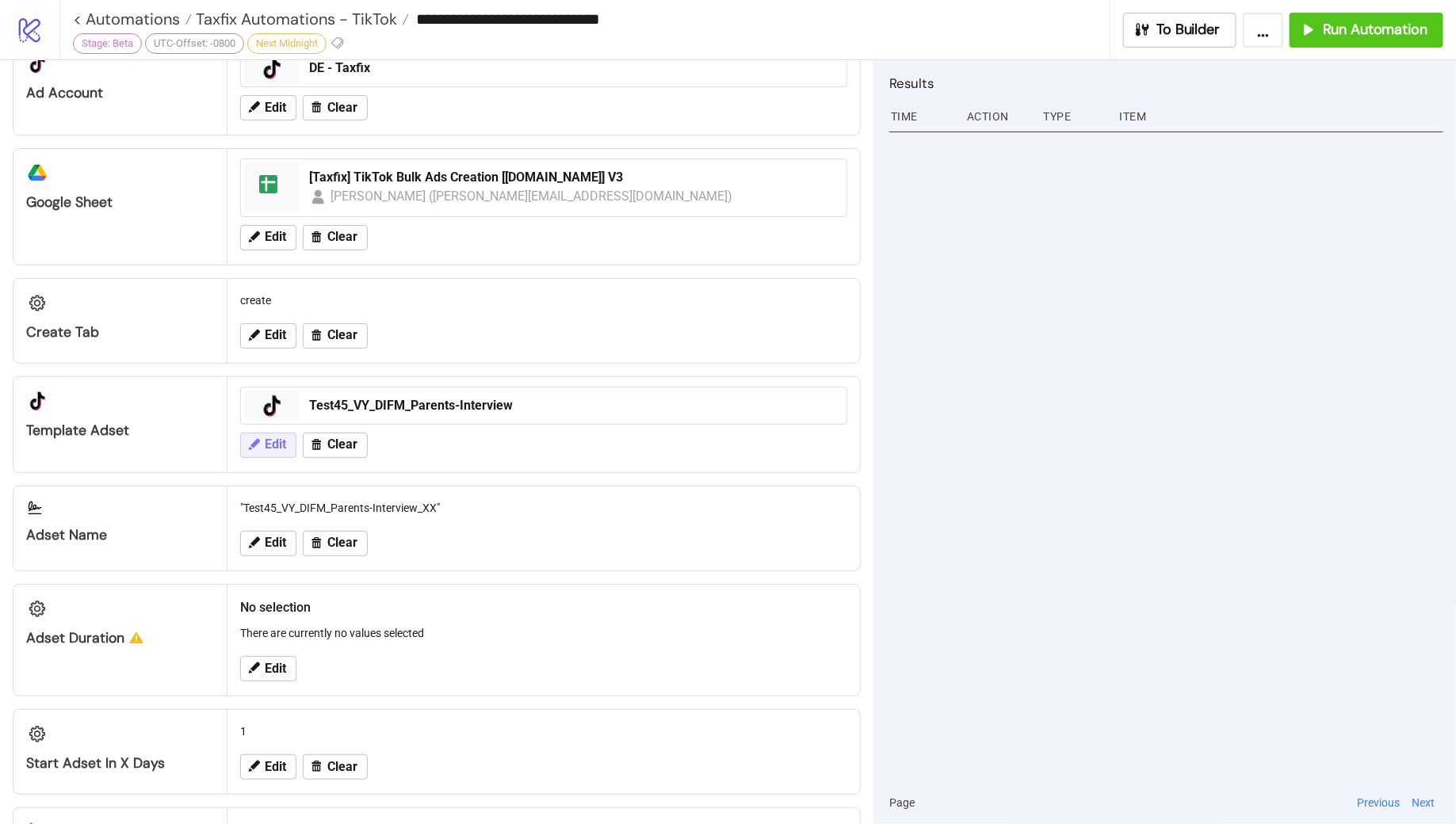
click at [266, 440] on span "Edit" at bounding box center [275, 445] width 21 height 14
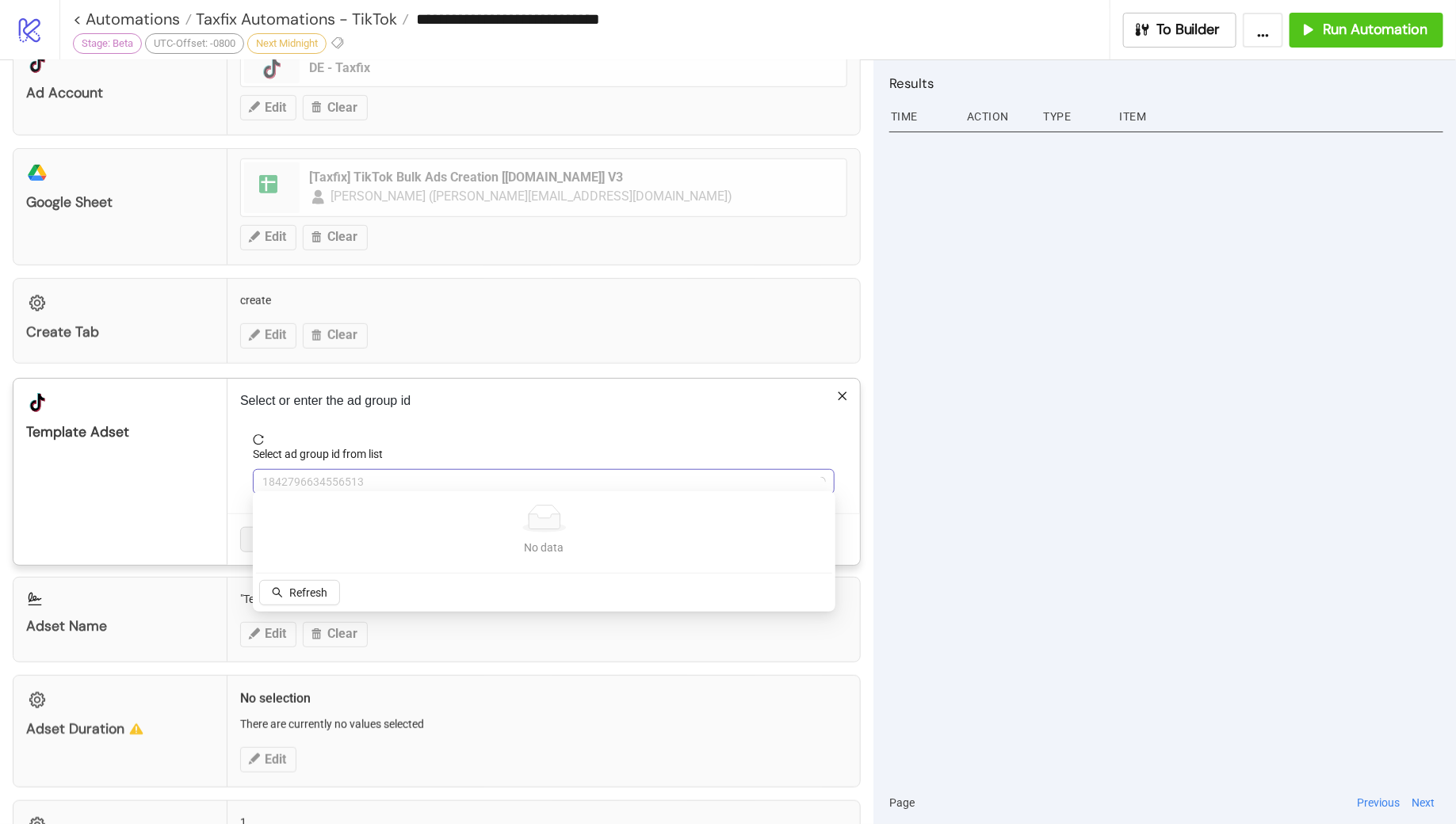
click at [398, 478] on span "1842796634556513" at bounding box center [544, 482] width 563 height 24
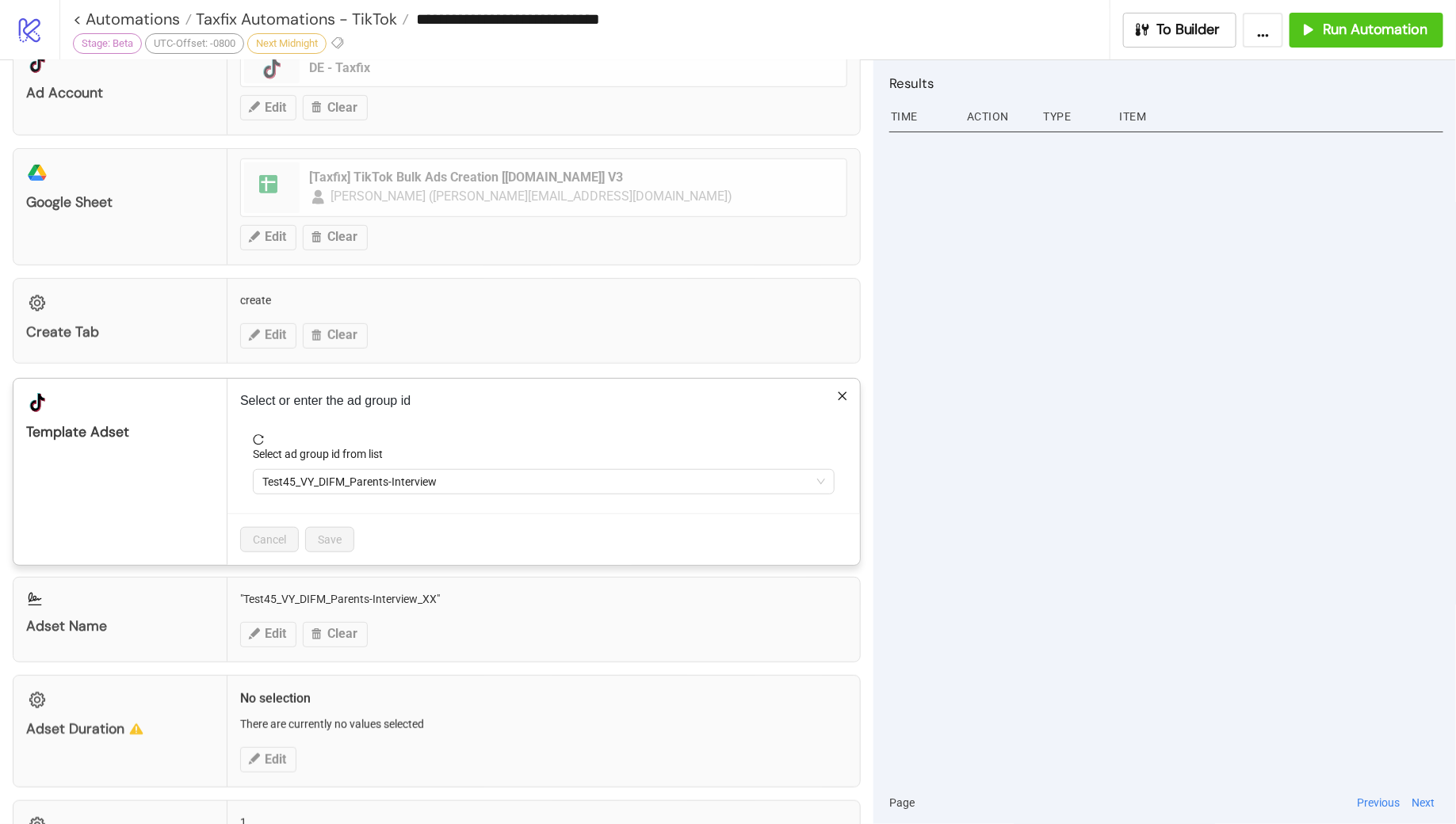
click at [371, 476] on span "Test45_VY_DIFM_Parents-Interview" at bounding box center [544, 482] width 563 height 24
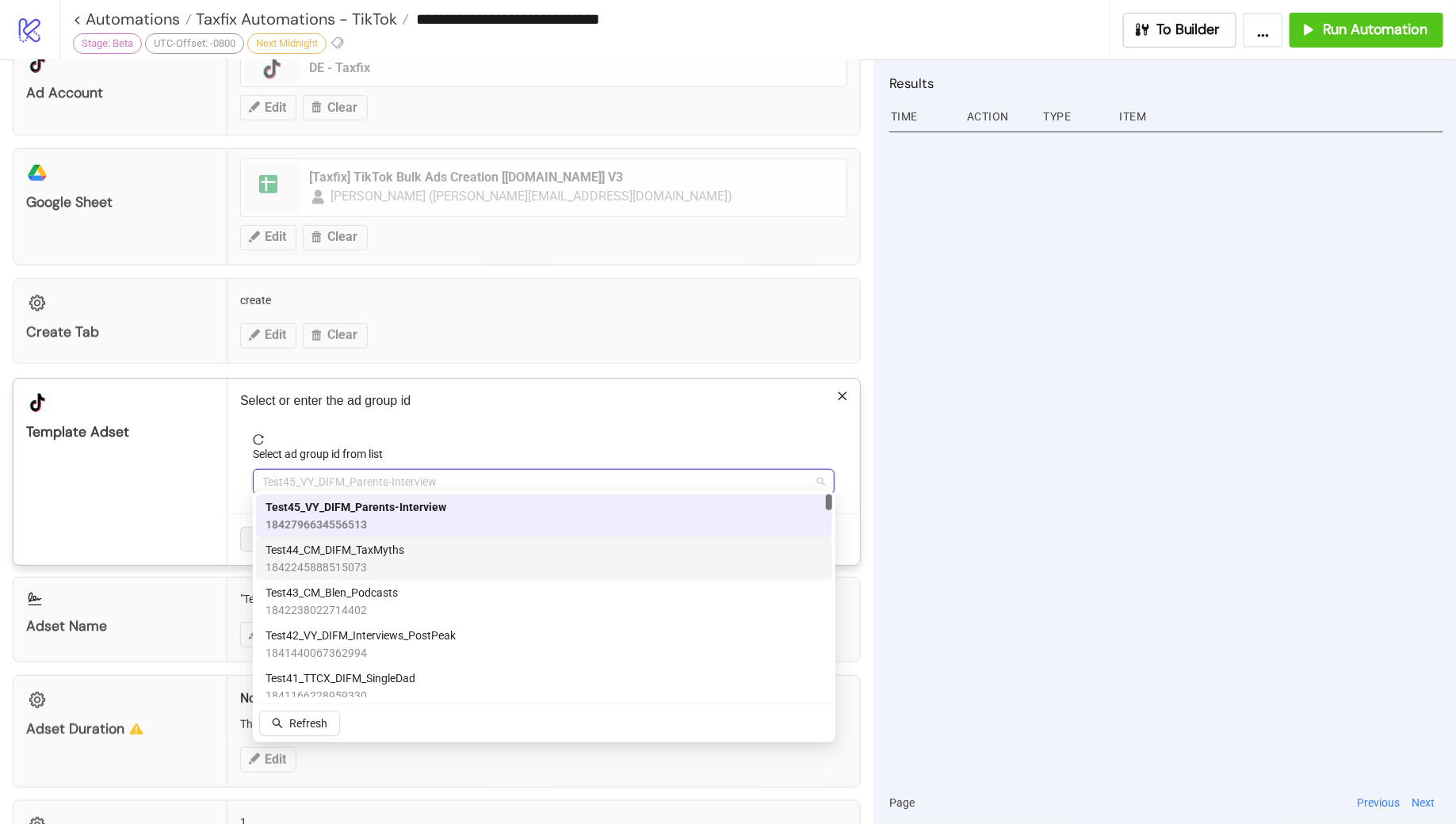
click at [397, 557] on span "Test44_CM_DIFM_TaxMyths" at bounding box center [334, 551] width 139 height 18
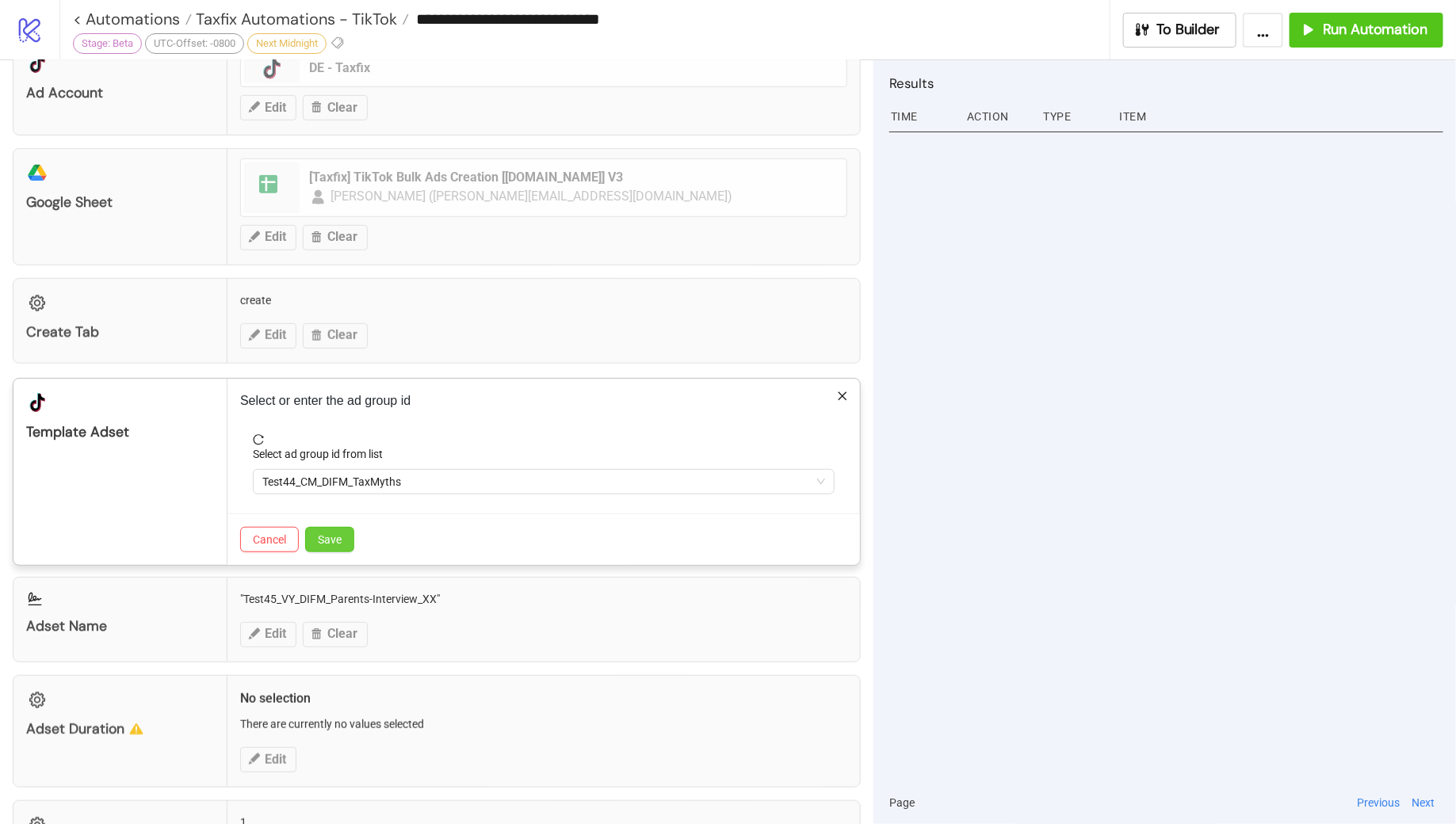
click at [341, 535] on button "Save" at bounding box center [330, 539] width 49 height 26
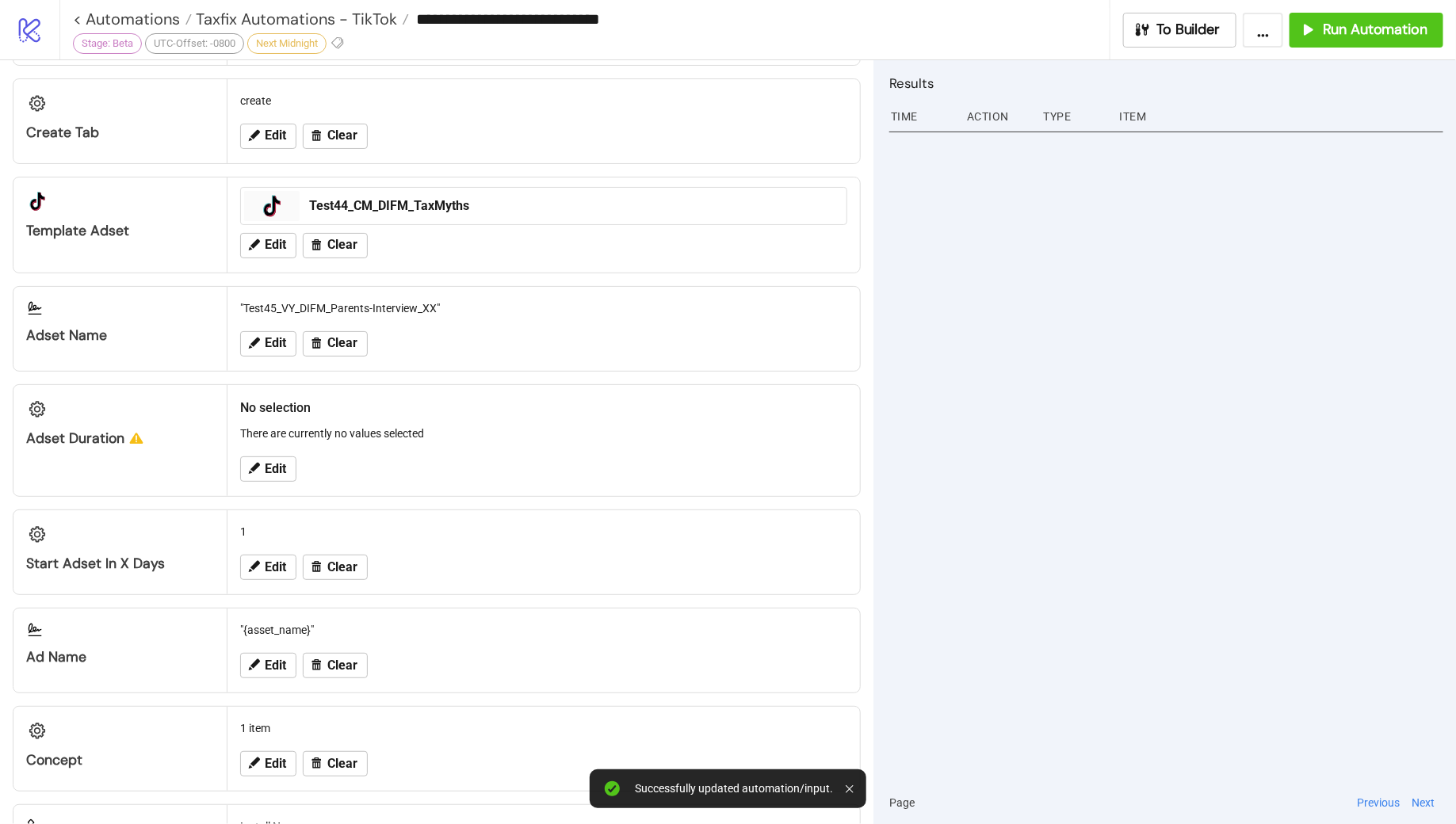
scroll to position [561, 0]
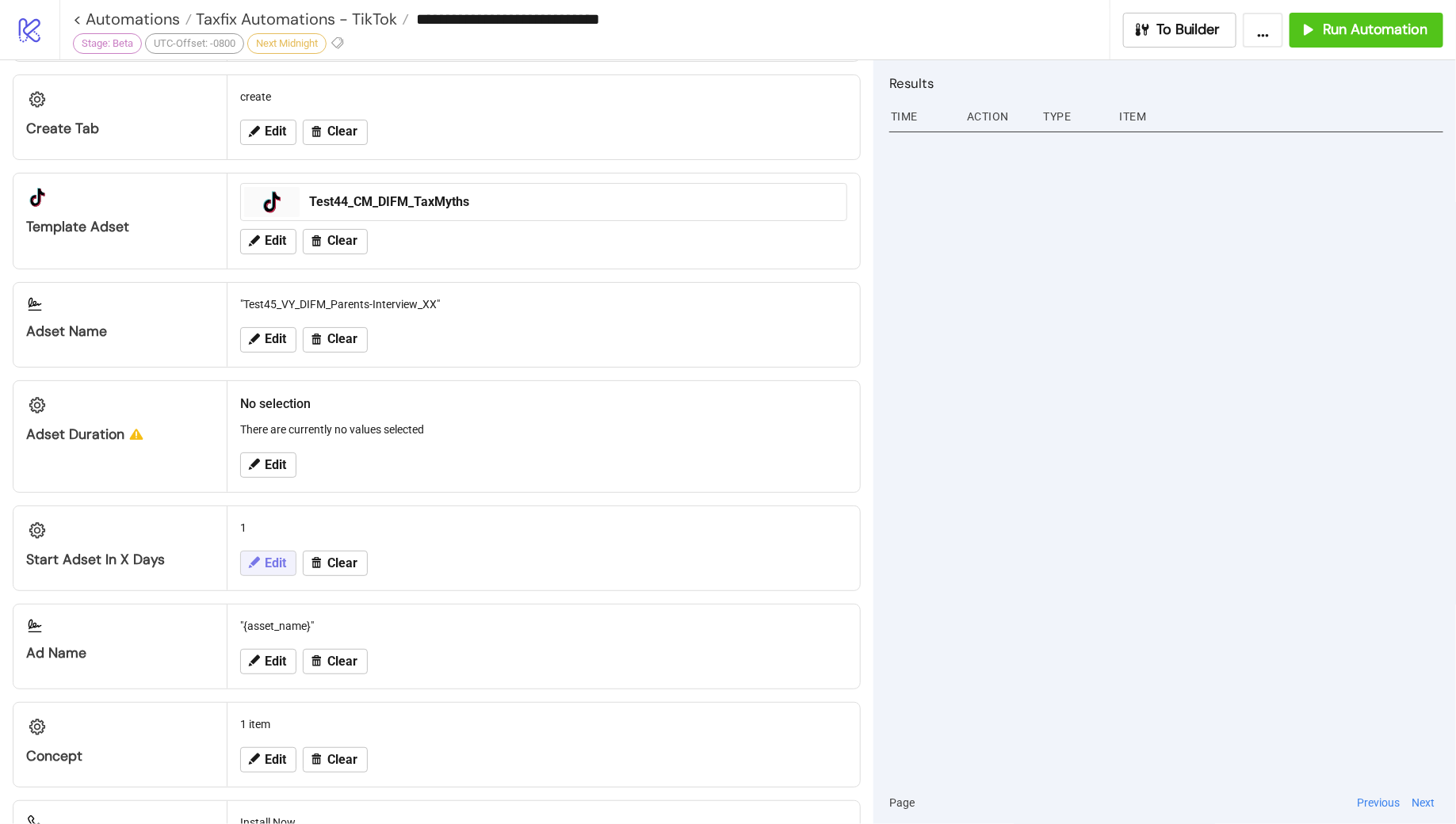
click at [261, 558] on button "Edit" at bounding box center [268, 563] width 56 height 26
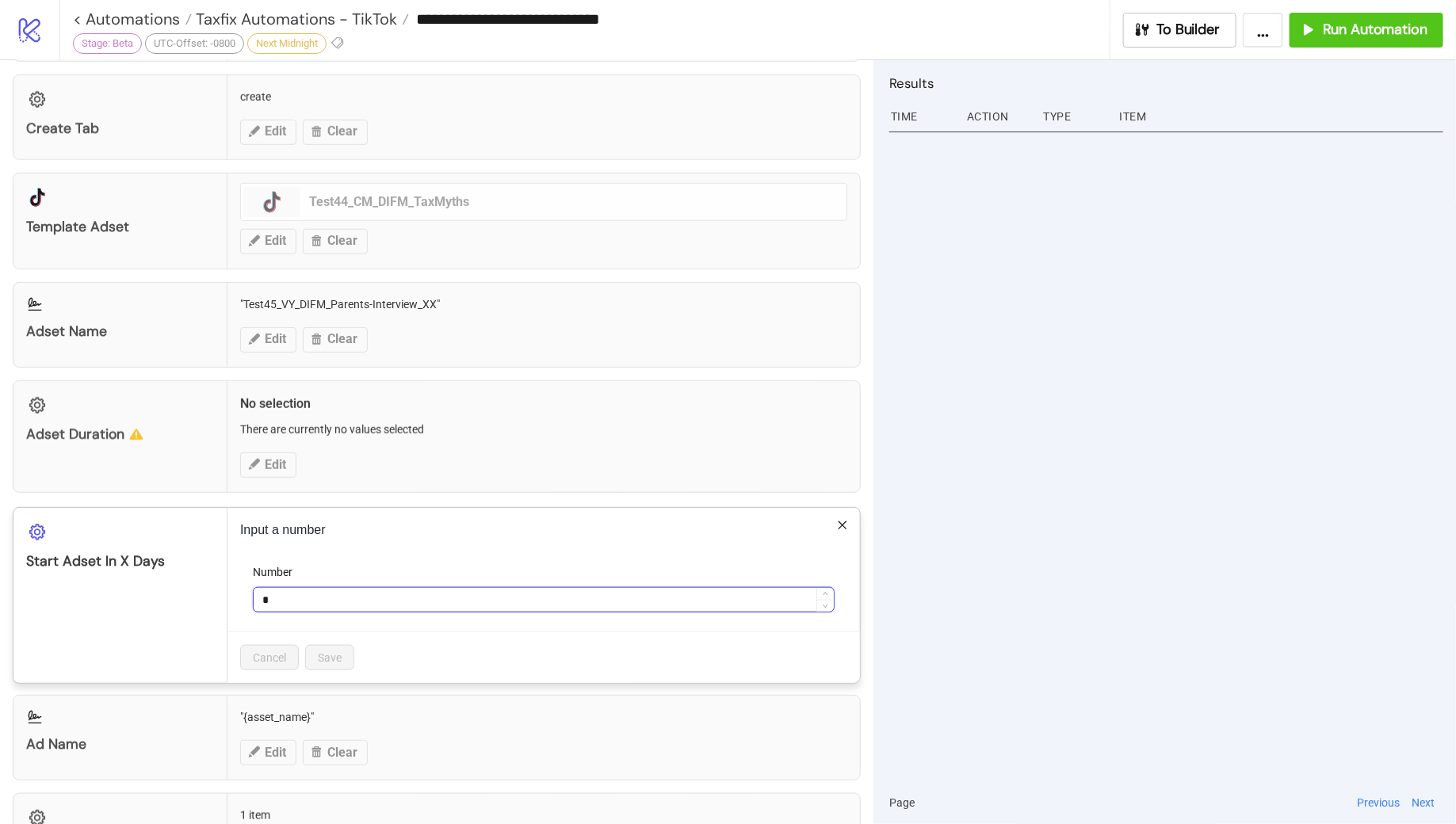
drag, startPoint x: 289, startPoint y: 593, endPoint x: 259, endPoint y: 592, distance: 30.0
click at [259, 593] on input "*" at bounding box center [544, 600] width 581 height 24
type input "*"
click at [339, 651] on span "Save" at bounding box center [329, 657] width 24 height 12
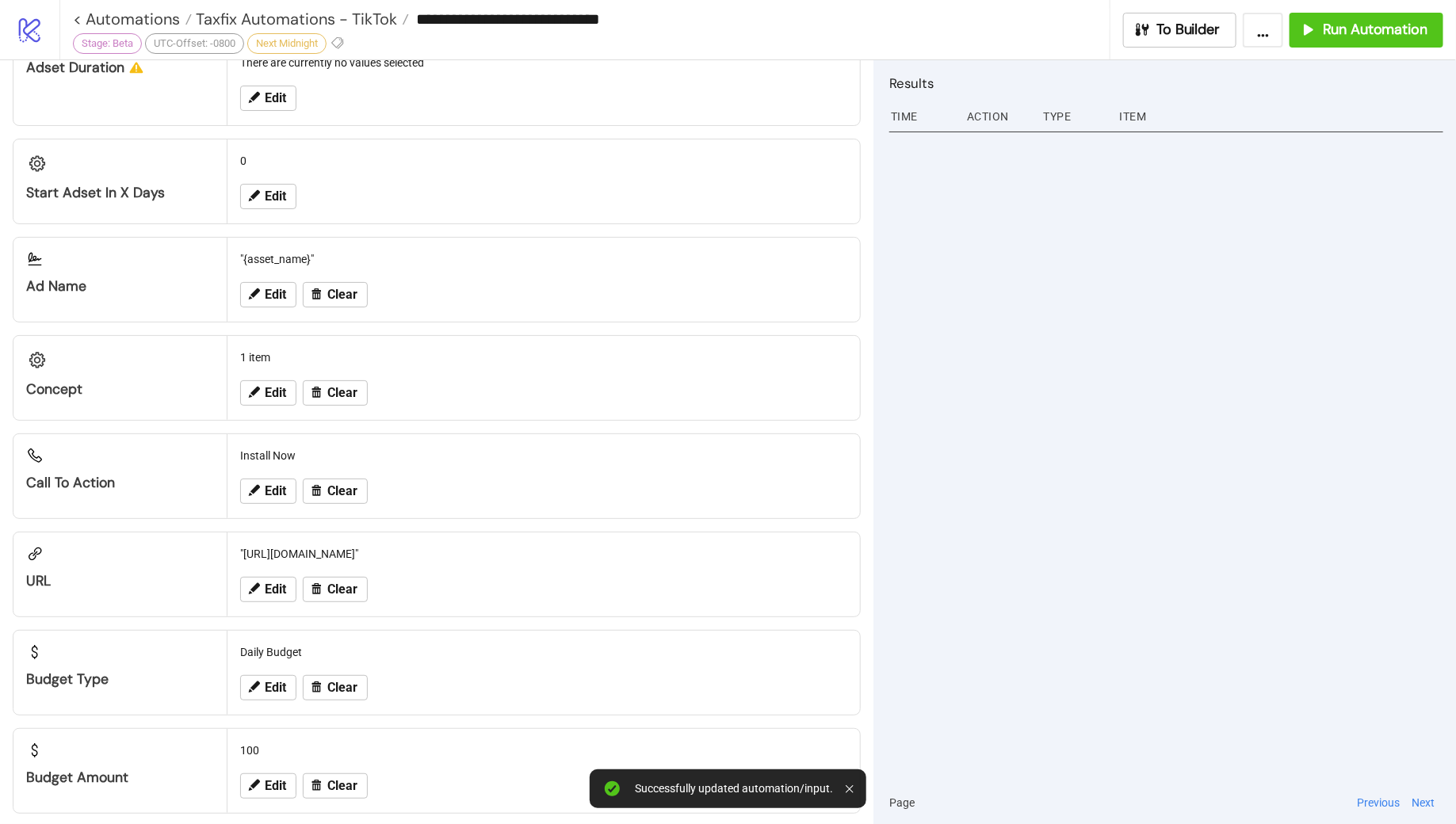
scroll to position [932, 0]
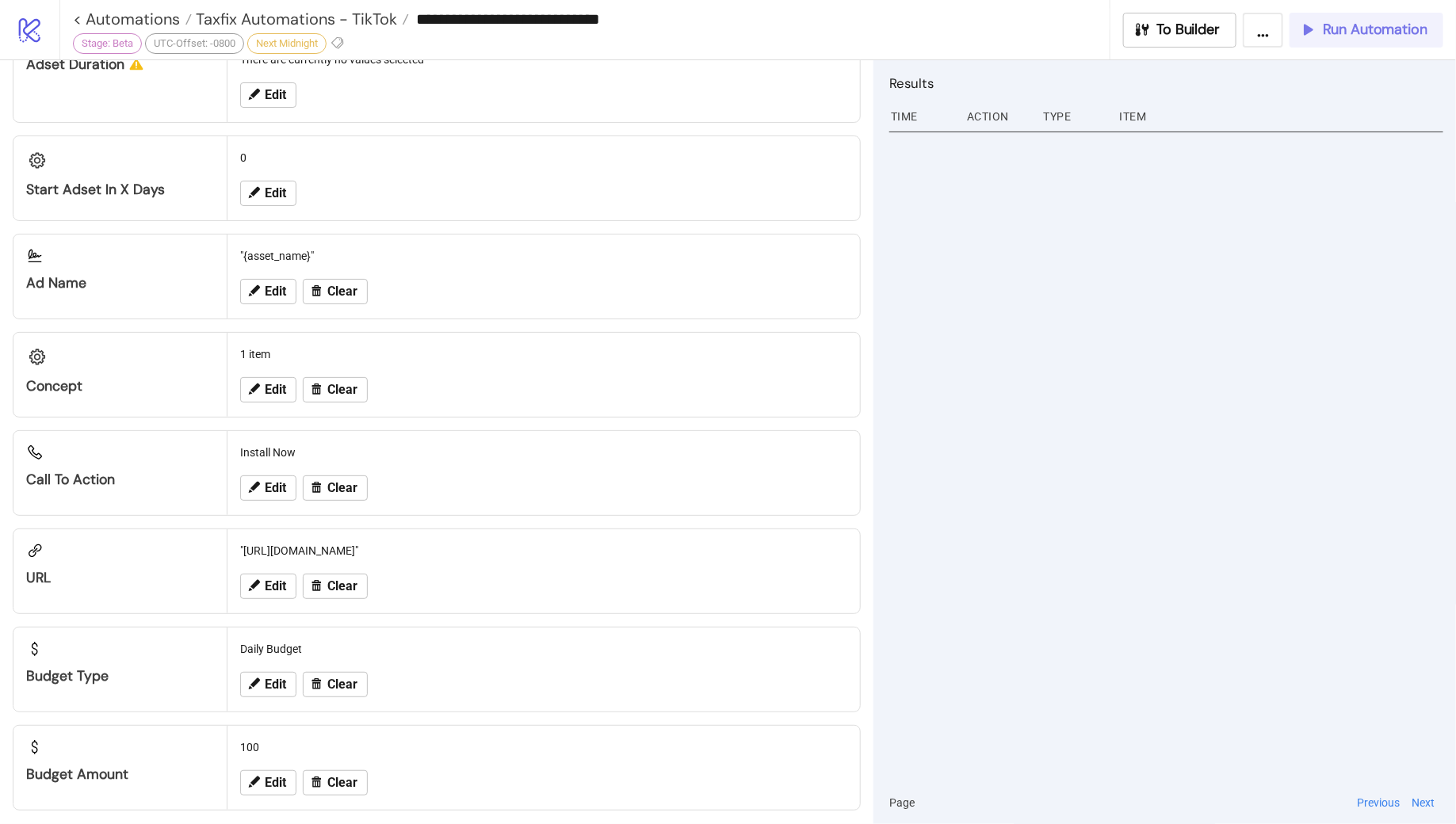
click at [1336, 26] on span "Run Automation" at bounding box center [1375, 29] width 105 height 19
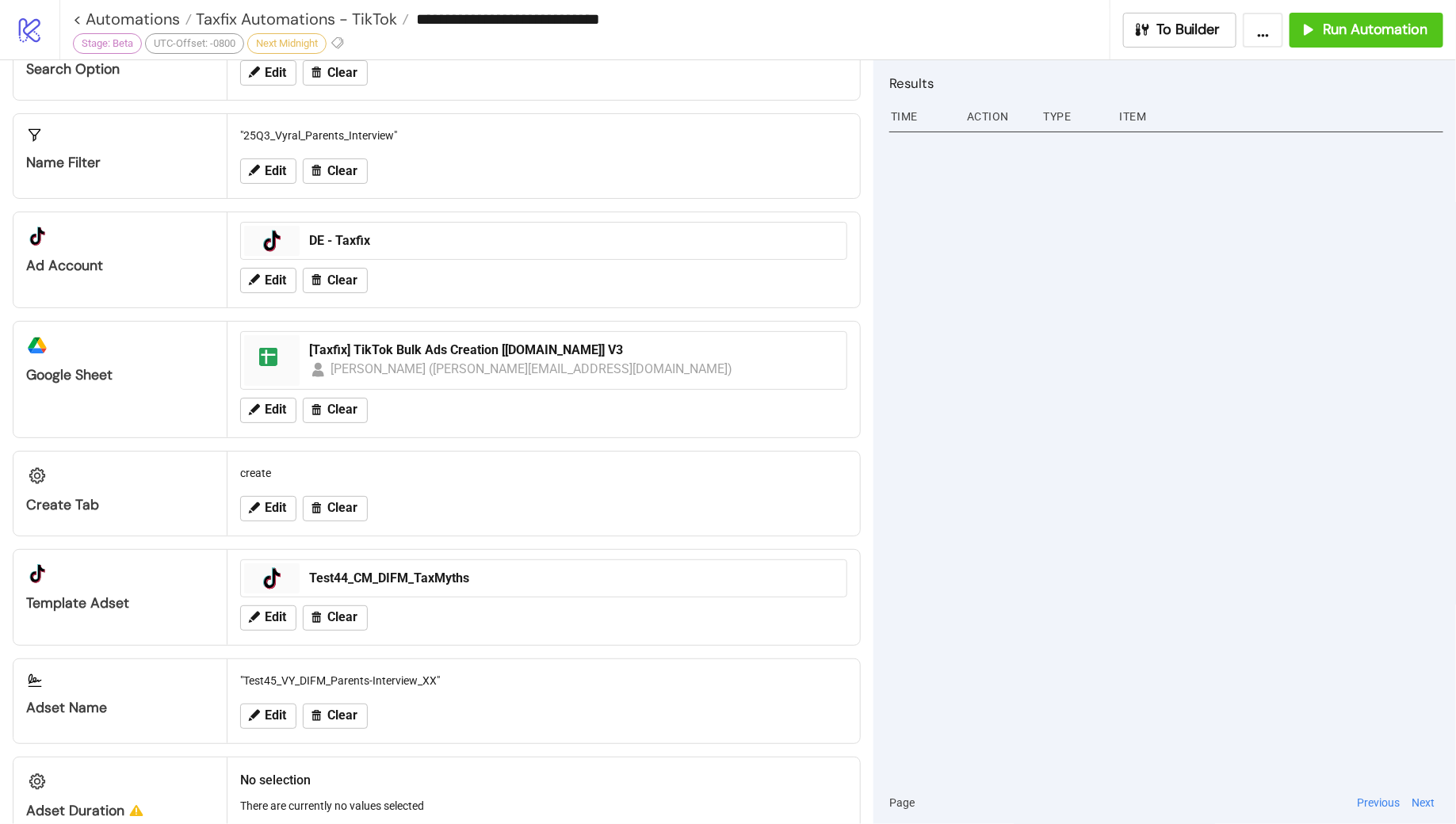
scroll to position [0, 0]
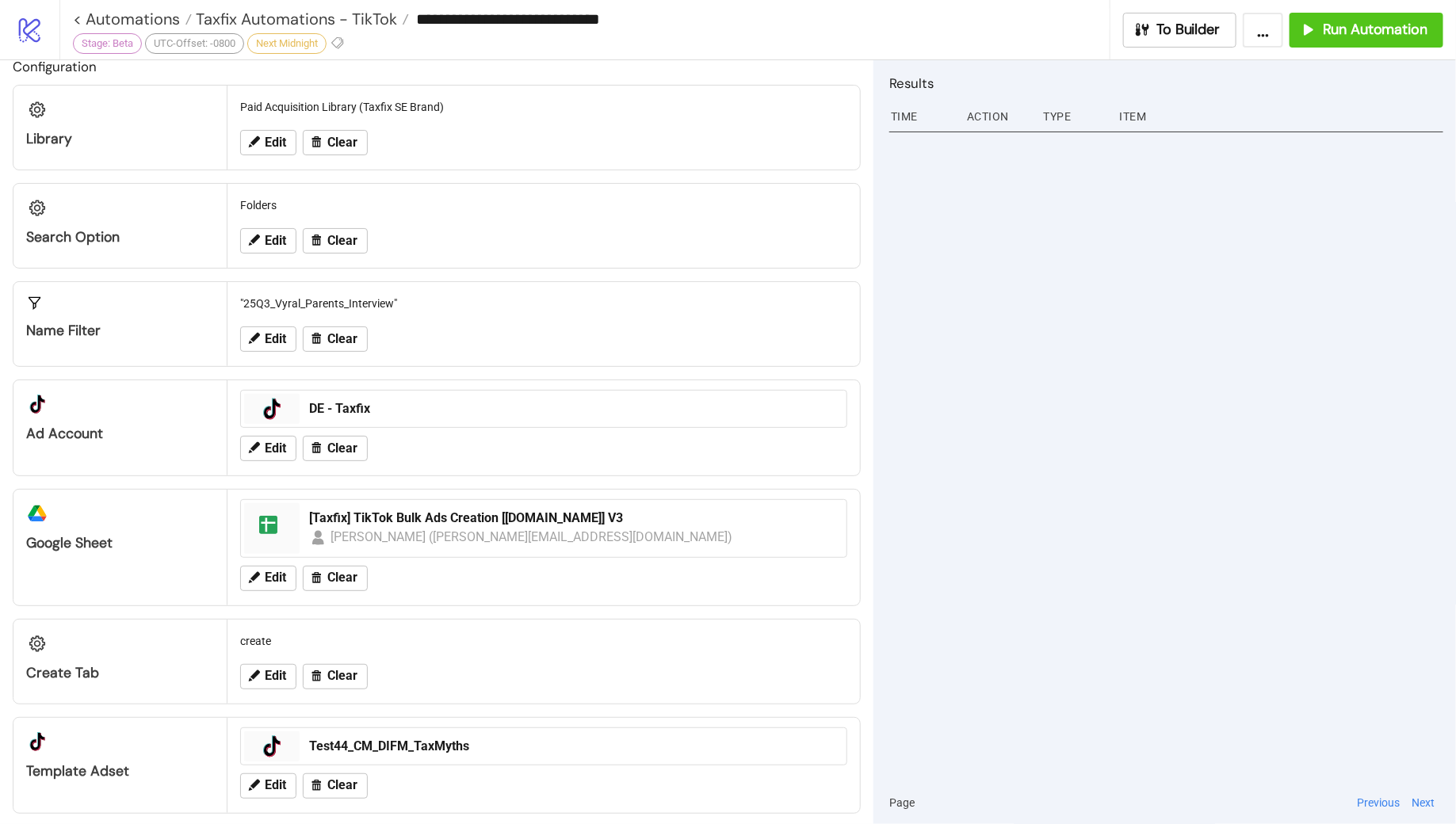
scroll to position [26, 0]
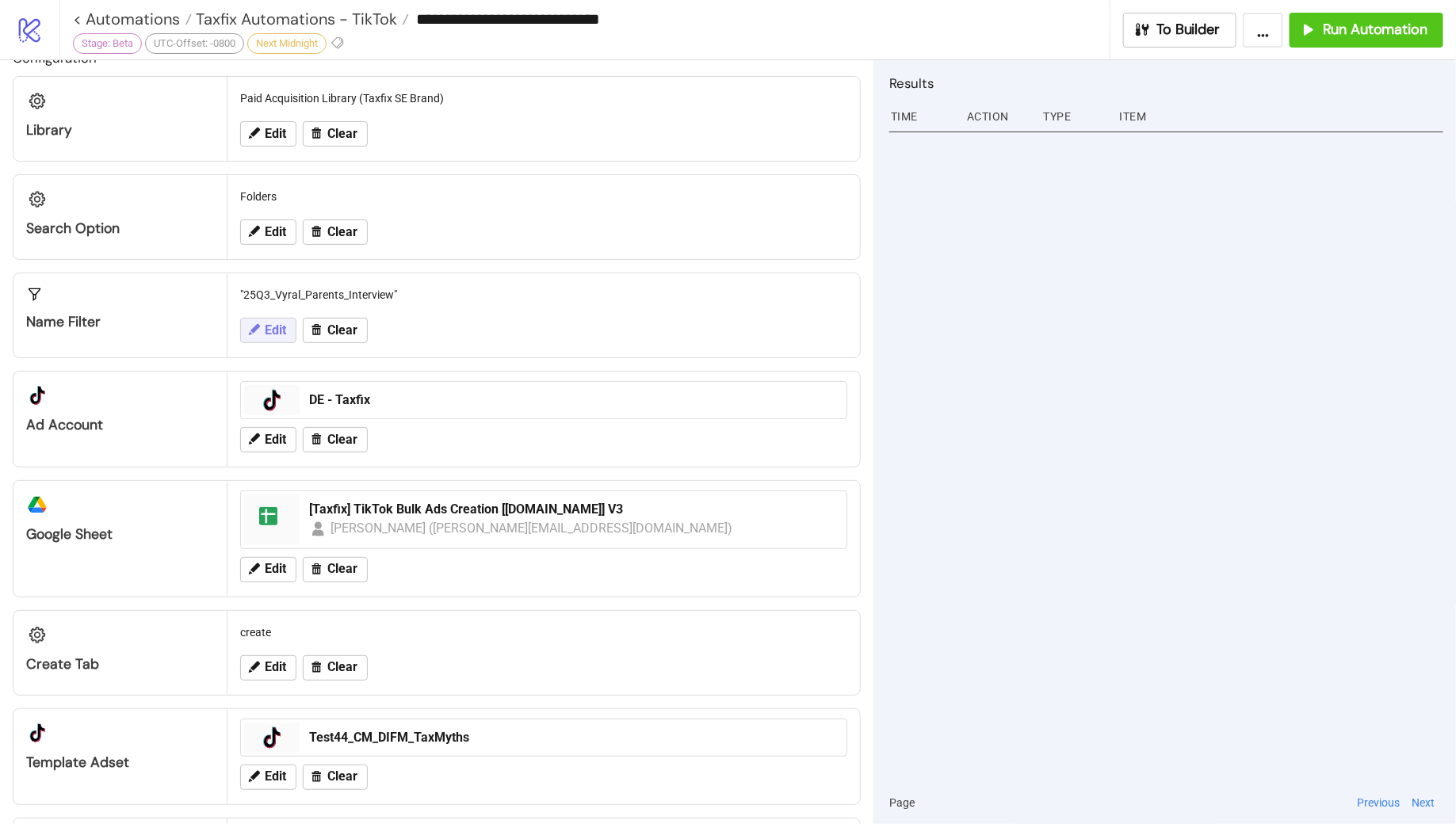
click at [270, 326] on span "Edit" at bounding box center [275, 331] width 21 height 14
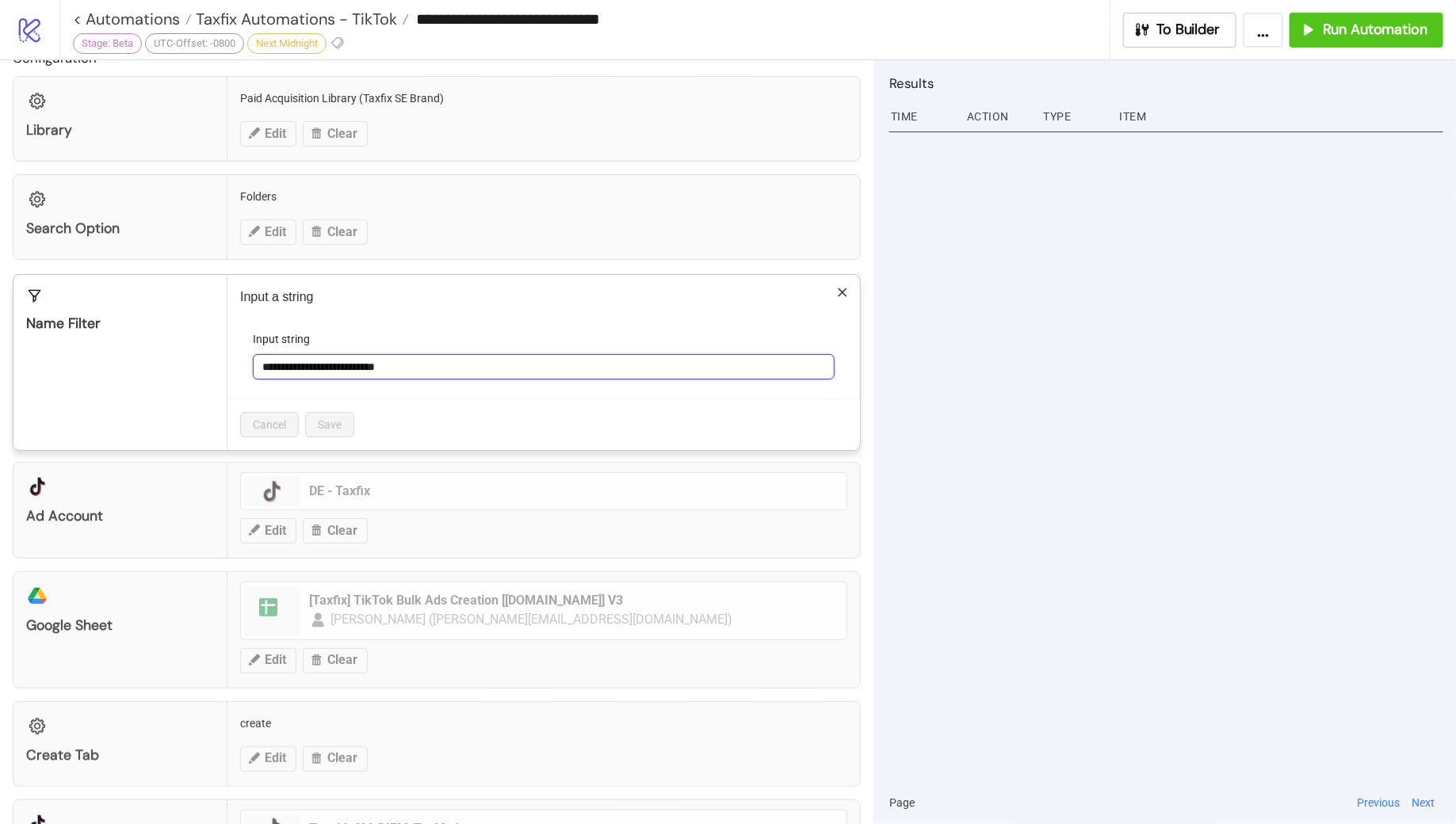
drag, startPoint x: 439, startPoint y: 367, endPoint x: 241, endPoint y: 352, distance: 198.6
click at [241, 352] on form "**********" at bounding box center [544, 364] width 607 height 68
paste input "text"
type input "**********"
click at [332, 418] on span "Save" at bounding box center [329, 424] width 24 height 12
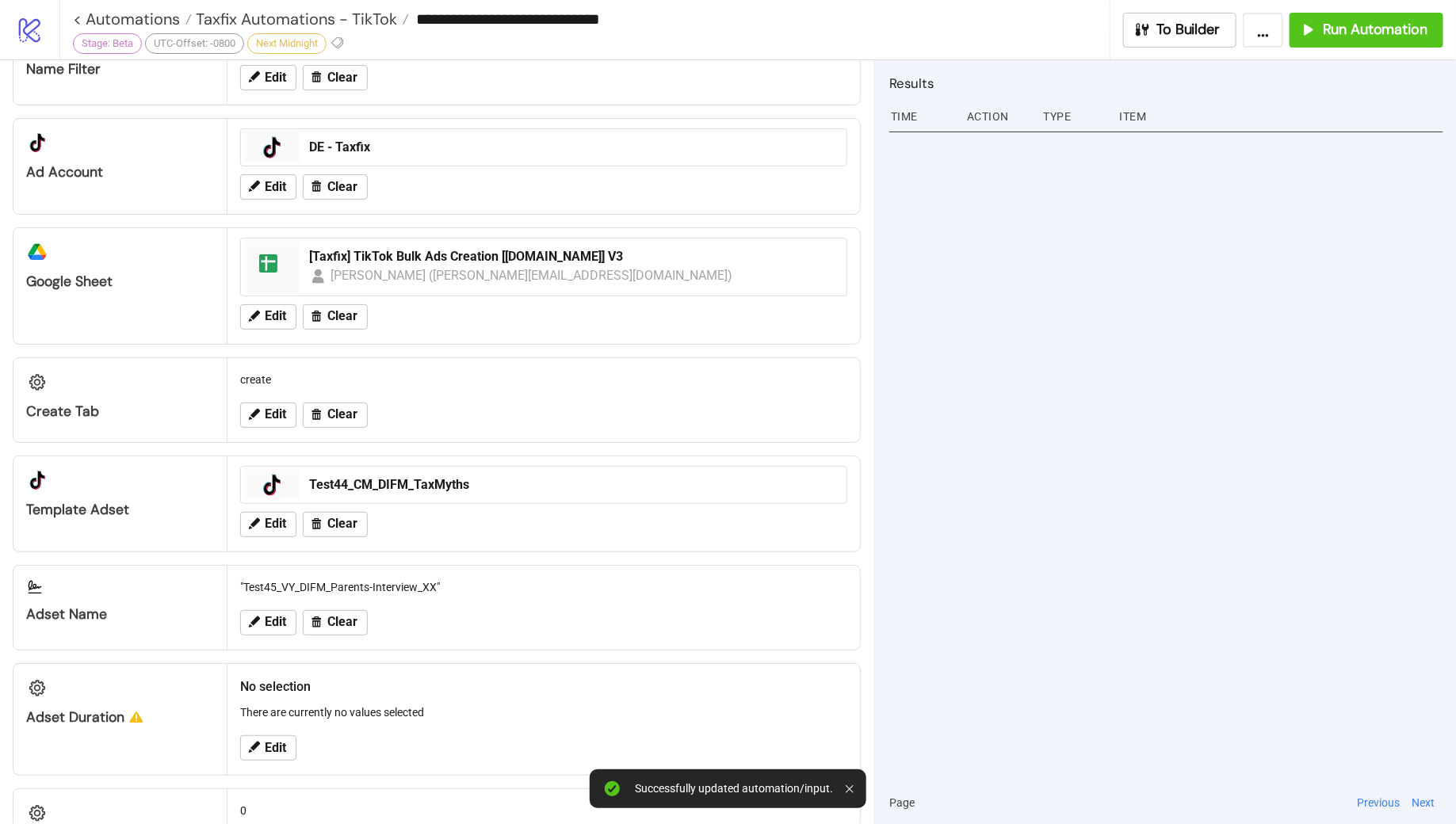
scroll to position [305, 0]
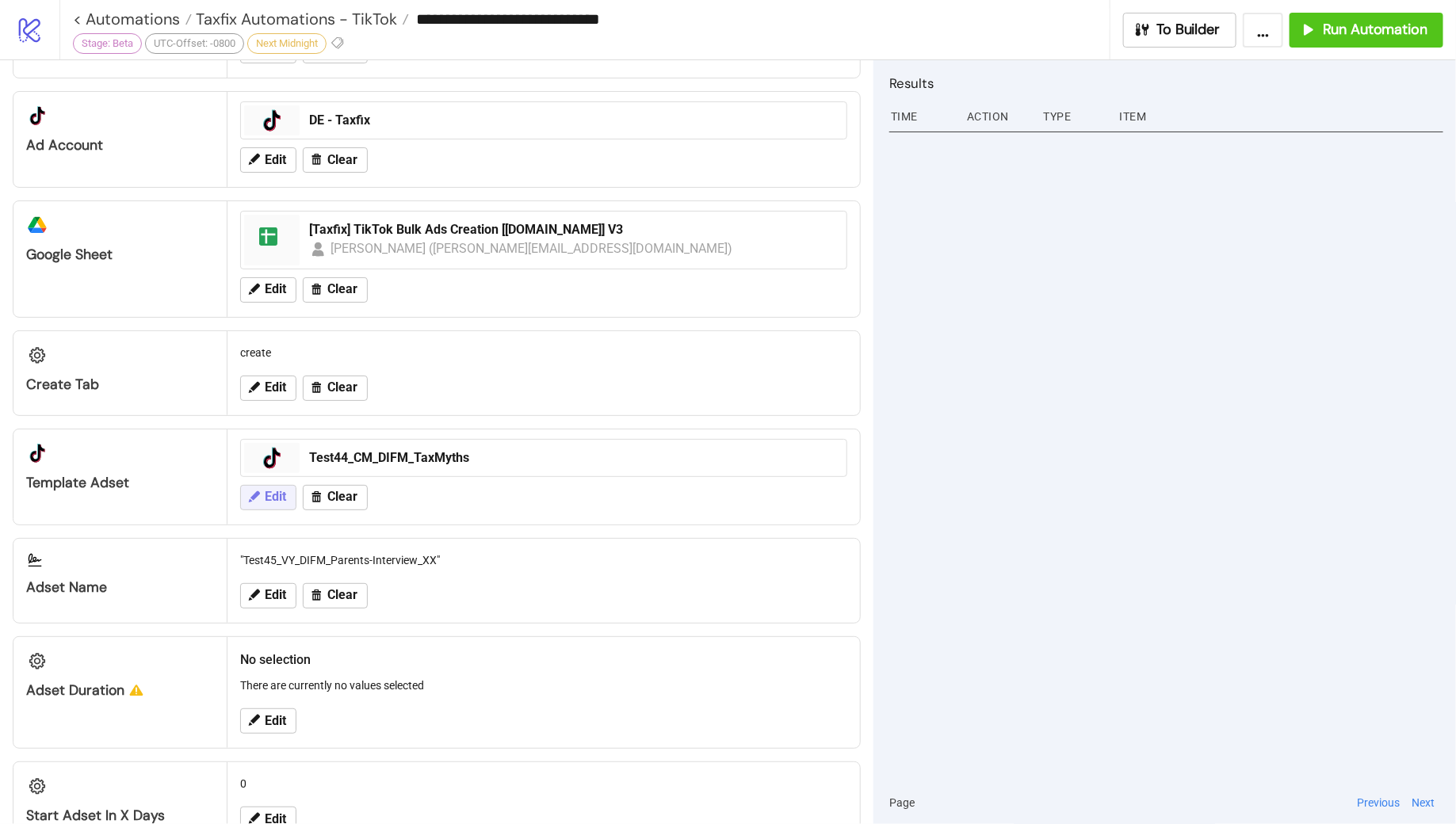
click at [271, 490] on span "Edit" at bounding box center [275, 497] width 21 height 14
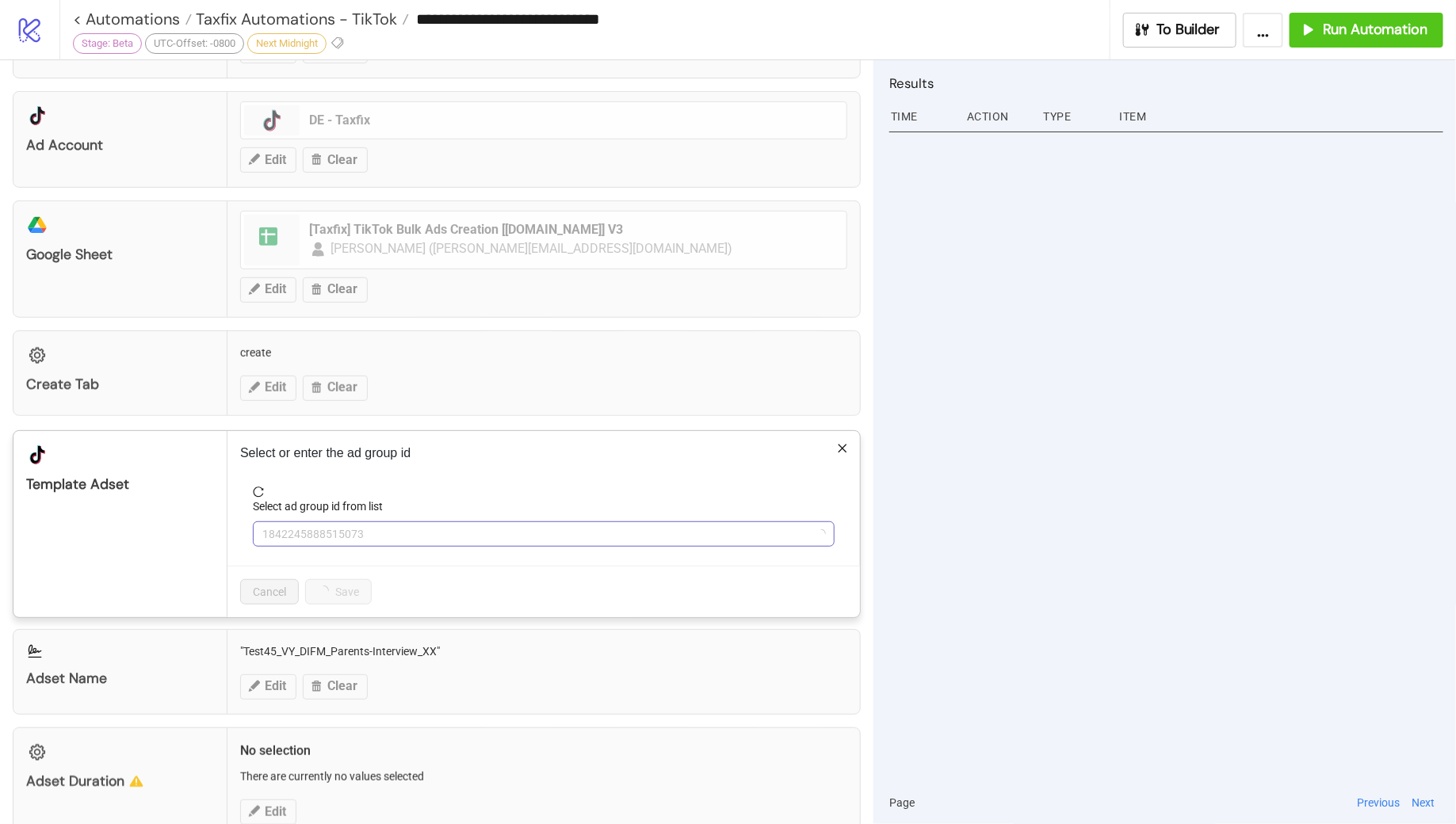
click at [417, 522] on span "1842245888515073" at bounding box center [544, 534] width 563 height 24
click at [642, 467] on div "Select or enter the ad group id Select ad group id from list 1842245888515073 C…" at bounding box center [544, 524] width 633 height 186
click at [844, 447] on icon "close" at bounding box center [843, 448] width 11 height 11
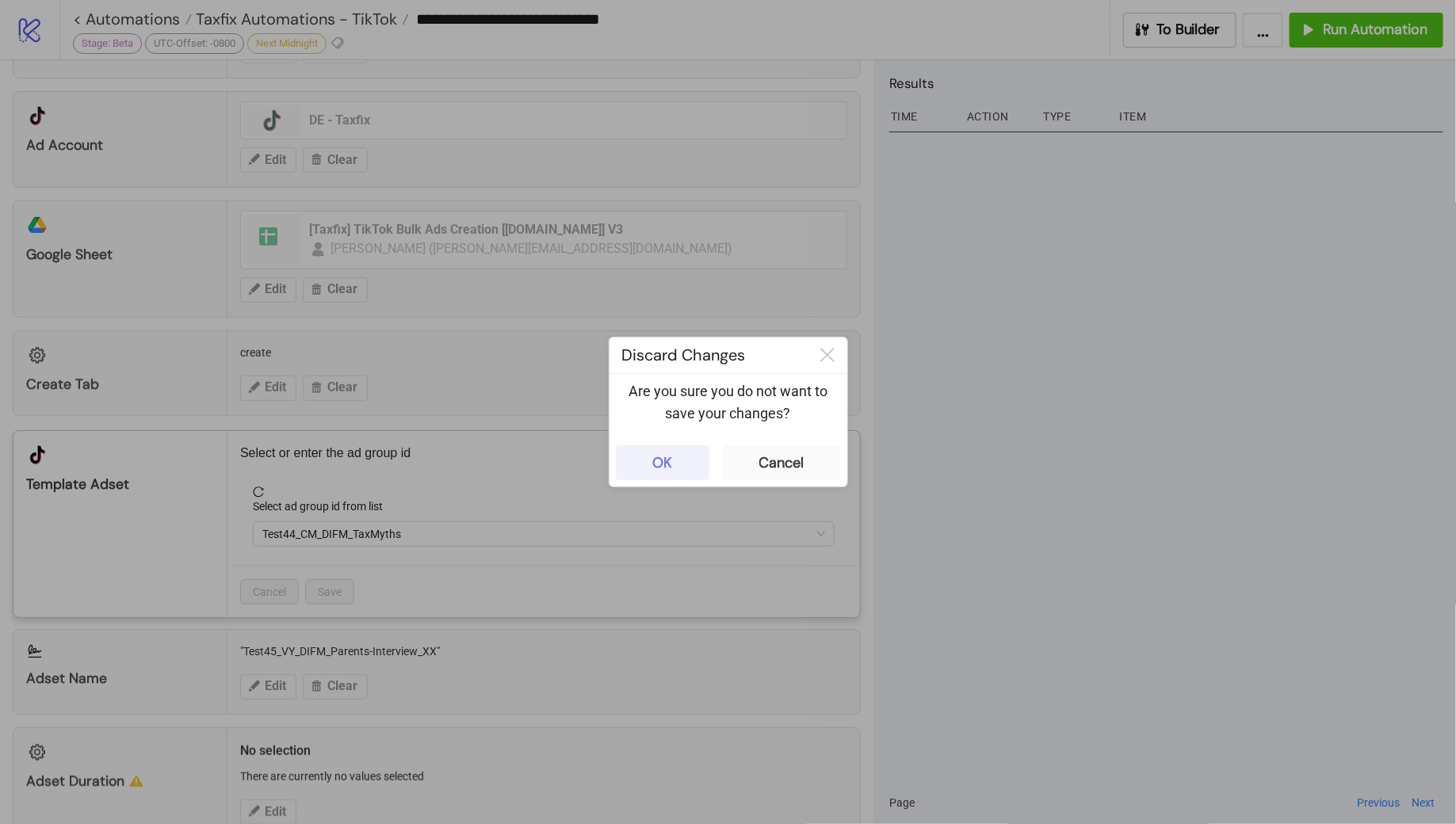
click at [684, 454] on button "OK" at bounding box center [663, 463] width 94 height 35
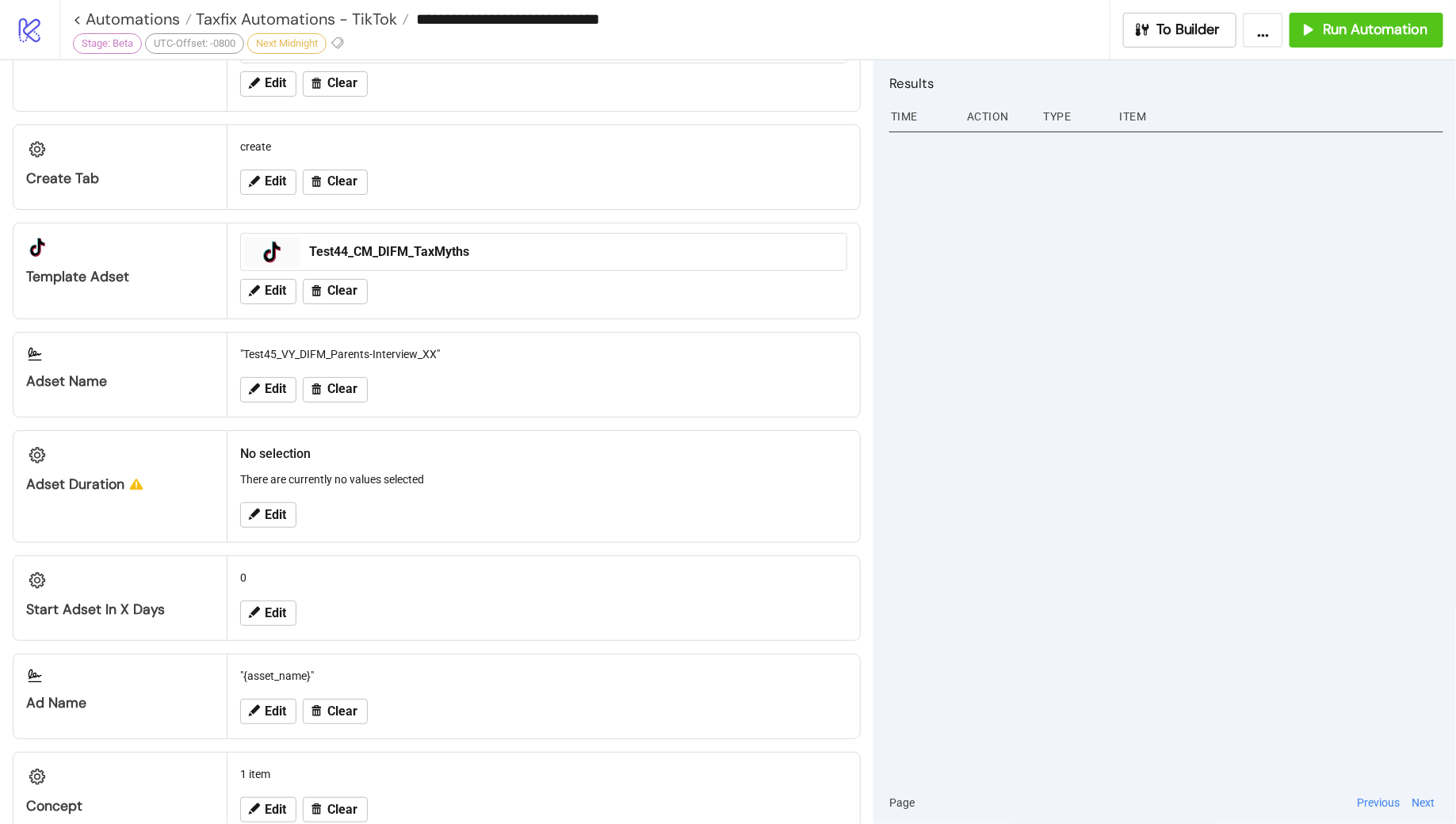
scroll to position [573, 0]
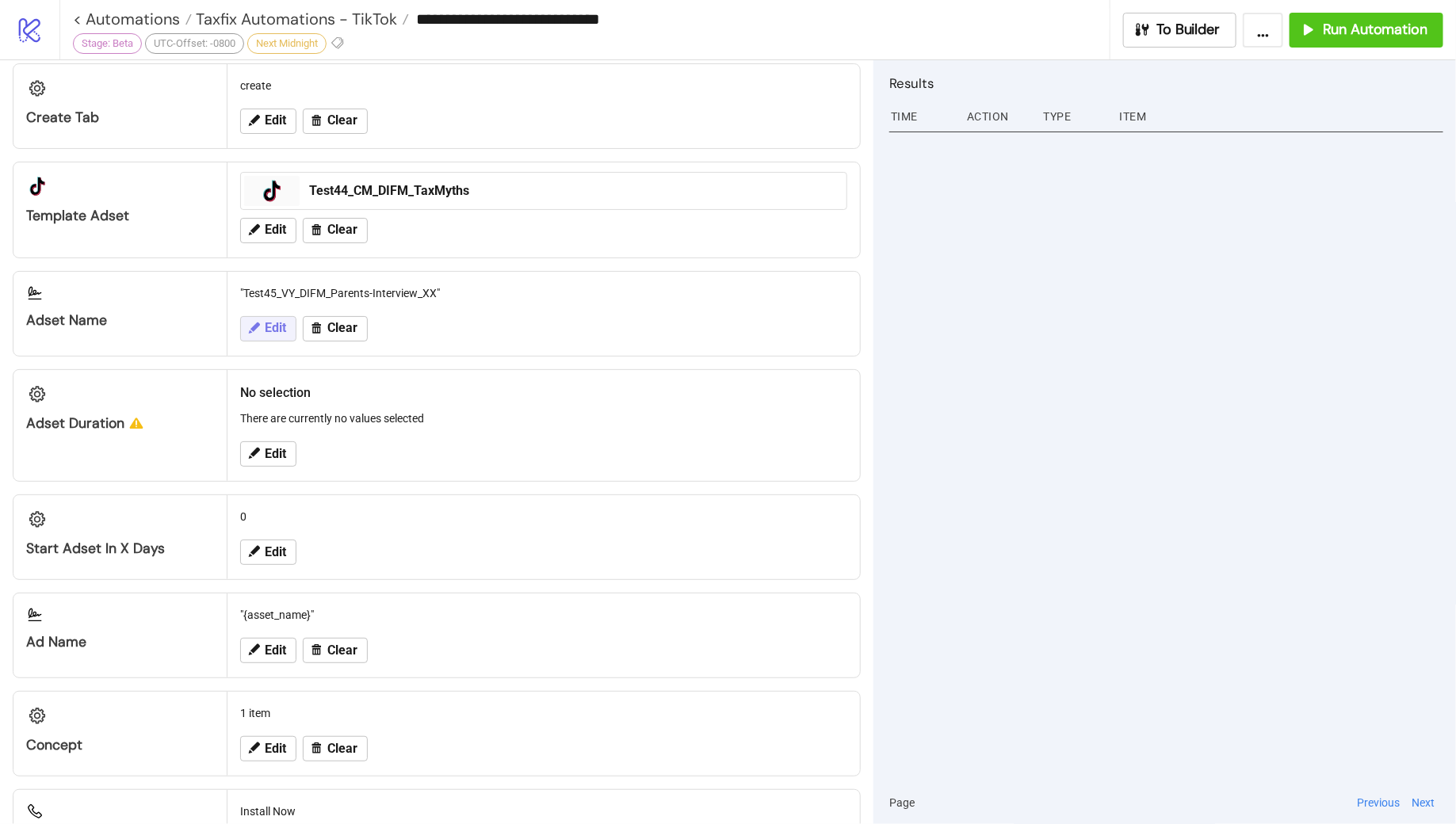
click at [274, 321] on span "Edit" at bounding box center [275, 328] width 21 height 14
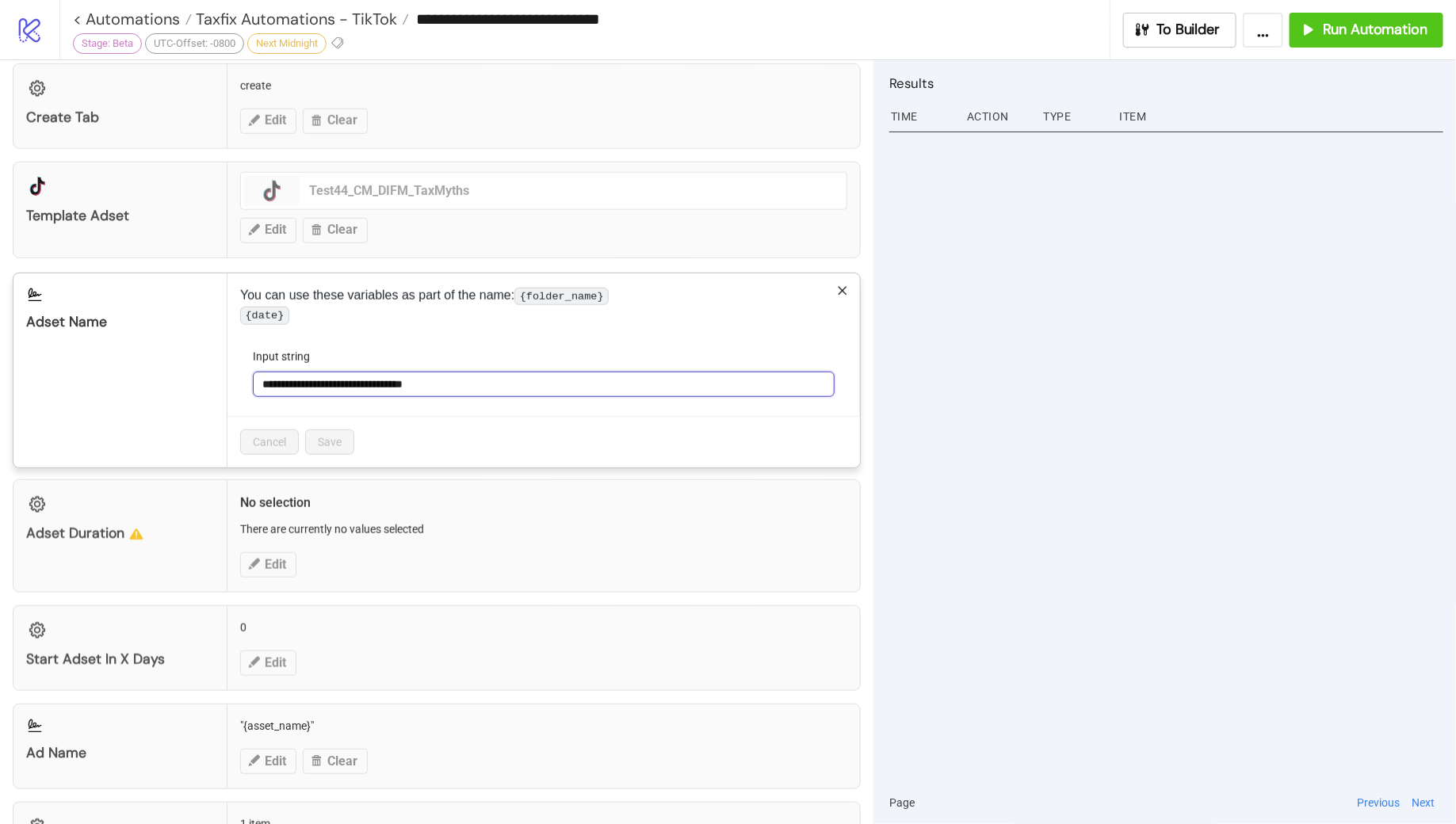
click at [295, 396] on input "**********" at bounding box center [544, 384] width 582 height 26
click at [312, 393] on input "**********" at bounding box center [544, 384] width 582 height 26
click at [347, 397] on input "**********" at bounding box center [544, 384] width 582 height 26
drag, startPoint x: 346, startPoint y: 398, endPoint x: 498, endPoint y: 394, distance: 152.1
click at [498, 394] on input "**********" at bounding box center [544, 384] width 582 height 26
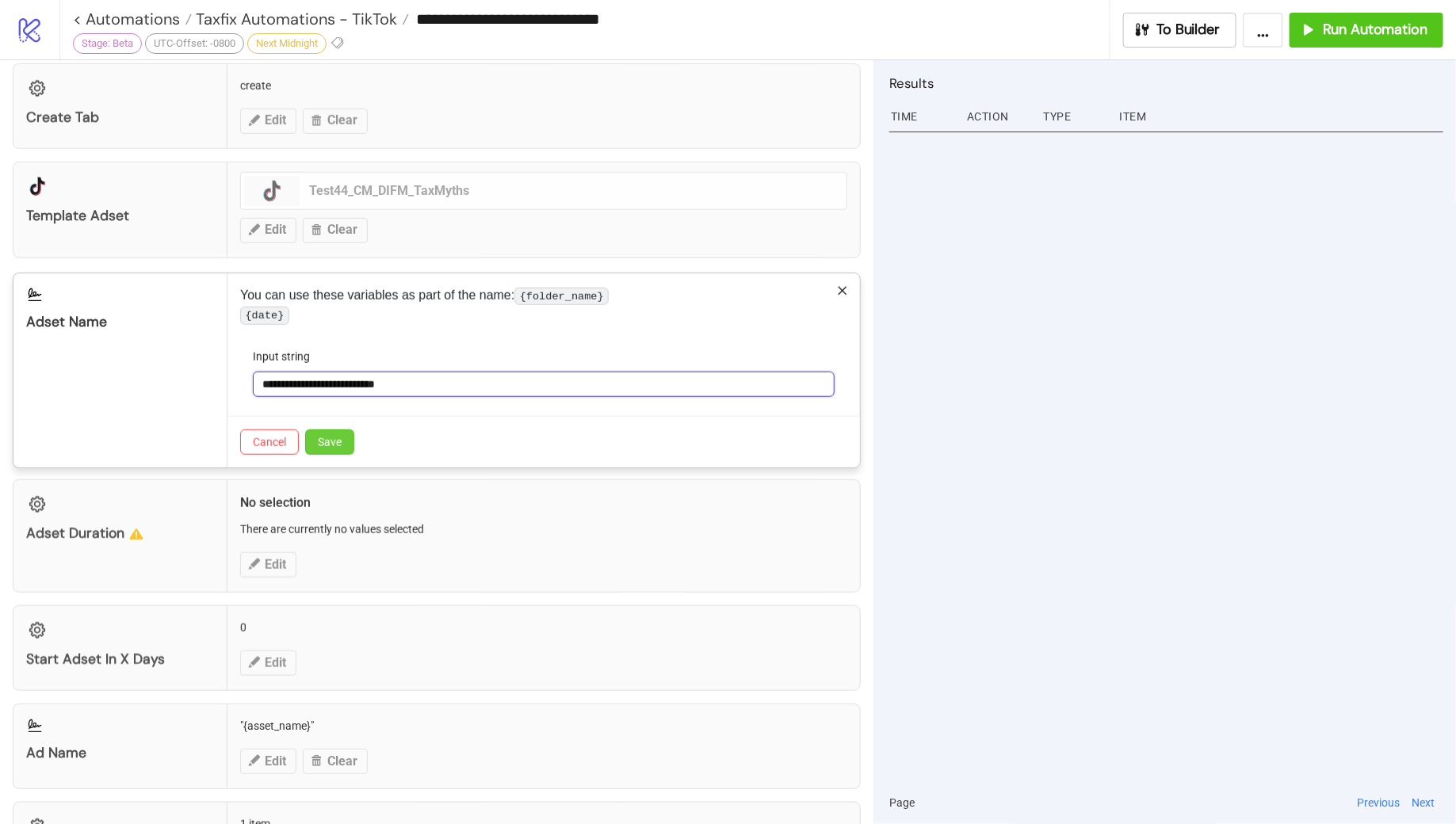
type input "**********"
click at [326, 448] on span "Save" at bounding box center [329, 442] width 24 height 12
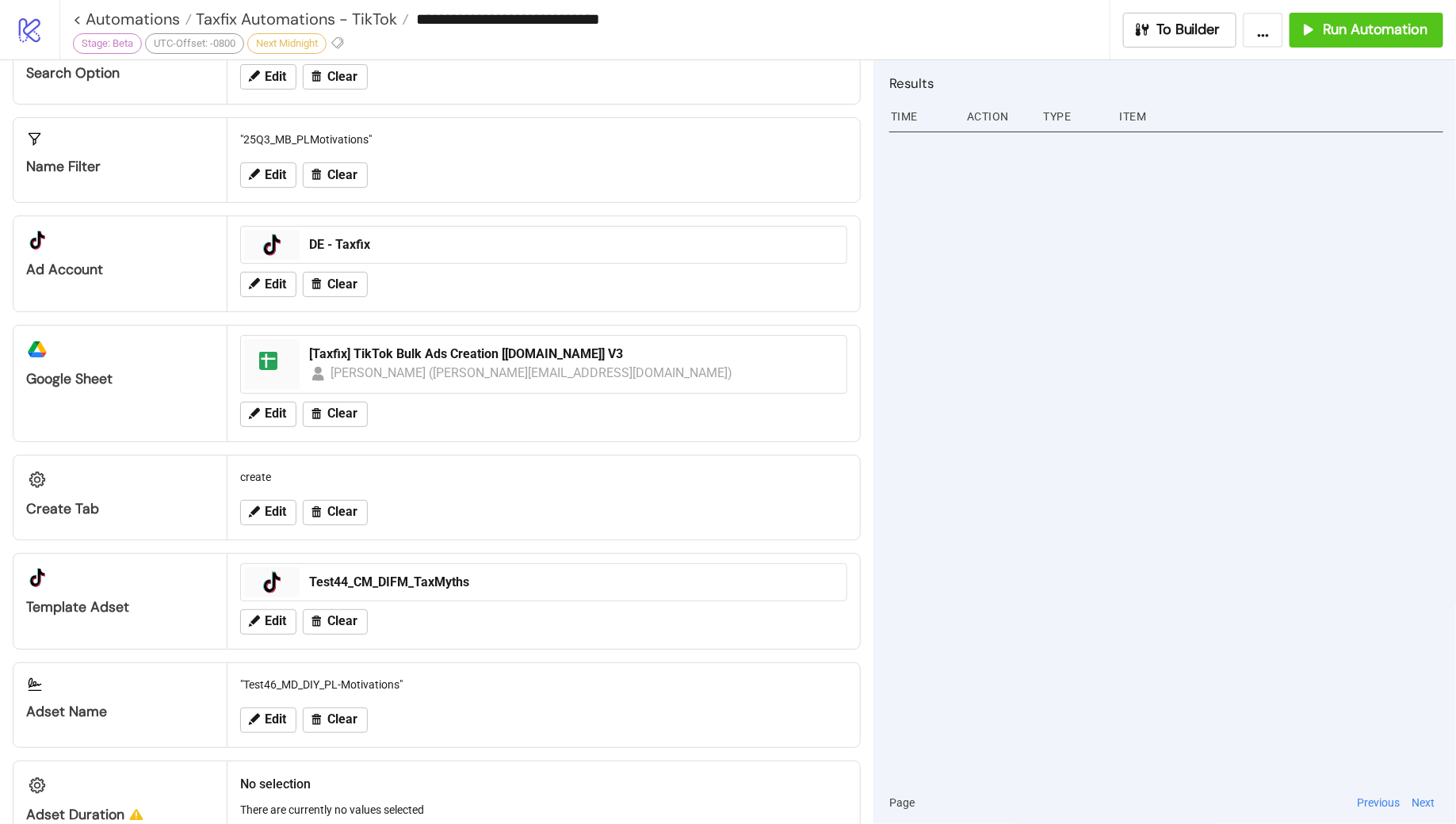
scroll to position [0, 0]
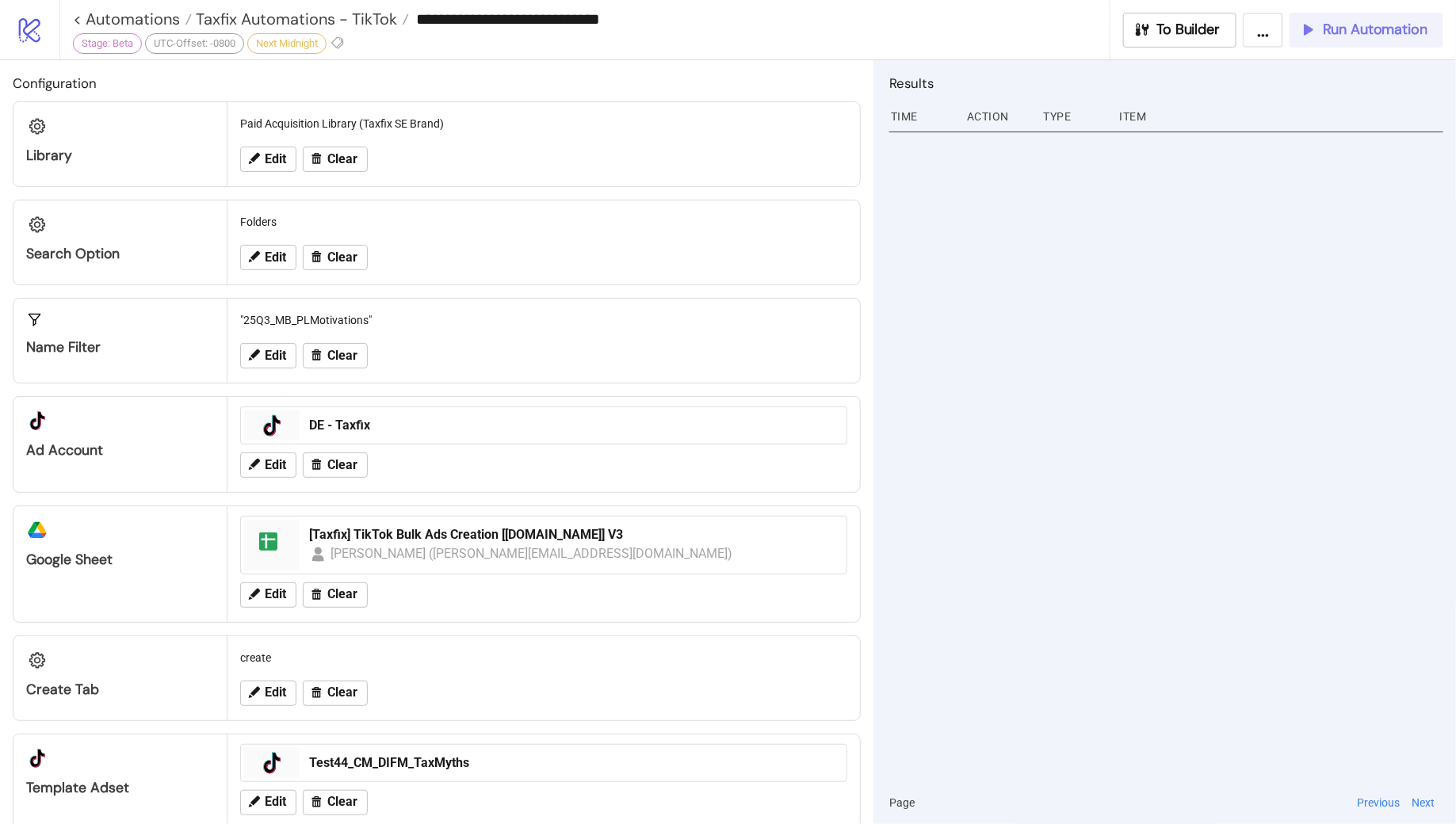
click at [1339, 27] on span "Run Automation" at bounding box center [1375, 29] width 105 height 19
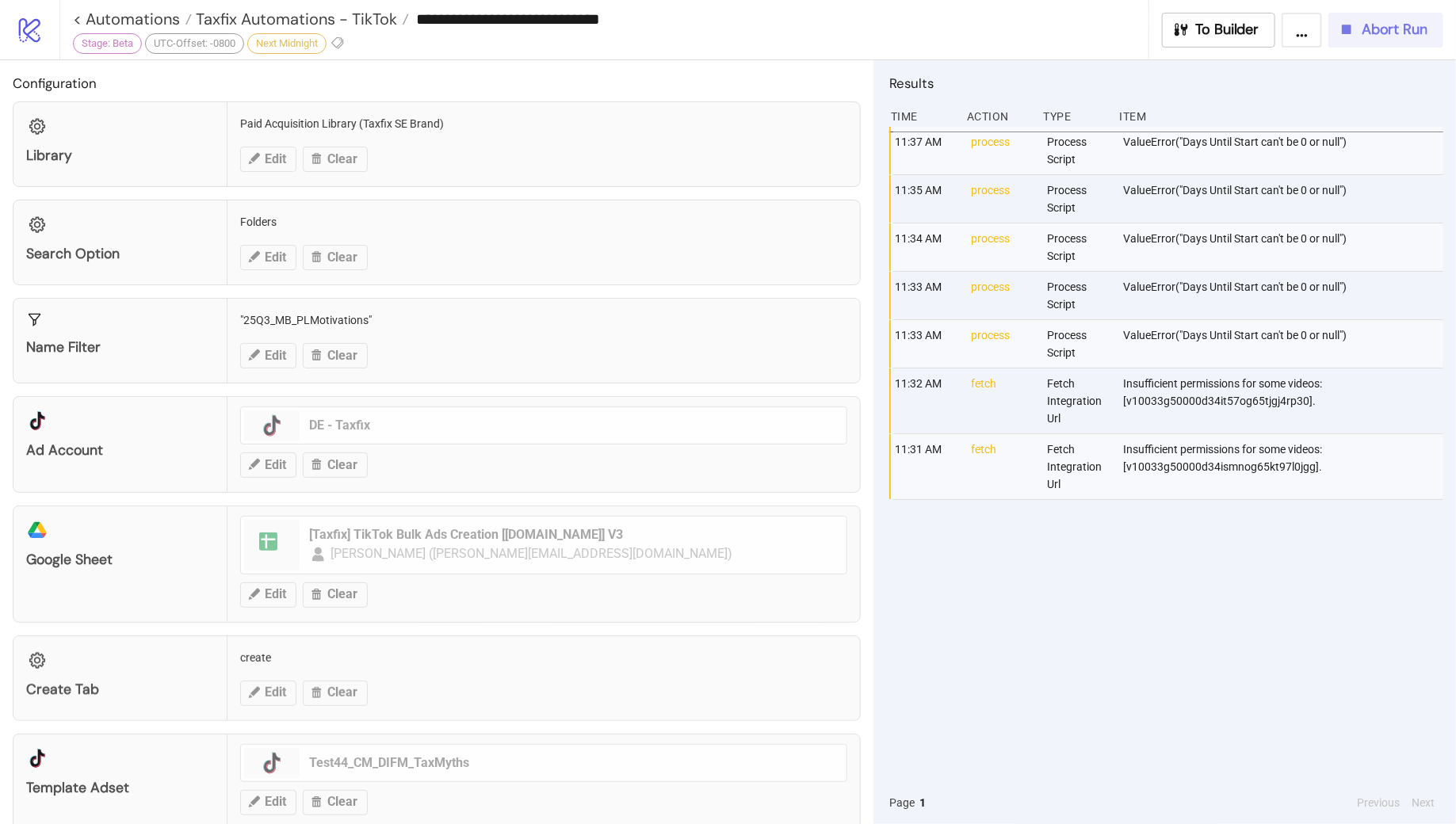
click at [1369, 32] on span "Abort Run" at bounding box center [1394, 29] width 66 height 19
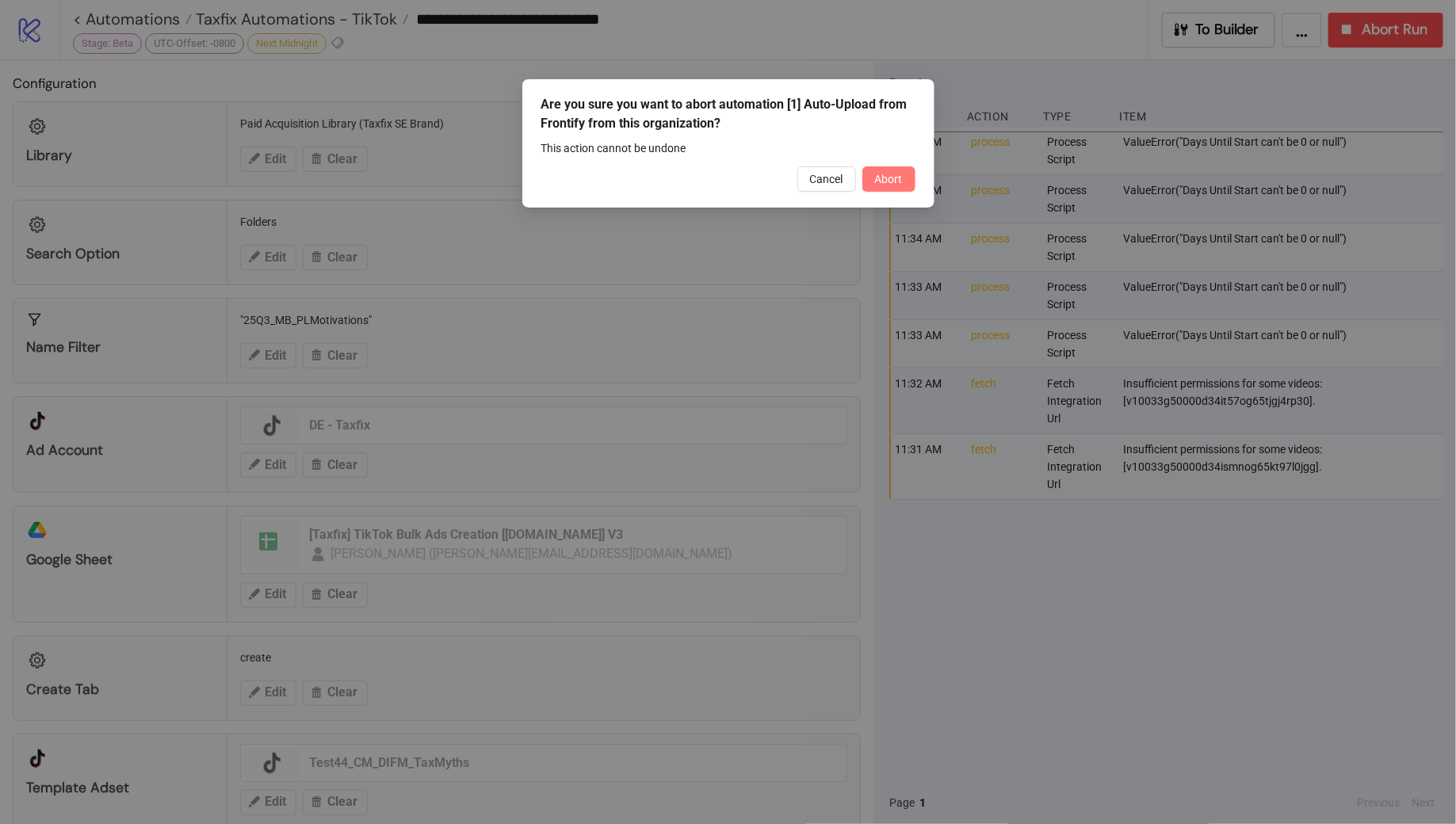
click at [885, 182] on span "Abort" at bounding box center [889, 179] width 27 height 12
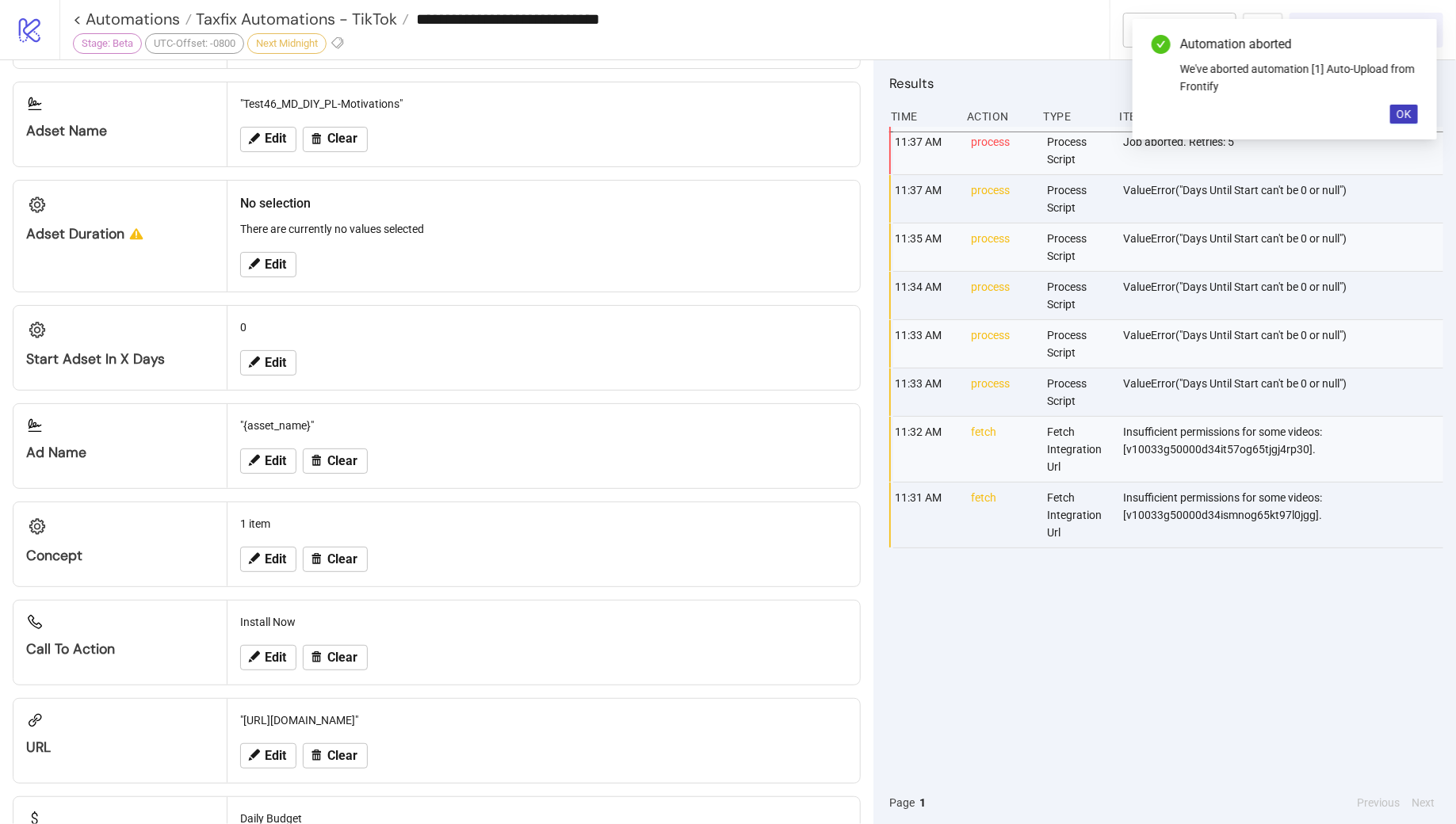
scroll to position [734, 0]
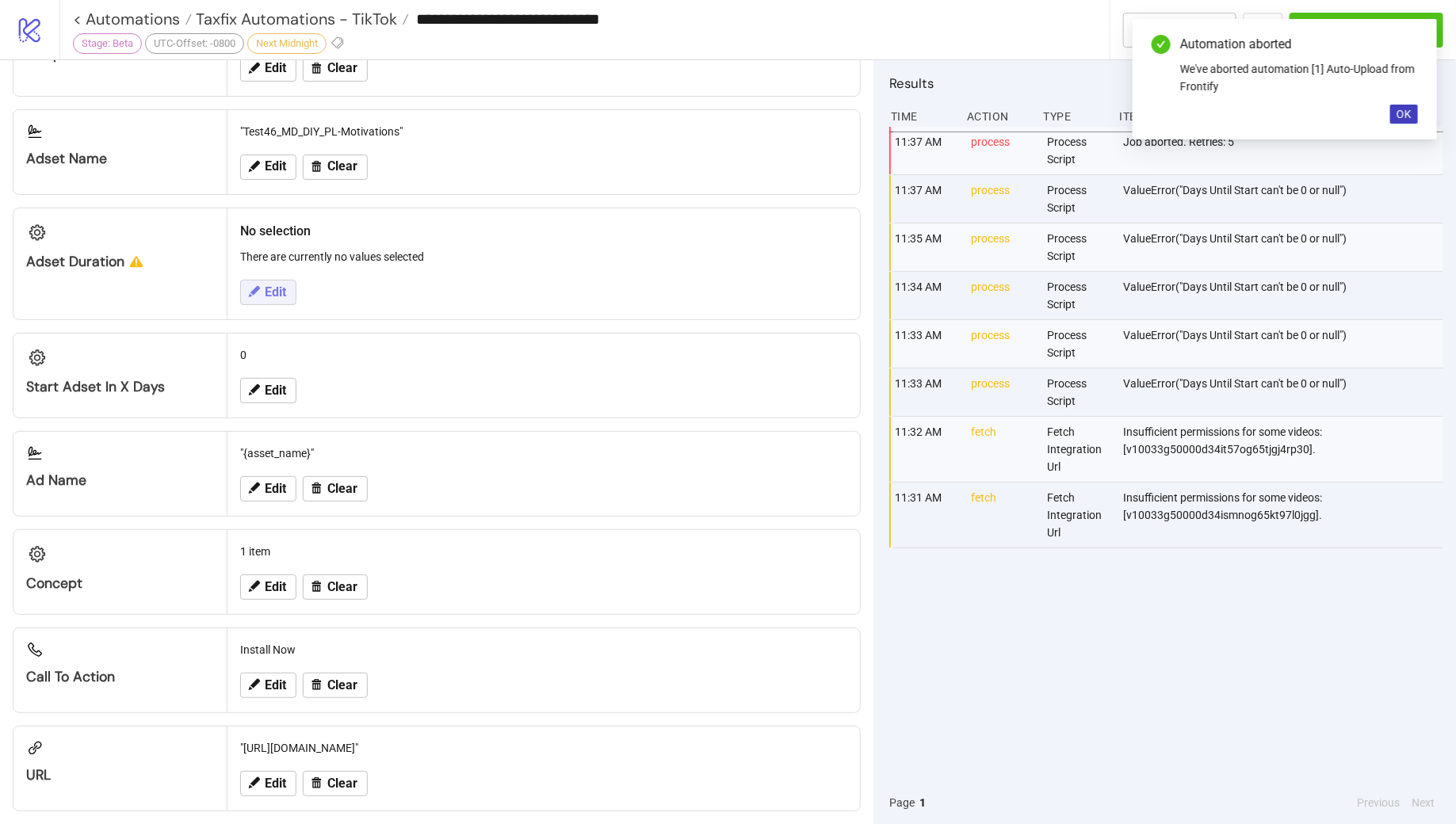
click at [281, 285] on span "Edit" at bounding box center [275, 292] width 21 height 14
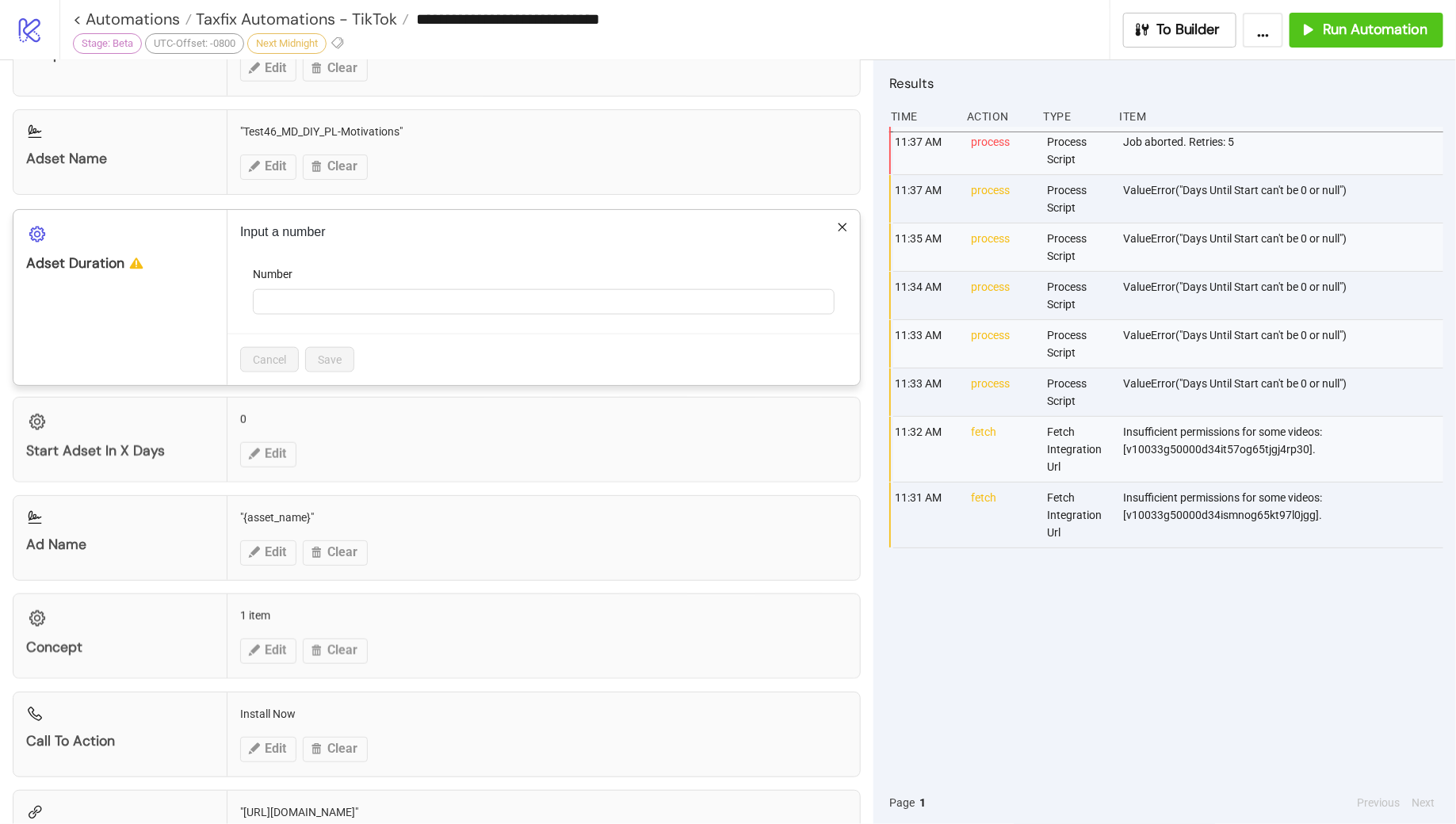
click at [837, 222] on p "Input a number" at bounding box center [544, 232] width 607 height 19
click at [852, 221] on div "Input a number Number Cancel Save" at bounding box center [544, 297] width 633 height 176
click at [840, 222] on icon "close" at bounding box center [843, 228] width 11 height 11
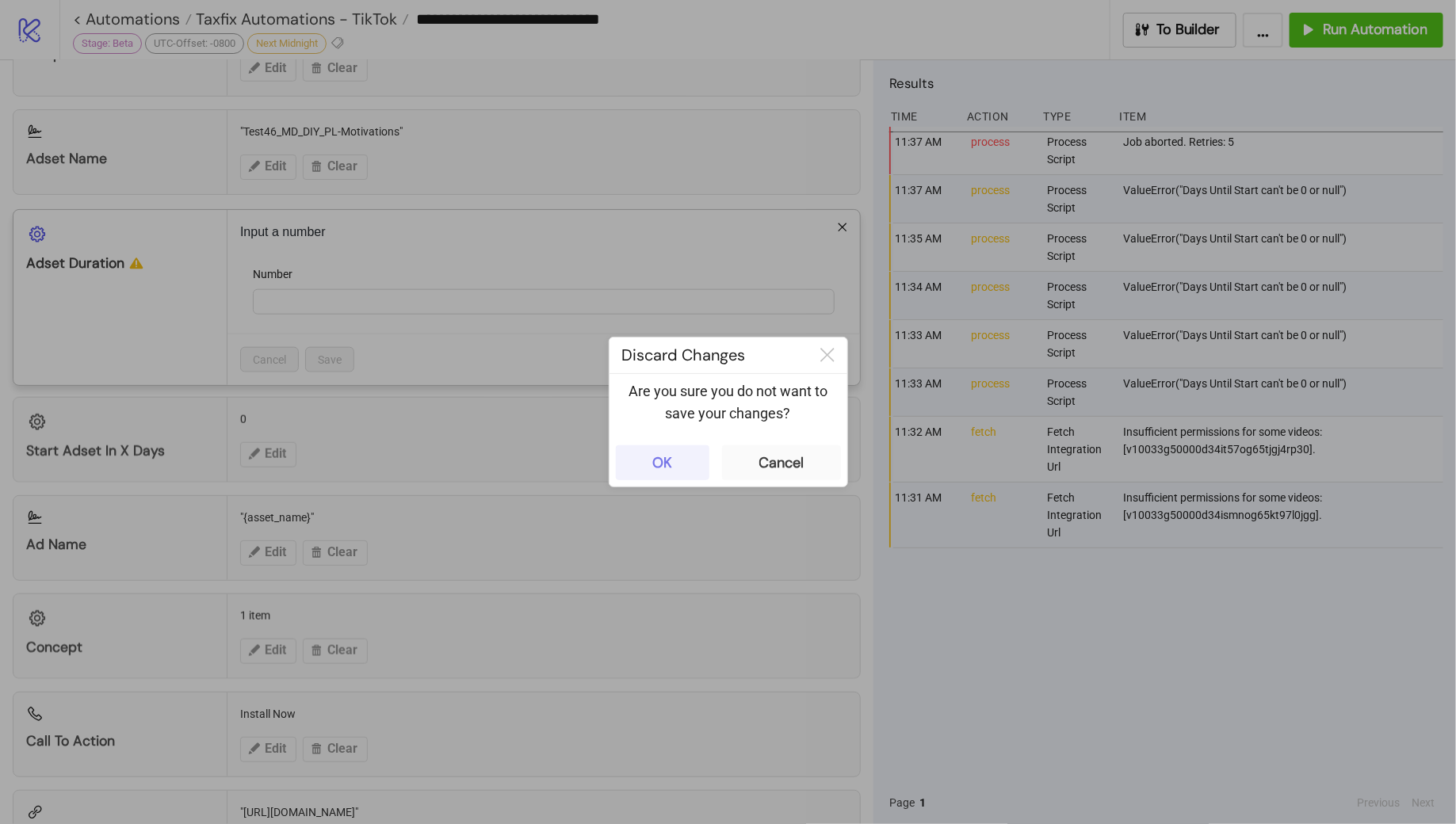
click at [668, 452] on button "OK" at bounding box center [663, 463] width 94 height 35
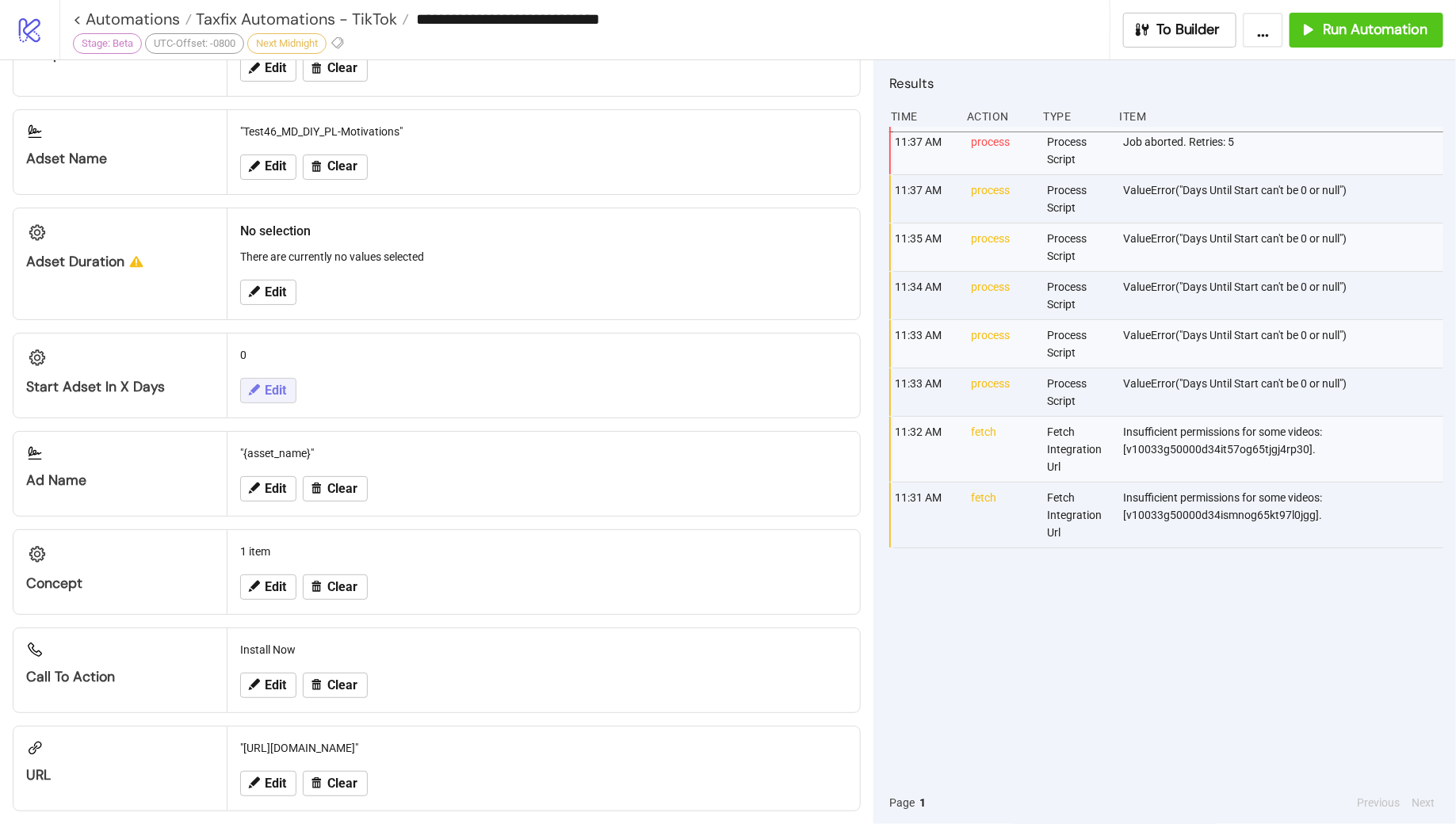
click at [272, 388] on span "Edit" at bounding box center [275, 391] width 21 height 14
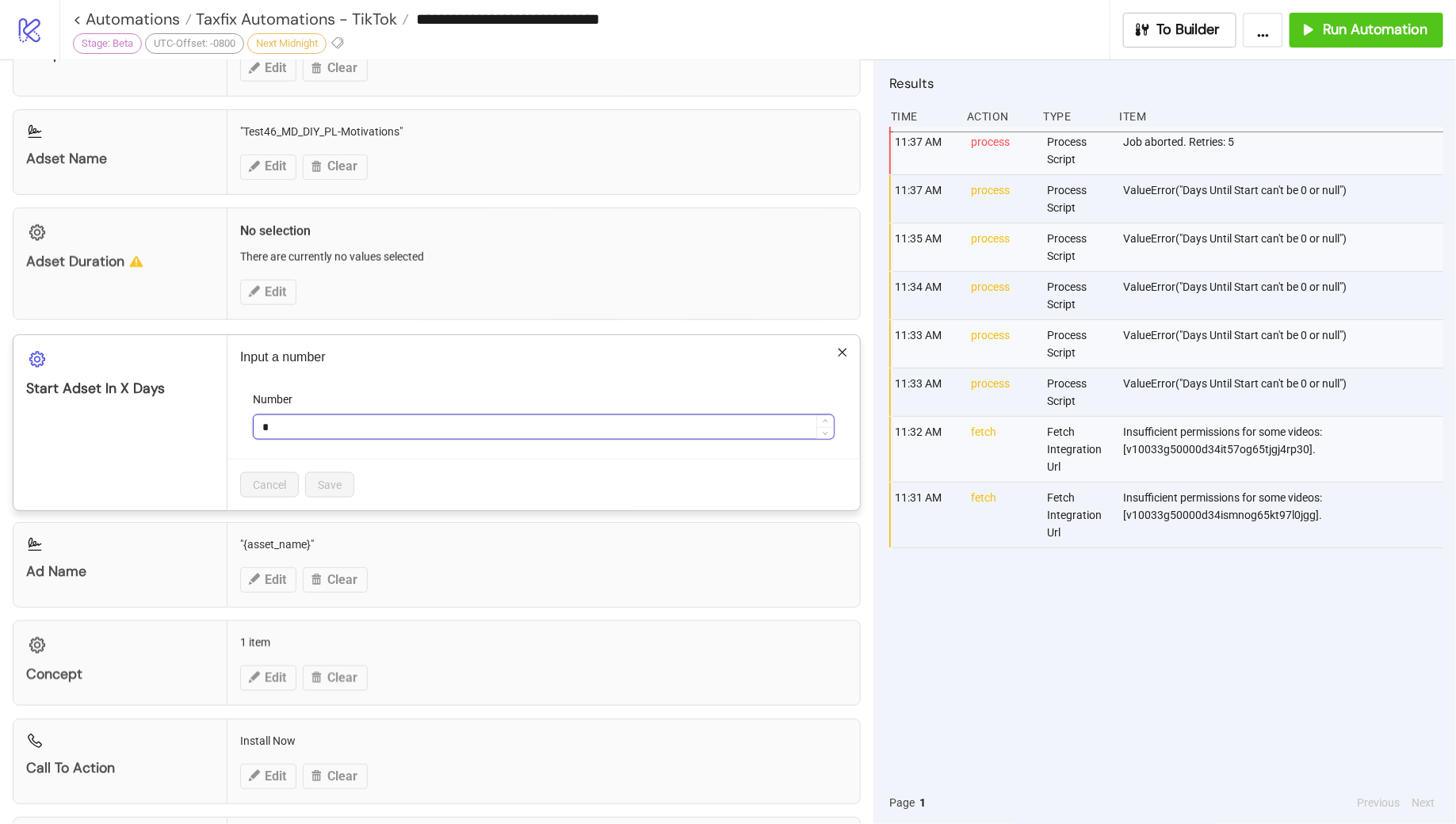
drag, startPoint x: 277, startPoint y: 424, endPoint x: 258, endPoint y: 419, distance: 19.6
click at [258, 419] on input "*" at bounding box center [544, 427] width 581 height 24
type input "*"
click at [340, 480] on span "Save" at bounding box center [329, 485] width 24 height 12
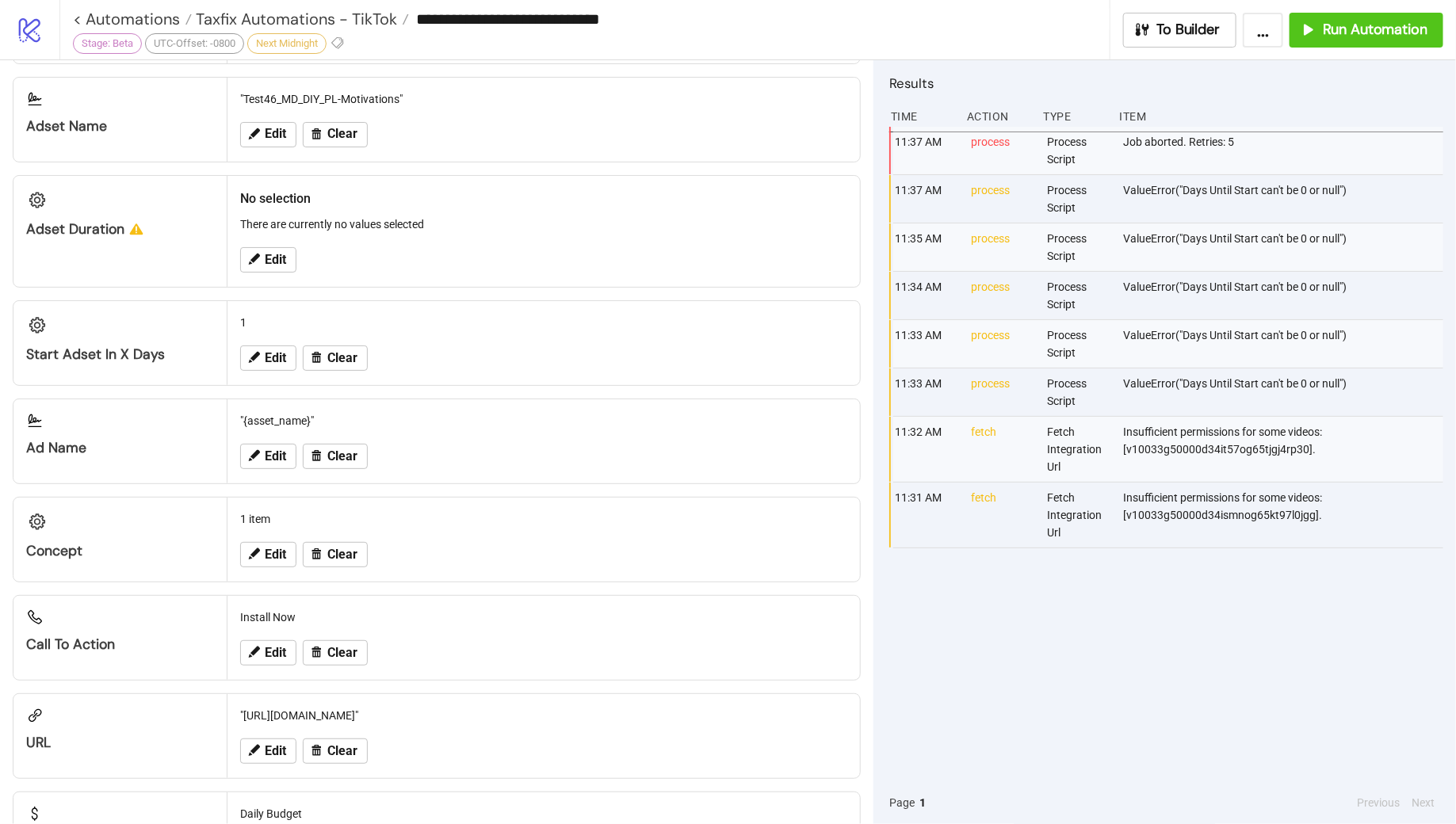
scroll to position [0, 0]
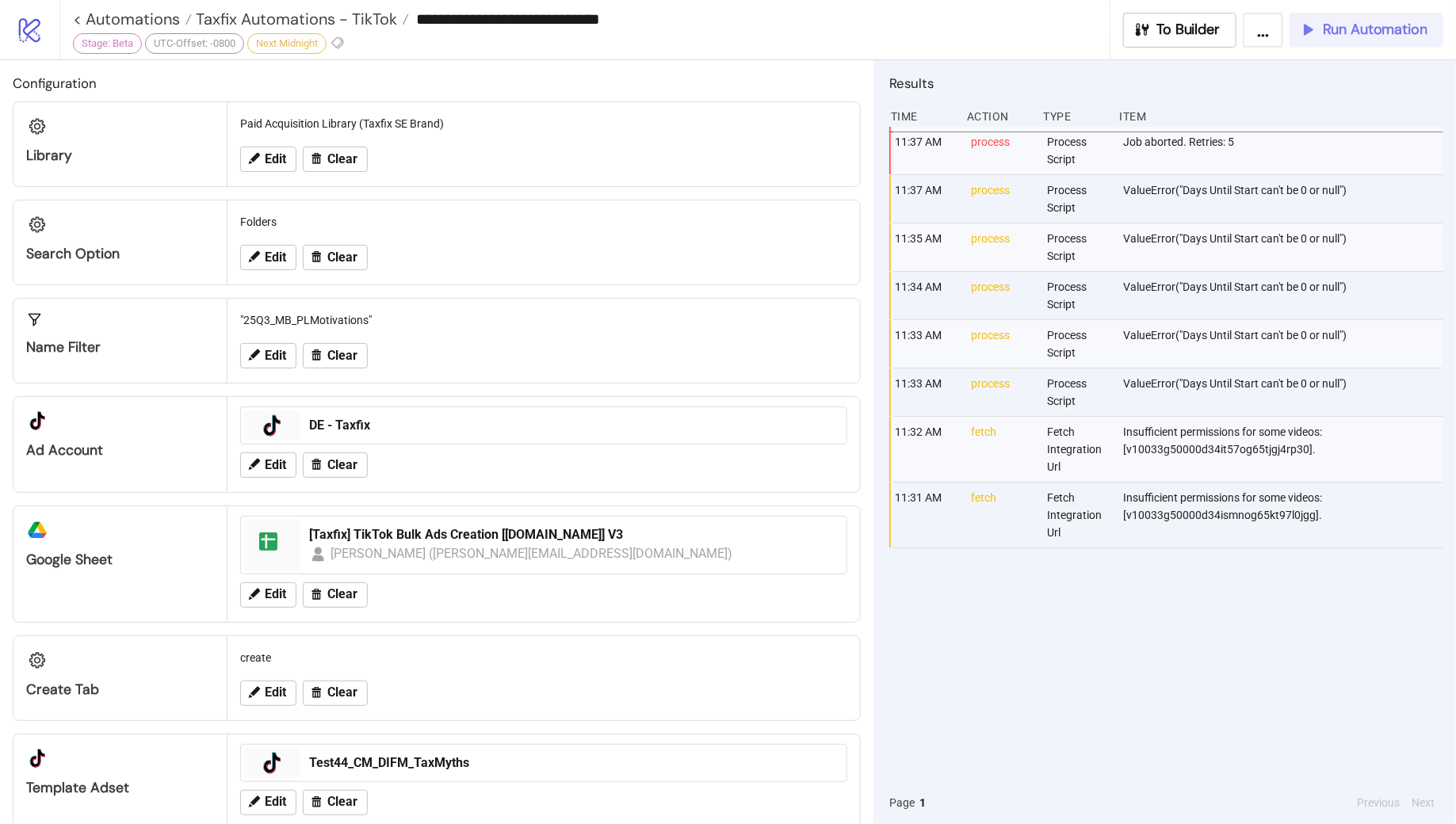
click at [1347, 35] on span "Run Automation" at bounding box center [1375, 29] width 105 height 19
click at [274, 346] on button "Edit" at bounding box center [268, 356] width 56 height 26
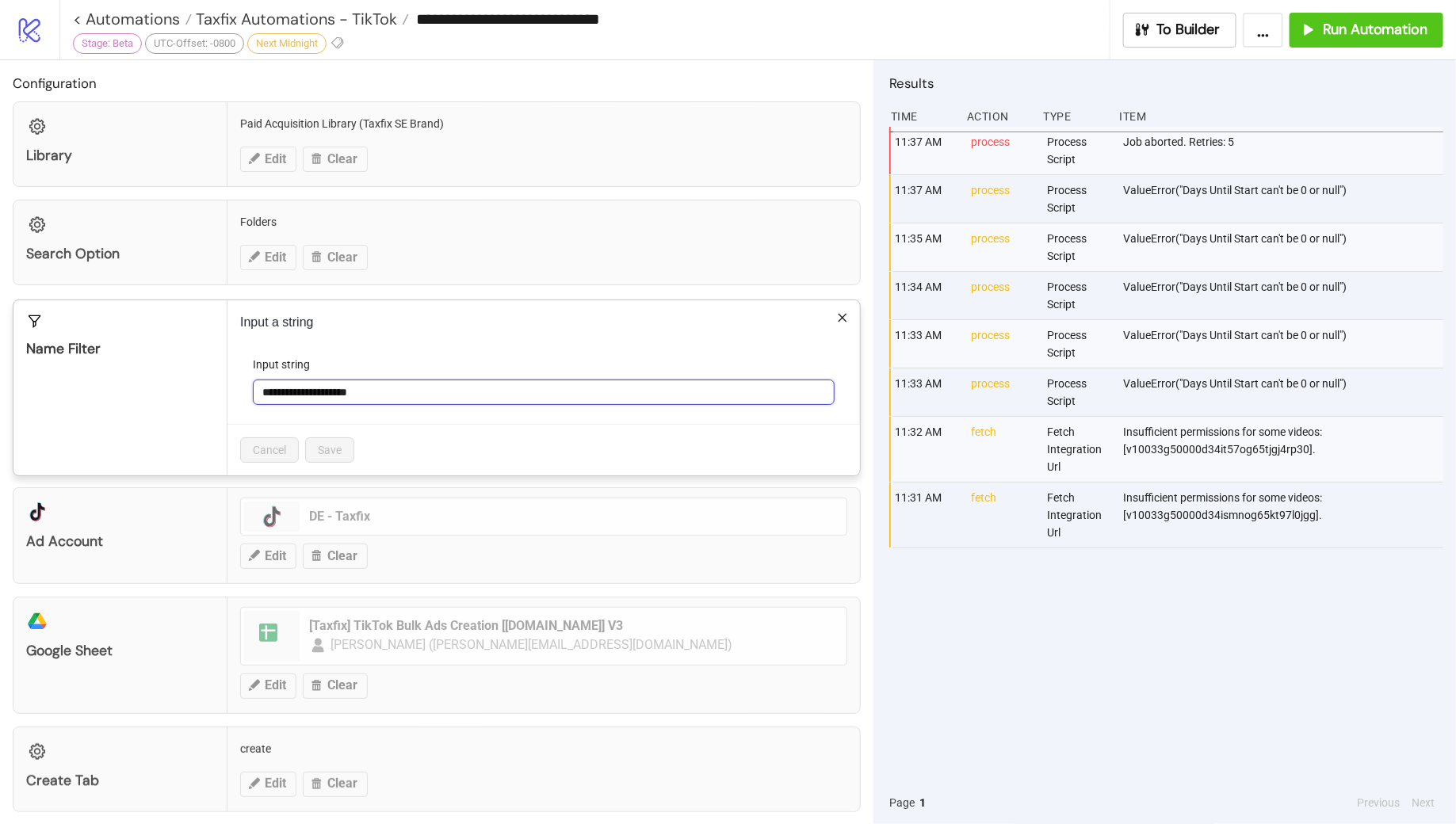
click at [411, 391] on input "**********" at bounding box center [544, 392] width 582 height 26
click at [350, 19] on span "Taxfix Automations - TikTok" at bounding box center [294, 19] width 206 height 20
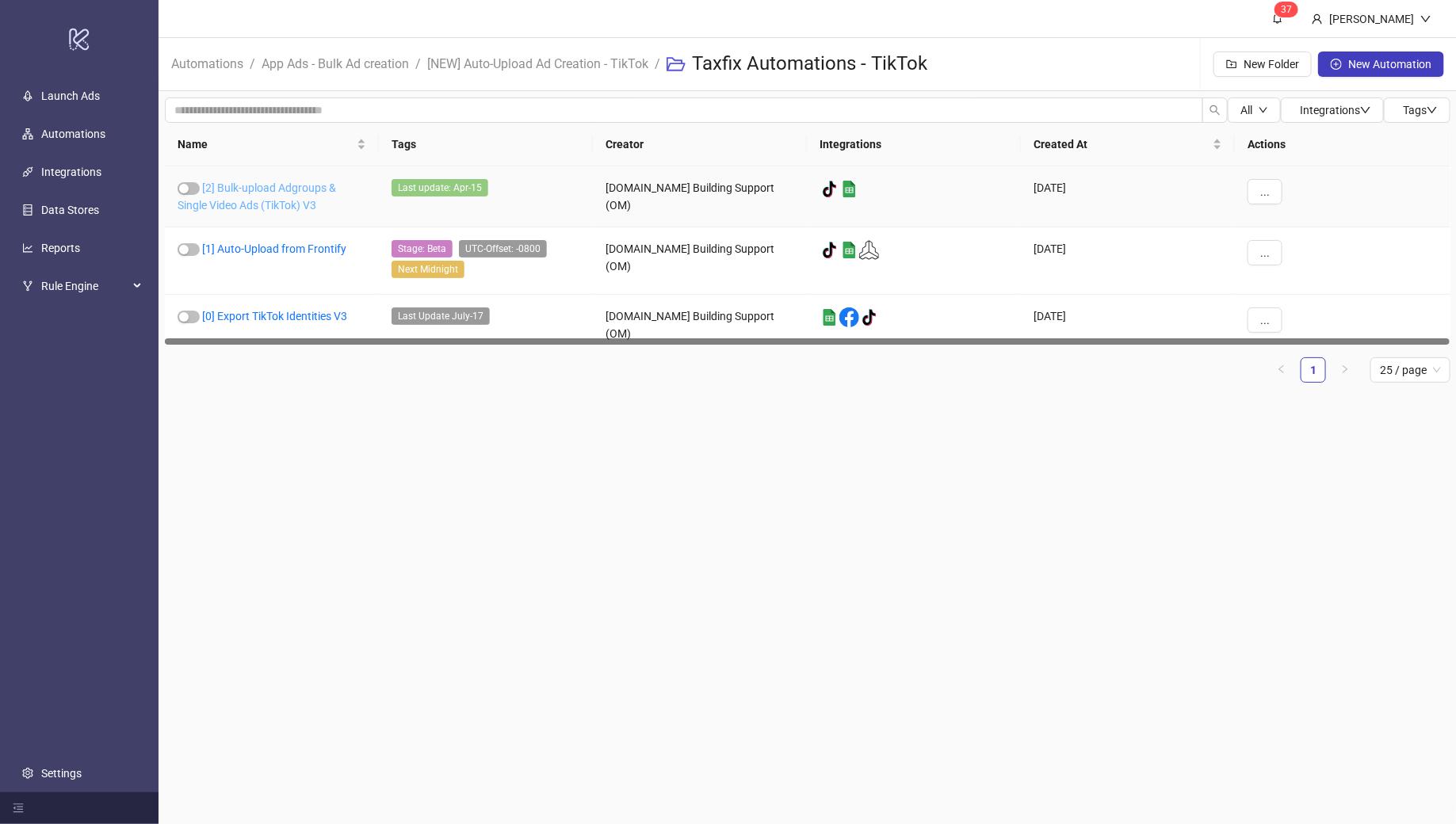
click at [261, 191] on link "[2] Bulk-upload Adgroups & Single Video Ads (TikTok) V3" at bounding box center [257, 197] width 159 height 30
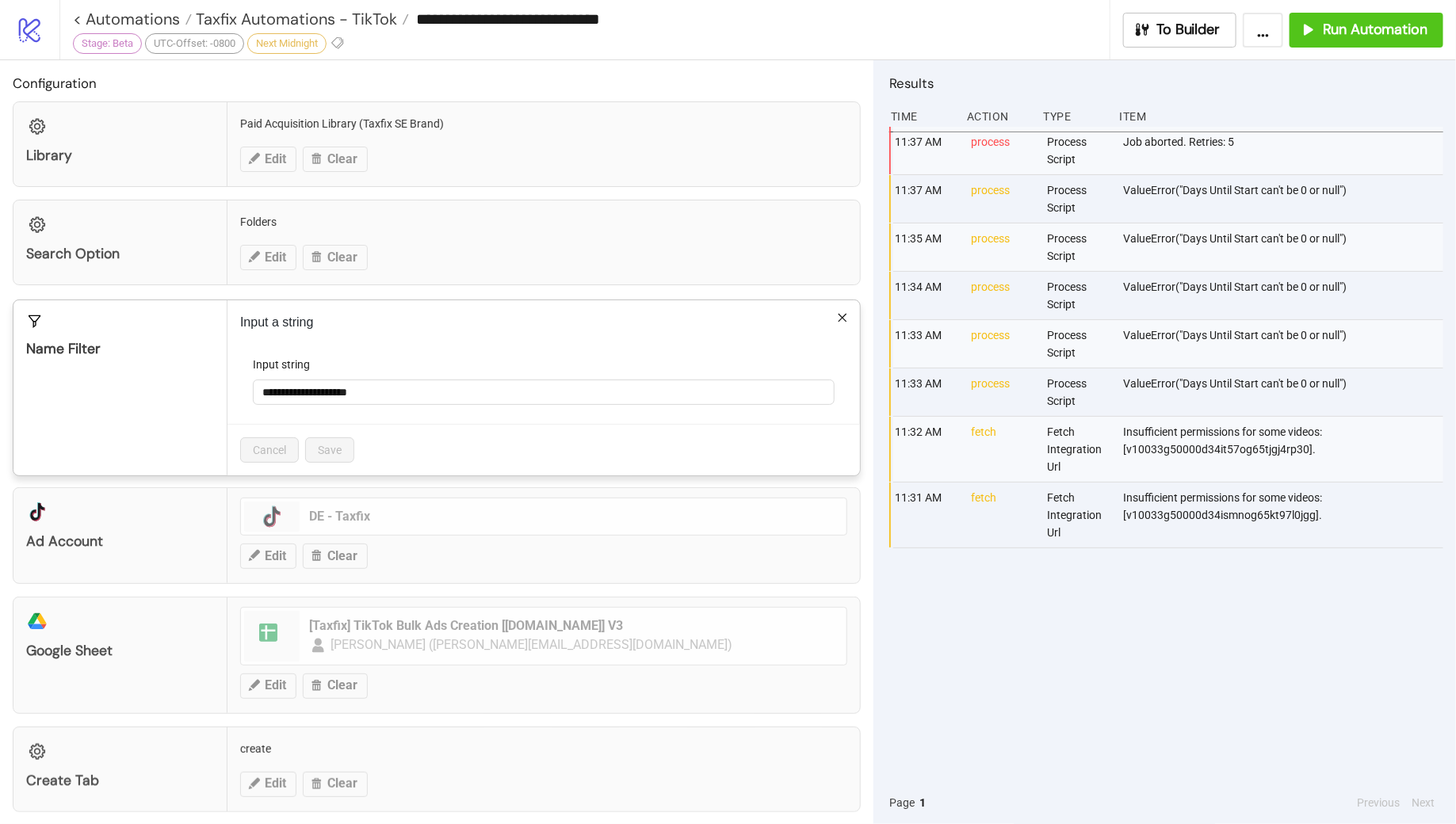
type input "**********"
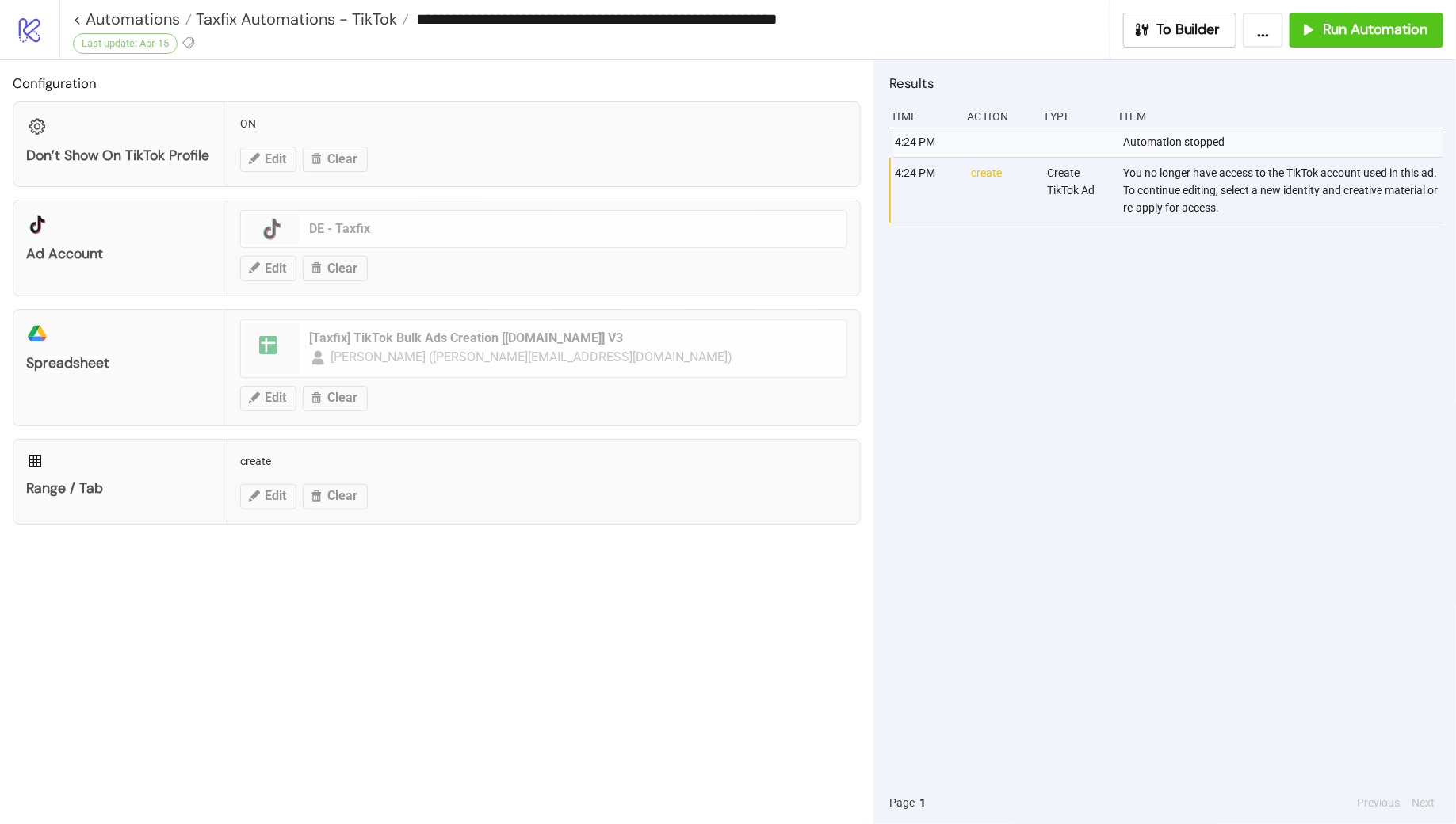
click at [372, 624] on div "Configuration Don’t show on TikTok profile ON Edit Clear platform/tik_tok Ad Ac…" at bounding box center [437, 442] width 874 height 764
click at [1316, 38] on button "Run Automation" at bounding box center [1367, 30] width 154 height 35
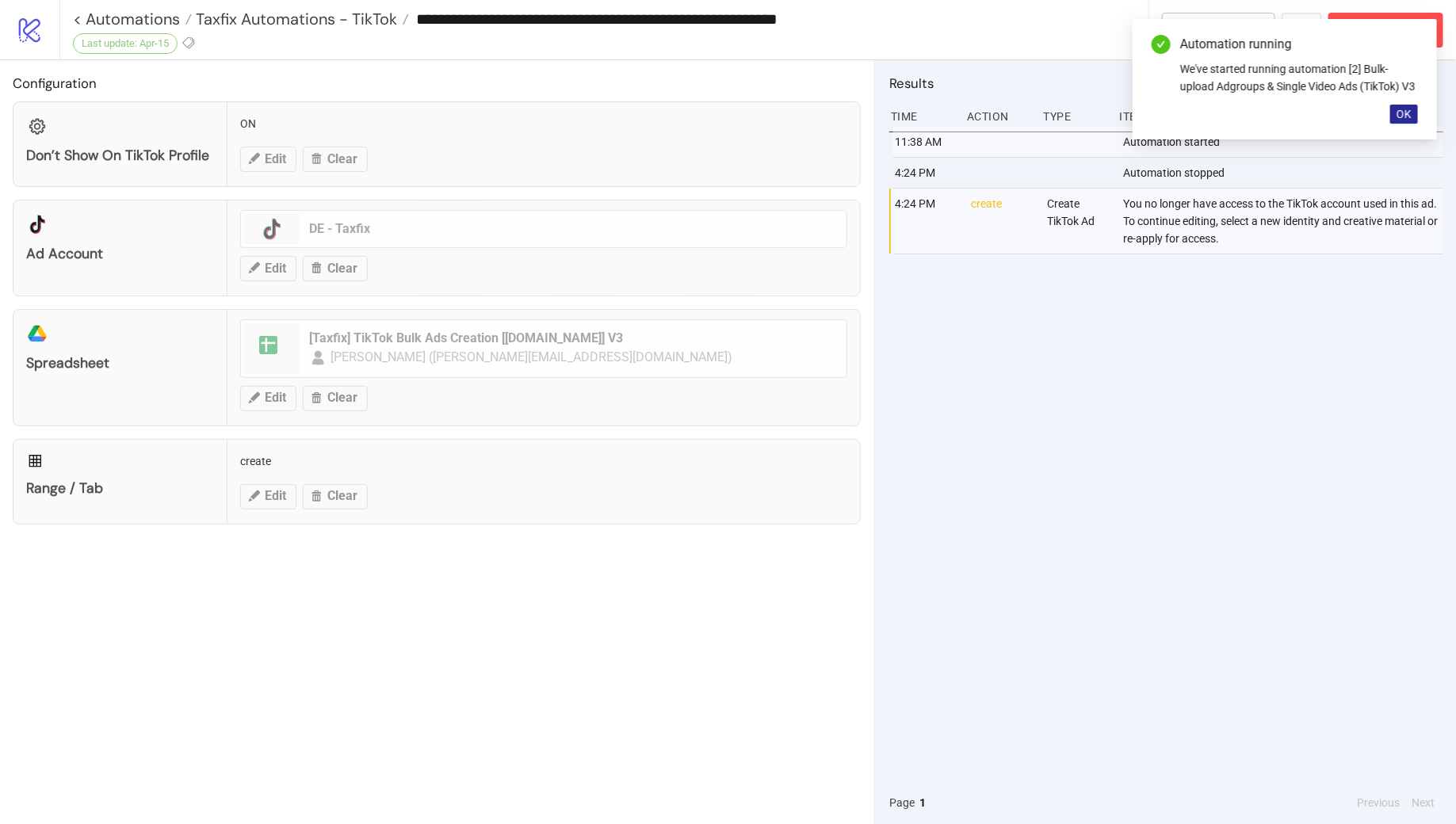
click at [1405, 121] on span "OK" at bounding box center [1404, 114] width 15 height 12
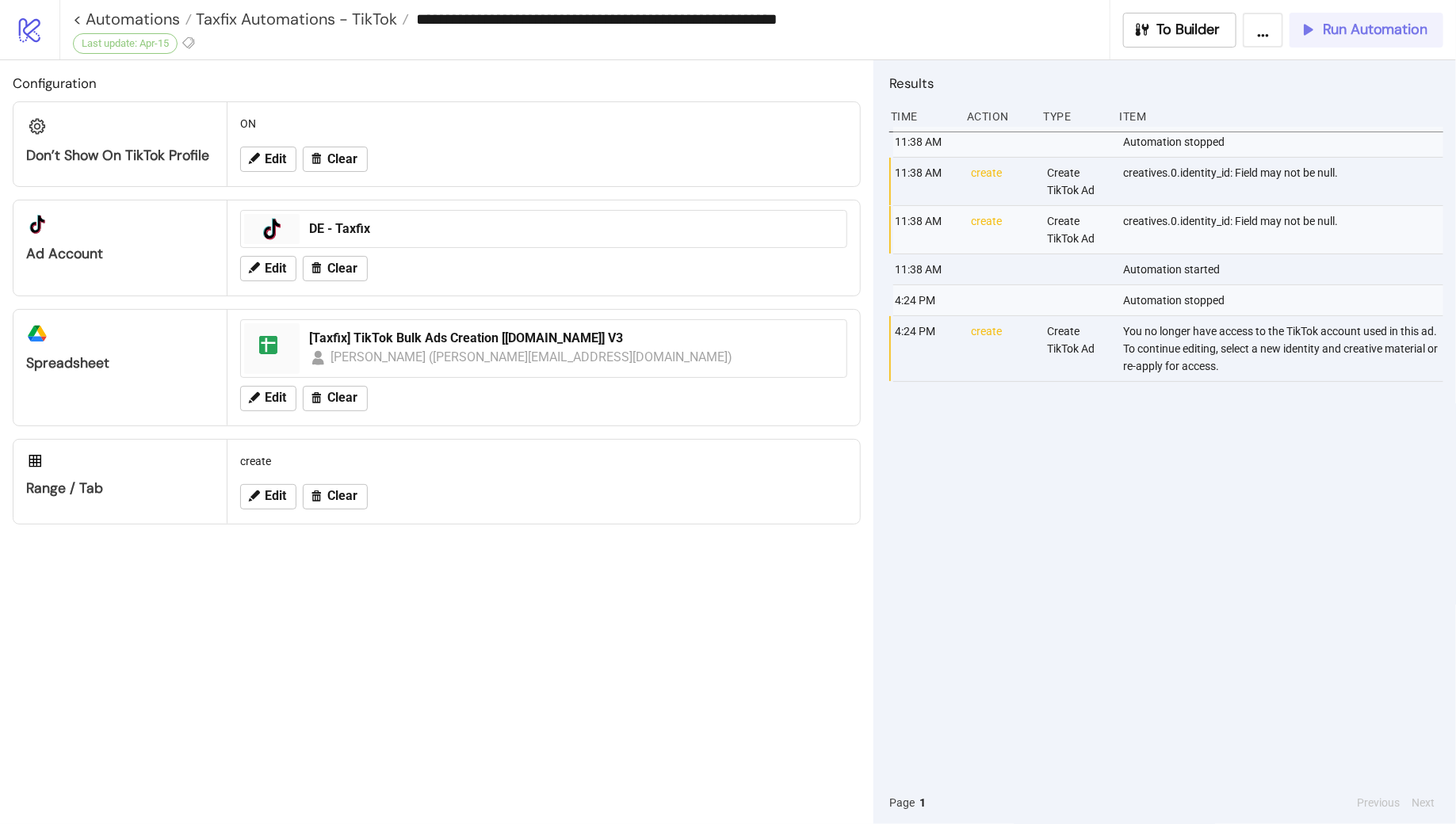
click at [1376, 25] on span "Run Automation" at bounding box center [1375, 29] width 105 height 19
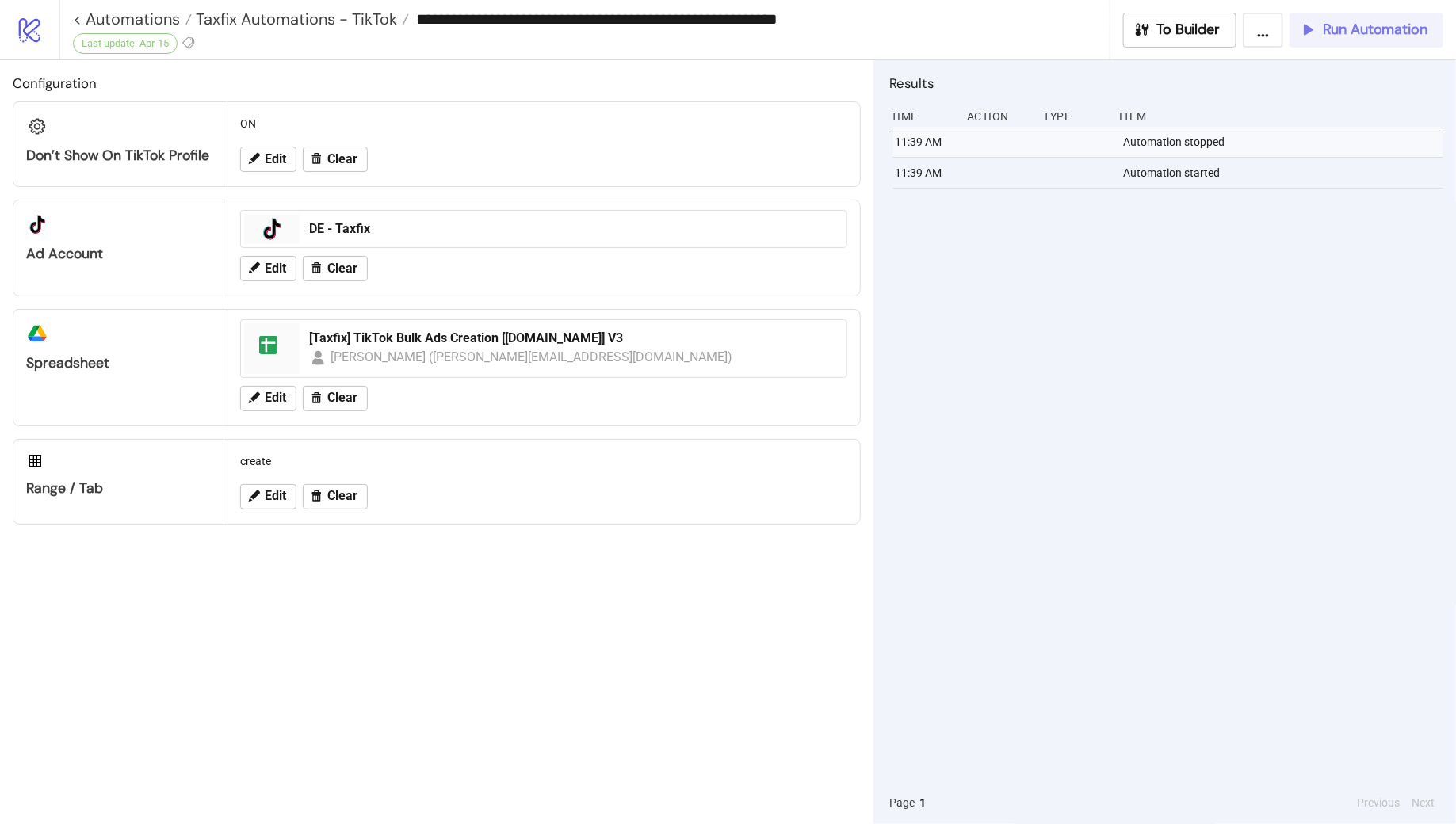
click at [1355, 37] on span "Run Automation" at bounding box center [1375, 29] width 105 height 19
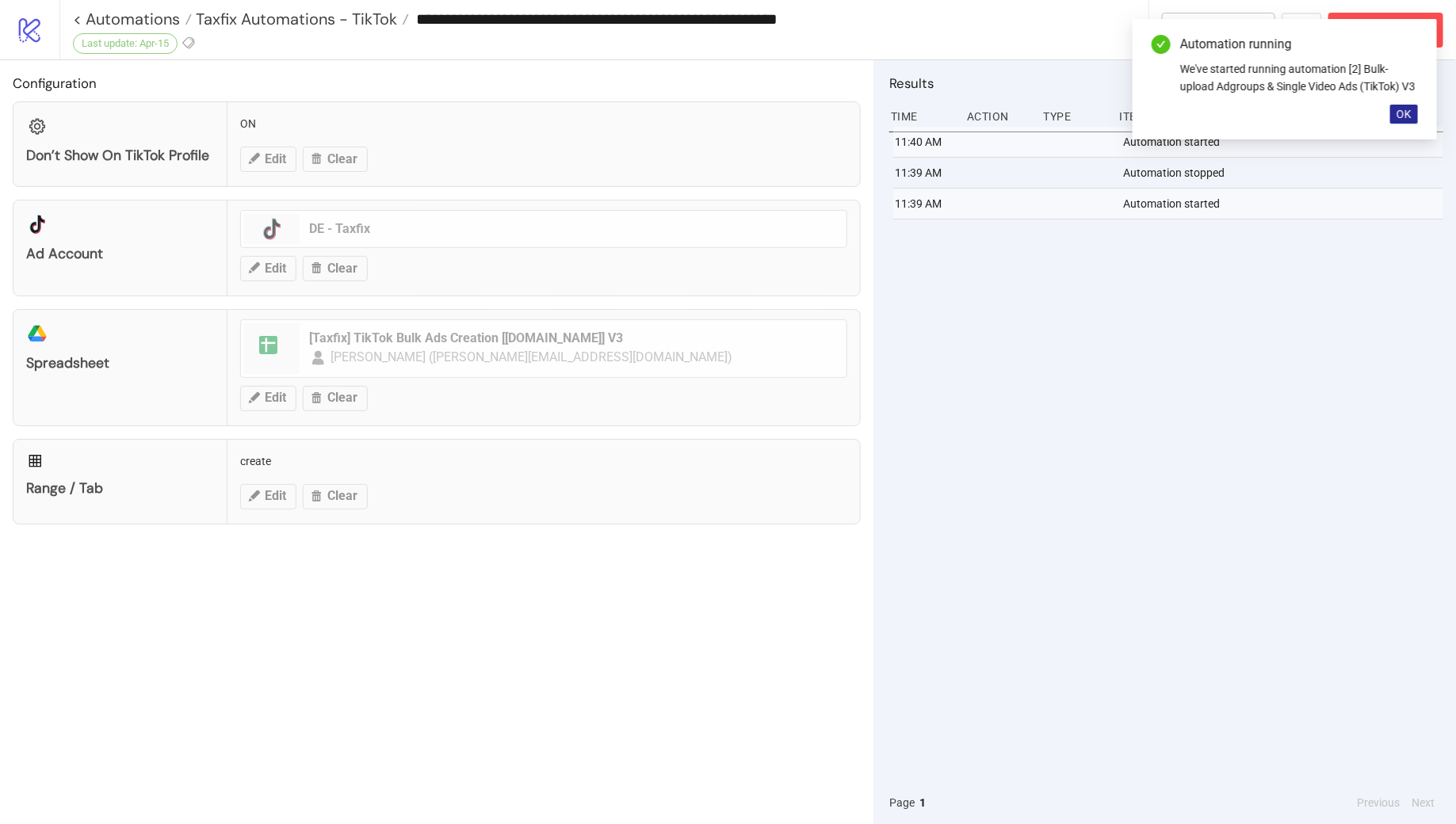
click at [1398, 121] on span "OK" at bounding box center [1404, 114] width 15 height 12
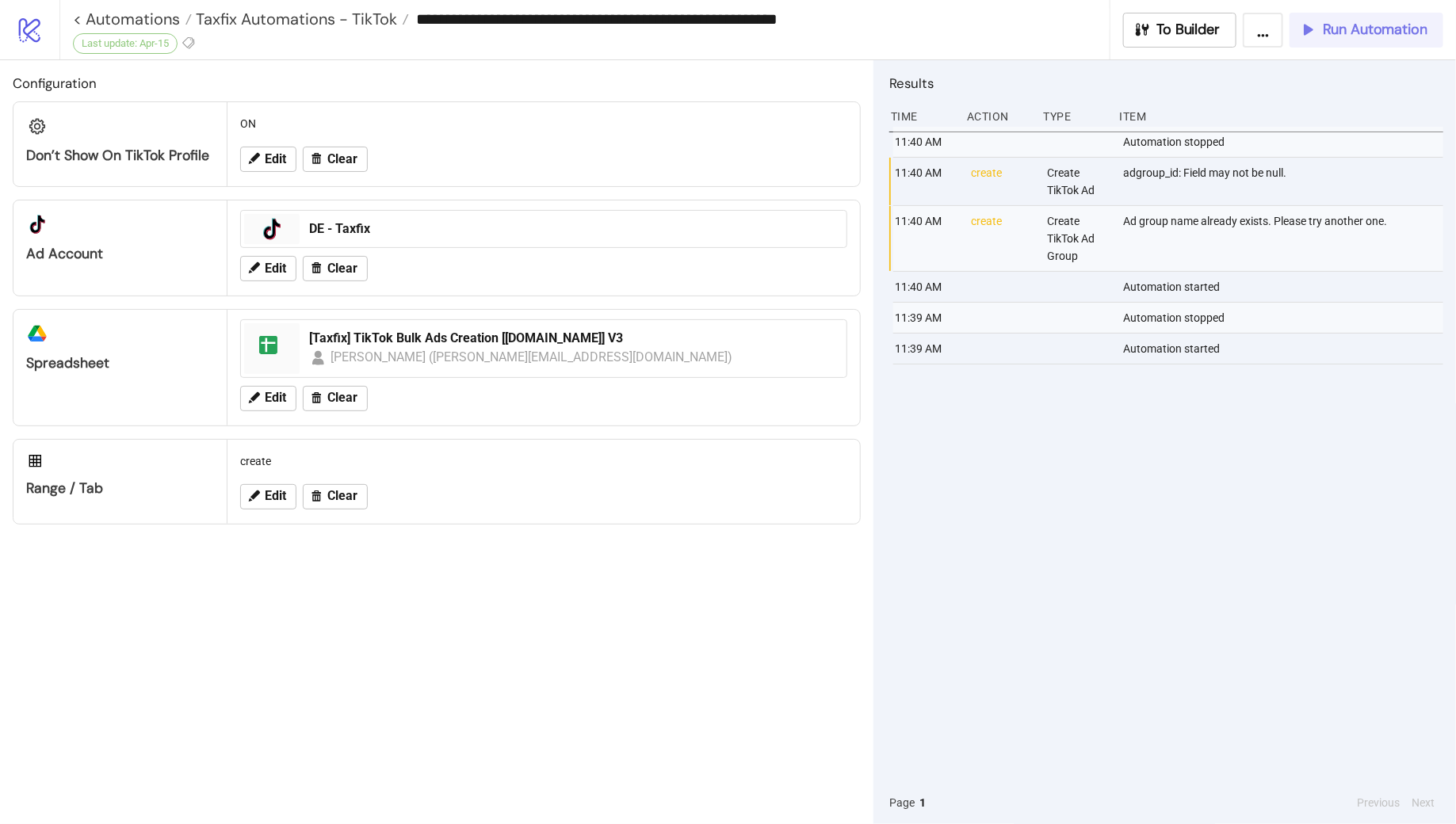
click at [1330, 36] on span "Run Automation" at bounding box center [1375, 29] width 105 height 19
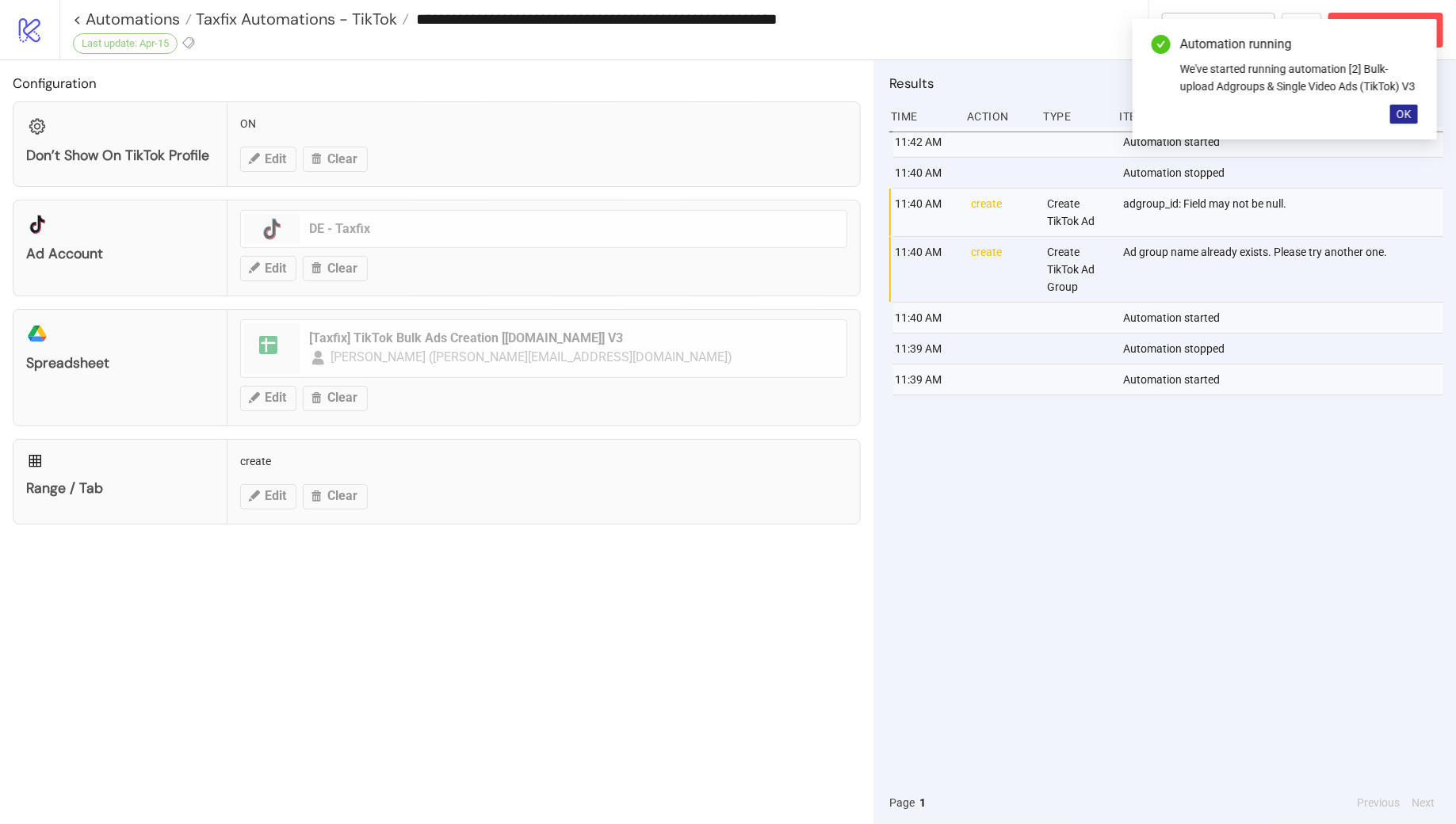
click at [1401, 121] on span "OK" at bounding box center [1404, 114] width 15 height 12
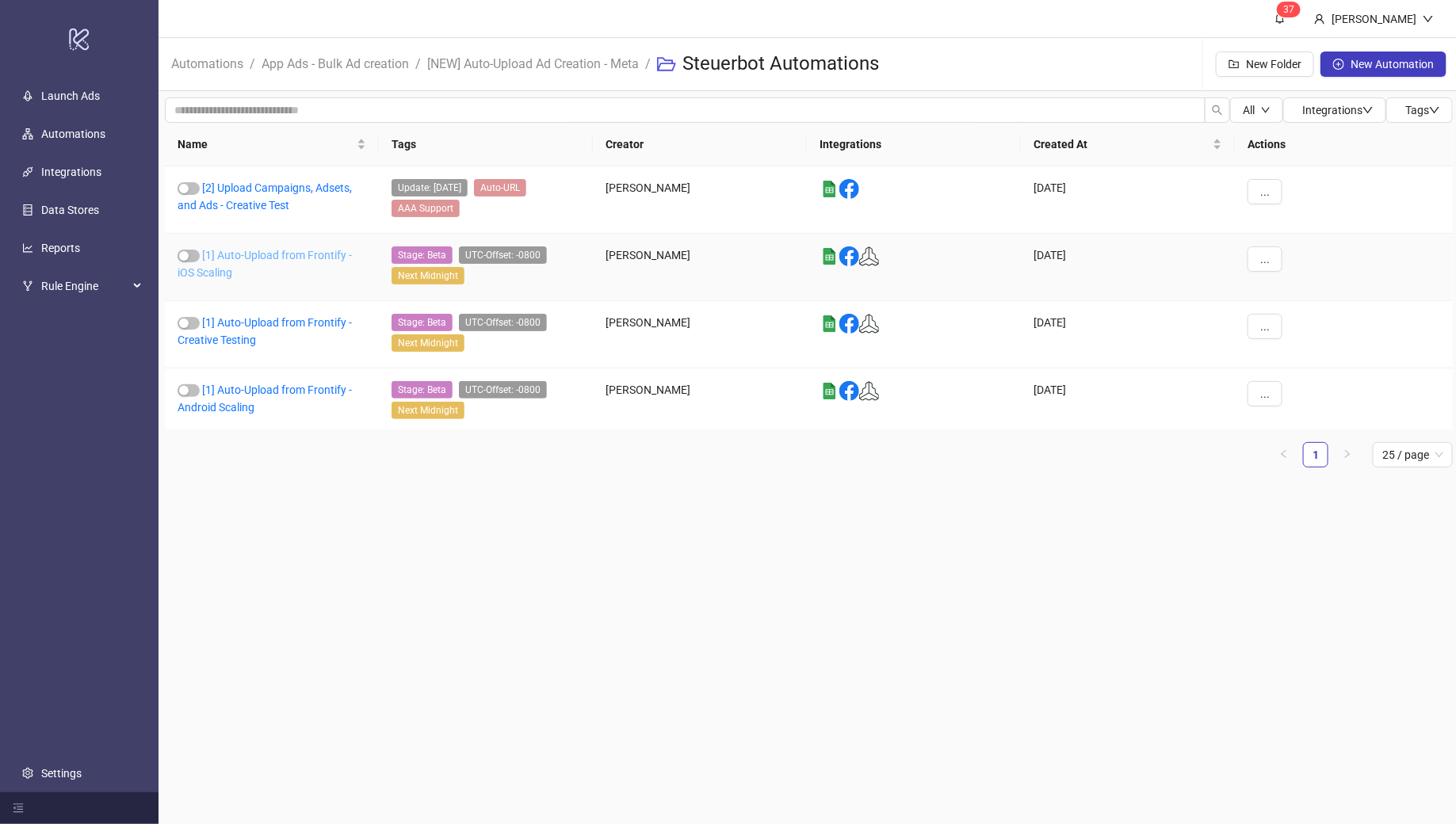
click at [244, 255] on link "[1] Auto-Upload from Frontify - iOS Scaling" at bounding box center [265, 264] width 175 height 30
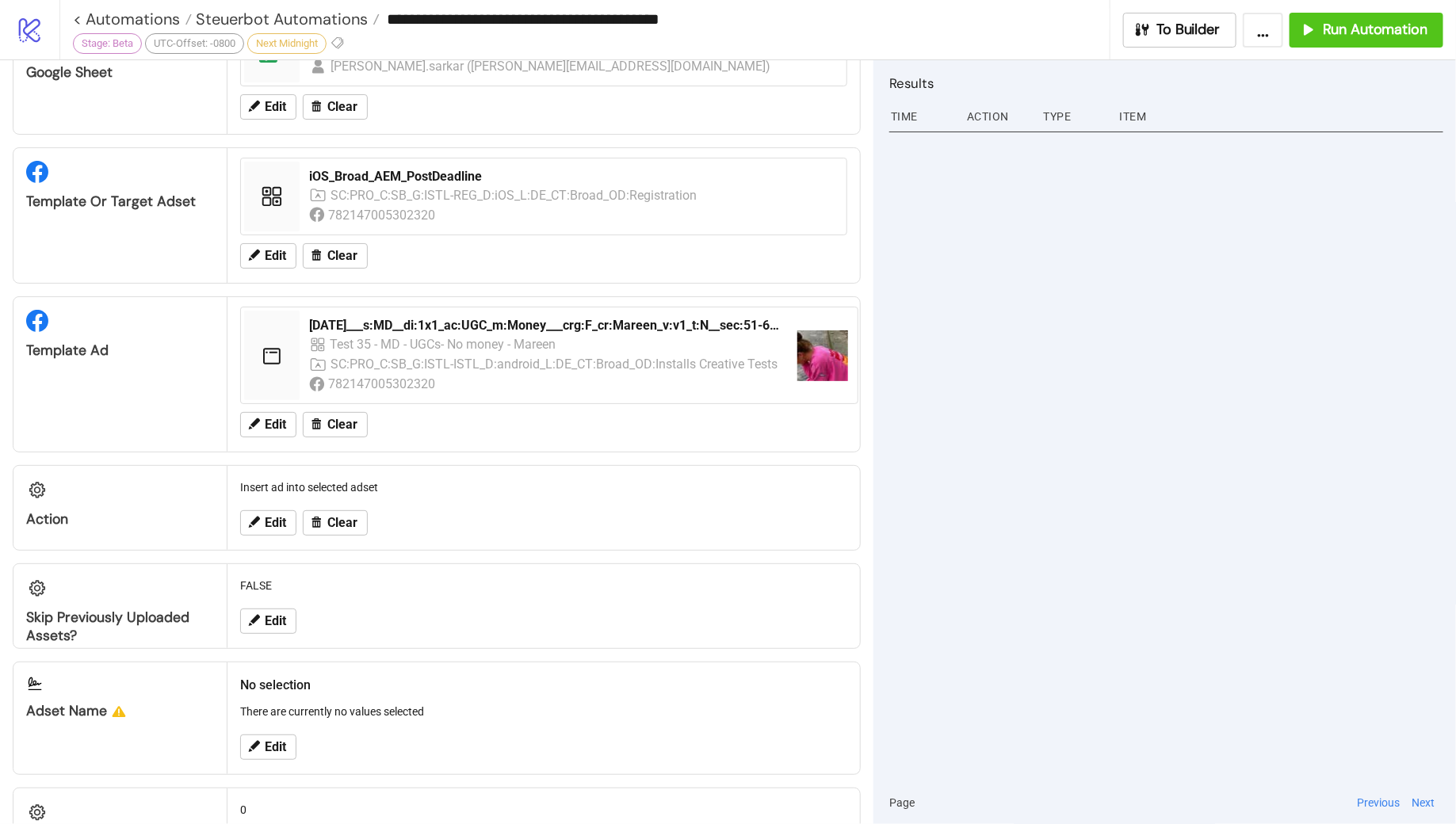
scroll to position [611, 0]
